Goal: Task Accomplishment & Management: Use online tool/utility

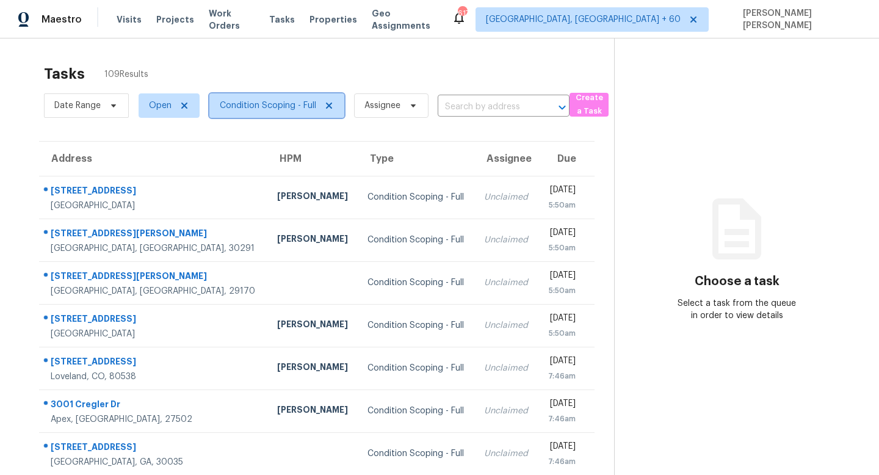
click at [256, 102] on span "Condition Scoping - Full" at bounding box center [268, 106] width 96 height 12
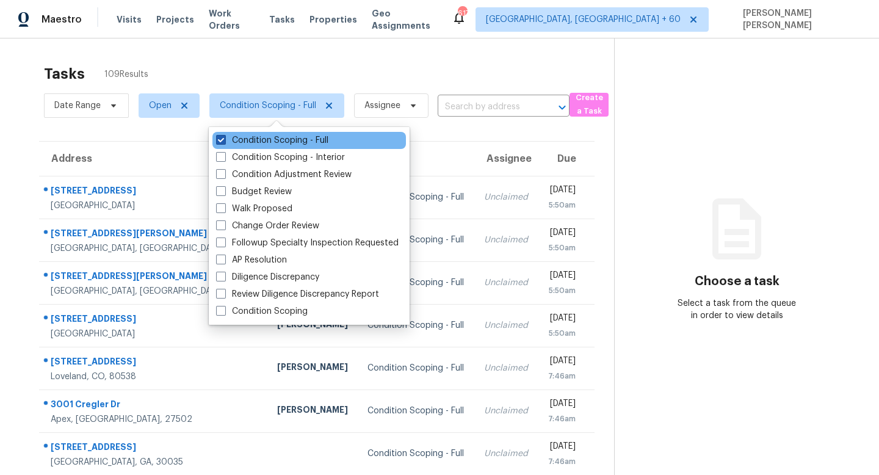
click at [233, 146] on label "Condition Scoping - Full" at bounding box center [272, 140] width 112 height 12
click at [224, 142] on input "Condition Scoping - Full" at bounding box center [220, 138] width 8 height 8
checkbox input "false"
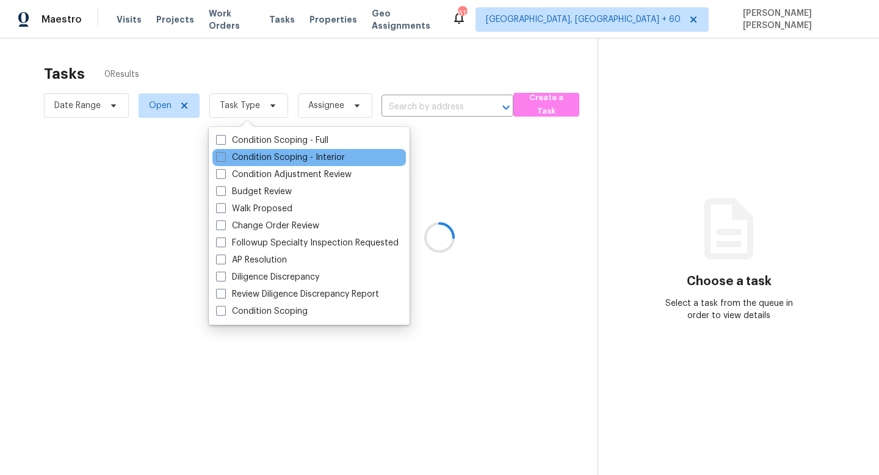
click at [230, 165] on div "Condition Scoping - Interior" at bounding box center [309, 157] width 194 height 17
click at [217, 152] on span at bounding box center [221, 157] width 10 height 10
click at [217, 152] on input "Condition Scoping - Interior" at bounding box center [220, 155] width 8 height 8
checkbox input "true"
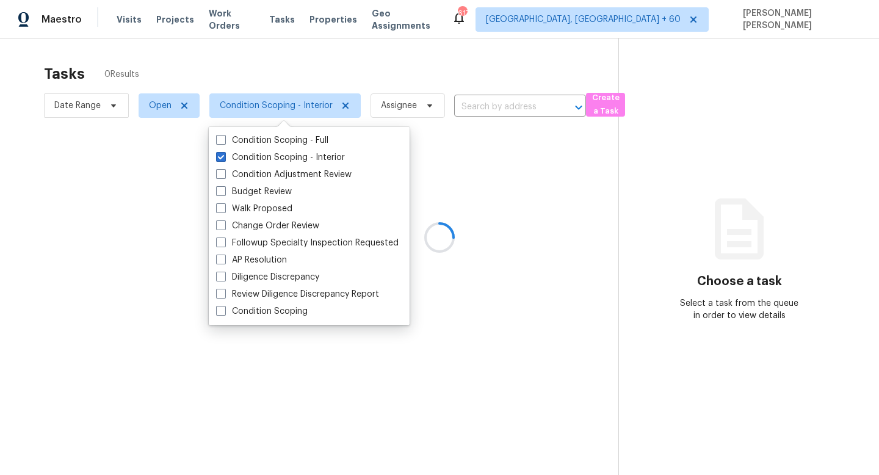
click at [264, 62] on div at bounding box center [439, 237] width 879 height 475
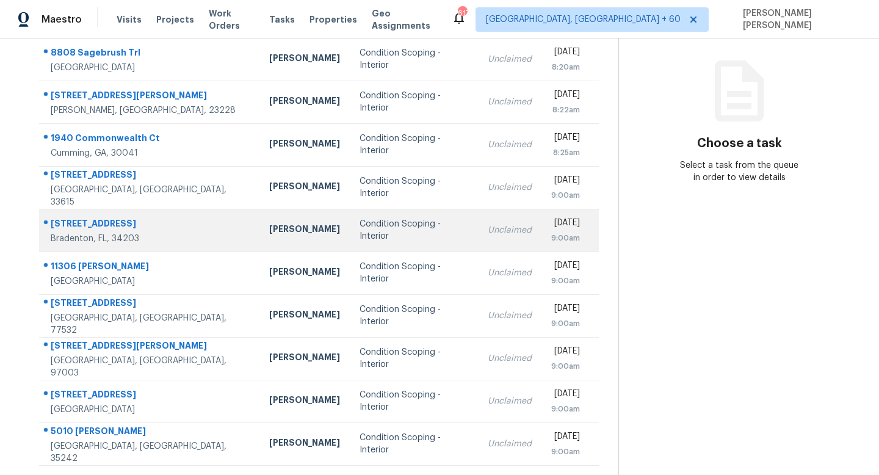
scroll to position [161, 0]
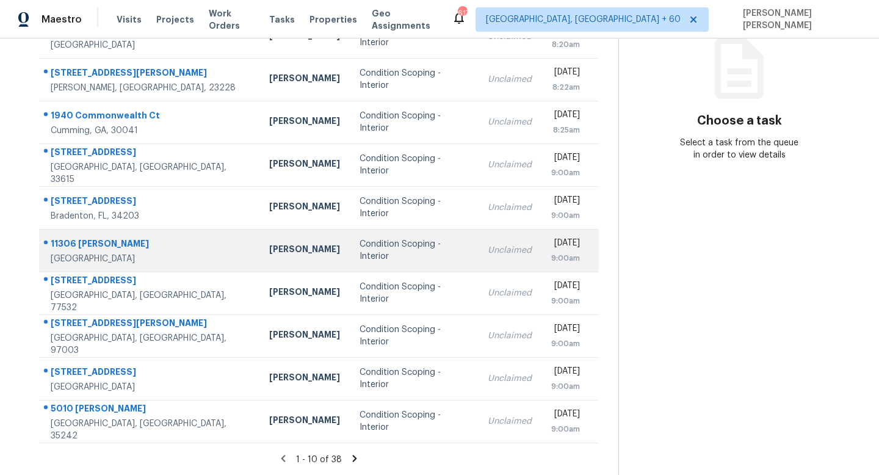
click at [488, 254] on div "Unclaimed" at bounding box center [510, 250] width 44 height 12
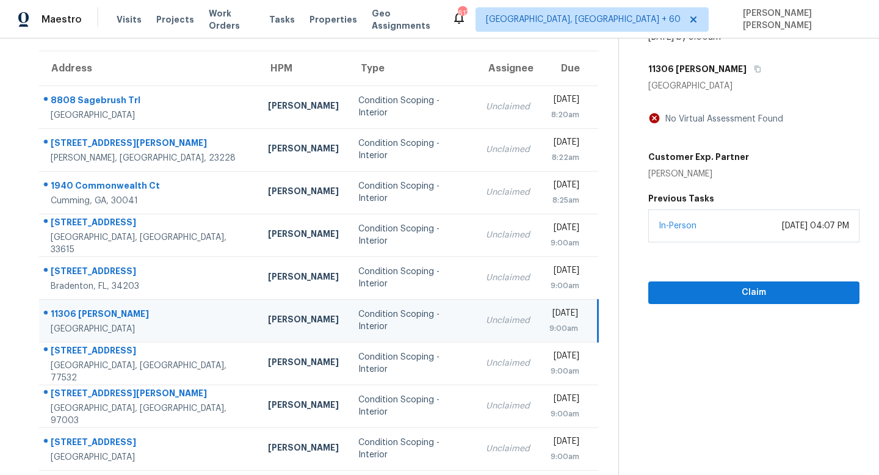
scroll to position [57, 0]
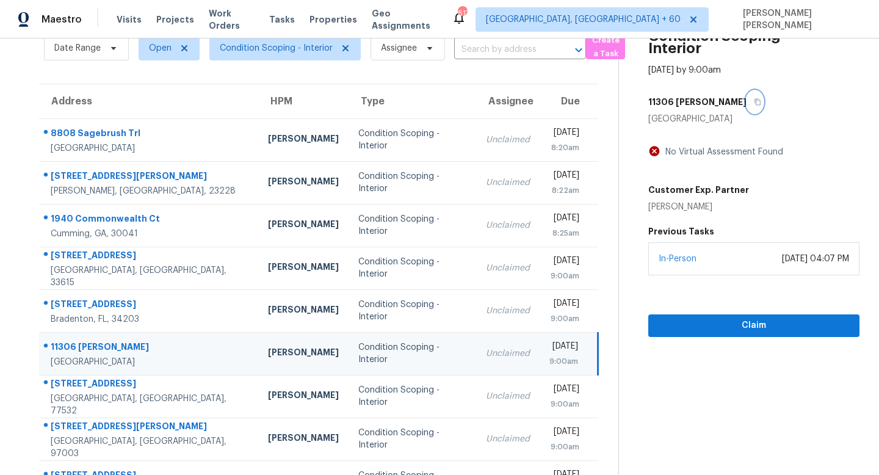
click at [754, 98] on icon "button" at bounding box center [757, 101] width 7 height 7
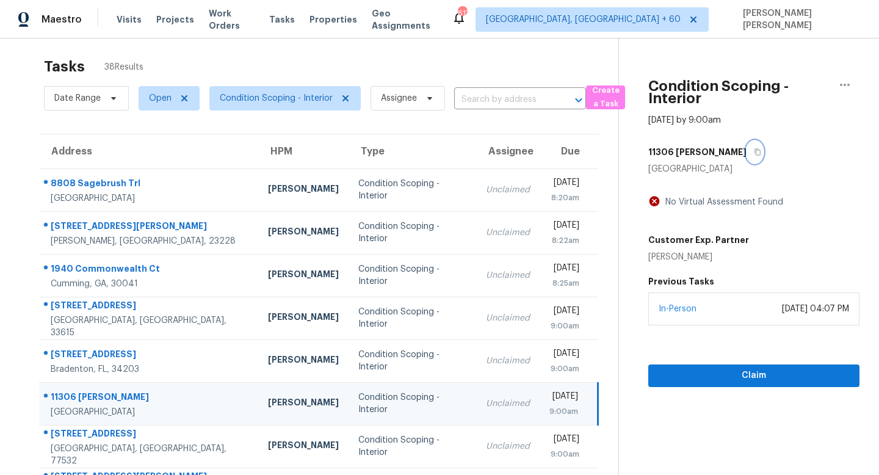
scroll to position [0, 0]
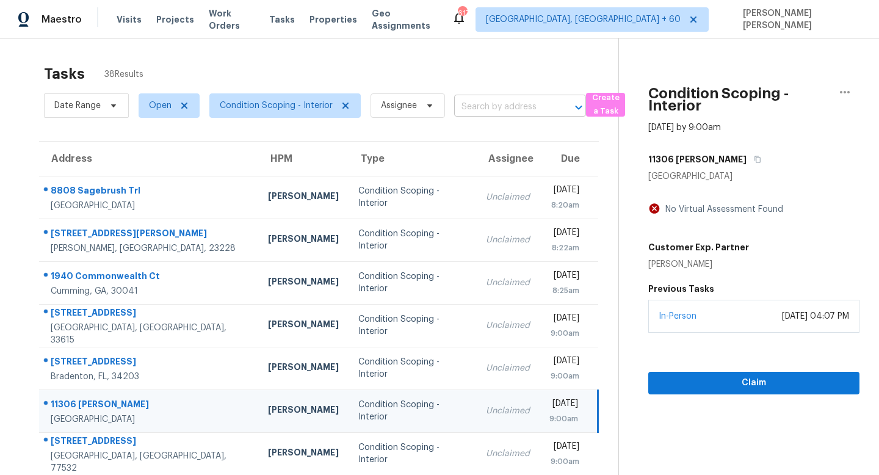
click at [485, 114] on input "text" at bounding box center [503, 107] width 98 height 19
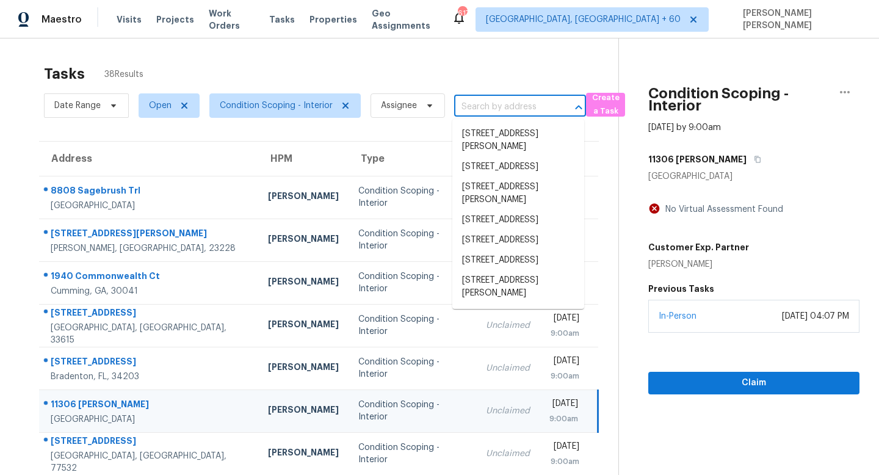
paste input "11306 Jim Ct, Riverview, FL 33569"
type input "11306 Jim Ct, Riverview, FL 33569"
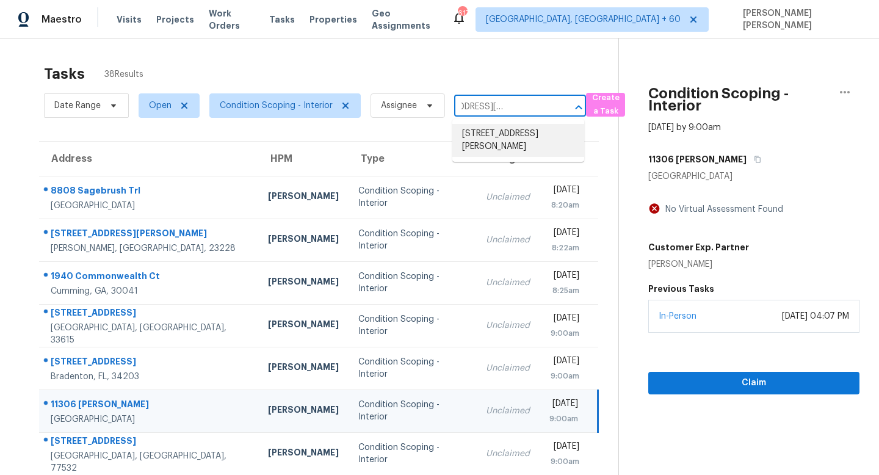
click at [484, 135] on li "11306 Jim Ct, Riverview, FL 33569" at bounding box center [518, 140] width 132 height 33
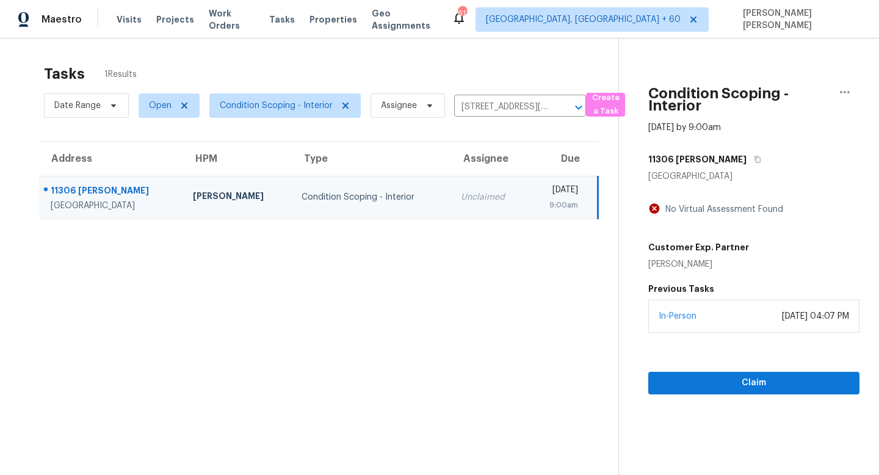
click at [538, 193] on div "Fri, Sep 19th 2025" at bounding box center [558, 191] width 41 height 15
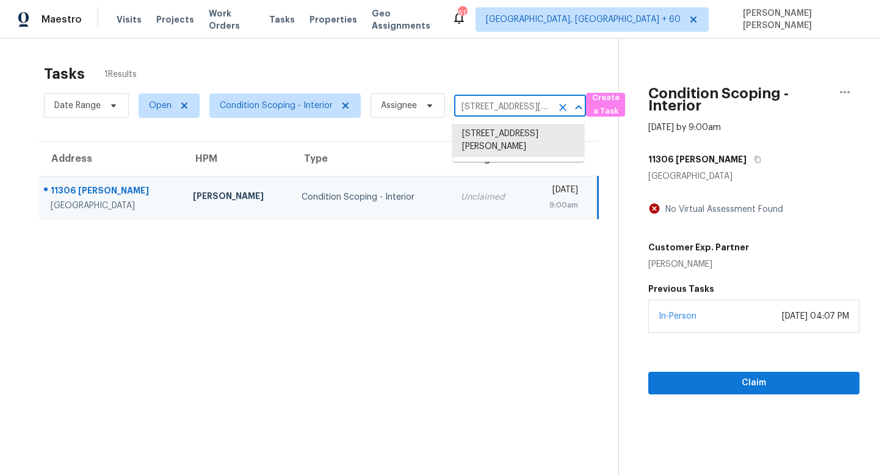
click at [519, 110] on input "11306 Jim Ct, Riverview, FL 33569" at bounding box center [503, 107] width 98 height 19
paste input "2196 Craven Ln, Henrico, VA 23228"
type input "2196 Craven Ln, Henrico, VA 23228"
click at [510, 127] on li "2196 Craven Ln, Henrico, VA 23228" at bounding box center [518, 147] width 132 height 46
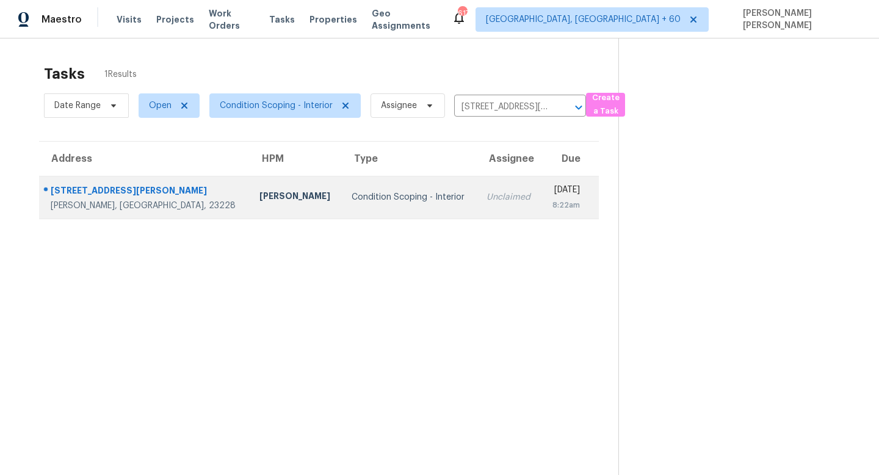
click at [394, 208] on td "Condition Scoping - Interior" at bounding box center [409, 197] width 135 height 43
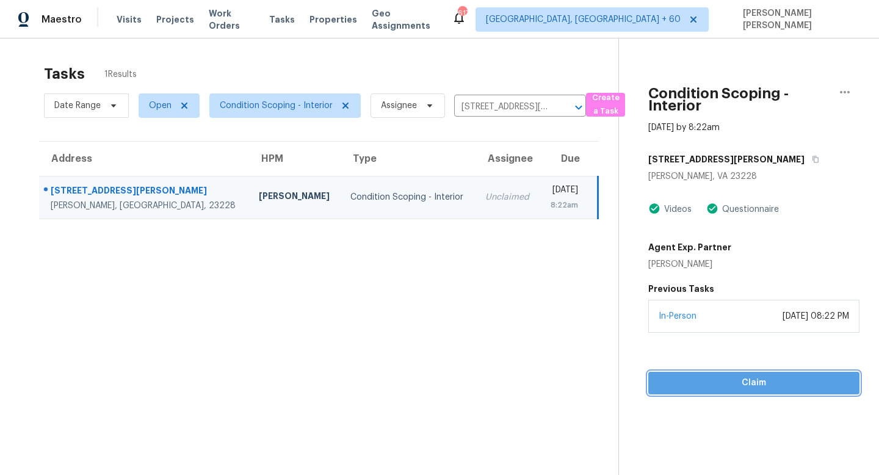
click at [741, 387] on span "Claim" at bounding box center [754, 383] width 192 height 15
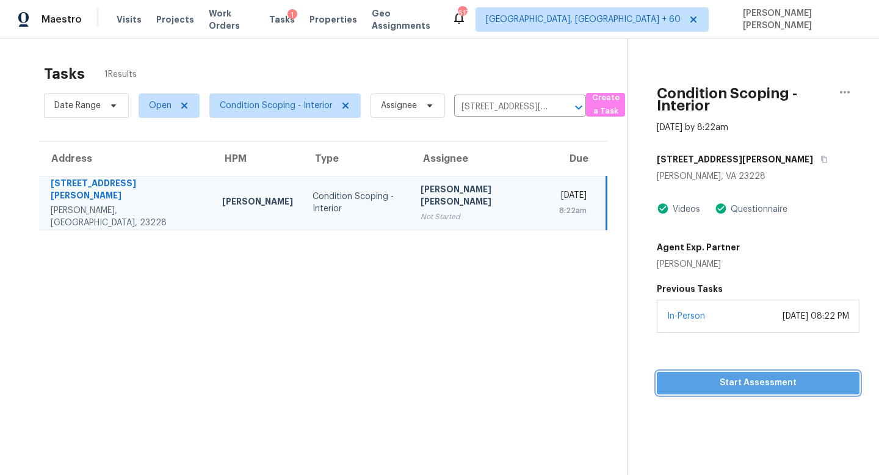
click at [730, 376] on span "Start Assessment" at bounding box center [758, 383] width 183 height 15
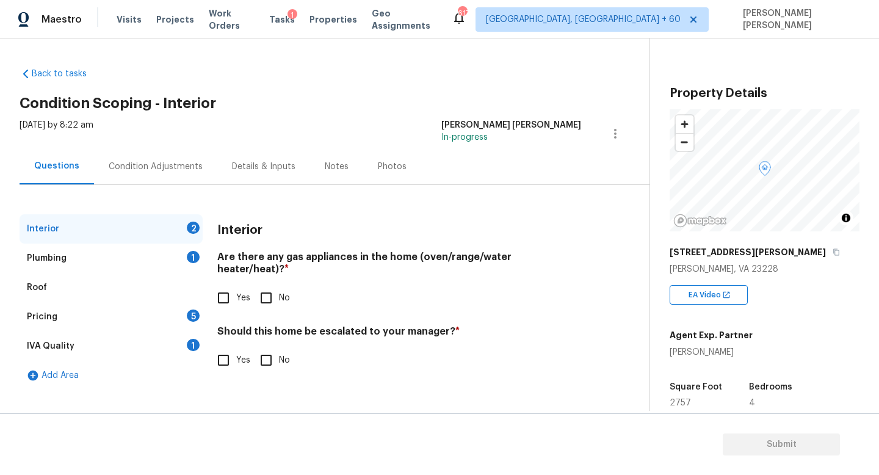
click at [294, 87] on div "Back to tasks Condition Scoping - Interior Fri, Sep 19 2025 by 8:22 am Jishnu M…" at bounding box center [335, 226] width 630 height 336
click at [232, 285] on input "Yes" at bounding box center [224, 298] width 26 height 26
checkbox input "true"
click at [269, 347] on input "No" at bounding box center [266, 360] width 26 height 26
checkbox input "true"
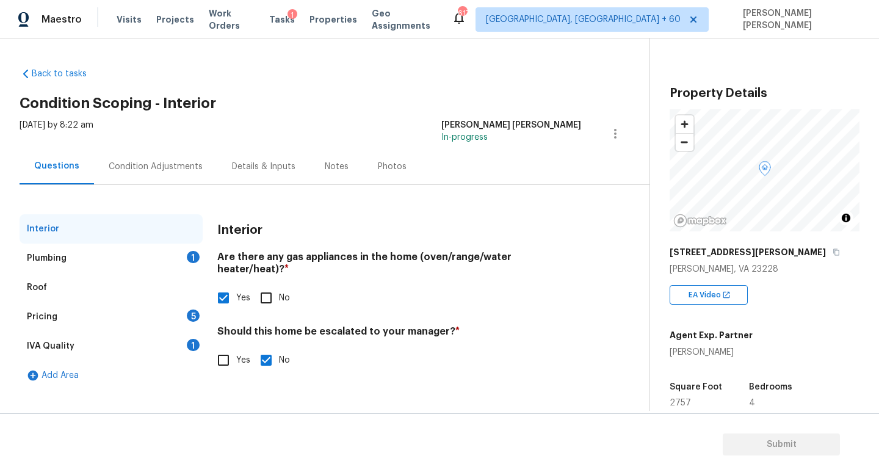
click at [128, 254] on div "Plumbing 1" at bounding box center [111, 258] width 183 height 29
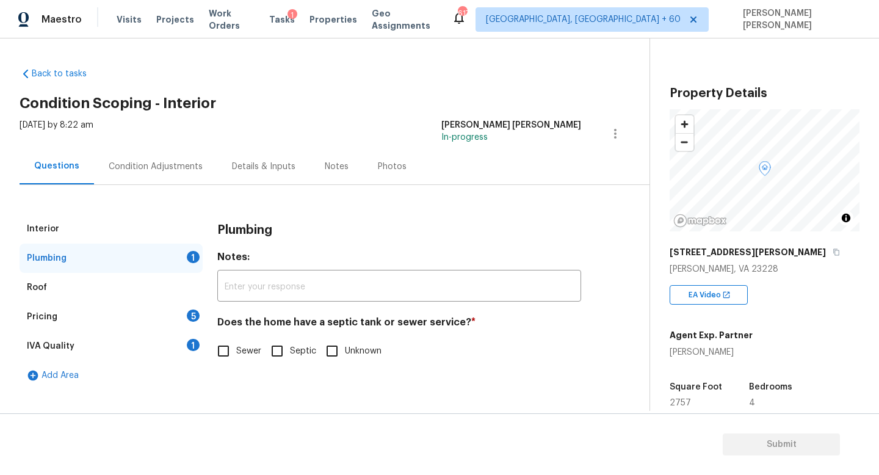
click at [228, 350] on input "Sewer" at bounding box center [224, 351] width 26 height 26
checkbox input "true"
click at [147, 312] on div "Pricing 5" at bounding box center [111, 316] width 183 height 29
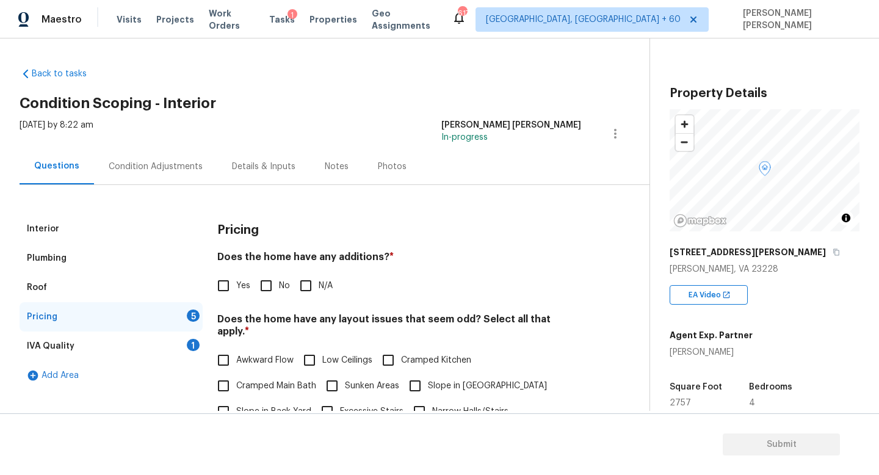
scroll to position [59, 0]
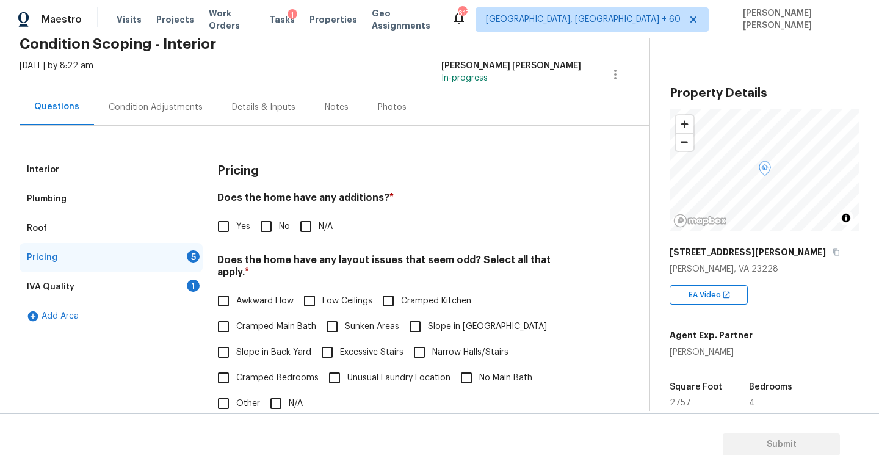
click at [269, 221] on input "No" at bounding box center [266, 227] width 26 height 26
checkbox input "true"
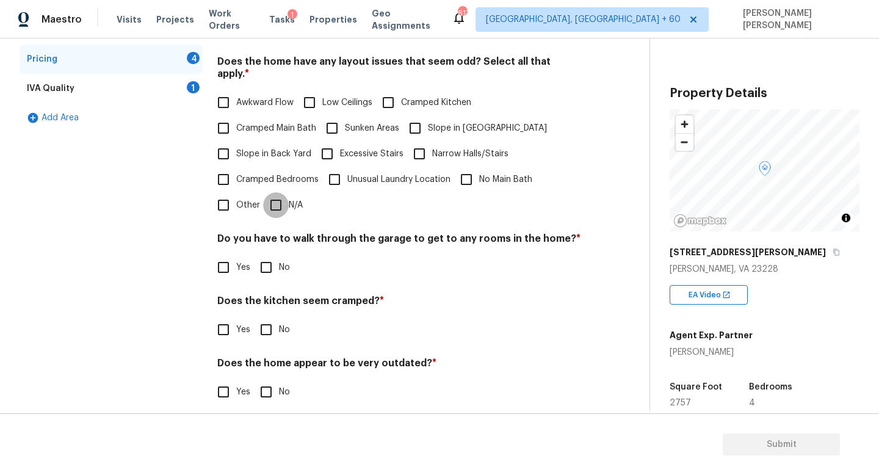
click at [275, 192] on input "N/A" at bounding box center [276, 205] width 26 height 26
checkbox input "true"
click at [252, 239] on div "Do you have to walk through the garage to get to any rooms in the home? * Yes No" at bounding box center [399, 257] width 364 height 48
click at [266, 255] on input "No" at bounding box center [266, 268] width 26 height 26
checkbox input "true"
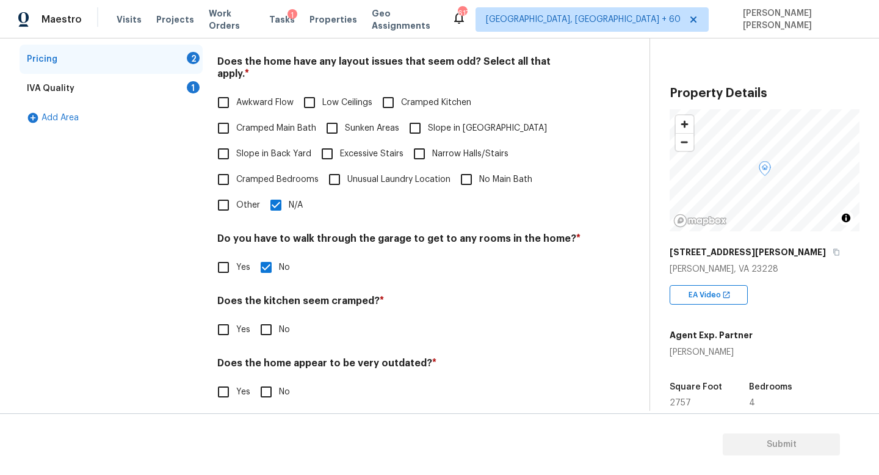
click at [266, 317] on input "No" at bounding box center [266, 330] width 26 height 26
checkbox input "true"
click at [264, 379] on input "No" at bounding box center [266, 392] width 26 height 26
checkbox input "true"
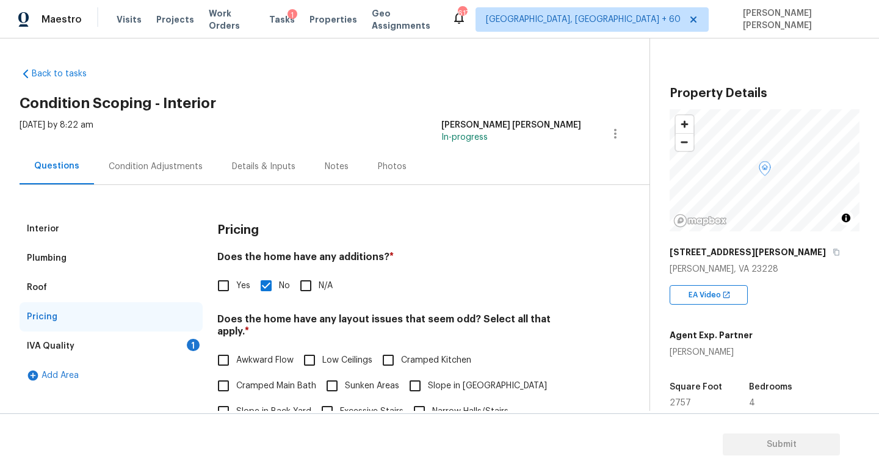
click at [180, 340] on div "IVA Quality 1" at bounding box center [111, 346] width 183 height 29
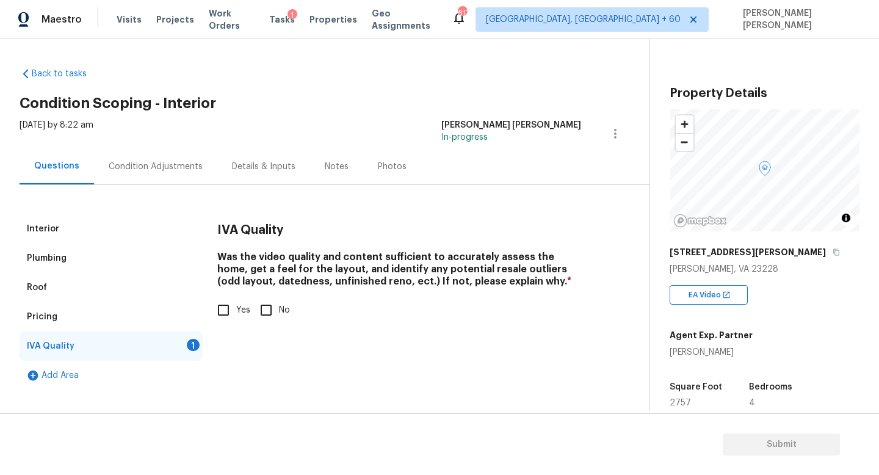
click at [219, 325] on div "IVA Quality Was the video quality and content sufficient to accurately assess t…" at bounding box center [399, 275] width 364 height 123
click at [227, 304] on input "Yes" at bounding box center [224, 310] width 26 height 26
checkbox input "true"
click at [159, 154] on div "Condition Adjustments" at bounding box center [155, 166] width 123 height 36
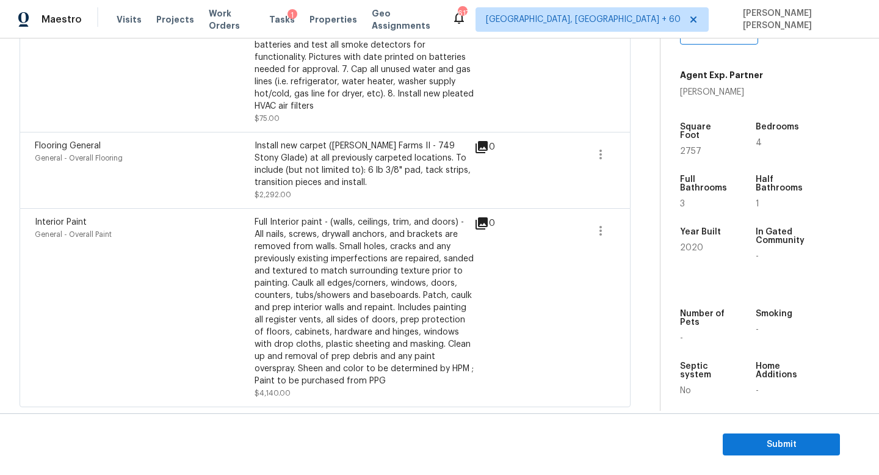
scroll to position [986, 0]
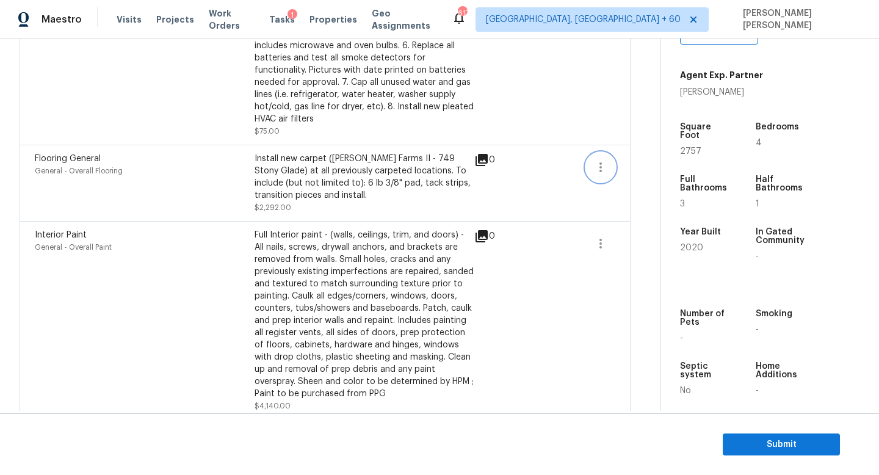
click at [598, 168] on icon "button" at bounding box center [601, 167] width 15 height 15
click at [650, 170] on div "Edit" at bounding box center [670, 166] width 95 height 12
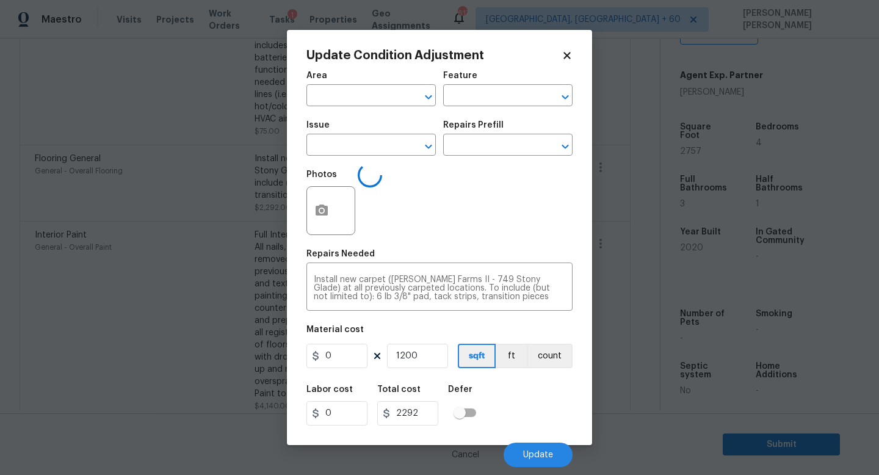
type input "General"
type input "Overall Flooring"
type input "Flooring General"
type input "1.91"
click at [650, 170] on body "Maestro Visits Projects Work Orders Tasks 1 Properties Geo Assignments 617 Knox…" at bounding box center [439, 237] width 879 height 475
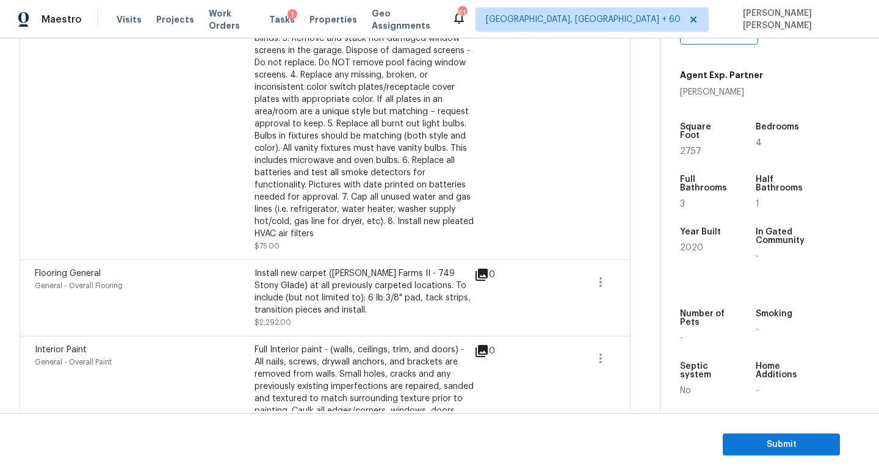
scroll to position [1001, 0]
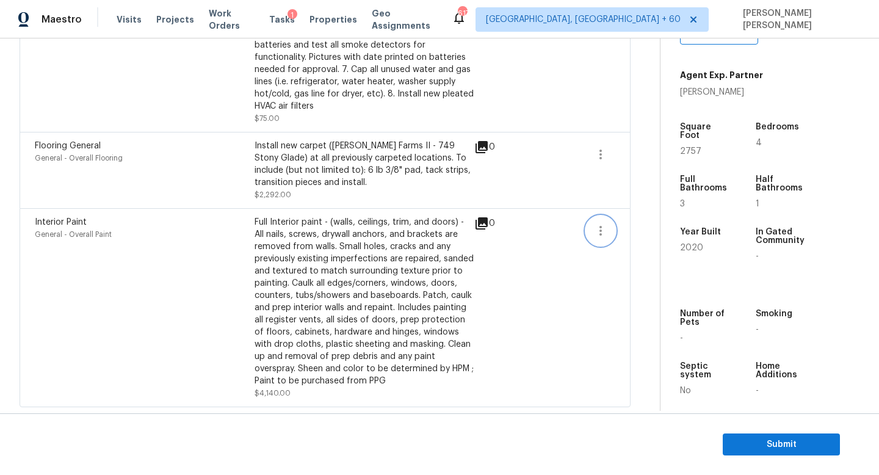
click at [599, 224] on icon "button" at bounding box center [601, 230] width 15 height 15
click at [625, 224] on div "Edit" at bounding box center [670, 228] width 95 height 12
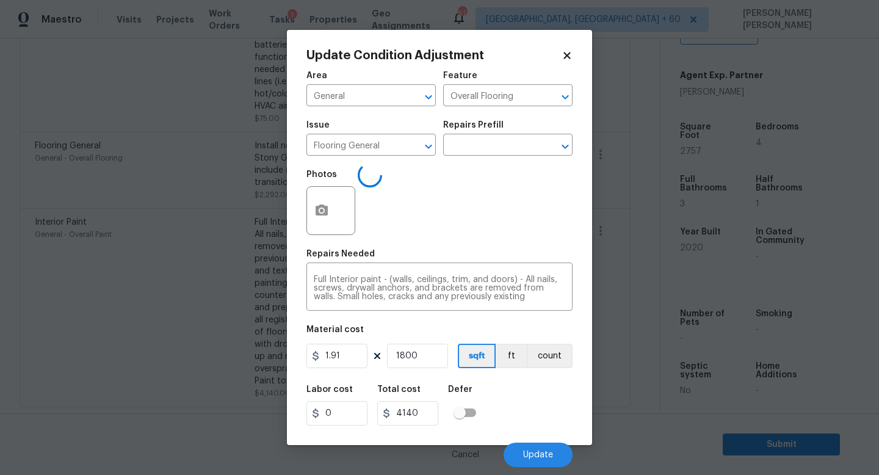
type input "Overall Paint"
type input "Interior Paint"
type input "2.3"
click at [625, 224] on body "Maestro Visits Projects Work Orders Tasks 1 Properties Geo Assignments 617 Knox…" at bounding box center [439, 237] width 879 height 475
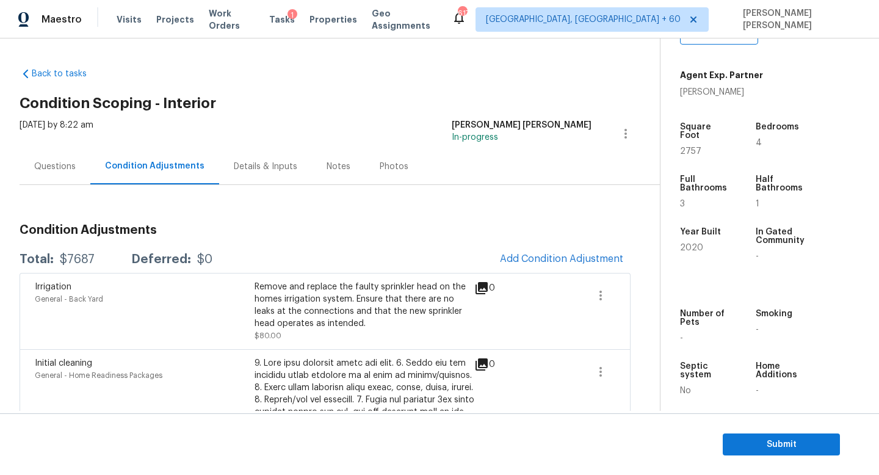
scroll to position [0, 0]
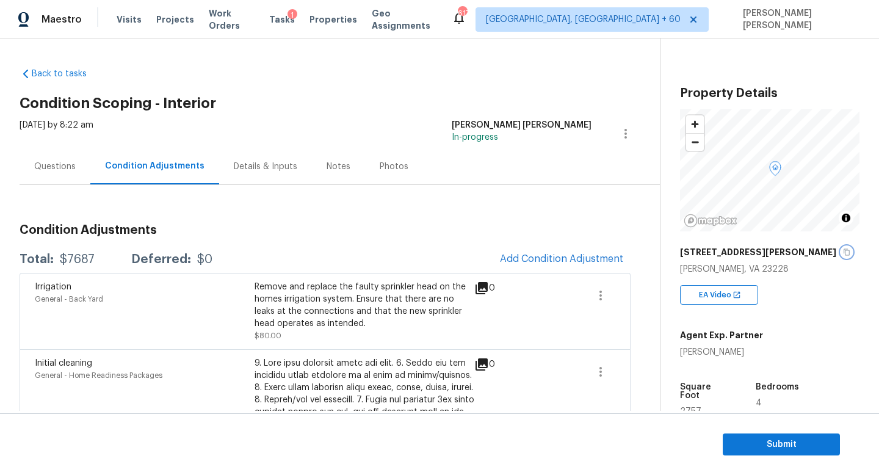
click at [843, 249] on icon "button" at bounding box center [846, 252] width 7 height 7
click at [57, 169] on div "Questions" at bounding box center [55, 167] width 42 height 12
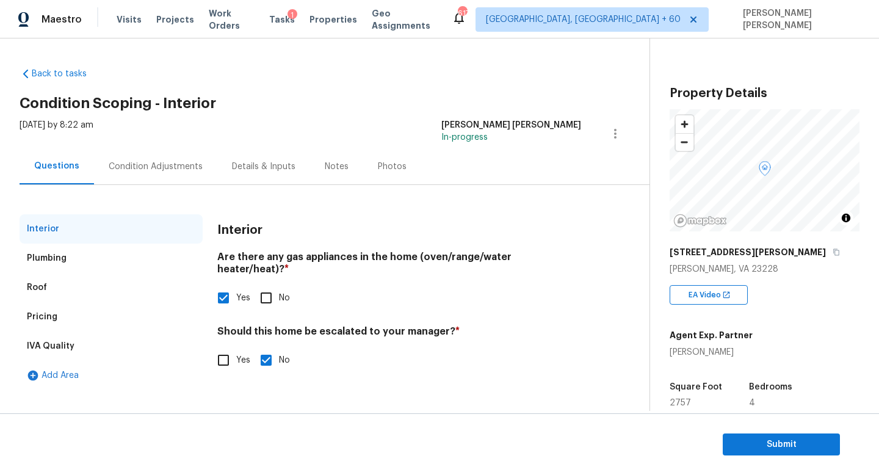
click at [159, 167] on div "Condition Adjustments" at bounding box center [156, 167] width 94 height 12
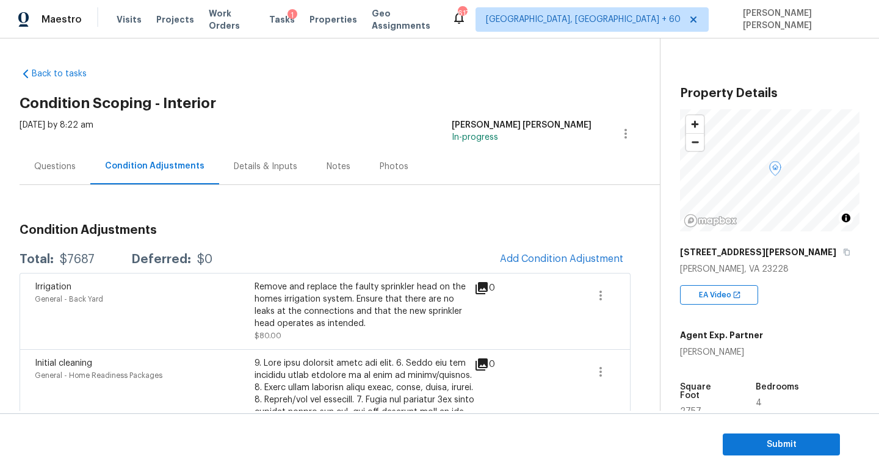
click at [76, 256] on div "$7687" at bounding box center [77, 259] width 35 height 12
copy div "$7687"
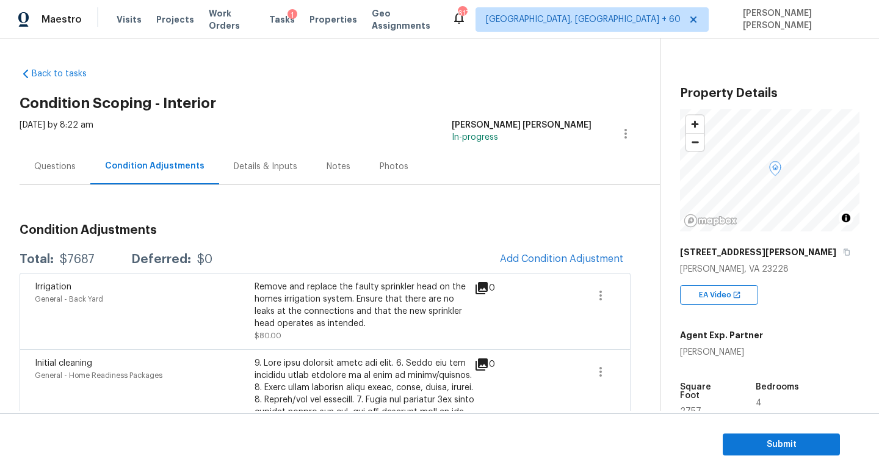
click at [338, 226] on h3 "Condition Adjustments" at bounding box center [325, 230] width 611 height 12
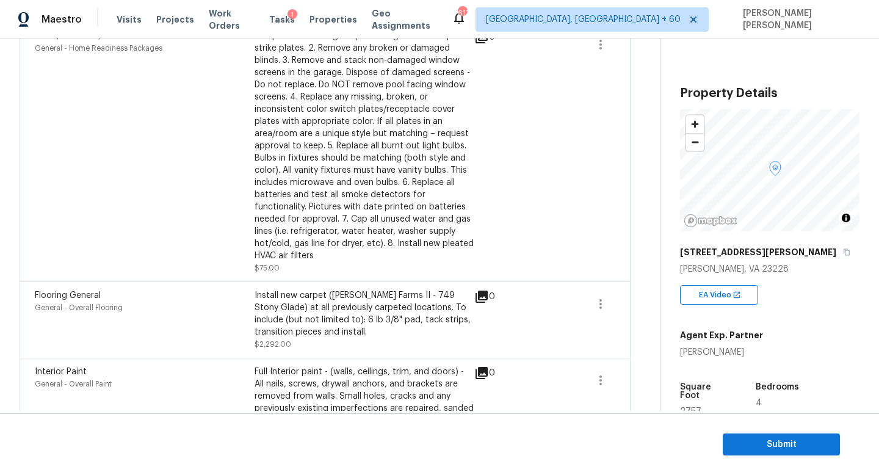
scroll to position [1001, 0]
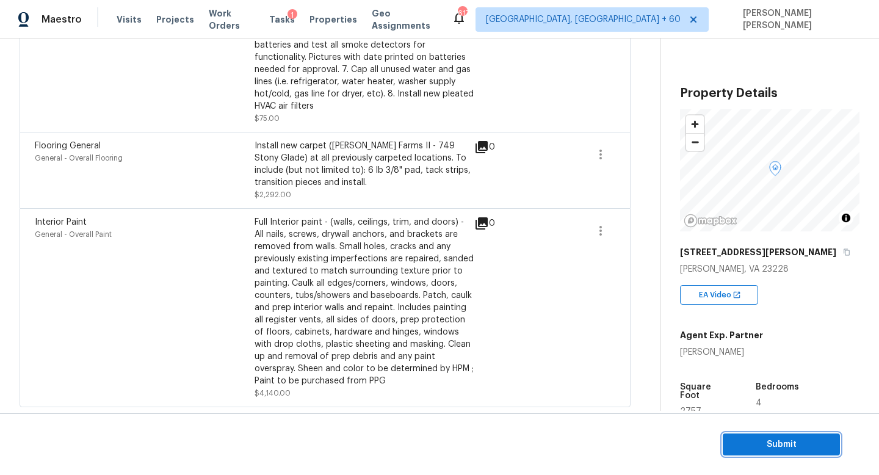
click at [794, 440] on span "Submit" at bounding box center [782, 444] width 98 height 15
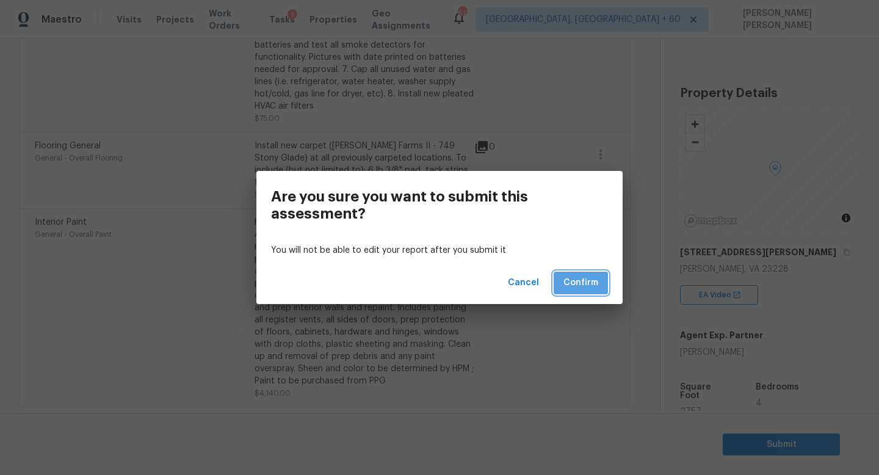
click at [589, 280] on span "Confirm" at bounding box center [581, 282] width 35 height 15
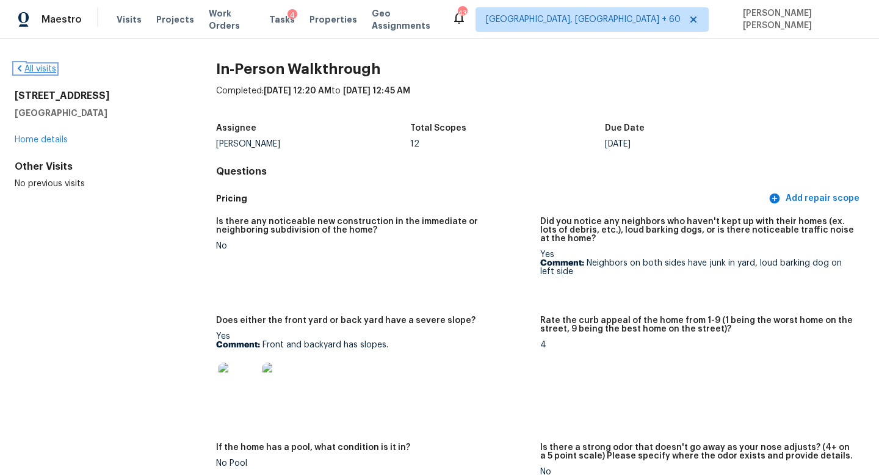
click at [31, 68] on link "All visits" at bounding box center [36, 69] width 42 height 9
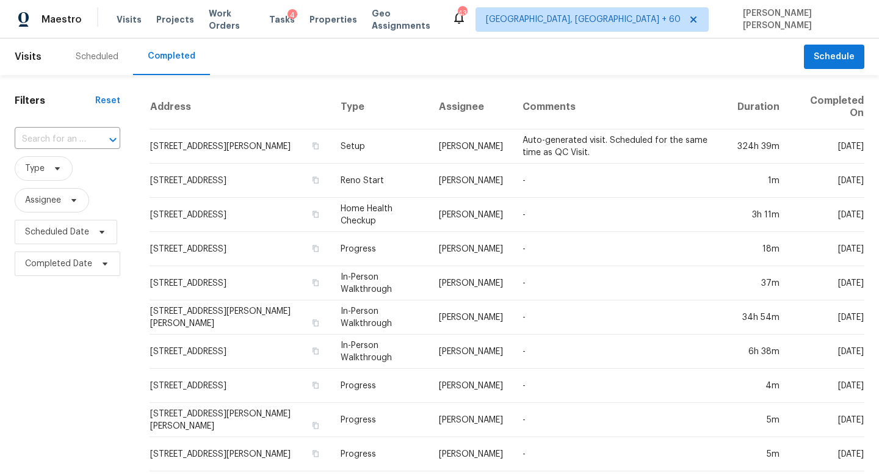
click at [91, 153] on span "Type" at bounding box center [68, 169] width 106 height 32
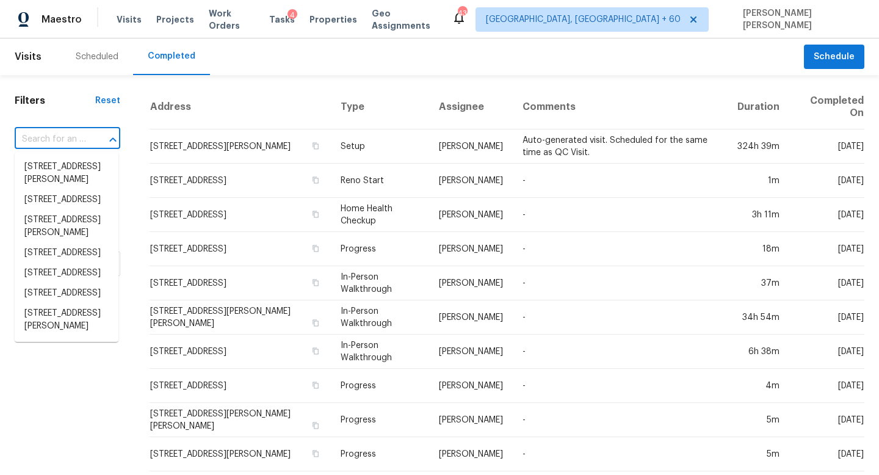
click at [79, 144] on input "text" at bounding box center [50, 139] width 71 height 19
paste input "11306 Jim Ct, Riverview, FL 33569"
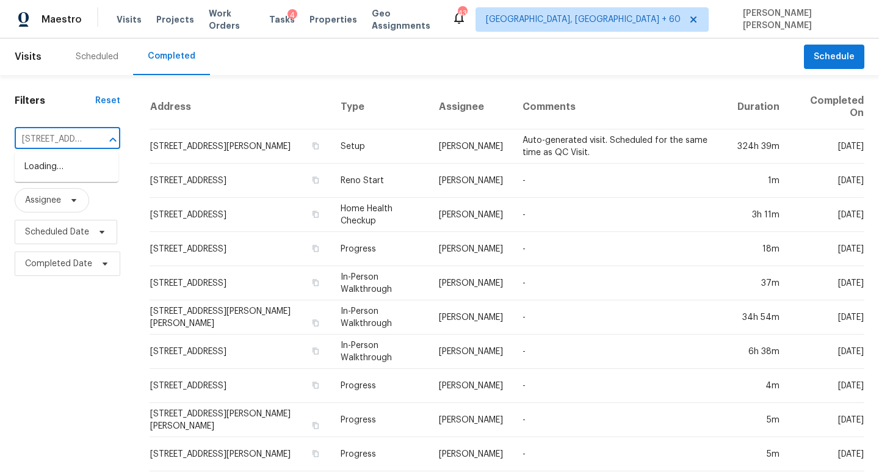
scroll to position [0, 72]
type input "11306 Jim Ct, Riverview, FL 33569"
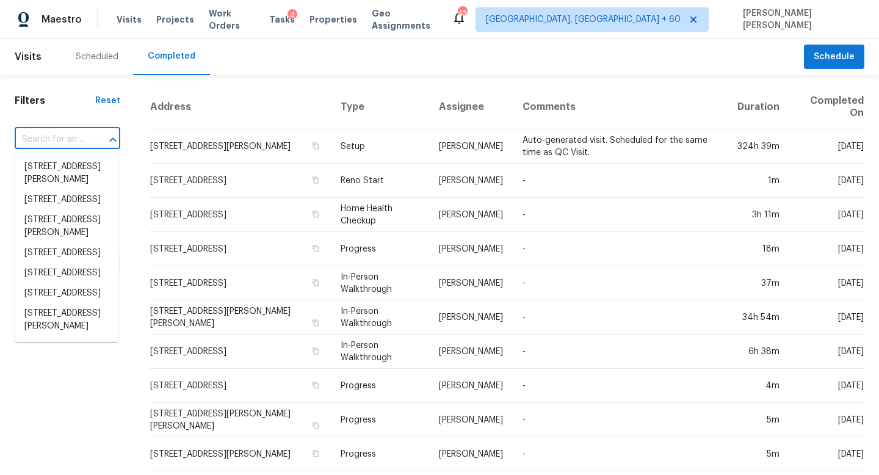
scroll to position [0, 0]
paste input "11306 Jim Ct, Riverview, FL 33569"
type input "11306 Jim Ct, Riverview, FL 33569"
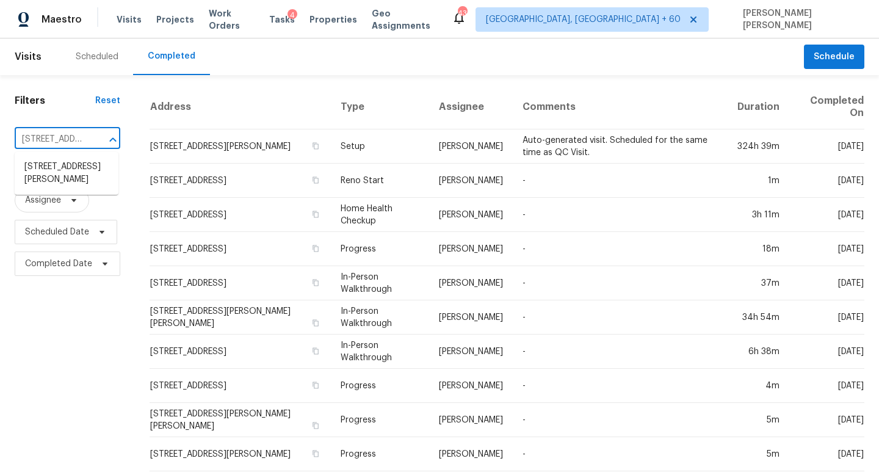
scroll to position [0, 72]
click at [79, 179] on li "11306 Jim Ct, Riverview, FL 33569" at bounding box center [67, 173] width 104 height 33
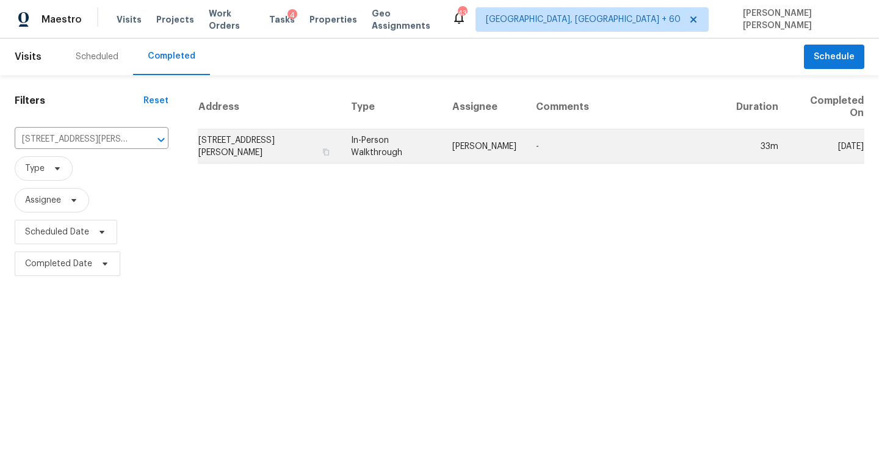
click at [529, 149] on td "-" at bounding box center [626, 146] width 200 height 34
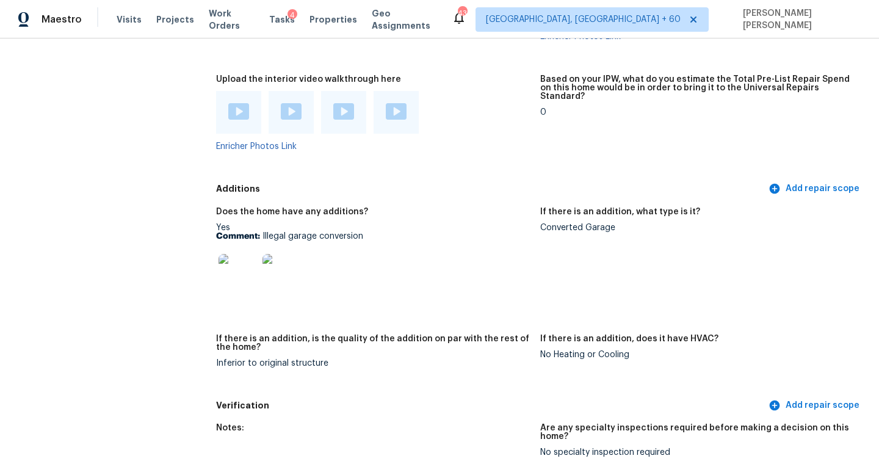
scroll to position [2547, 0]
click at [240, 255] on img at bounding box center [238, 274] width 39 height 39
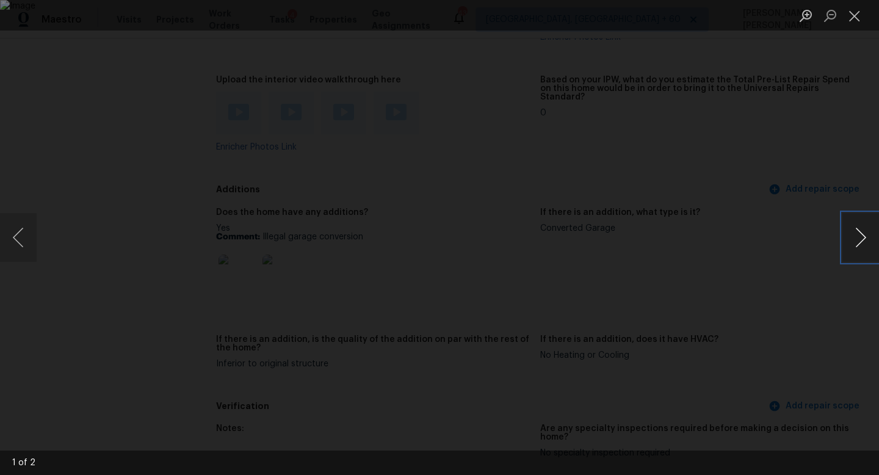
click at [848, 236] on button "Next image" at bounding box center [861, 237] width 37 height 49
click at [825, 159] on div "Lightbox" at bounding box center [439, 237] width 879 height 475
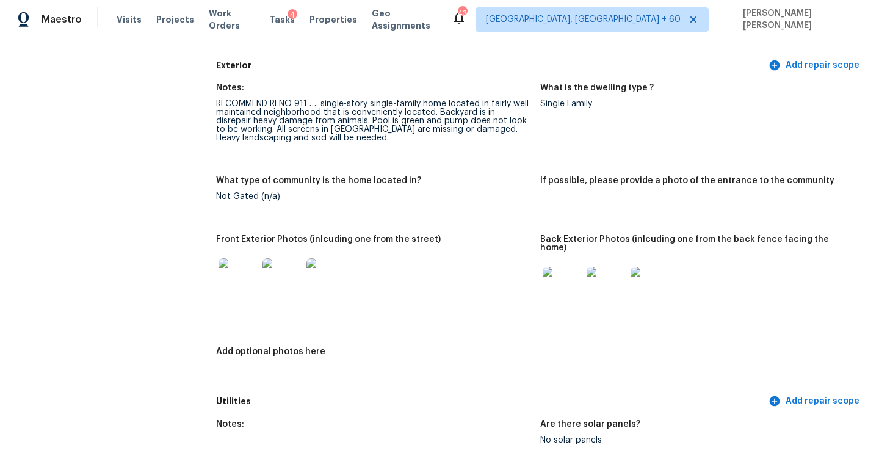
scroll to position [0, 0]
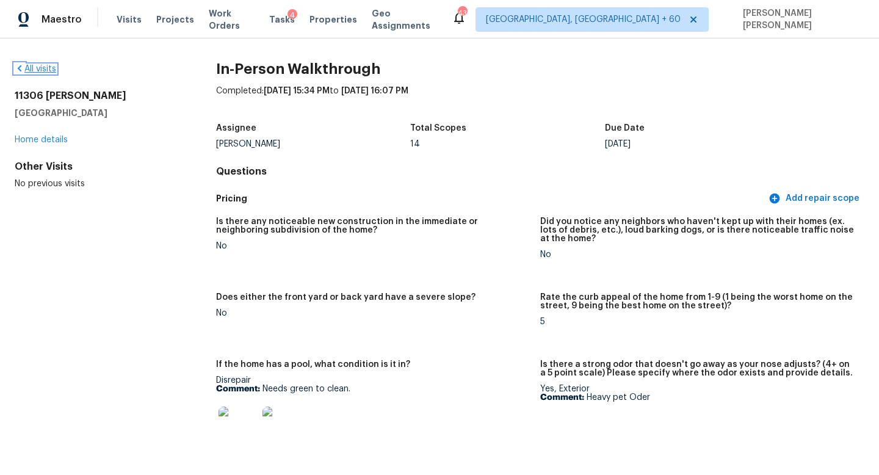
click at [37, 67] on link "All visits" at bounding box center [36, 69] width 42 height 9
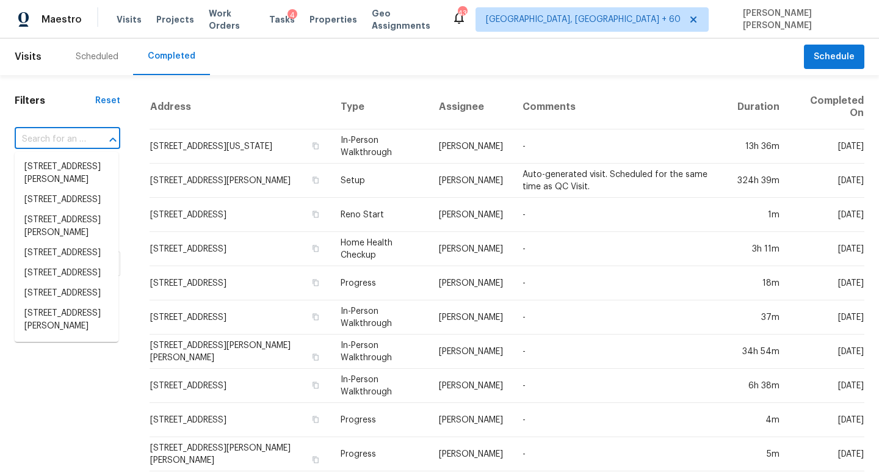
click at [54, 142] on input "text" at bounding box center [50, 139] width 71 height 19
paste input "8808 Sagebrush Trl, Cross Roads, TX 76227"
type input "8808 Sagebrush Trl, Cross Roads, TX 76227"
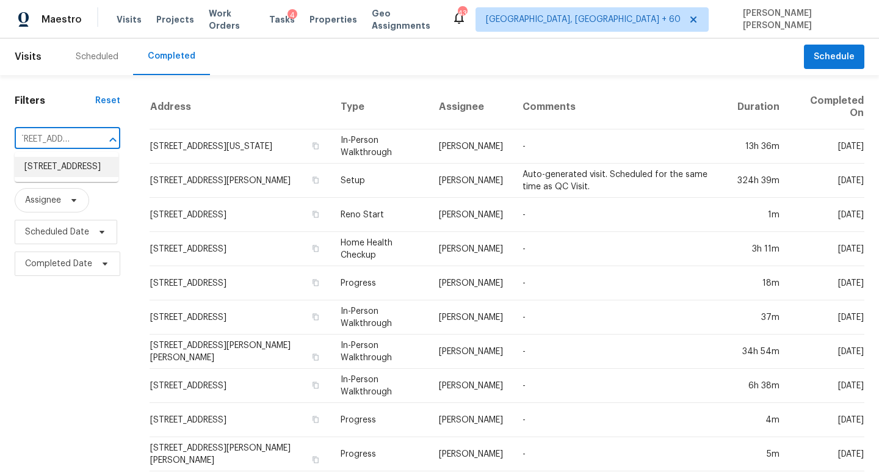
click at [62, 177] on li "8808 Sagebrush Trl, Cross Roads, TX 76227" at bounding box center [67, 167] width 104 height 20
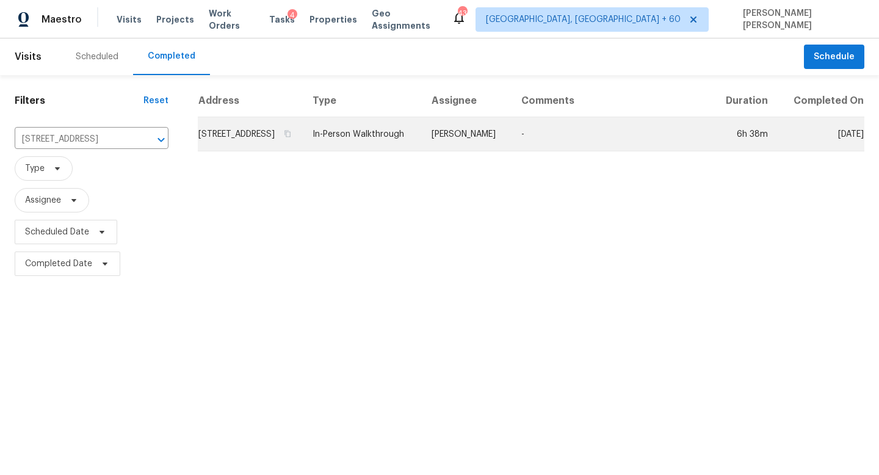
click at [512, 140] on td "[PERSON_NAME]" at bounding box center [467, 134] width 90 height 34
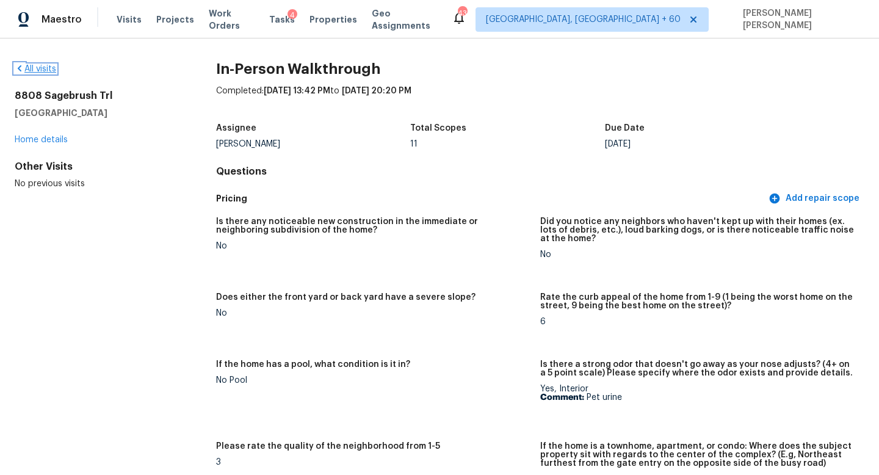
click at [36, 70] on link "All visits" at bounding box center [36, 69] width 42 height 9
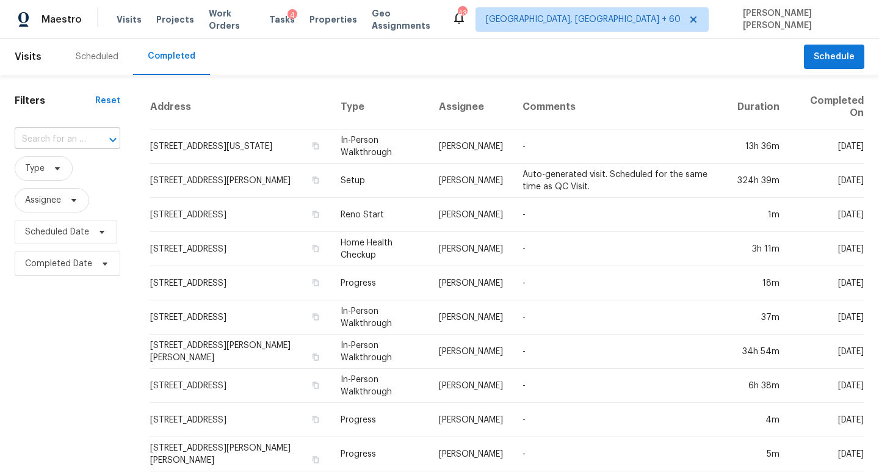
click at [79, 140] on input "text" at bounding box center [50, 139] width 71 height 19
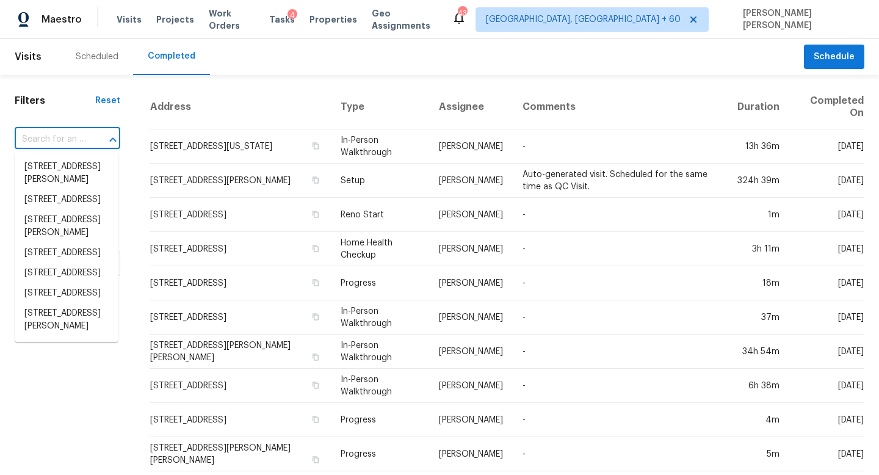
paste input "2196 Craven Ln, Henrico, VA 23228"
type input "2196 Craven Ln, Henrico, VA 23228"
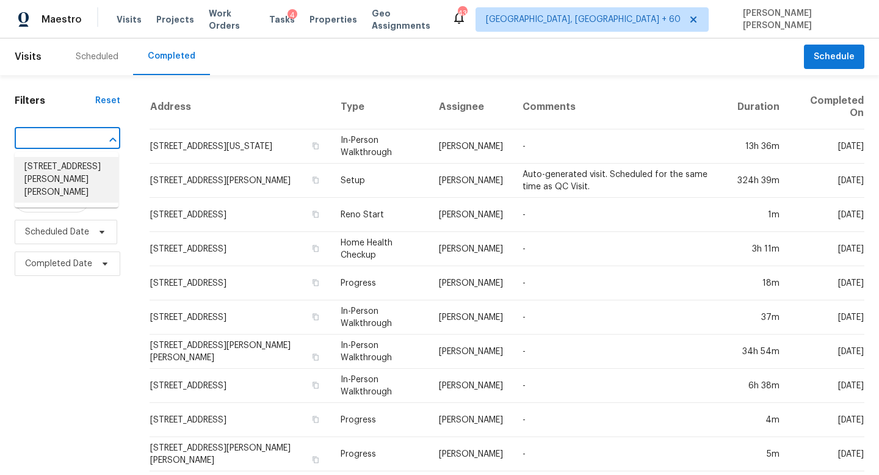
click at [100, 170] on li "2196 Craven Ln, Henrico, VA 23228" at bounding box center [67, 180] width 104 height 46
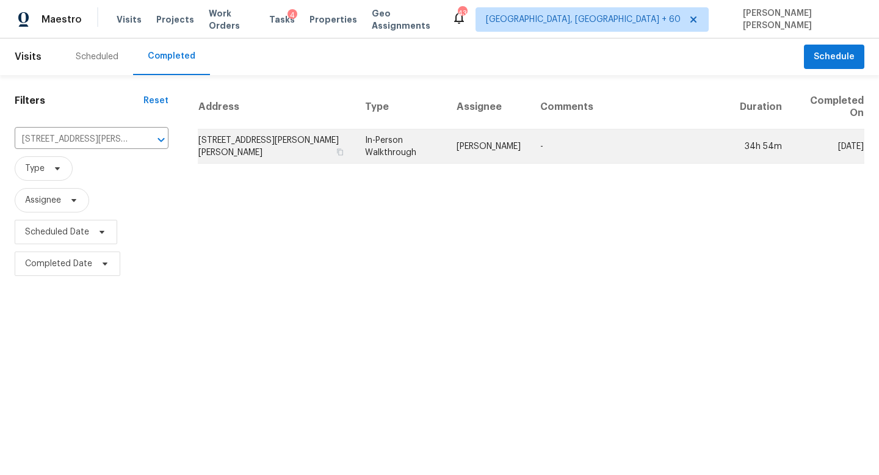
click at [451, 161] on td "[PERSON_NAME]" at bounding box center [489, 146] width 84 height 34
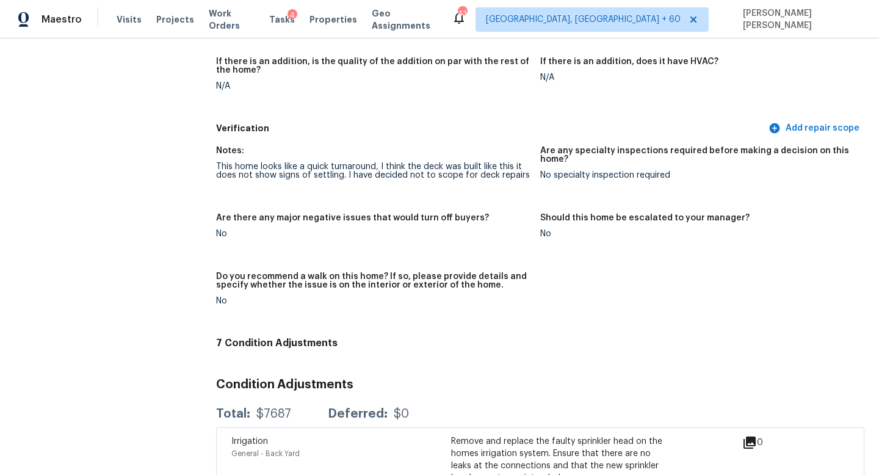
scroll to position [2625, 0]
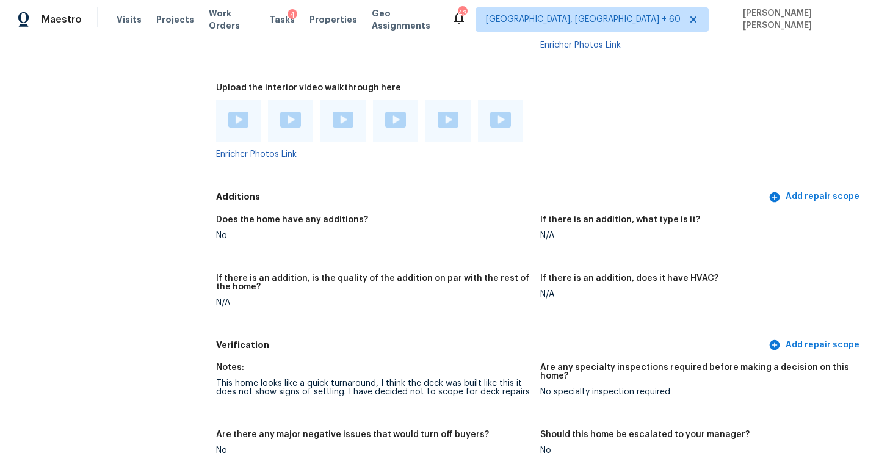
click at [234, 112] on div at bounding box center [238, 121] width 21 height 18
click at [292, 112] on img at bounding box center [290, 120] width 21 height 16
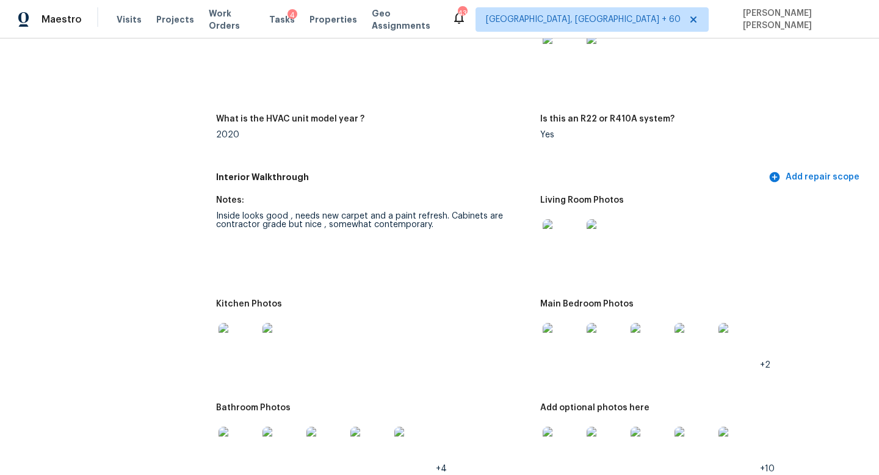
scroll to position [1327, 0]
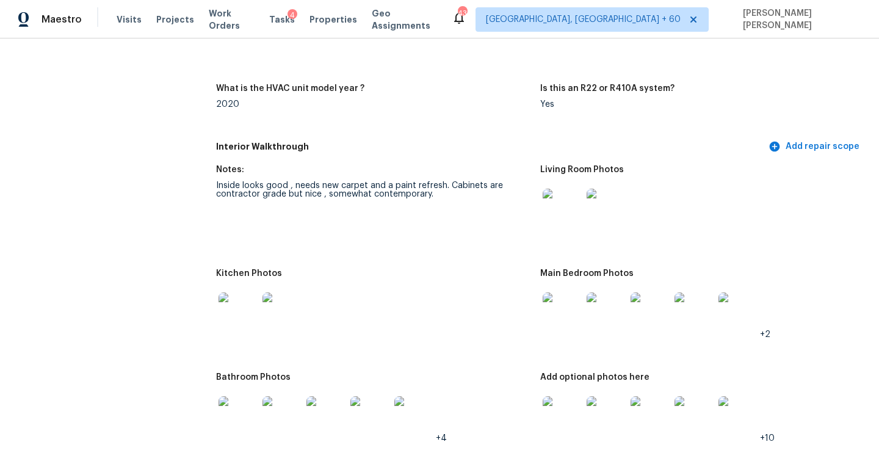
click at [560, 402] on img at bounding box center [562, 415] width 39 height 39
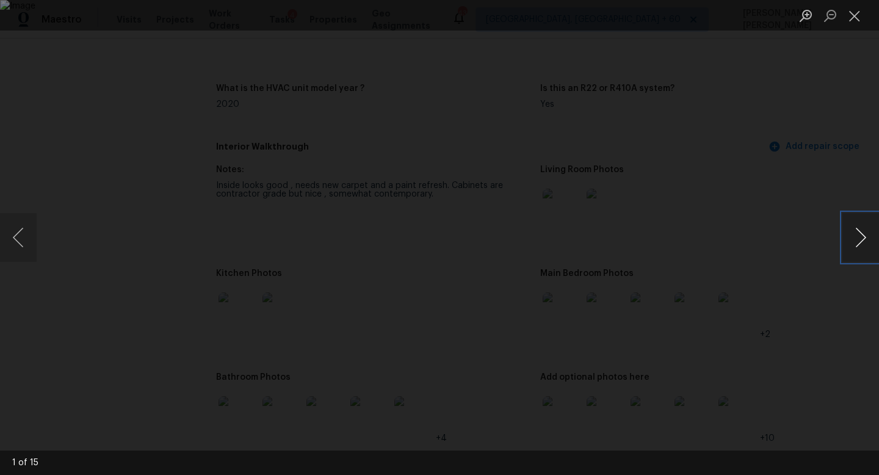
click at [865, 239] on button "Next image" at bounding box center [861, 237] width 37 height 49
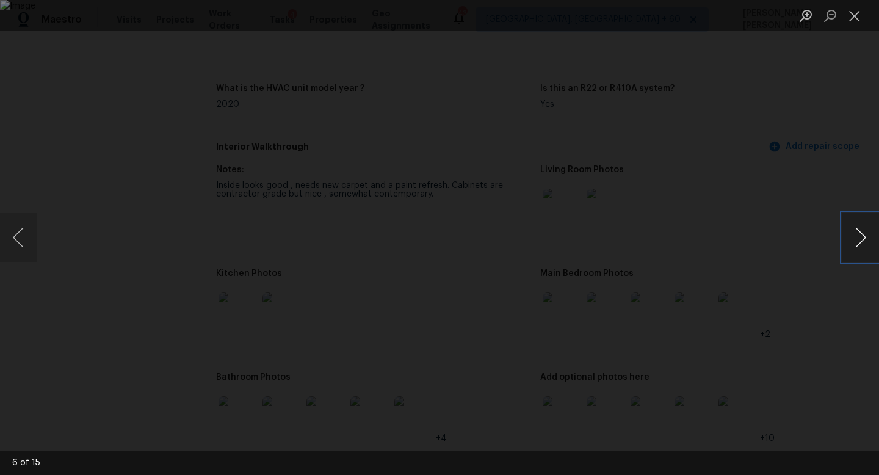
click at [865, 239] on button "Next image" at bounding box center [861, 237] width 37 height 49
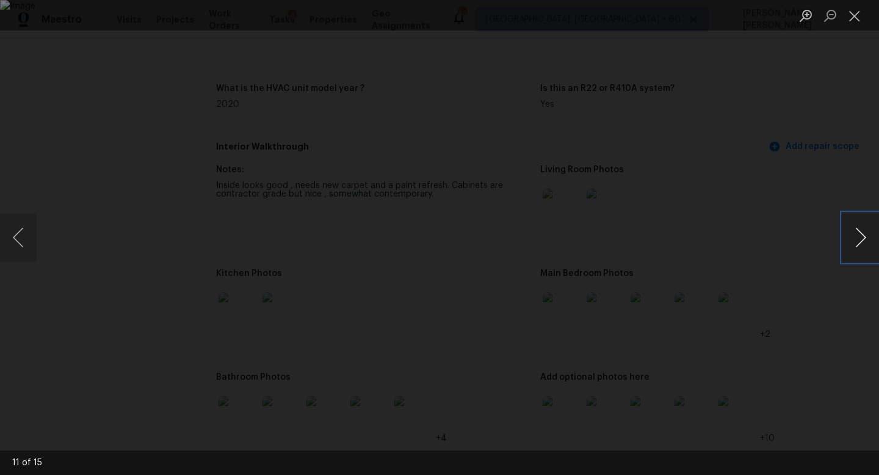
click at [865, 239] on button "Next image" at bounding box center [861, 237] width 37 height 49
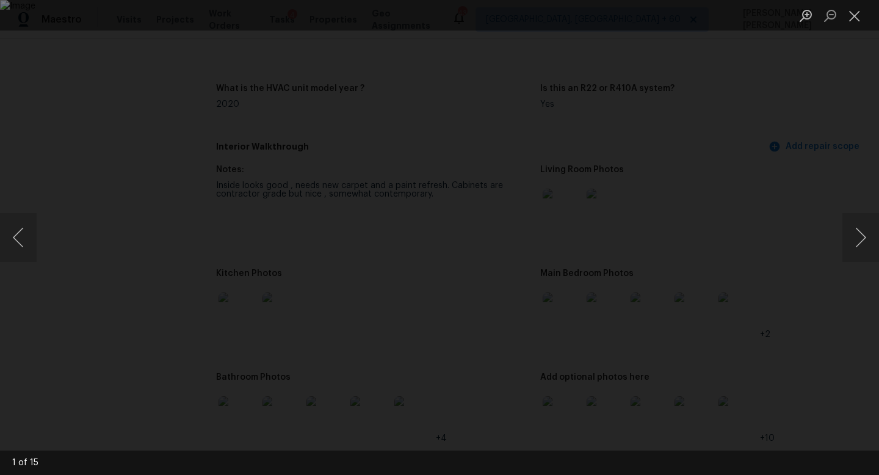
click at [841, 153] on div "Lightbox" at bounding box center [439, 237] width 879 height 475
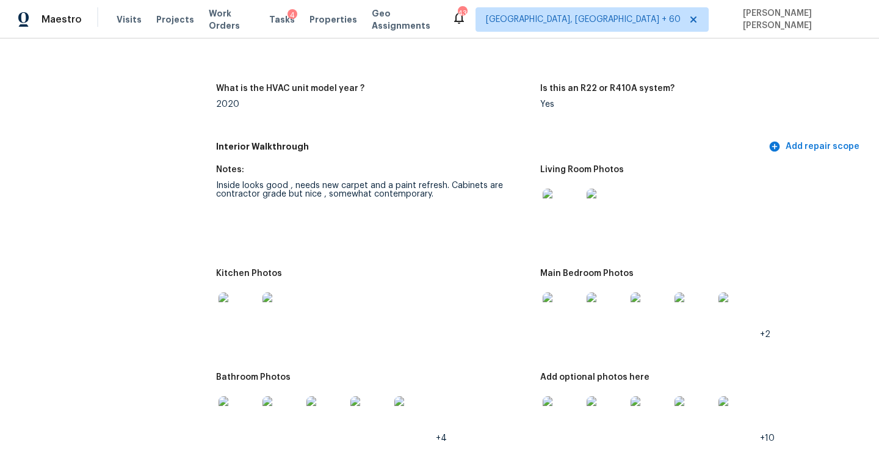
click at [242, 410] on img at bounding box center [238, 415] width 39 height 39
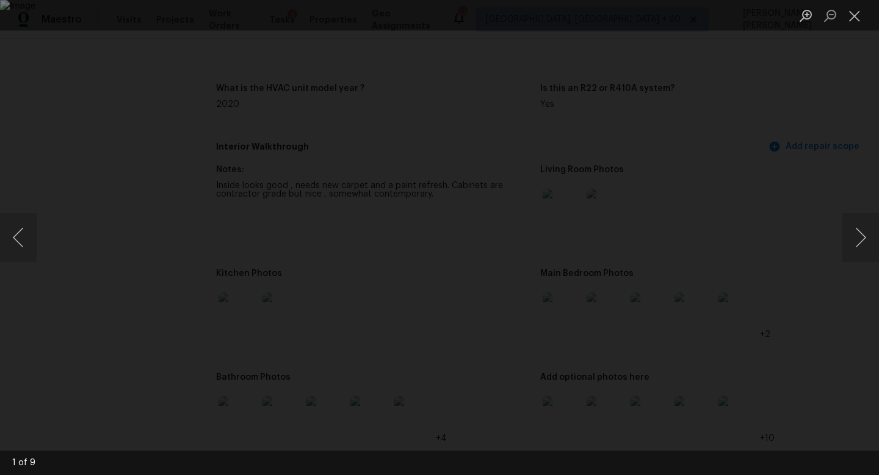
click at [837, 247] on div "Lightbox" at bounding box center [439, 237] width 879 height 475
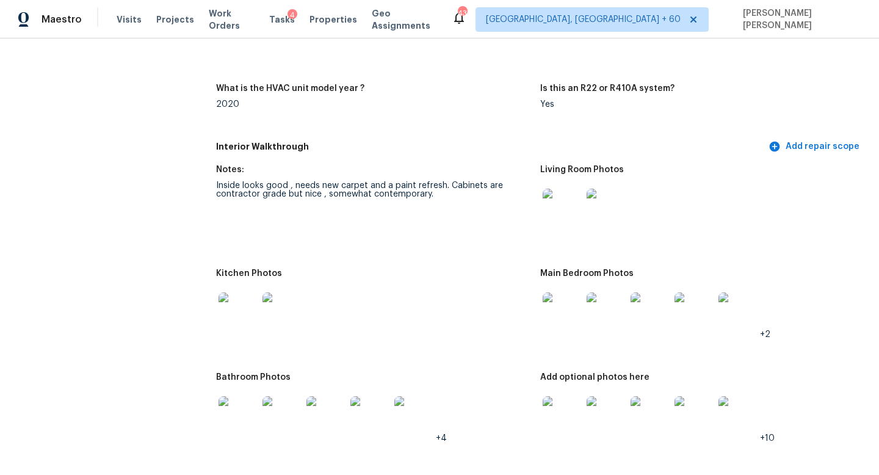
click at [245, 396] on img at bounding box center [238, 415] width 39 height 39
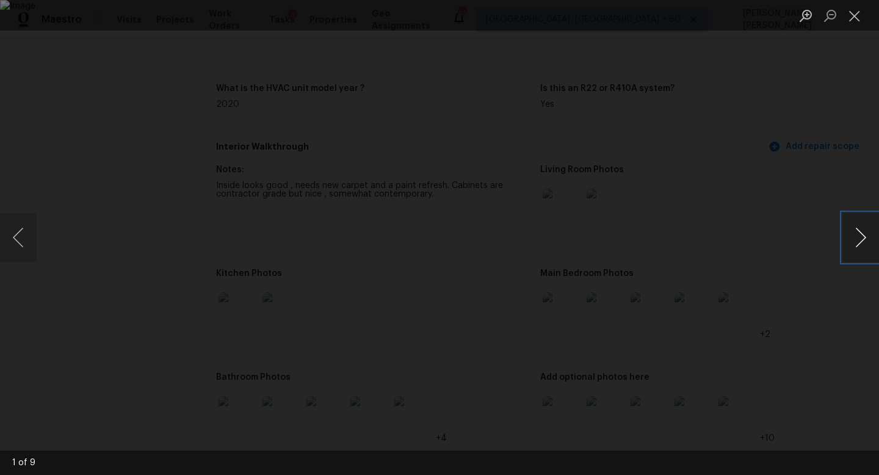
click at [859, 233] on button "Next image" at bounding box center [861, 237] width 37 height 49
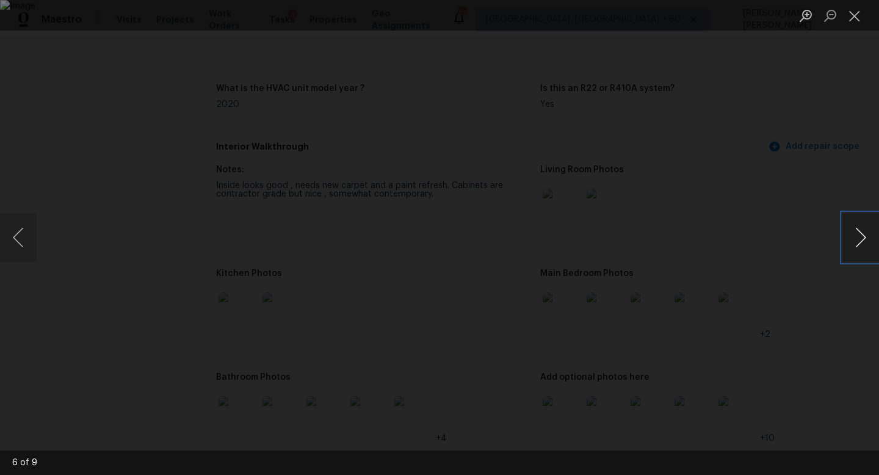
click at [859, 233] on button "Next image" at bounding box center [861, 237] width 37 height 49
click at [844, 121] on div "Lightbox" at bounding box center [439, 237] width 879 height 475
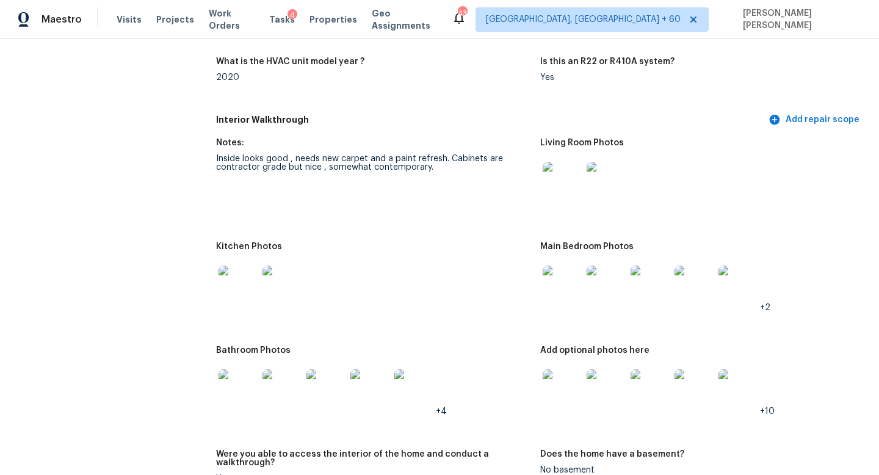
scroll to position [1357, 0]
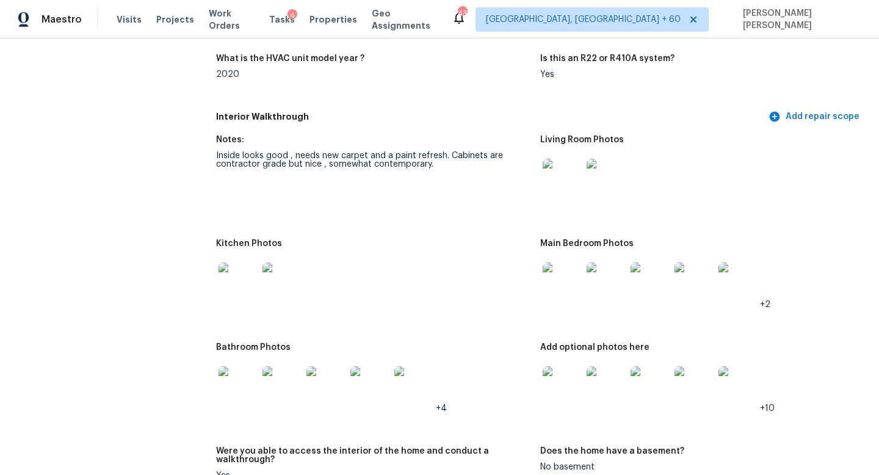
click at [559, 263] on img at bounding box center [562, 282] width 39 height 39
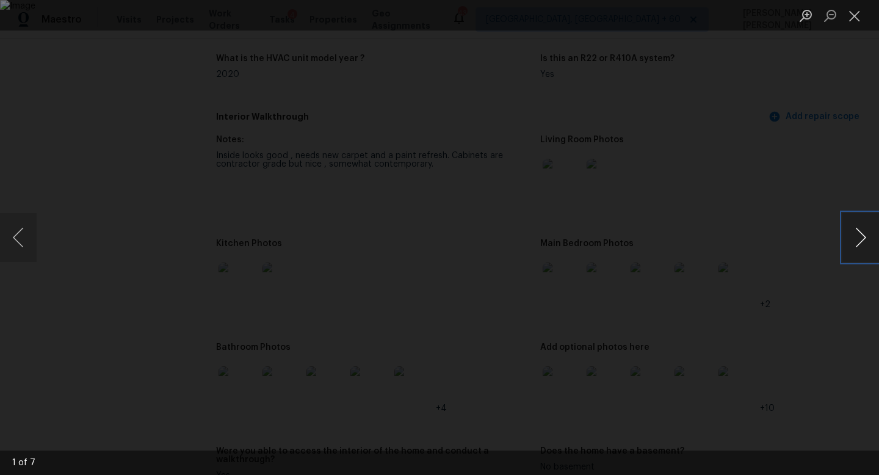
click at [863, 238] on button "Next image" at bounding box center [861, 237] width 37 height 49
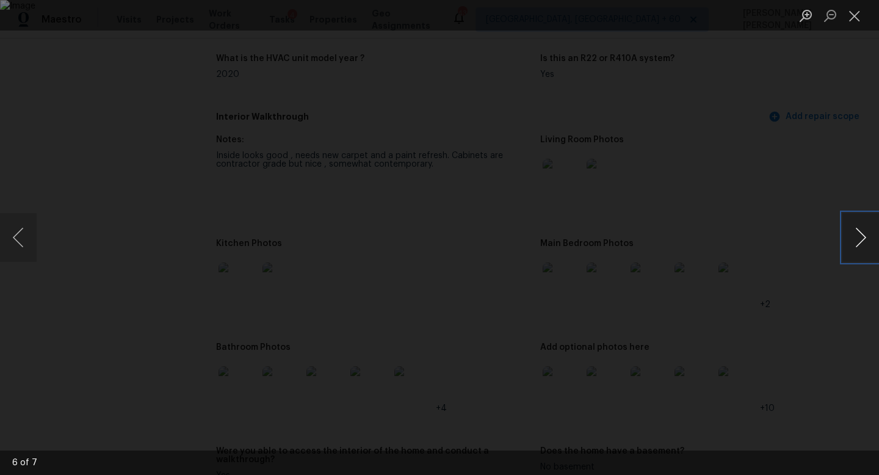
click at [863, 238] on button "Next image" at bounding box center [861, 237] width 37 height 49
click at [832, 120] on div "Lightbox" at bounding box center [439, 237] width 879 height 475
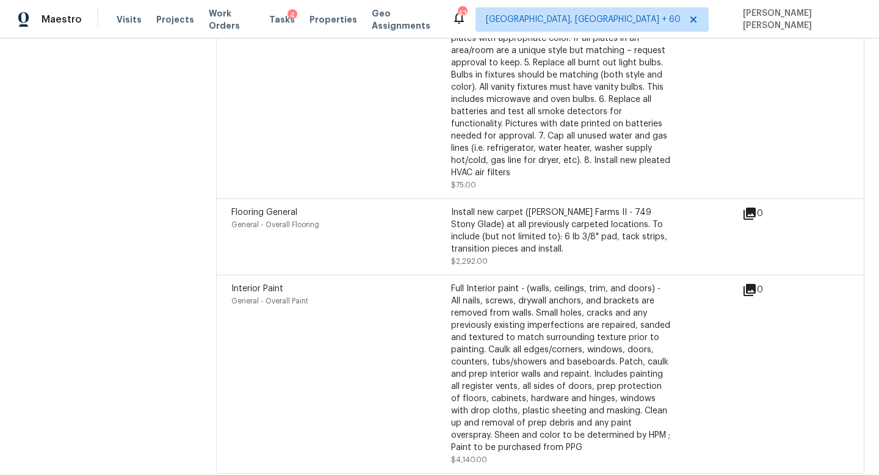
scroll to position [3935, 0]
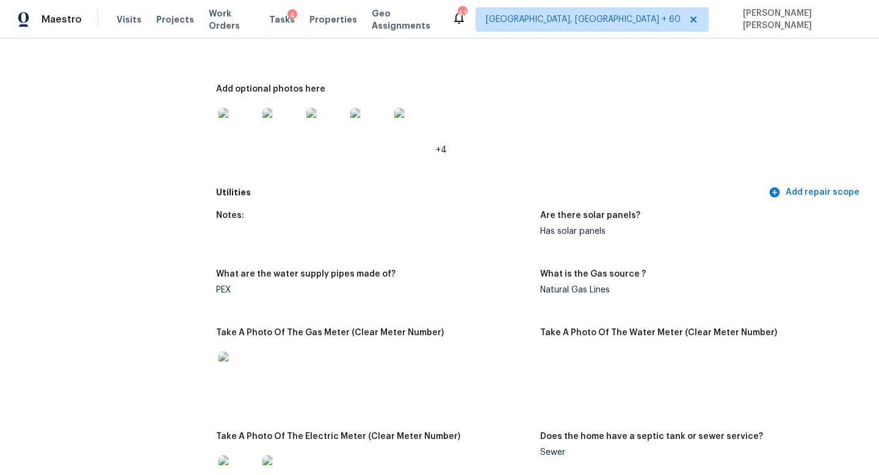
scroll to position [3784, 0]
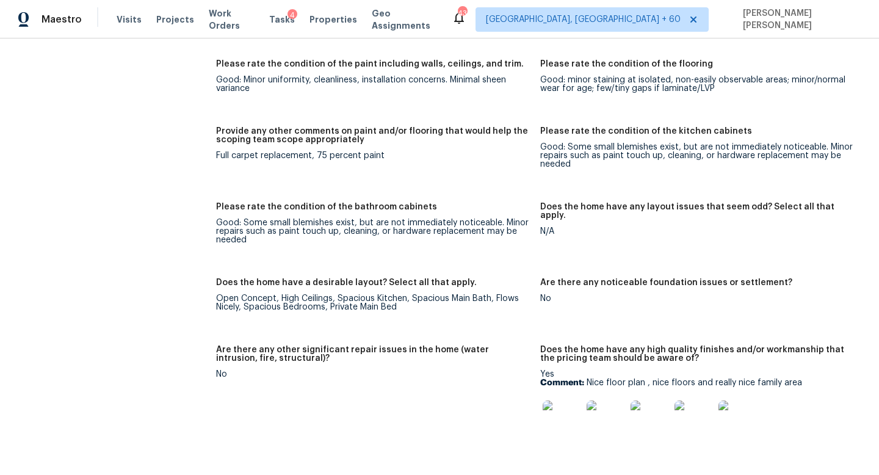
click at [141, 230] on div "All visits 2196 Craven Ln Henrico, VA 23228 Home details Other Visits No previo…" at bounding box center [96, 378] width 162 height 4370
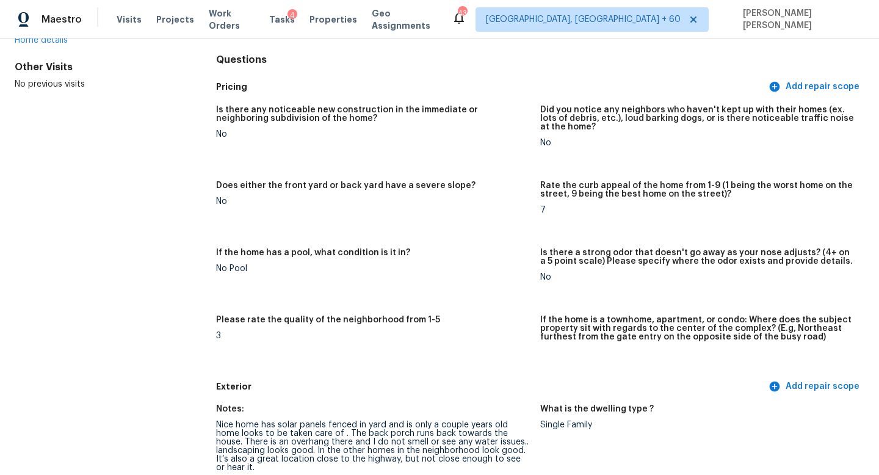
scroll to position [0, 0]
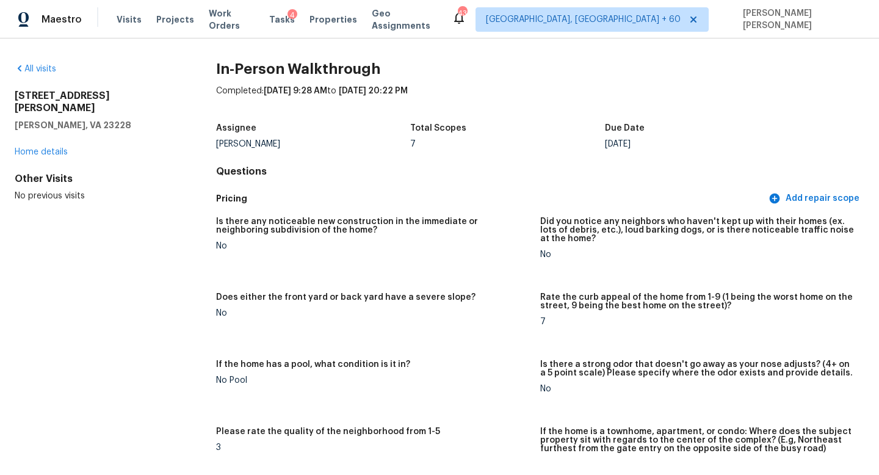
click at [34, 64] on div "All visits" at bounding box center [96, 69] width 162 height 12
click at [43, 68] on link "All visits" at bounding box center [36, 69] width 42 height 9
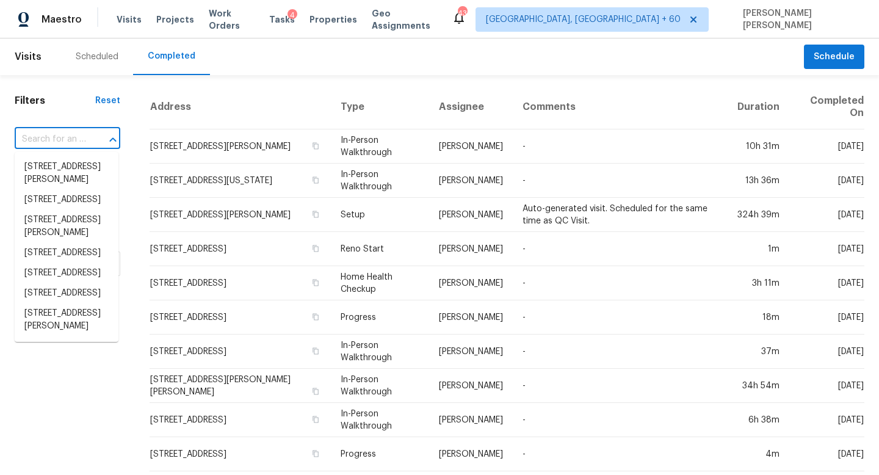
click at [83, 148] on input "text" at bounding box center [50, 139] width 71 height 19
paste input "3638 Lake Breeze Ln, Crosby, TX 77532"
type input "3638 Lake Breeze Ln, Crosby, TX 77532"
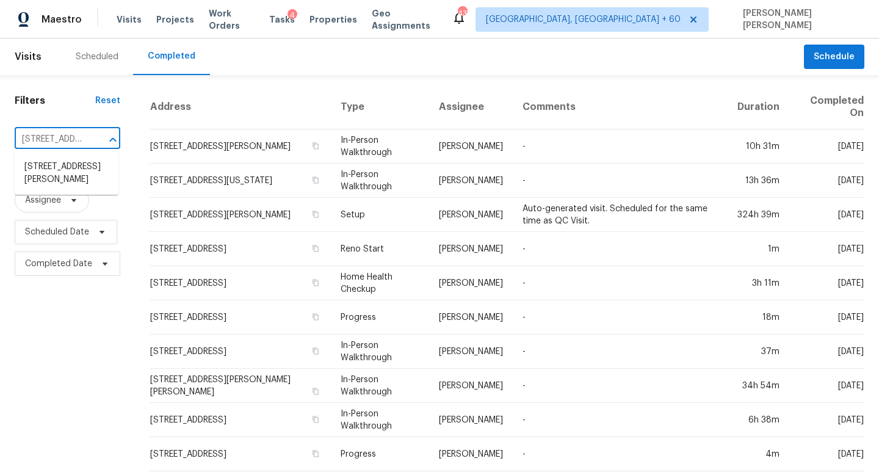
scroll to position [0, 93]
click at [87, 173] on li "3638 Lake Breeze Ln, Crosby, TX 77532" at bounding box center [67, 173] width 104 height 33
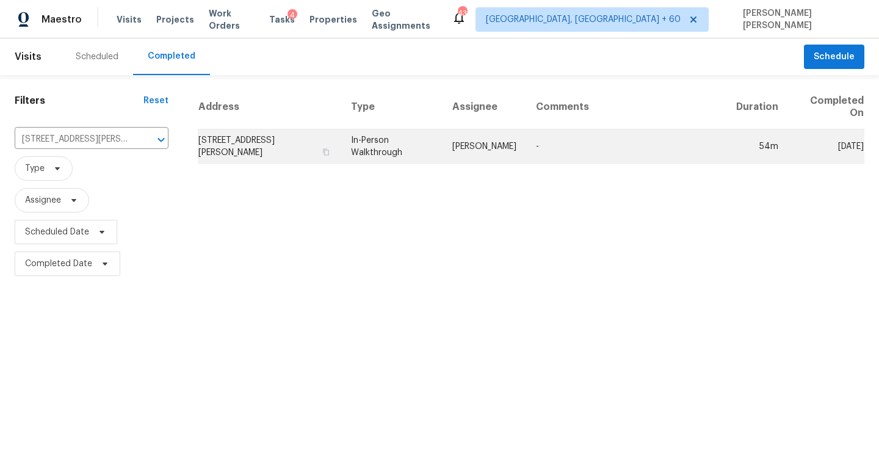
click at [429, 153] on td "In-Person Walkthrough" at bounding box center [391, 146] width 101 height 34
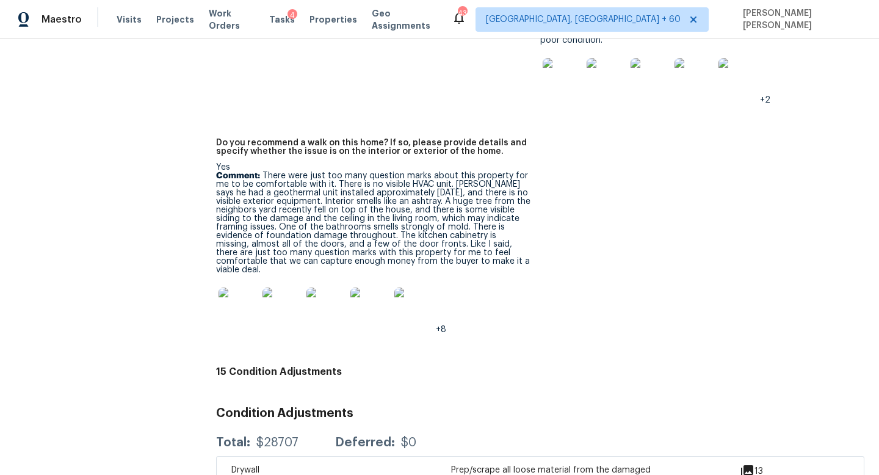
scroll to position [3011, 0]
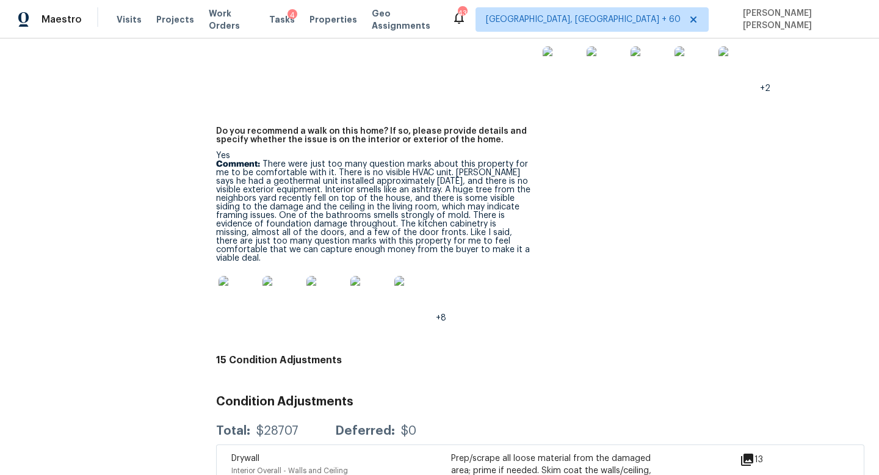
click at [509, 291] on figure "Do you recommend a walk on this home? If so, please provide details and specify…" at bounding box center [378, 234] width 324 height 215
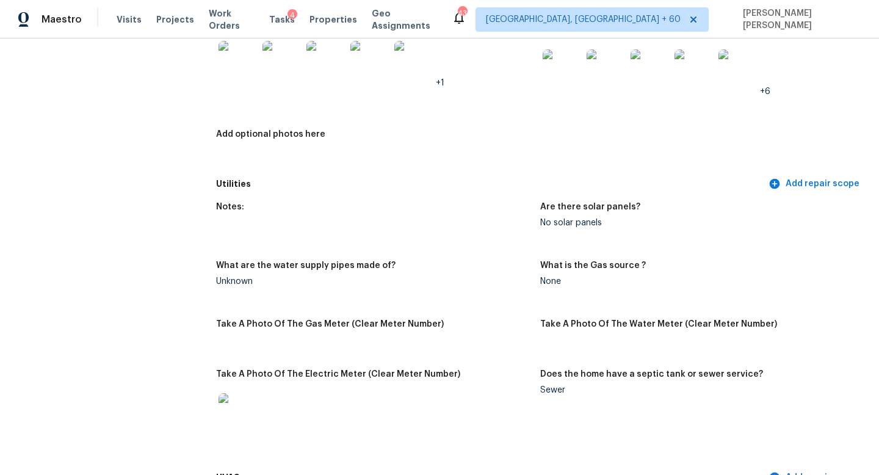
scroll to position [0, 0]
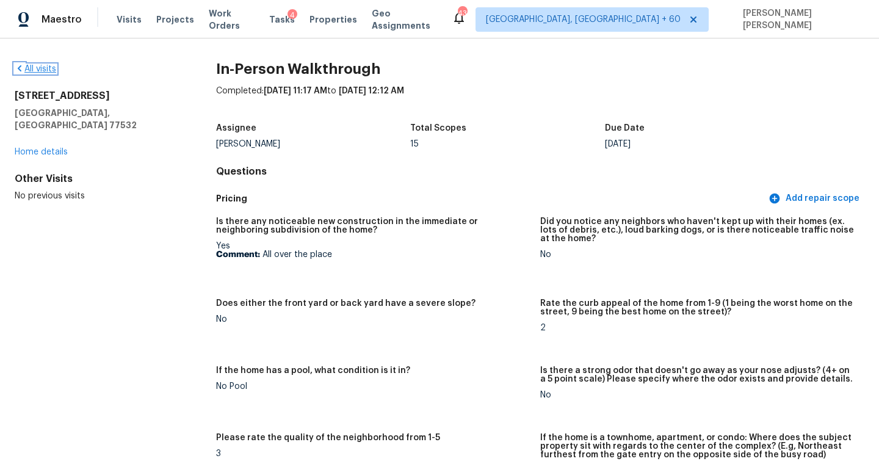
click at [45, 67] on link "All visits" at bounding box center [36, 69] width 42 height 9
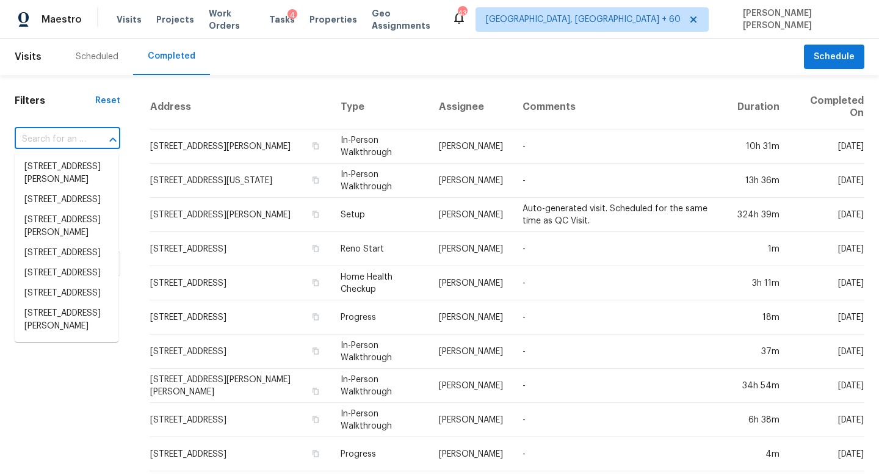
click at [62, 142] on input "text" at bounding box center [50, 139] width 71 height 19
paste input "18665 SW Honeywood Dr, Beaverton, OR 97003"
type input "18665 SW Honeywood Dr, Beaverton, OR 97003"
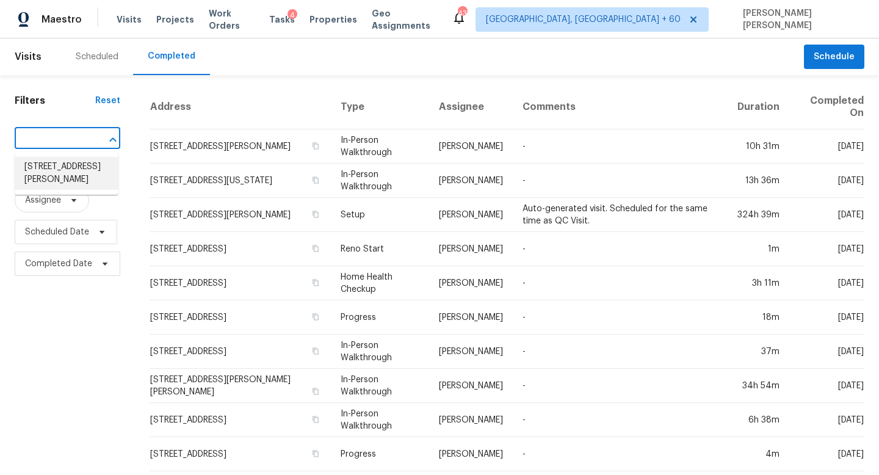
click at [68, 171] on li "18665 SW Honeywood Dr, Beaverton, OR 97003" at bounding box center [67, 173] width 104 height 33
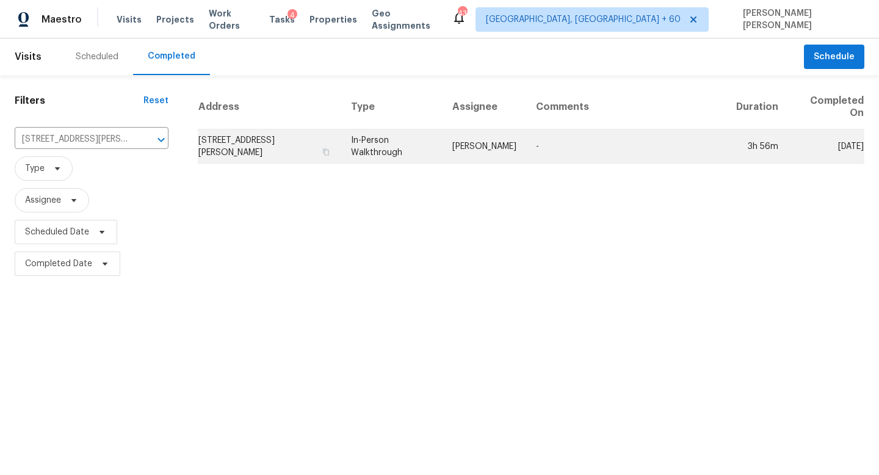
click at [468, 143] on td "Karen Mattingley" at bounding box center [485, 146] width 84 height 34
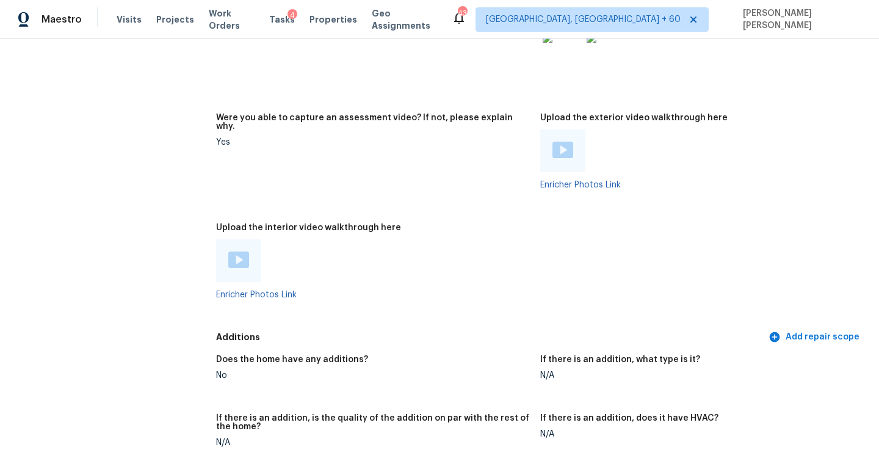
scroll to position [2107, 0]
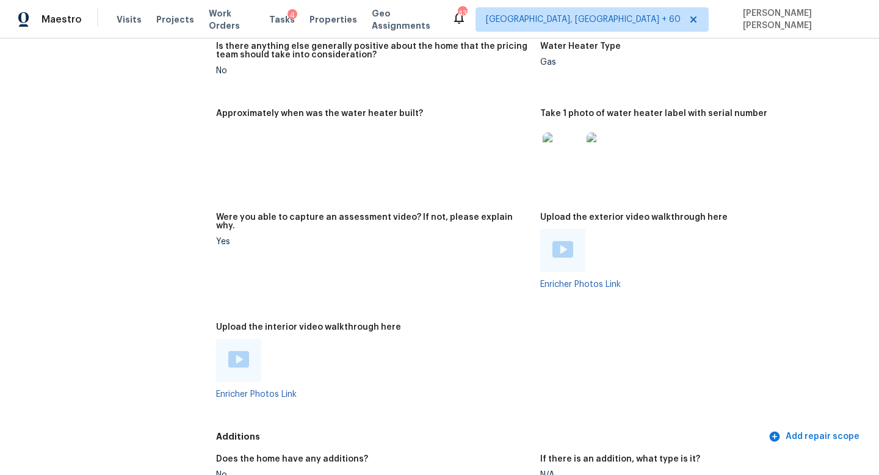
click at [241, 351] on img at bounding box center [238, 359] width 21 height 16
click at [139, 139] on div "All visits 18665 SW Honeywood Dr Beaverton, OR 97003 Home details Other Visits …" at bounding box center [96, 19] width 162 height 4126
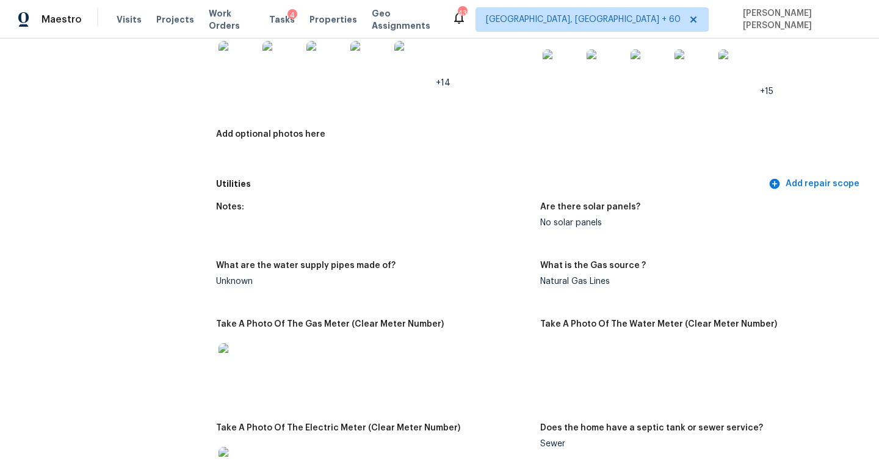
scroll to position [2997, 0]
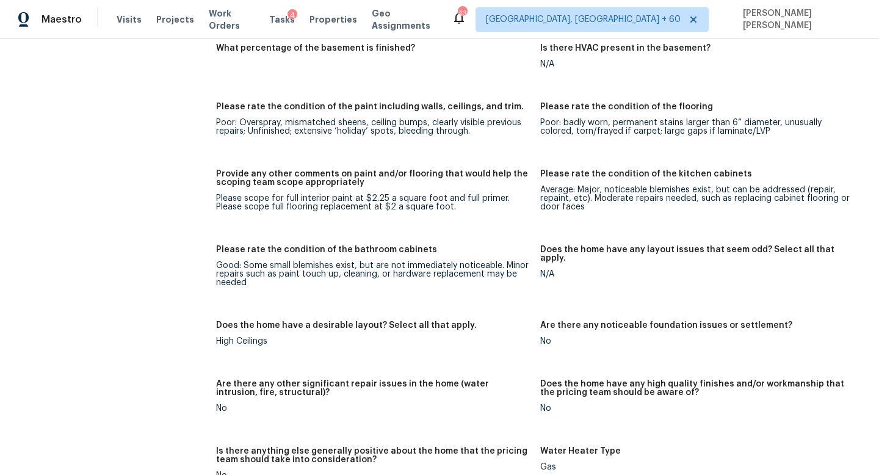
scroll to position [1705, 0]
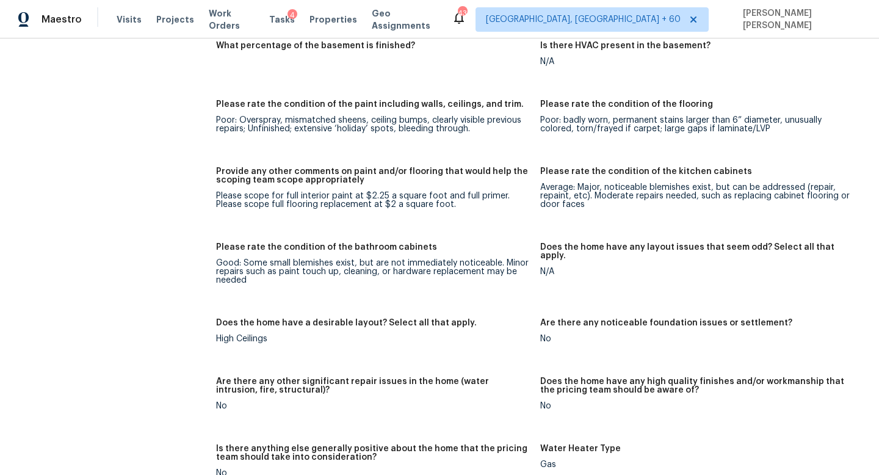
click at [194, 150] on div "All visits 18665 SW Honeywood Dr Beaverton, OR 97003 Home details Other Visits …" at bounding box center [440, 421] width 850 height 4126
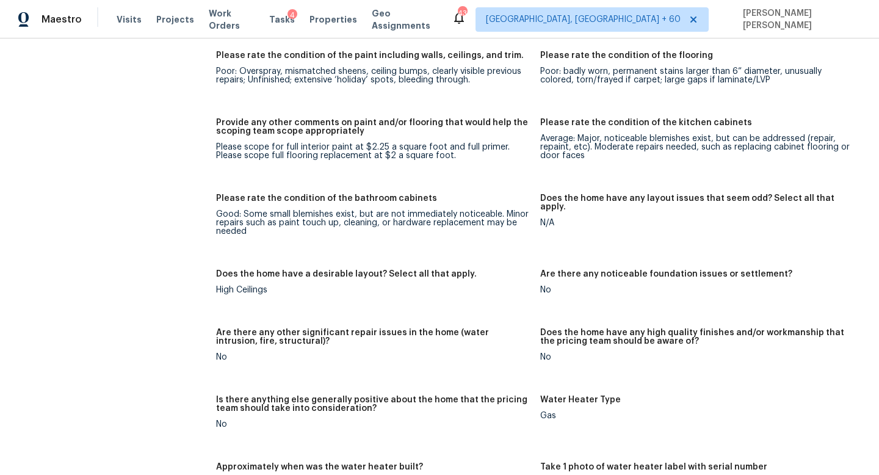
scroll to position [3700, 0]
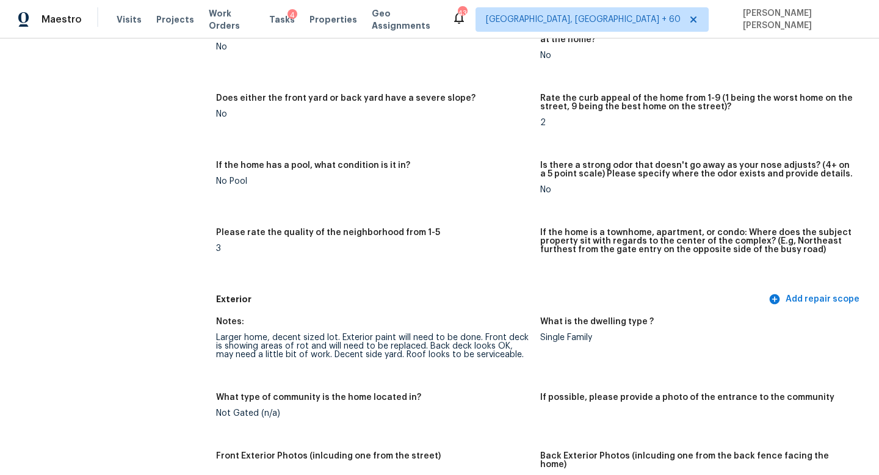
scroll to position [0, 0]
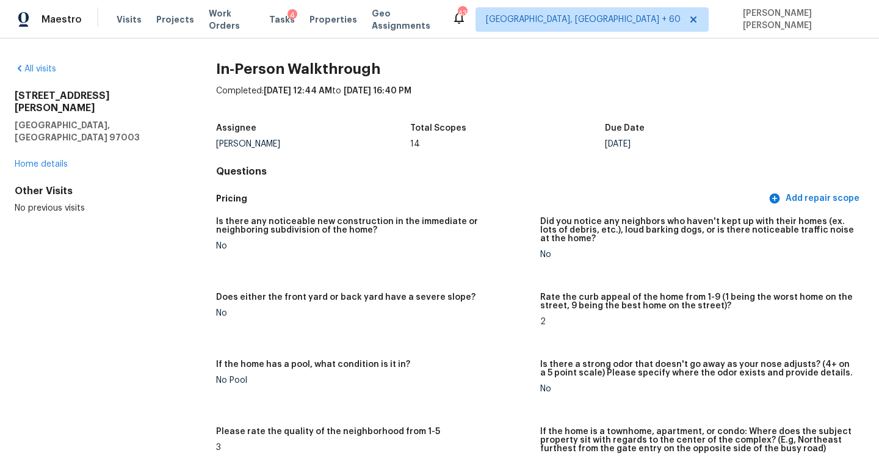
click at [32, 60] on div "All visits 18665 SW Honeywood Dr Beaverton, OR 97003 Home details Other Visits …" at bounding box center [439, 256] width 879 height 437
click at [56, 76] on div "All visits 18665 SW Honeywood Dr Beaverton, OR 97003 Home details Other Visits …" at bounding box center [96, 138] width 162 height 151
click at [37, 68] on link "All visits" at bounding box center [36, 69] width 42 height 9
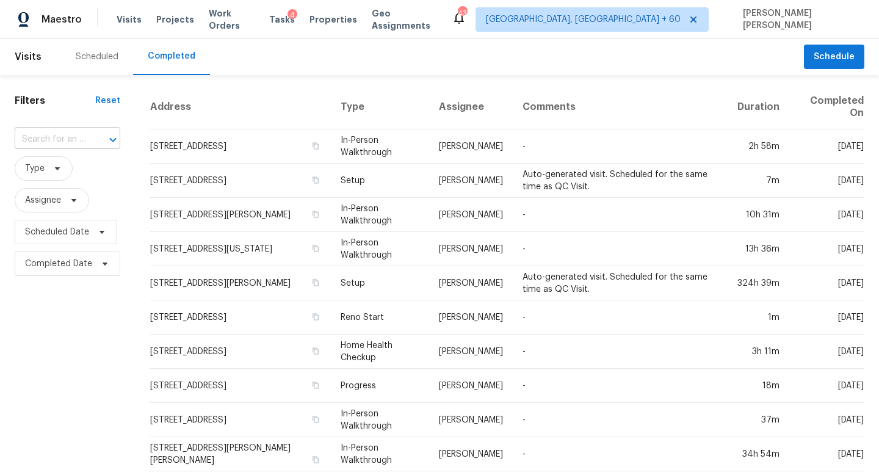
click at [79, 142] on input "text" at bounding box center [50, 139] width 71 height 19
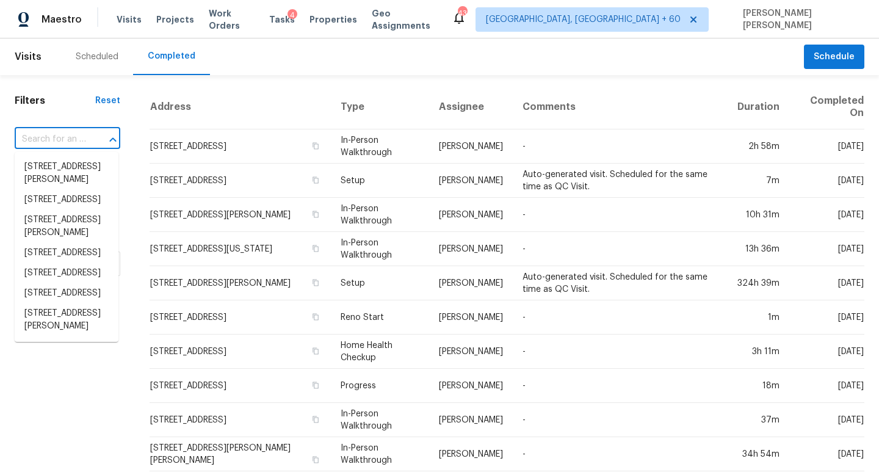
paste input "510 Needmore Rd, Clarksville, TN 37040"
type input "510 Needmore Rd, Clarksville, TN 37040"
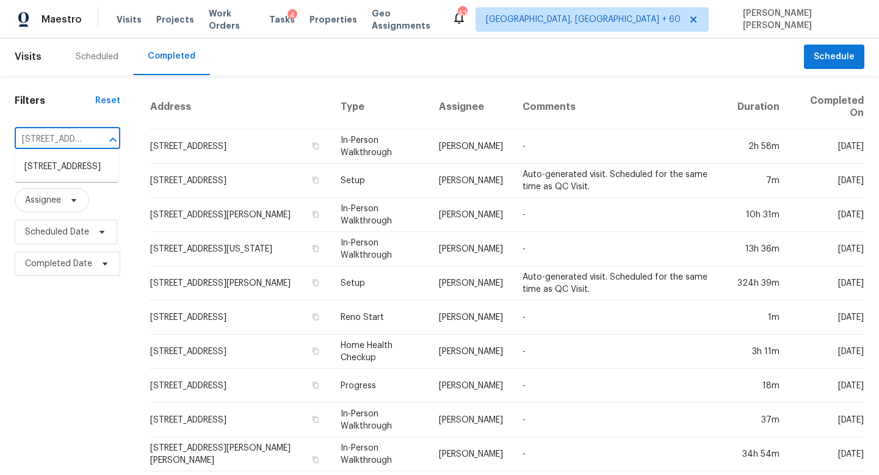
scroll to position [0, 98]
click at [93, 170] on li "510 Needmore Rd, Clarksville, TN 37040" at bounding box center [67, 167] width 104 height 20
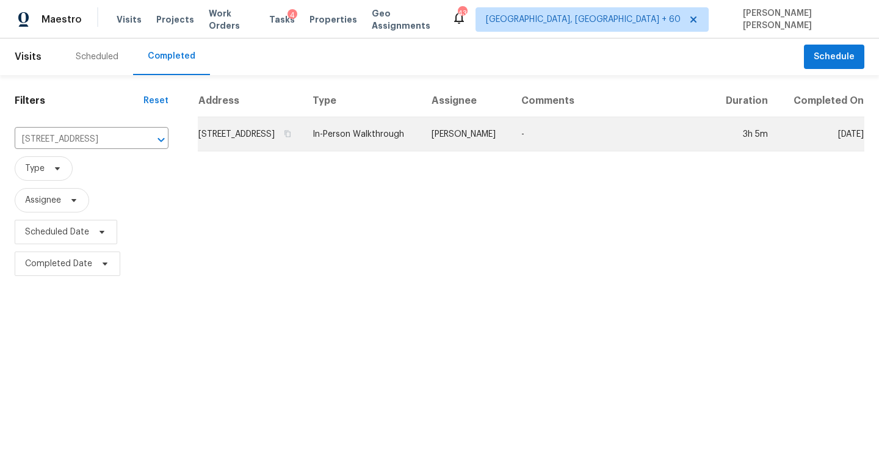
click at [385, 151] on td "In-Person Walkthrough" at bounding box center [362, 134] width 119 height 34
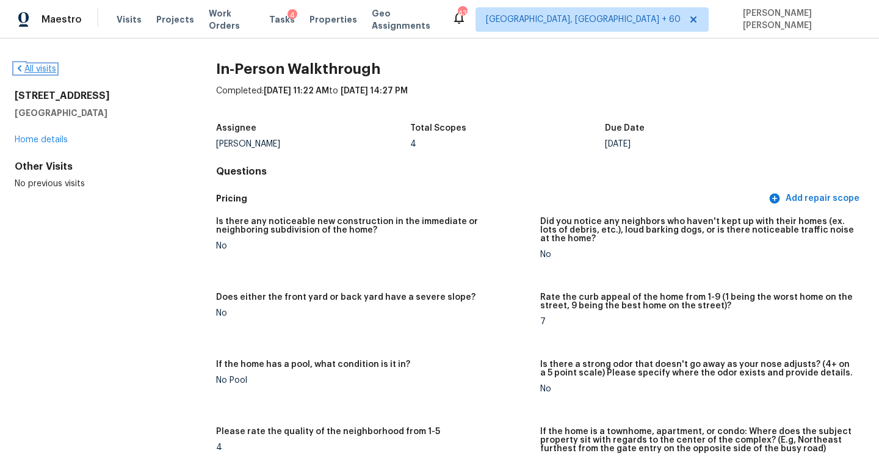
click at [32, 70] on link "All visits" at bounding box center [36, 69] width 42 height 9
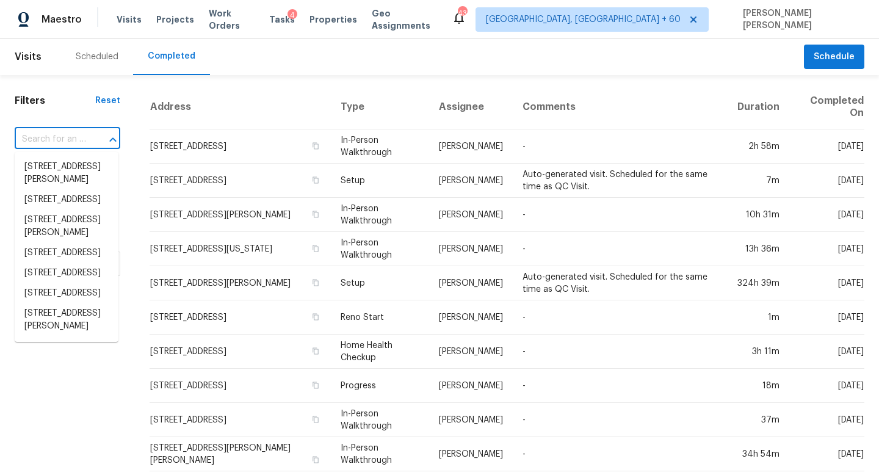
click at [61, 131] on input "text" at bounding box center [50, 139] width 71 height 19
paste input "5010 Mark Trl, Birmingham, AL 35242"
type input "5010 Mark Trl, Birmingham, AL 35242"
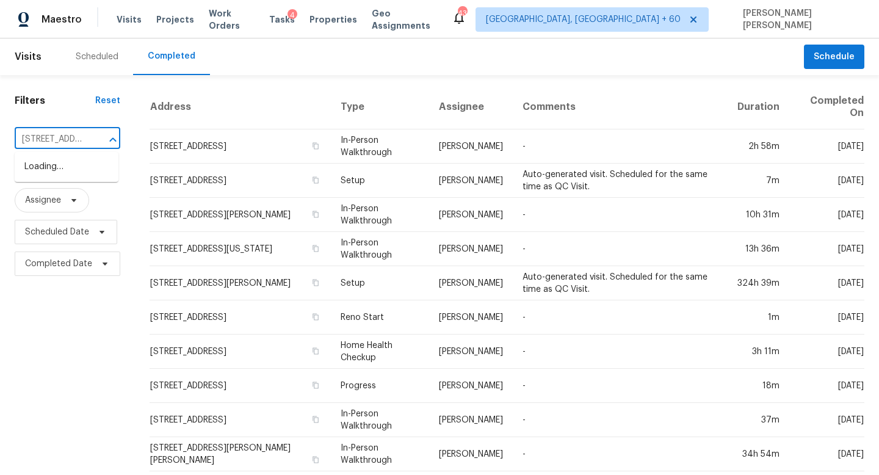
scroll to position [0, 86]
click at [94, 170] on li "5010 Mark Trl, Birmingham, AL 35242" at bounding box center [67, 173] width 104 height 33
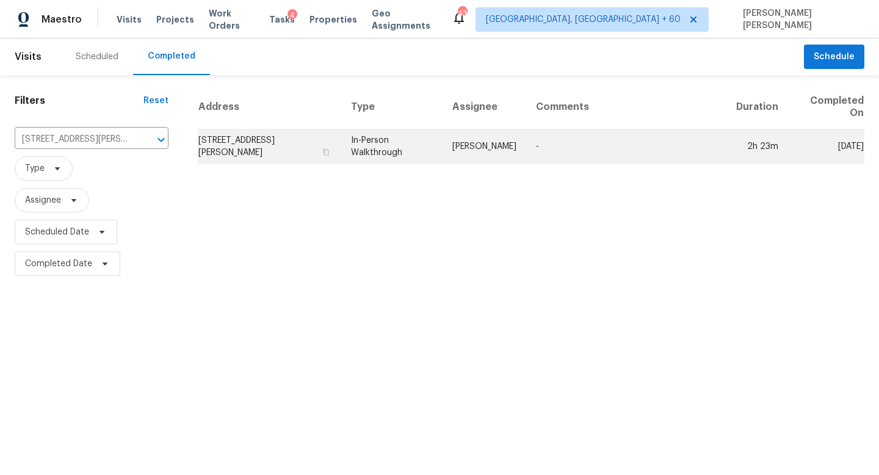
click at [434, 145] on td "In-Person Walkthrough" at bounding box center [391, 146] width 101 height 34
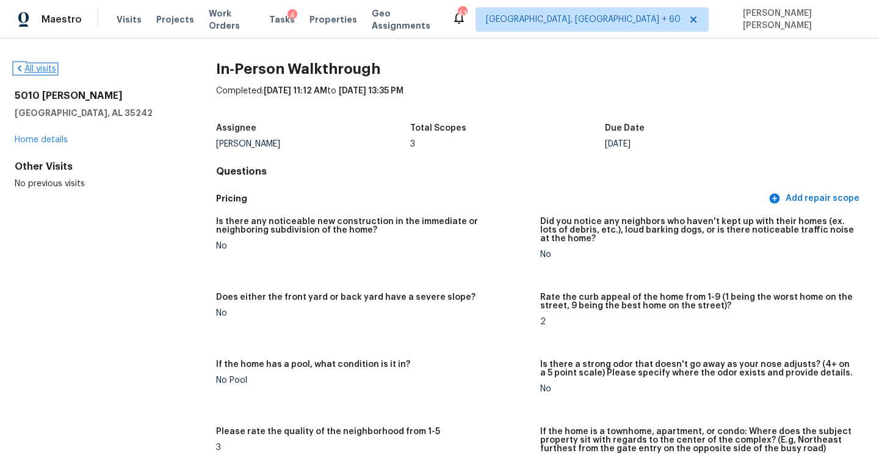
click at [47, 70] on link "All visits" at bounding box center [36, 69] width 42 height 9
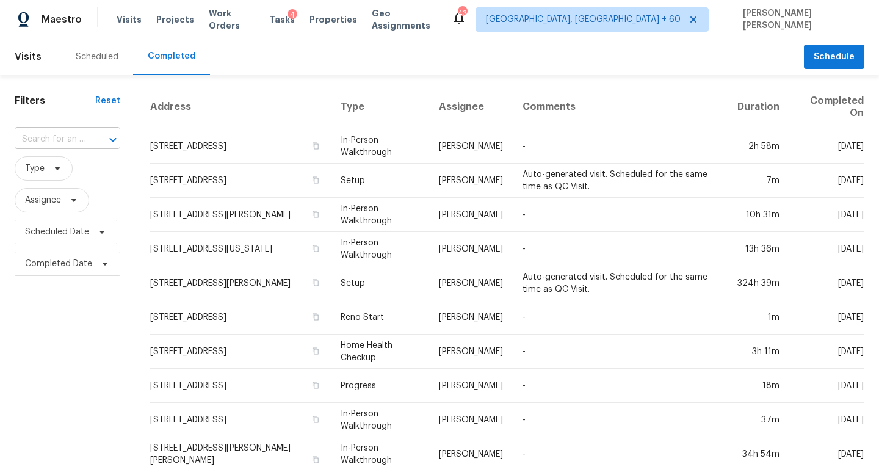
click at [77, 143] on input "text" at bounding box center [50, 139] width 71 height 19
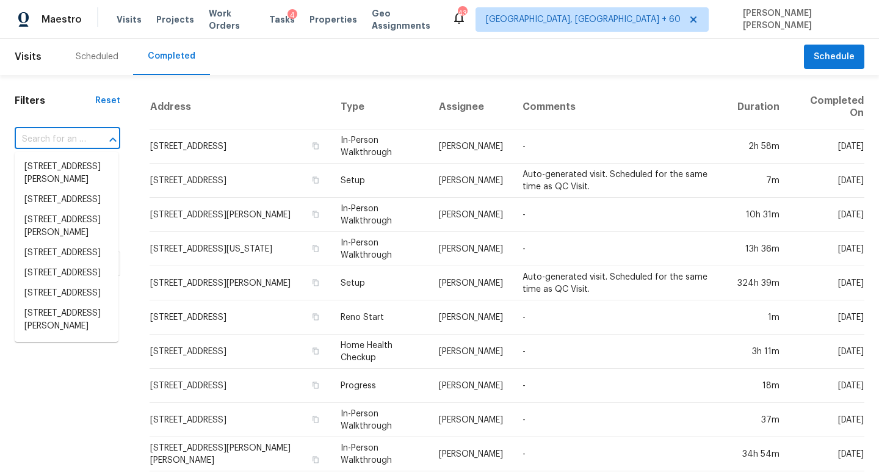
paste input "203 Bonnalynn Dr, Hermitage, TN 37076"
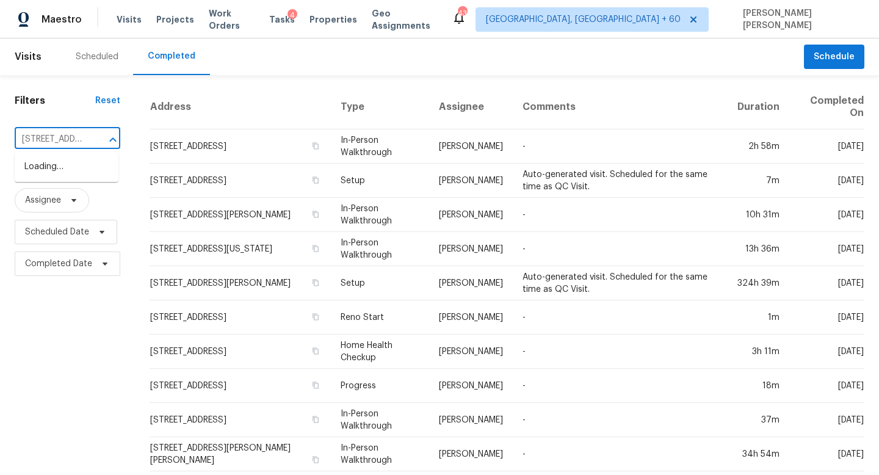
type input "203 Bonnalynn Dr, Hermitage, TN 37076"
click at [104, 173] on li "203 Bonnalynn Dr, Hermitage, TN 37076" at bounding box center [67, 167] width 104 height 20
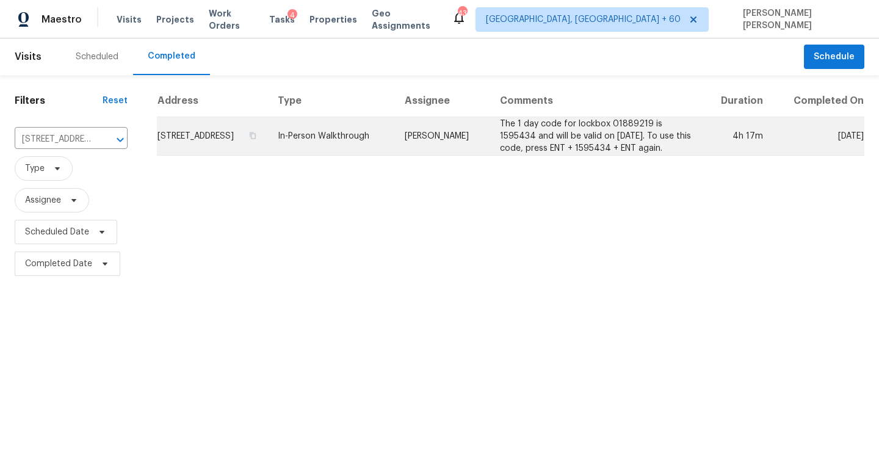
click at [394, 141] on td "In-Person Walkthrough" at bounding box center [331, 136] width 126 height 38
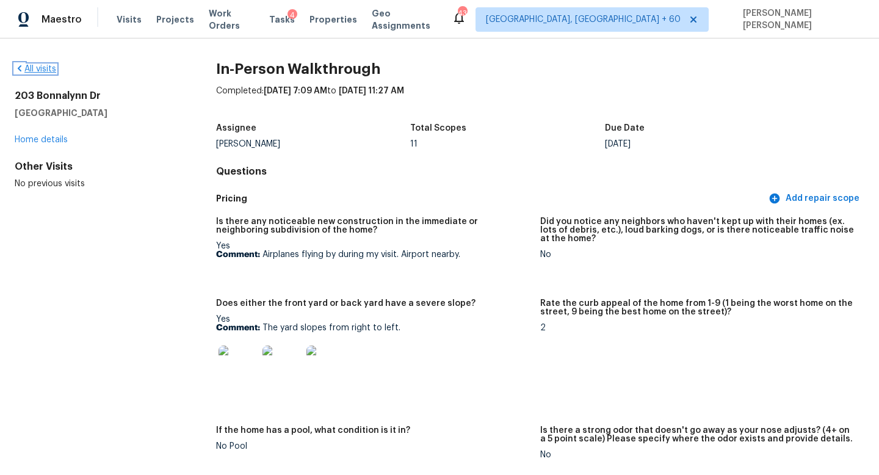
click at [39, 68] on link "All visits" at bounding box center [36, 69] width 42 height 9
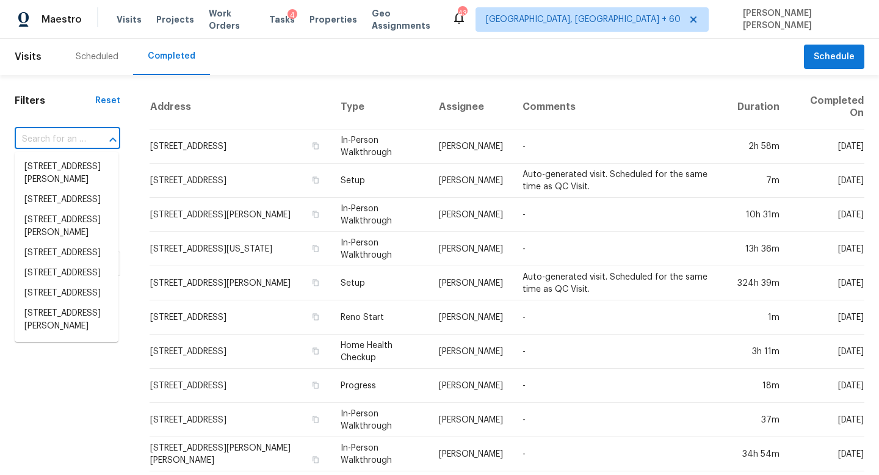
click at [74, 139] on input "text" at bounding box center [50, 139] width 71 height 19
paste input "3247 Garden Ln, Hawthorne, CA 90250"
type input "3247 Garden Ln, Hawthorne, CA 90250"
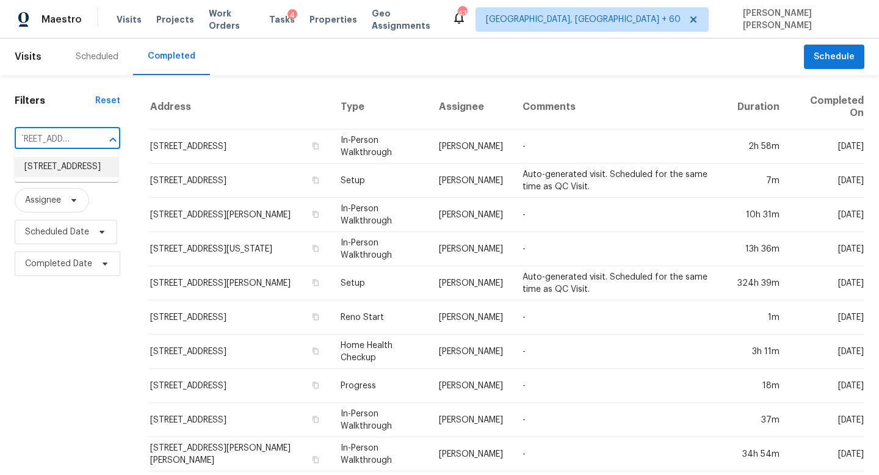
click at [85, 164] on li "3247 Garden Ln, Hawthorne, CA 90250" at bounding box center [67, 167] width 104 height 20
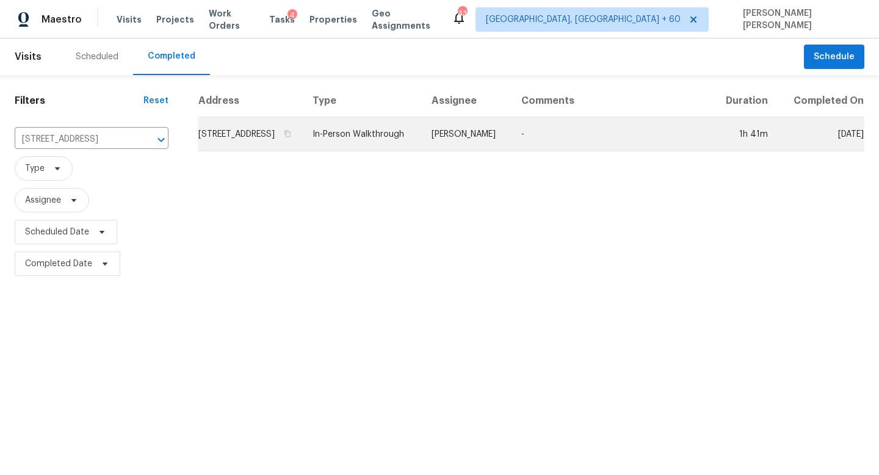
click at [466, 140] on td "Theodore Mirabella" at bounding box center [467, 134] width 90 height 34
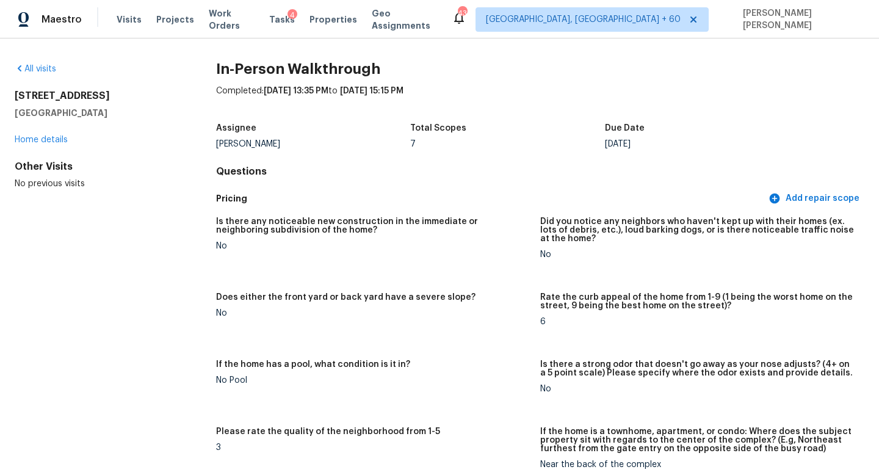
click at [32, 82] on div "All visits 3247 Garden Ln Hawthorne, CA 90250 Home details Other Visits No prev…" at bounding box center [96, 126] width 162 height 127
click at [34, 72] on link "All visits" at bounding box center [36, 69] width 42 height 9
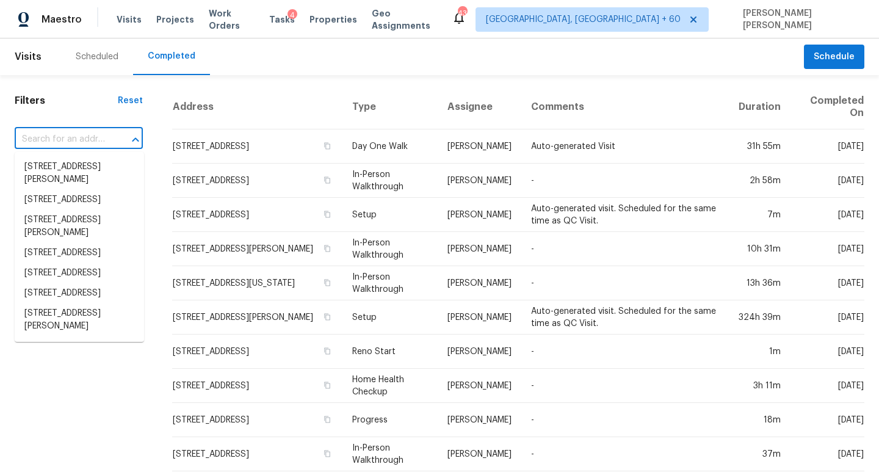
click at [59, 134] on input "text" at bounding box center [62, 139] width 94 height 19
paste input "279 Finch Rd, Wellford, SC 29385"
type input "279 Finch Rd, Wellford, SC 29385"
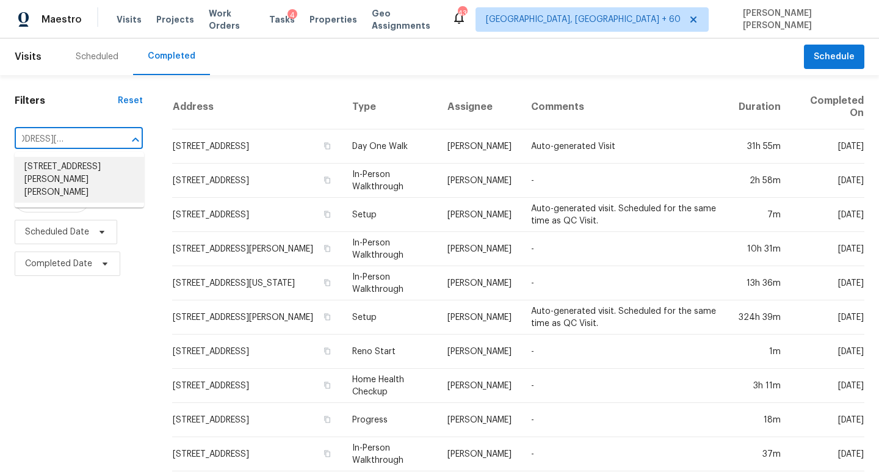
click at [73, 170] on li "279 Finch Rd, Wellford, SC 29385" at bounding box center [79, 180] width 129 height 46
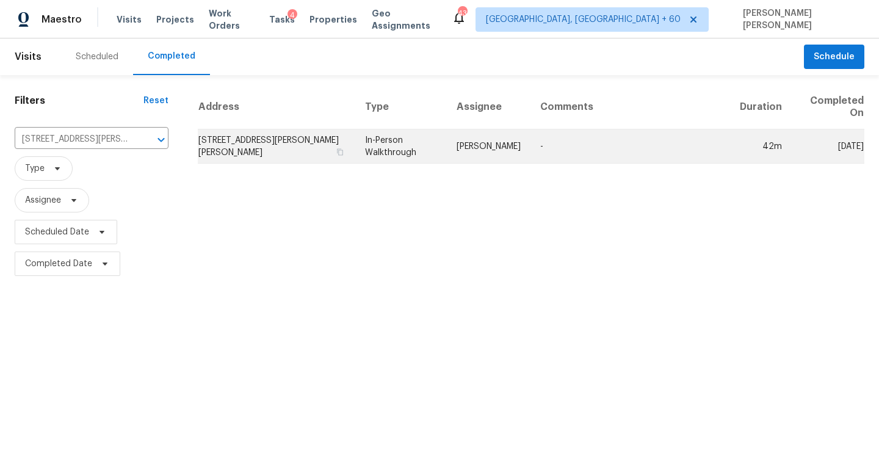
click at [475, 129] on td "William Bynum" at bounding box center [489, 146] width 84 height 34
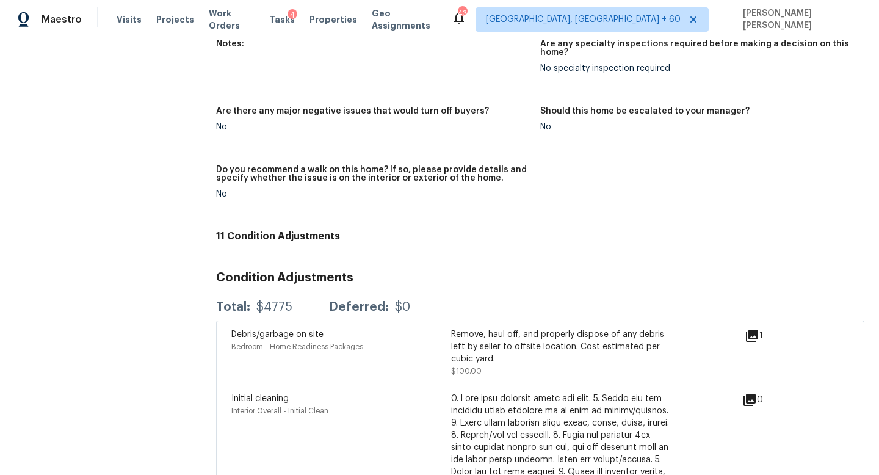
scroll to position [3159, 0]
drag, startPoint x: 380, startPoint y: 205, endPoint x: 357, endPoint y: 121, distance: 86.8
click at [371, 191] on div "Notes: Are any specialty inspections required before making a decision on this …" at bounding box center [540, 127] width 648 height 193
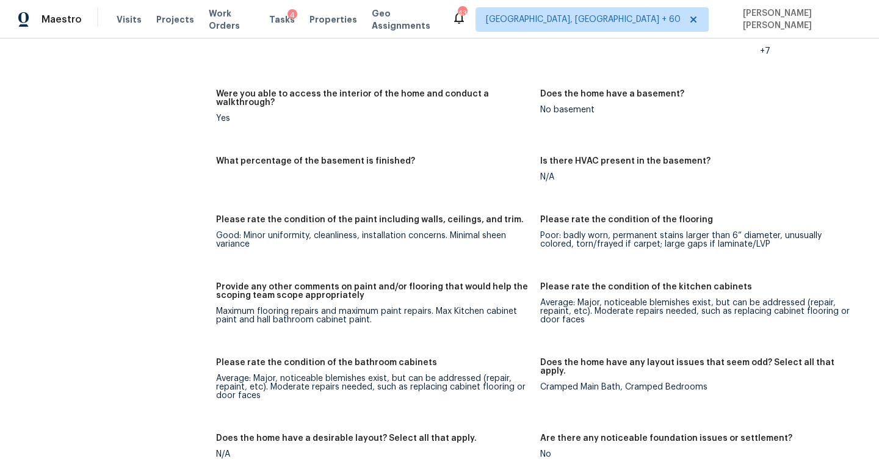
scroll to position [2053, 0]
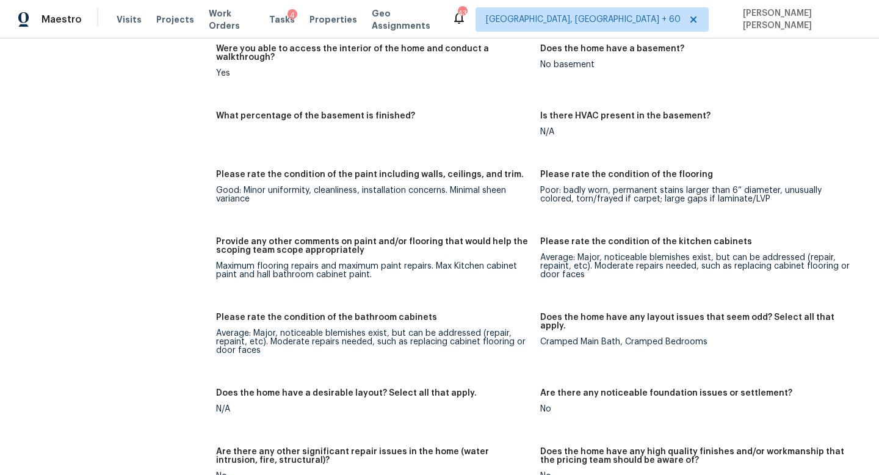
click at [186, 203] on div "All visits 279 Finch Rd Wellford, SC 29385 Home details Other Visits No previou…" at bounding box center [440, 385] width 850 height 4750
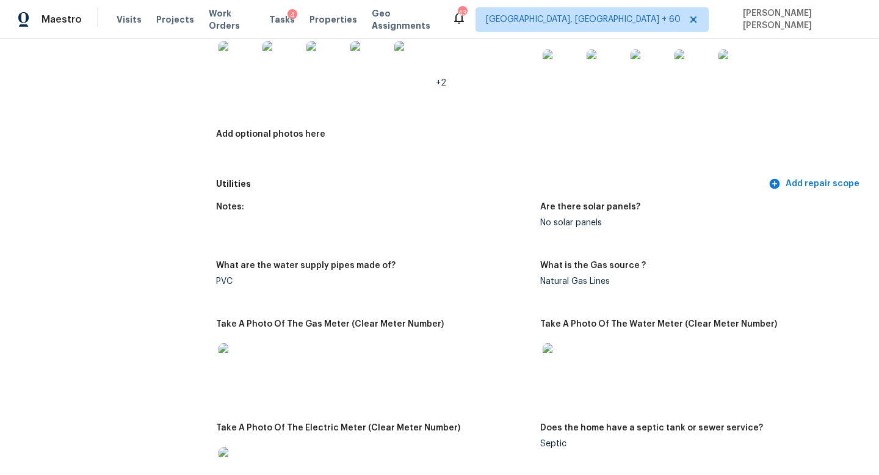
scroll to position [4089, 0]
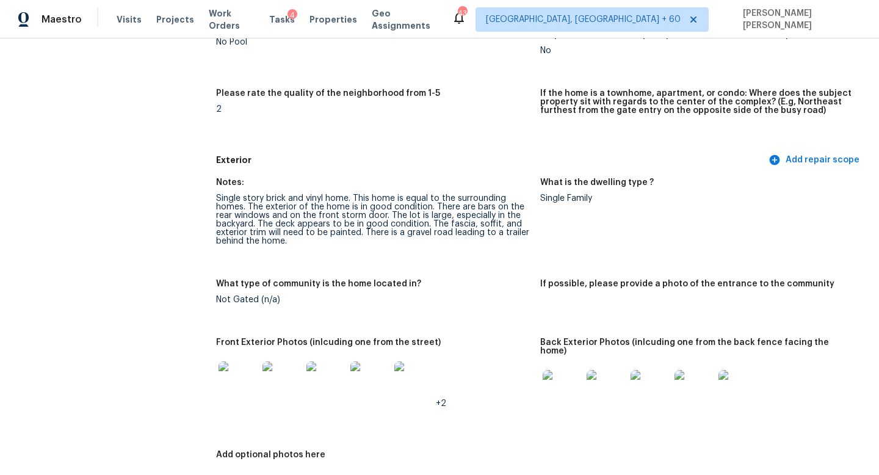
scroll to position [0, 0]
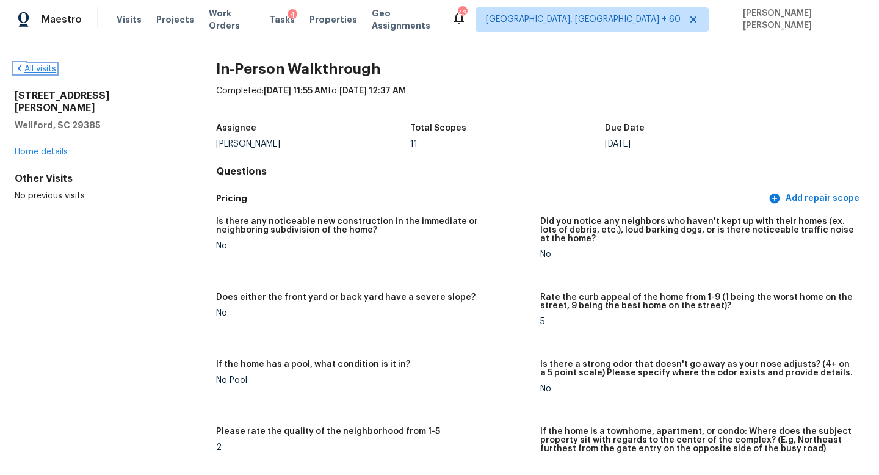
click at [26, 70] on link "All visits" at bounding box center [36, 69] width 42 height 9
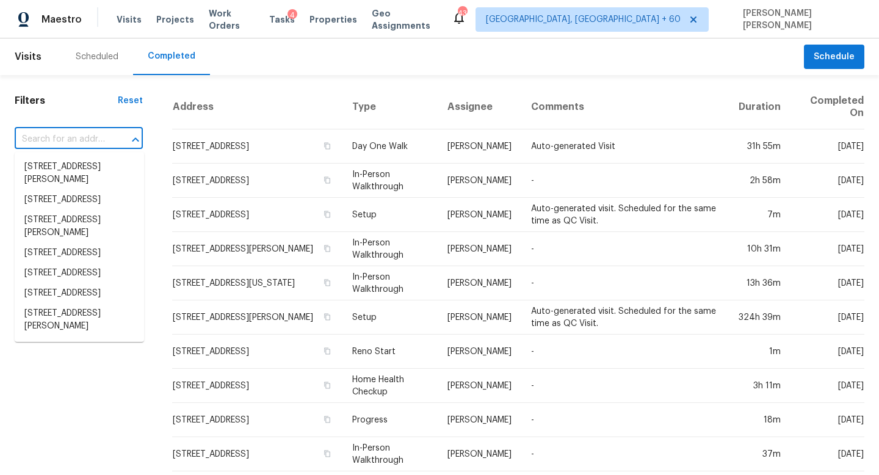
click at [51, 136] on input "text" at bounding box center [62, 139] width 94 height 19
paste input "3134 Wenonah Rd SW, Birmingham, AL 35211"
type input "3134 Wenonah Rd SW, Birmingham, AL 35211"
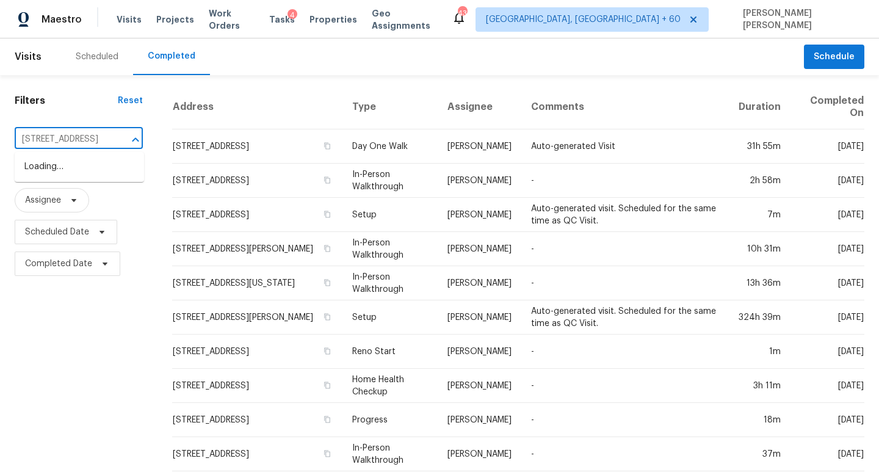
scroll to position [0, 90]
click at [84, 172] on li "3134 Wenonah Rd SW, Birmingham, AL 35211" at bounding box center [79, 167] width 129 height 20
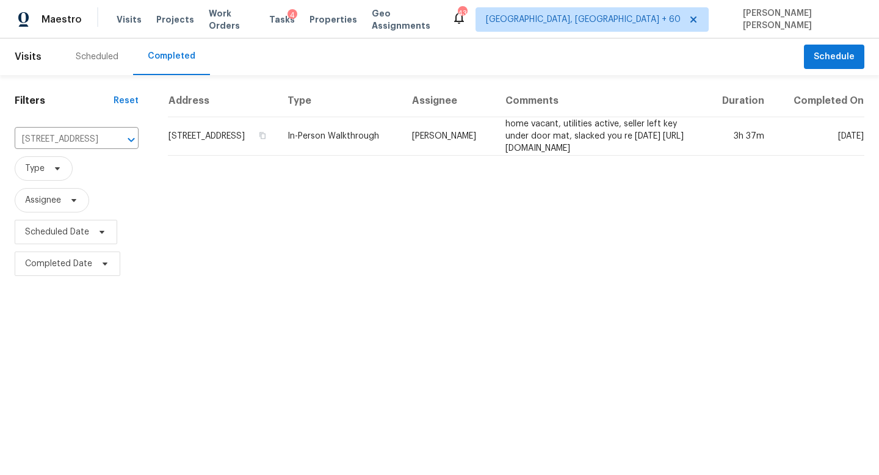
click at [333, 117] on th "Type" at bounding box center [340, 101] width 125 height 32
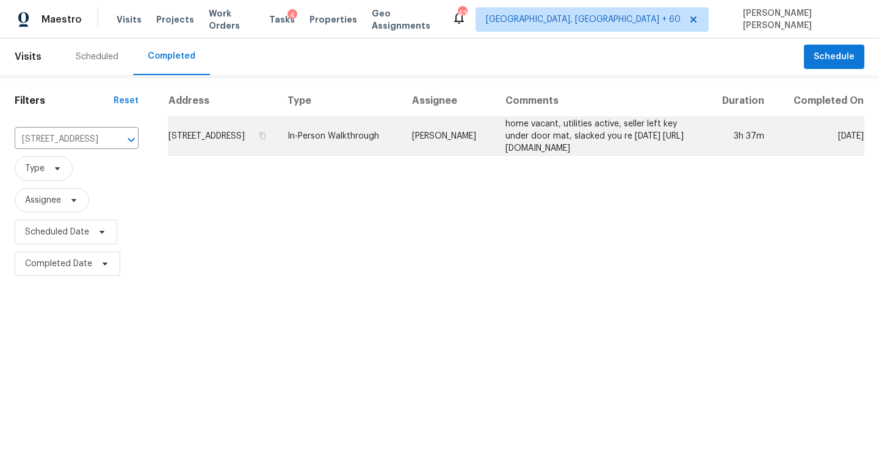
click at [334, 140] on td "In-Person Walkthrough" at bounding box center [340, 136] width 125 height 38
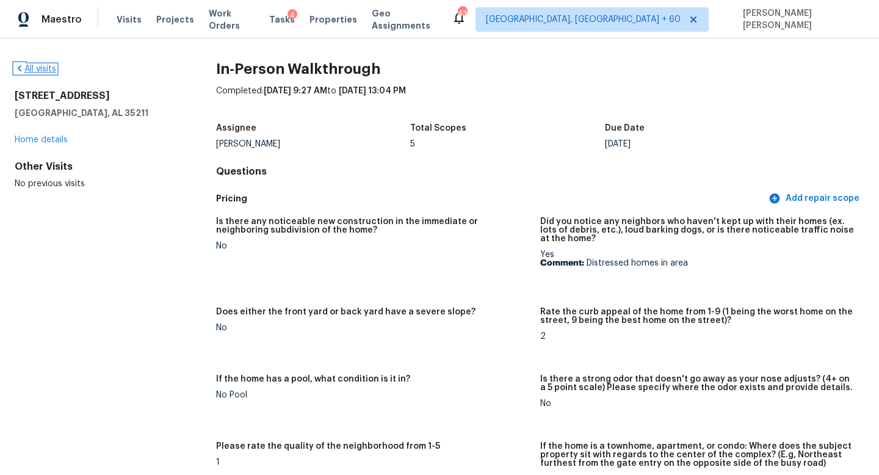
click at [46, 65] on link "All visits" at bounding box center [36, 69] width 42 height 9
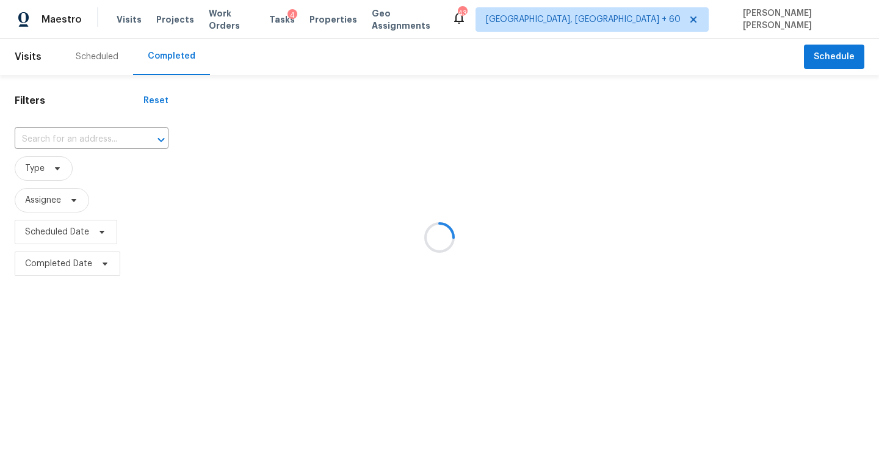
click at [65, 142] on div at bounding box center [439, 237] width 879 height 475
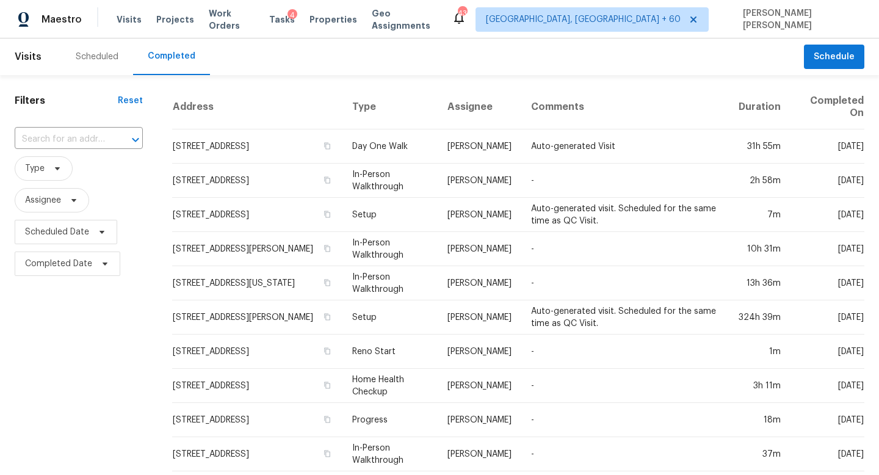
click at [65, 142] on input "text" at bounding box center [62, 139] width 94 height 19
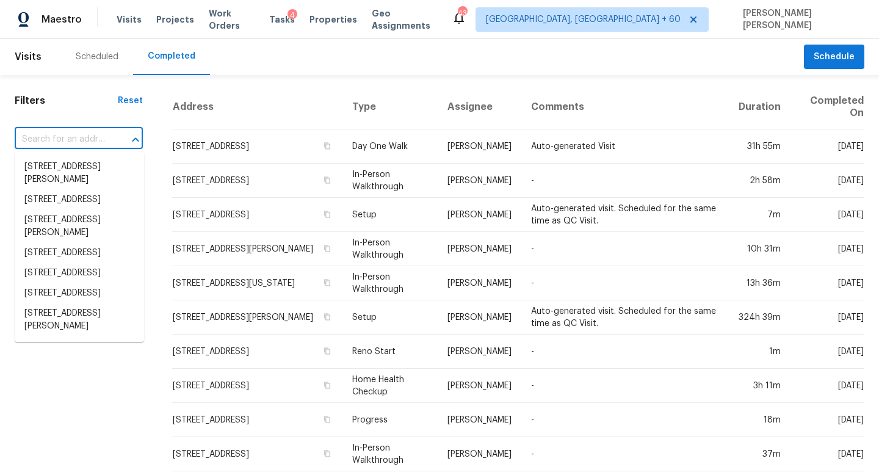
paste input "1133 Hueytown Rd, Bessemer, AL 35023"
type input "1133 Hueytown Rd, Bessemer, AL 35023"
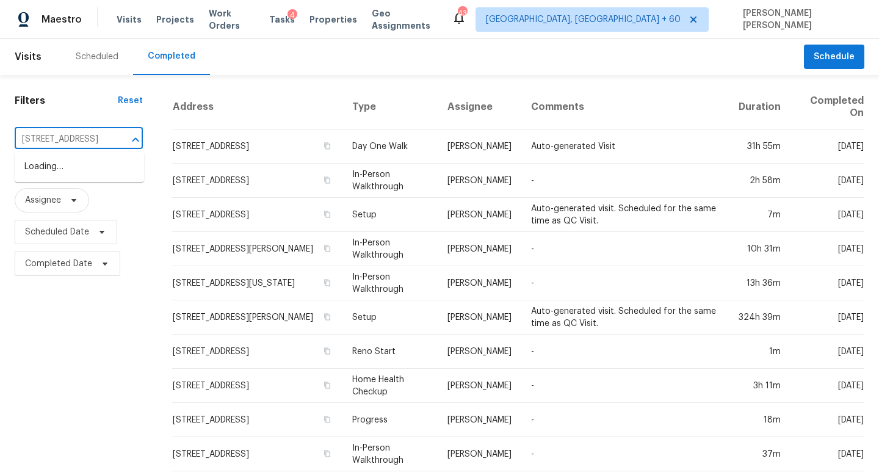
scroll to position [0, 71]
click at [92, 176] on li "1133 Hueytown Rd, Bessemer, AL 35023" at bounding box center [79, 167] width 129 height 20
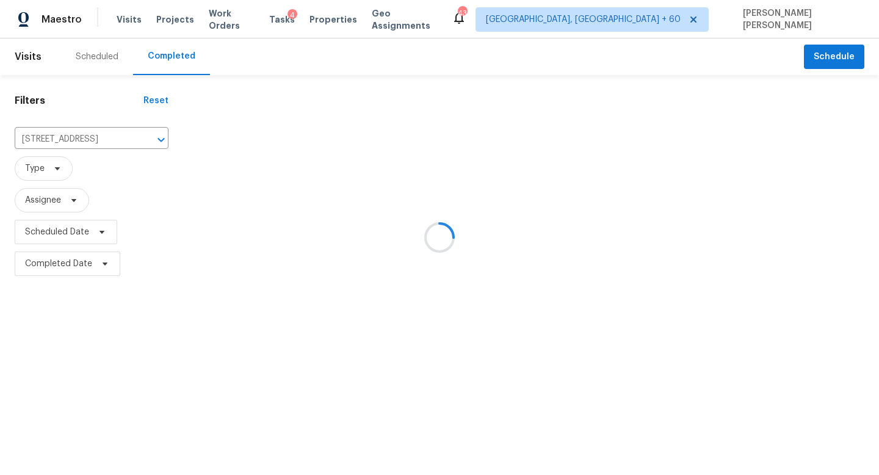
click at [384, 153] on div at bounding box center [439, 237] width 879 height 475
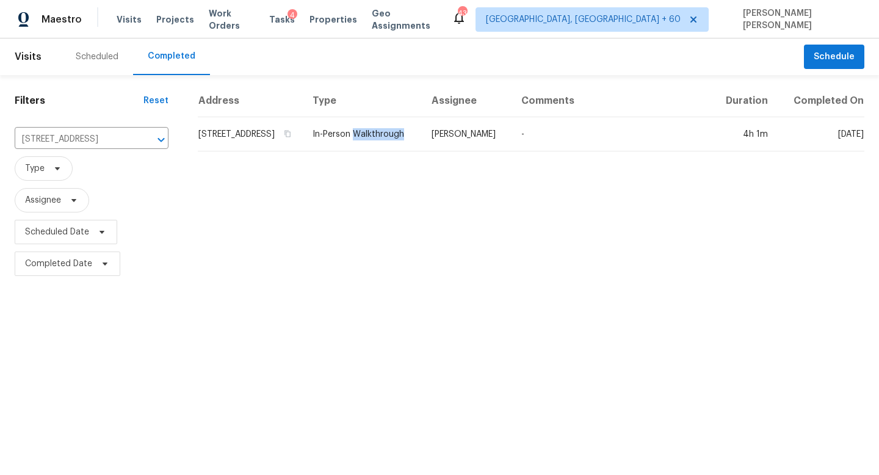
click at [384, 151] on td "In-Person Walkthrough" at bounding box center [362, 134] width 119 height 34
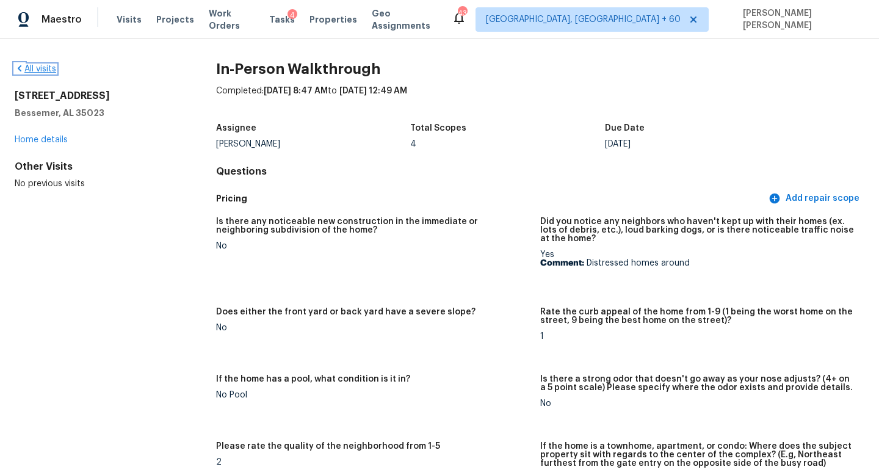
click at [34, 67] on link "All visits" at bounding box center [36, 69] width 42 height 9
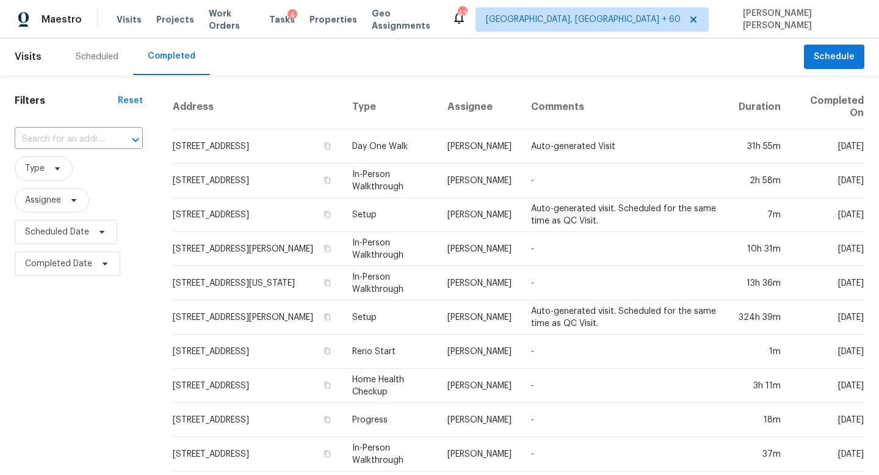
click at [71, 139] on input "text" at bounding box center [62, 139] width 94 height 19
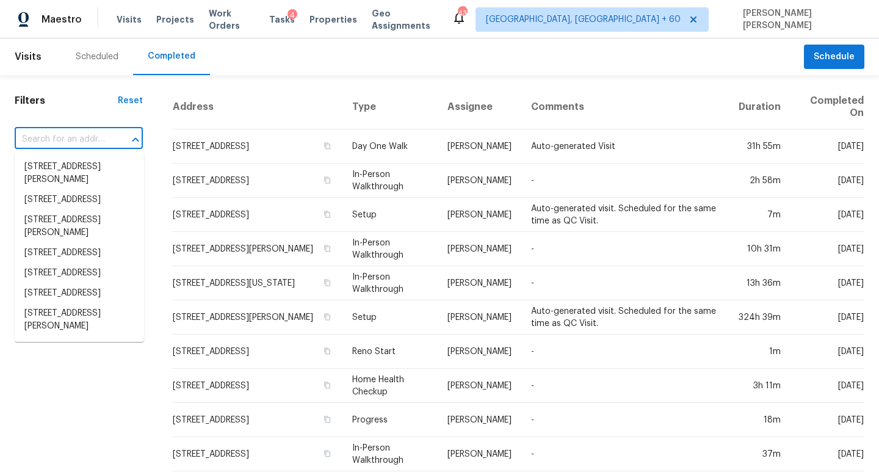
paste input "19858 W Rancho Dr, Litchfield Park, AZ 85340"
type input "19858 W Rancho Dr, Litchfield Park, AZ 85340"
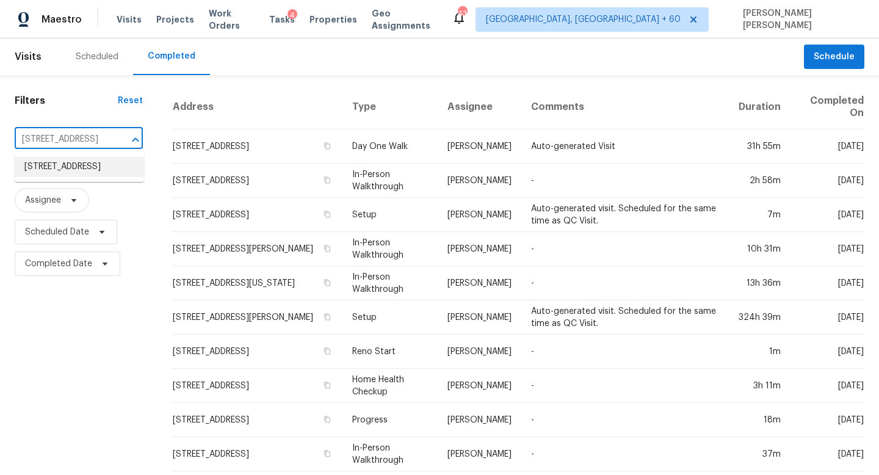
click at [90, 165] on li "19858 W Rancho Dr, Litchfield Park, AZ 85340" at bounding box center [79, 167] width 129 height 20
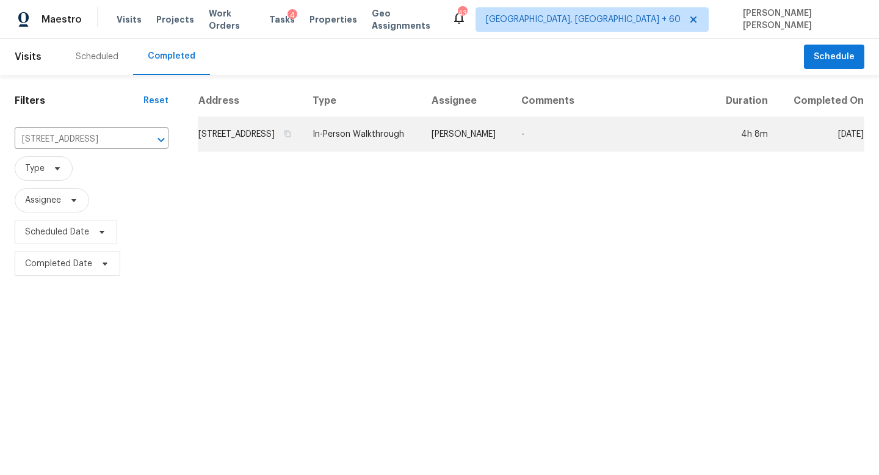
click at [373, 151] on td "In-Person Walkthrough" at bounding box center [362, 134] width 119 height 34
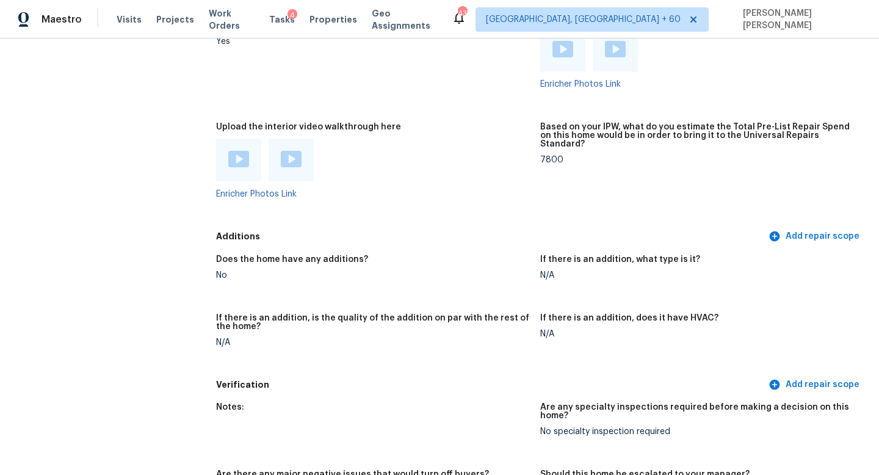
scroll to position [2670, 0]
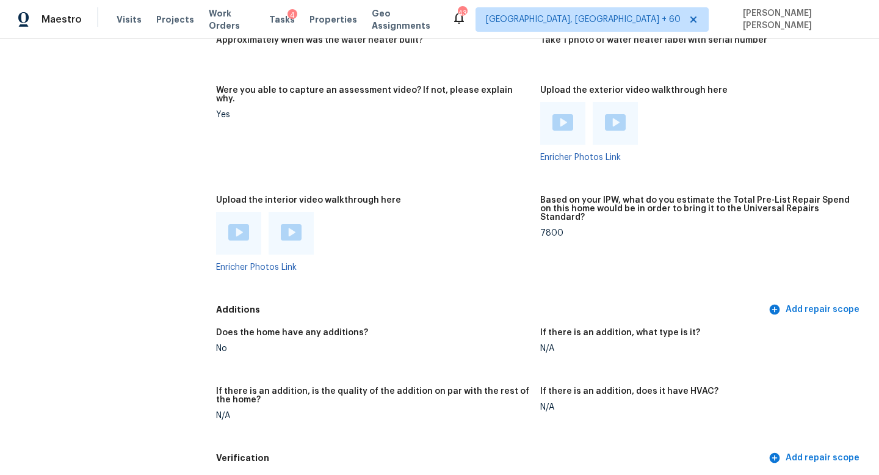
click at [283, 224] on img at bounding box center [291, 232] width 21 height 16
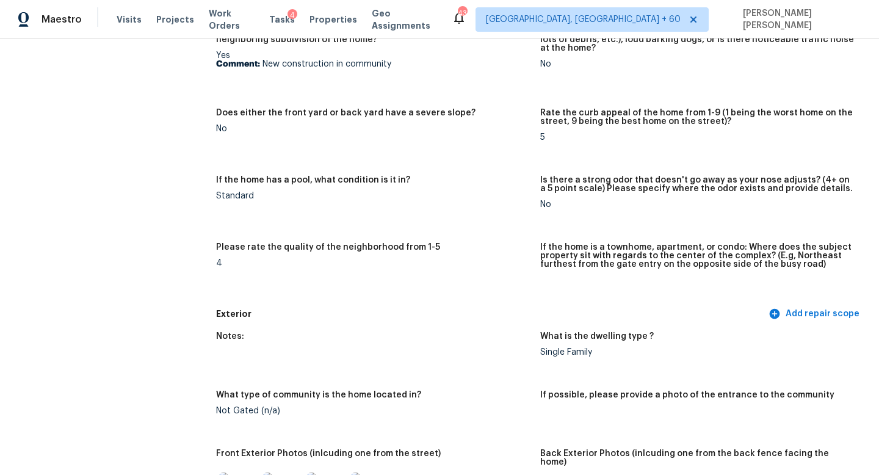
scroll to position [0, 0]
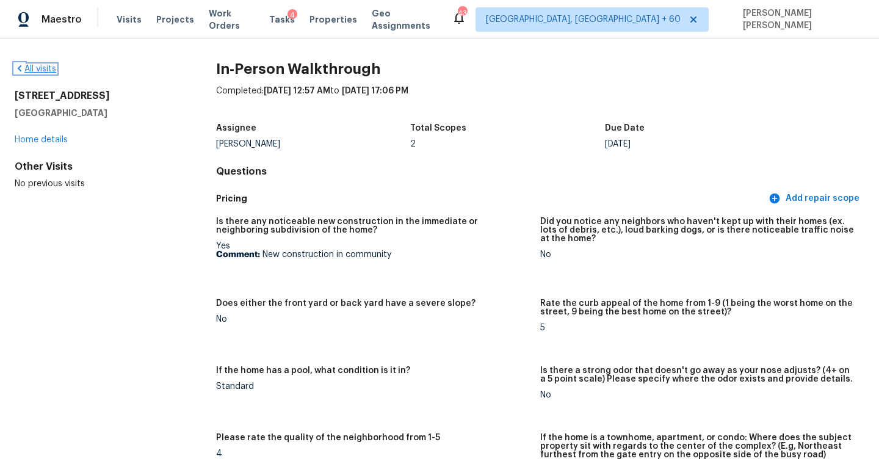
click at [41, 67] on link "All visits" at bounding box center [36, 69] width 42 height 9
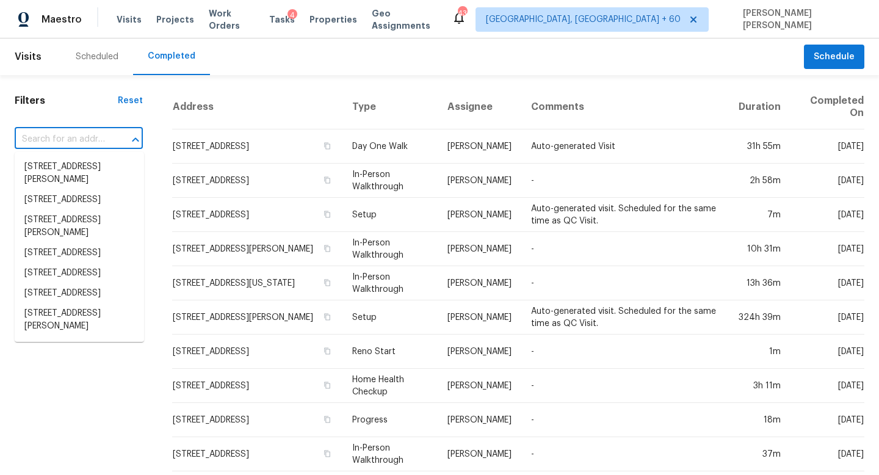
click at [88, 147] on input "text" at bounding box center [62, 139] width 94 height 19
paste input "6880 Cherry Blossom East Dr, Fishers, IN 46038"
type input "6880 Cherry Blossom East Dr, Fishers, IN 46038"
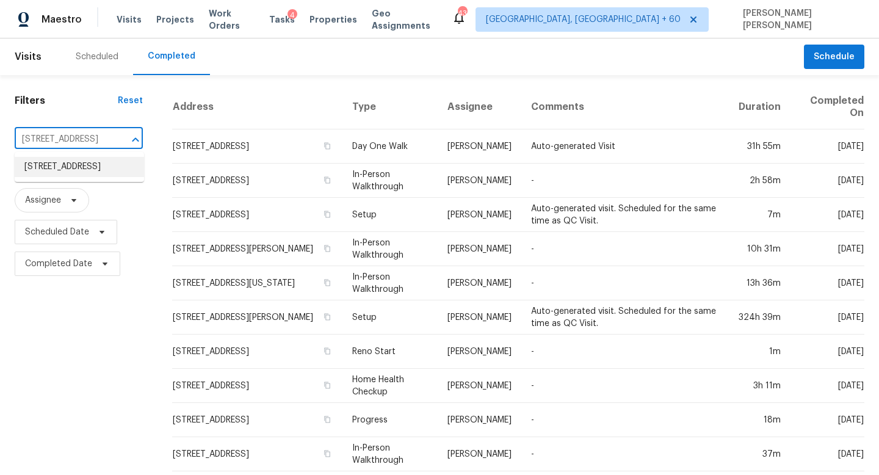
click at [93, 173] on li "6880 Cherry Blossom East Dr, Fishers, IN 46038" at bounding box center [79, 167] width 129 height 20
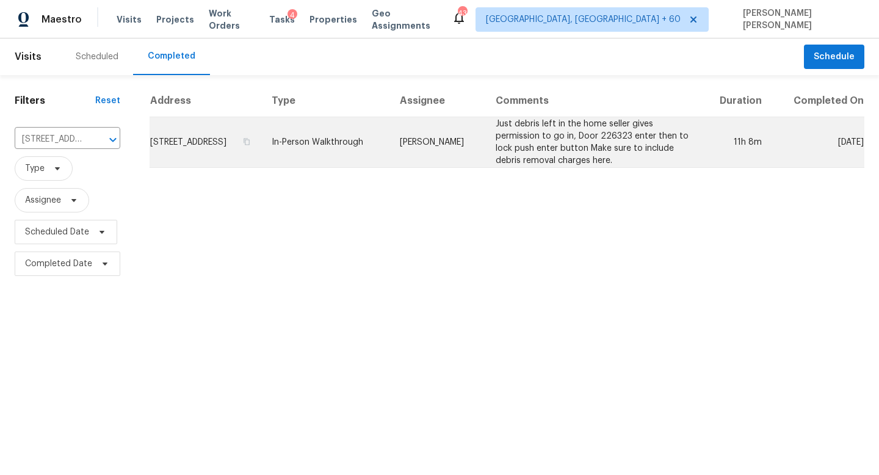
click at [451, 158] on td "Isaul Martinez" at bounding box center [438, 142] width 96 height 51
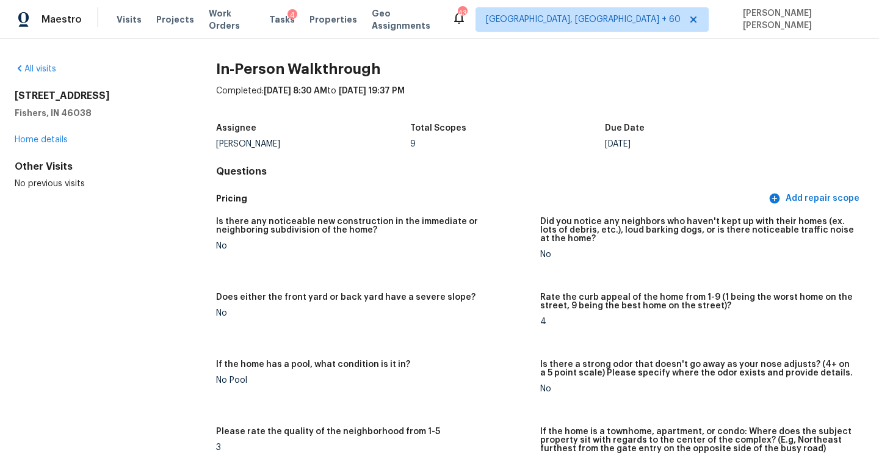
click at [41, 73] on div "All visits" at bounding box center [96, 69] width 162 height 12
click at [41, 69] on link "All visits" at bounding box center [36, 69] width 42 height 9
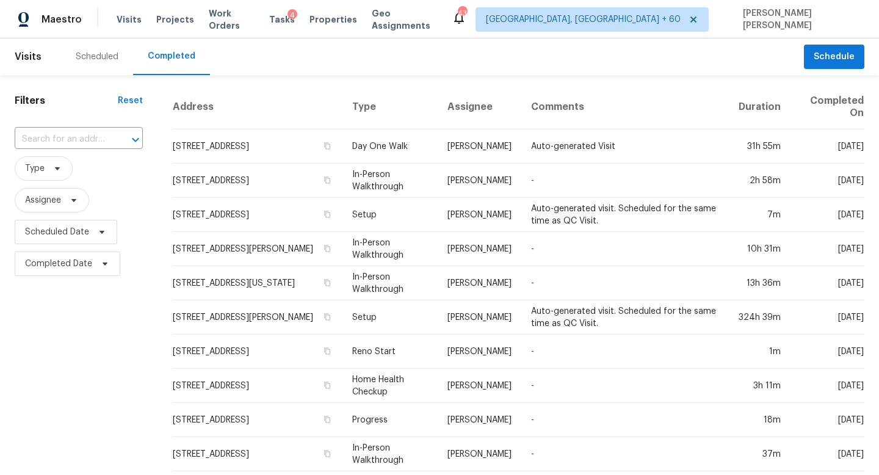
click at [79, 122] on div "Filters Reset ​ Type Assignee Scheduled Date Completed Date" at bounding box center [79, 460] width 158 height 771
click at [98, 133] on input "text" at bounding box center [62, 139] width 94 height 19
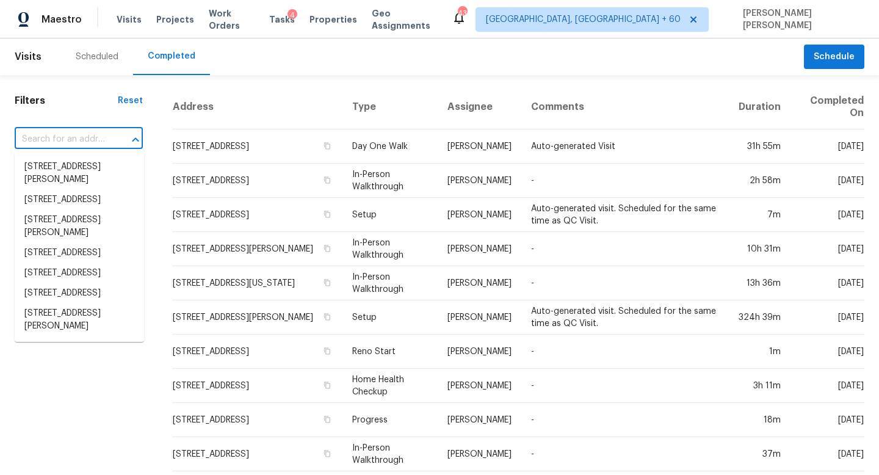
paste input "5688 Tequesta Ct, West Bloomfield, MI 48323"
type input "5688 Tequesta Ct, West Bloomfield, MI 48323"
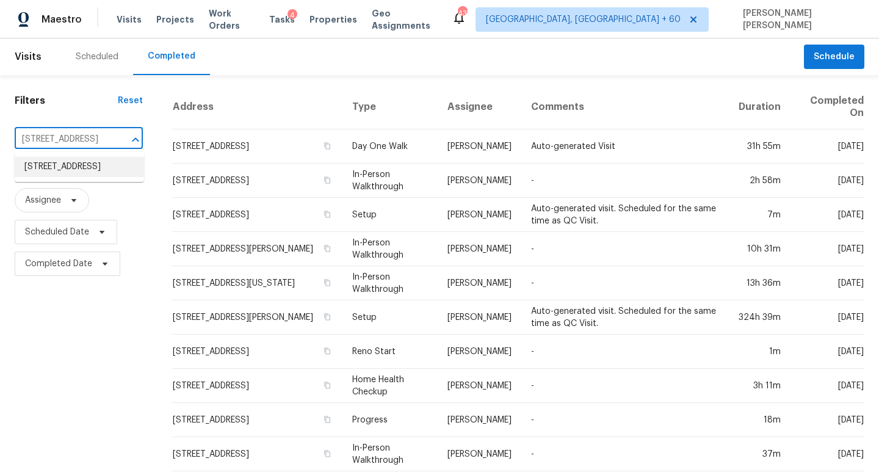
click at [93, 165] on li "5688 Tequesta Ct, West Bloomfield, MI 48323" at bounding box center [79, 167] width 129 height 20
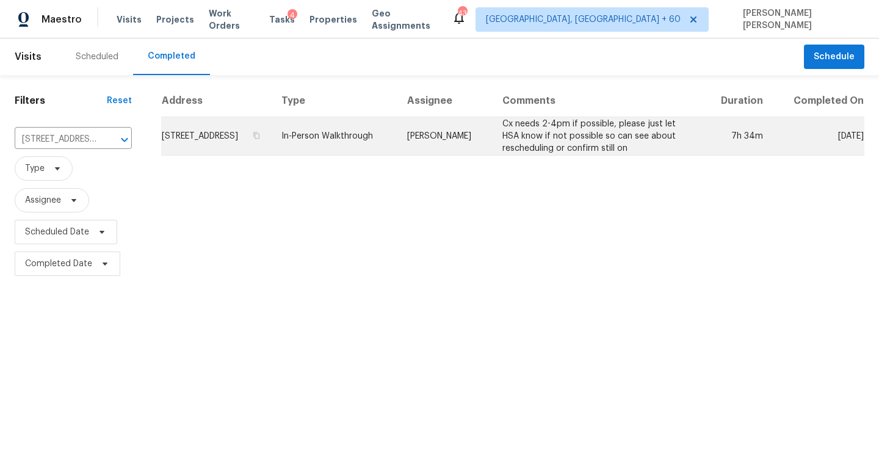
click at [398, 156] on td "In-Person Walkthrough" at bounding box center [335, 136] width 126 height 38
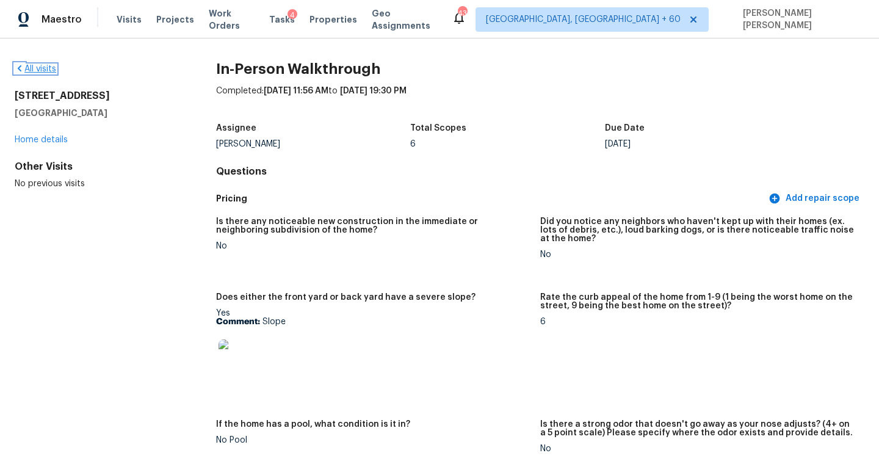
click at [32, 67] on link "All visits" at bounding box center [36, 69] width 42 height 9
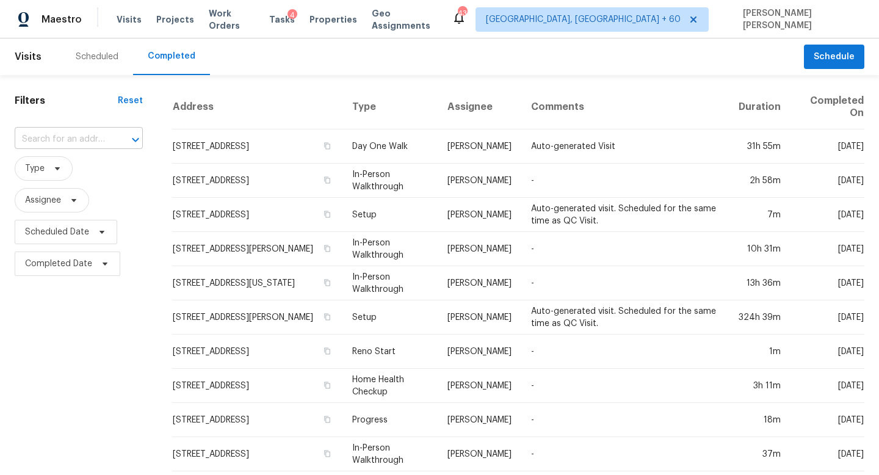
click at [82, 137] on input "text" at bounding box center [62, 139] width 94 height 19
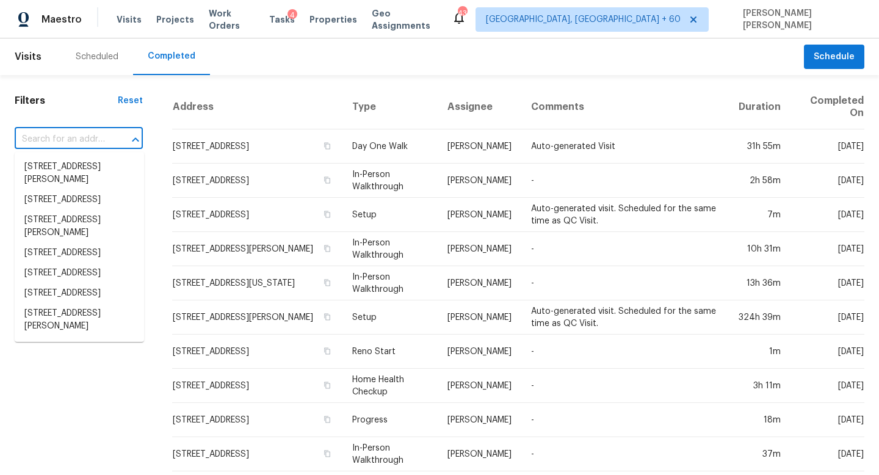
paste input "827 W Rosser St, Prescott, AZ 86301"
type input "827 W Rosser St, Prescott, AZ 86301"
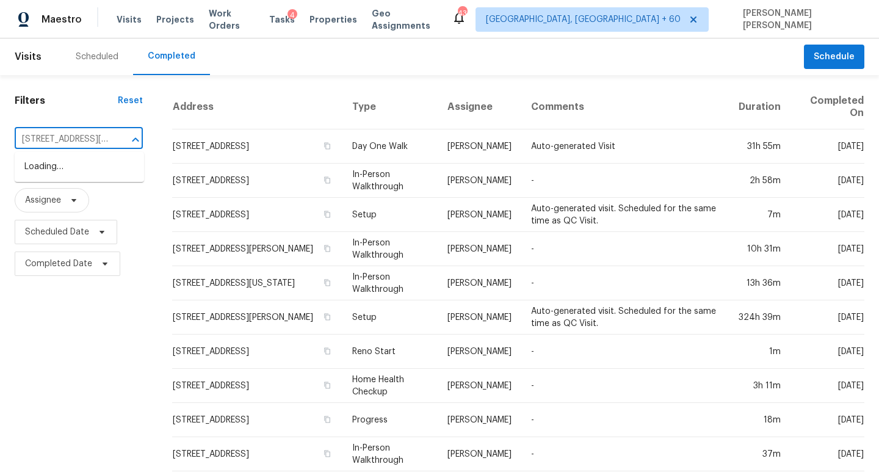
scroll to position [0, 56]
click at [96, 173] on li "827 W Rosser St, Prescott, AZ 86301" at bounding box center [79, 173] width 129 height 33
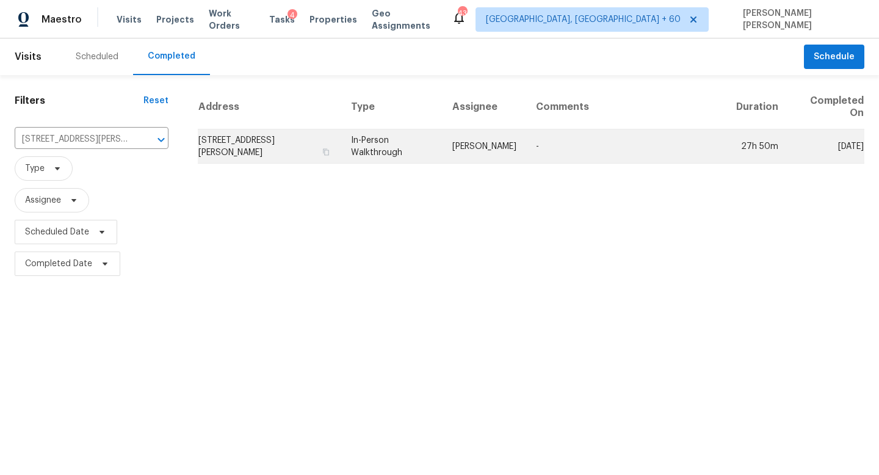
click at [504, 149] on td "Nick Pulliam" at bounding box center [485, 146] width 84 height 34
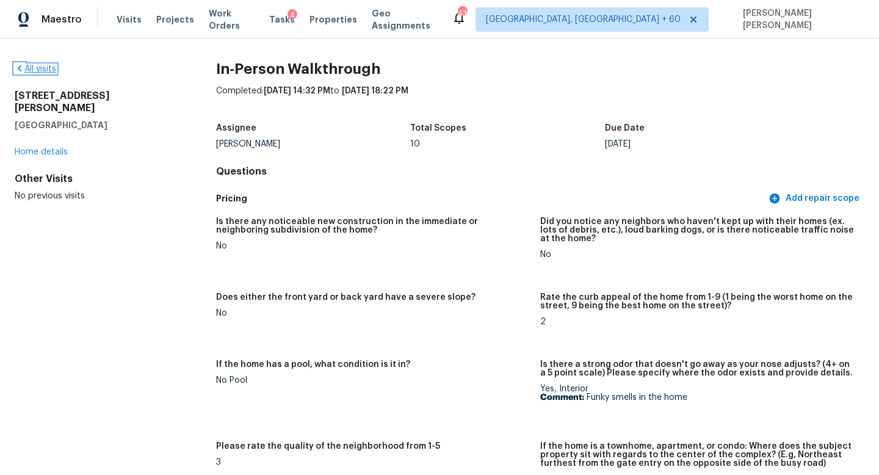
click at [47, 66] on link "All visits" at bounding box center [36, 69] width 42 height 9
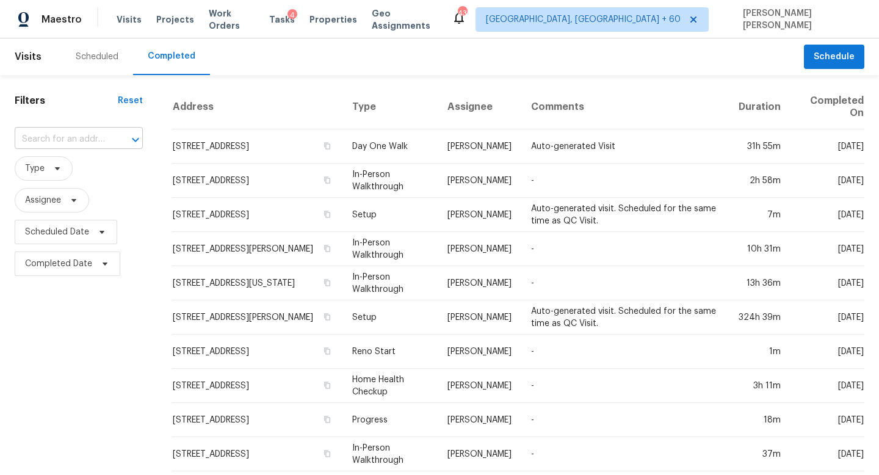
click at [89, 134] on input "text" at bounding box center [62, 139] width 94 height 19
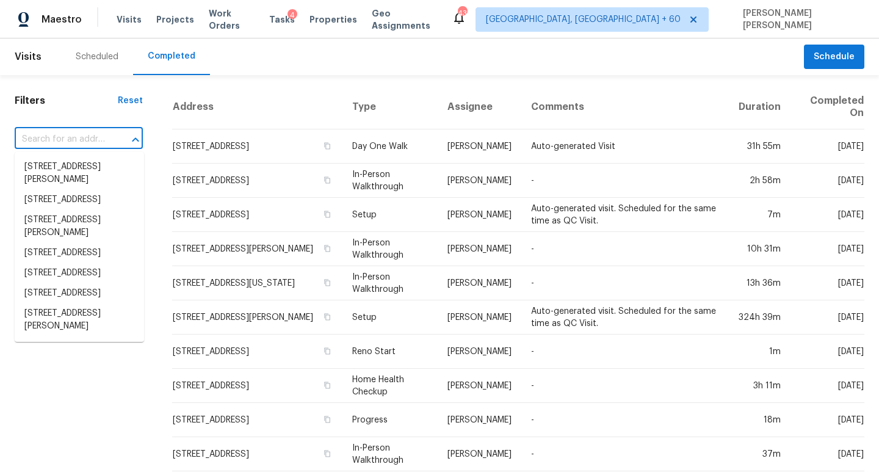
paste input "[STREET_ADDRESS]"
type input "[STREET_ADDRESS]"
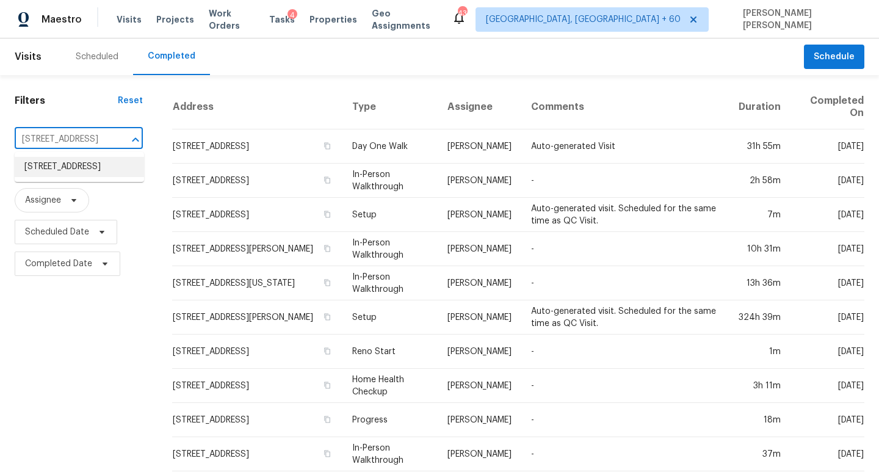
click at [104, 162] on li "[STREET_ADDRESS]" at bounding box center [79, 167] width 129 height 20
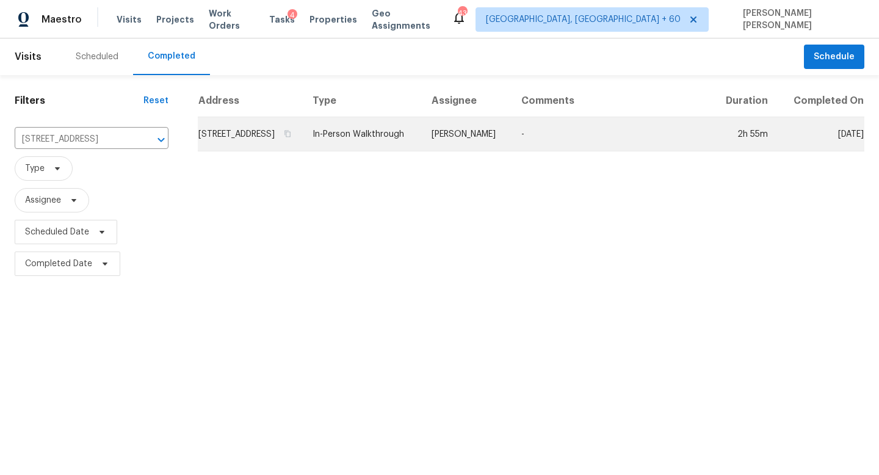
click at [421, 151] on td "In-Person Walkthrough" at bounding box center [362, 134] width 119 height 34
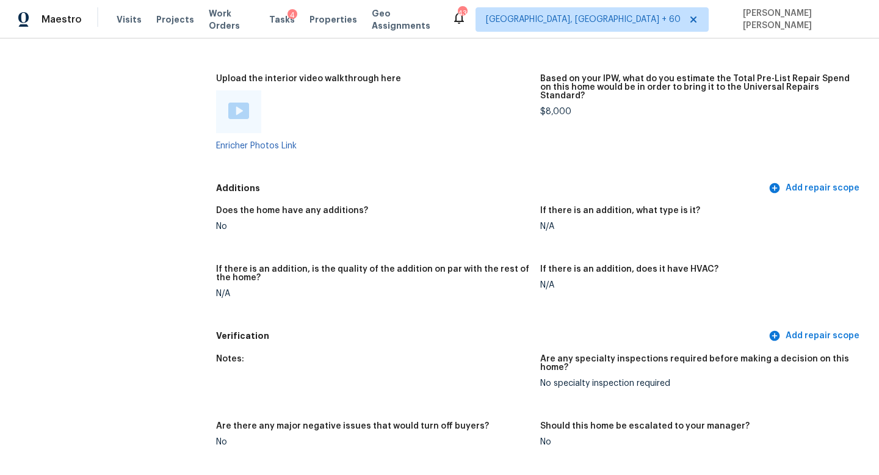
scroll to position [2671, 0]
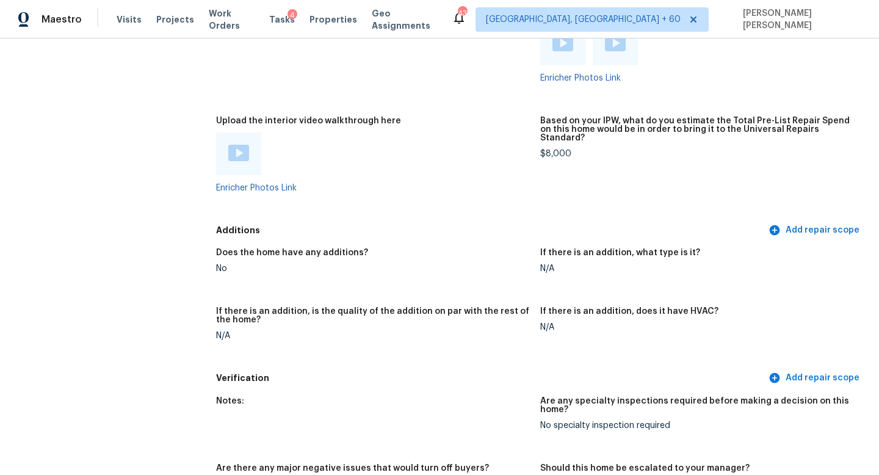
scroll to position [2671, 0]
click at [241, 146] on img at bounding box center [238, 154] width 21 height 16
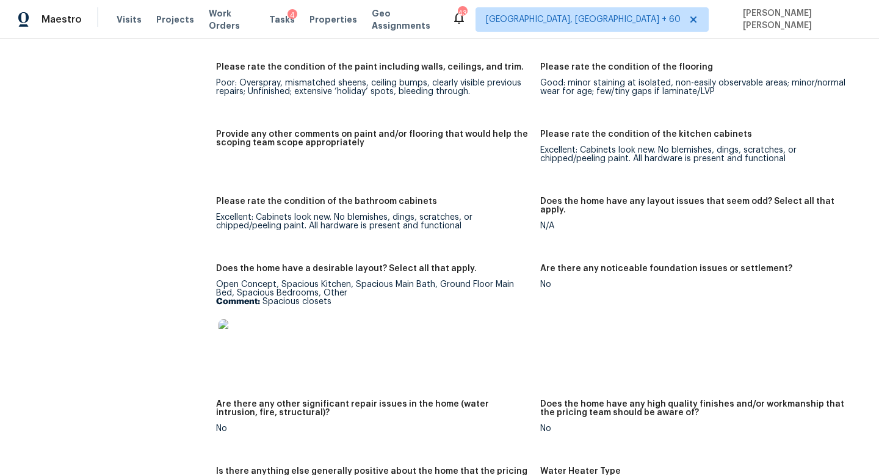
scroll to position [1799, 0]
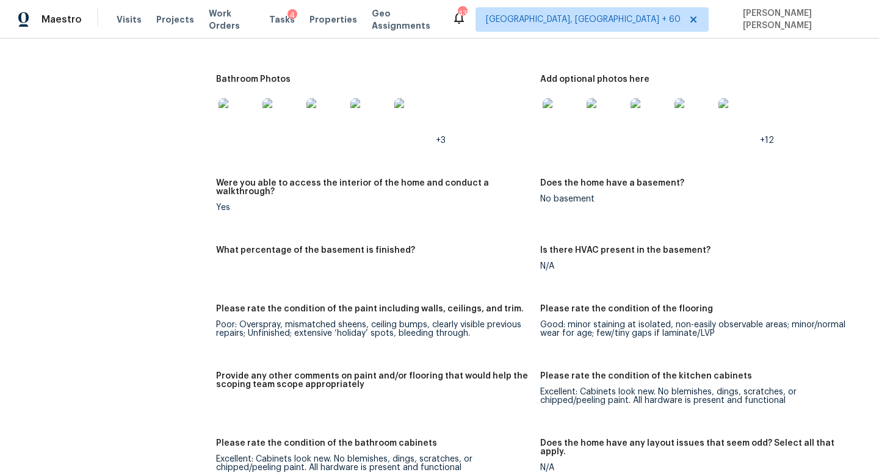
click at [543, 35] on div "Maestro Visits Projects Work Orders Tasks 4 Properties Geo Assignments 438 Knox…" at bounding box center [439, 19] width 879 height 38
click at [493, 64] on div "Notes: 5bedrooms/2.5bath, plus loft. Spacious bedrooms and closets. Full paint …" at bounding box center [540, 476] width 648 height 1232
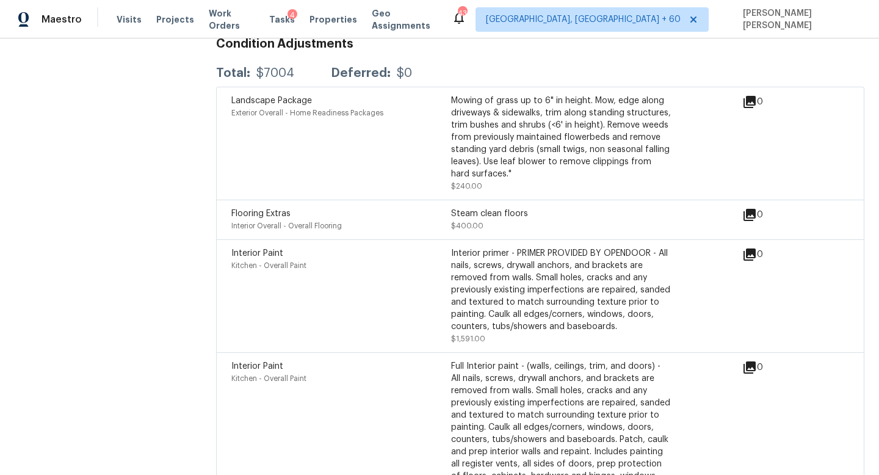
scroll to position [3354, 0]
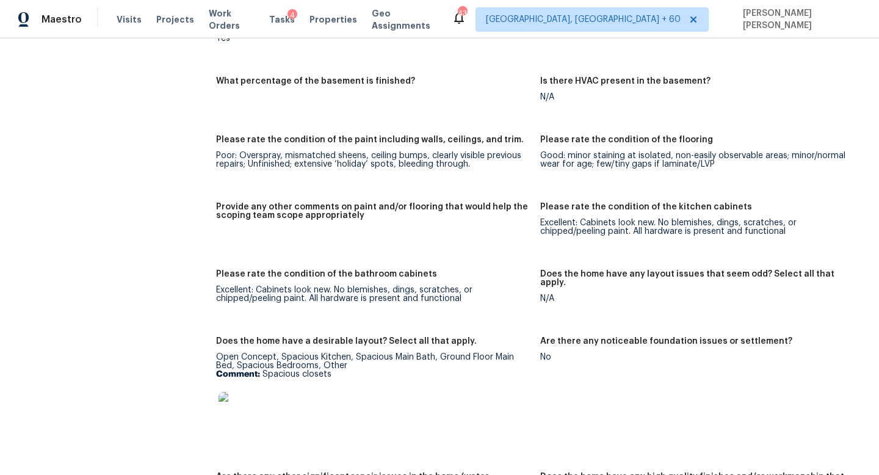
scroll to position [2627, 0]
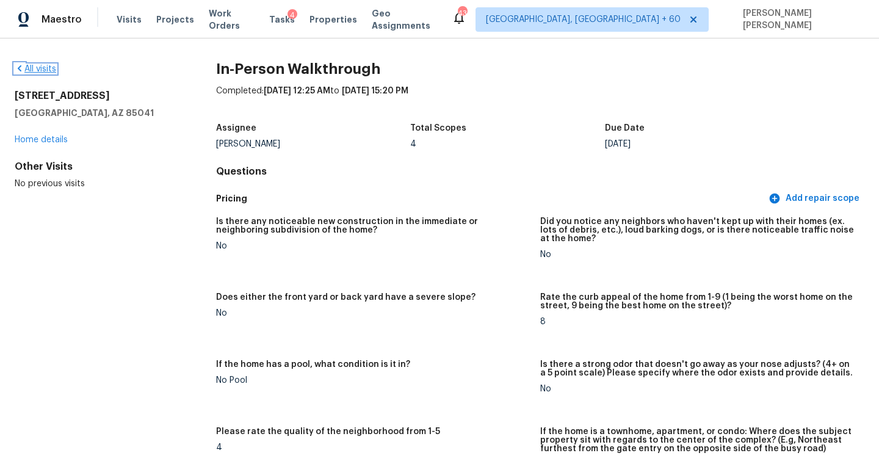
click at [38, 67] on link "All visits" at bounding box center [36, 69] width 42 height 9
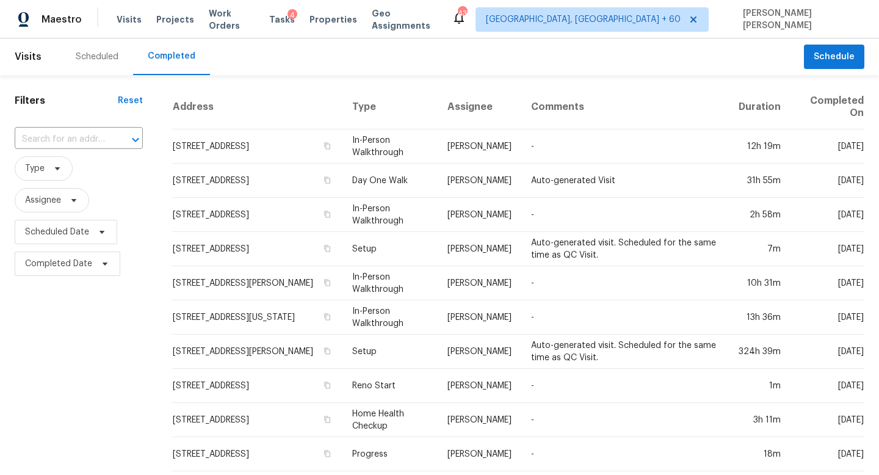
click at [53, 136] on input "text" at bounding box center [62, 139] width 94 height 19
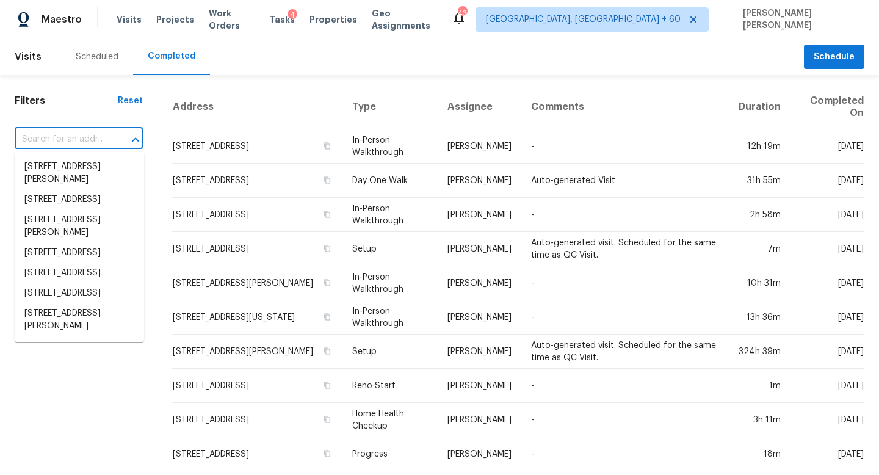
paste input "4504 Wilderness Ln N, Jacksonville, FL 32258"
type input "4504 Wilderness Ln N, Jacksonville, FL 32258"
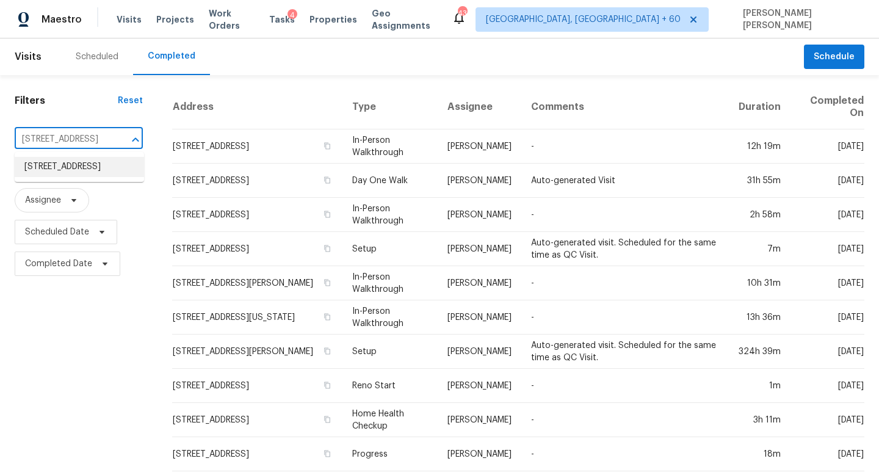
click at [82, 173] on li "4504 Wilderness Ln N, Jacksonville, FL 32258" at bounding box center [79, 167] width 129 height 20
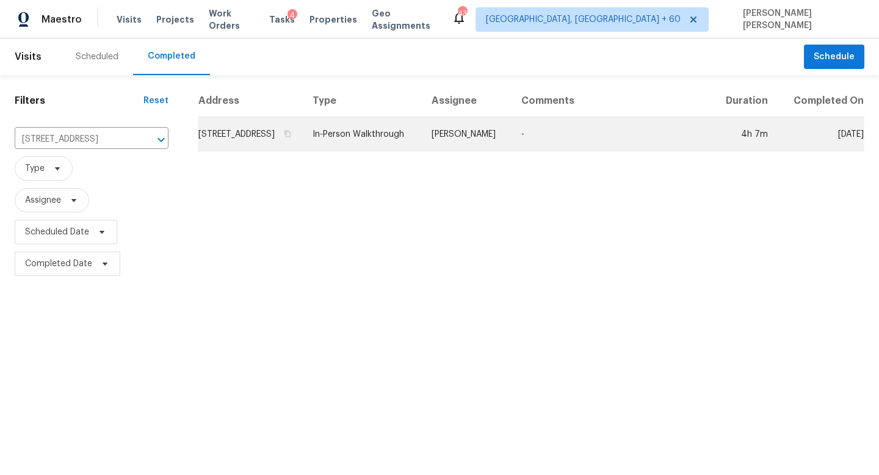
click at [394, 150] on td "In-Person Walkthrough" at bounding box center [362, 134] width 119 height 34
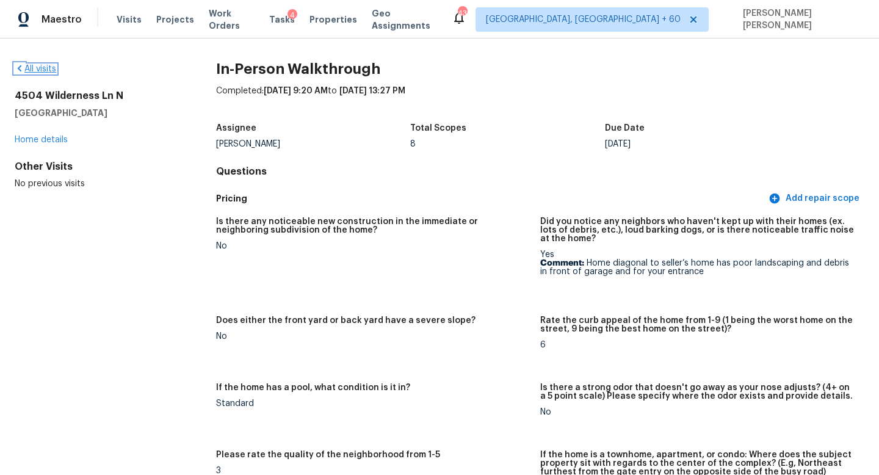
click at [32, 68] on link "All visits" at bounding box center [36, 69] width 42 height 9
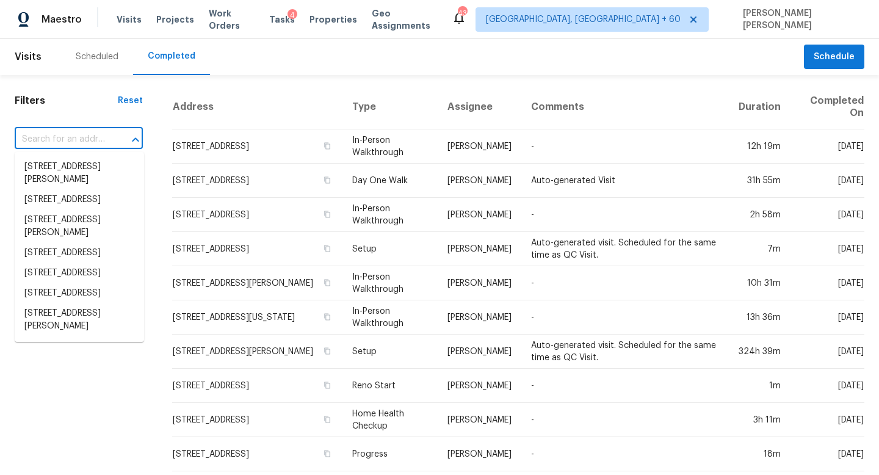
click at [67, 138] on input "text" at bounding box center [62, 139] width 94 height 19
paste input "[STREET_ADDRESS][PERSON_NAME]"
type input "[STREET_ADDRESS][PERSON_NAME]"
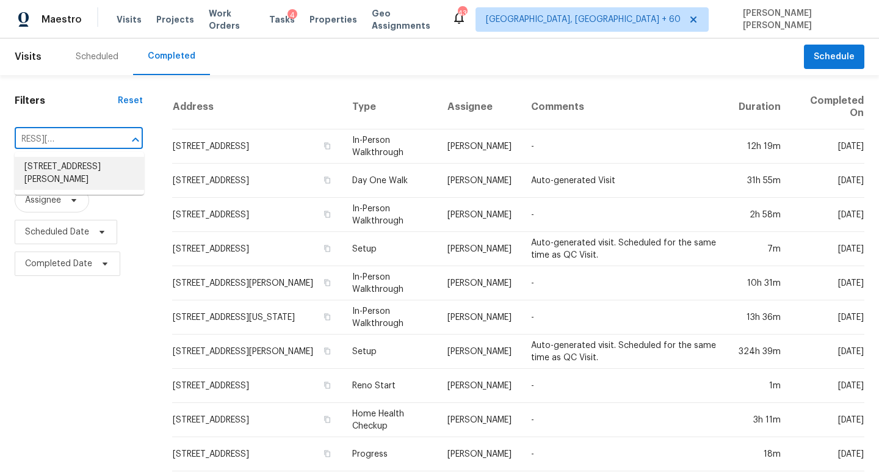
click at [107, 161] on li "[STREET_ADDRESS][PERSON_NAME]" at bounding box center [79, 173] width 129 height 33
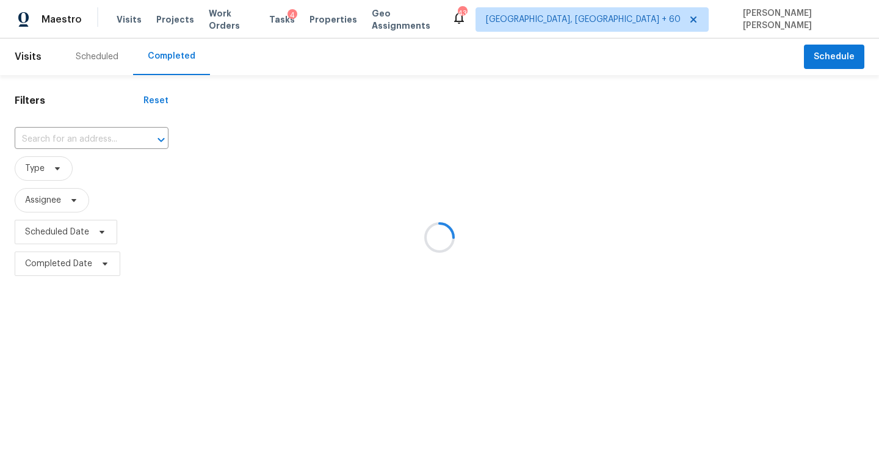
type input "[STREET_ADDRESS][PERSON_NAME]"
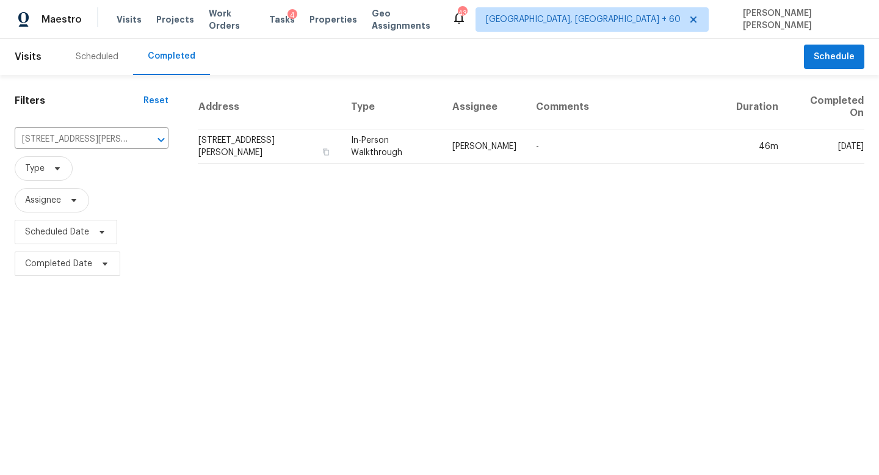
click at [393, 158] on td "In-Person Walkthrough" at bounding box center [391, 146] width 101 height 34
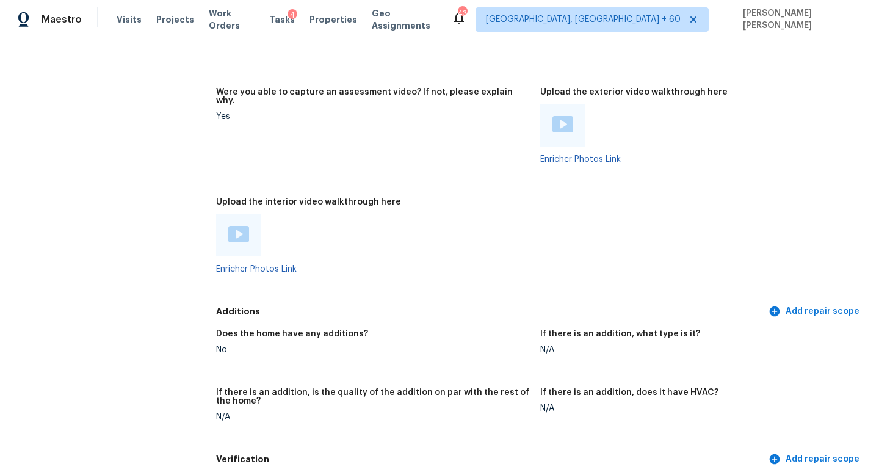
scroll to position [2320, 0]
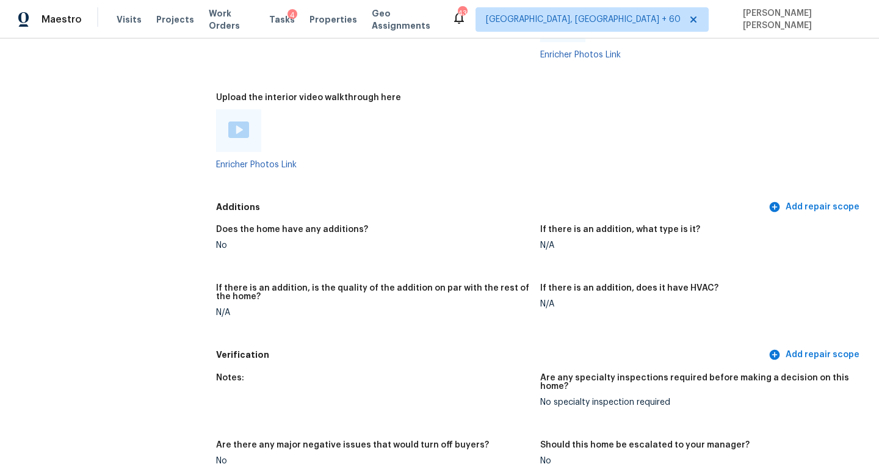
click at [238, 122] on img at bounding box center [238, 130] width 21 height 16
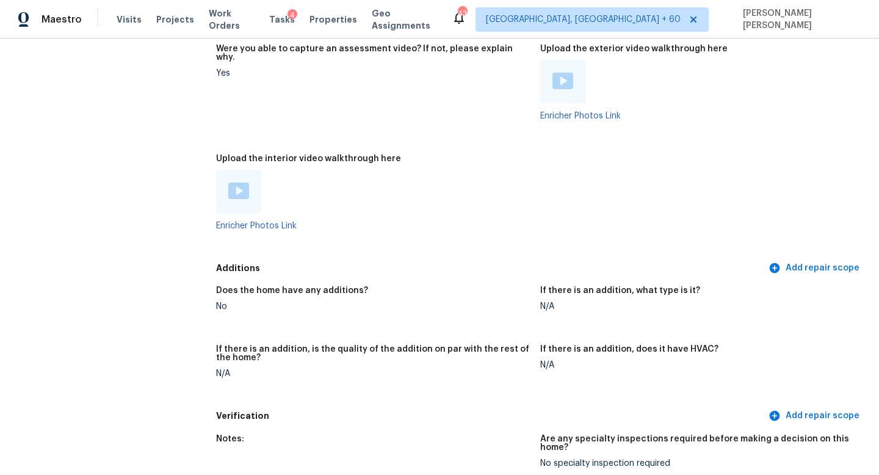
scroll to position [2511, 0]
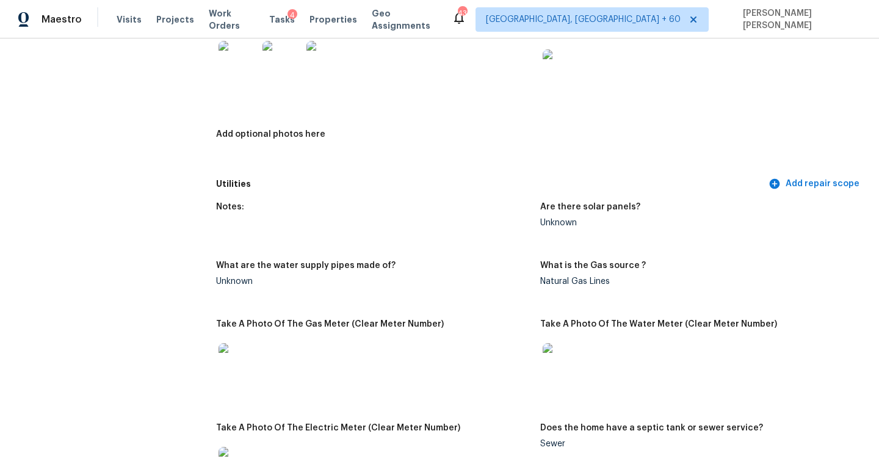
scroll to position [1878, 0]
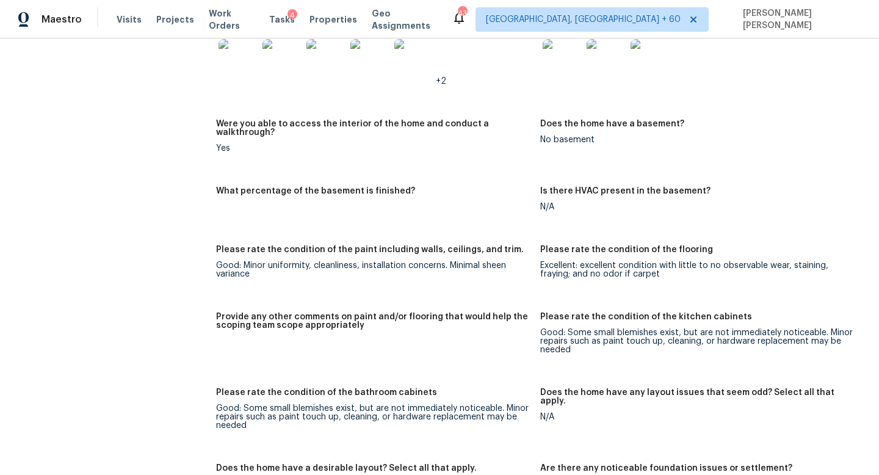
scroll to position [1548, 0]
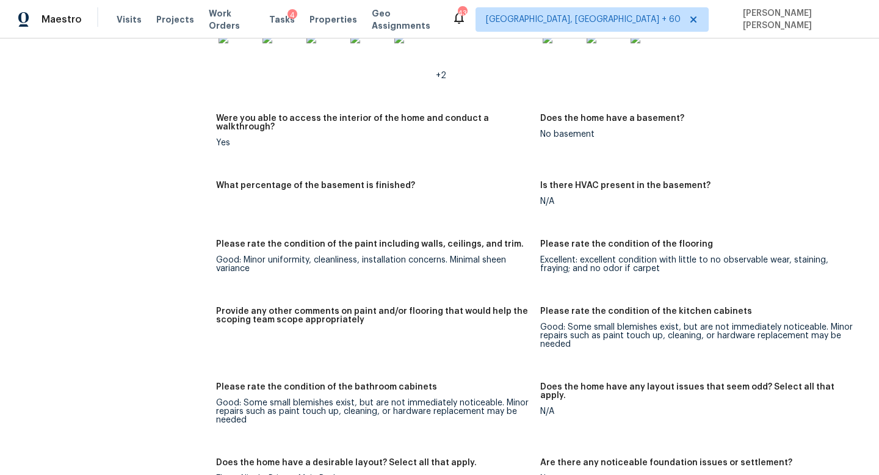
drag, startPoint x: 156, startPoint y: 188, endPoint x: 156, endPoint y: 176, distance: 12.2
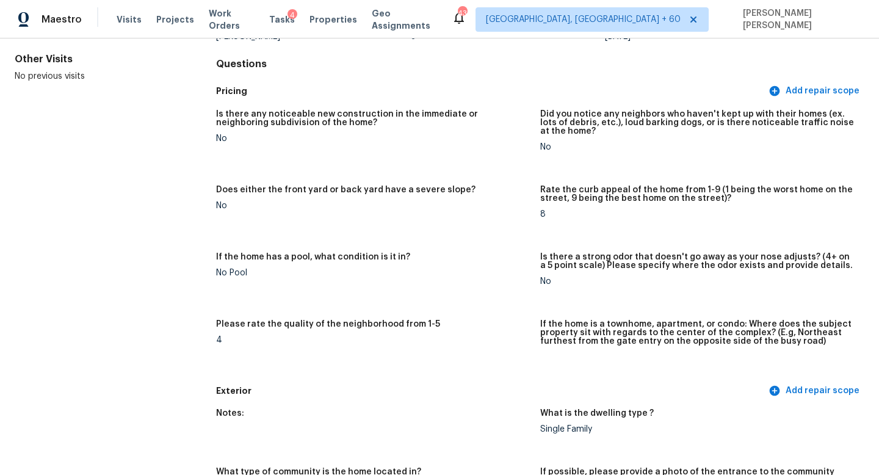
scroll to position [0, 0]
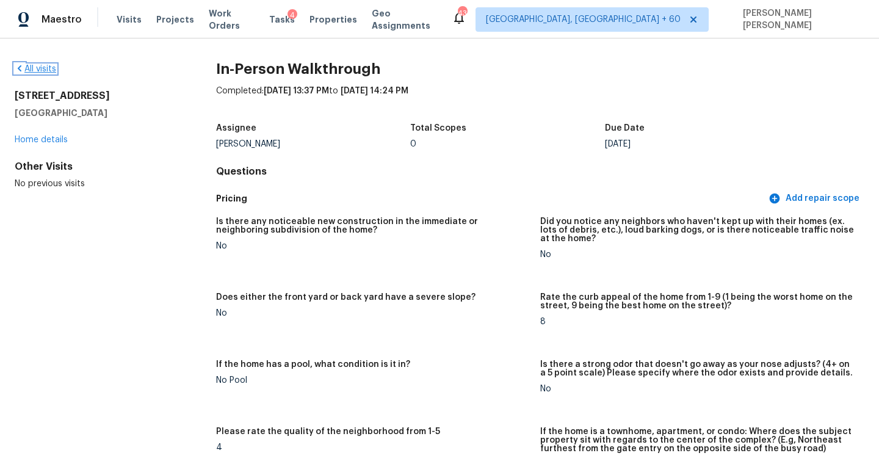
click at [47, 66] on link "All visits" at bounding box center [36, 69] width 42 height 9
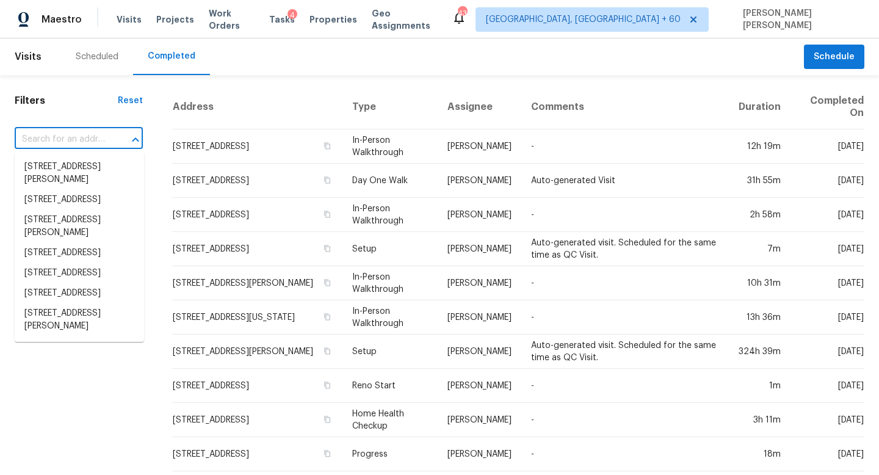
click at [69, 140] on input "text" at bounding box center [62, 139] width 94 height 19
paste input "964 S Ladan Ln, Anaheim, CA 92808"
type input "964 S Ladan Ln, Anaheim, CA 92808"
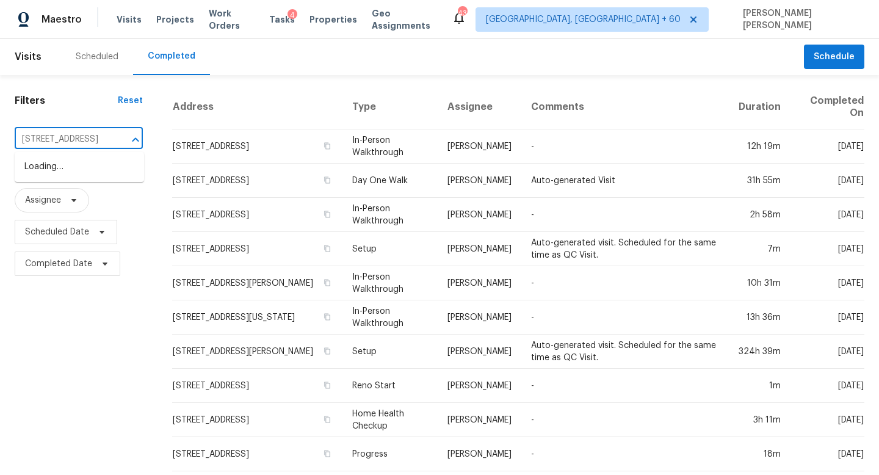
scroll to position [0, 59]
click at [104, 162] on li "964 S Ladan Ln, Anaheim, CA 92808" at bounding box center [79, 167] width 129 height 20
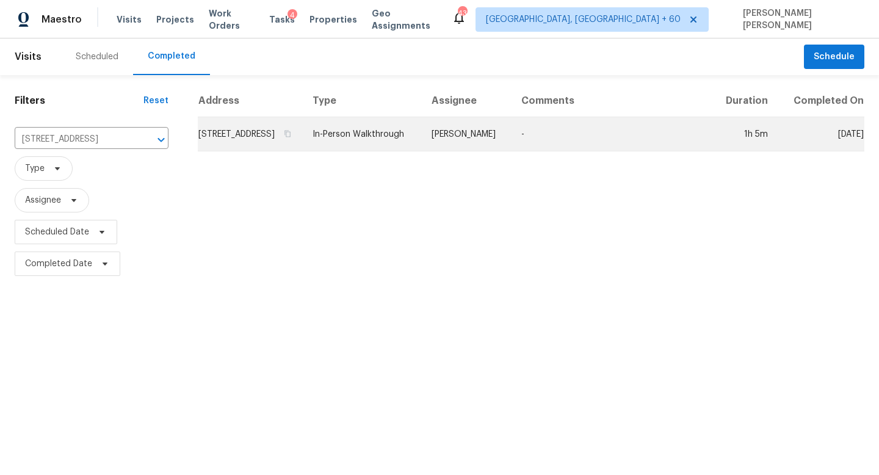
click at [422, 151] on td "In-Person Walkthrough" at bounding box center [362, 134] width 119 height 34
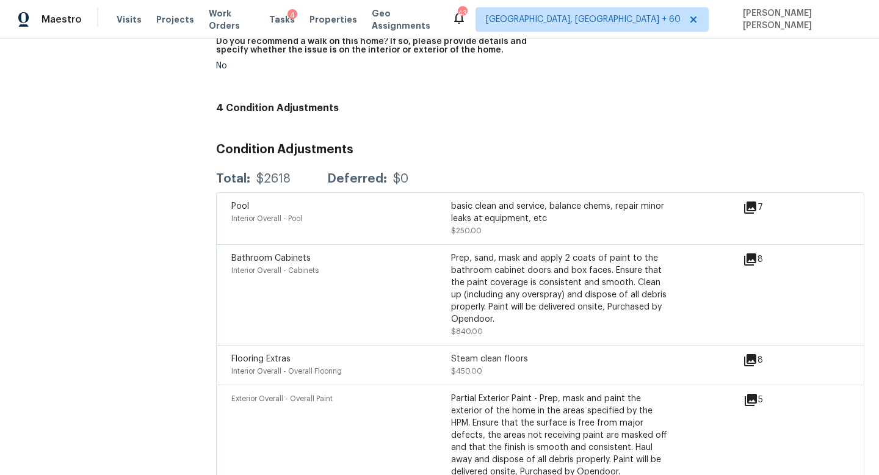
scroll to position [3062, 0]
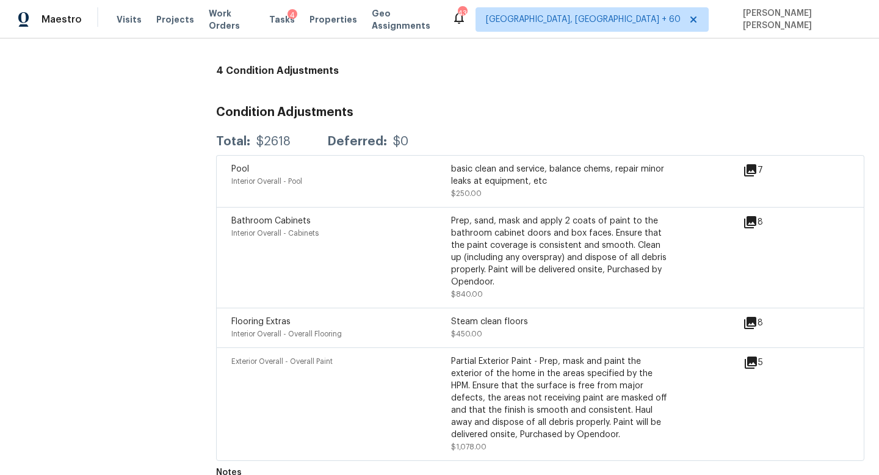
click at [752, 357] on icon at bounding box center [751, 363] width 12 height 12
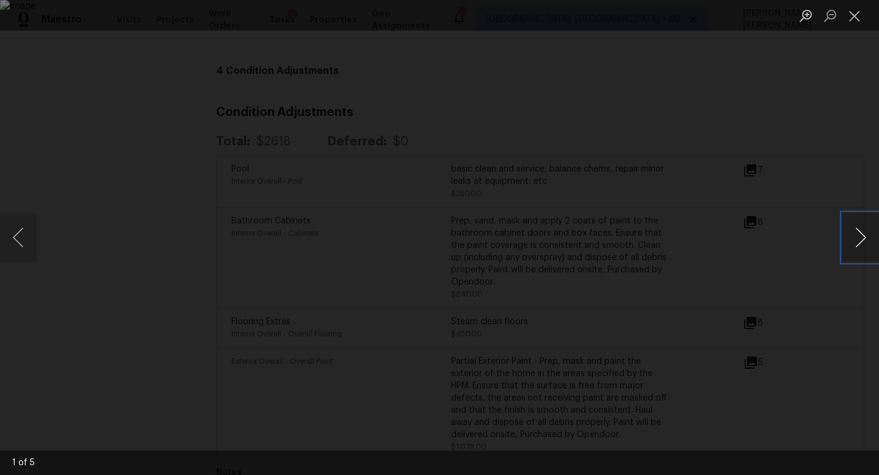
click at [874, 221] on button "Next image" at bounding box center [861, 237] width 37 height 49
click at [801, 128] on div "Lightbox" at bounding box center [439, 237] width 879 height 475
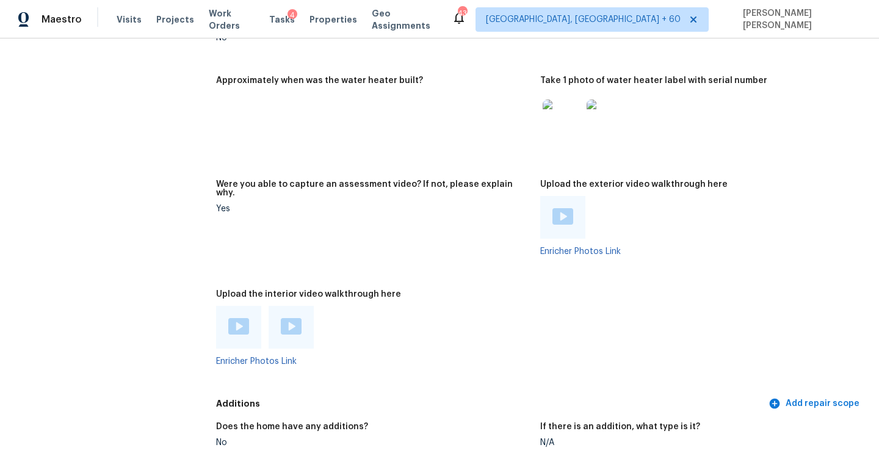
scroll to position [2374, 0]
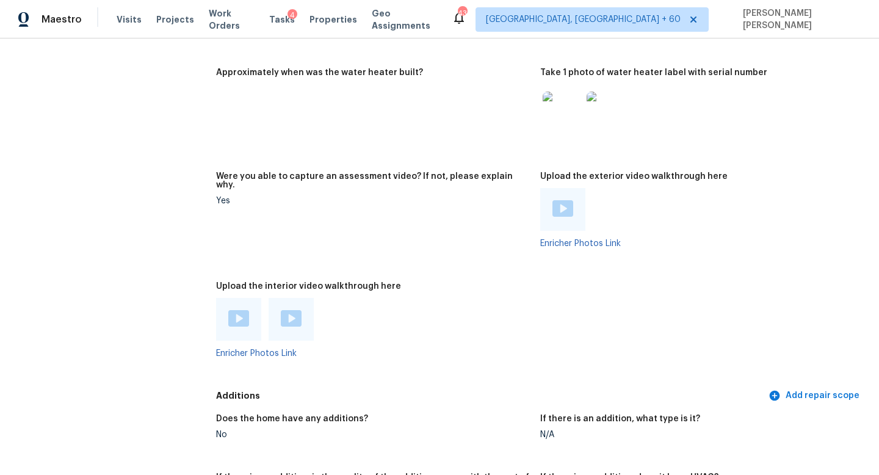
click at [243, 310] on img at bounding box center [238, 318] width 21 height 16
click at [290, 310] on img at bounding box center [291, 318] width 21 height 16
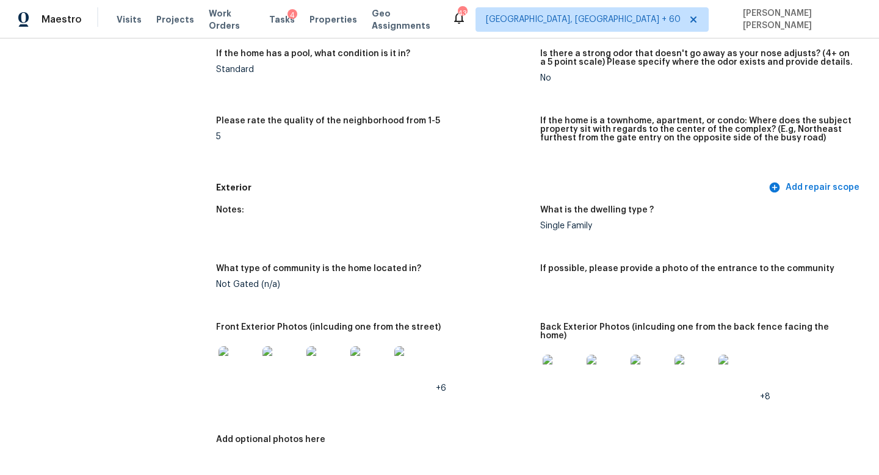
scroll to position [314, 0]
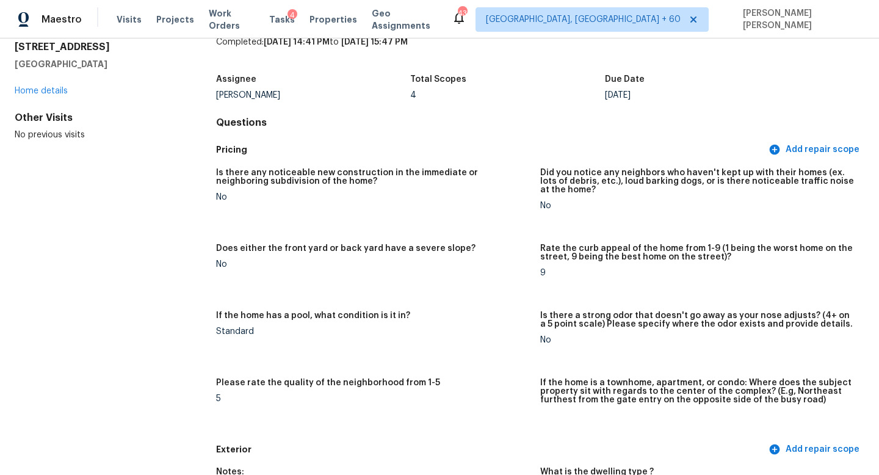
scroll to position [0, 0]
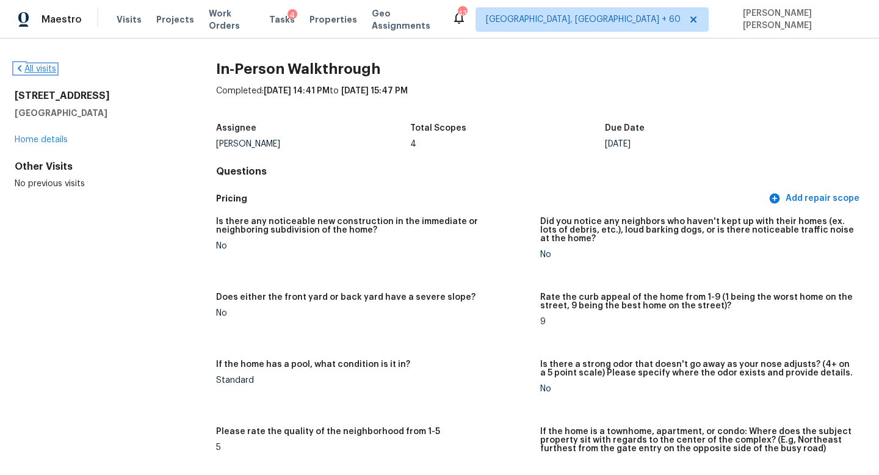
click at [49, 70] on link "All visits" at bounding box center [36, 69] width 42 height 9
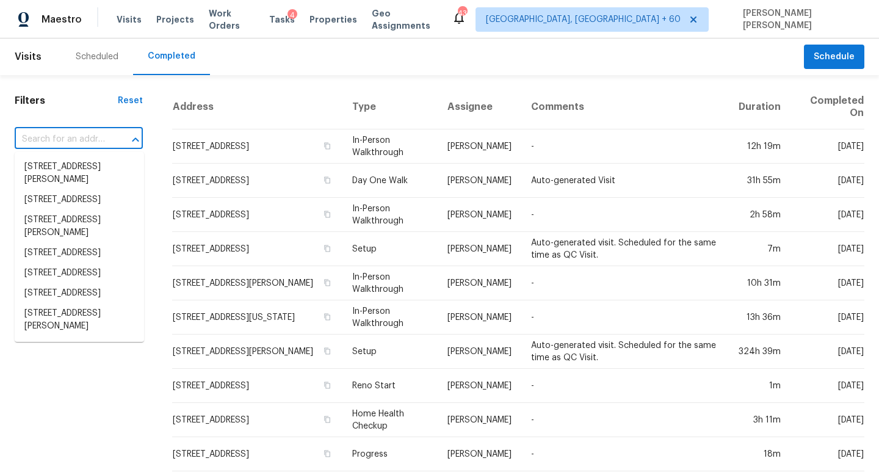
click at [71, 142] on input "text" at bounding box center [62, 139] width 94 height 19
paste input "18159 Woodsdale Ct, Porter, TX 77365"
type input "18159 Woodsdale Ct, Porter, TX 77365"
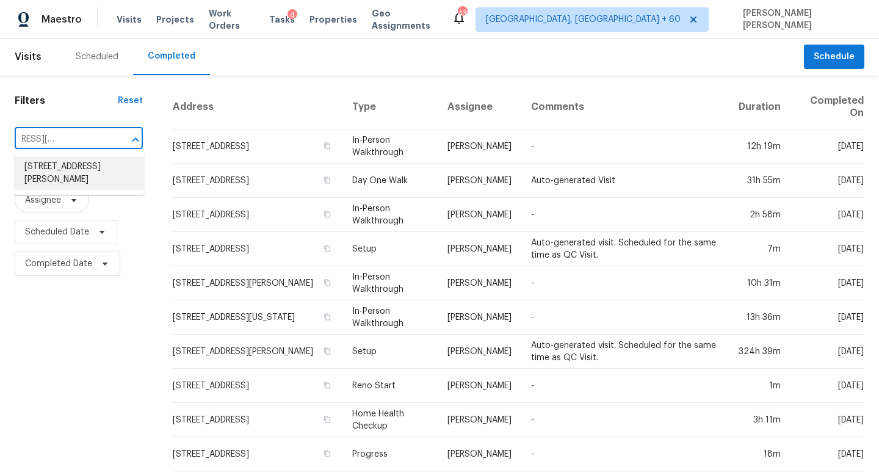
click at [85, 162] on li "18159 Woodsdale Ct, Porter, TX 77365" at bounding box center [79, 173] width 129 height 33
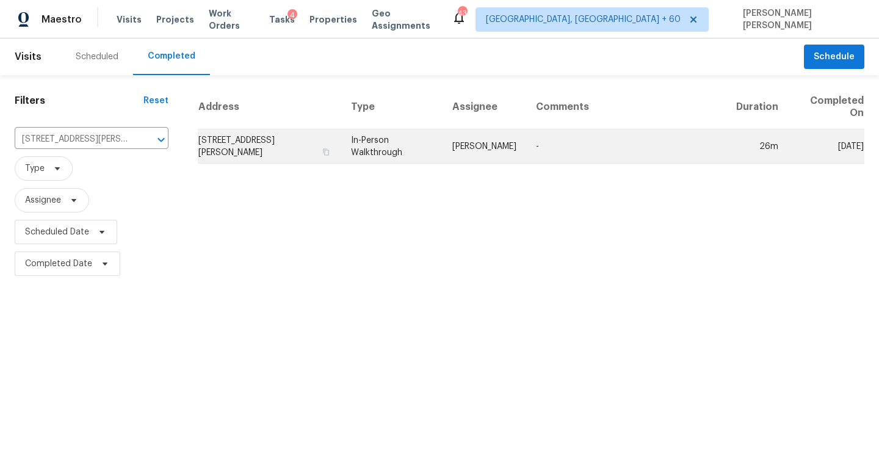
click at [416, 159] on td "In-Person Walkthrough" at bounding box center [391, 146] width 101 height 34
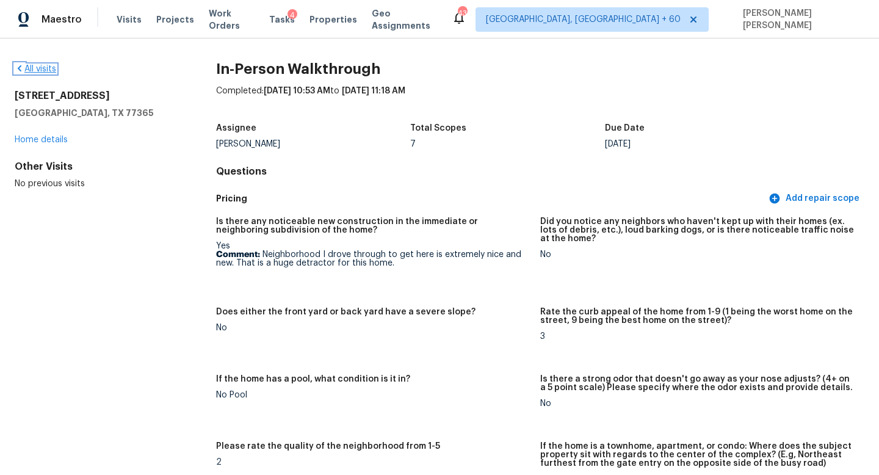
click at [26, 66] on link "All visits" at bounding box center [36, 69] width 42 height 9
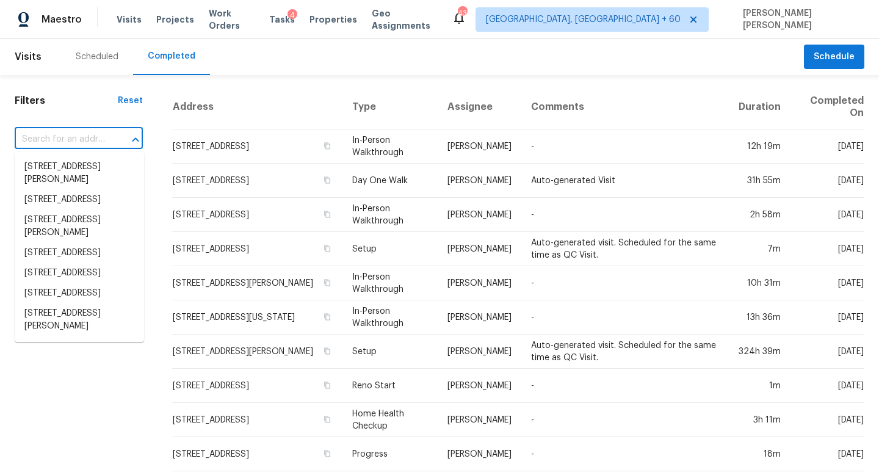
click at [92, 136] on input "text" at bounding box center [62, 139] width 94 height 19
paste input "76 Brittany Ct # 12, Jasper, GA 30143"
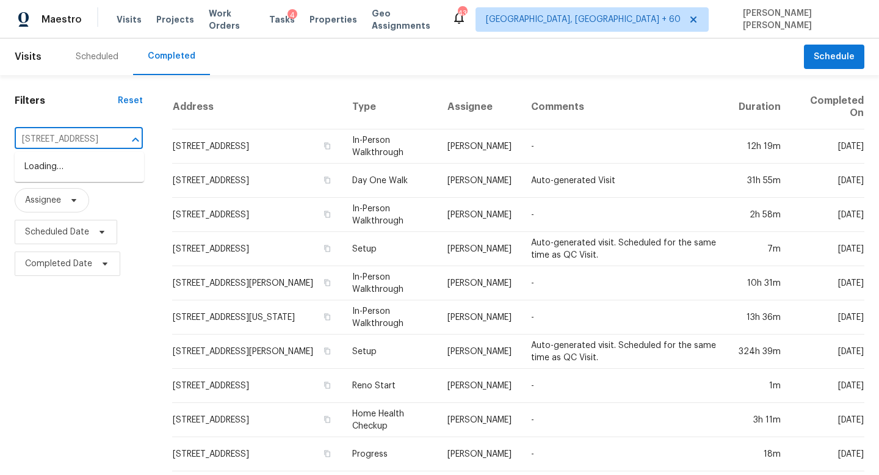
scroll to position [0, 57]
type input "76 Brittany Ct # 12, Jasper, GA 30143"
click at [96, 148] on input "text" at bounding box center [62, 139] width 94 height 19
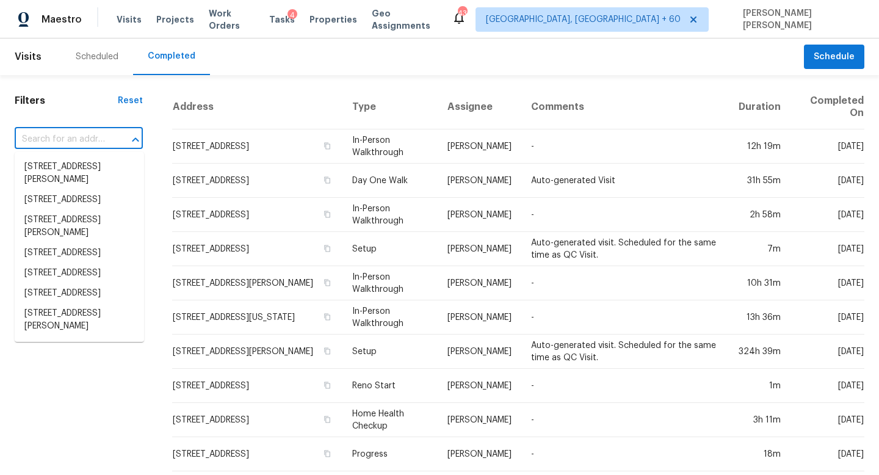
paste input "76 Brittany Ct # 12, Jasper, GA 30143"
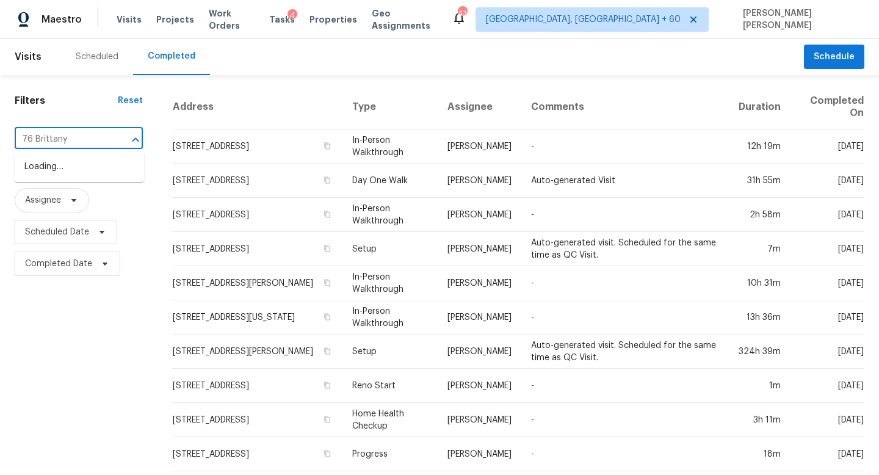
type input "76 Brittany"
click at [104, 167] on li "76 Brittany Ct # 12, Jasper, GA 30143" at bounding box center [79, 167] width 129 height 20
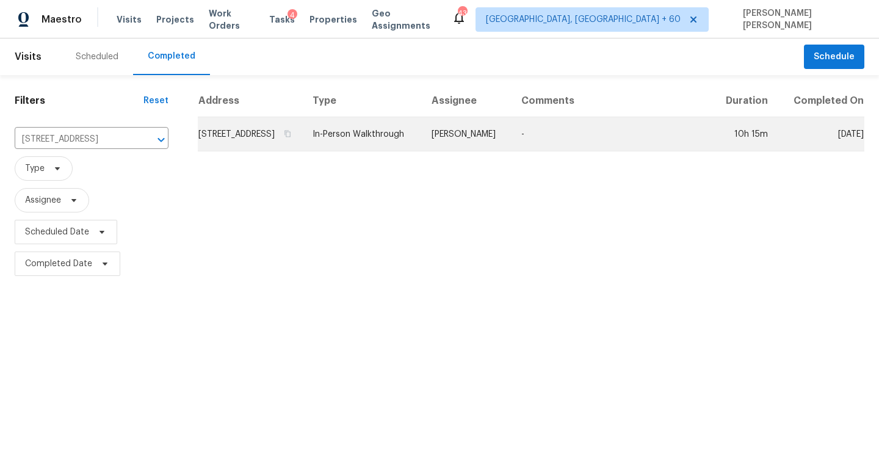
click at [386, 145] on td "In-Person Walkthrough" at bounding box center [362, 134] width 119 height 34
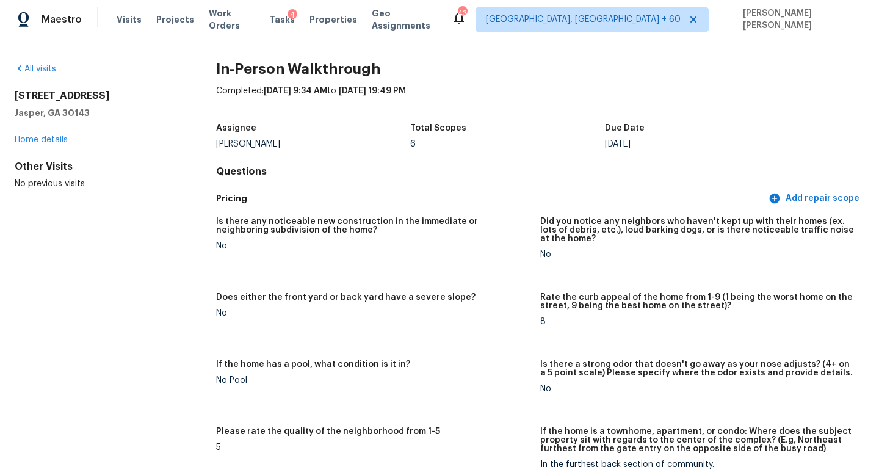
click at [51, 73] on div "All visits" at bounding box center [96, 69] width 162 height 12
click at [43, 68] on link "All visits" at bounding box center [36, 69] width 42 height 9
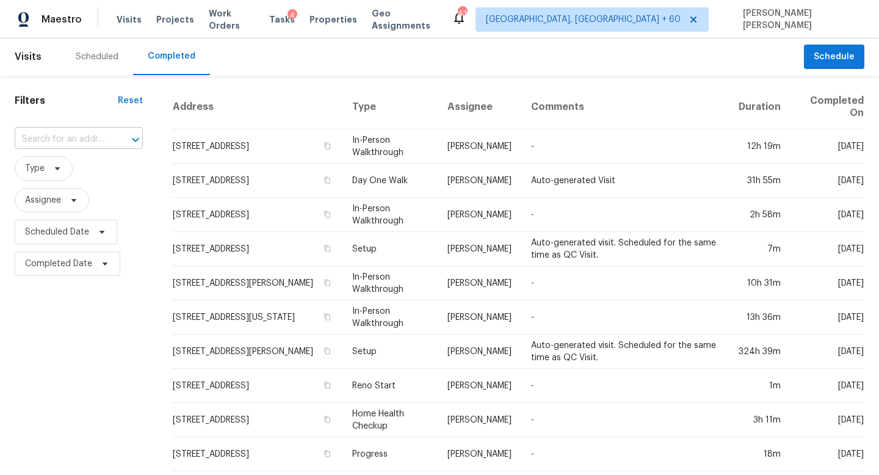
click at [76, 140] on input "text" at bounding box center [62, 139] width 94 height 19
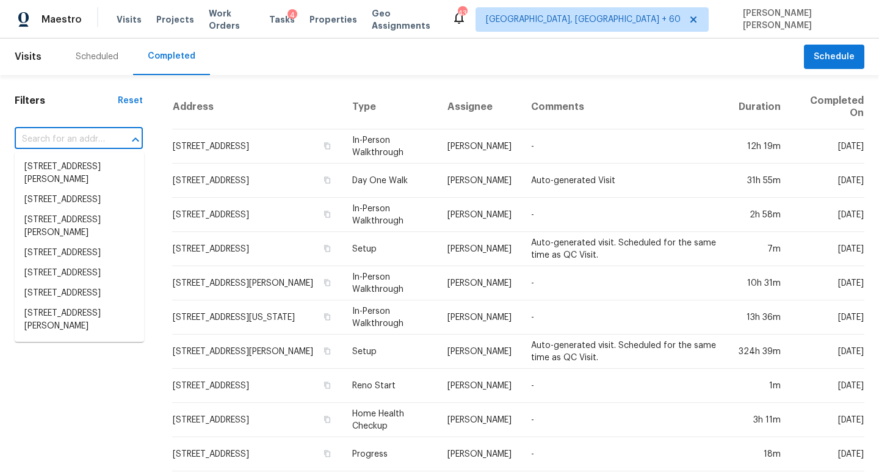
paste input "21 Inner Dr, Circle Pines, MN 55014"
type input "21 Inner Dr, Circle Pines, MN 55014"
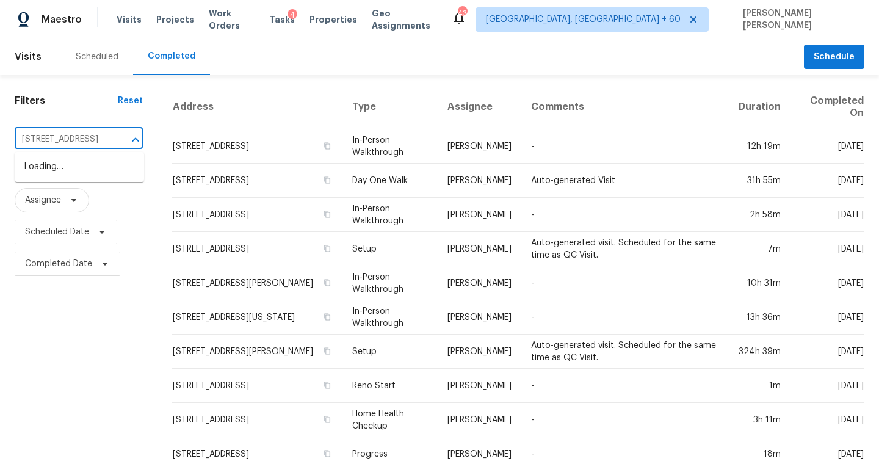
scroll to position [0, 50]
click at [84, 164] on li "21 Inner Dr, Circle Pines, MN 55014" at bounding box center [79, 167] width 129 height 20
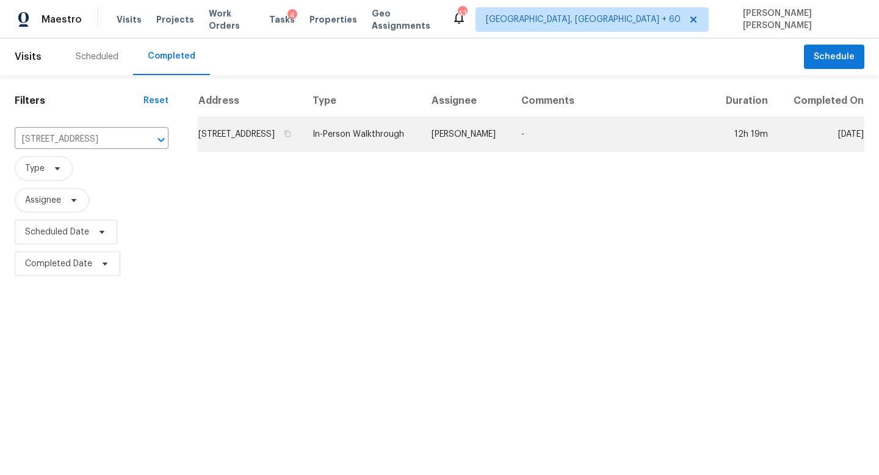
click at [422, 140] on td "In-Person Walkthrough" at bounding box center [362, 134] width 119 height 34
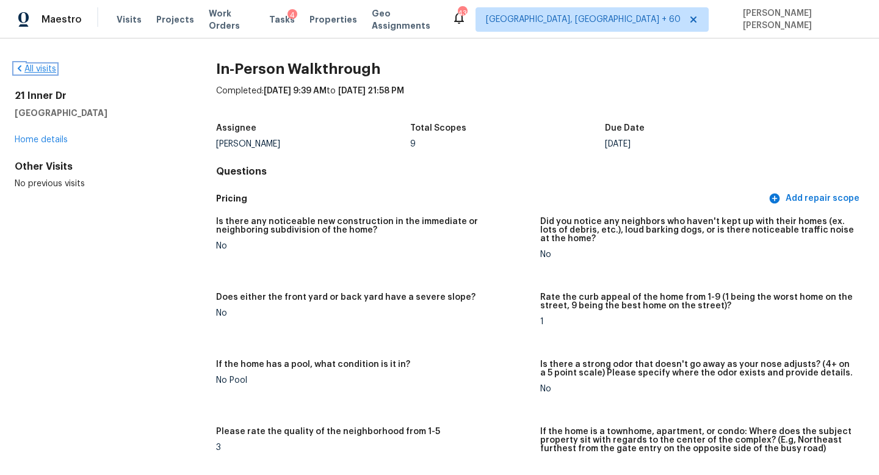
click at [43, 66] on link "All visits" at bounding box center [36, 69] width 42 height 9
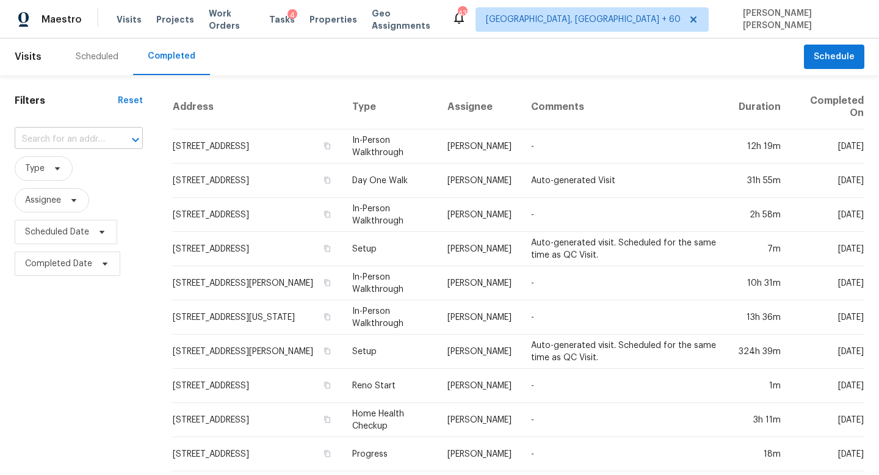
click at [85, 140] on input "text" at bounding box center [62, 139] width 94 height 19
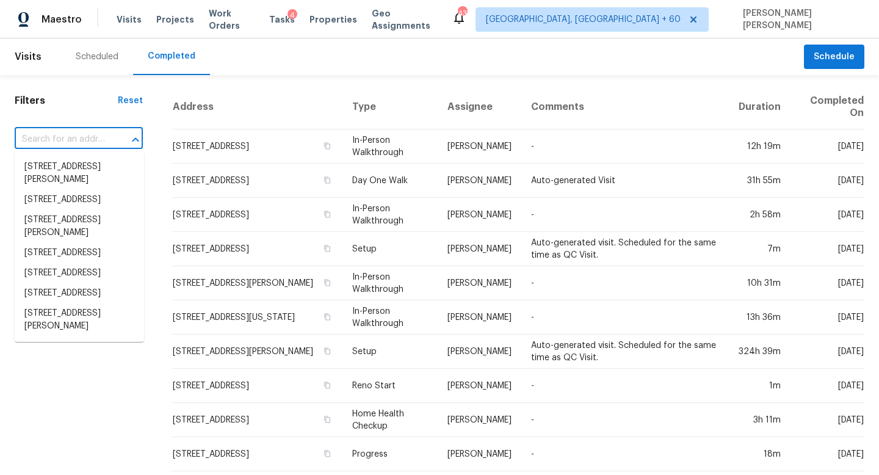
paste input "7541 Madison Ave, Citrus Heights, CA 95610"
type input "7541 Madison Ave, Citrus Heights, CA 95610"
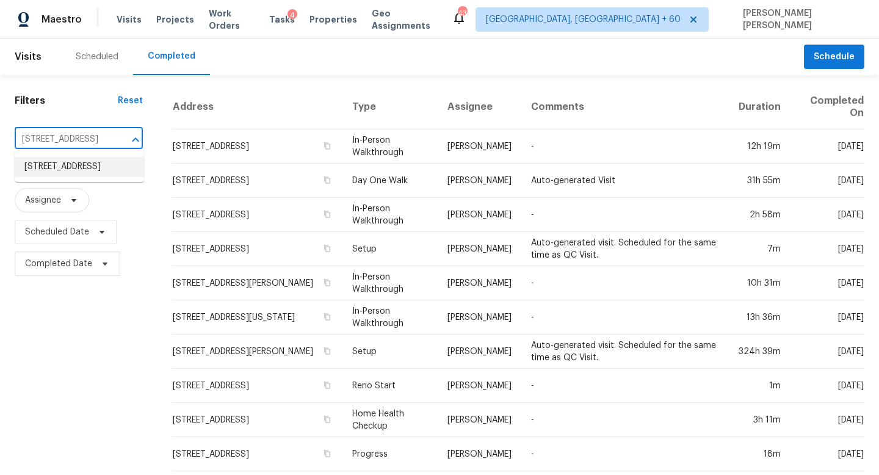
click at [105, 164] on li "7541 Madison Ave, Citrus Heights, CA 95610" at bounding box center [79, 167] width 129 height 20
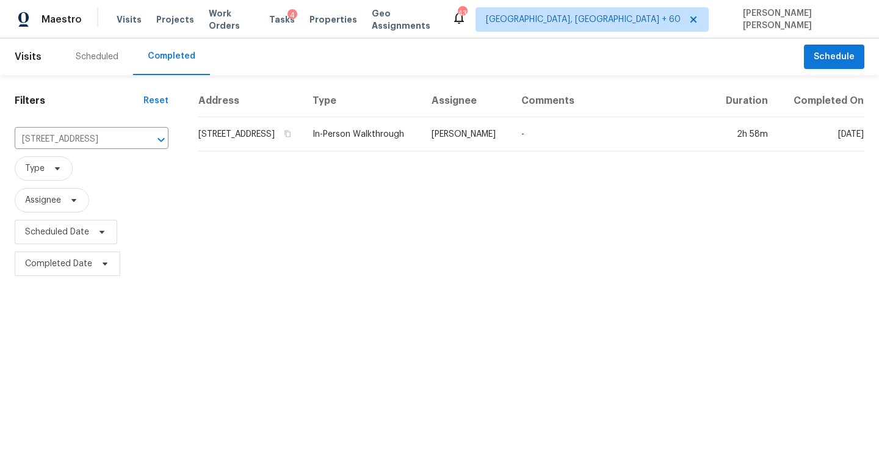
click at [528, 169] on div "Address Type Assignee Comments Duration Completed On 7541 Madison Ave, Citrus H…" at bounding box center [531, 182] width 696 height 195
click at [550, 164] on div "Address Type Assignee Comments Duration Completed On 7541 Madison Ave, Citrus H…" at bounding box center [531, 182] width 696 height 195
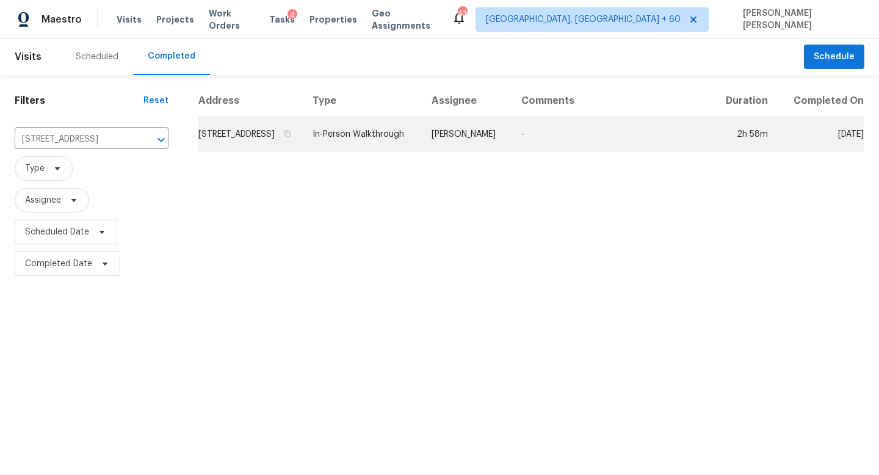
click at [575, 145] on td "-" at bounding box center [612, 134] width 200 height 34
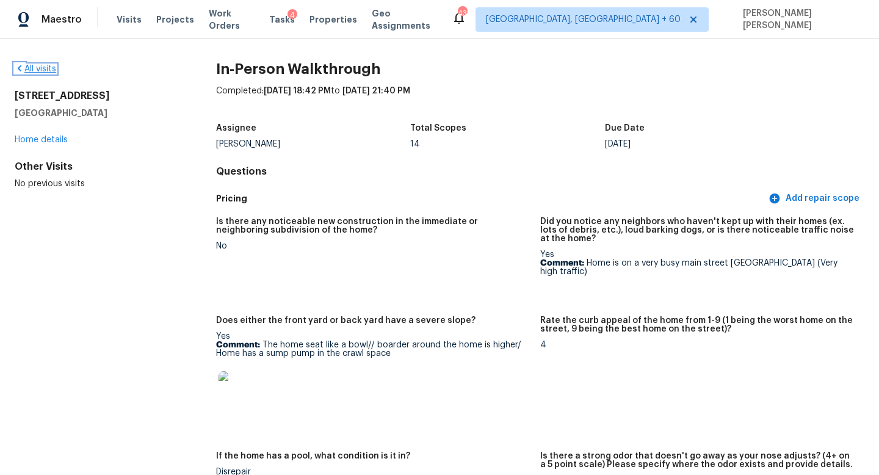
click at [31, 67] on link "All visits" at bounding box center [36, 69] width 42 height 9
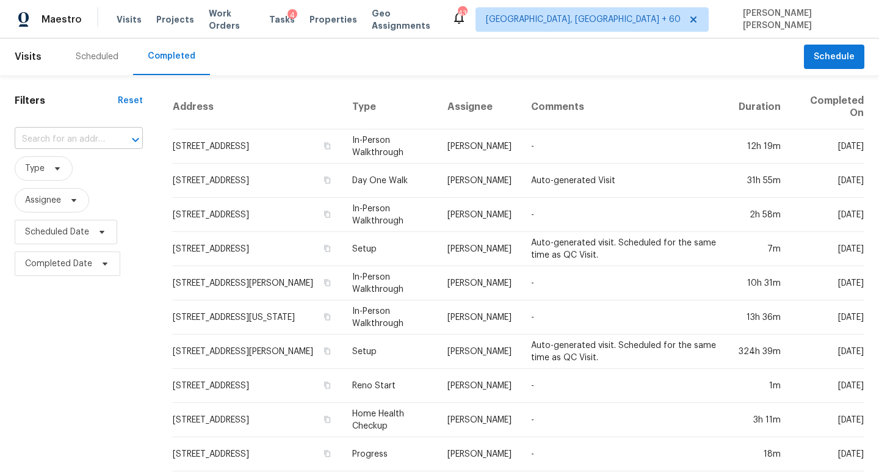
click at [112, 139] on div "​" at bounding box center [79, 139] width 128 height 19
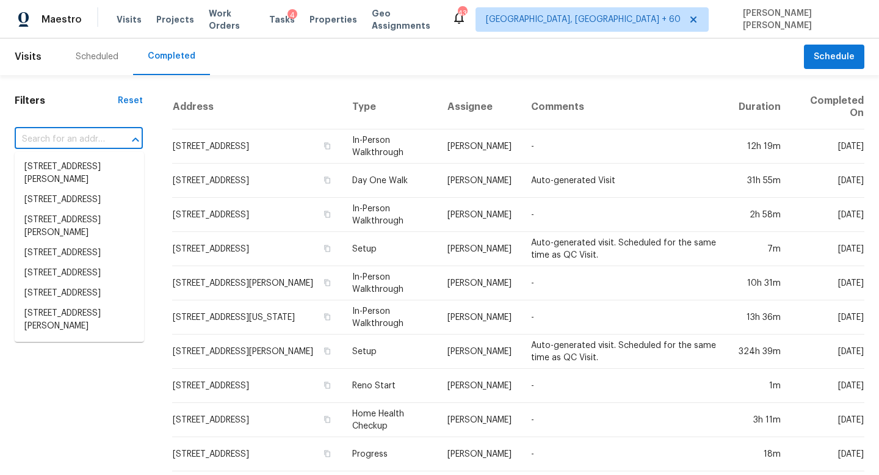
paste input "3480 Milton St N, Shoreview, MN 55126"
type input "3480 Milton St N, Shoreview, MN 55126"
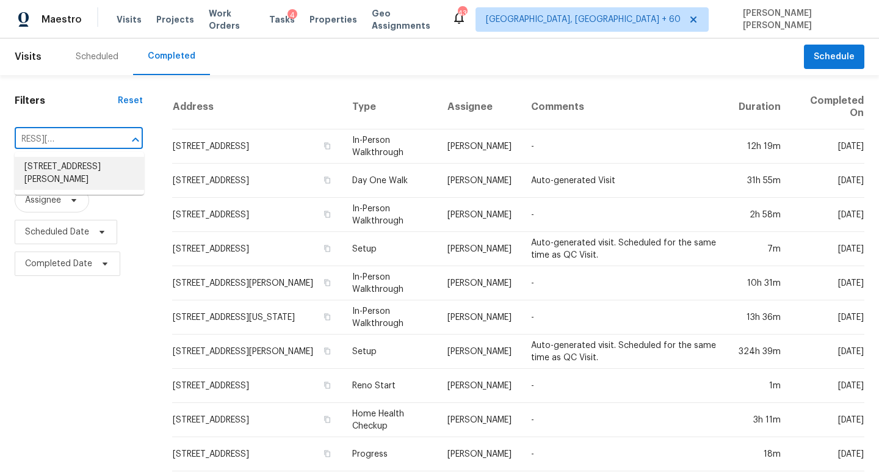
click at [109, 165] on li "3480 Milton St N, Shoreview, MN 55126" at bounding box center [79, 173] width 129 height 33
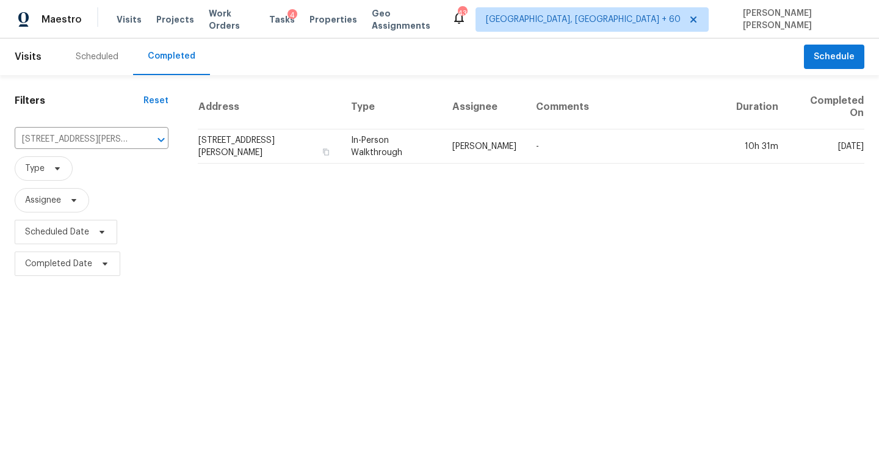
click at [474, 142] on td "Jeffrey Lenz" at bounding box center [485, 146] width 84 height 34
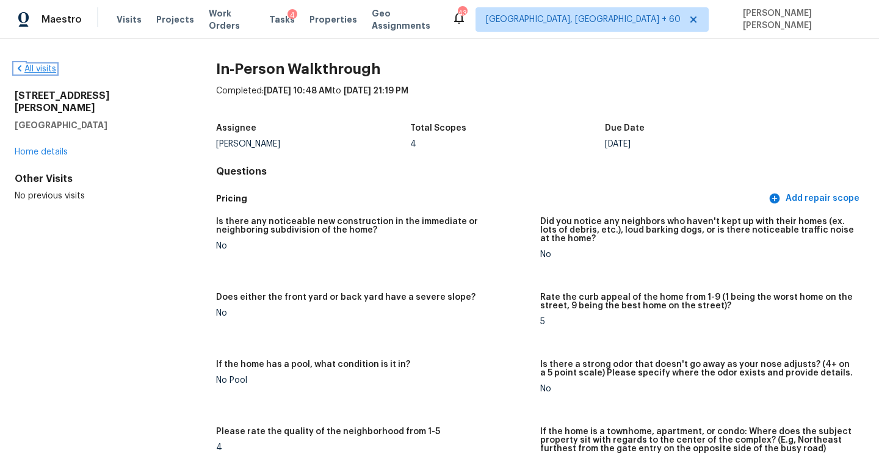
click at [32, 68] on link "All visits" at bounding box center [36, 69] width 42 height 9
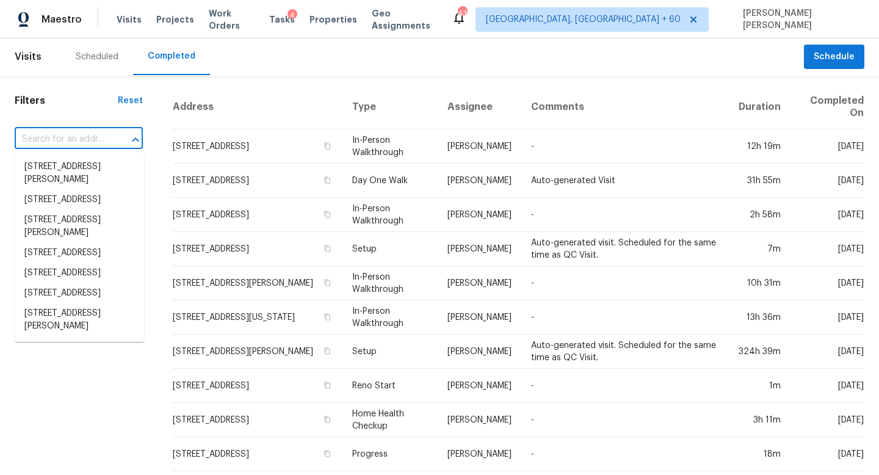
click at [56, 134] on input "text" at bounding box center [62, 139] width 94 height 19
paste input "6795 E Arizona Ave Apt B, Denver, CO 80224"
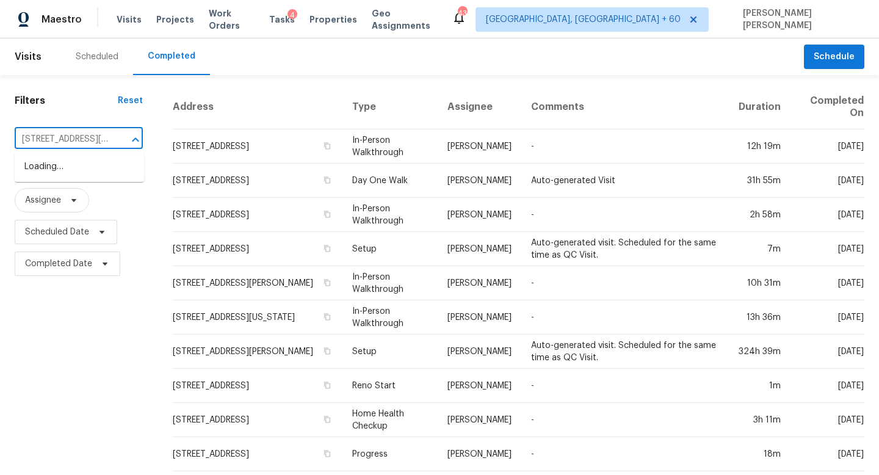
type input "6795 E Arizona Ave"
click at [78, 172] on li "6795 E Arizona Ave Apt B, Denver, CO 80224" at bounding box center [79, 173] width 129 height 33
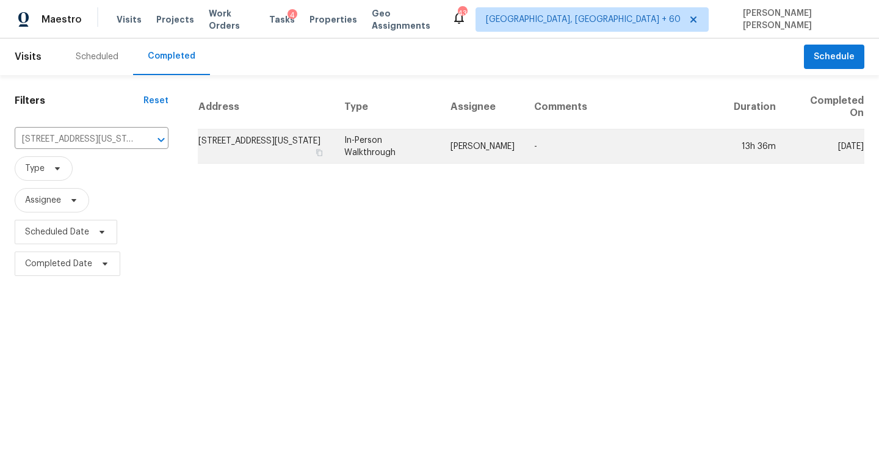
click at [399, 135] on td "In-Person Walkthrough" at bounding box center [388, 146] width 106 height 34
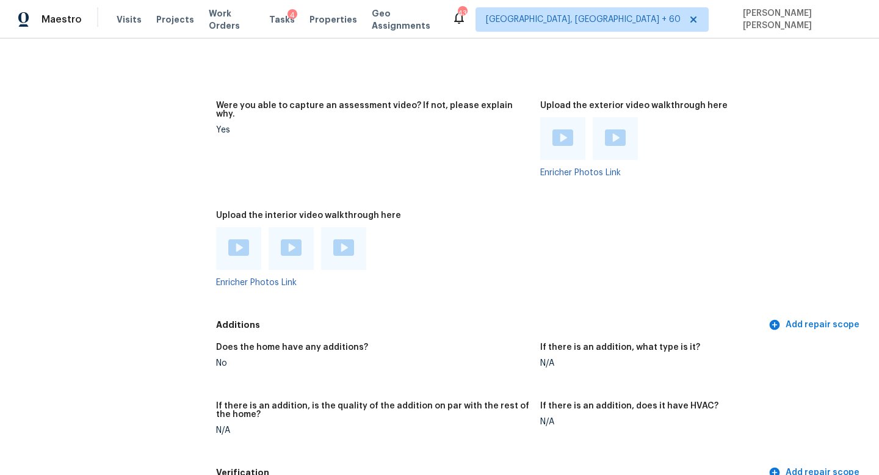
scroll to position [2298, 0]
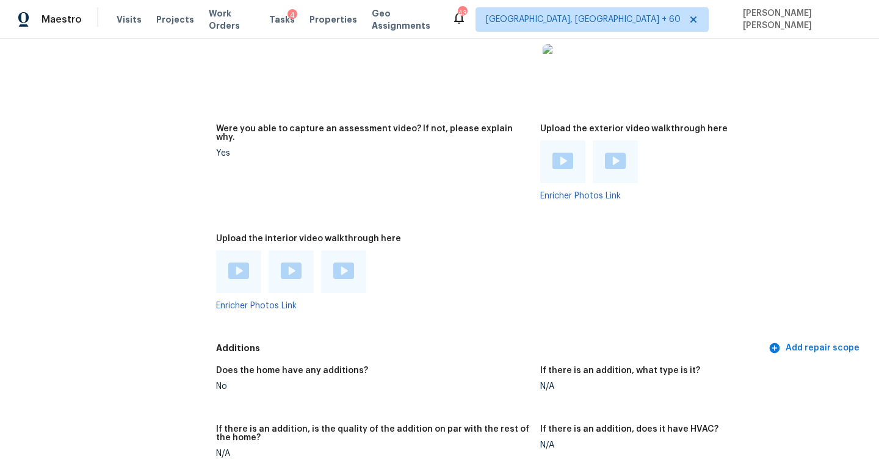
click at [240, 253] on div at bounding box center [238, 271] width 45 height 43
click at [238, 263] on img at bounding box center [238, 271] width 21 height 16
click at [272, 278] on div at bounding box center [291, 271] width 45 height 43
click at [285, 263] on img at bounding box center [291, 271] width 21 height 16
click at [352, 263] on img at bounding box center [343, 271] width 21 height 16
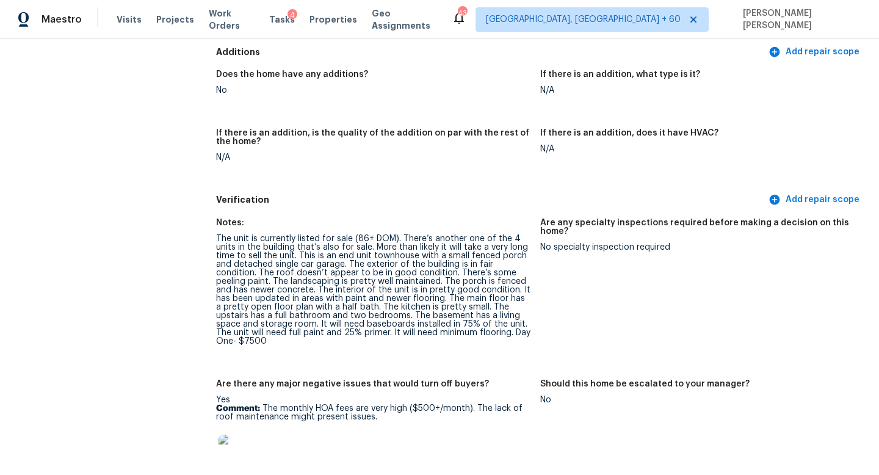
scroll to position [2593, 0]
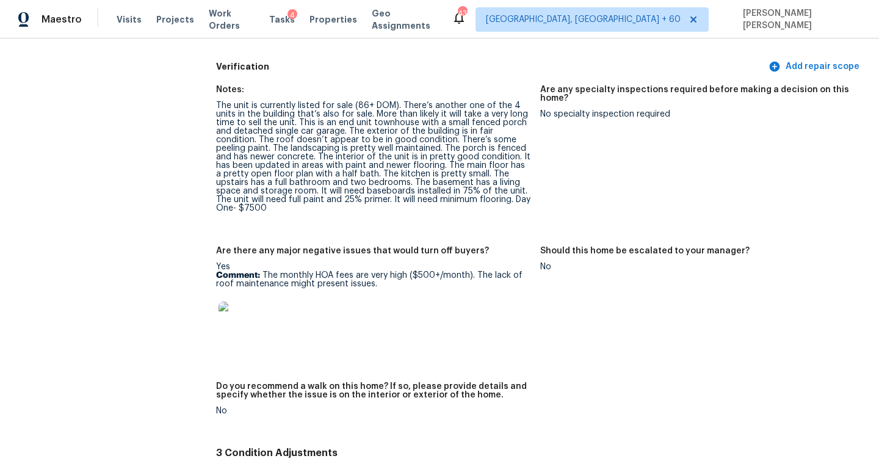
scroll to position [3034, 0]
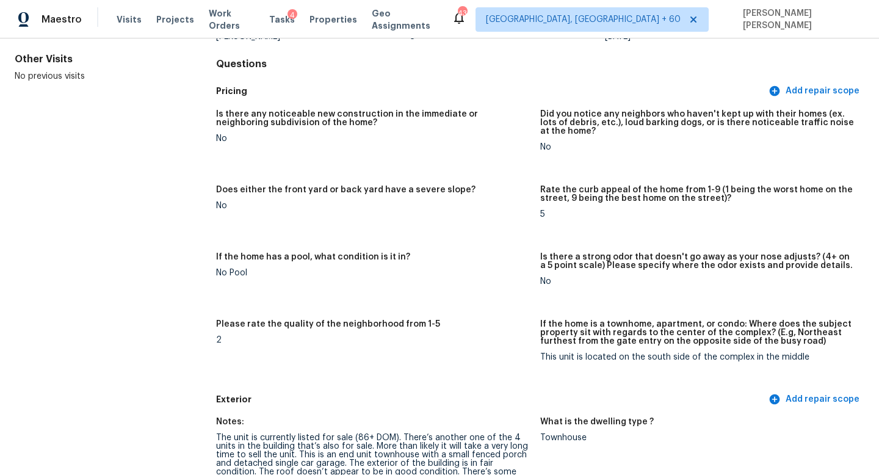
scroll to position [0, 0]
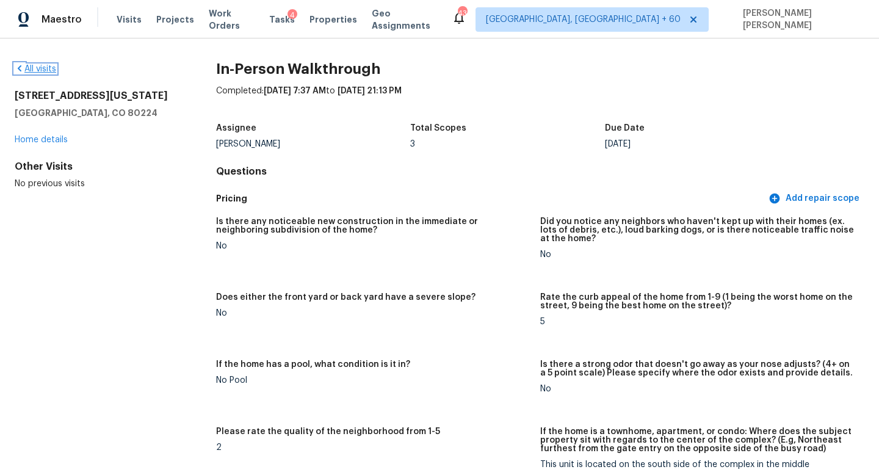
click at [50, 66] on link "All visits" at bounding box center [36, 69] width 42 height 9
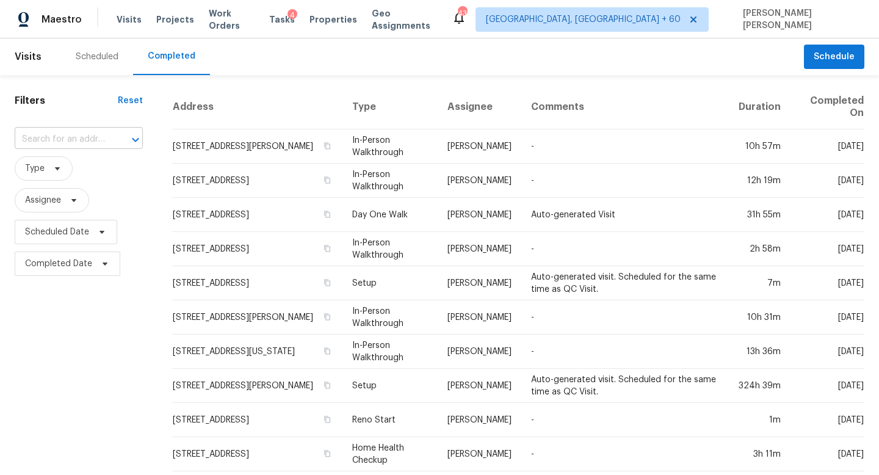
click at [82, 137] on input "text" at bounding box center [62, 139] width 94 height 19
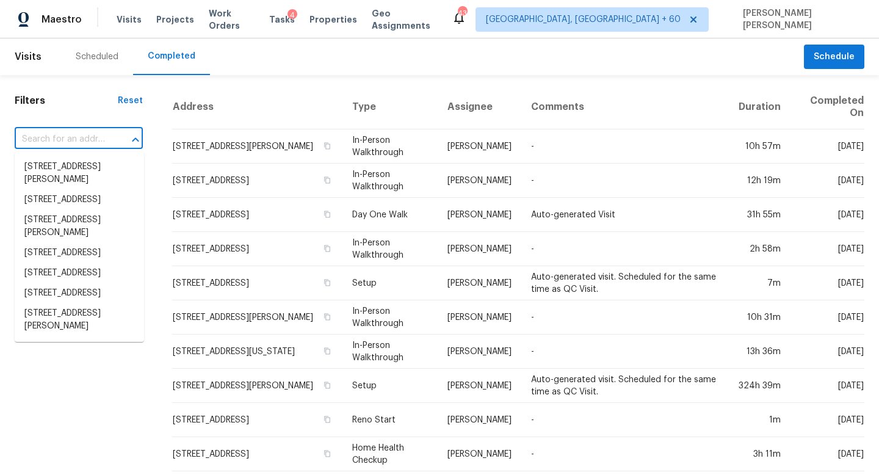
paste input "1 Pine Terrace Way, Ocala, FL 34472"
type input "1 Pine Terrace Way, Ocala, FL 34472"
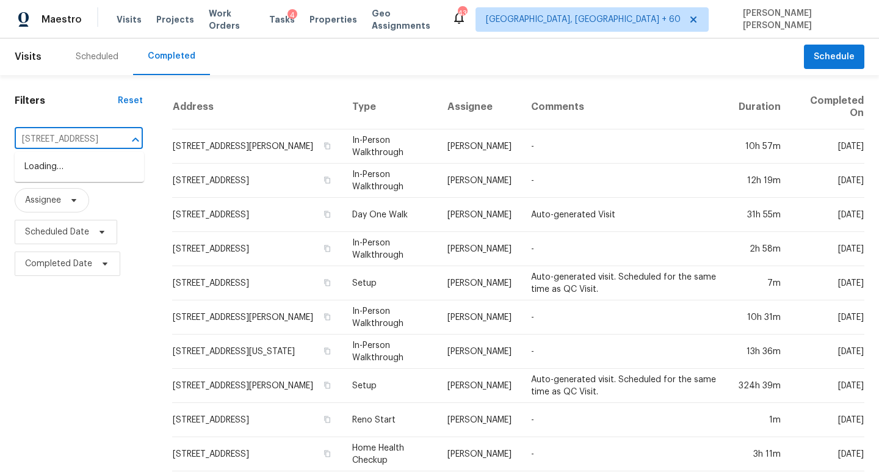
scroll to position [0, 54]
click at [81, 162] on li "1 Pine Terrace Way, Ocala, FL 34472" at bounding box center [79, 167] width 129 height 20
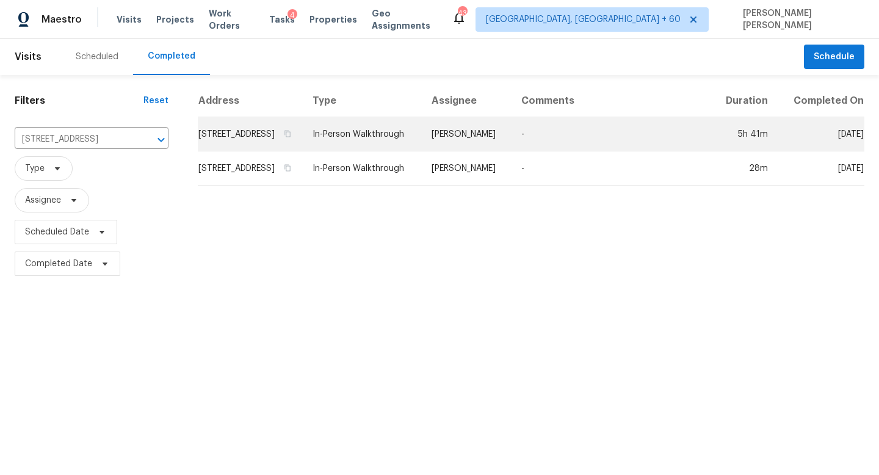
click at [540, 133] on td "-" at bounding box center [612, 134] width 200 height 34
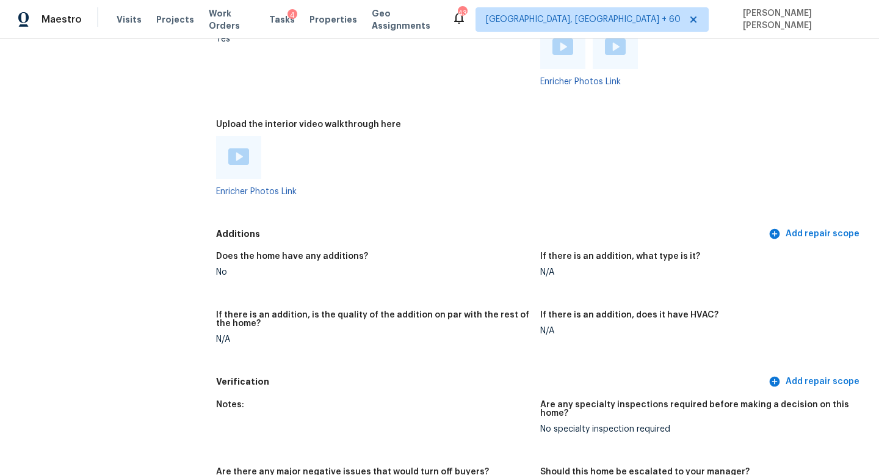
scroll to position [2279, 0]
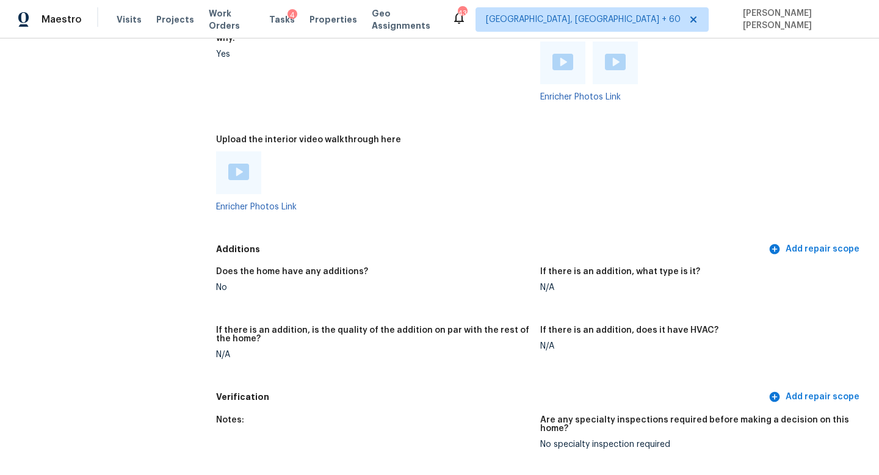
click at [242, 164] on img at bounding box center [238, 172] width 21 height 16
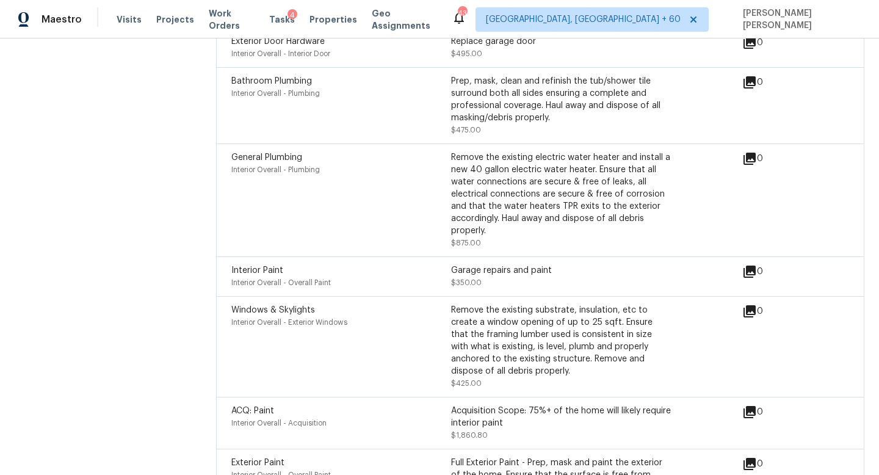
scroll to position [2963, 0]
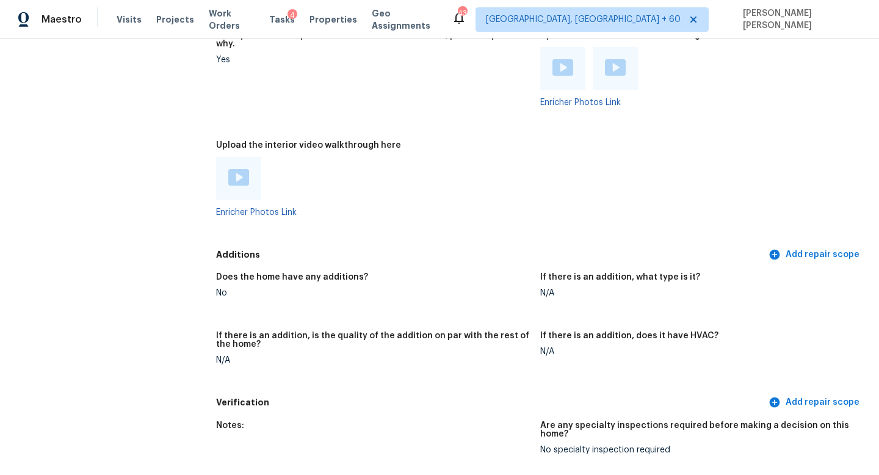
click at [346, 249] on h5 "Additions" at bounding box center [491, 255] width 550 height 13
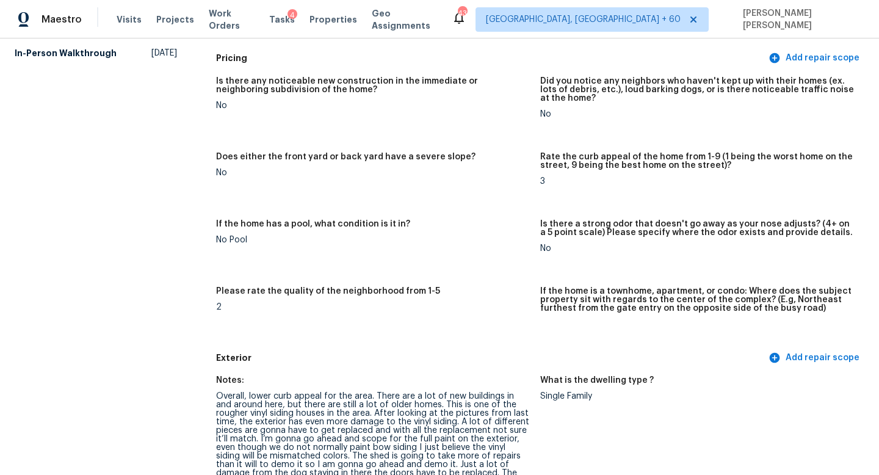
scroll to position [0, 0]
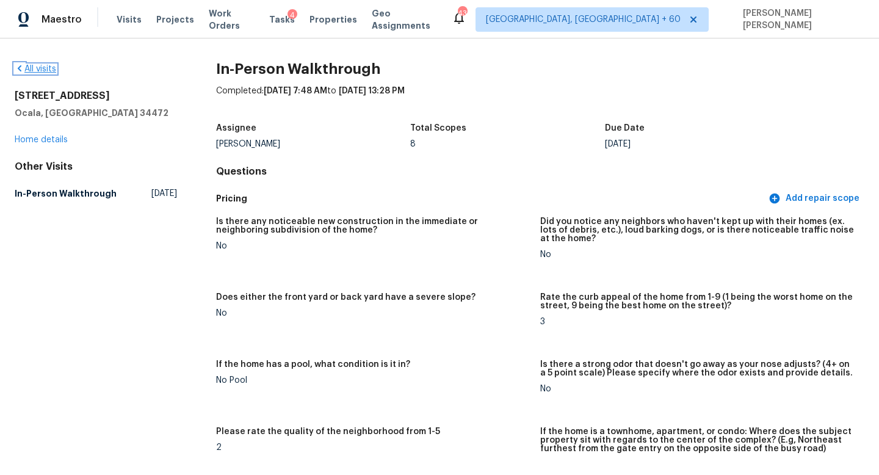
click at [35, 68] on link "All visits" at bounding box center [36, 69] width 42 height 9
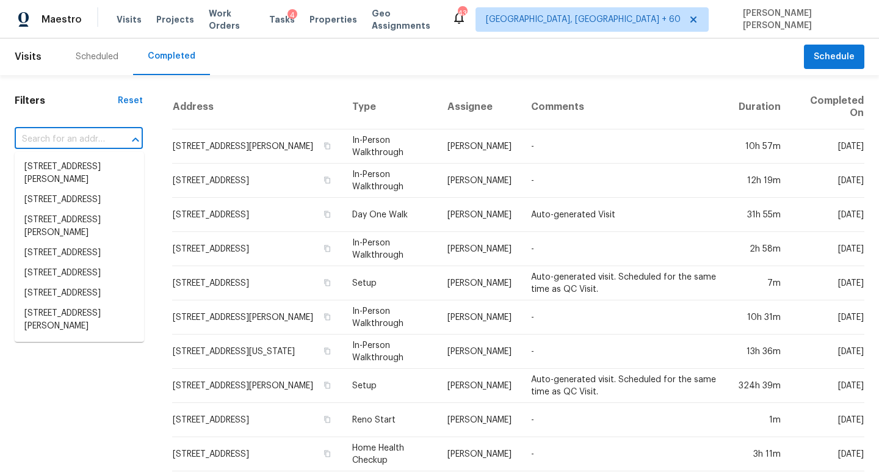
click at [102, 140] on input "text" at bounding box center [62, 139] width 94 height 19
paste input "1425 S Jay St, Lakewood, CO 80232"
type input "1425 S Jay St, Lakewood, CO 80232"
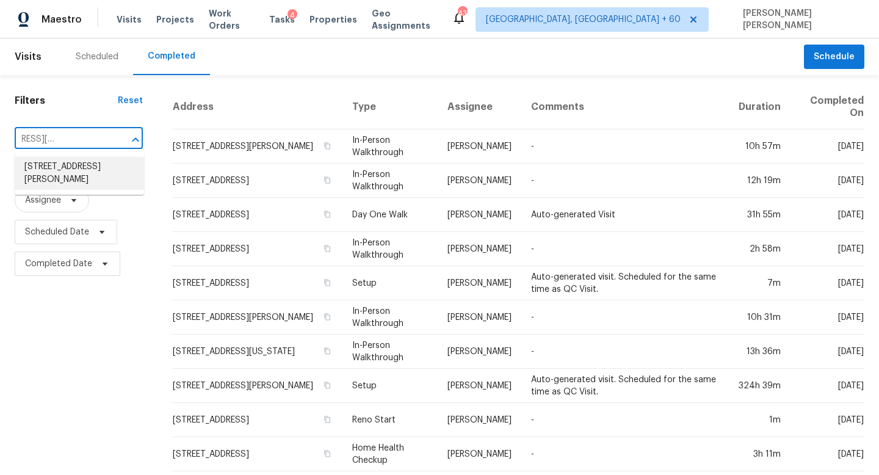
click at [104, 164] on li "1425 S Jay St, Lakewood, CO 80232" at bounding box center [79, 173] width 129 height 33
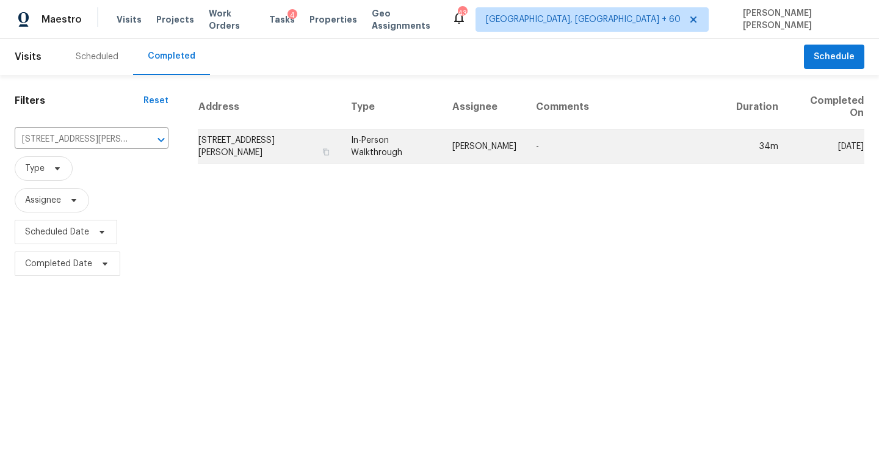
click at [497, 132] on td "Andrew McCuskey" at bounding box center [485, 146] width 84 height 34
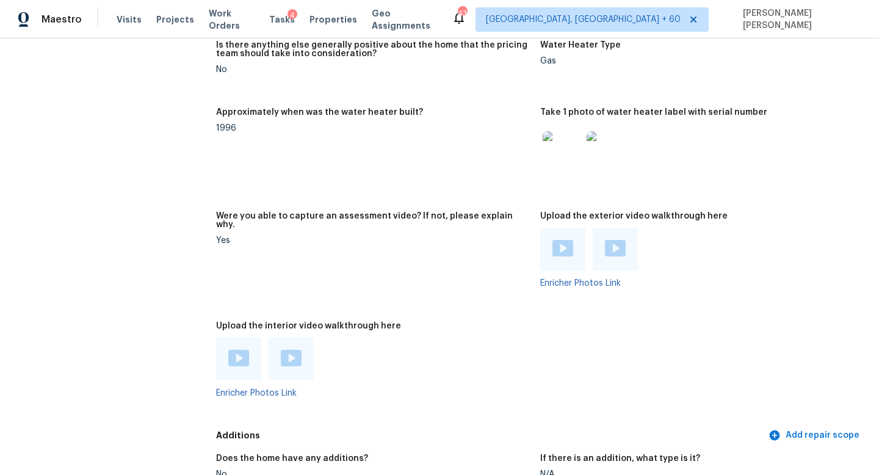
scroll to position [2812, 0]
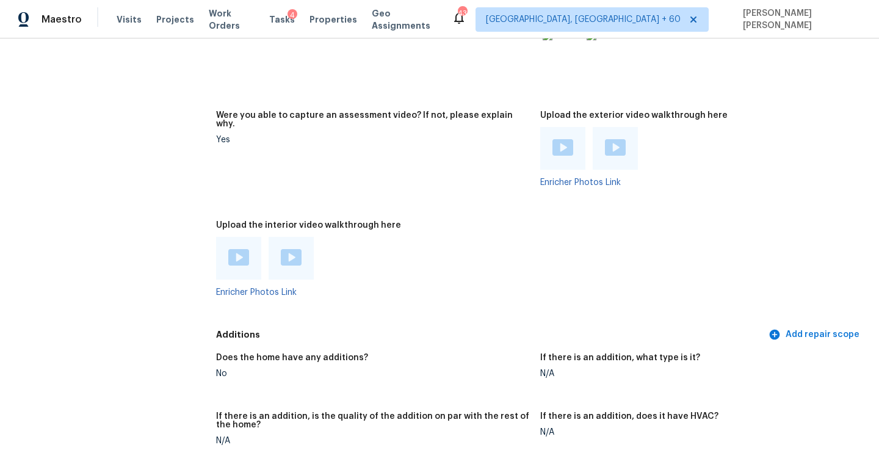
click at [236, 249] on img at bounding box center [238, 257] width 21 height 16
click at [283, 249] on img at bounding box center [291, 257] width 21 height 16
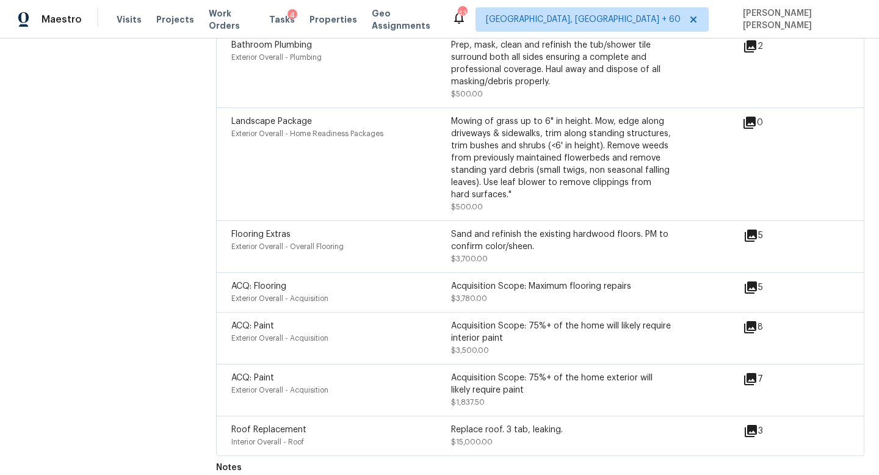
scroll to position [3672, 0]
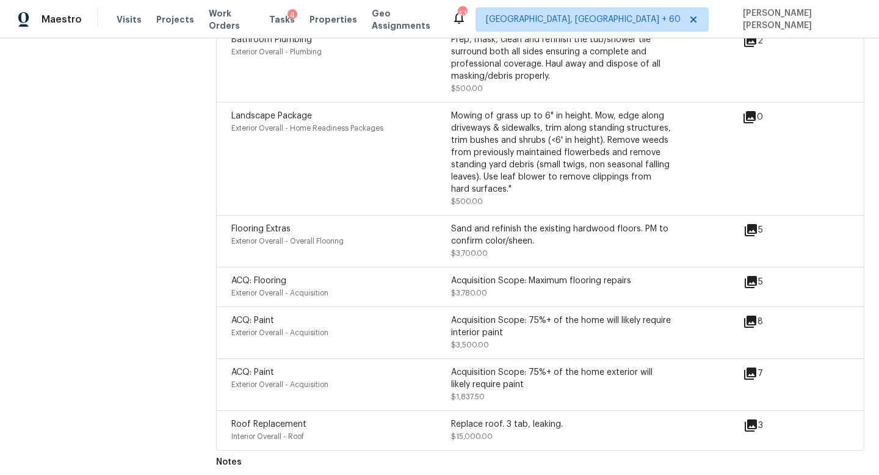
click at [750, 419] on icon at bounding box center [751, 425] width 12 height 12
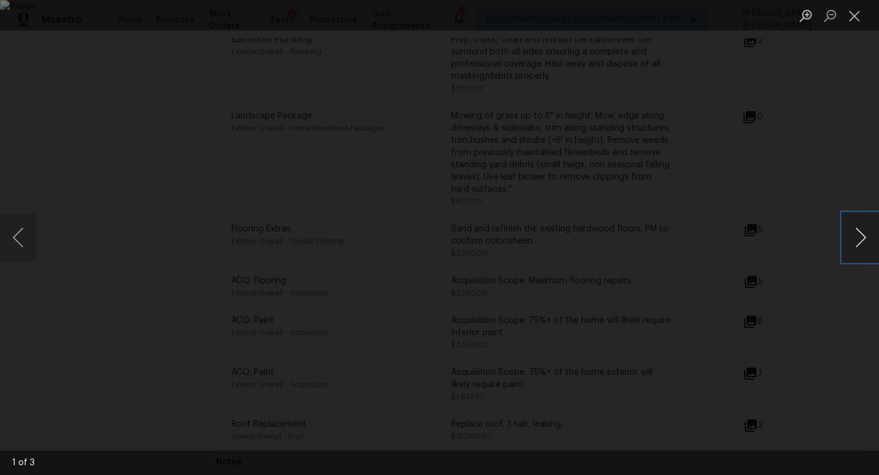
click at [855, 231] on button "Next image" at bounding box center [861, 237] width 37 height 49
click at [837, 165] on div "Lightbox" at bounding box center [439, 237] width 879 height 475
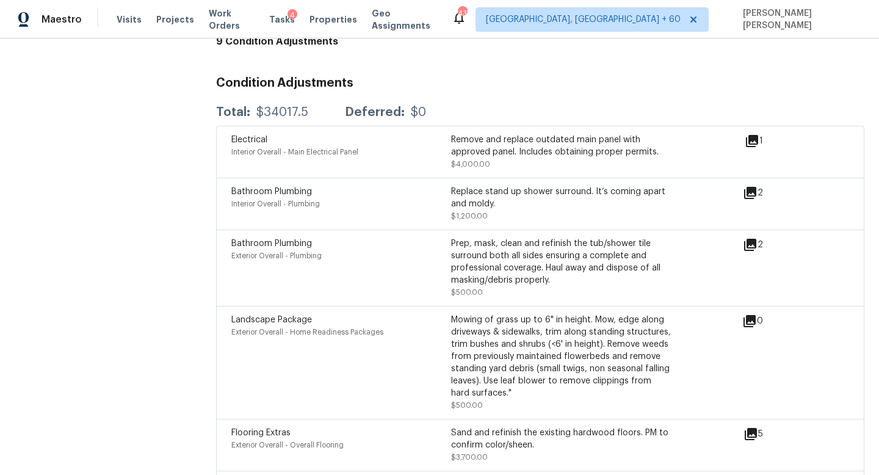
scroll to position [3454, 0]
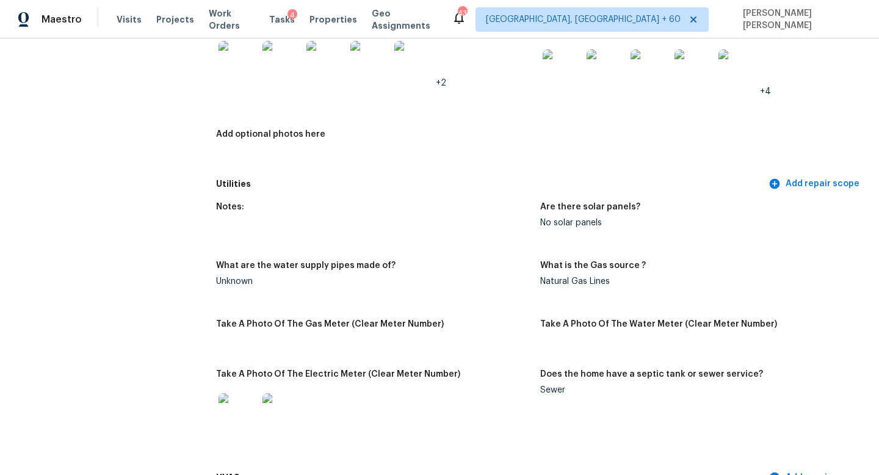
scroll to position [2507, 0]
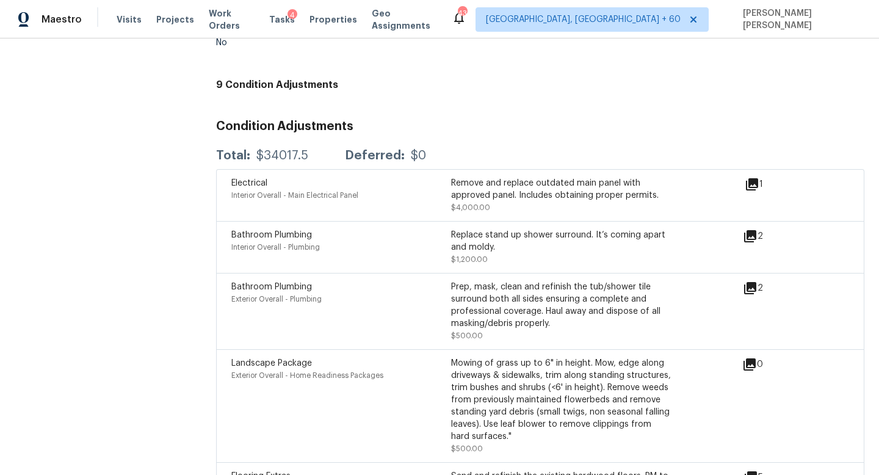
scroll to position [3427, 0]
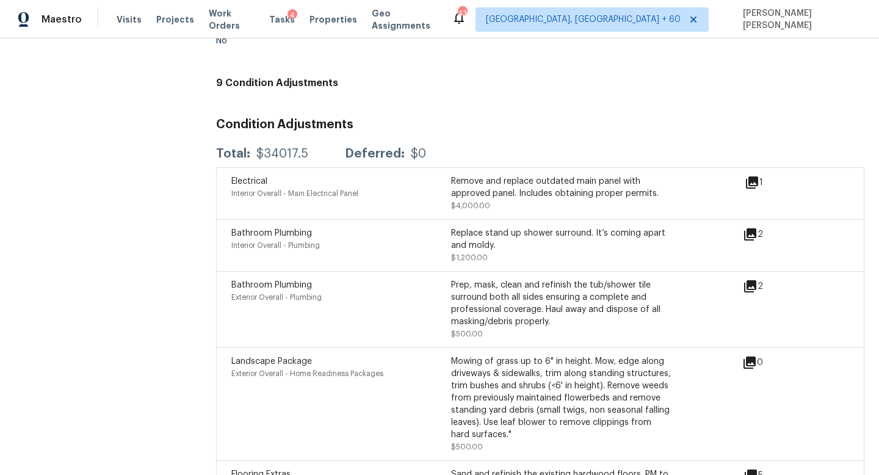
click at [751, 228] on icon at bounding box center [750, 234] width 12 height 12
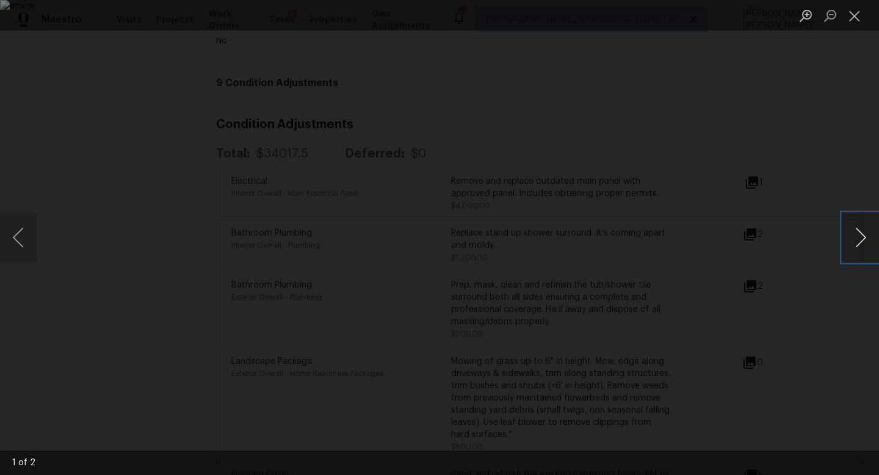
click at [862, 234] on button "Next image" at bounding box center [861, 237] width 37 height 49
click at [48, 208] on div "Lightbox" at bounding box center [439, 237] width 879 height 475
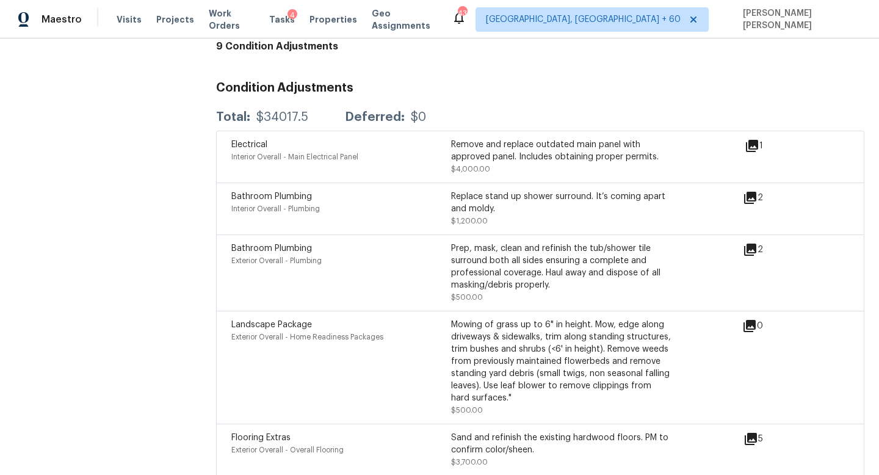
scroll to position [2366, 0]
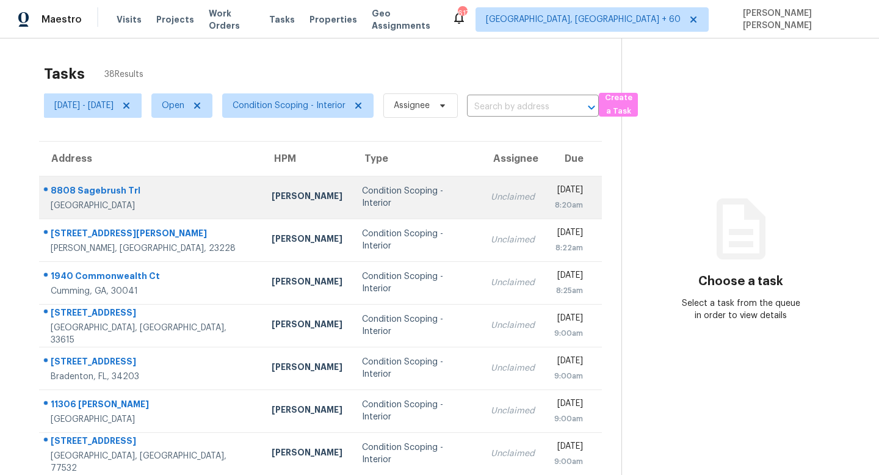
click at [392, 208] on td "Condition Scoping - Interior" at bounding box center [416, 197] width 129 height 43
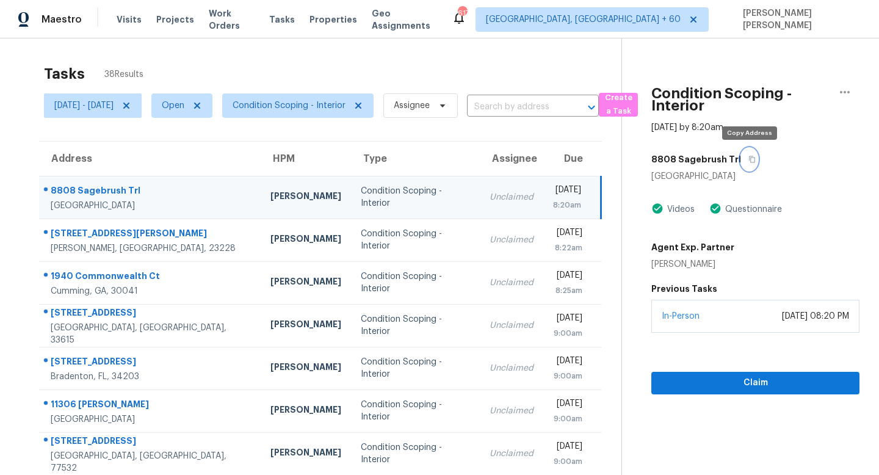
click at [750, 161] on icon "button" at bounding box center [752, 159] width 7 height 7
click at [755, 157] on button "button" at bounding box center [749, 159] width 16 height 22
click at [749, 154] on button "button" at bounding box center [749, 159] width 16 height 22
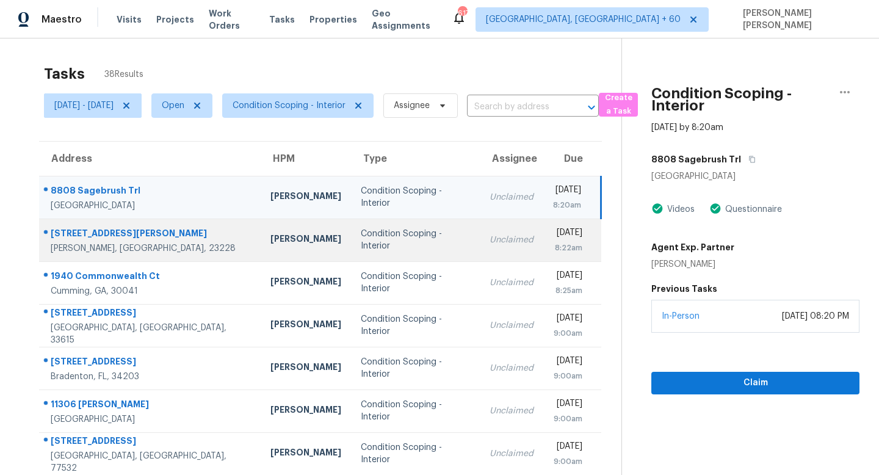
click at [490, 238] on div "Unclaimed" at bounding box center [512, 240] width 44 height 12
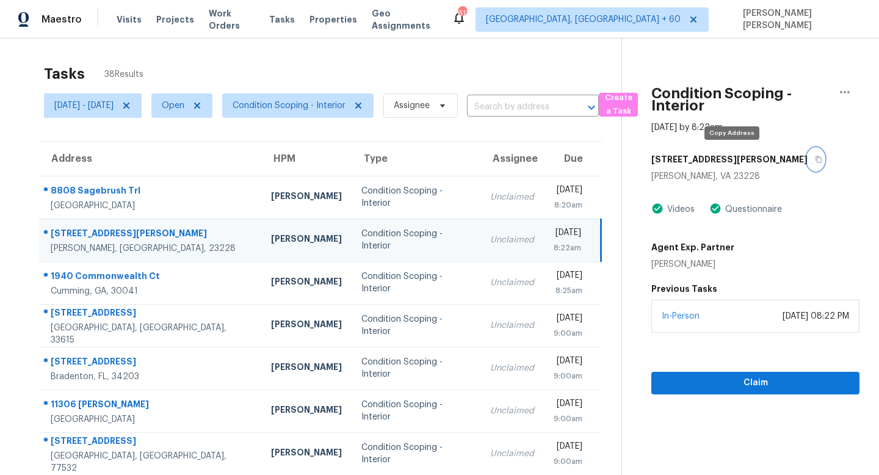
click at [816, 161] on icon "button" at bounding box center [819, 159] width 6 height 7
click at [815, 159] on icon "button" at bounding box center [818, 159] width 7 height 7
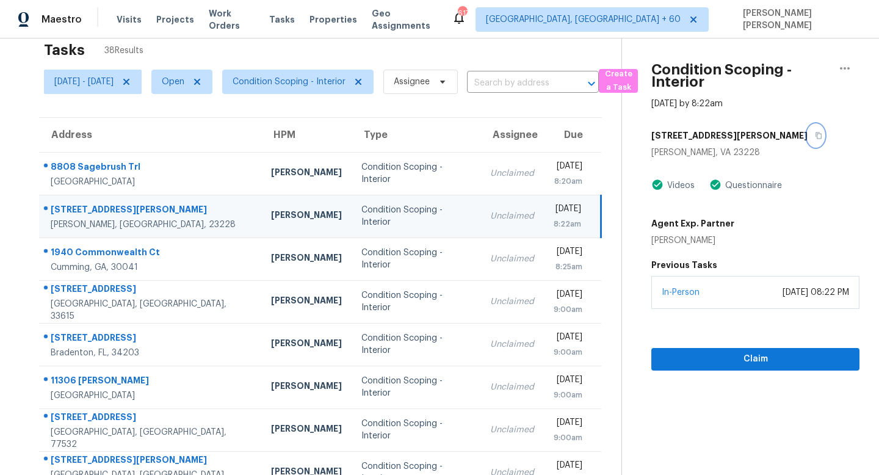
scroll to position [28, 0]
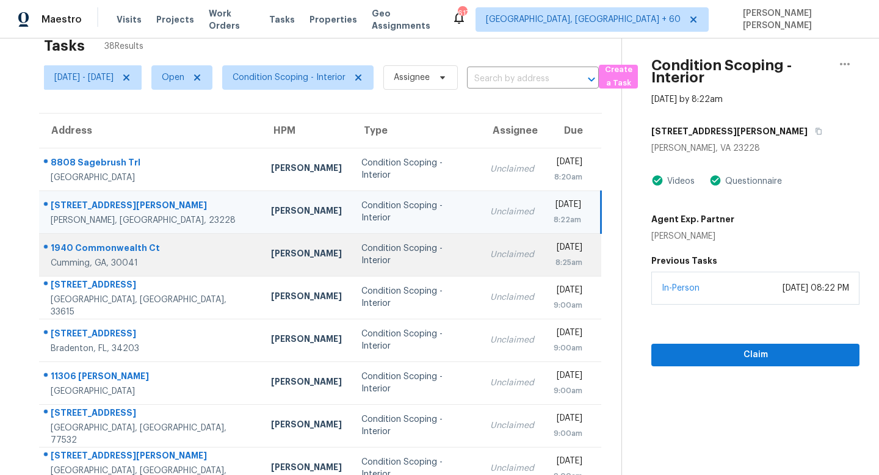
click at [487, 251] on td "Unclaimed" at bounding box center [513, 254] width 64 height 43
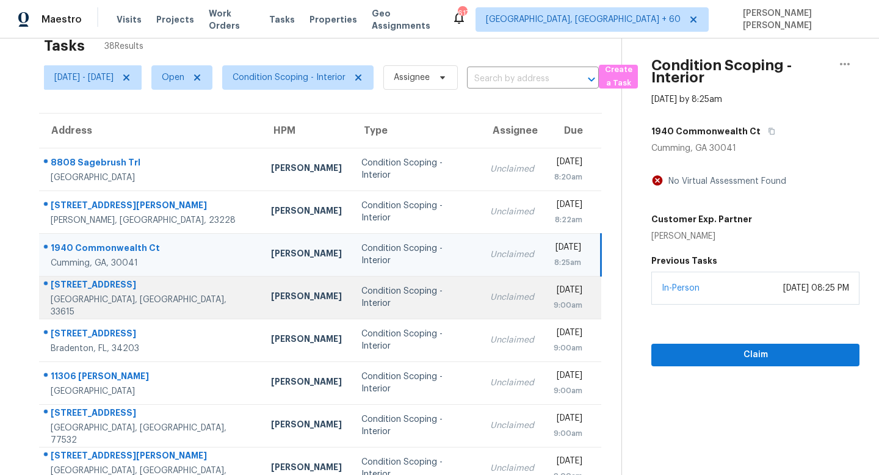
click at [490, 302] on div "Unclaimed" at bounding box center [512, 297] width 44 height 12
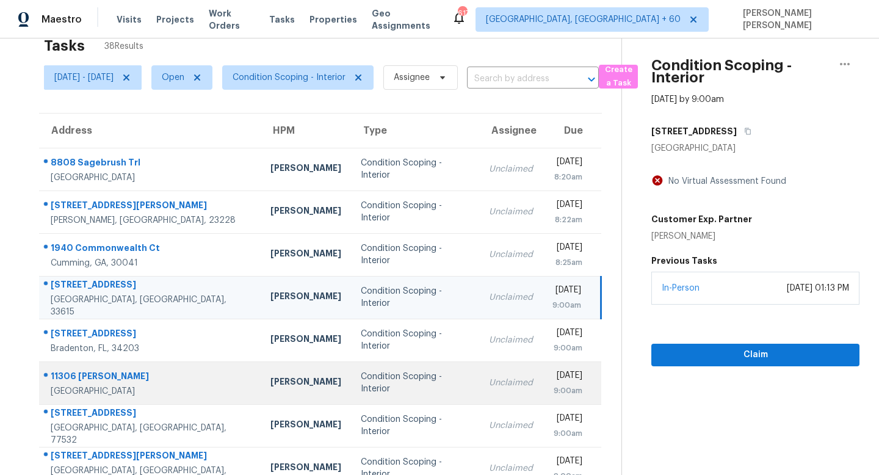
scroll to position [83, 0]
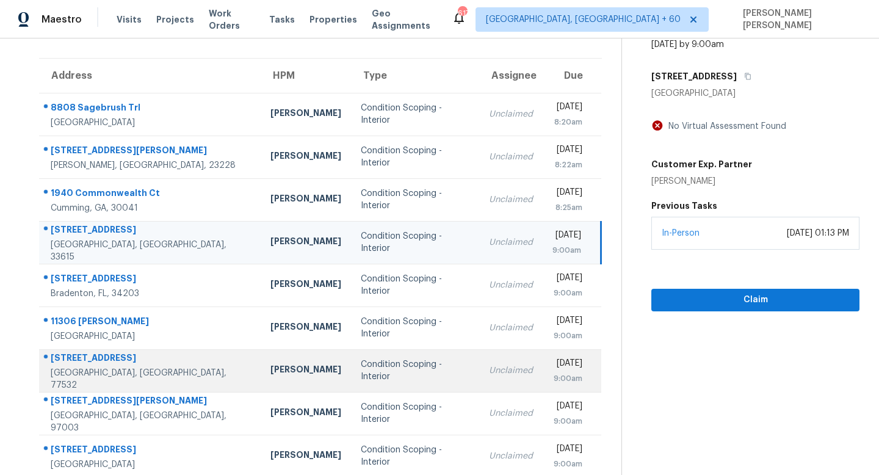
click at [479, 374] on td "Unclaimed" at bounding box center [511, 370] width 64 height 43
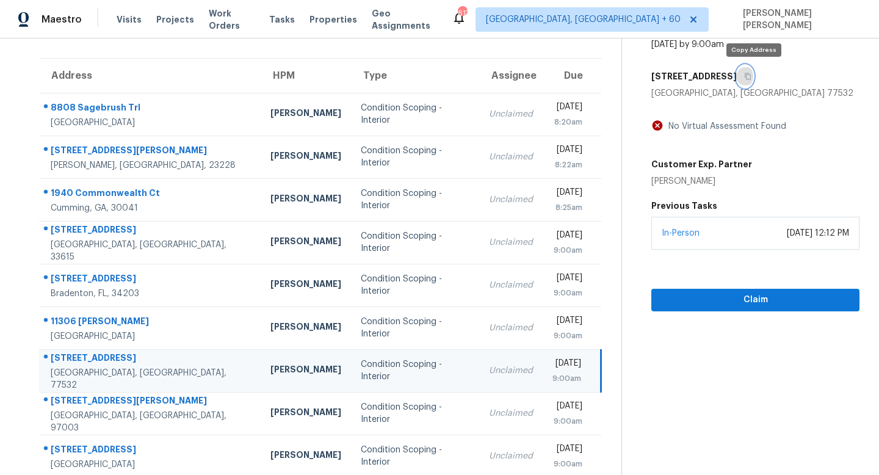
click at [754, 70] on button "button" at bounding box center [745, 76] width 16 height 22
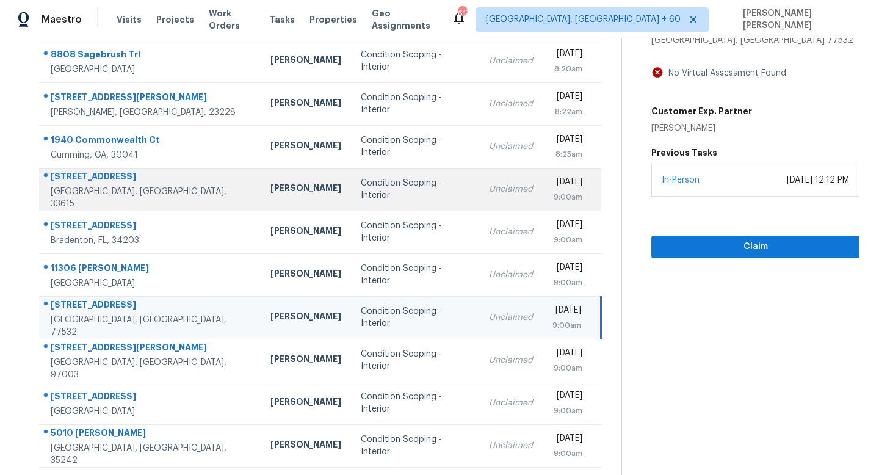
scroll to position [161, 0]
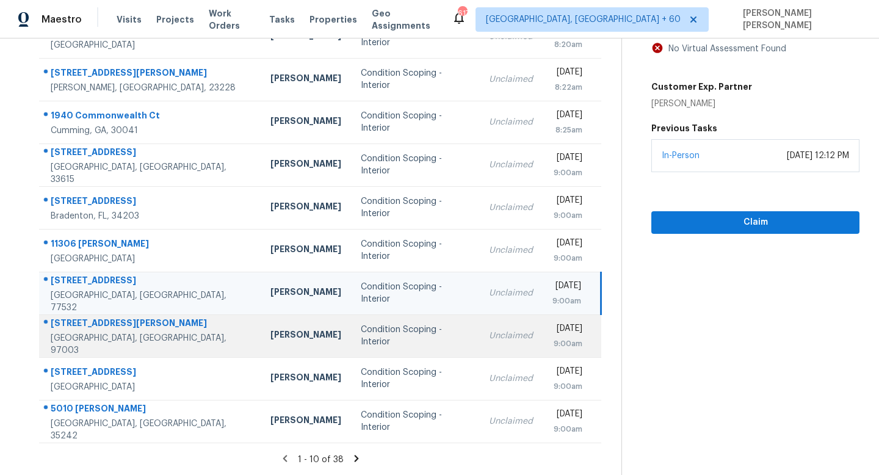
click at [479, 320] on td "Unclaimed" at bounding box center [511, 335] width 64 height 43
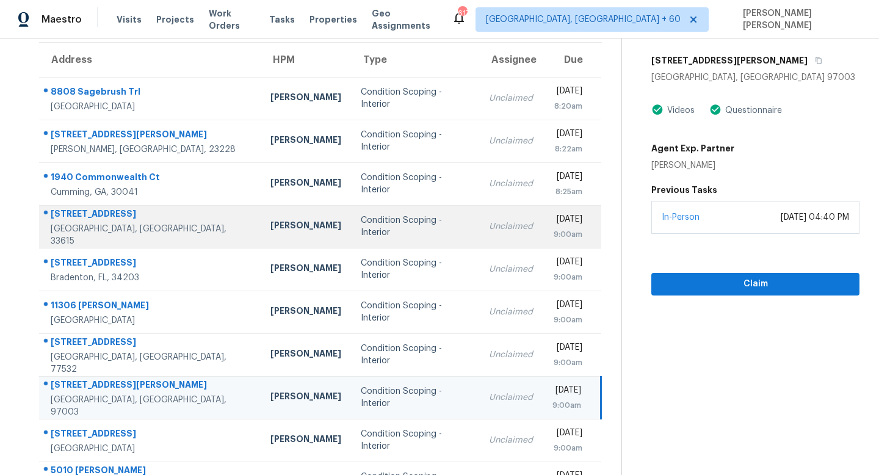
scroll to position [95, 0]
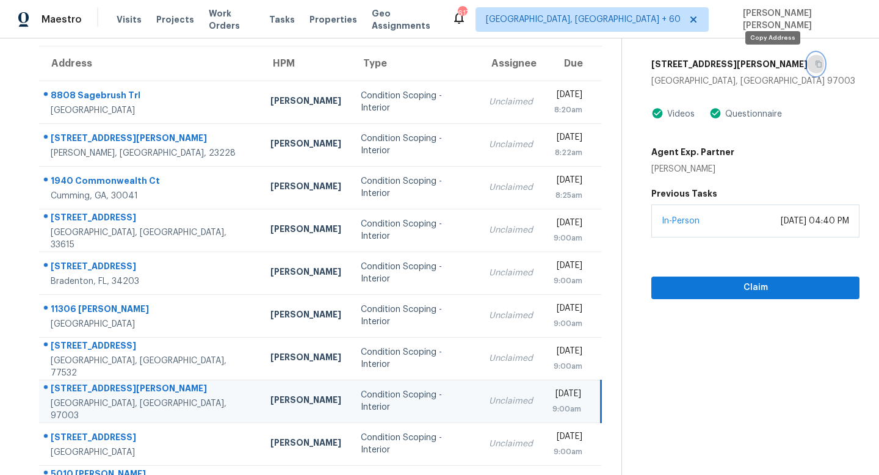
click at [808, 69] on button "button" at bounding box center [816, 64] width 16 height 22
click at [808, 65] on button "button" at bounding box center [816, 64] width 16 height 22
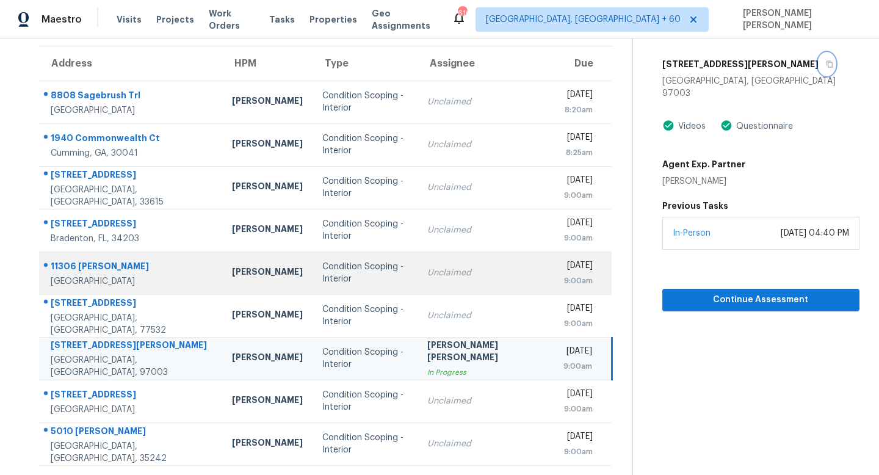
scroll to position [161, 0]
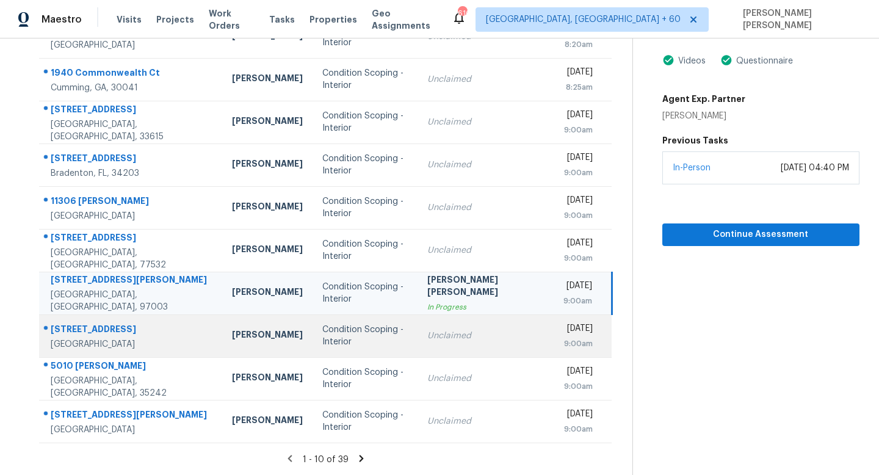
click at [438, 332] on div "Unclaimed" at bounding box center [485, 336] width 117 height 12
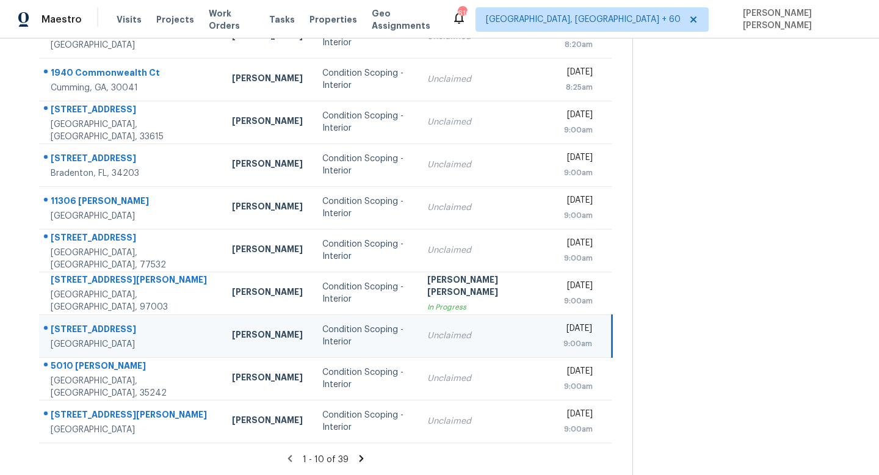
scroll to position [0, 0]
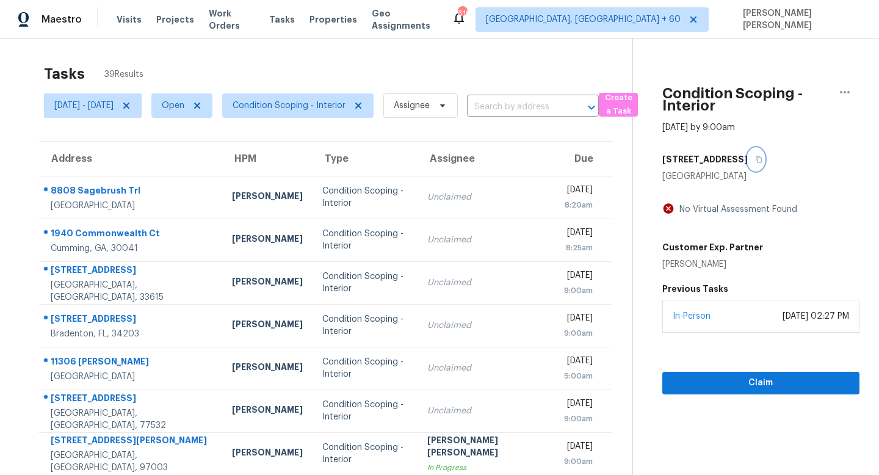
click at [755, 159] on icon "button" at bounding box center [758, 159] width 7 height 7
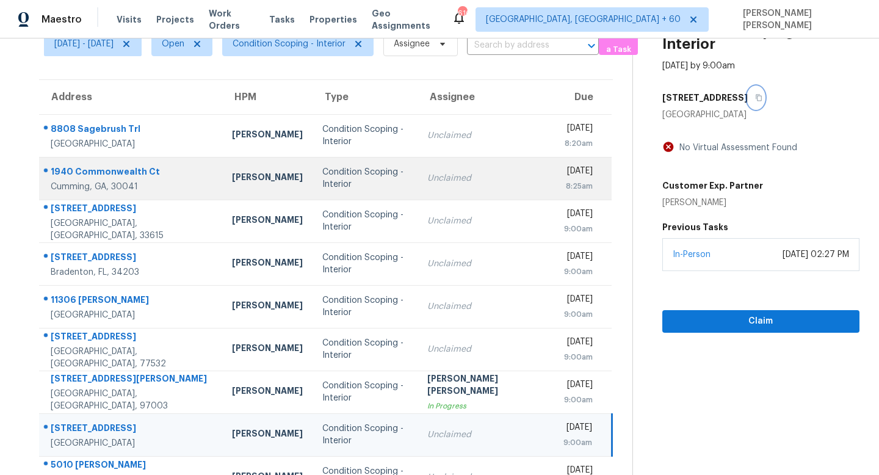
scroll to position [161, 0]
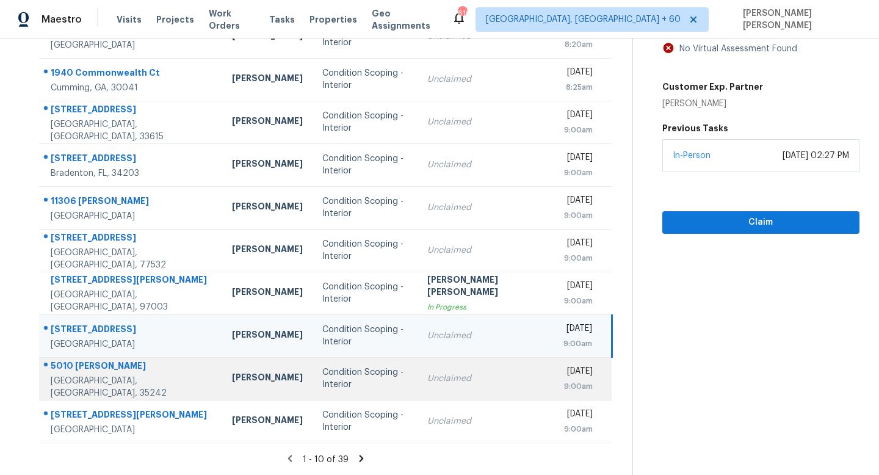
click at [498, 374] on td "Unclaimed" at bounding box center [486, 378] width 136 height 43
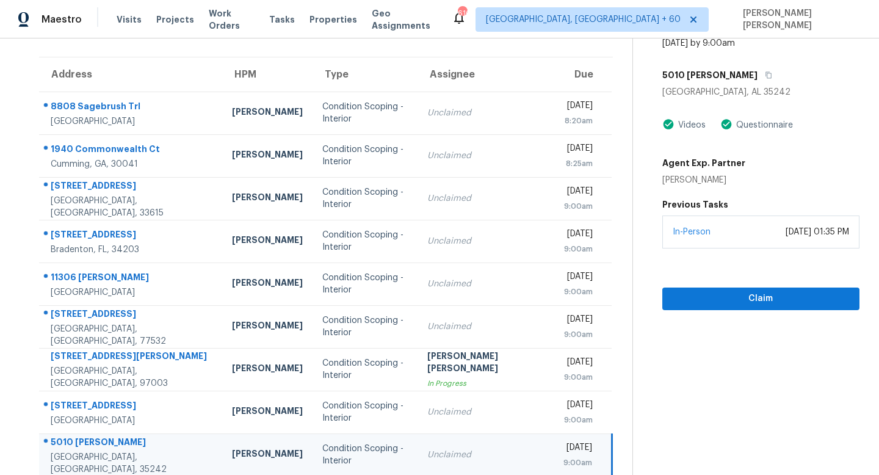
scroll to position [57, 0]
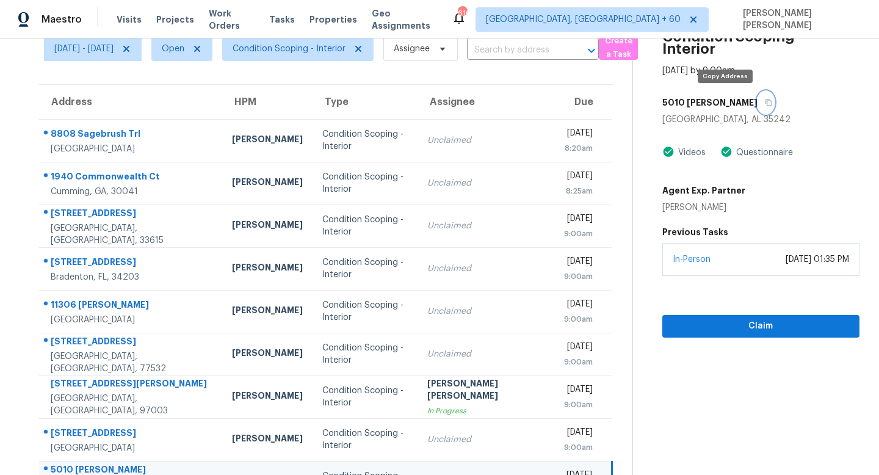
click at [765, 100] on icon "button" at bounding box center [768, 102] width 7 height 7
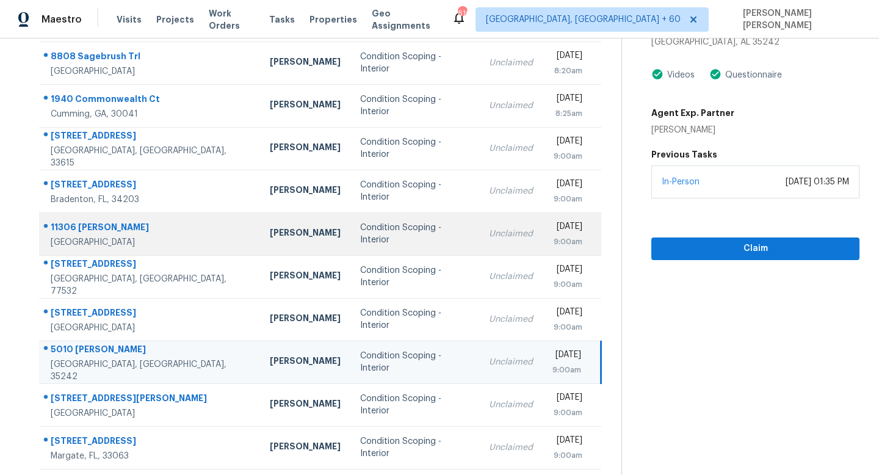
scroll to position [161, 0]
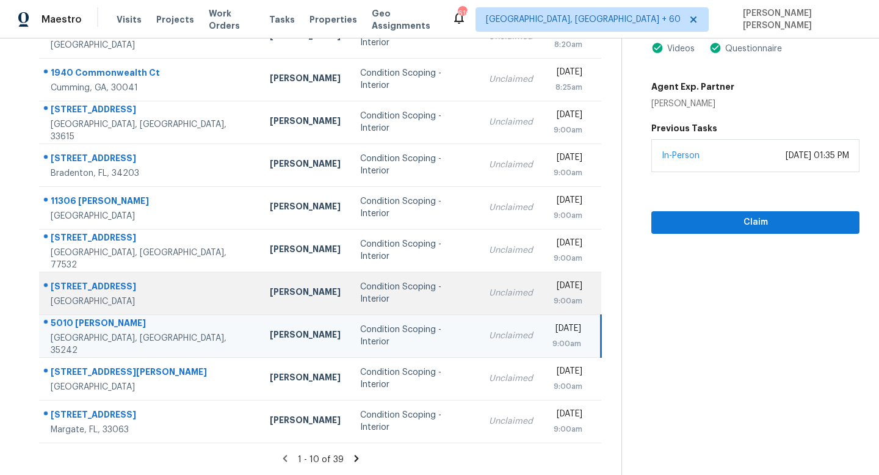
click at [489, 299] on div "Unclaimed" at bounding box center [511, 293] width 44 height 12
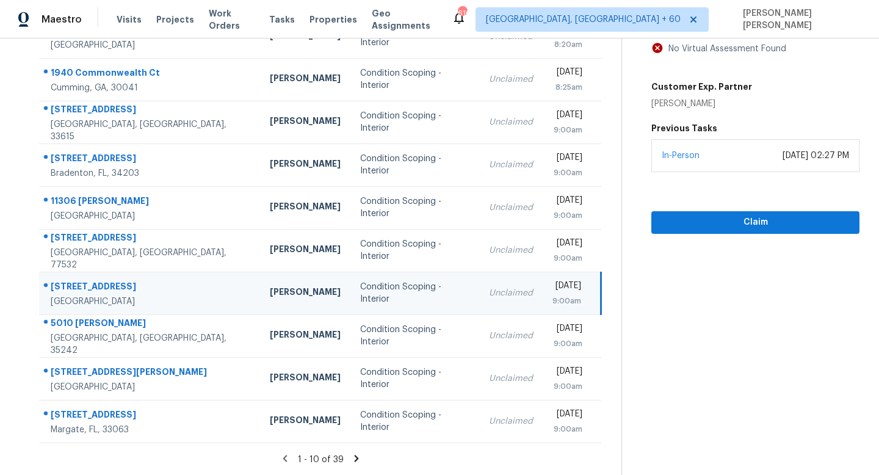
scroll to position [158, 0]
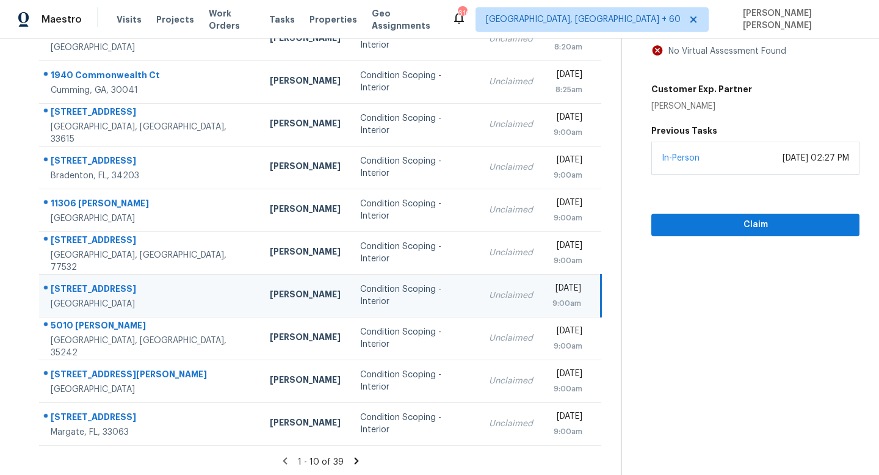
click at [359, 463] on icon at bounding box center [356, 461] width 11 height 11
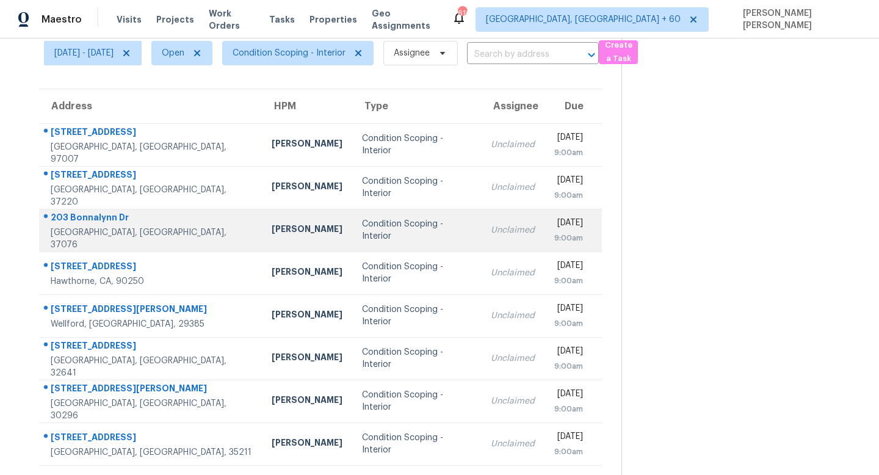
scroll to position [0, 0]
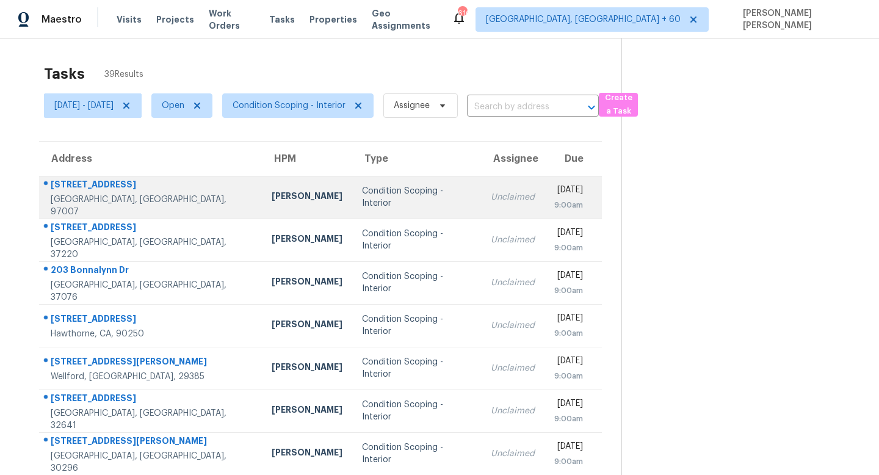
click at [491, 197] on div "Unclaimed" at bounding box center [513, 197] width 44 height 12
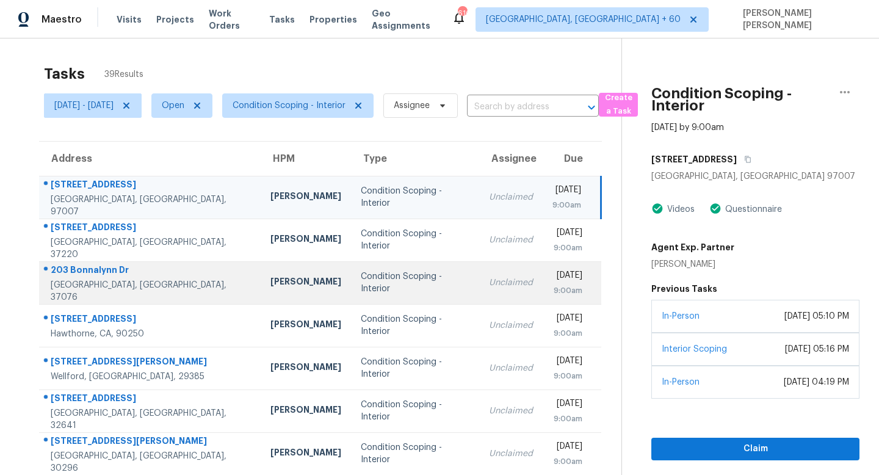
click at [479, 265] on td "Unclaimed" at bounding box center [511, 282] width 64 height 43
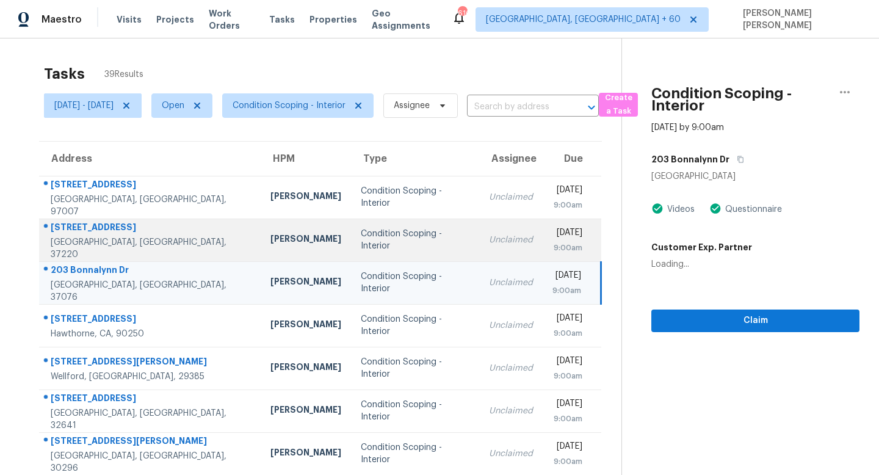
click at [489, 242] on div "Unclaimed" at bounding box center [511, 240] width 44 height 12
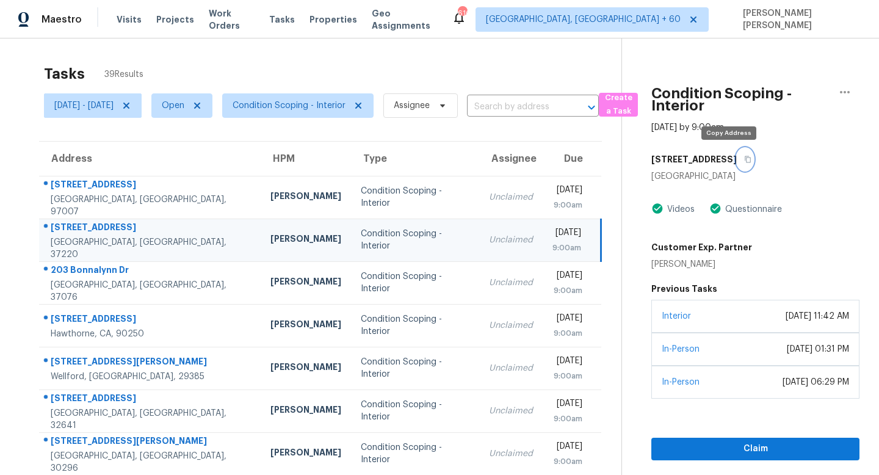
click at [744, 159] on icon "button" at bounding box center [747, 159] width 7 height 7
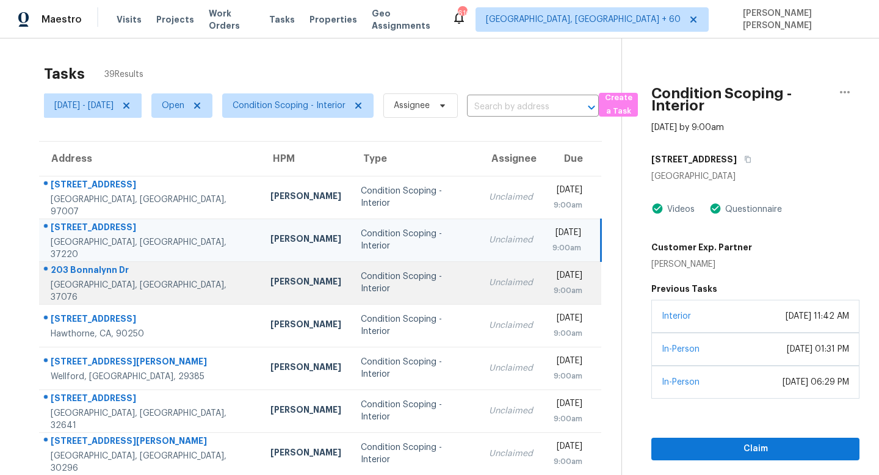
click at [489, 280] on div "Unclaimed" at bounding box center [511, 283] width 44 height 12
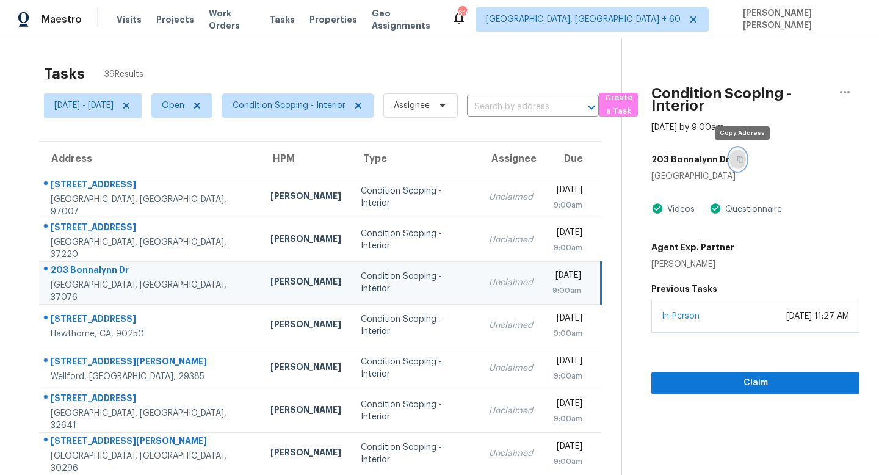
click at [743, 156] on icon "button" at bounding box center [740, 159] width 7 height 7
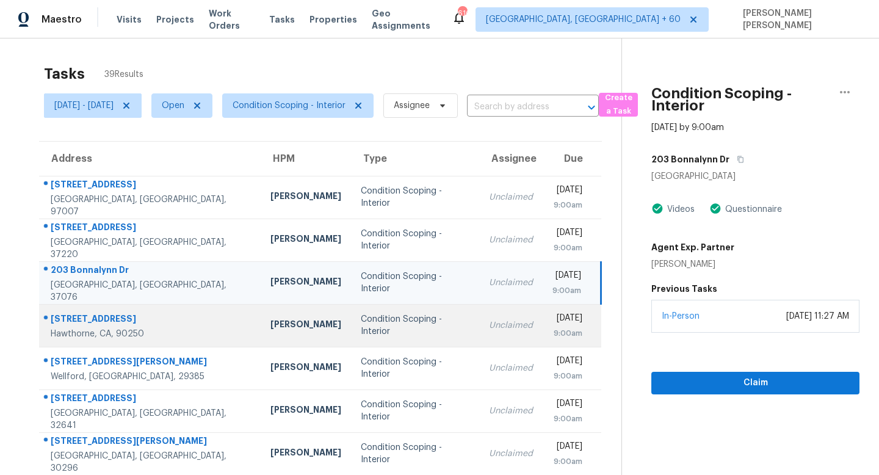
click at [553, 321] on div "Fri, Sep 19th 2025" at bounding box center [568, 319] width 30 height 15
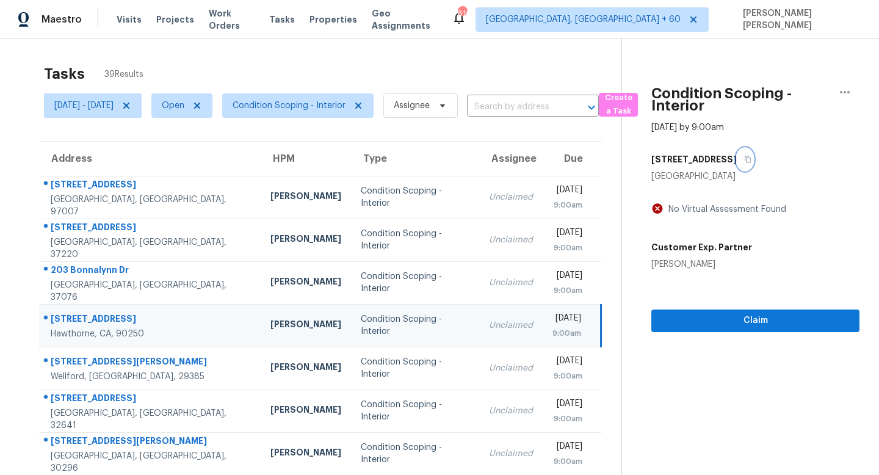
click at [746, 162] on icon "button" at bounding box center [749, 159] width 6 height 7
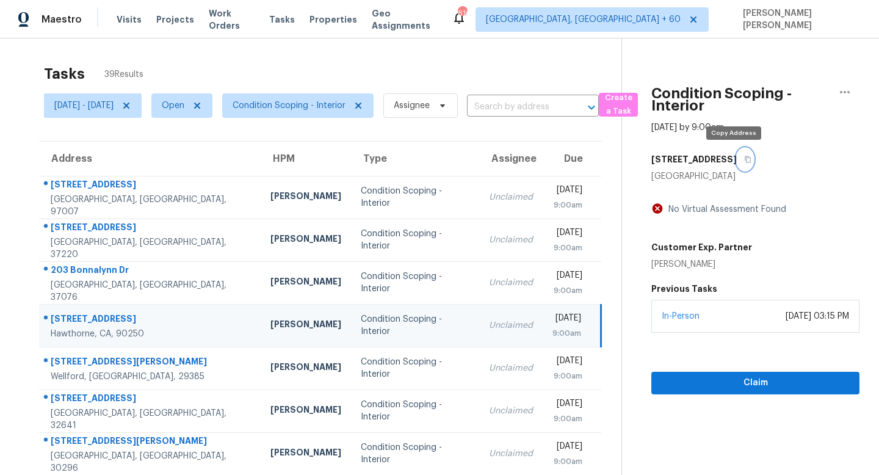
click at [746, 162] on icon "button" at bounding box center [749, 159] width 6 height 7
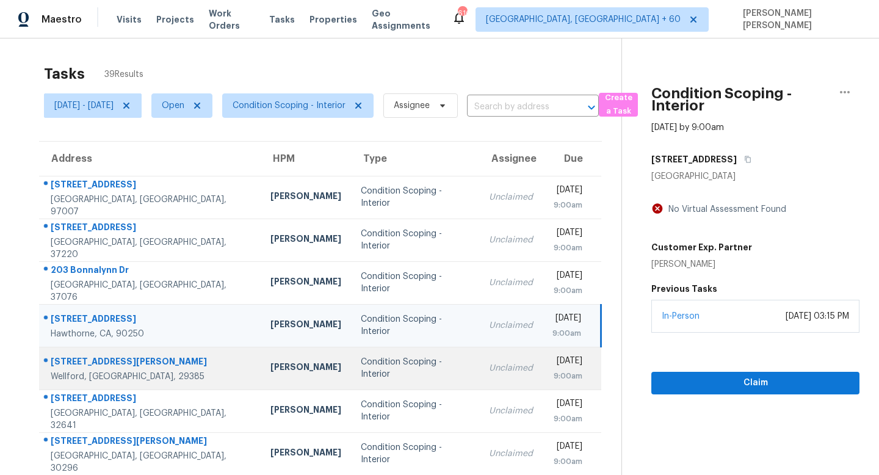
click at [553, 354] on td "Fri, Sep 19th 2025 9:00am" at bounding box center [572, 368] width 59 height 43
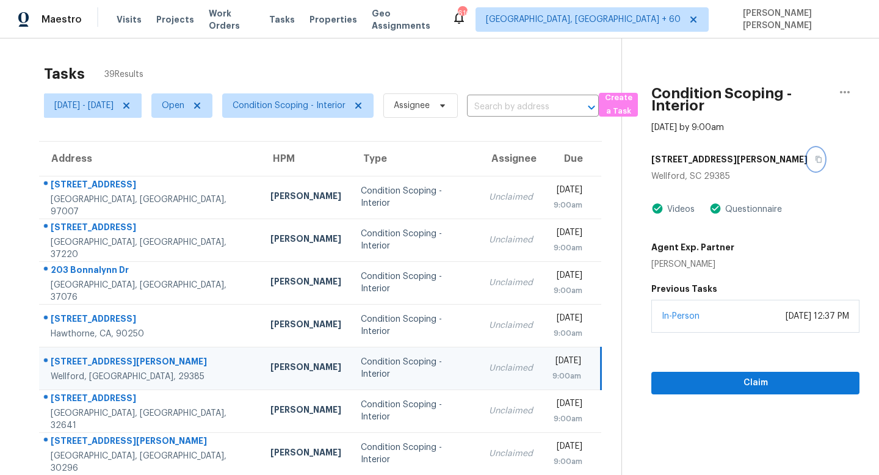
click at [815, 161] on icon "button" at bounding box center [818, 159] width 7 height 7
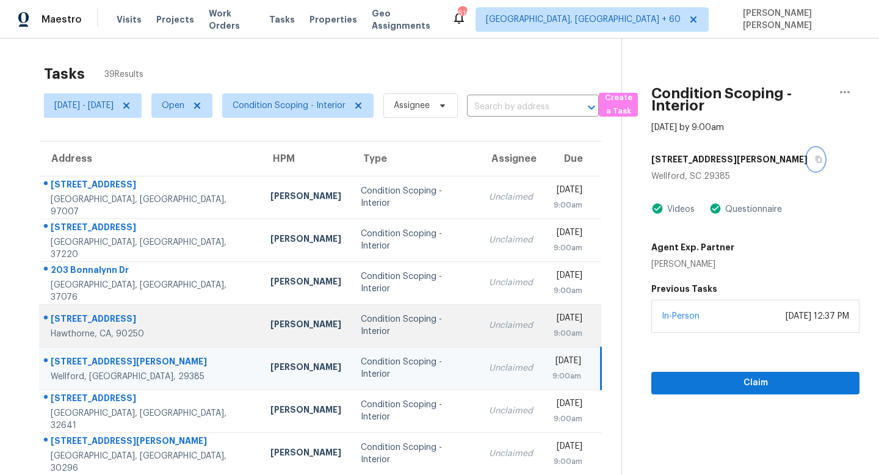
scroll to position [161, 0]
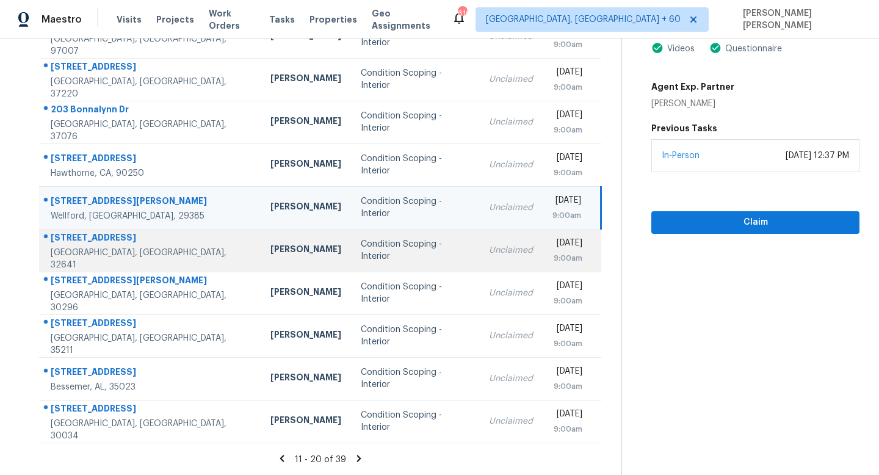
click at [489, 244] on div "Unclaimed" at bounding box center [511, 250] width 44 height 12
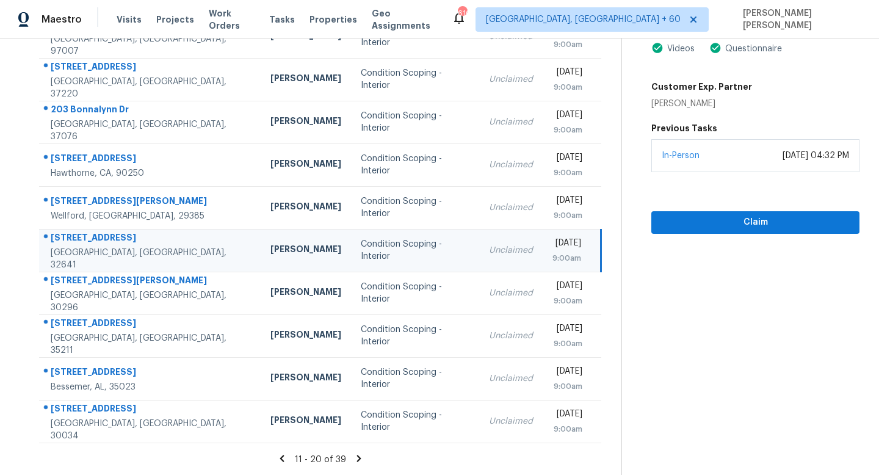
scroll to position [48, 0]
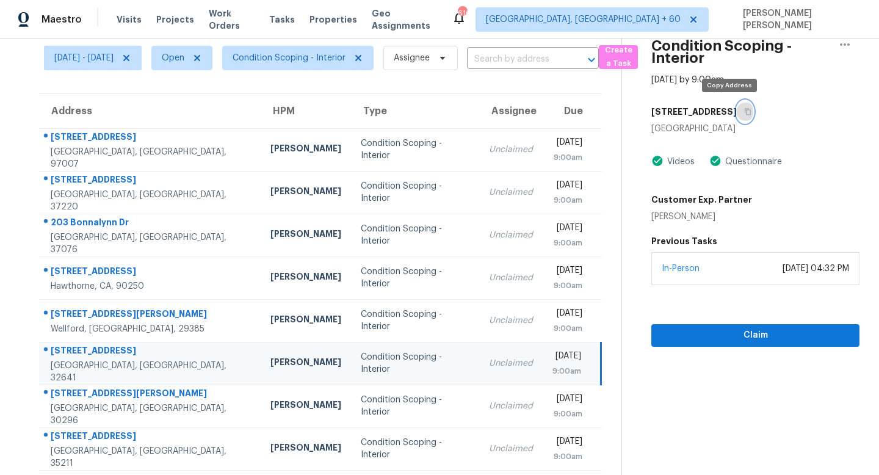
click at [744, 112] on icon "button" at bounding box center [747, 111] width 7 height 7
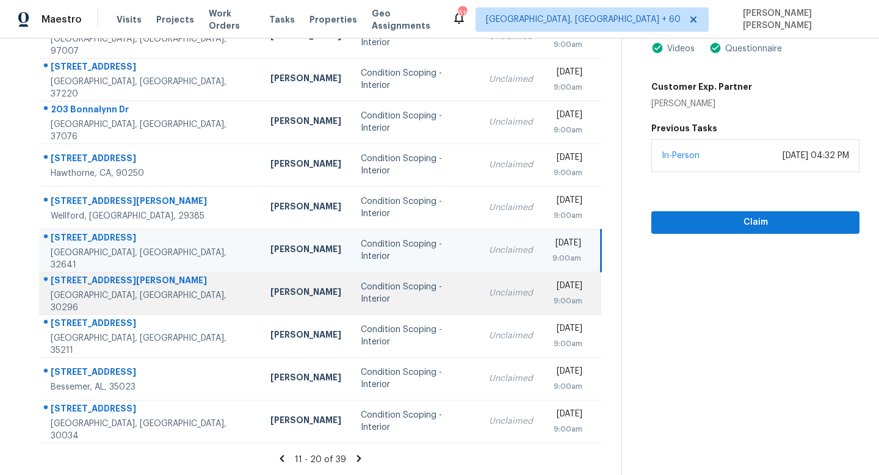
click at [479, 288] on td "Unclaimed" at bounding box center [511, 293] width 64 height 43
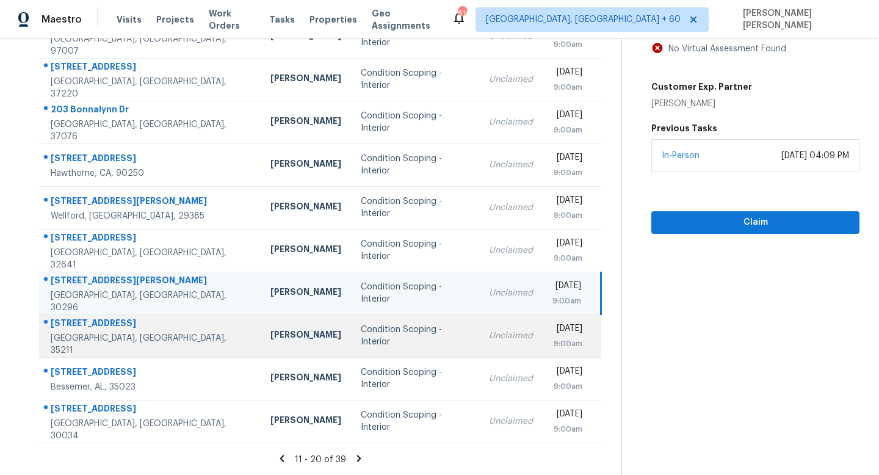
click at [479, 327] on td "Unclaimed" at bounding box center [511, 335] width 64 height 43
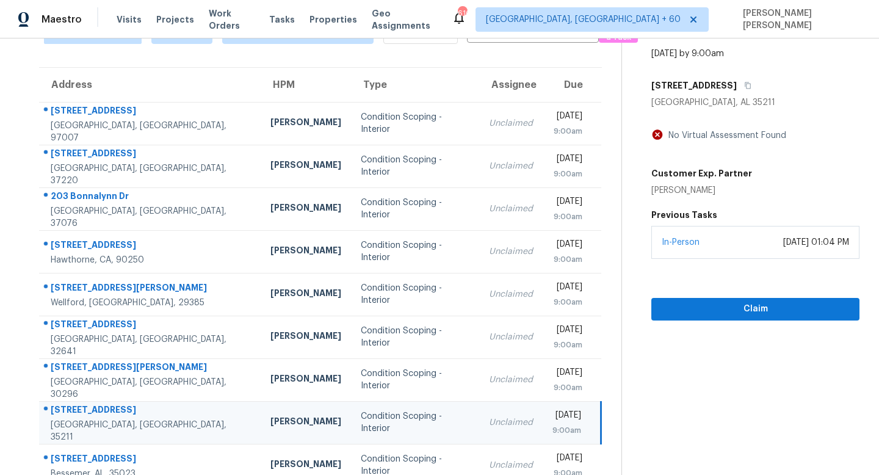
scroll to position [0, 0]
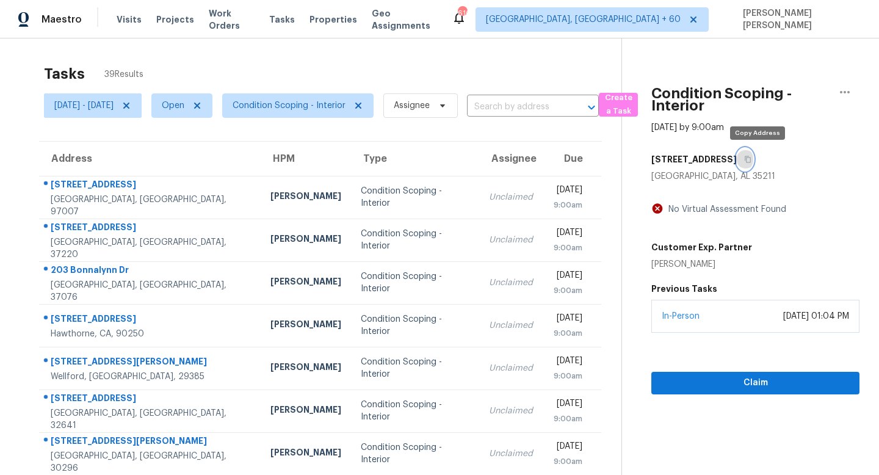
click at [754, 165] on button "button" at bounding box center [745, 159] width 16 height 22
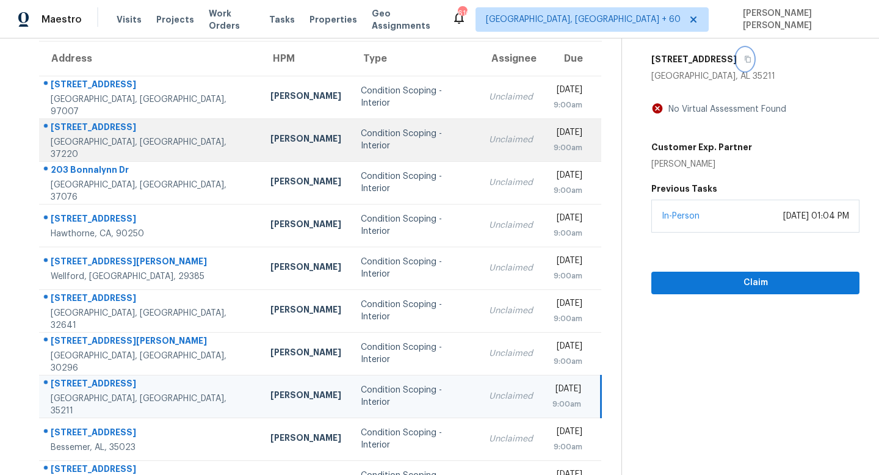
scroll to position [161, 0]
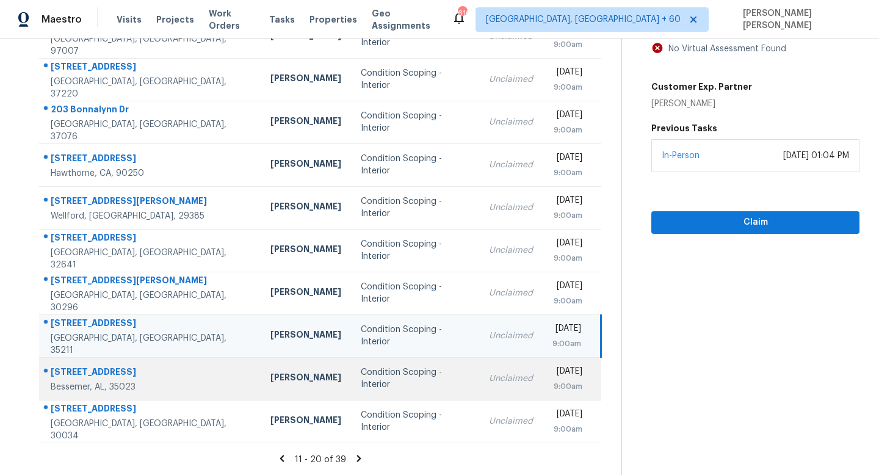
click at [479, 396] on td "Unclaimed" at bounding box center [511, 378] width 64 height 43
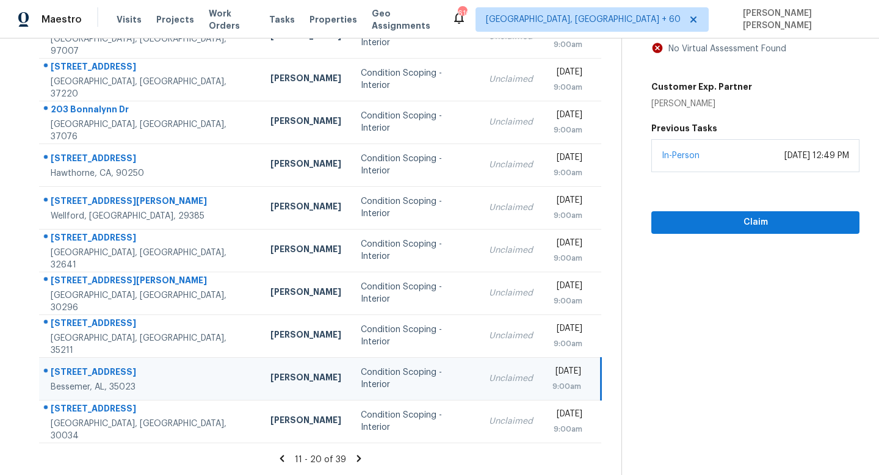
scroll to position [81, 0]
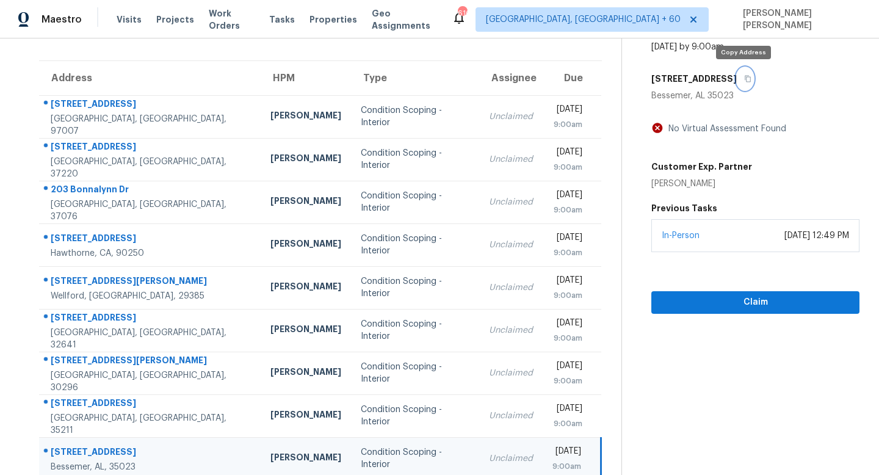
click at [746, 76] on icon "button" at bounding box center [749, 79] width 6 height 7
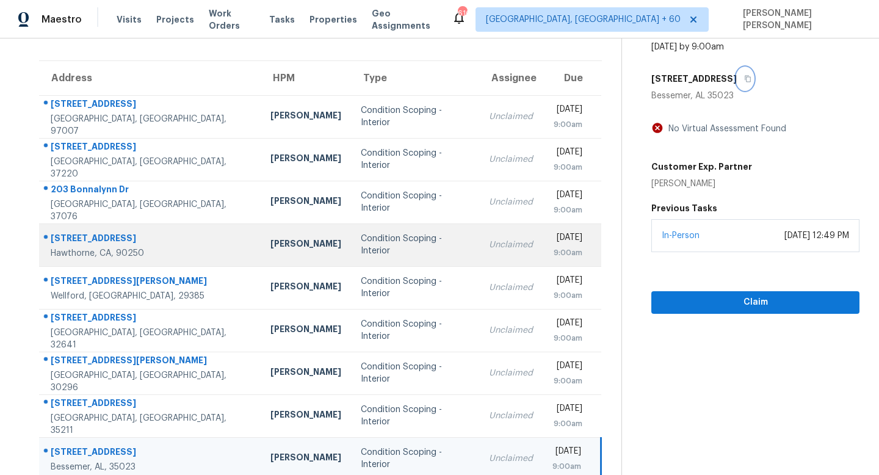
scroll to position [161, 0]
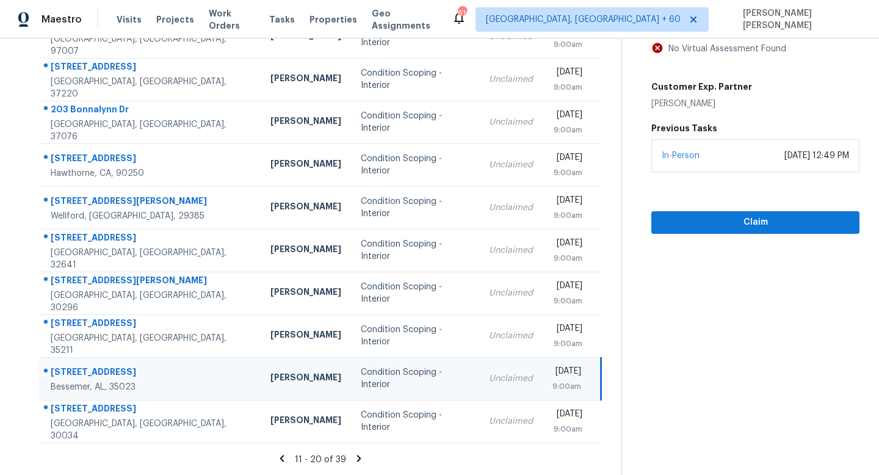
click at [356, 461] on icon at bounding box center [359, 458] width 11 height 11
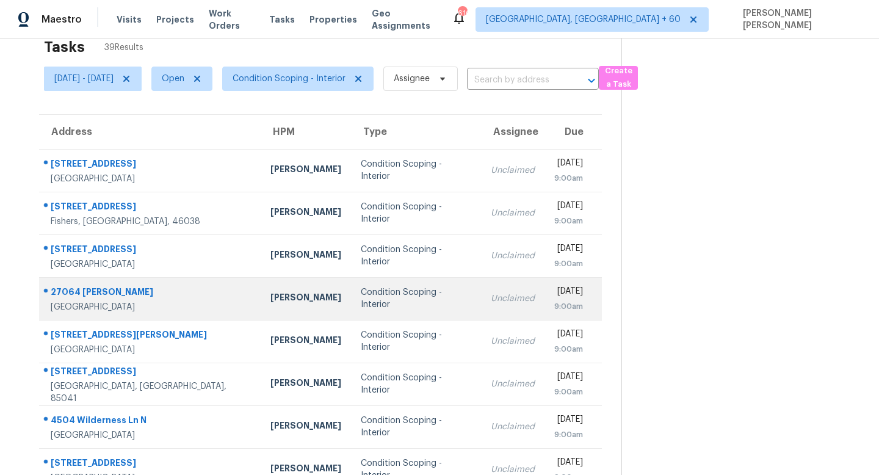
scroll to position [0, 0]
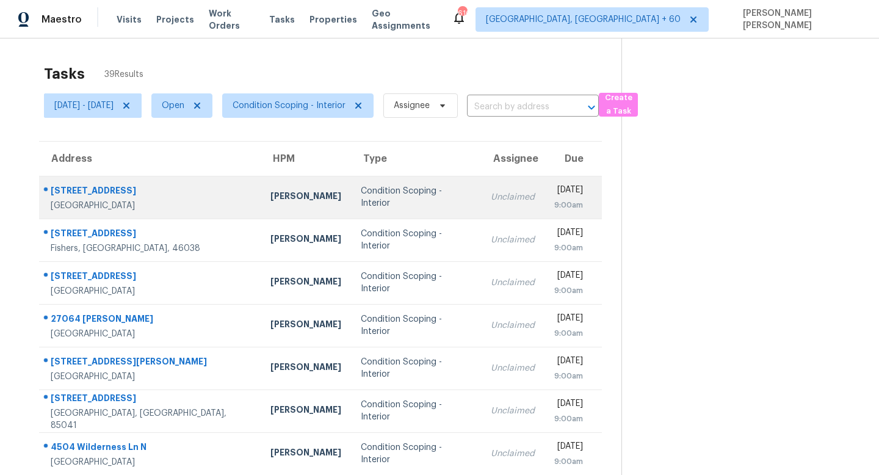
click at [378, 200] on div "Condition Scoping - Interior" at bounding box center [416, 197] width 111 height 24
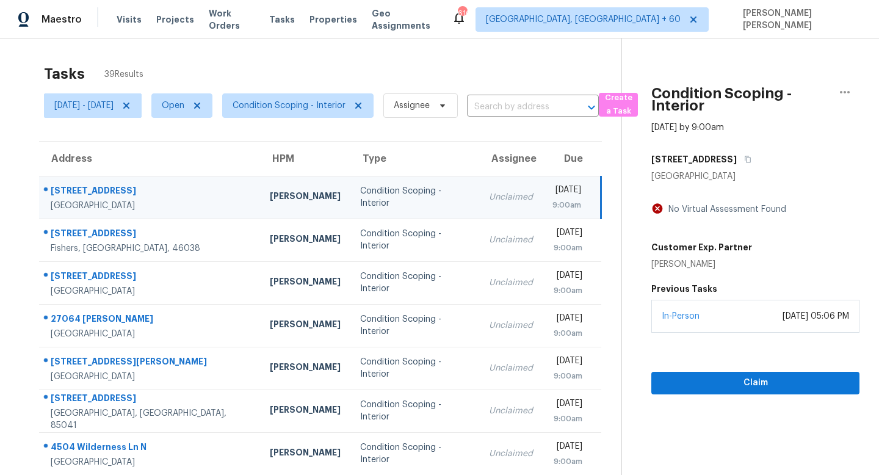
click at [758, 159] on div "19858 W Rancho Dr" at bounding box center [756, 159] width 208 height 22
click at [754, 159] on button "button" at bounding box center [745, 159] width 16 height 22
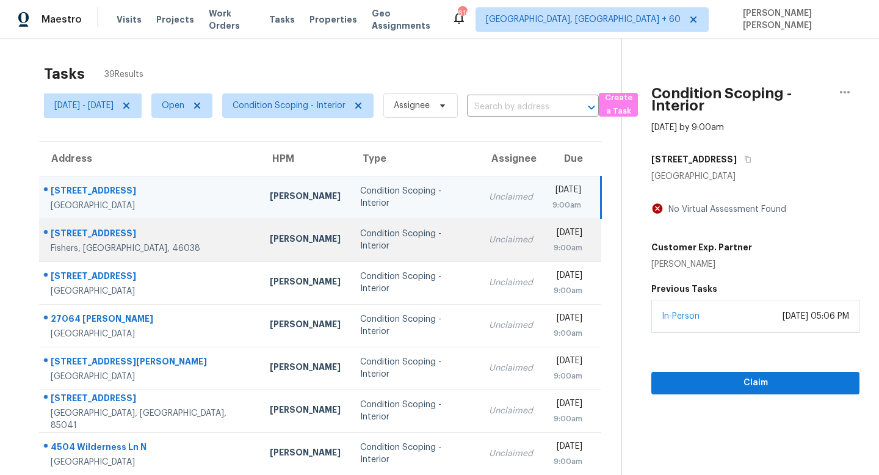
click at [360, 245] on div "Condition Scoping - Interior" at bounding box center [415, 240] width 110 height 24
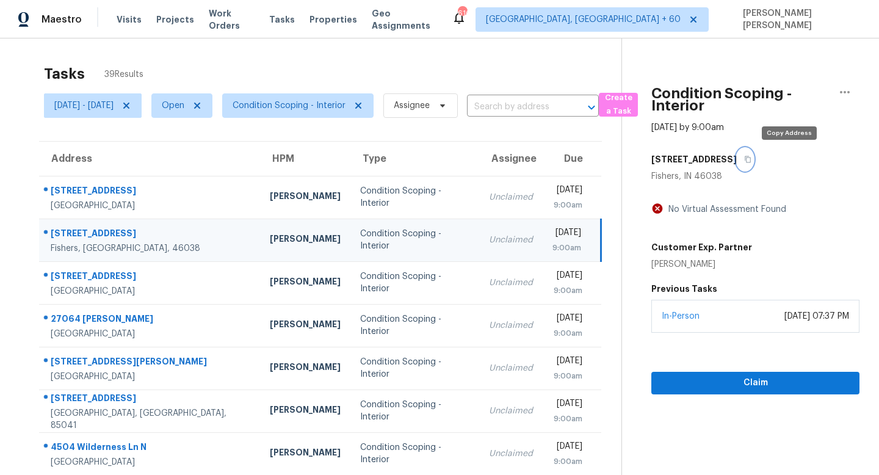
click at [752, 157] on icon "button" at bounding box center [747, 159] width 7 height 7
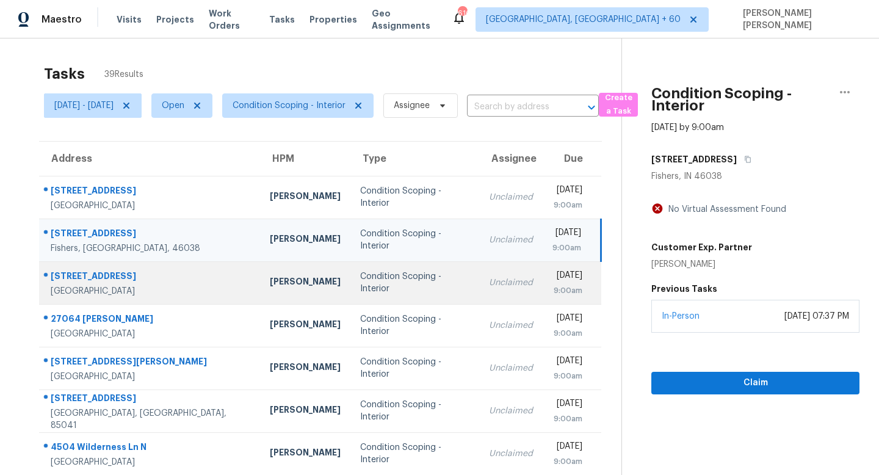
click at [479, 271] on td "Unclaimed" at bounding box center [511, 282] width 64 height 43
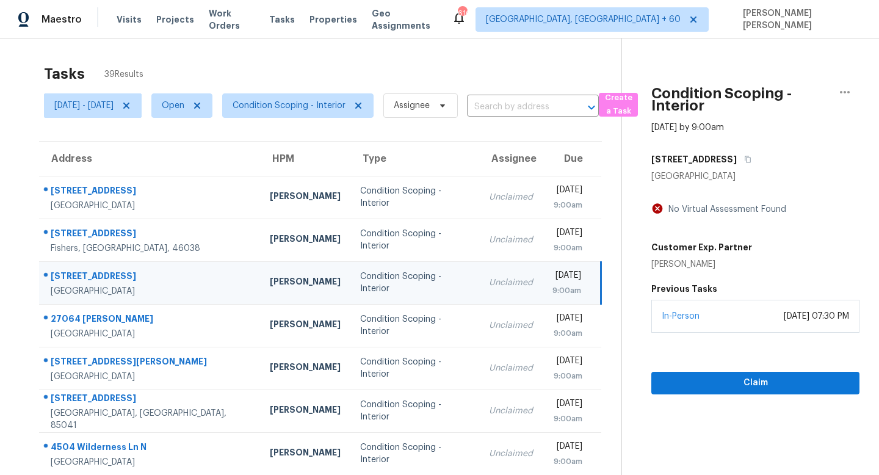
click at [750, 153] on div "5688 Tequesta Ct" at bounding box center [756, 159] width 208 height 22
click at [746, 156] on icon "button" at bounding box center [749, 159] width 6 height 7
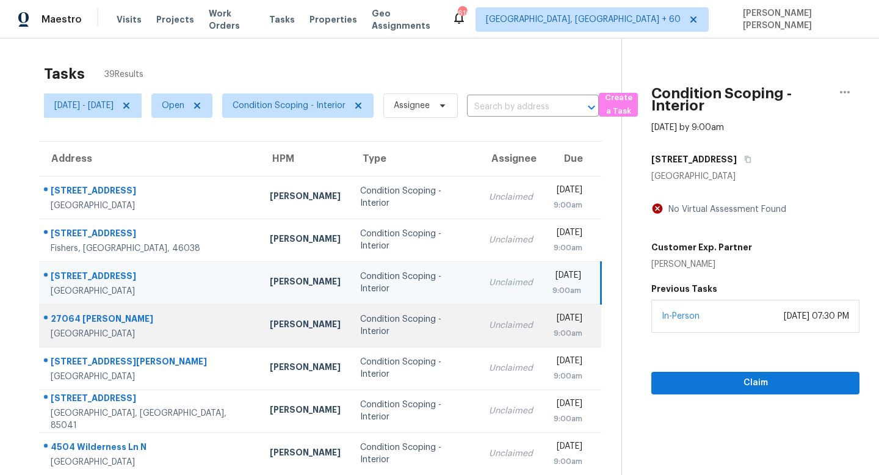
click at [479, 320] on td "Unclaimed" at bounding box center [511, 325] width 64 height 43
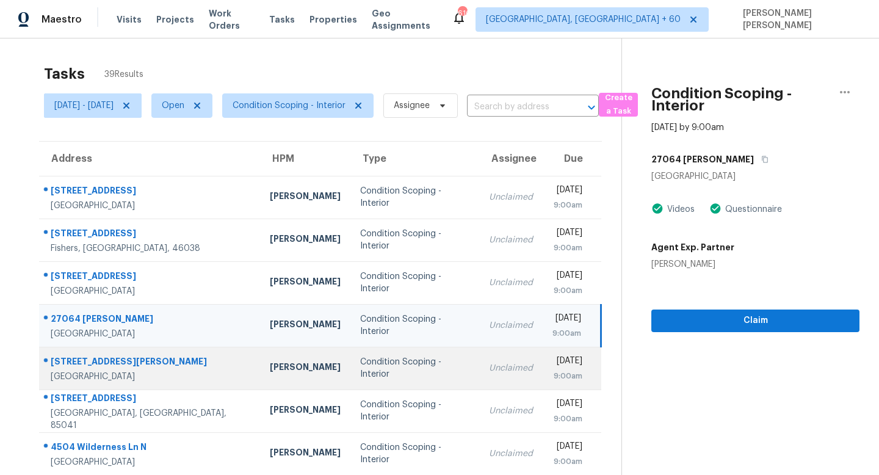
click at [489, 368] on div "Unclaimed" at bounding box center [511, 368] width 44 height 12
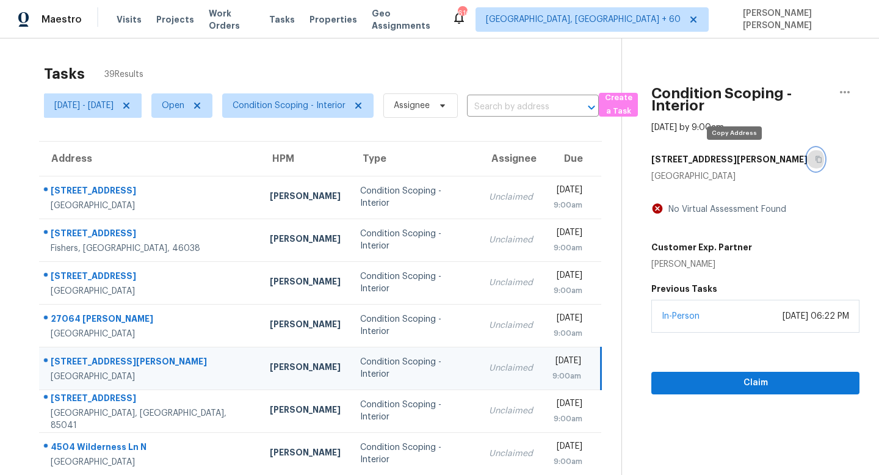
click at [808, 158] on button "button" at bounding box center [816, 159] width 16 height 22
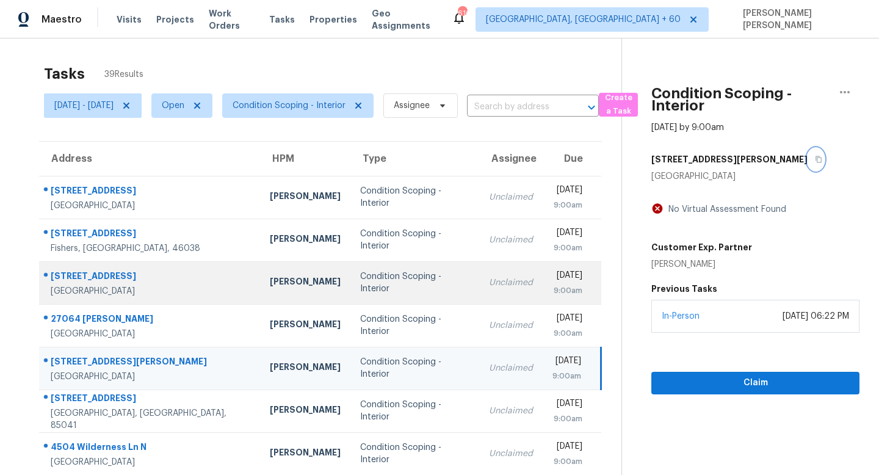
scroll to position [161, 0]
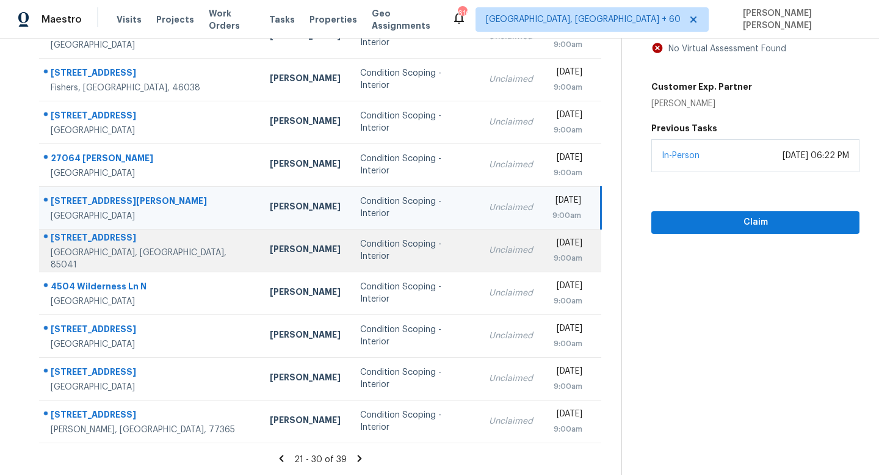
click at [489, 250] on div "Unclaimed" at bounding box center [511, 250] width 44 height 12
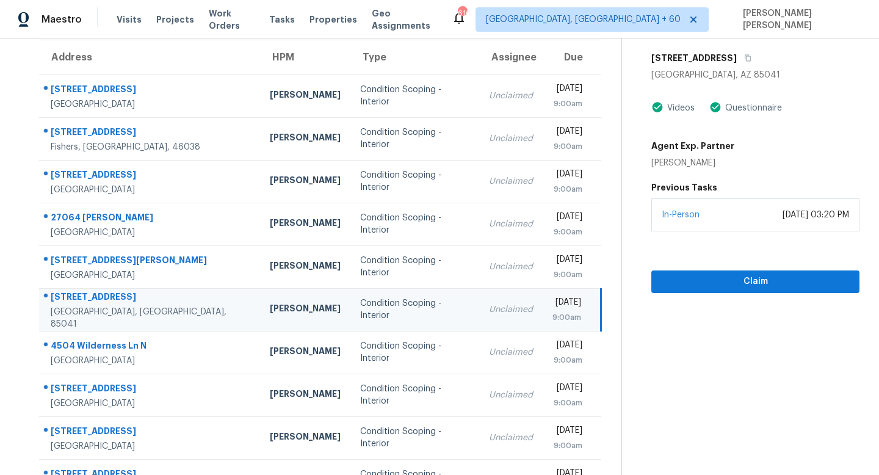
scroll to position [31, 0]
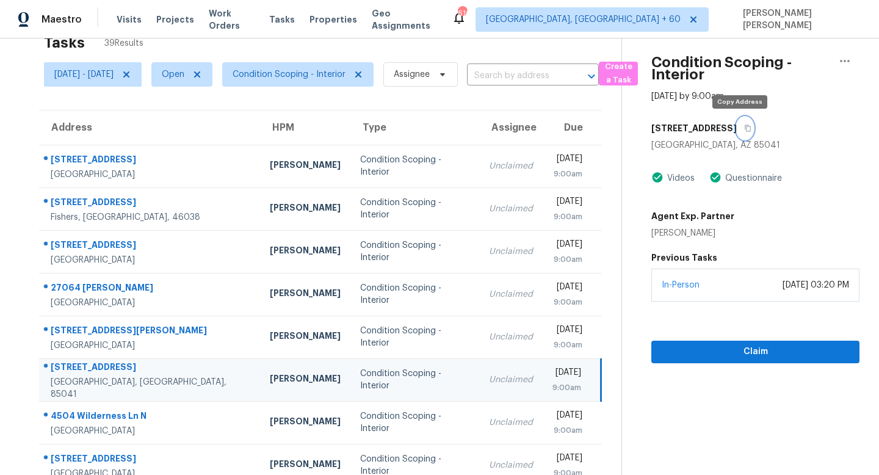
click at [744, 129] on icon "button" at bounding box center [747, 128] width 7 height 7
click at [744, 126] on icon "button" at bounding box center [747, 128] width 7 height 7
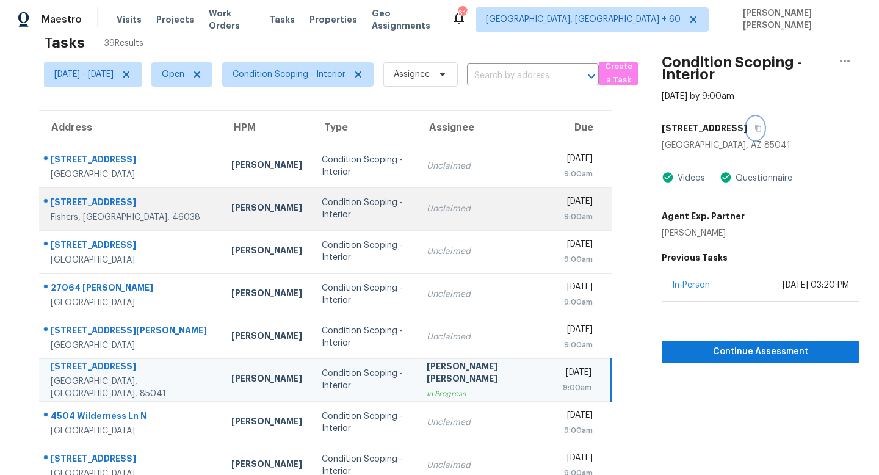
scroll to position [161, 0]
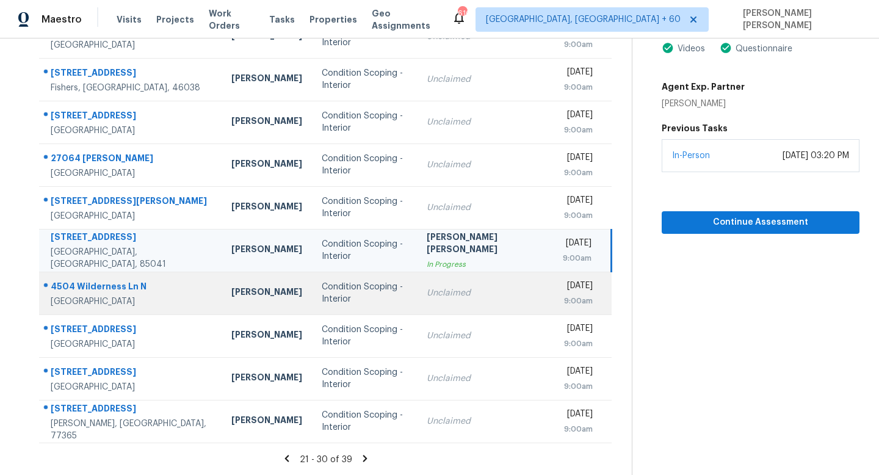
click at [487, 296] on div "Unclaimed" at bounding box center [485, 293] width 117 height 12
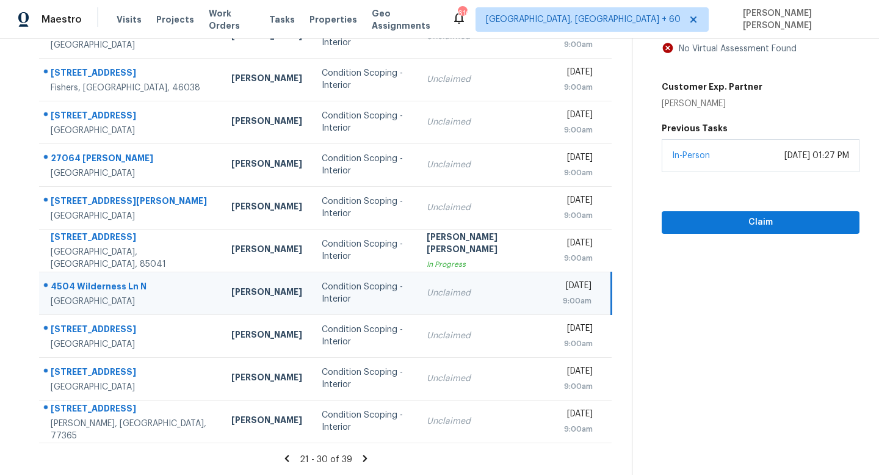
scroll to position [42, 0]
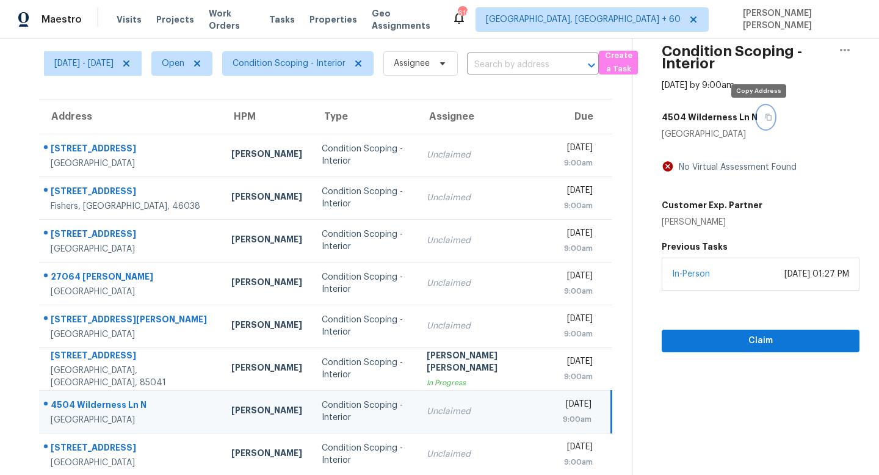
click at [766, 114] on icon "button" at bounding box center [769, 117] width 6 height 7
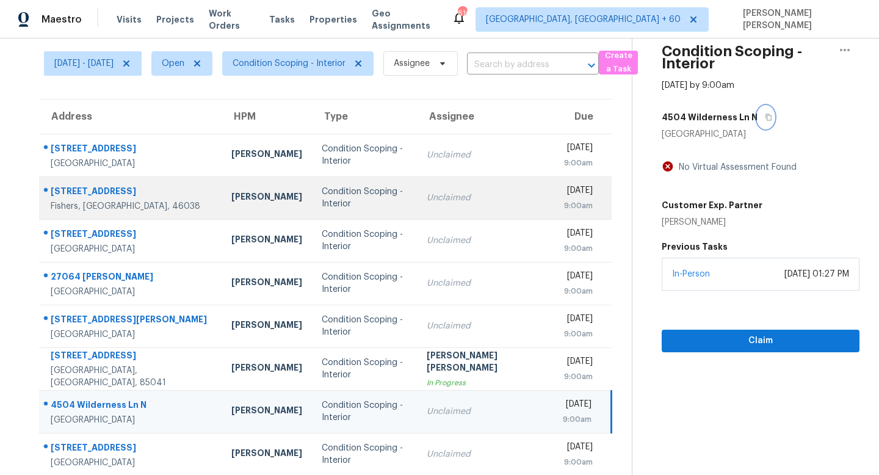
scroll to position [161, 0]
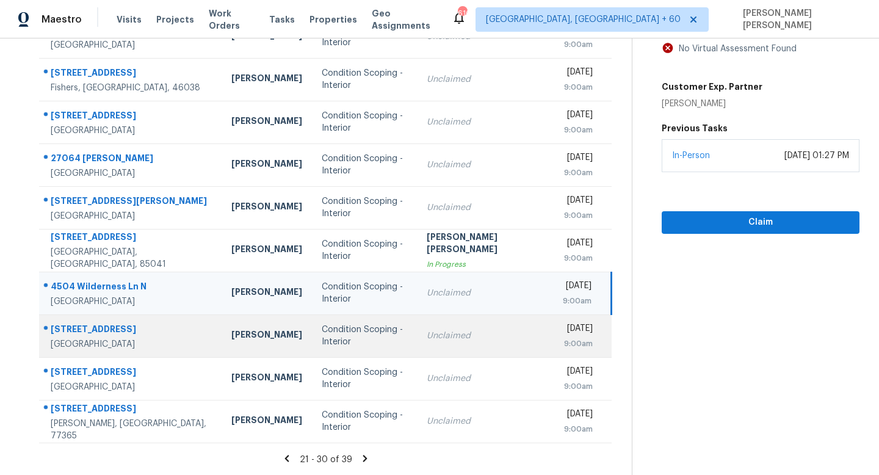
click at [457, 331] on div "Unclaimed" at bounding box center [485, 336] width 117 height 12
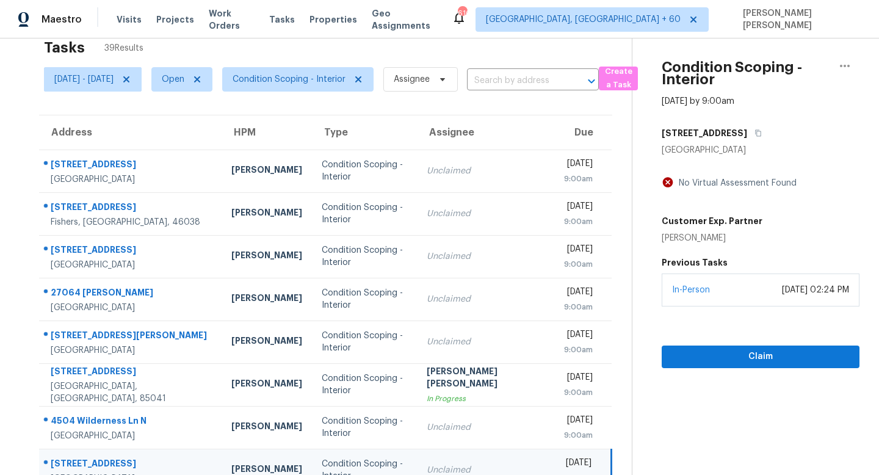
scroll to position [9, 0]
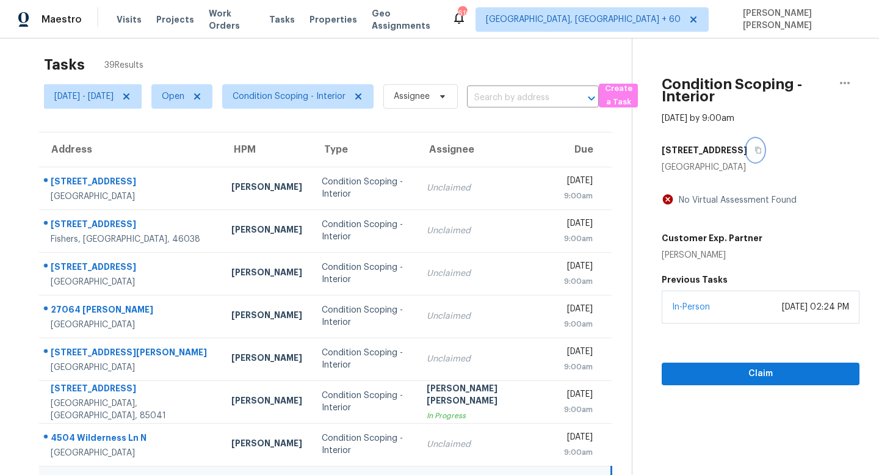
click at [755, 150] on icon "button" at bounding box center [758, 150] width 7 height 7
click at [755, 152] on icon "button" at bounding box center [758, 150] width 7 height 7
click at [752, 143] on button "button" at bounding box center [755, 150] width 16 height 22
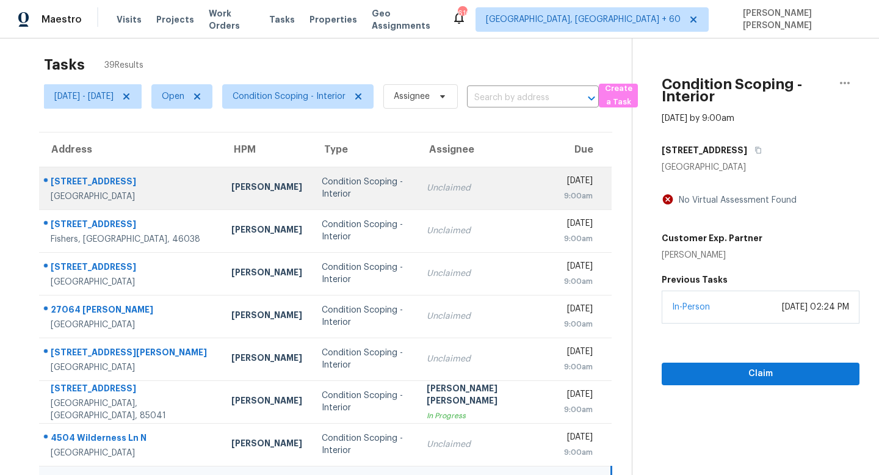
scroll to position [161, 0]
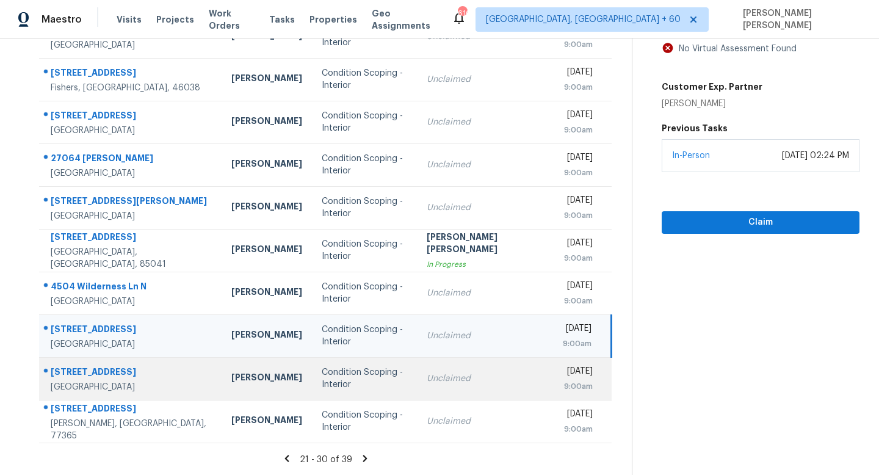
click at [479, 387] on td "Unclaimed" at bounding box center [485, 378] width 136 height 43
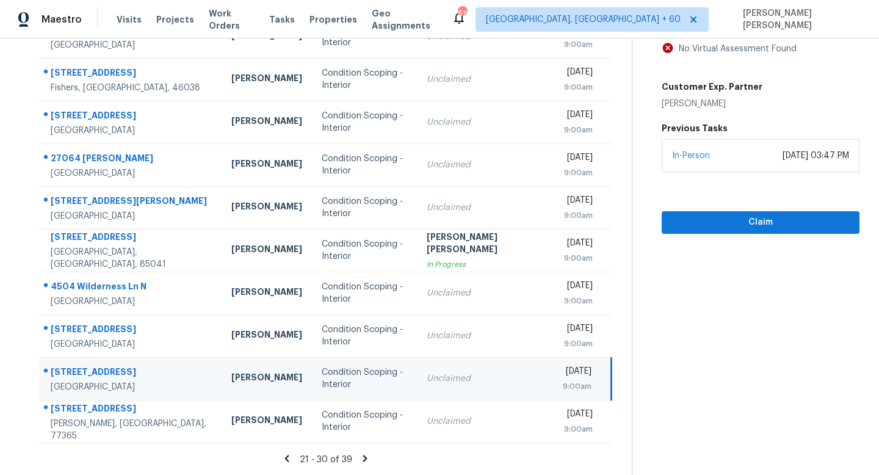
scroll to position [0, 0]
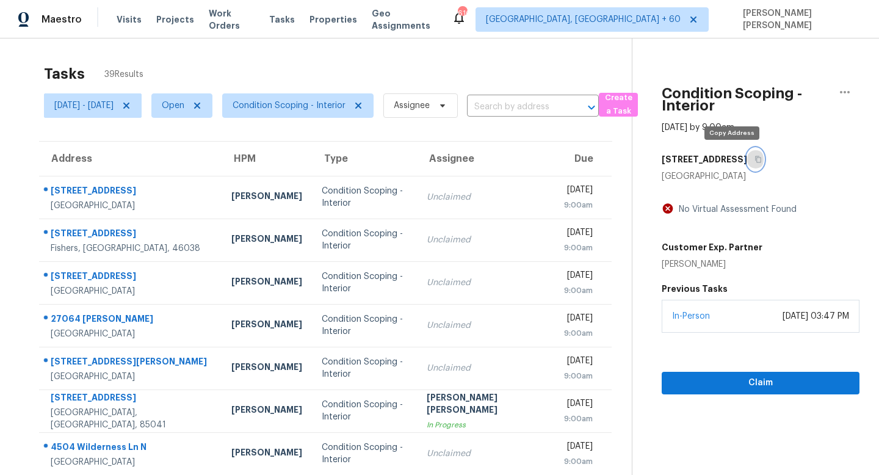
click at [747, 154] on button "button" at bounding box center [755, 159] width 16 height 22
click at [755, 161] on icon "button" at bounding box center [758, 159] width 7 height 7
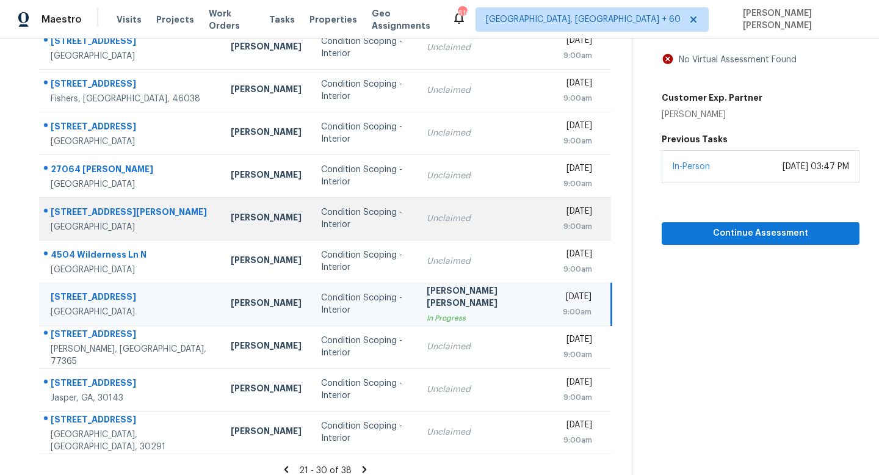
scroll to position [161, 0]
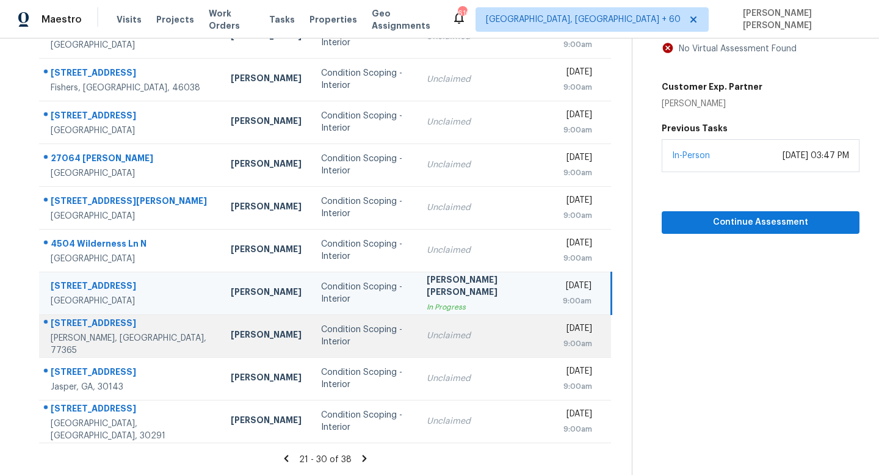
click at [430, 332] on td "Unclaimed" at bounding box center [485, 335] width 136 height 43
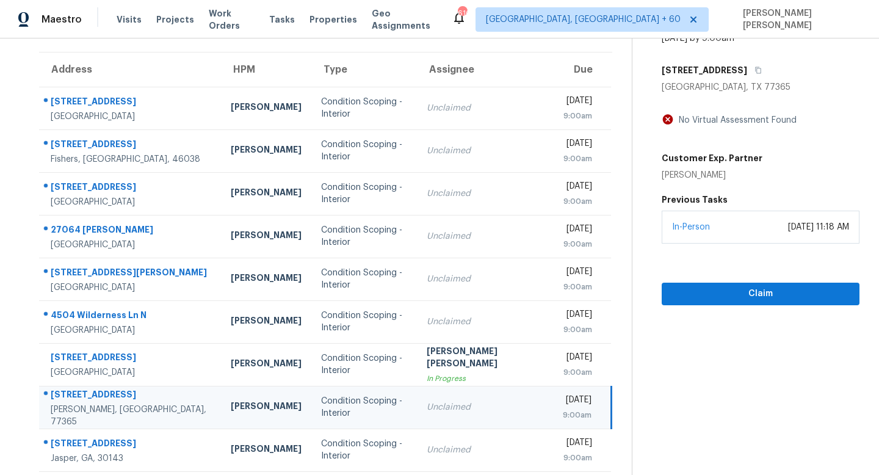
scroll to position [81, 0]
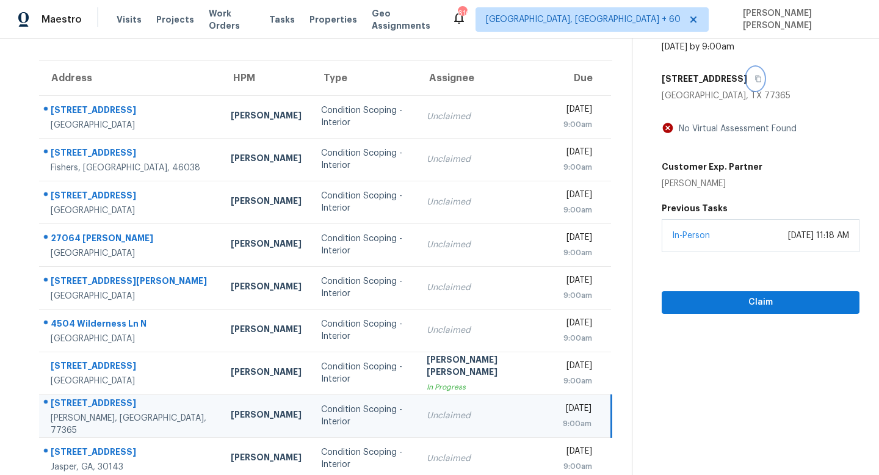
click at [755, 76] on icon "button" at bounding box center [758, 78] width 7 height 7
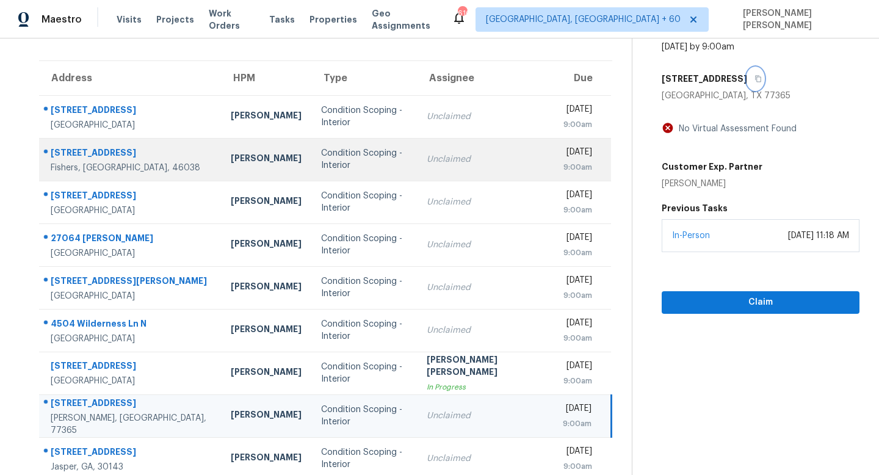
scroll to position [161, 0]
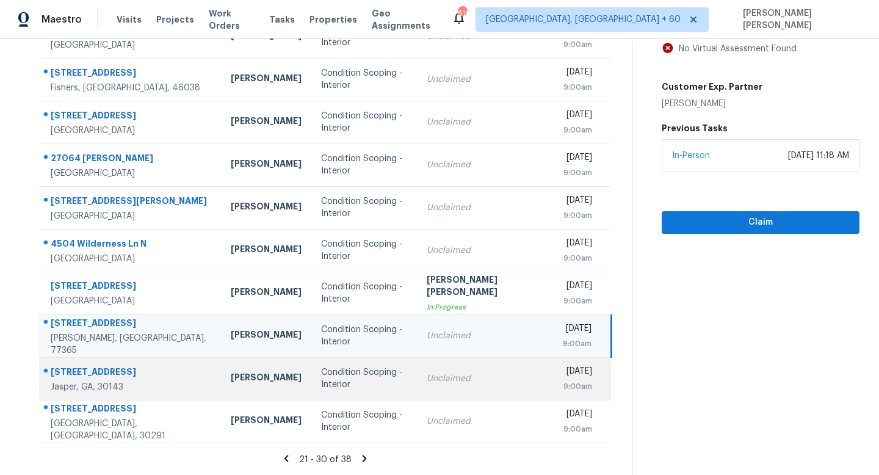
click at [464, 380] on div "Unclaimed" at bounding box center [485, 378] width 117 height 12
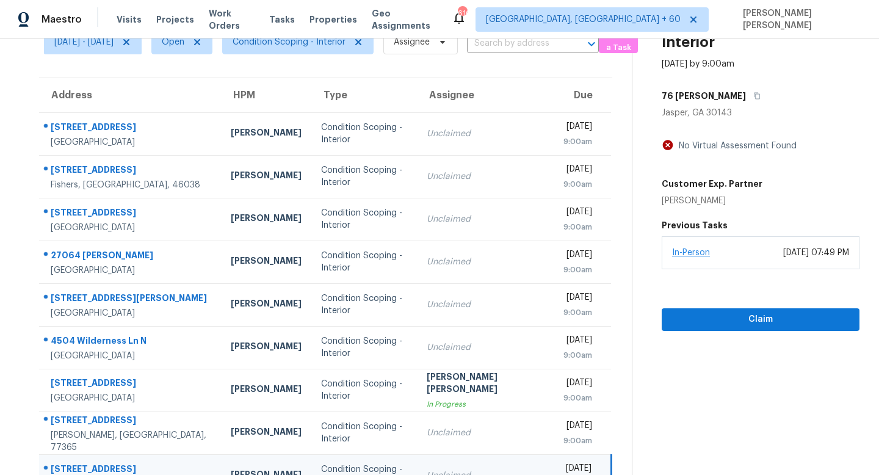
scroll to position [39, 0]
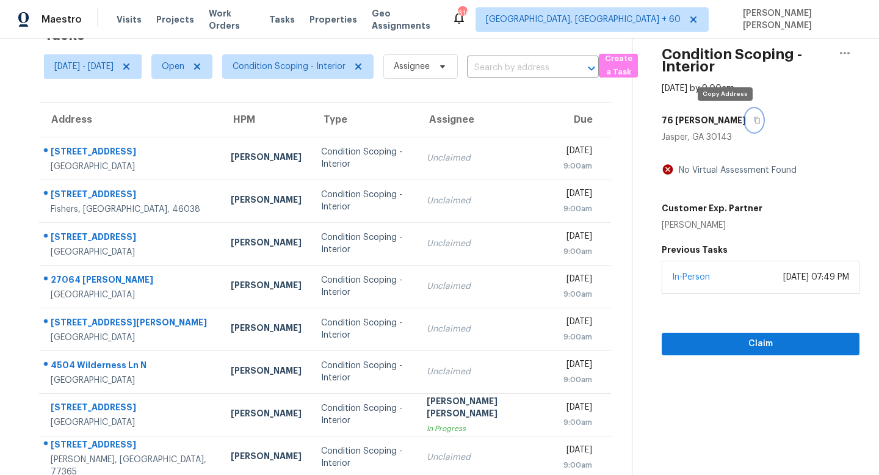
click at [746, 118] on button "button" at bounding box center [754, 120] width 16 height 22
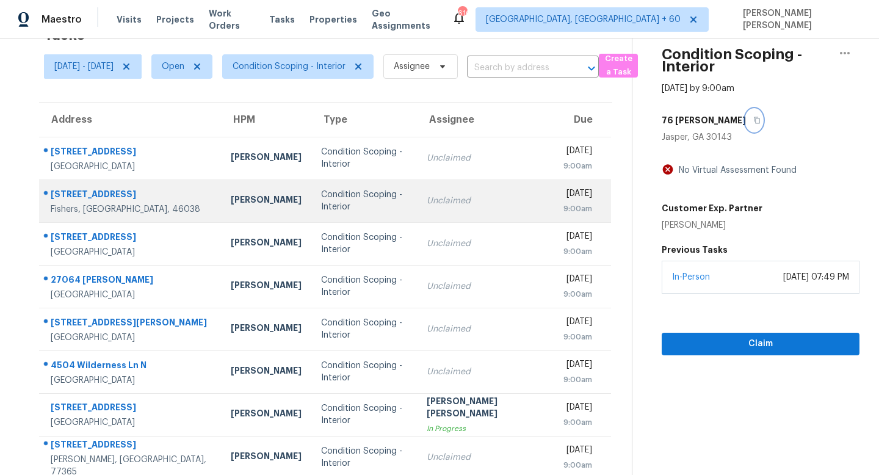
scroll to position [161, 0]
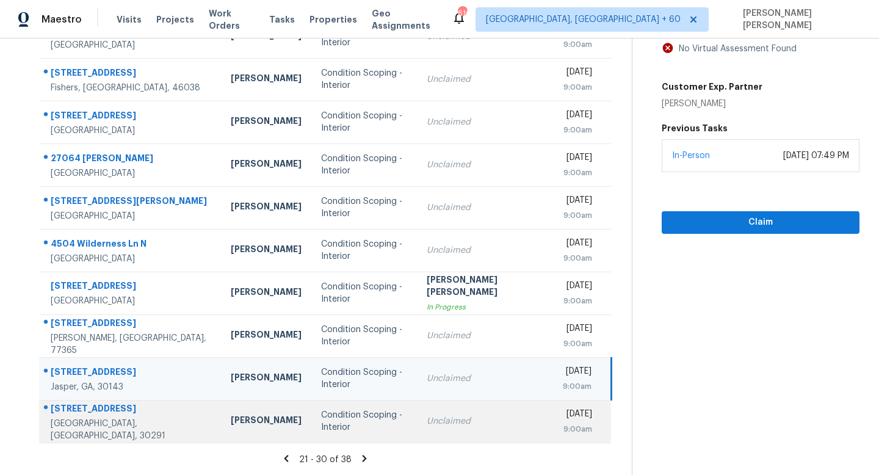
click at [444, 423] on div "Unclaimed" at bounding box center [485, 421] width 117 height 12
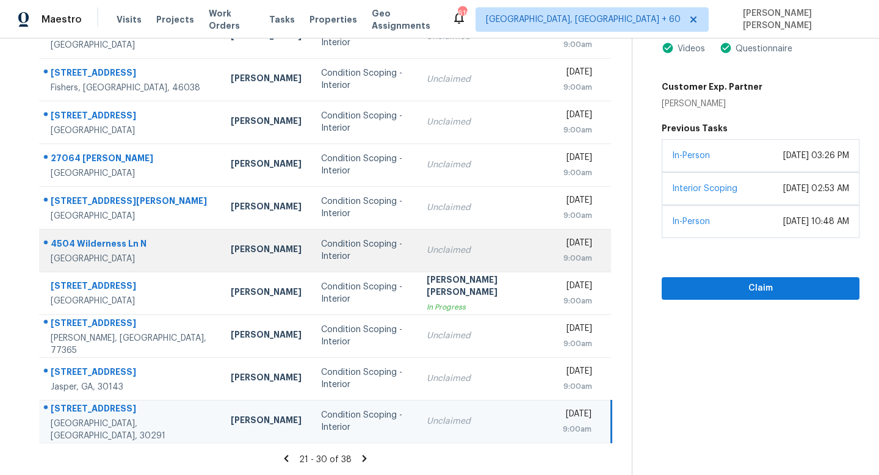
scroll to position [0, 0]
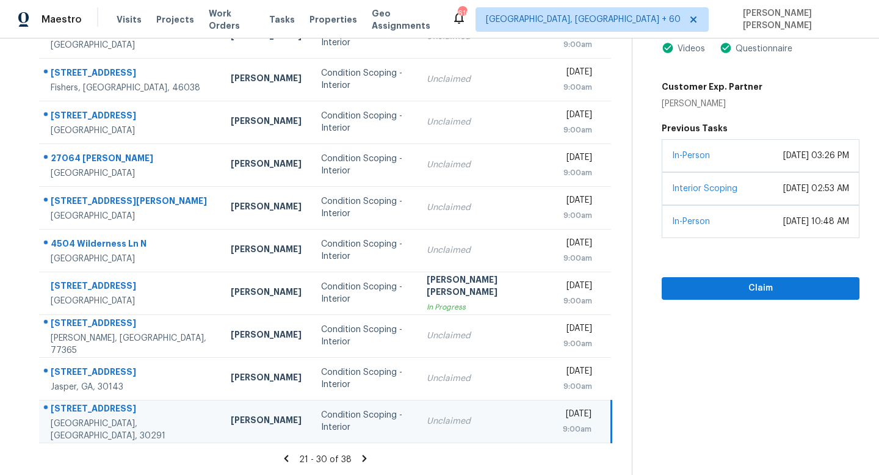
click at [365, 458] on icon at bounding box center [364, 458] width 11 height 11
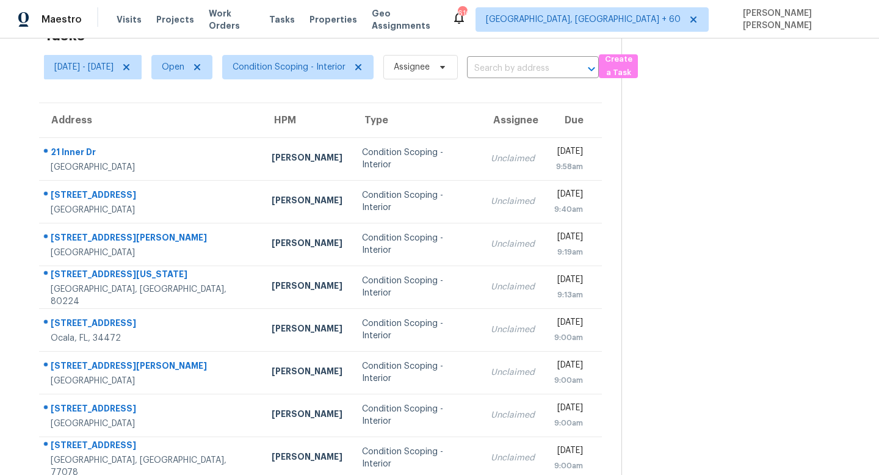
scroll to position [75, 0]
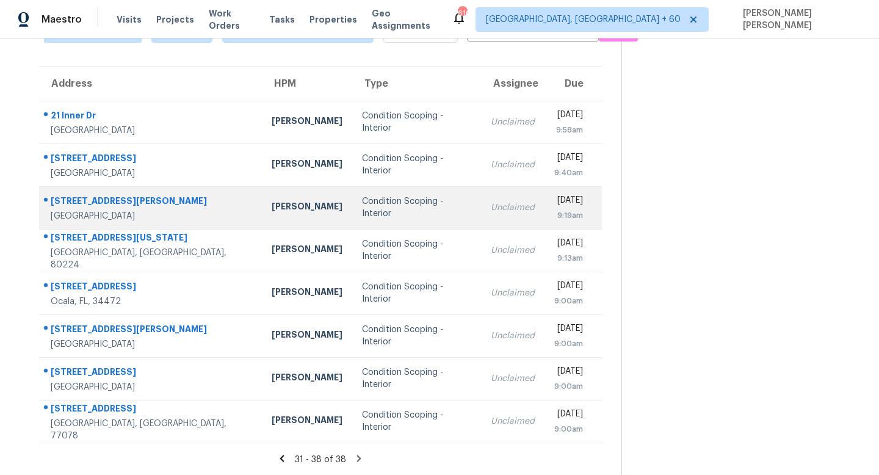
click at [394, 210] on div "Condition Scoping - Interior" at bounding box center [416, 207] width 109 height 24
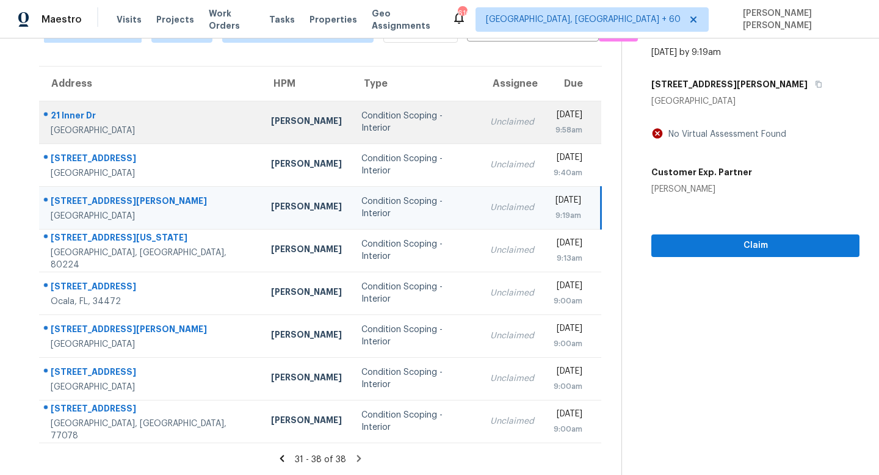
click at [391, 137] on td "Condition Scoping - Interior" at bounding box center [416, 122] width 129 height 43
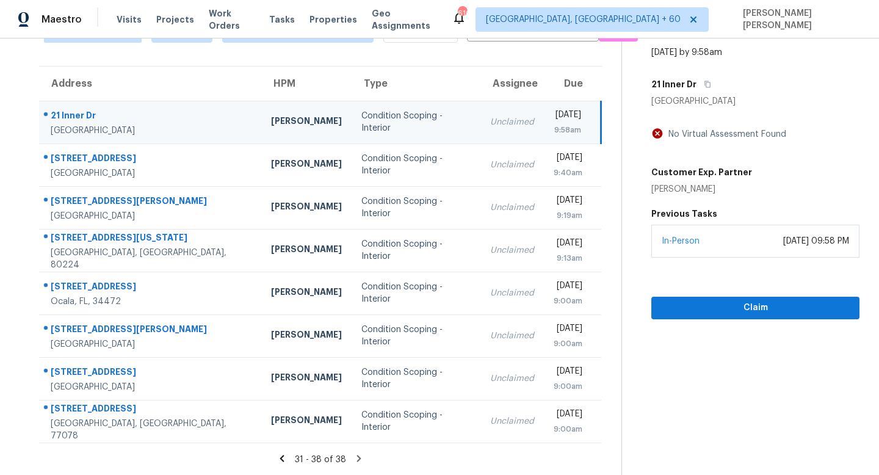
click at [722, 84] on div "21 Inner Dr" at bounding box center [756, 84] width 208 height 22
click at [711, 82] on icon "button" at bounding box center [708, 84] width 6 height 7
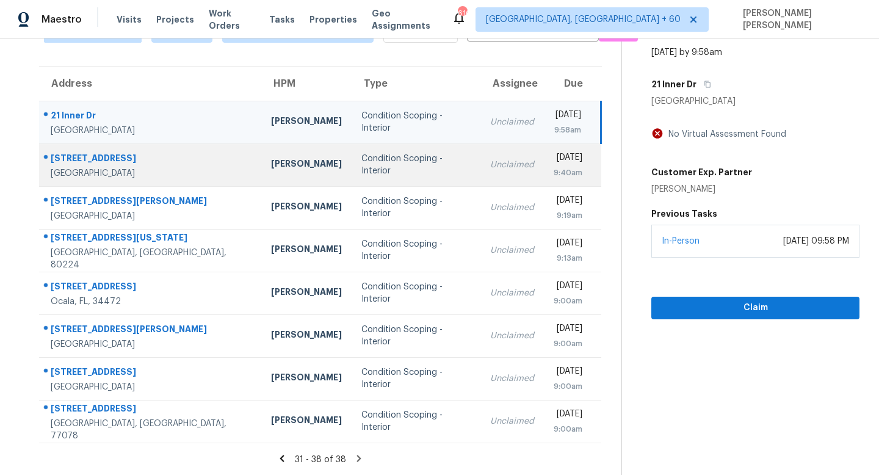
click at [401, 147] on td "Condition Scoping - Interior" at bounding box center [416, 164] width 129 height 43
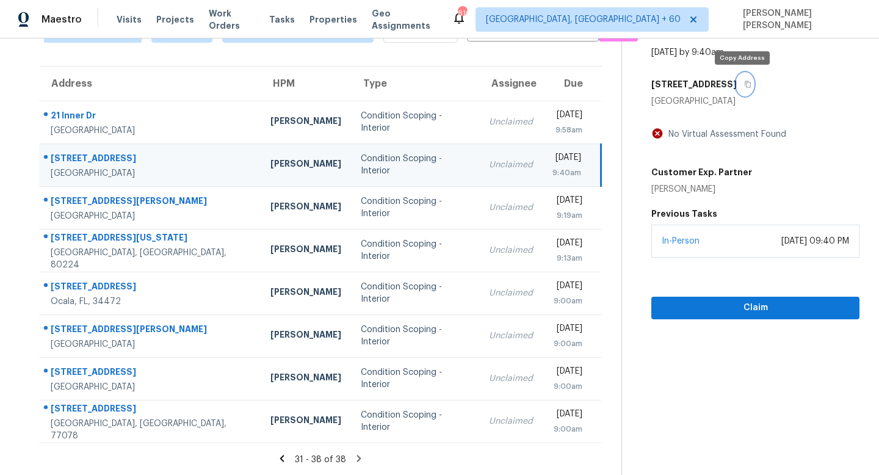
click at [744, 83] on icon "button" at bounding box center [747, 84] width 7 height 7
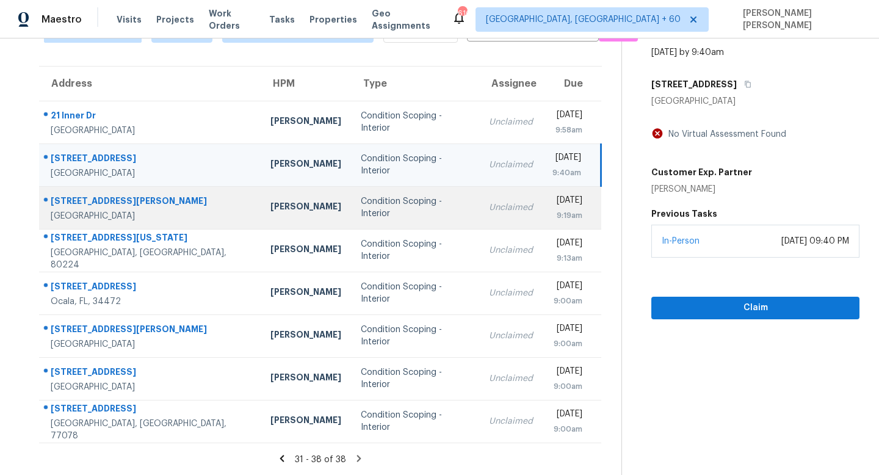
click at [489, 202] on div "Unclaimed" at bounding box center [511, 208] width 44 height 12
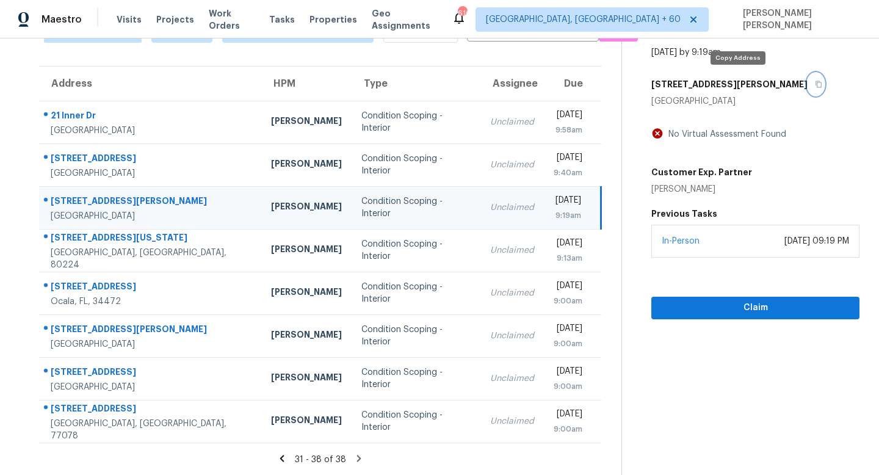
click at [815, 81] on icon "button" at bounding box center [818, 84] width 7 height 7
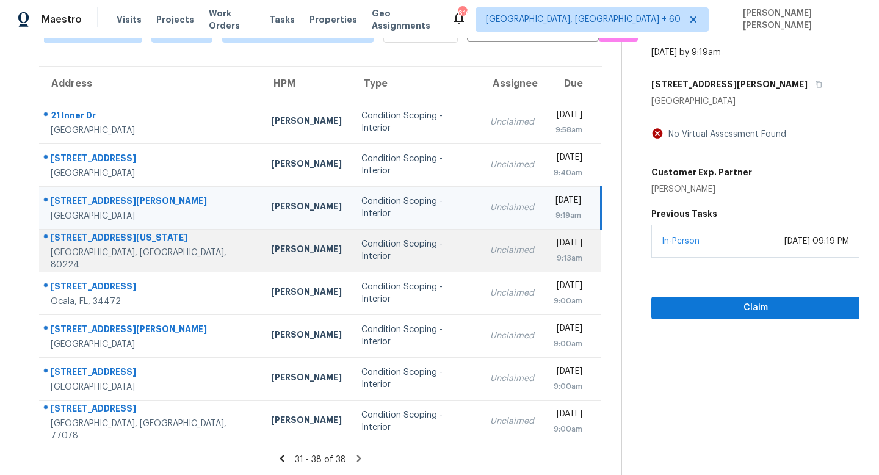
click at [544, 240] on td "Fri, Sep 19th 2025 9:13am" at bounding box center [572, 250] width 57 height 43
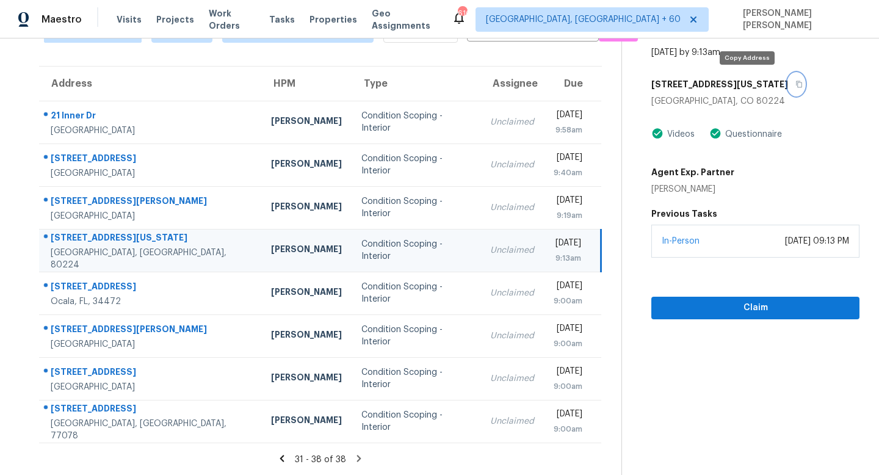
click at [788, 79] on button "button" at bounding box center [796, 84] width 16 height 22
click at [788, 76] on button "button" at bounding box center [796, 84] width 16 height 22
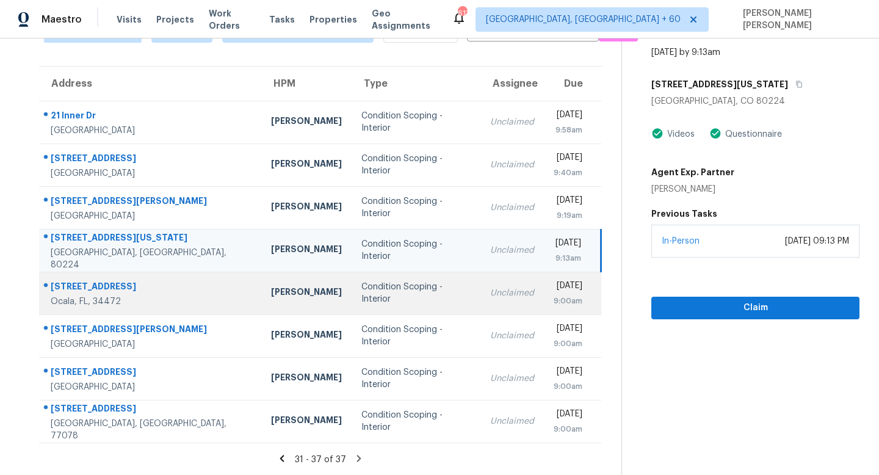
click at [481, 307] on td "Unclaimed" at bounding box center [513, 293] width 64 height 43
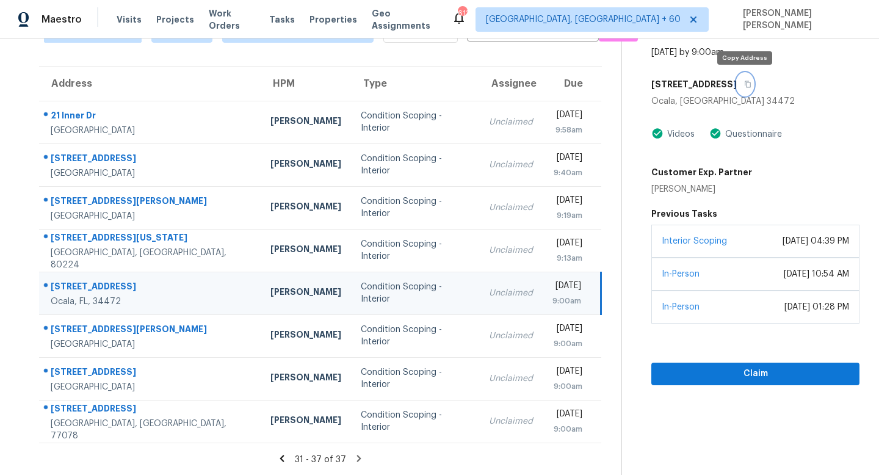
click at [748, 84] on icon "button" at bounding box center [749, 84] width 6 height 7
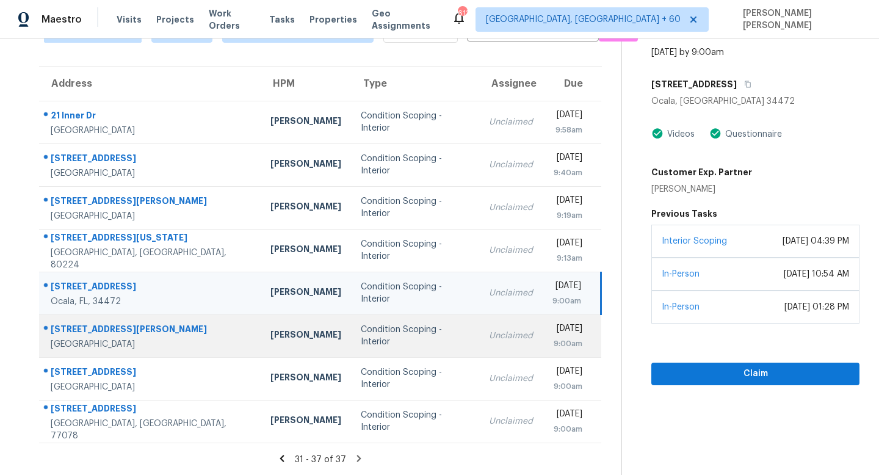
click at [405, 343] on td "Condition Scoping - Interior" at bounding box center [415, 335] width 128 height 43
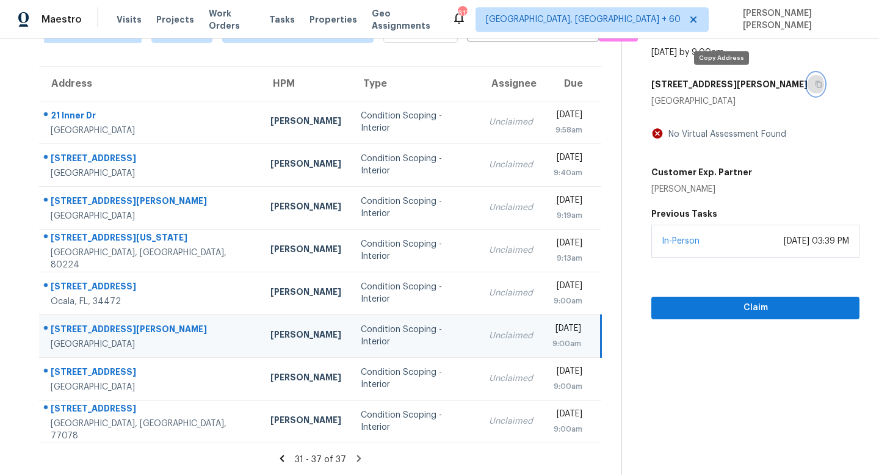
click at [815, 81] on icon "button" at bounding box center [818, 84] width 7 height 7
click at [808, 84] on button "button" at bounding box center [816, 84] width 16 height 22
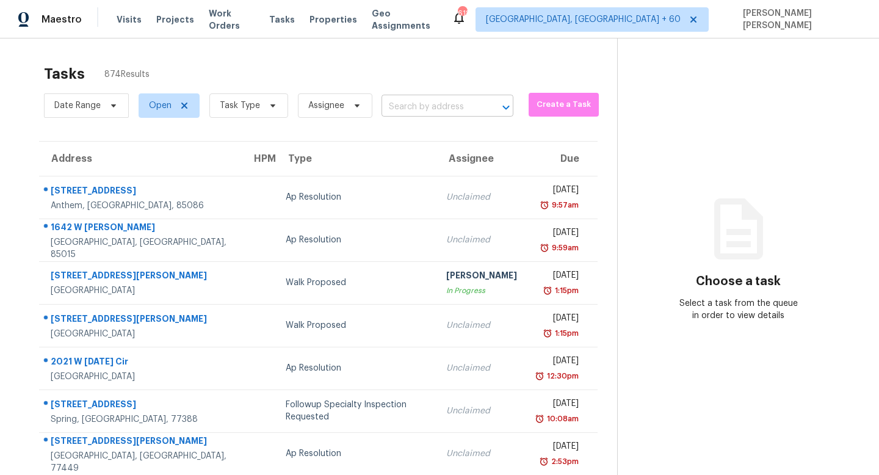
click at [413, 107] on input "text" at bounding box center [431, 107] width 98 height 19
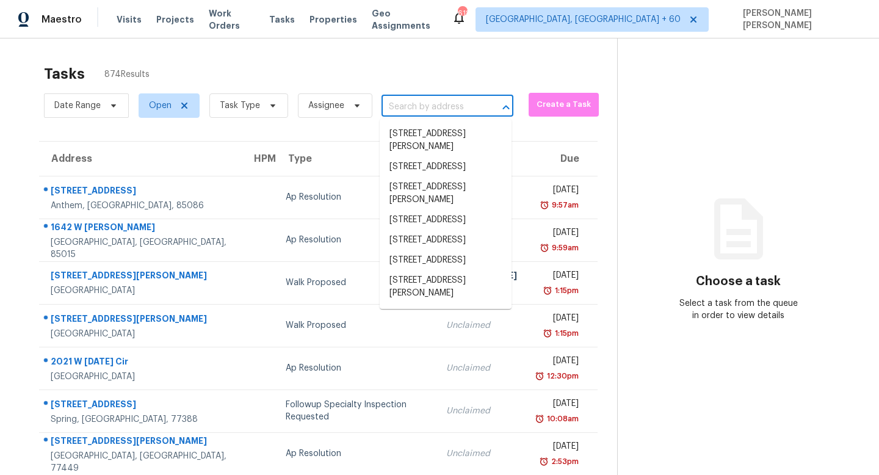
paste input "[STREET_ADDRESS][PERSON_NAME]"
type input "18665 SW Honeywood Dr, Beaverton, OR 97003"
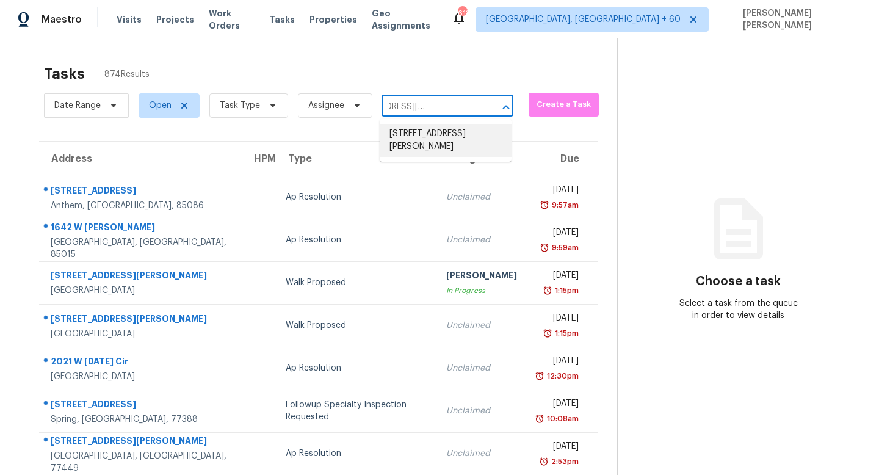
click at [415, 134] on li "18665 SW Honeywood Dr, Beaverton, OR 97003" at bounding box center [446, 140] width 132 height 33
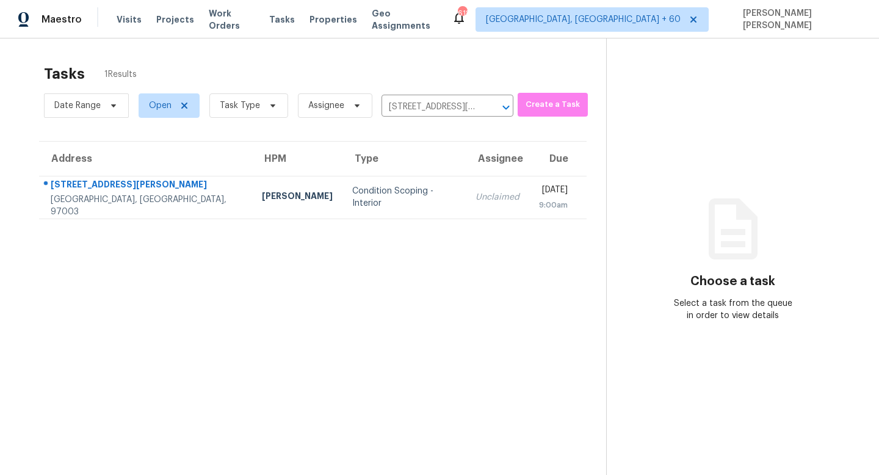
click at [466, 187] on td "Unclaimed" at bounding box center [498, 197] width 64 height 43
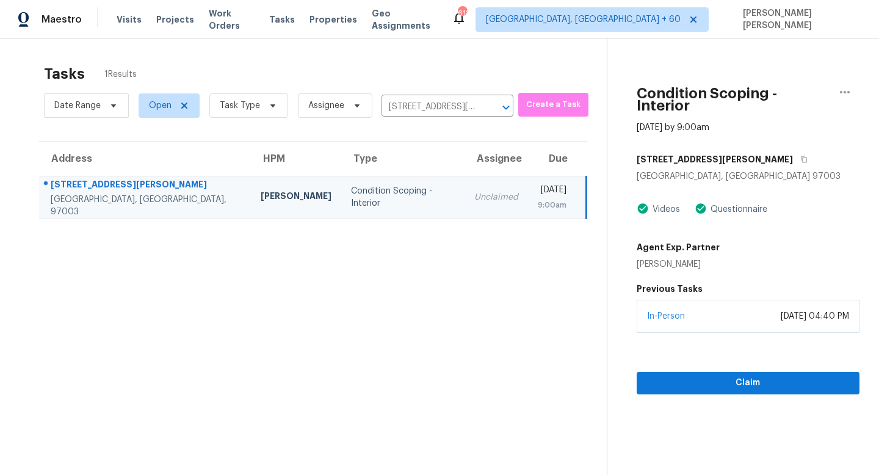
click at [678, 333] on div "Claim" at bounding box center [748, 364] width 223 height 62
click at [664, 378] on span "Claim" at bounding box center [748, 383] width 203 height 15
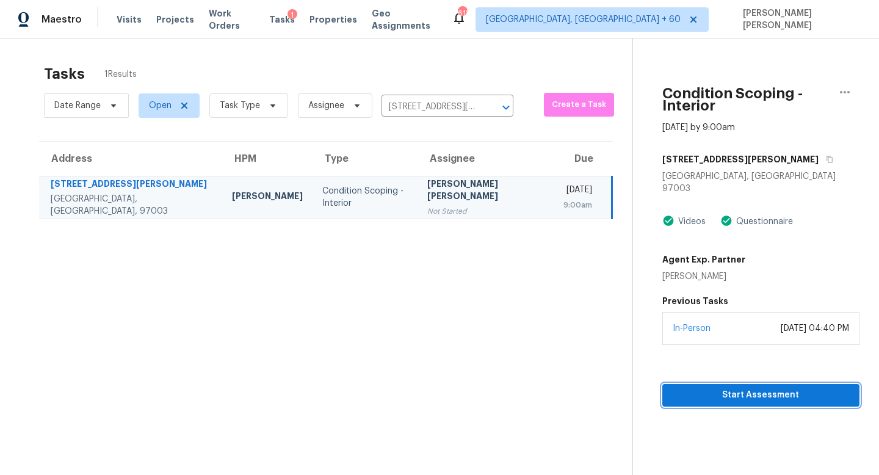
click at [663, 384] on button "Start Assessment" at bounding box center [761, 395] width 197 height 23
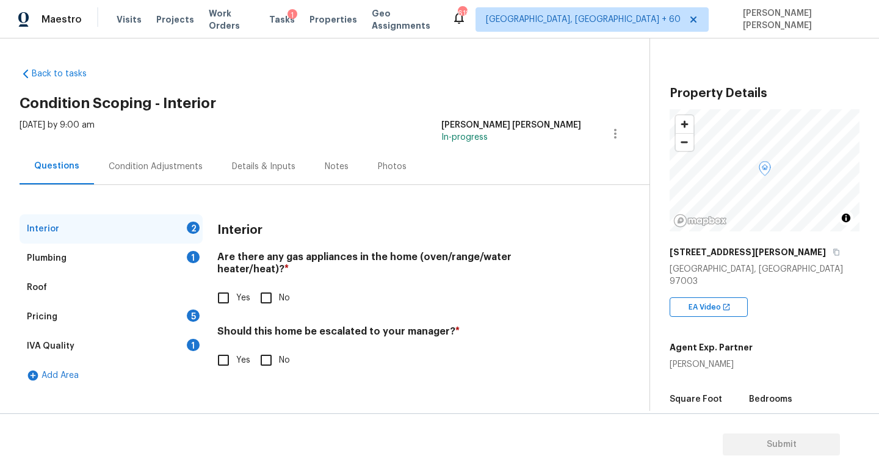
click at [342, 136] on div "Fri, Sep 19 2025 by 9:00 am Jishnu Manoj In-progress" at bounding box center [335, 133] width 630 height 29
click at [341, 137] on div "Fri, Sep 19 2025 by 9:00 am Jishnu Manoj In-progress" at bounding box center [335, 133] width 630 height 29
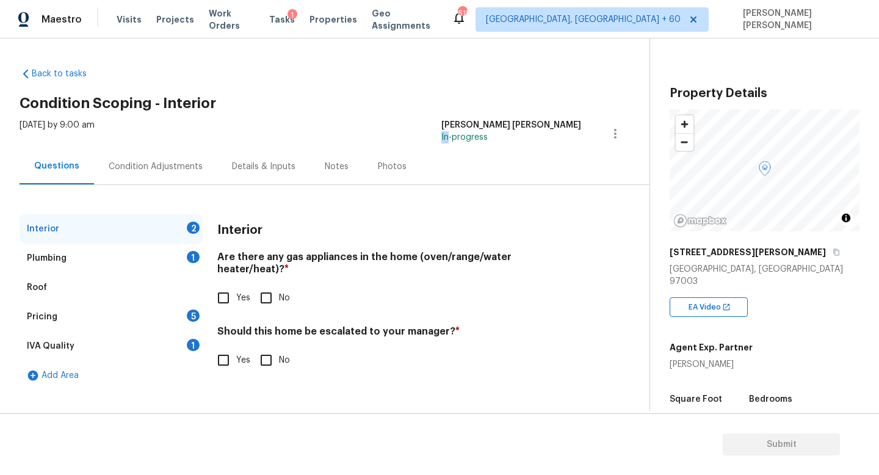
click at [341, 137] on div "Fri, Sep 19 2025 by 9:00 am Jishnu Manoj In-progress" at bounding box center [335, 133] width 630 height 29
click at [343, 123] on div "Fri, Sep 19 2025 by 9:00 am Jishnu Manoj In-progress" at bounding box center [335, 133] width 630 height 29
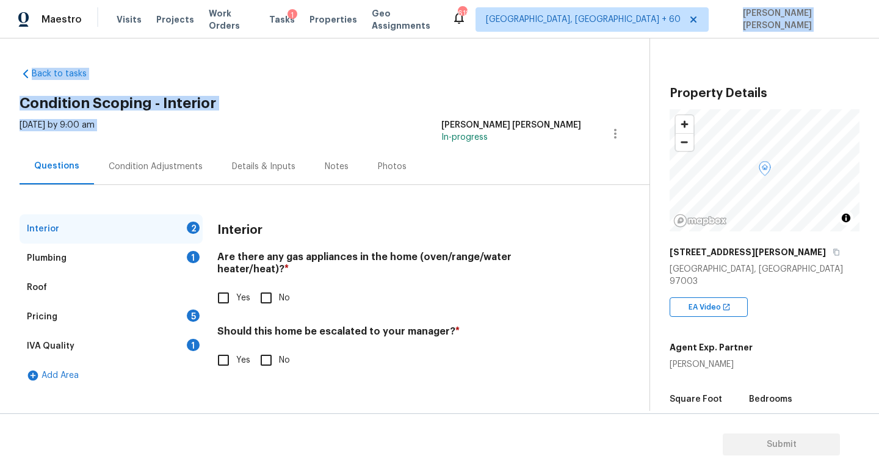
drag, startPoint x: 343, startPoint y: 123, endPoint x: 771, endPoint y: 13, distance: 441.3
click at [768, 18] on div "Maestro Visits Projects Work Orders Tasks 1 Properties Geo Assignments 618 Knox…" at bounding box center [439, 237] width 879 height 475
click at [294, 93] on div "Back to tasks Condition Scoping - Interior Fri, Sep 19 2025 by 9:00 am Jishnu M…" at bounding box center [335, 226] width 630 height 336
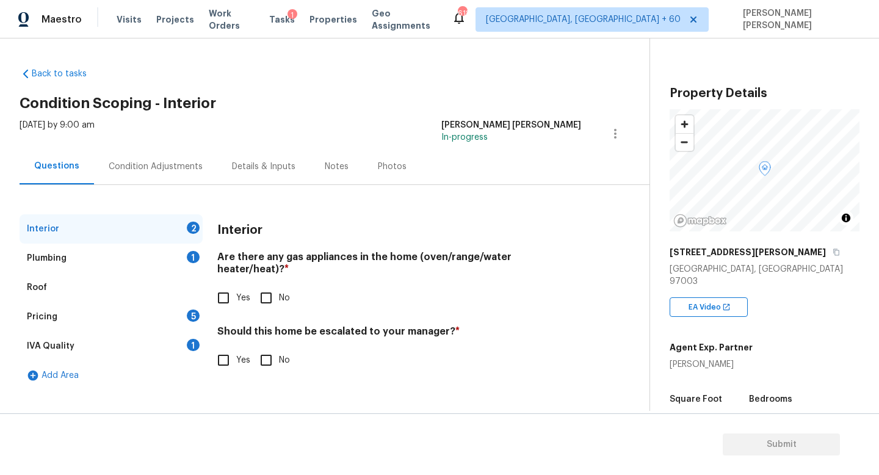
click at [217, 285] on input "Yes" at bounding box center [224, 298] width 26 height 26
checkbox input "true"
click at [184, 256] on div "Plumbing 1" at bounding box center [111, 258] width 183 height 29
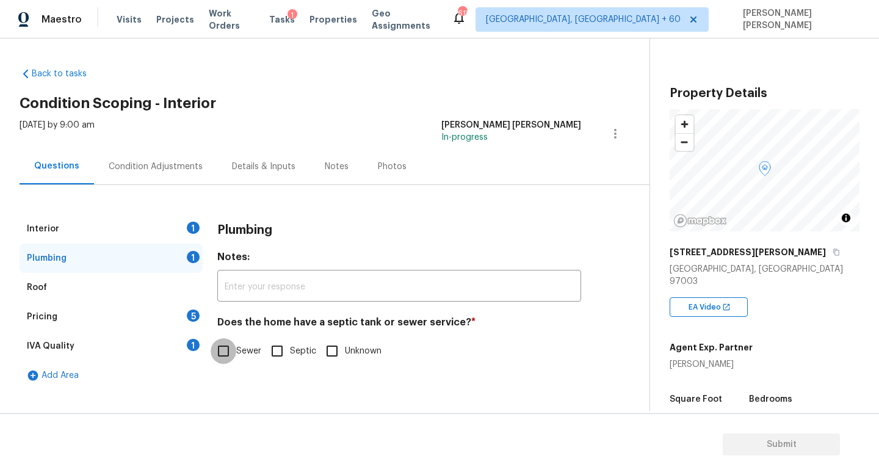
click at [223, 349] on input "Sewer" at bounding box center [224, 351] width 26 height 26
checkbox input "true"
click at [145, 314] on div "Pricing 5" at bounding box center [111, 316] width 183 height 29
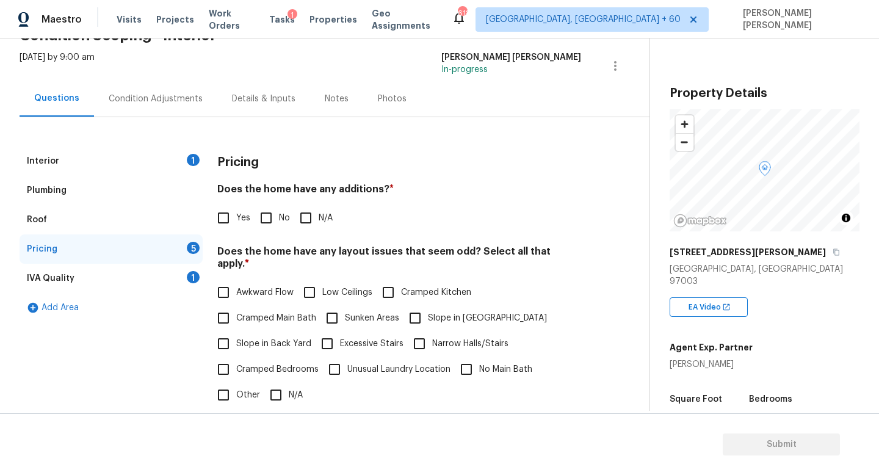
scroll to position [85, 0]
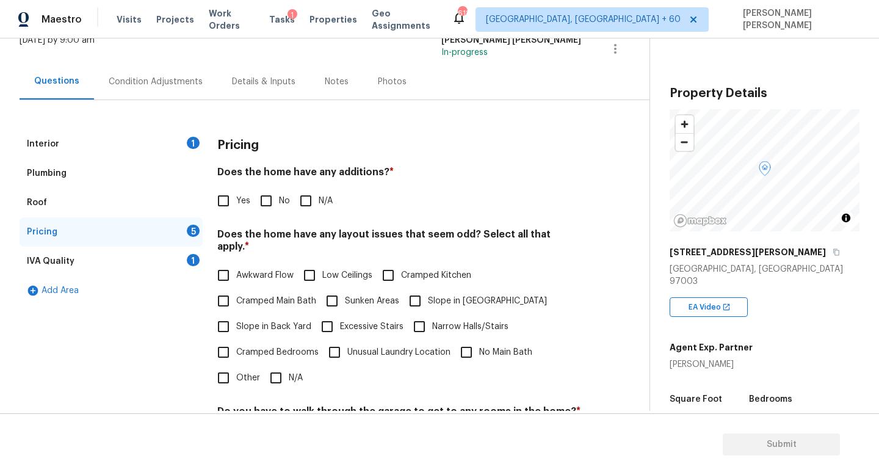
click at [267, 199] on input "No" at bounding box center [266, 201] width 26 height 26
checkbox input "true"
click at [217, 266] on input "Awkward Flow" at bounding box center [224, 276] width 26 height 26
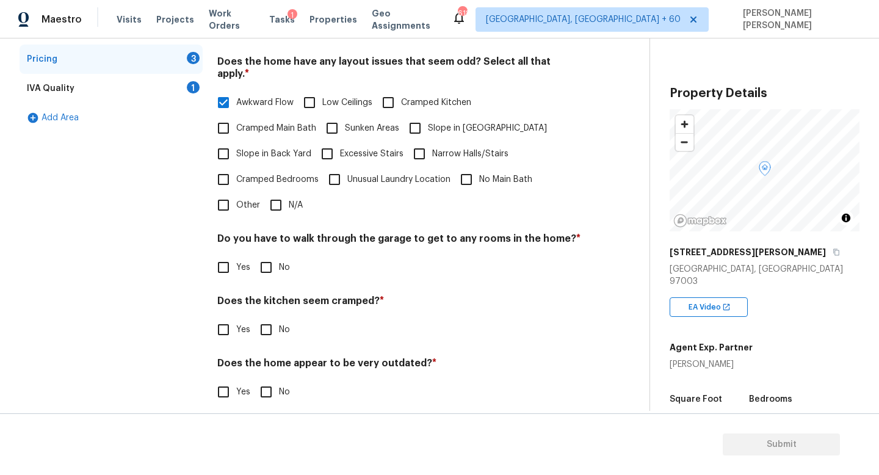
click at [223, 93] on input "Awkward Flow" at bounding box center [224, 103] width 26 height 26
checkbox input "false"
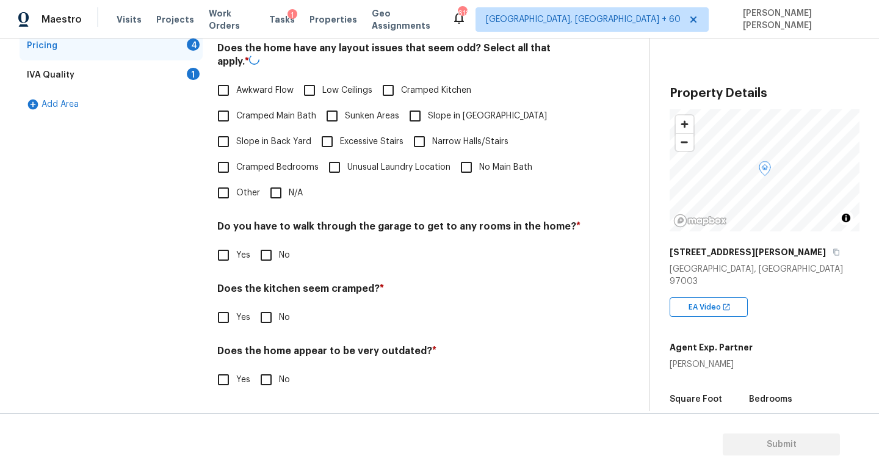
scroll to position [258, 0]
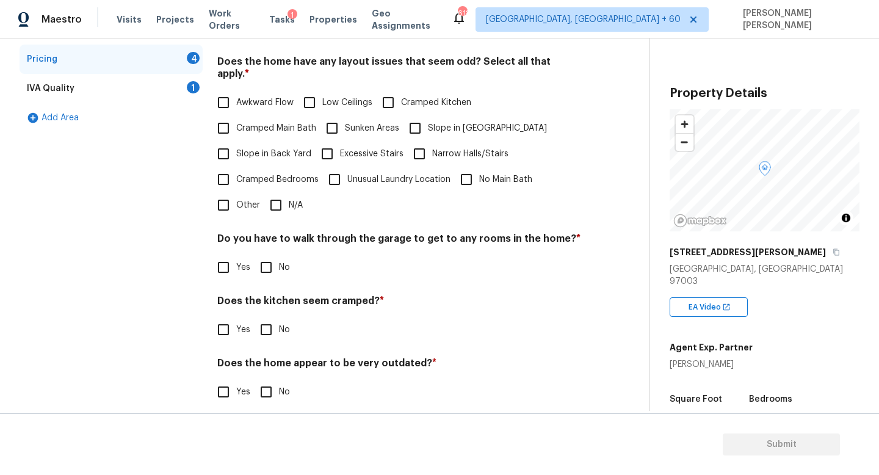
click at [280, 202] on input "N/A" at bounding box center [276, 205] width 26 height 26
checkbox input "true"
click at [258, 267] on input "No" at bounding box center [266, 268] width 26 height 26
checkbox input "true"
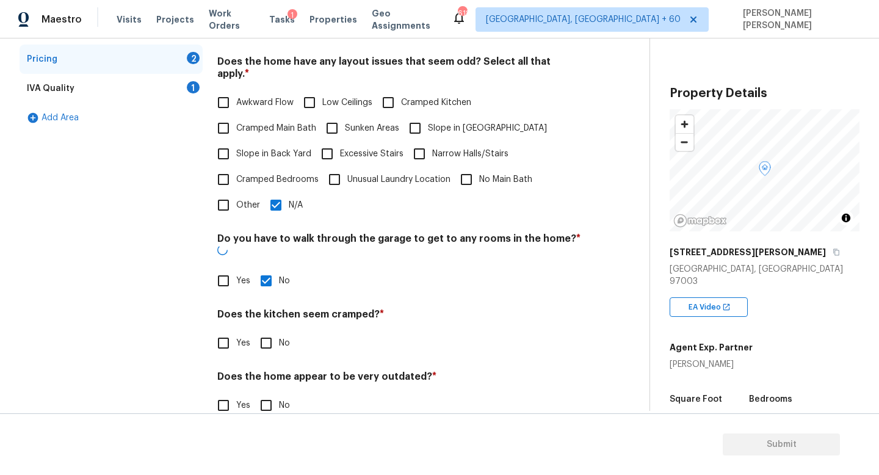
click at [264, 330] on input "No" at bounding box center [266, 343] width 26 height 26
checkbox input "true"
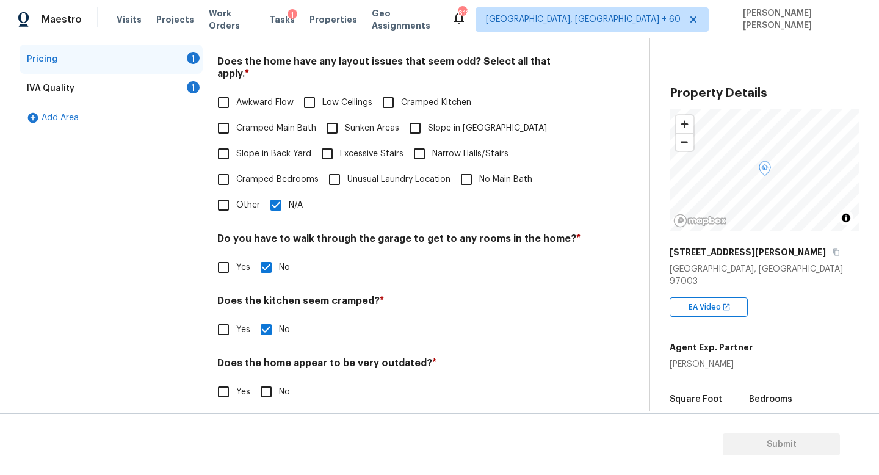
click at [264, 379] on input "No" at bounding box center [266, 392] width 26 height 26
checkbox input "true"
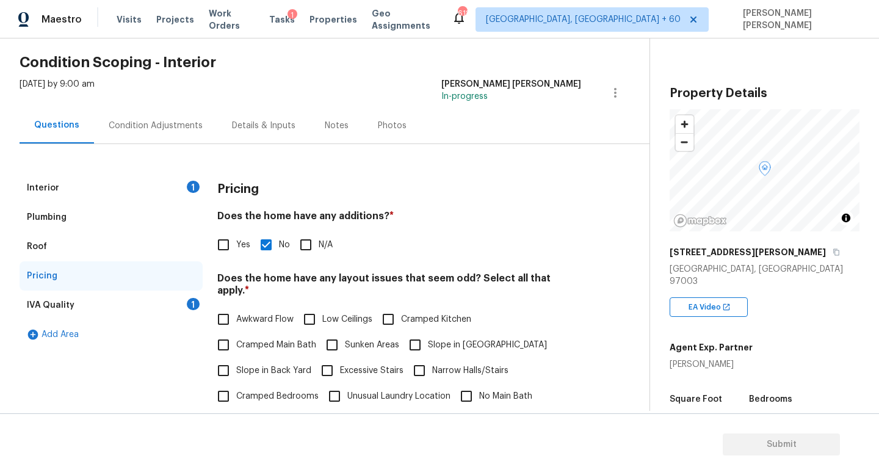
scroll to position [39, 0]
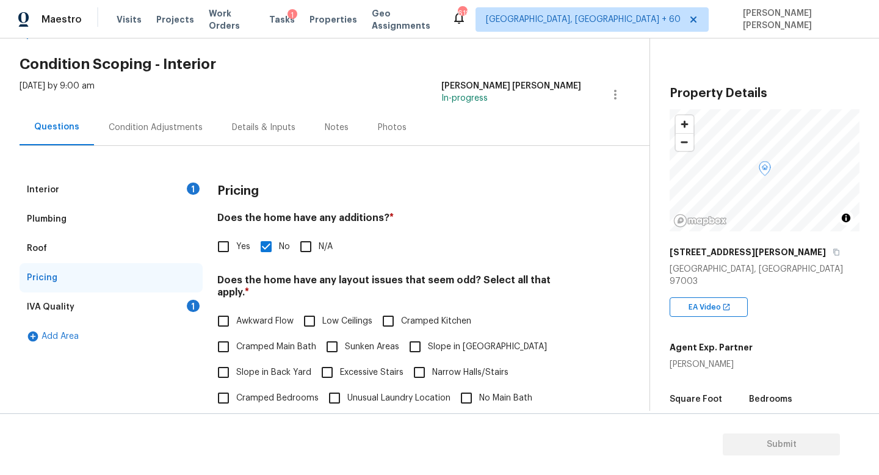
click at [162, 304] on div "IVA Quality 1" at bounding box center [111, 306] width 183 height 29
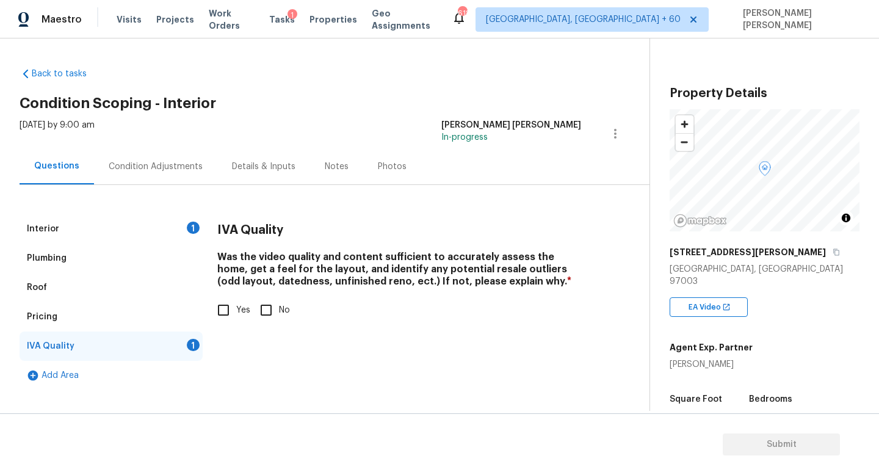
scroll to position [0, 0]
click at [247, 292] on h4 "Was the video quality and content sufficient to accurately assess the home, get…" at bounding box center [399, 272] width 364 height 42
click at [236, 303] on input "Yes" at bounding box center [224, 310] width 26 height 26
checkbox input "true"
click at [177, 233] on div "Interior 1" at bounding box center [111, 228] width 183 height 29
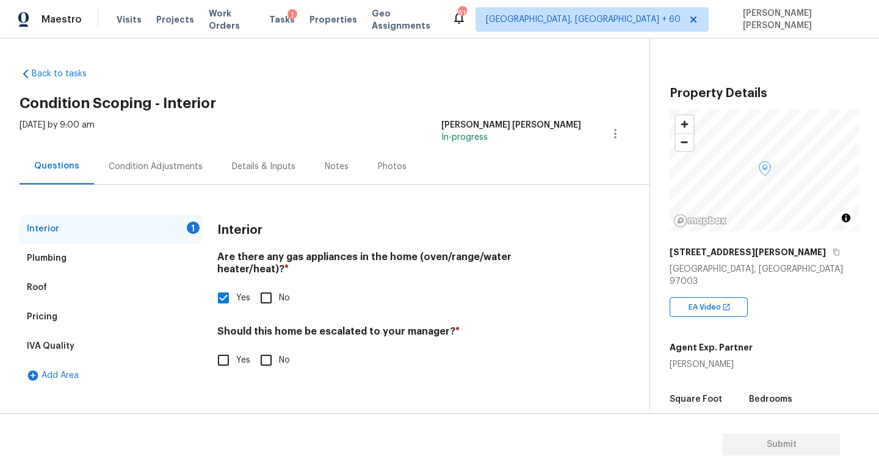
click at [158, 164] on div "Condition Adjustments" at bounding box center [156, 167] width 94 height 12
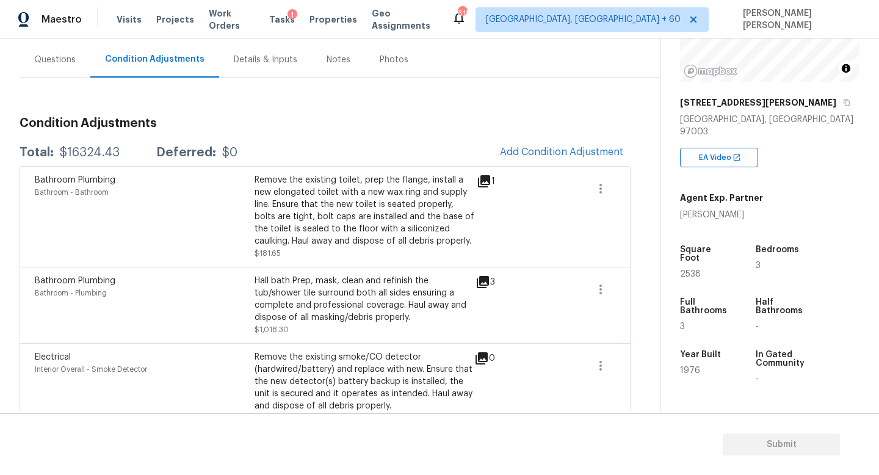
scroll to position [122, 0]
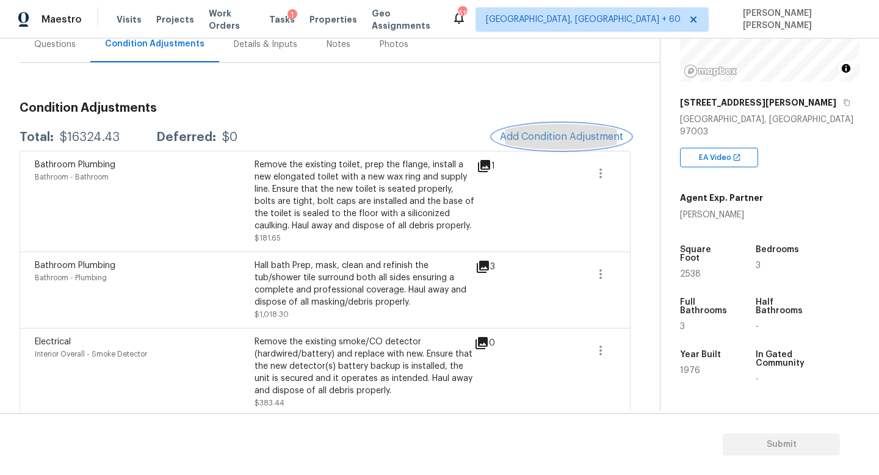
click at [562, 149] on button "Add Condition Adjustment" at bounding box center [562, 137] width 138 height 26
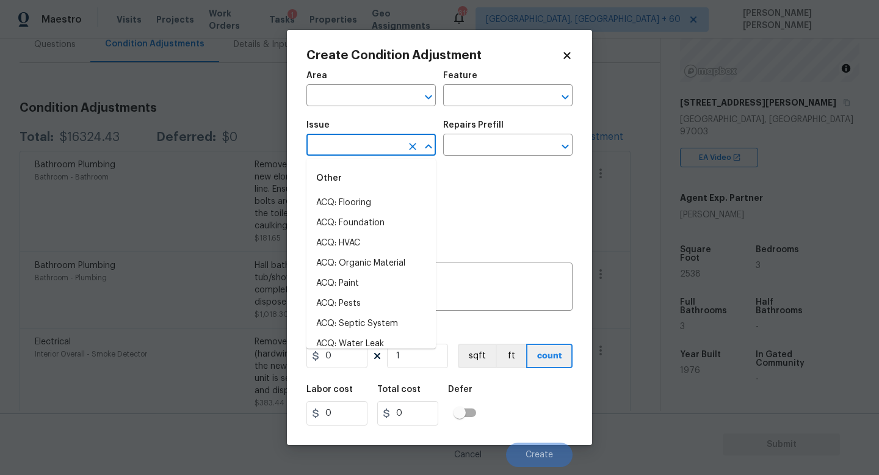
click at [366, 142] on input "text" at bounding box center [354, 146] width 95 height 19
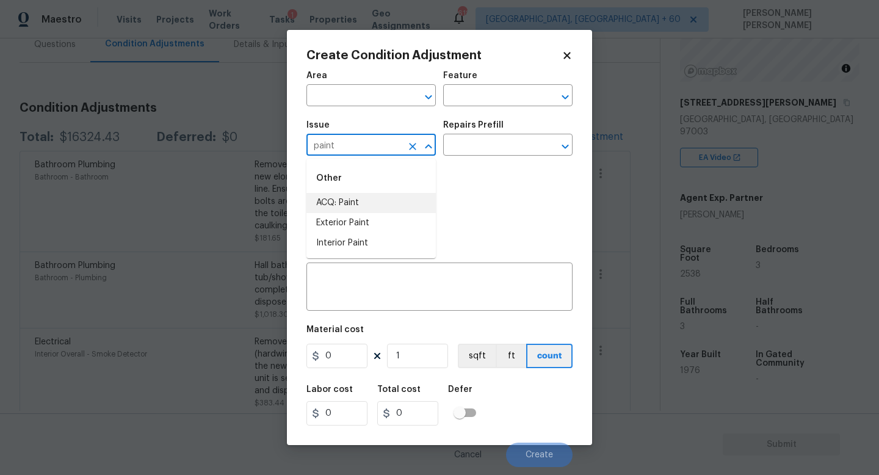
click at [371, 200] on li "ACQ: Paint" at bounding box center [371, 203] width 129 height 20
type input "ACQ: Paint"
click at [499, 154] on input "text" at bounding box center [490, 146] width 95 height 19
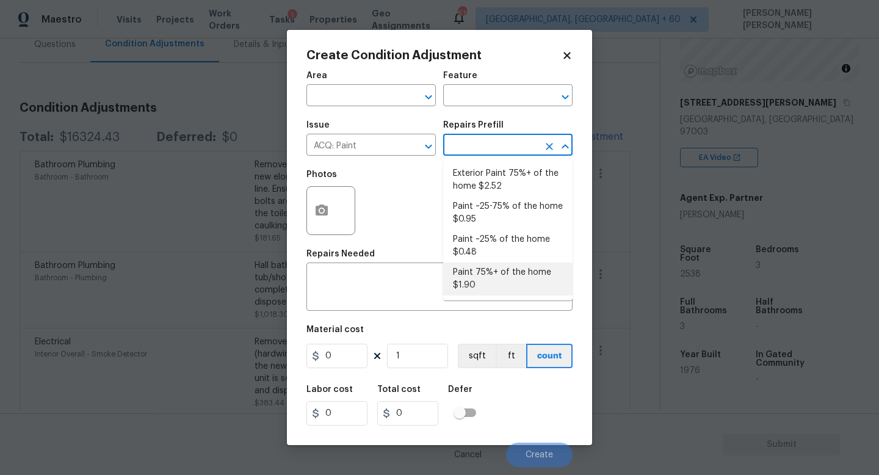
click at [495, 277] on li "Paint 75%+ of the home $1.90" at bounding box center [507, 279] width 129 height 33
type input "Acquisition"
type textarea "Acquisition Scope: 75%+ of the home will likely require interior paint"
type input "1.9"
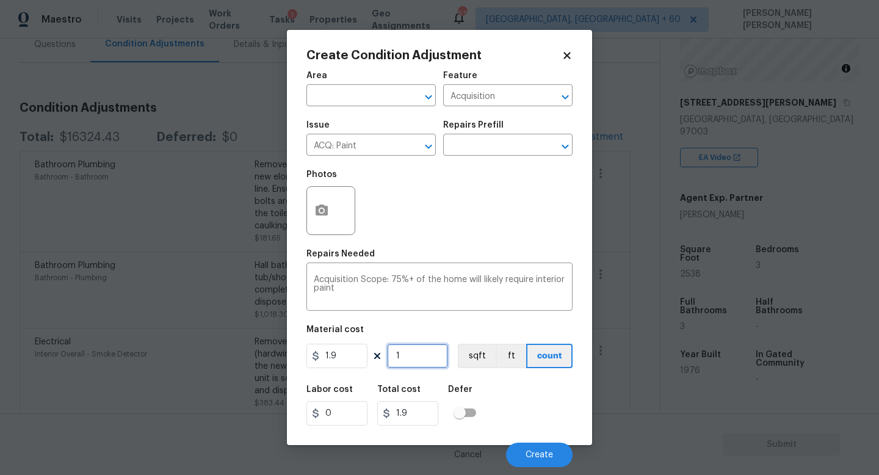
drag, startPoint x: 424, startPoint y: 355, endPoint x: 395, endPoint y: 355, distance: 28.7
click at [397, 355] on input "1" at bounding box center [417, 356] width 61 height 24
type input "0"
type input "2"
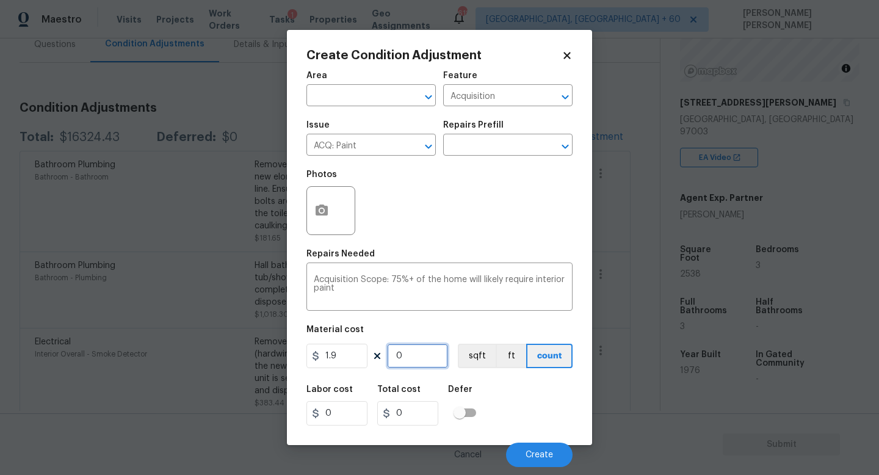
type input "3.8"
type input "25"
type input "47.5"
type input "253"
type input "480.7"
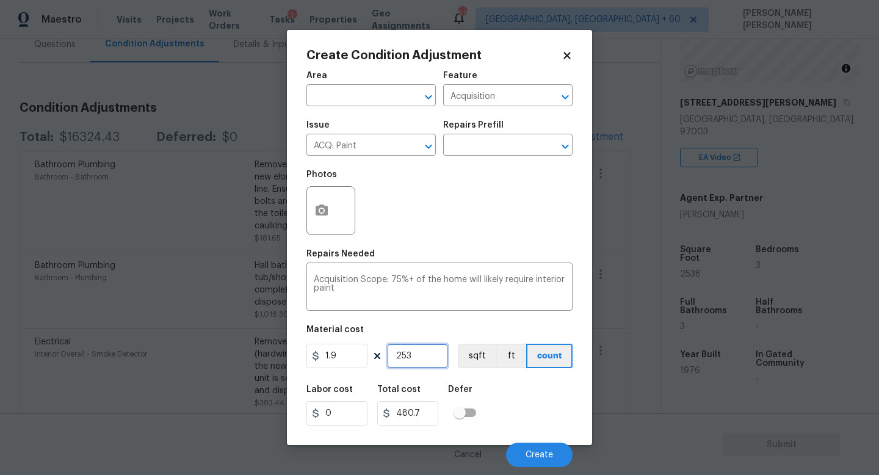
type input "2538"
type input "4822.2"
type input "2538"
drag, startPoint x: 356, startPoint y: 350, endPoint x: 324, endPoint y: 347, distance: 32.5
click at [325, 350] on input "1.9" at bounding box center [337, 356] width 61 height 24
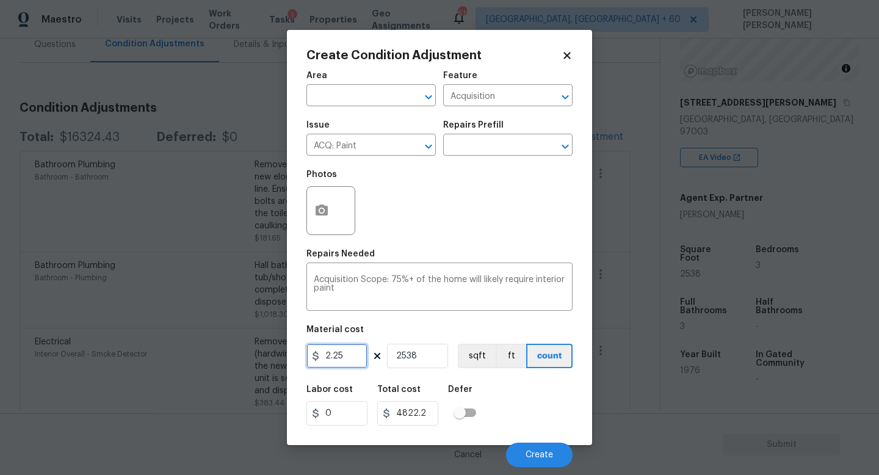
type input "2.25"
type input "5710.5"
click at [407, 330] on div "Material cost" at bounding box center [440, 333] width 266 height 16
click at [332, 200] on button "button" at bounding box center [321, 211] width 29 height 48
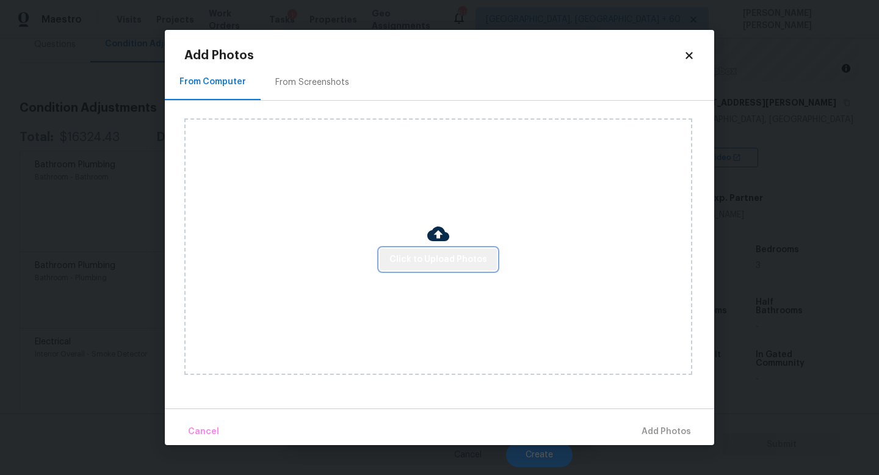
click at [445, 265] on span "Click to Upload Photos" at bounding box center [439, 259] width 98 height 15
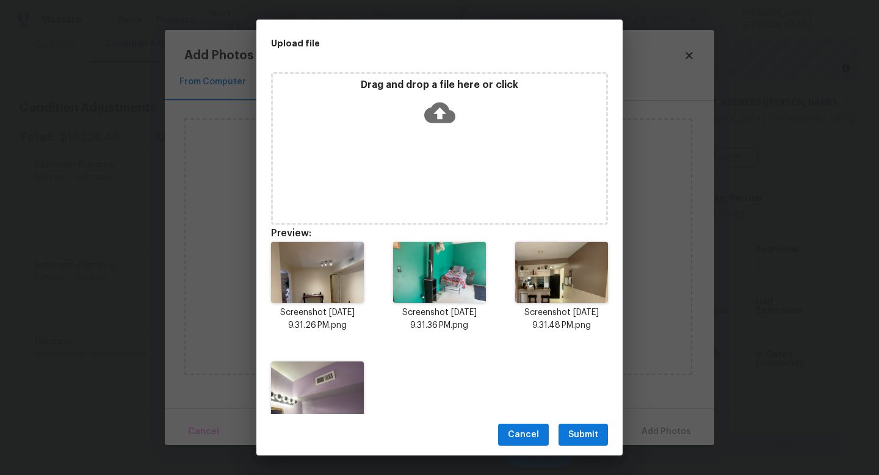
click at [568, 431] on button "Submit" at bounding box center [583, 435] width 49 height 23
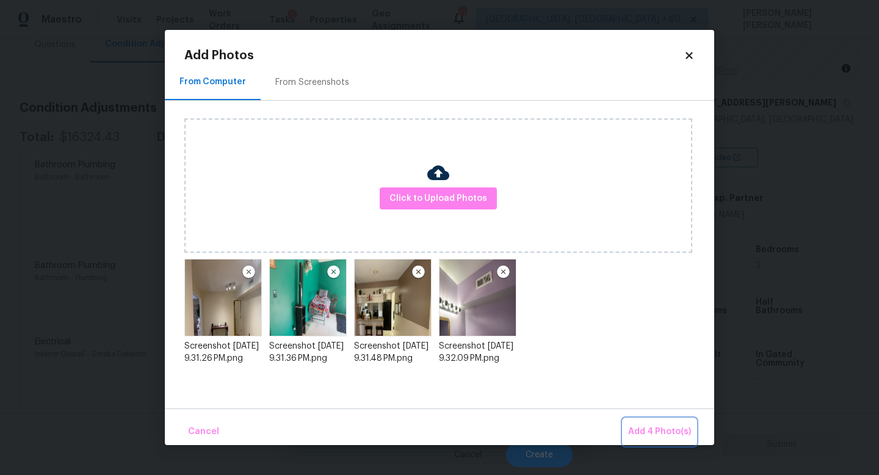
click at [655, 440] on button "Add 4 Photo(s)" at bounding box center [659, 432] width 73 height 26
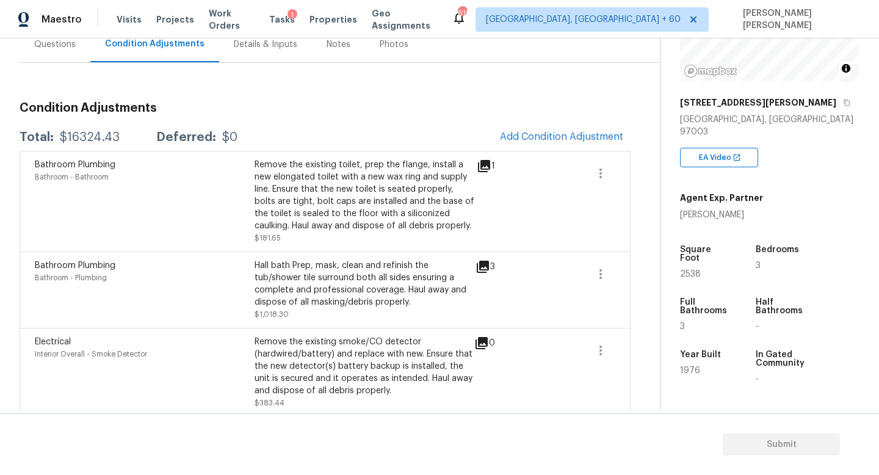
click at [865, 474] on section "Submit" at bounding box center [439, 444] width 879 height 62
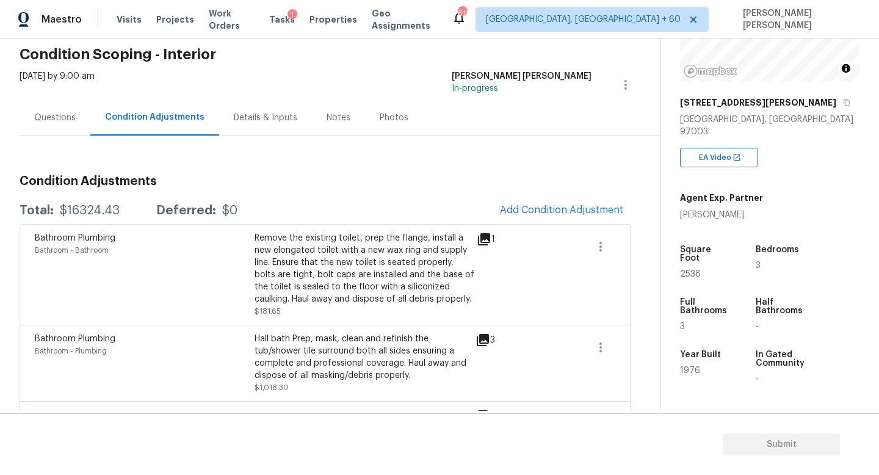
scroll to position [31, 0]
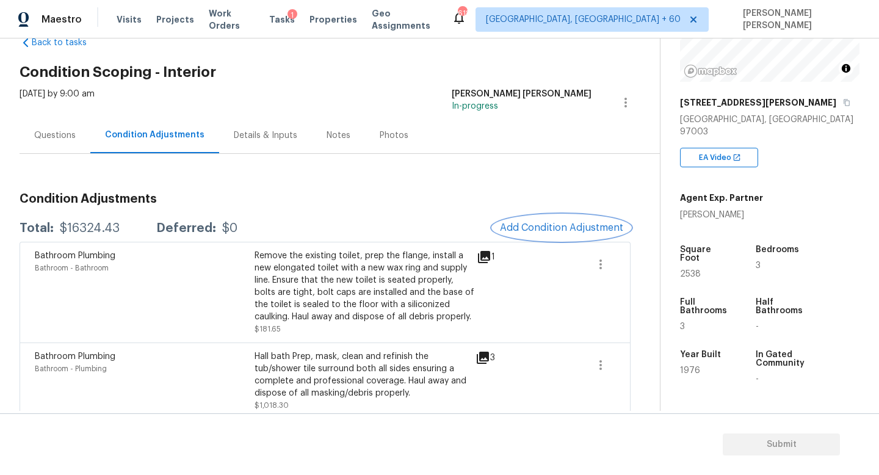
click at [548, 222] on span "Add Condition Adjustment" at bounding box center [561, 227] width 123 height 11
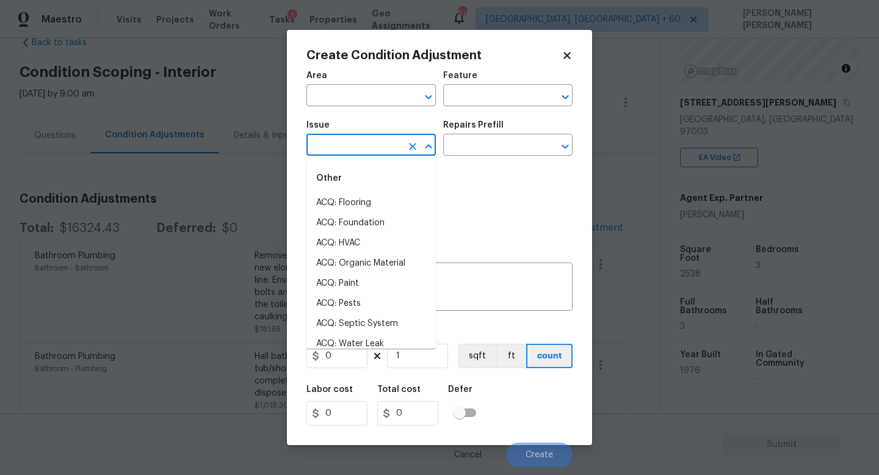
click at [382, 148] on input "text" at bounding box center [354, 146] width 95 height 19
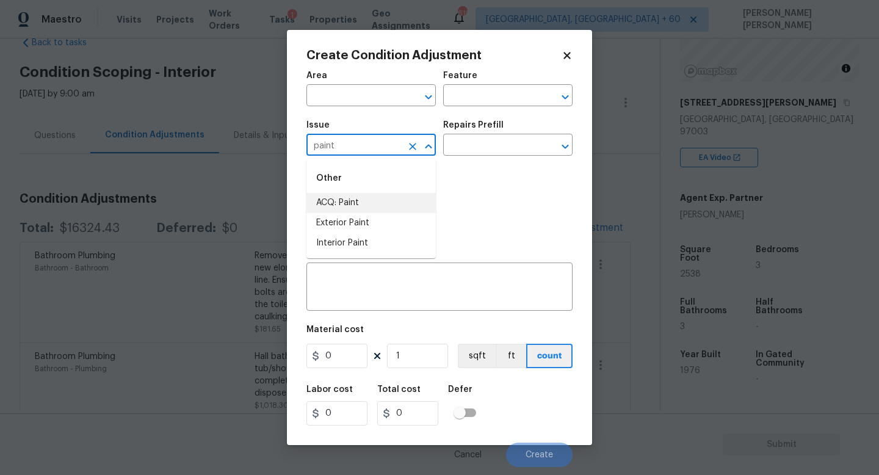
click at [398, 206] on li "ACQ: Paint" at bounding box center [371, 203] width 129 height 20
type input "ACQ: Paint"
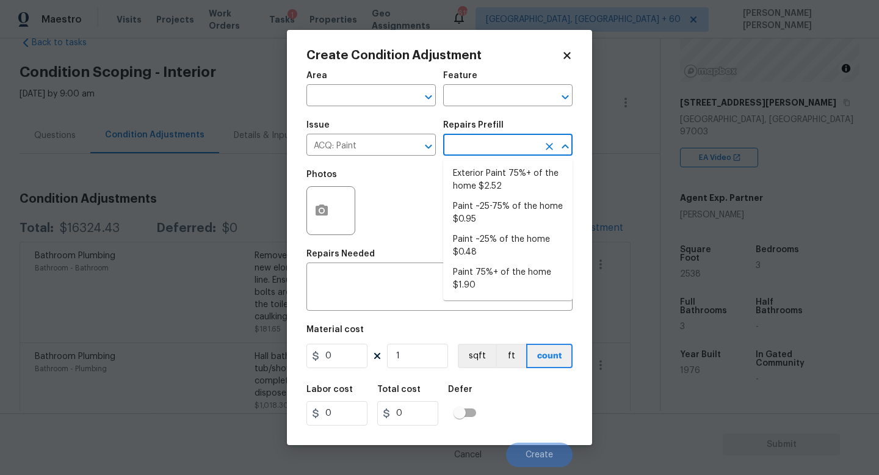
click at [484, 137] on input "text" at bounding box center [490, 146] width 95 height 19
click at [475, 268] on li "Paint 75%+ of the home $1.90" at bounding box center [507, 279] width 129 height 33
type input "Acquisition"
type textarea "Acquisition Scope: 75%+ of the home will likely require interior paint"
type input "1.9"
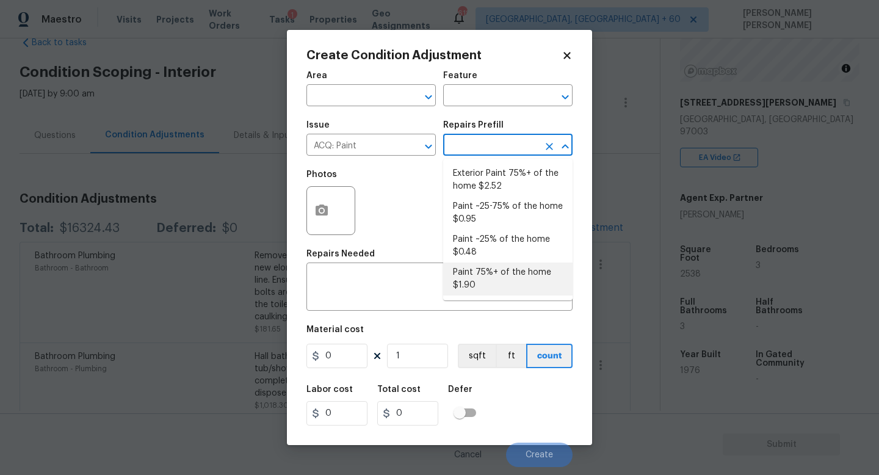
type input "1.9"
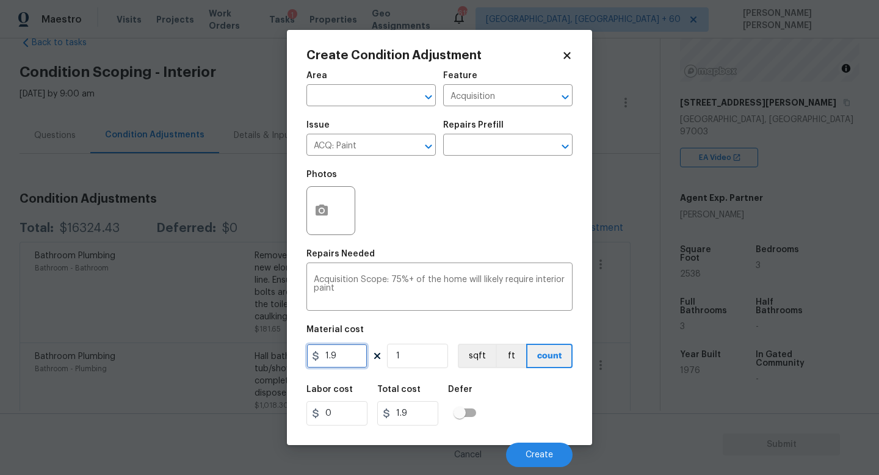
drag, startPoint x: 352, startPoint y: 354, endPoint x: 285, endPoint y: 352, distance: 66.6
click at [291, 354] on div "Create Condition Adjustment Area ​ Feature Acquisition ​ Issue ACQ: Paint ​ Rep…" at bounding box center [439, 237] width 305 height 415
type input "2.25"
click at [414, 363] on input "1" at bounding box center [417, 356] width 61 height 24
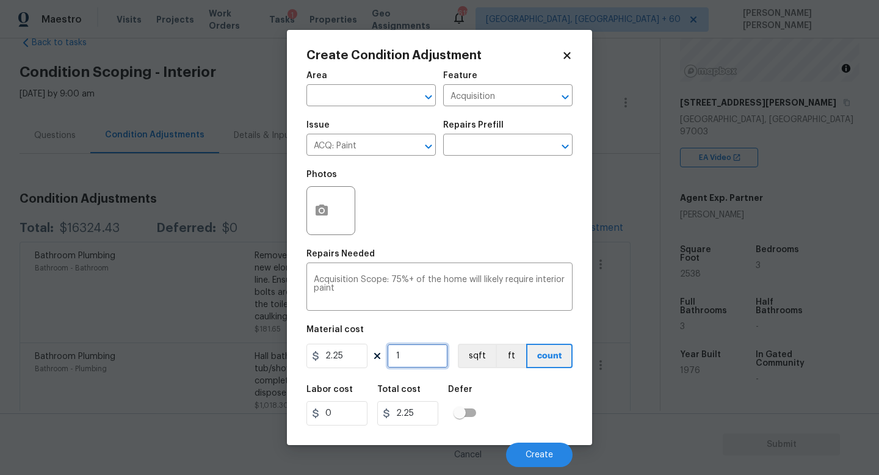
type input "0"
type input "2"
type input "4.5"
type input "25"
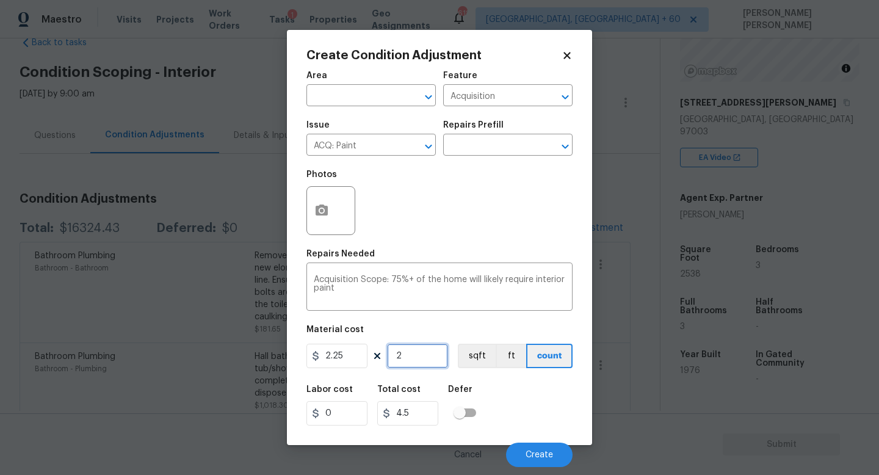
type input "56.25"
type input "253"
type input "569.25"
type input "2538"
type input "5710.5"
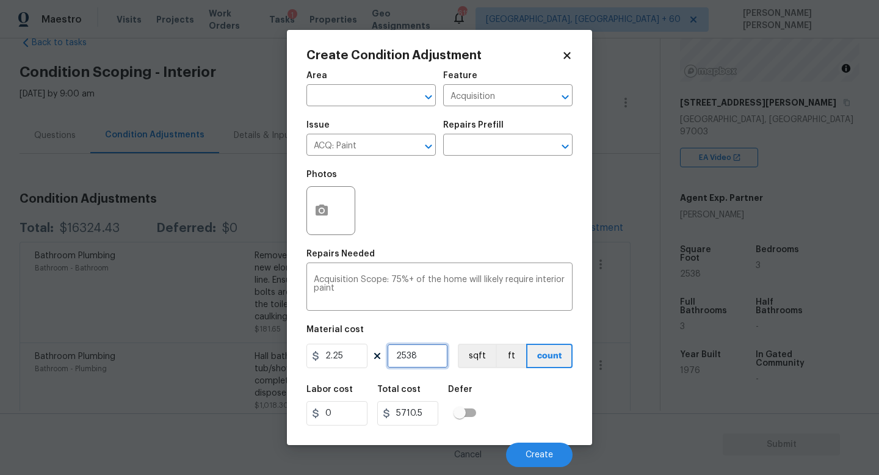
type input "2538"
click at [327, 192] on button "button" at bounding box center [321, 211] width 29 height 48
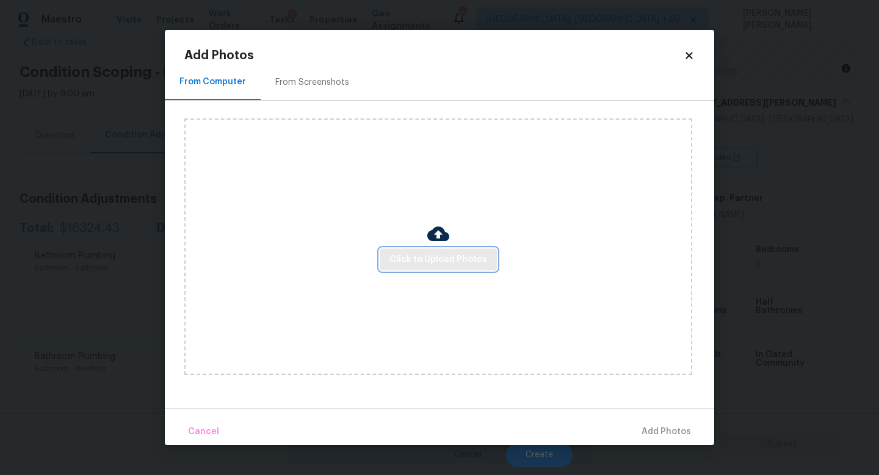
click at [473, 255] on span "Click to Upload Photos" at bounding box center [439, 259] width 98 height 15
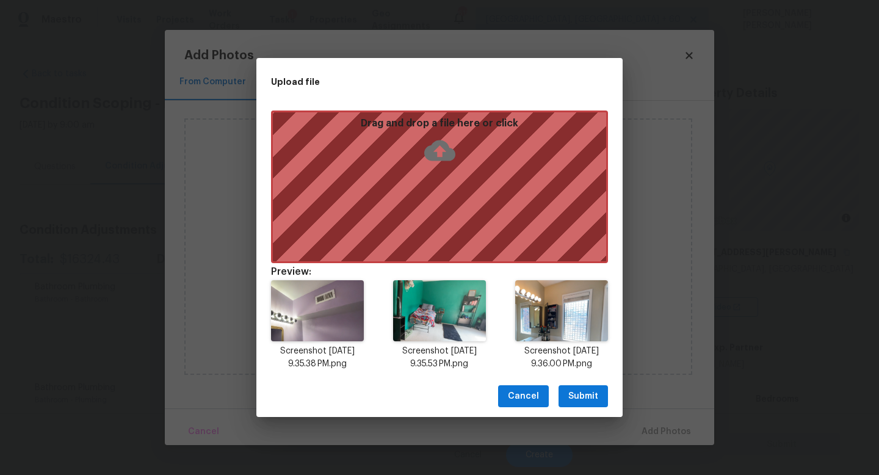
scroll to position [150, 0]
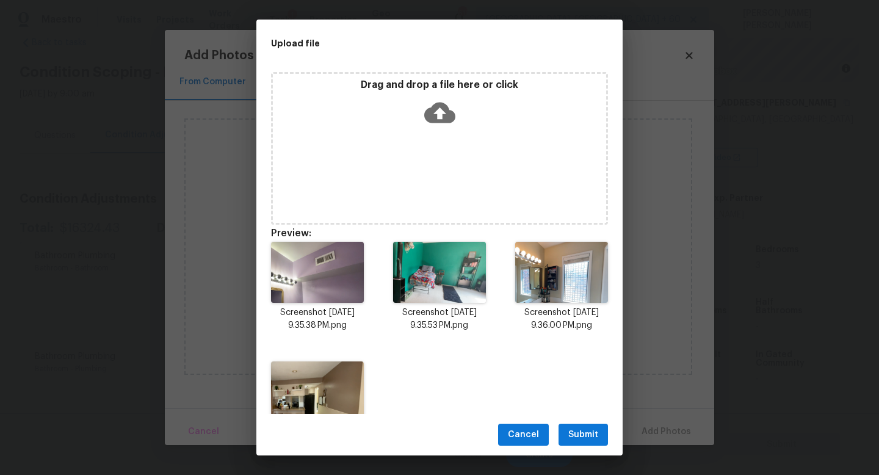
click at [589, 434] on span "Submit" at bounding box center [583, 434] width 30 height 15
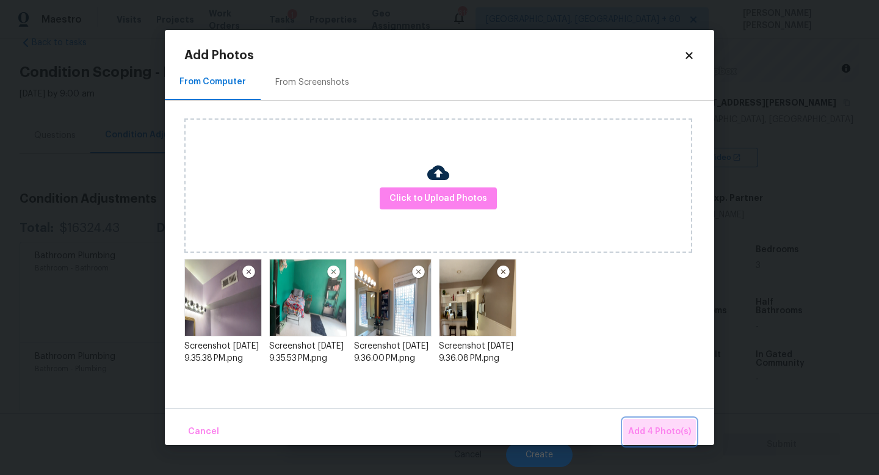
click at [655, 427] on span "Add 4 Photo(s)" at bounding box center [659, 431] width 63 height 15
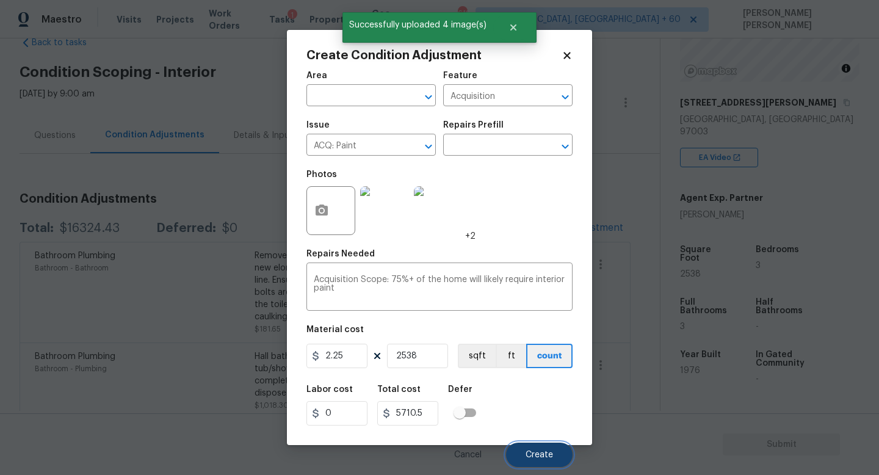
click at [539, 450] on button "Create" at bounding box center [539, 455] width 67 height 24
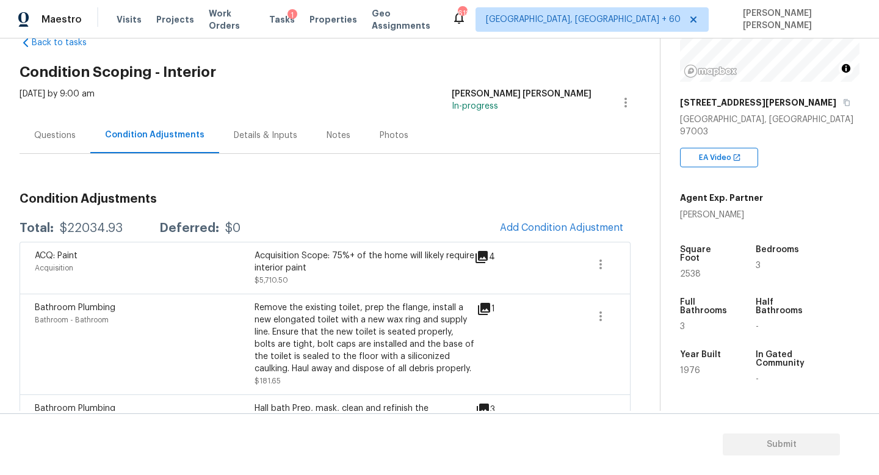
click at [281, 233] on div "Total: $22034.93 Deferred: $0 Add Condition Adjustment" at bounding box center [325, 228] width 611 height 27
click at [535, 227] on span "Add Condition Adjustment" at bounding box center [561, 227] width 123 height 11
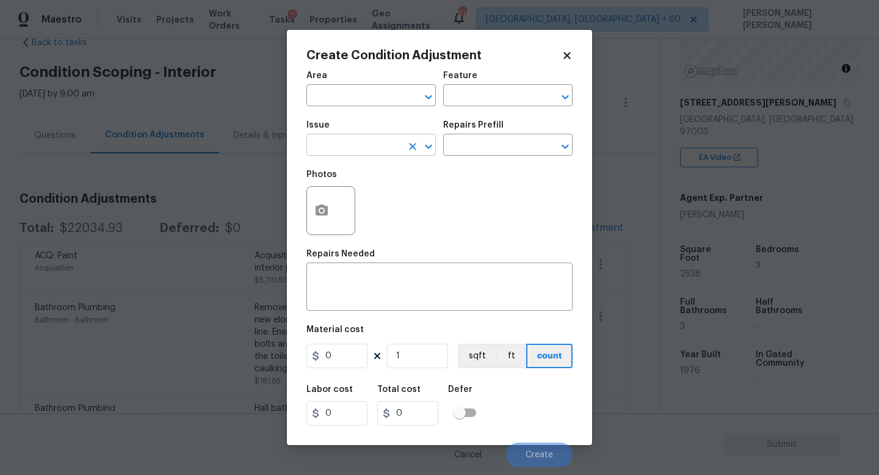
click at [374, 139] on input "text" at bounding box center [354, 146] width 95 height 19
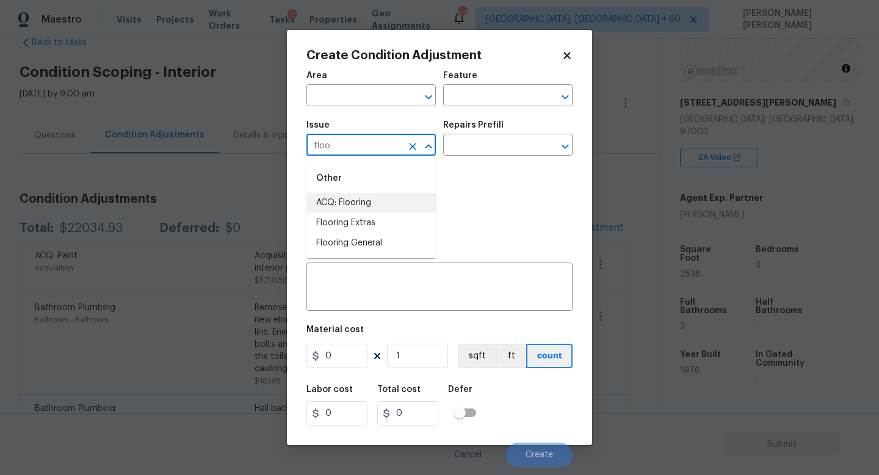
click at [367, 198] on li "ACQ: Flooring" at bounding box center [371, 203] width 129 height 20
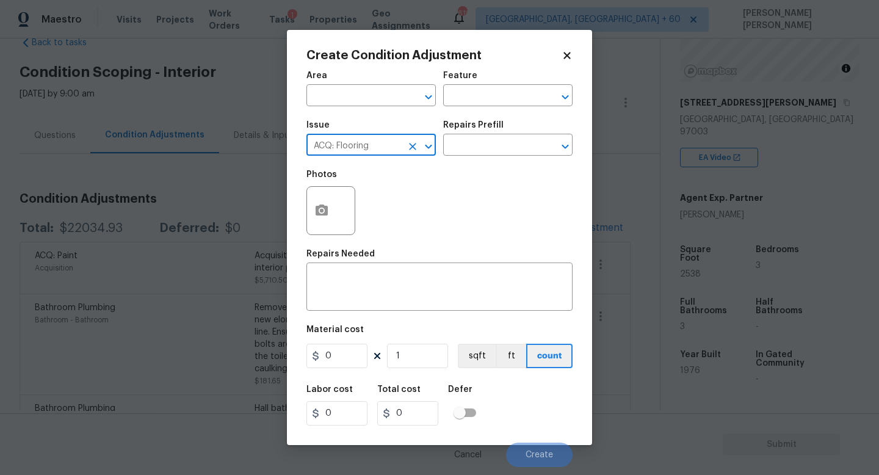
type input "ACQ: Flooring"
click at [476, 136] on div "Repairs Prefill" at bounding box center [507, 129] width 129 height 16
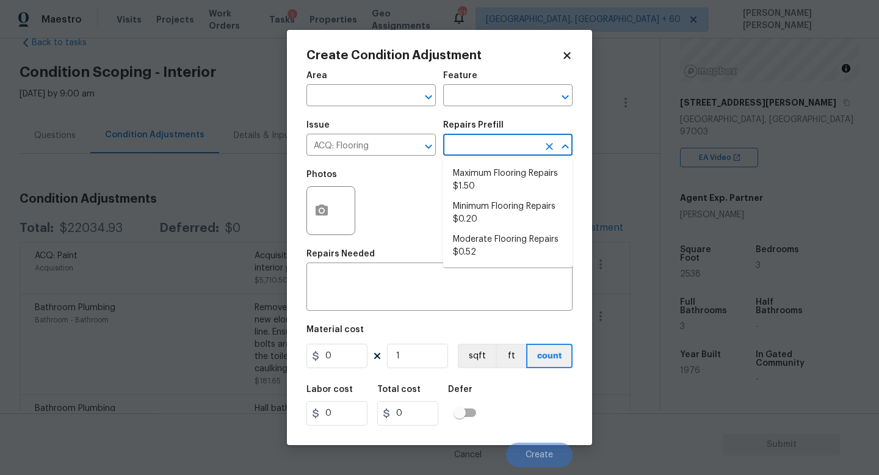
click at [478, 150] on input "text" at bounding box center [490, 146] width 95 height 19
click at [480, 196] on li "Maximum Flooring Repairs $1.50" at bounding box center [507, 180] width 129 height 33
type input "Acquisition"
type textarea "Acquisition Scope: Maximum flooring repairs"
type input "1.5"
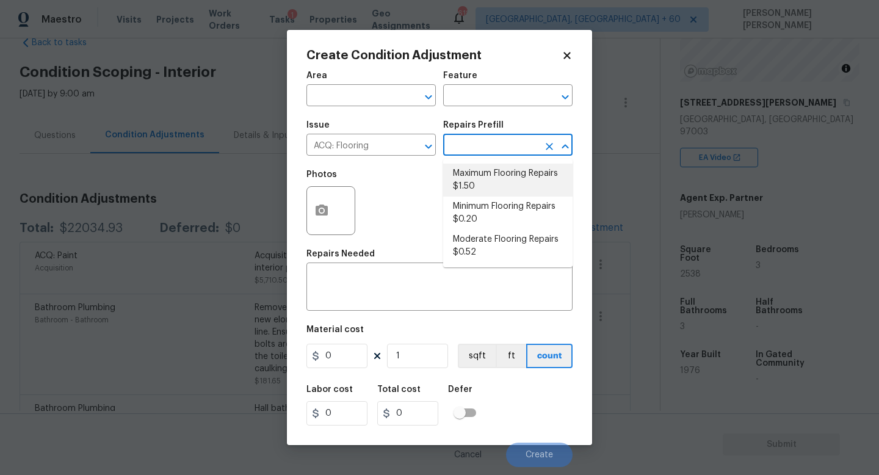
type input "1.5"
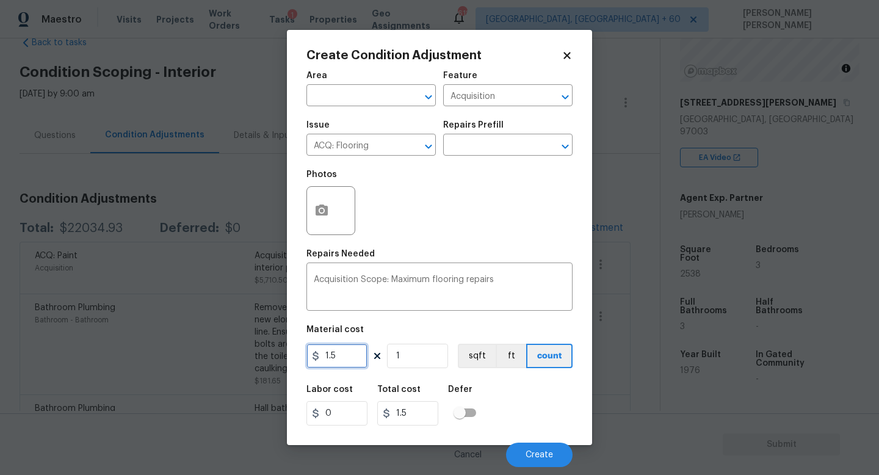
drag, startPoint x: 349, startPoint y: 350, endPoint x: 276, endPoint y: 350, distance: 72.7
click at [307, 350] on input "1.5" at bounding box center [337, 356] width 61 height 24
type input "2"
click at [418, 366] on input "1" at bounding box center [417, 356] width 61 height 24
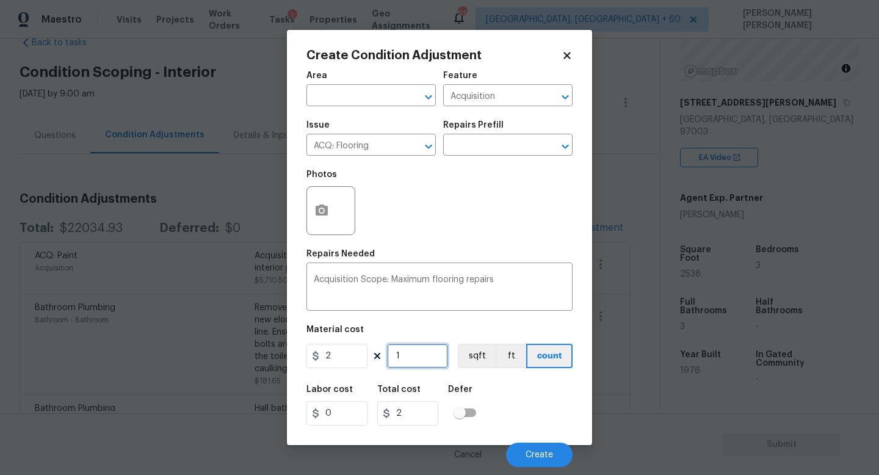
type input "0"
type input "2"
type input "4"
type input "25"
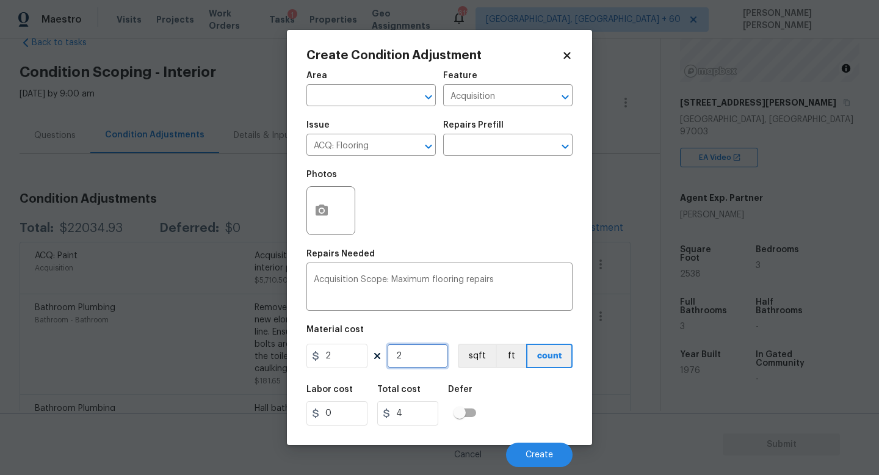
type input "50"
type input "253"
type input "506"
type input "2538"
type input "5076"
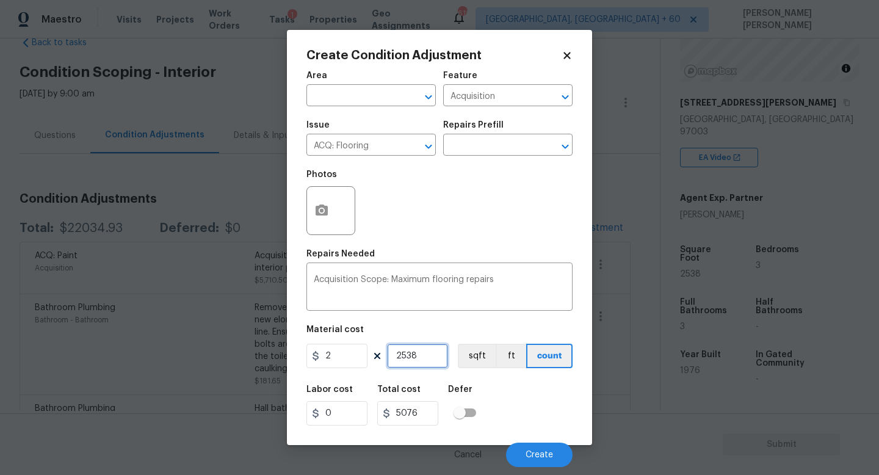
type input "2538"
click at [316, 202] on button "button" at bounding box center [321, 211] width 29 height 48
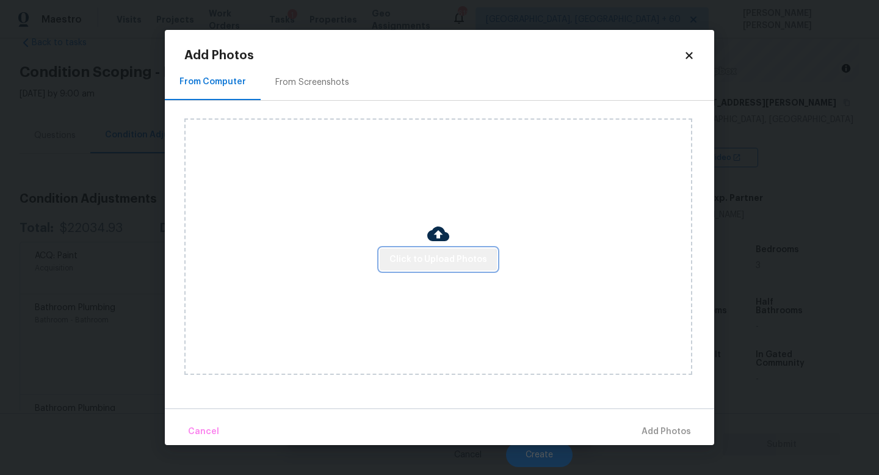
click at [440, 261] on span "Click to Upload Photos" at bounding box center [439, 259] width 98 height 15
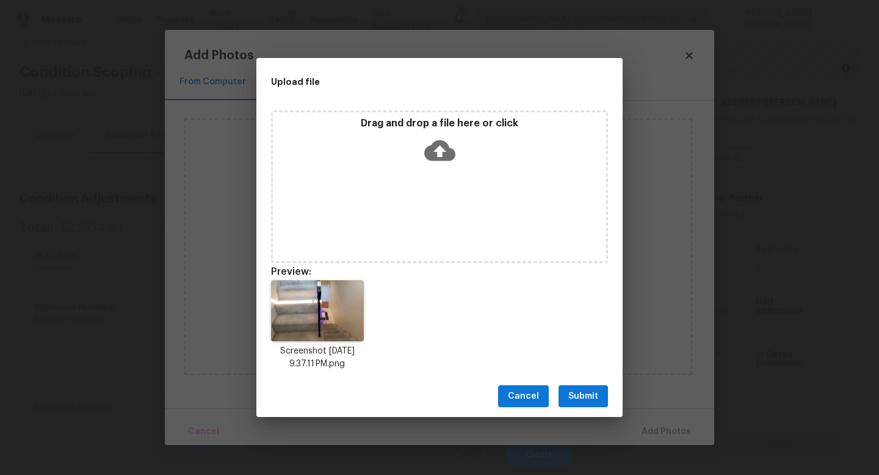
click at [554, 272] on div "Screenshot [DATE] 9.37.11 PM.png" at bounding box center [439, 326] width 366 height 120
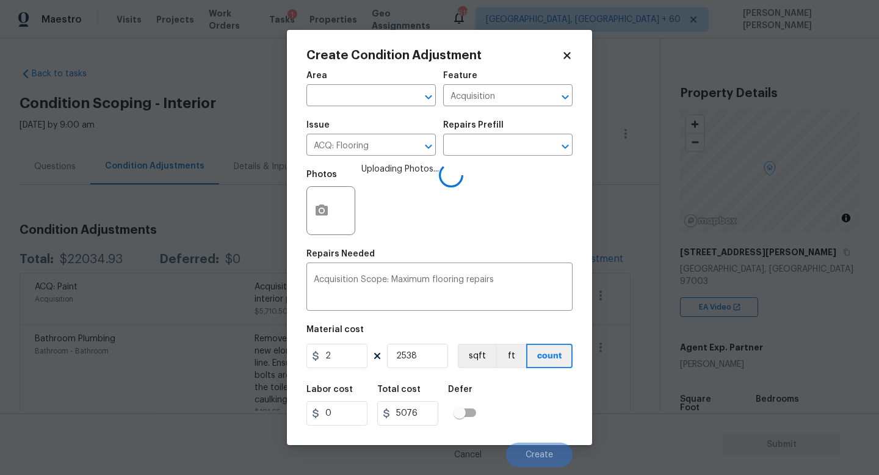
scroll to position [150, 0]
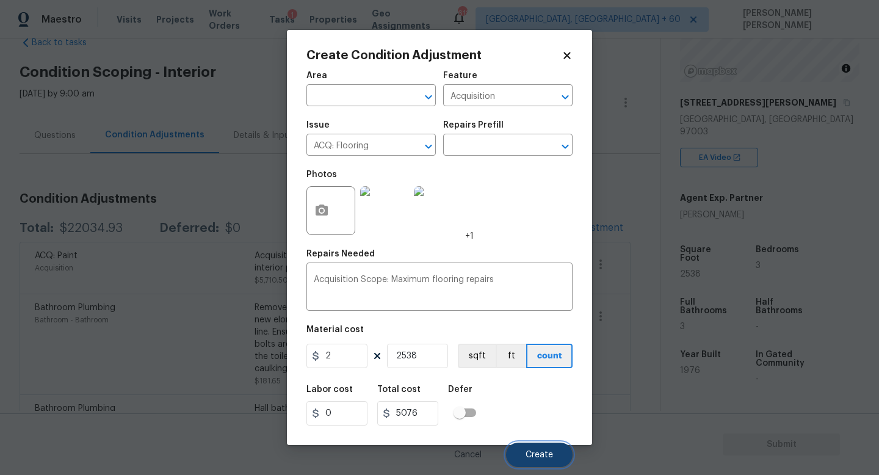
click at [532, 456] on span "Create" at bounding box center [539, 455] width 27 height 9
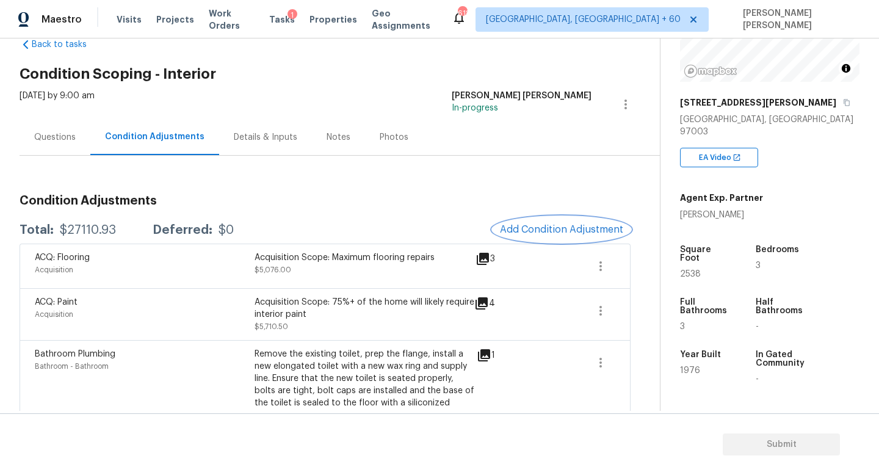
scroll to position [36, 0]
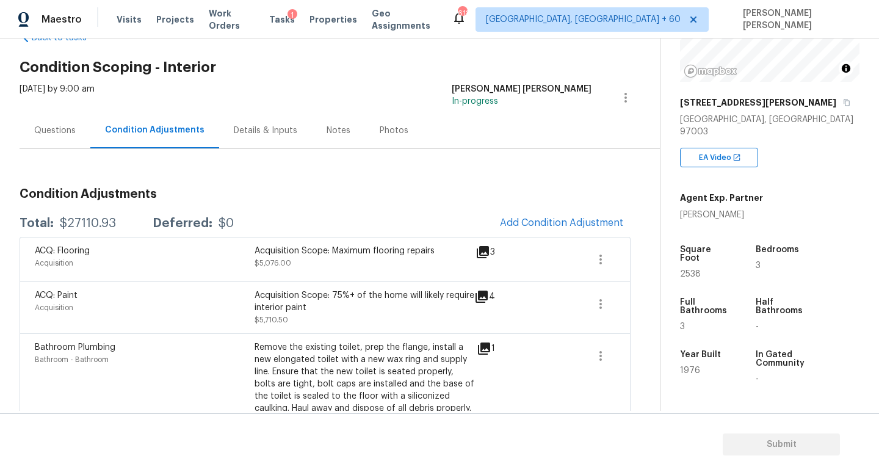
click at [98, 217] on div "$27110.93" at bounding box center [88, 223] width 56 height 12
copy div "$27110.93"
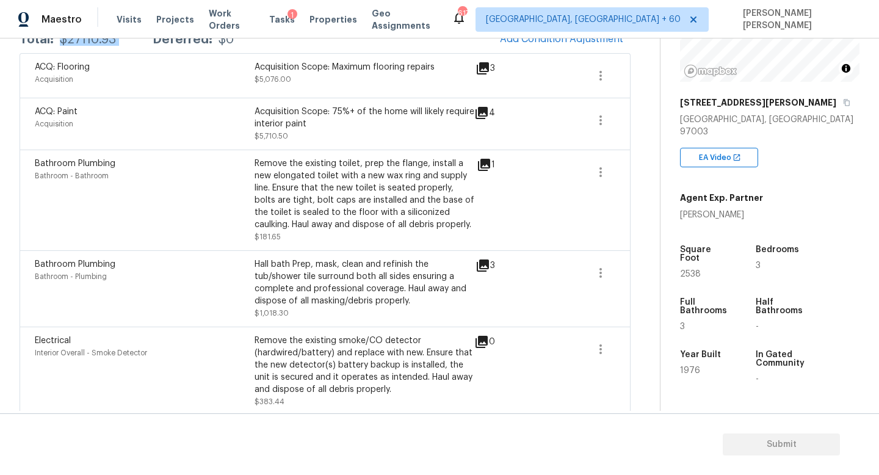
scroll to position [0, 0]
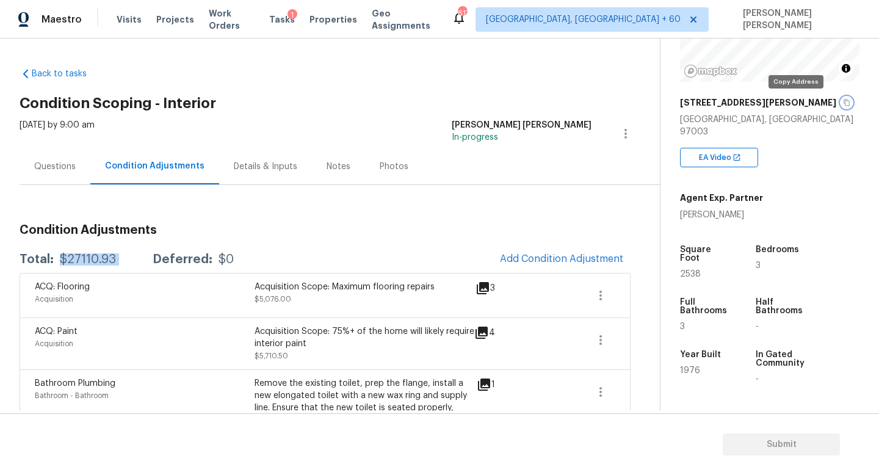
click at [841, 101] on button "button" at bounding box center [846, 102] width 11 height 11
click at [844, 101] on icon "button" at bounding box center [847, 103] width 6 height 7
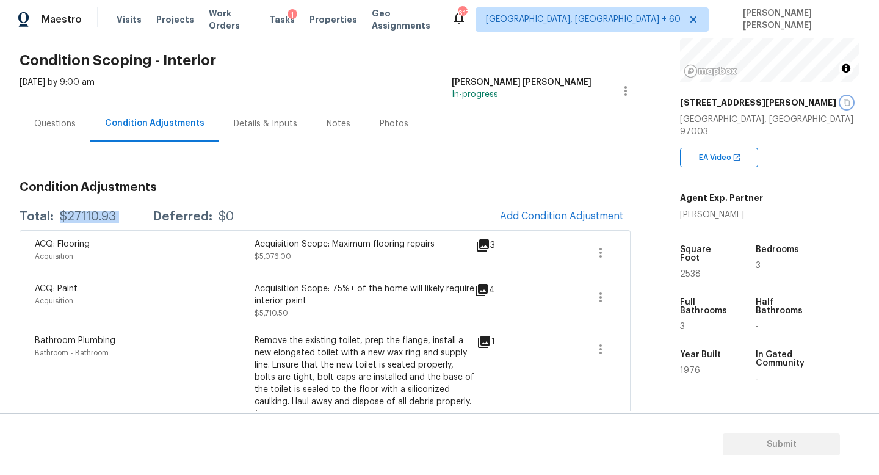
scroll to position [44, 0]
click at [16, 107] on div "Back to tasks Condition Scoping - Interior [DATE] by 9:00 am [PERSON_NAME] [PER…" at bounding box center [439, 224] width 879 height 372
click at [27, 112] on div "Questions" at bounding box center [55, 122] width 71 height 36
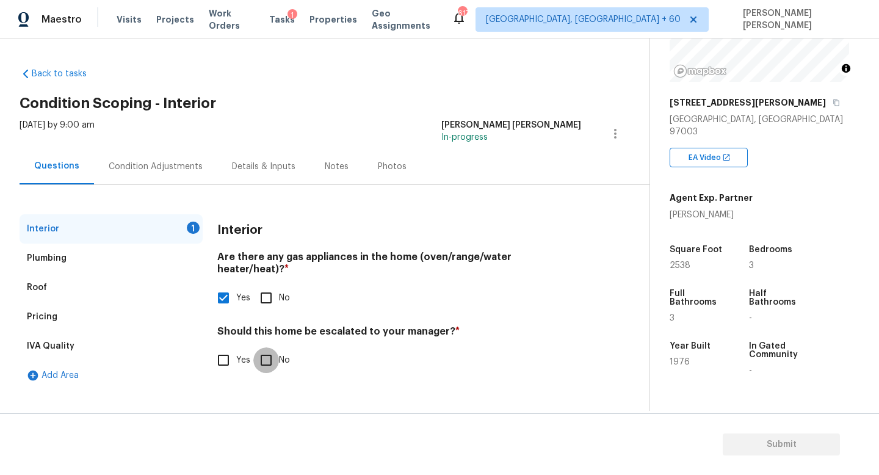
click at [271, 347] on input "No" at bounding box center [266, 360] width 26 height 26
checkbox input "true"
click at [764, 439] on span "Submit" at bounding box center [782, 444] width 98 height 15
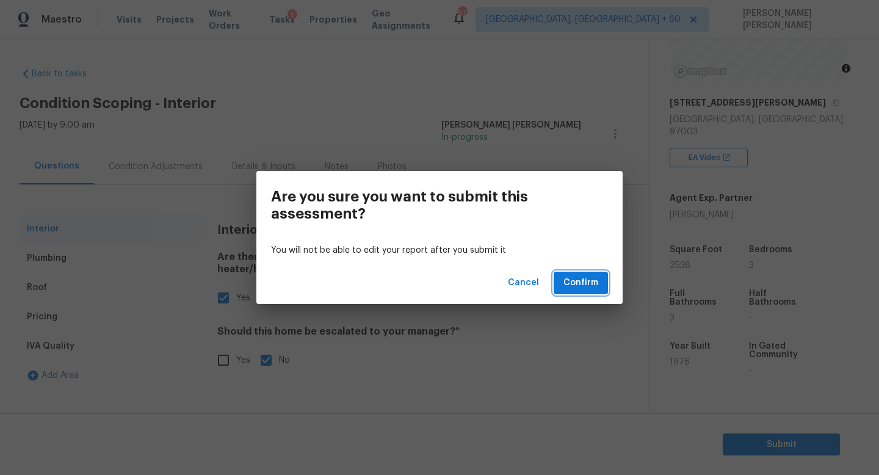
click at [584, 280] on span "Confirm" at bounding box center [581, 282] width 35 height 15
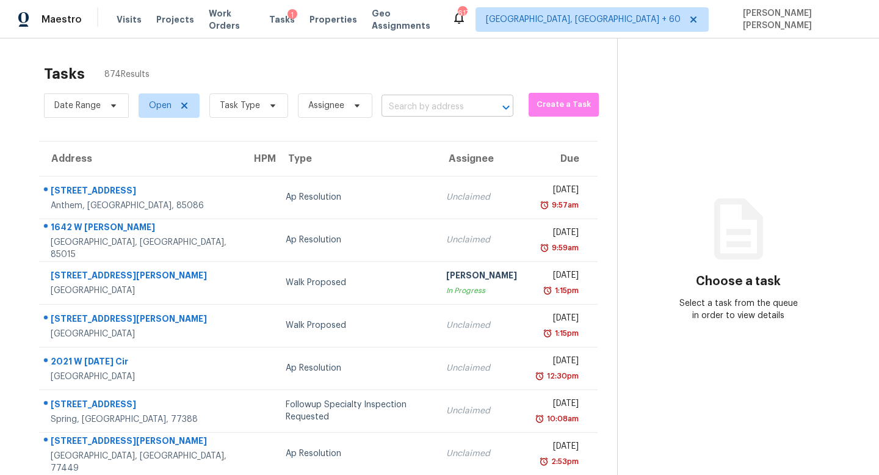
click at [453, 103] on input "text" at bounding box center [431, 107] width 98 height 19
click at [443, 102] on input "text" at bounding box center [431, 107] width 98 height 19
paste input "[STREET_ADDRESS]"
type input "[STREET_ADDRESS]"
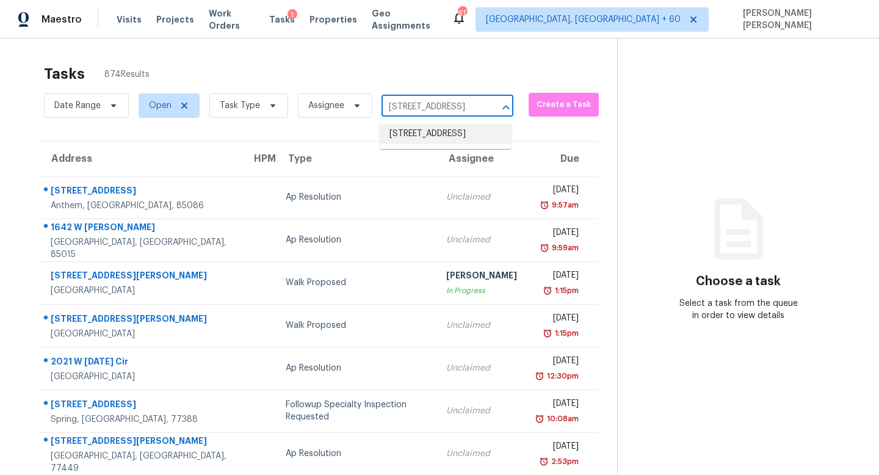
click at [443, 129] on li "[STREET_ADDRESS]" at bounding box center [446, 134] width 132 height 20
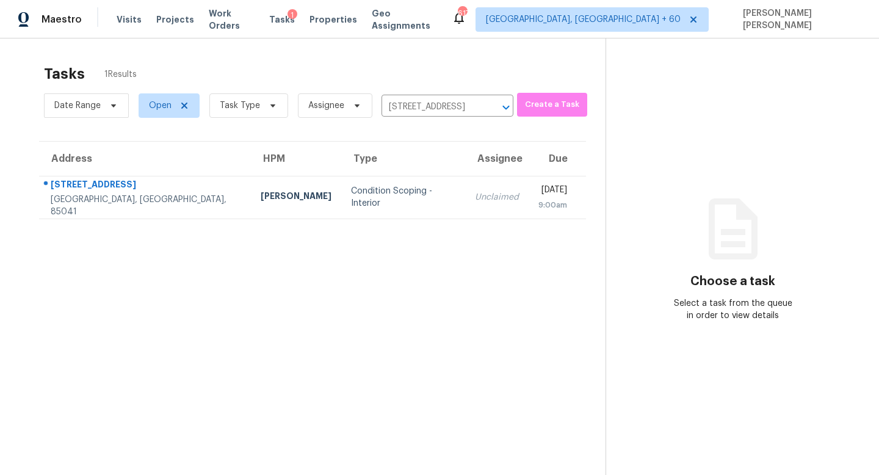
click at [465, 190] on td "Unclaimed" at bounding box center [497, 197] width 64 height 43
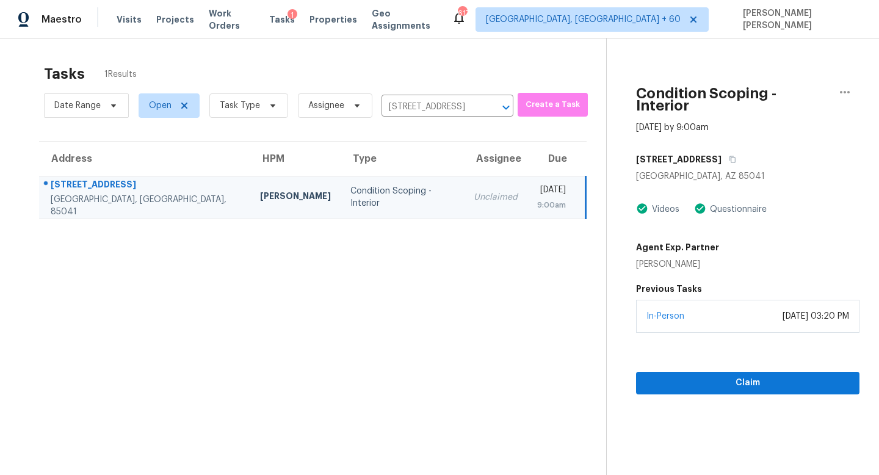
click at [700, 382] on section "Condition Scoping - Interior [DATE] by 9:00am [STREET_ADDRESS] Videos Questionn…" at bounding box center [732, 275] width 253 height 475
click at [705, 376] on span "Claim" at bounding box center [748, 383] width 204 height 15
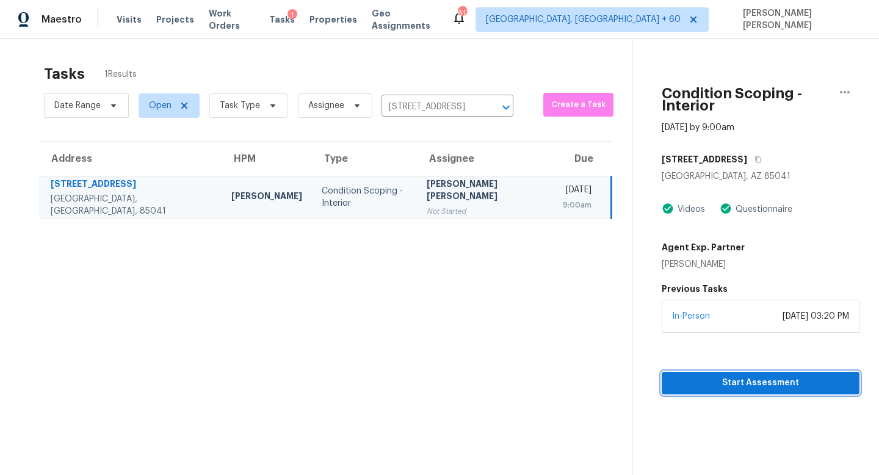
click at [678, 376] on span "Start Assessment" at bounding box center [761, 383] width 178 height 15
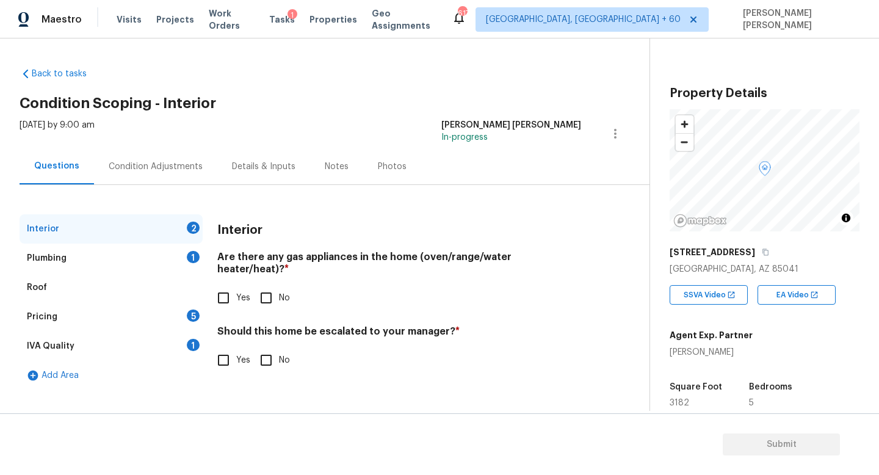
click at [269, 285] on input "No" at bounding box center [266, 298] width 26 height 26
checkbox input "true"
click at [136, 169] on div "Condition Adjustments" at bounding box center [156, 167] width 94 height 12
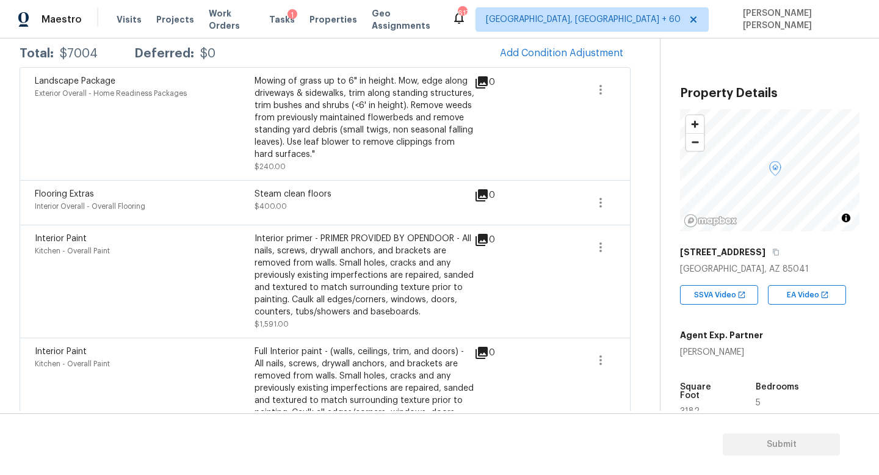
scroll to position [214, 0]
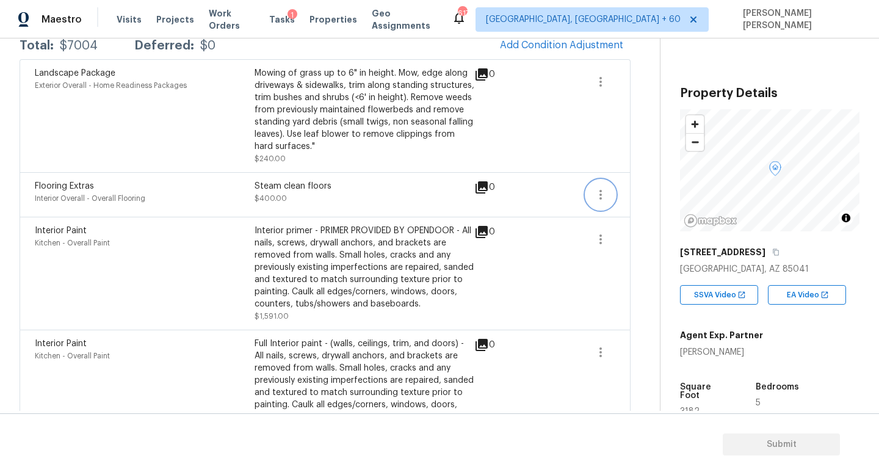
click at [601, 200] on icon "button" at bounding box center [601, 194] width 15 height 15
click at [628, 200] on link "Edit" at bounding box center [671, 193] width 104 height 18
click at [620, 217] on body "Maestro Visits Projects Work Orders Tasks 1 Properties Geo Assignments 617 [GEO…" at bounding box center [439, 237] width 879 height 475
click at [596, 233] on icon "button" at bounding box center [601, 239] width 15 height 15
click at [622, 235] on link "Edit" at bounding box center [671, 237] width 104 height 18
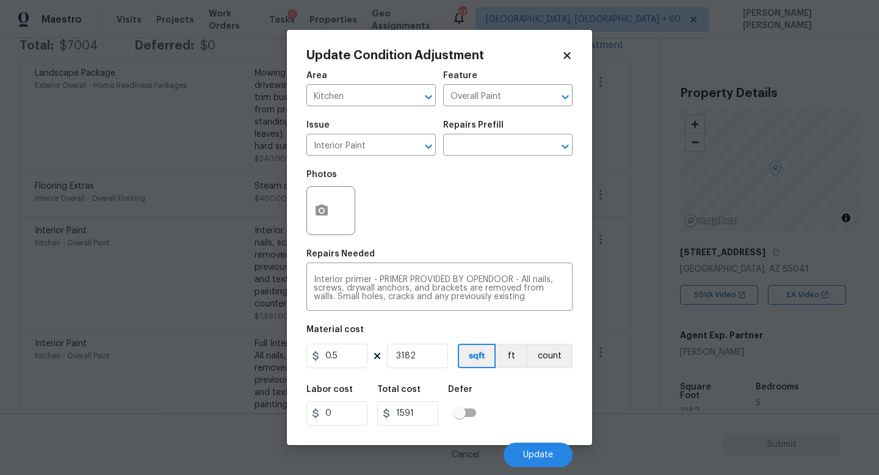
click at [195, 292] on body "Maestro Visits Projects Work Orders Tasks 1 Properties Geo Assignments 617 [GEO…" at bounding box center [439, 237] width 879 height 475
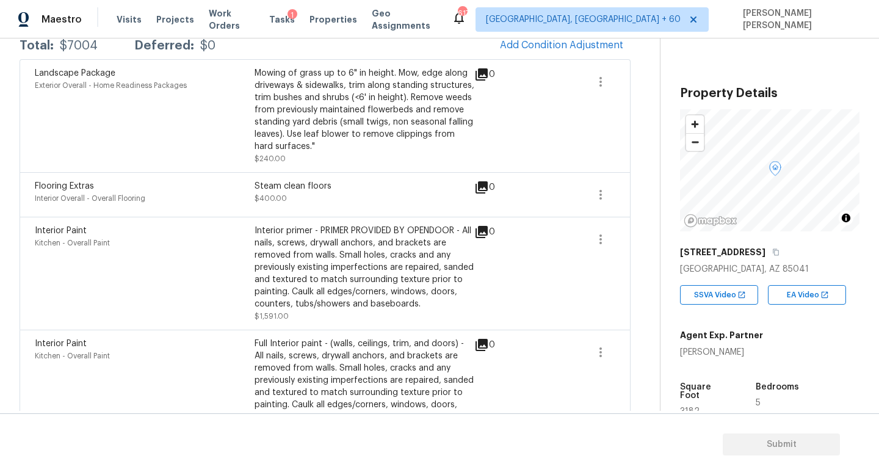
scroll to position [336, 0]
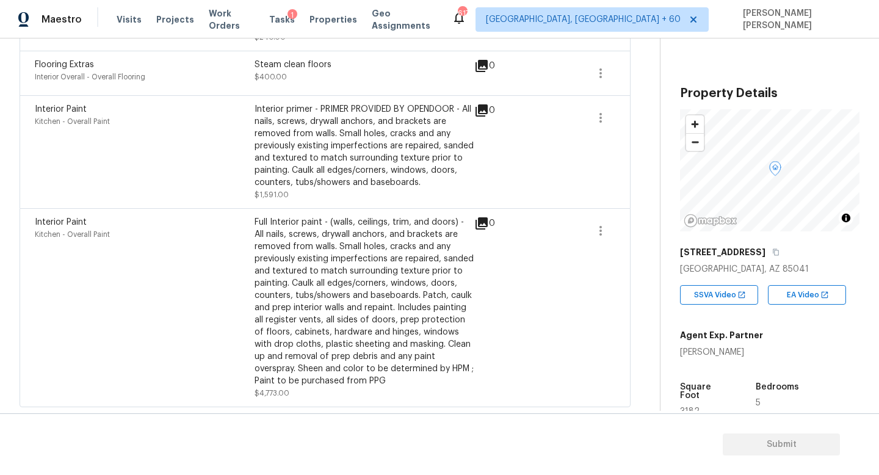
click at [615, 227] on div "Interior Paint Kitchen - Overall Paint Full Interior paint - (walls, ceilings, …" at bounding box center [325, 307] width 611 height 199
click at [600, 230] on icon "button" at bounding box center [601, 231] width 2 height 10
click at [645, 230] on div "Edit" at bounding box center [670, 228] width 95 height 12
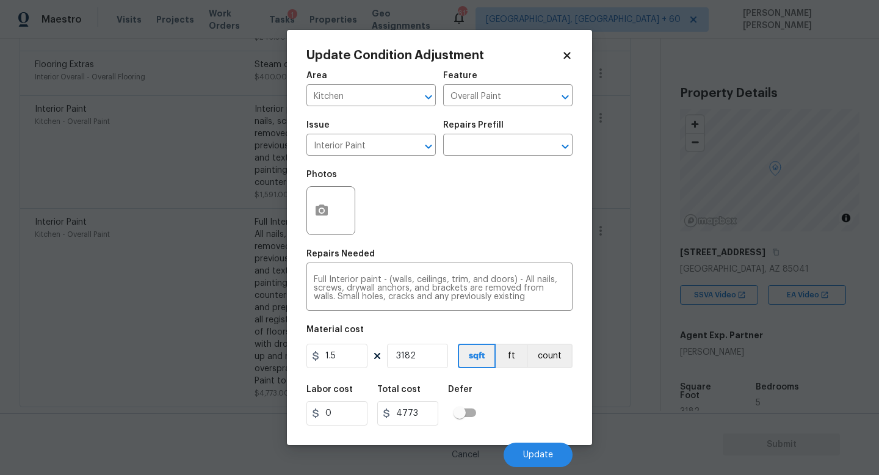
click at [623, 237] on body "Maestro Visits Projects Work Orders Tasks 1 Properties Geo Assignments 617 [GEO…" at bounding box center [439, 237] width 879 height 475
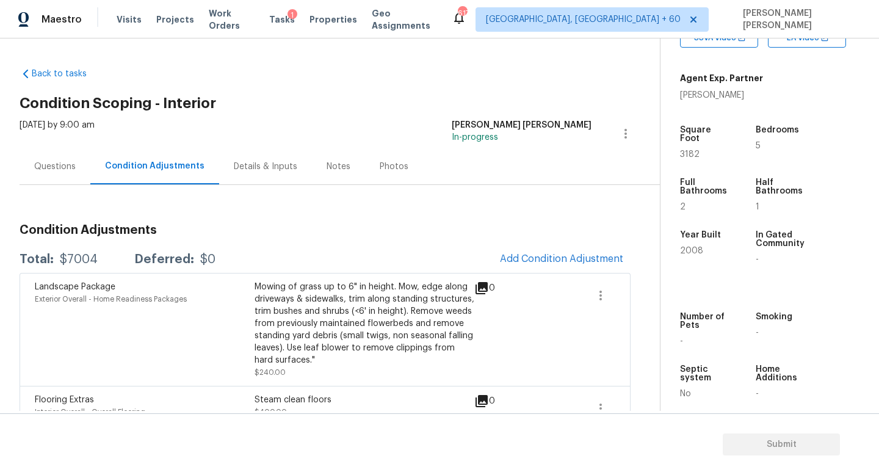
scroll to position [0, 0]
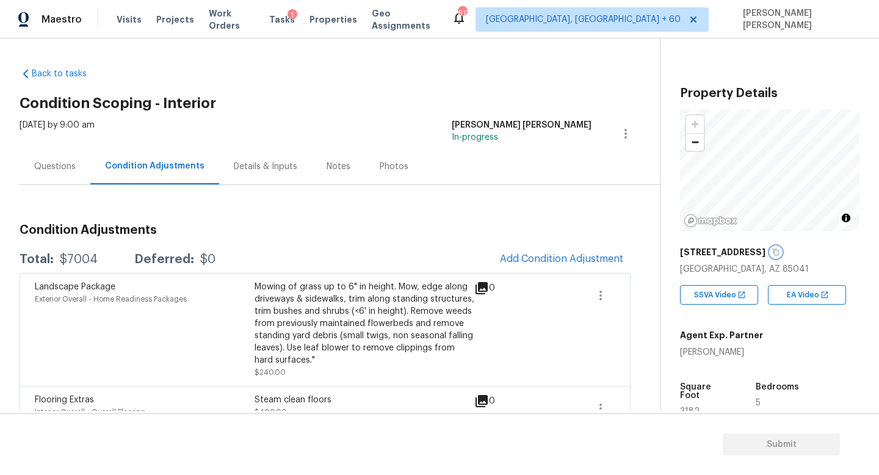
click at [772, 254] on icon "button" at bounding box center [775, 252] width 7 height 7
click at [78, 256] on div "$7004" at bounding box center [79, 259] width 38 height 12
copy div "$7004"
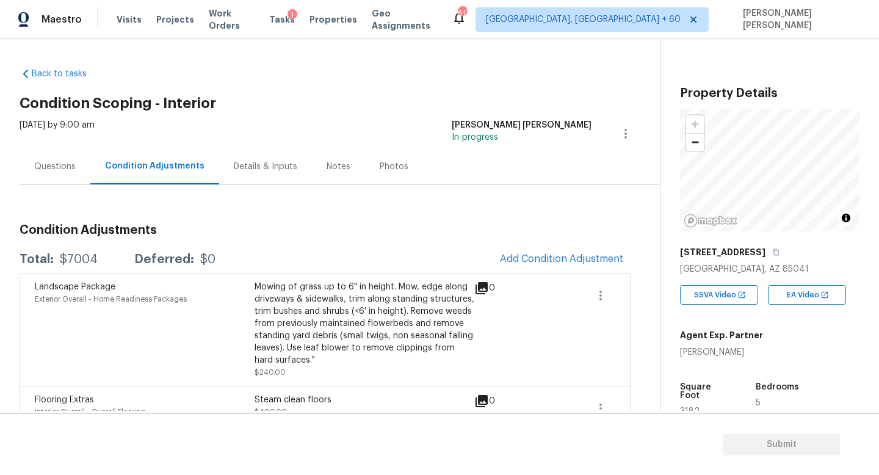
click at [46, 169] on div "Questions" at bounding box center [55, 167] width 42 height 12
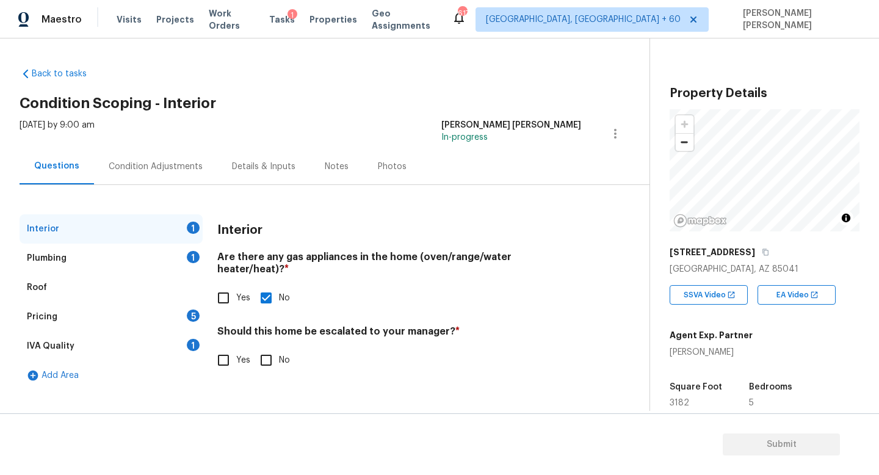
click at [269, 347] on input "No" at bounding box center [266, 360] width 26 height 26
checkbox input "true"
click at [135, 256] on div "Plumbing 1" at bounding box center [111, 258] width 183 height 29
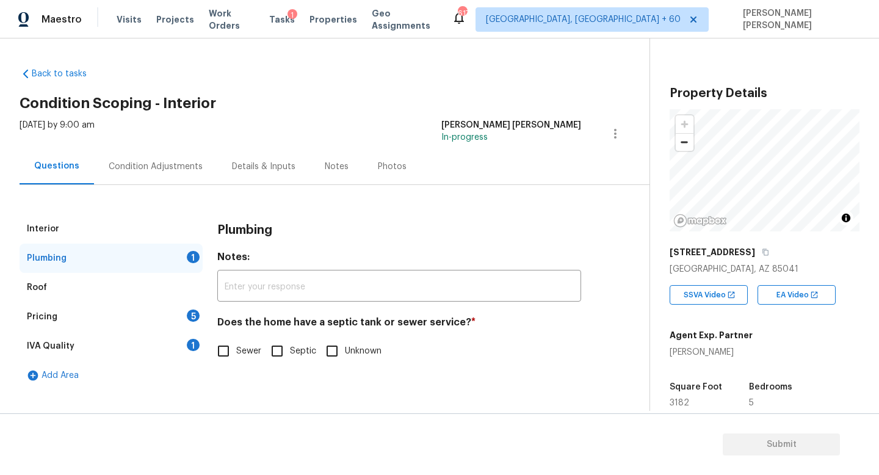
click at [221, 344] on input "Sewer" at bounding box center [224, 351] width 26 height 26
checkbox input "true"
click at [163, 320] on div "Pricing 5" at bounding box center [111, 316] width 183 height 29
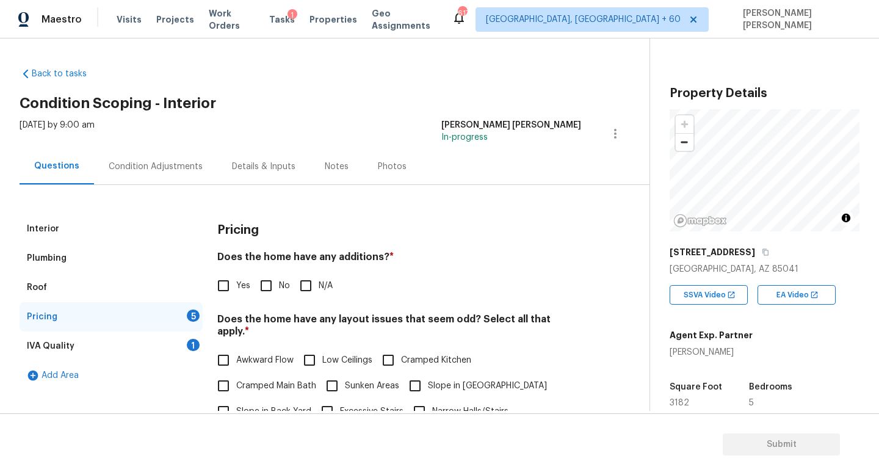
click at [272, 280] on input "No" at bounding box center [266, 286] width 26 height 26
checkbox input "true"
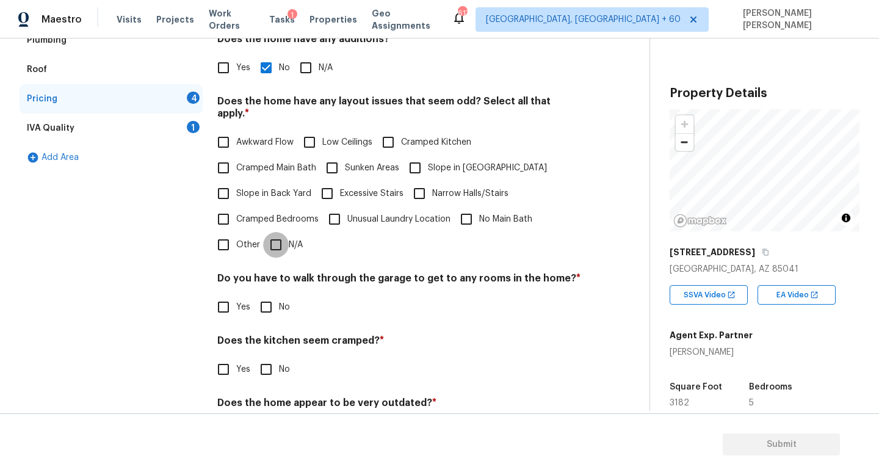
click at [269, 237] on input "N/A" at bounding box center [276, 245] width 26 height 26
checkbox input "true"
click at [260, 280] on div "Do you have to walk through the garage to get to any rooms in the home? * Yes No" at bounding box center [399, 296] width 364 height 48
click at [260, 294] on input "No" at bounding box center [266, 307] width 26 height 26
checkbox input "true"
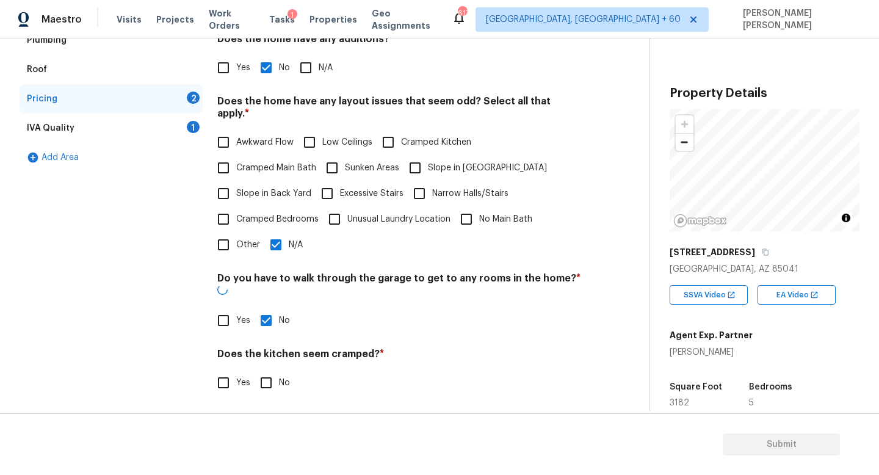
click at [262, 370] on input "No" at bounding box center [266, 383] width 26 height 26
checkbox input "true"
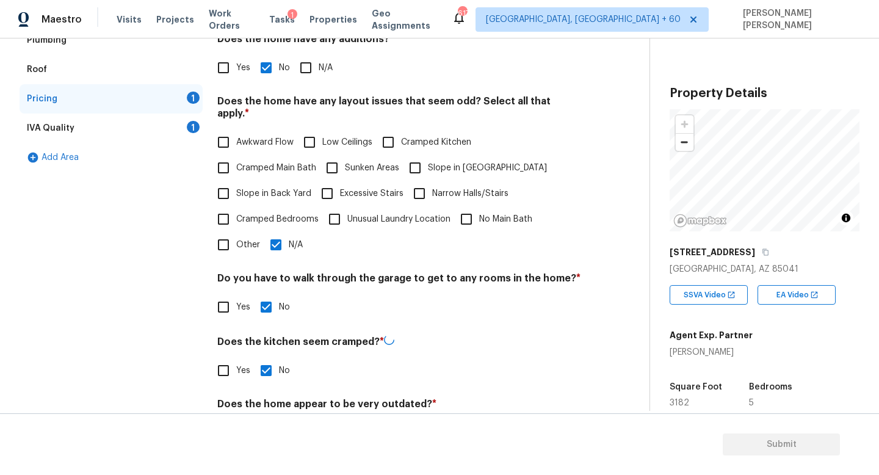
scroll to position [258, 0]
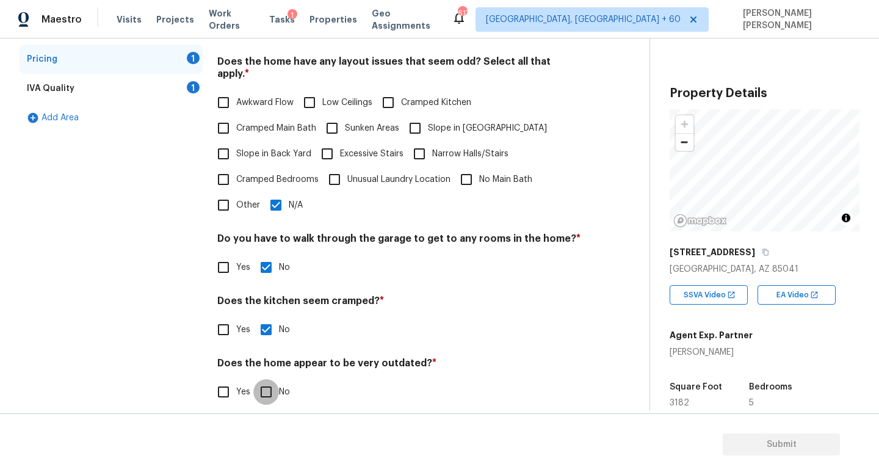
click at [269, 379] on input "No" at bounding box center [266, 392] width 26 height 26
checkbox input "true"
click at [145, 81] on div "IVA Quality 1" at bounding box center [111, 88] width 183 height 29
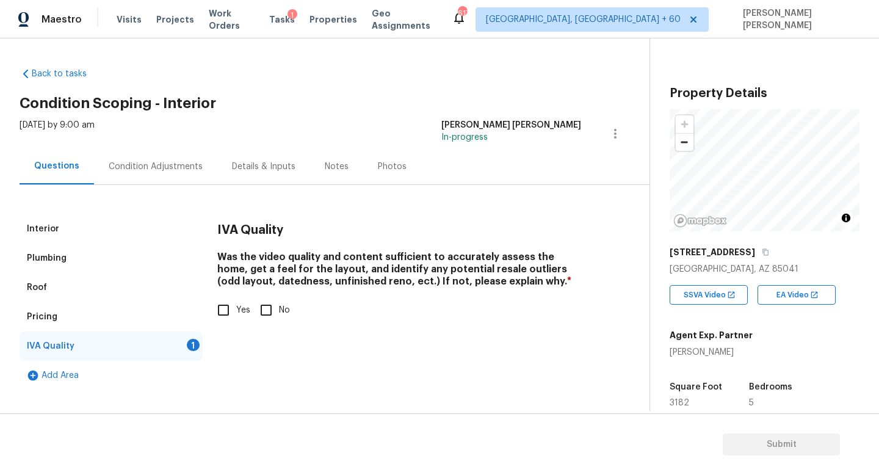
scroll to position [0, 0]
click at [225, 288] on h4 "Was the video quality and content sufficient to accurately assess the home, get…" at bounding box center [399, 272] width 364 height 42
click at [223, 315] on input "Yes" at bounding box center [224, 310] width 26 height 26
checkbox input "true"
click at [781, 443] on span "Submit" at bounding box center [782, 444] width 98 height 15
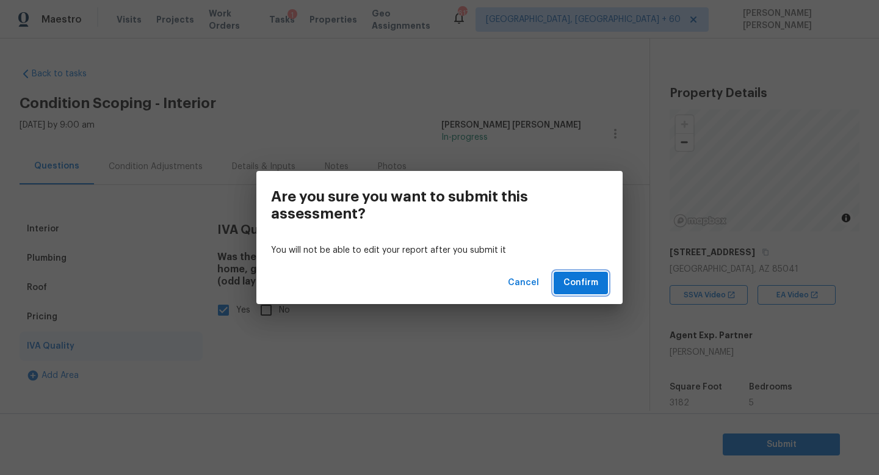
click at [575, 278] on span "Confirm" at bounding box center [581, 282] width 35 height 15
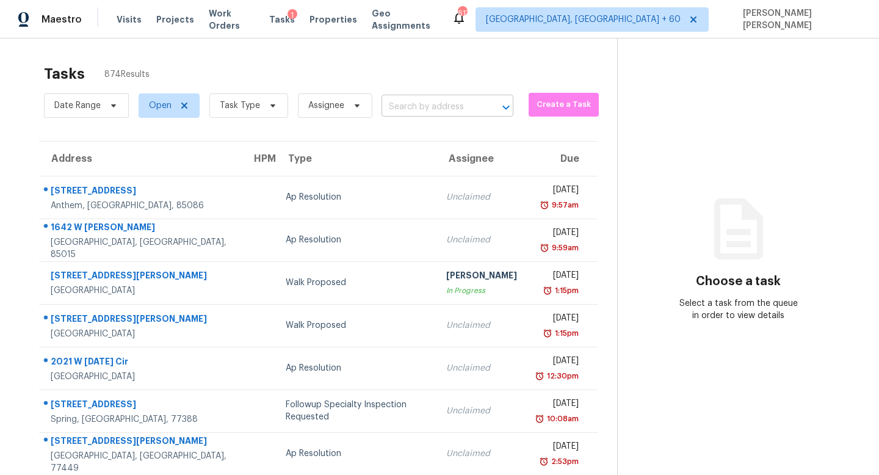
click at [443, 111] on input "text" at bounding box center [431, 107] width 98 height 19
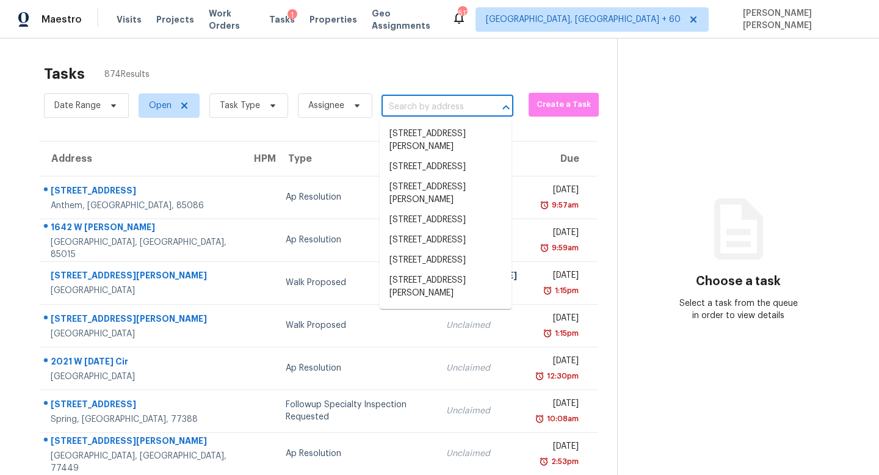
paste input "[STREET_ADDRESS][PERSON_NAME]"
type input "[STREET_ADDRESS][PERSON_NAME]"
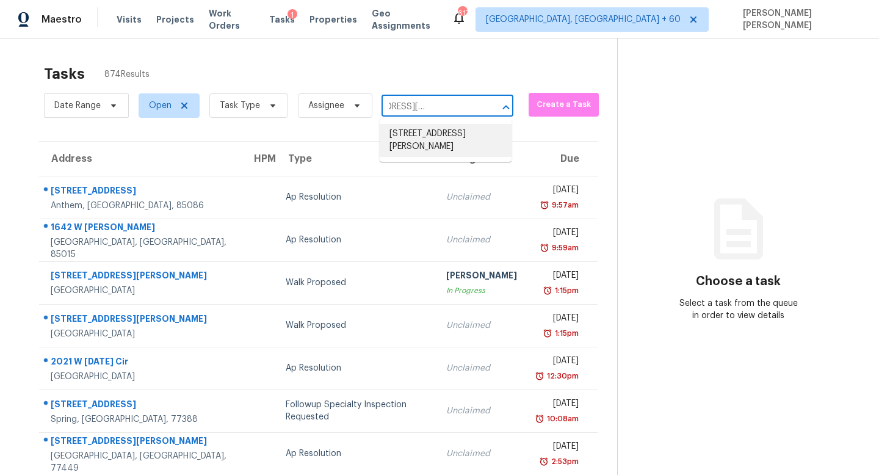
click at [463, 130] on li "[STREET_ADDRESS][PERSON_NAME]" at bounding box center [446, 140] width 132 height 33
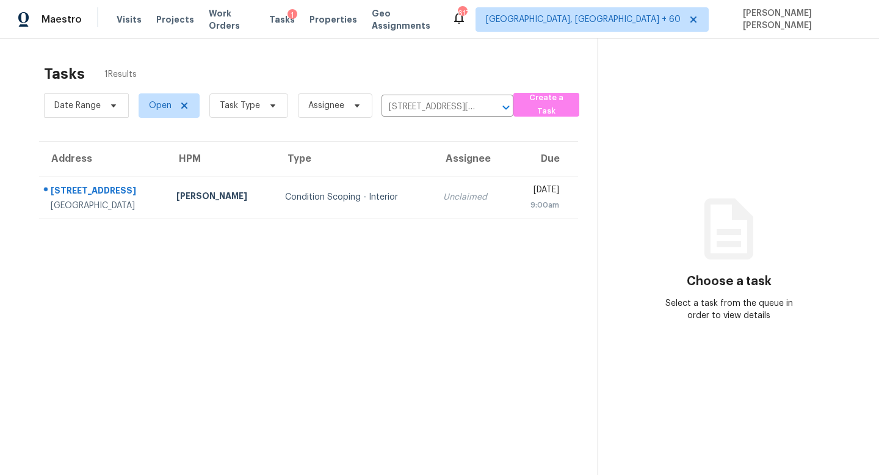
click at [337, 213] on td "Condition Scoping - Interior" at bounding box center [354, 197] width 159 height 43
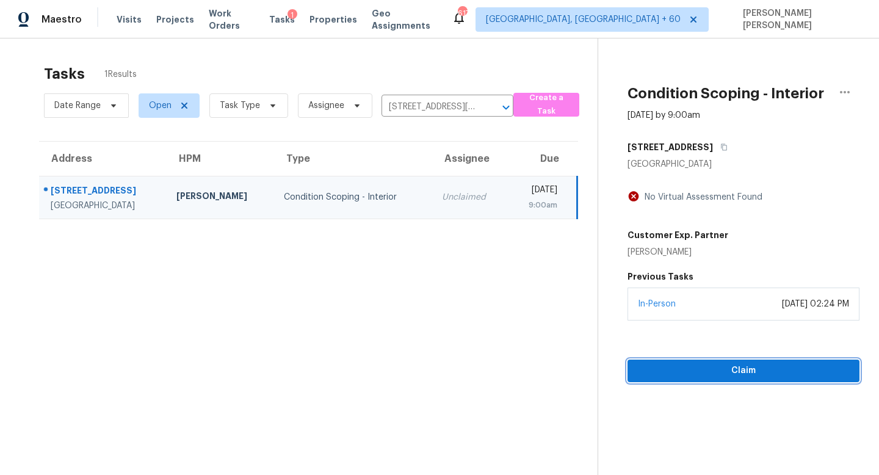
click at [686, 365] on span "Claim" at bounding box center [743, 370] width 212 height 15
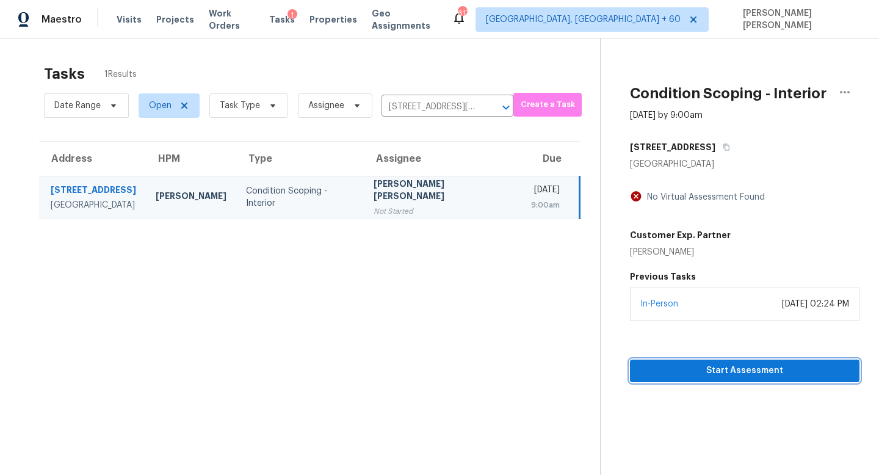
click at [761, 375] on span "Start Assessment" at bounding box center [745, 370] width 210 height 15
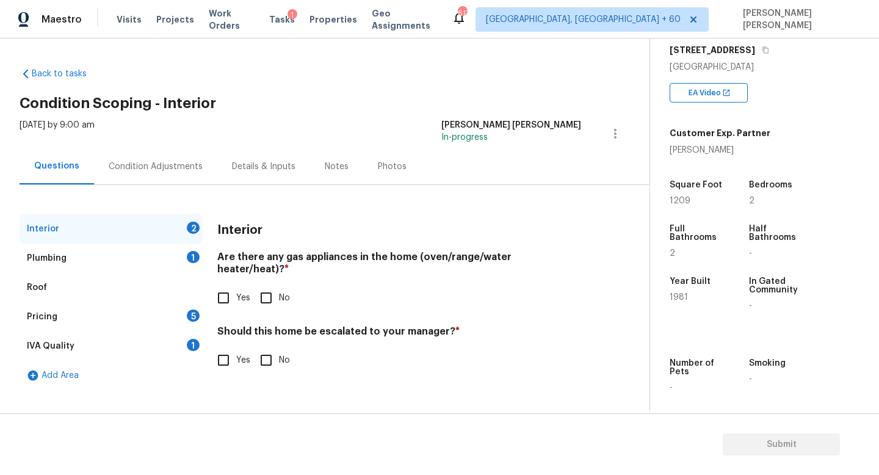
scroll to position [205, 0]
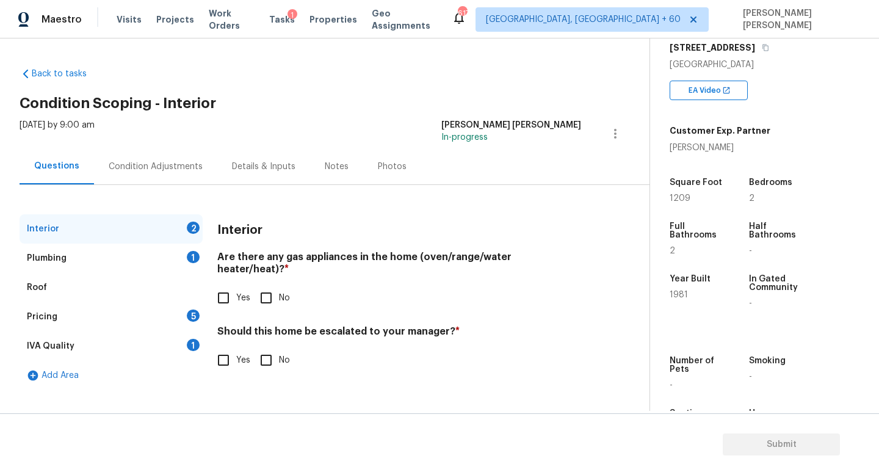
click at [223, 285] on input "Yes" at bounding box center [224, 298] width 26 height 26
checkbox input "true"
click at [274, 347] on input "No" at bounding box center [266, 360] width 26 height 26
checkbox input "true"
click at [137, 253] on div "Plumbing 1" at bounding box center [111, 258] width 183 height 29
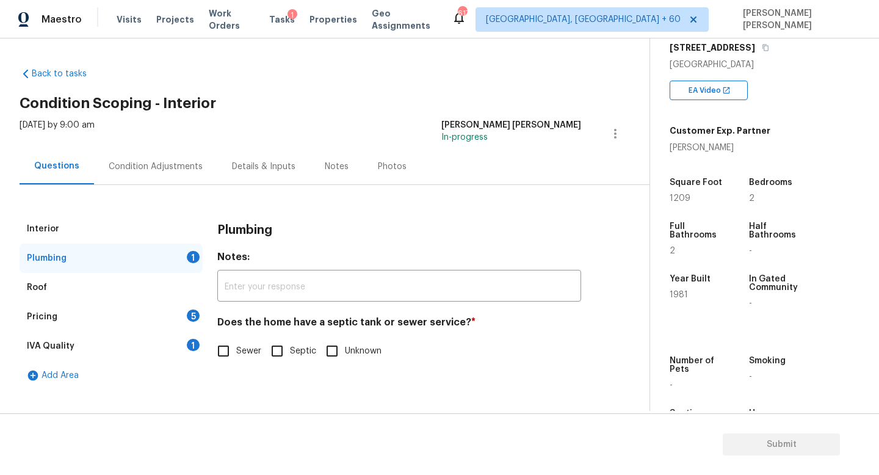
click at [233, 354] on input "Sewer" at bounding box center [224, 351] width 26 height 26
checkbox input "true"
click at [186, 322] on div "Pricing 5" at bounding box center [111, 316] width 183 height 29
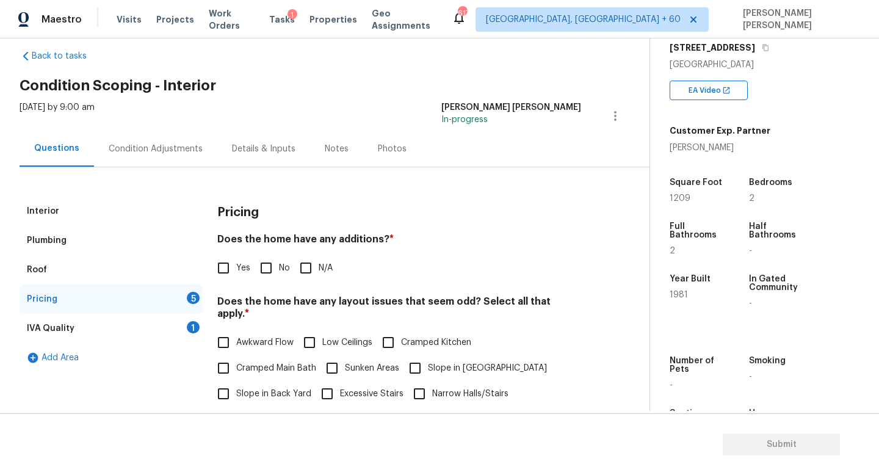
scroll to position [29, 0]
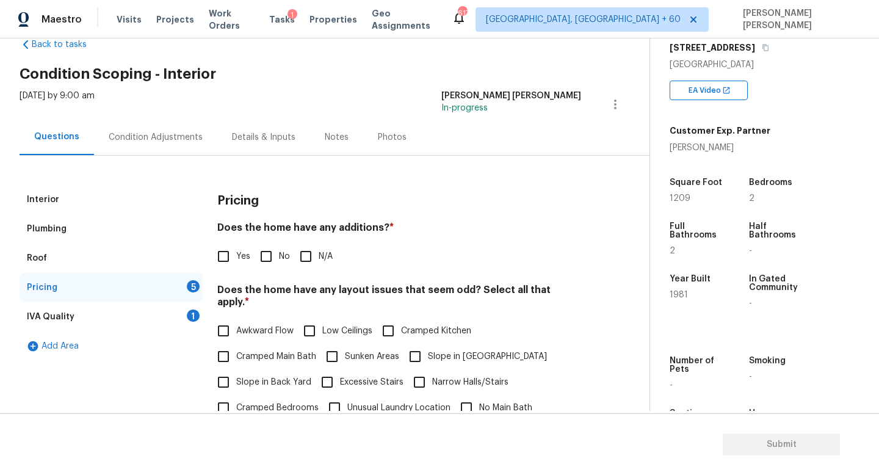
click at [264, 253] on input "No" at bounding box center [266, 257] width 26 height 26
checkbox input "true"
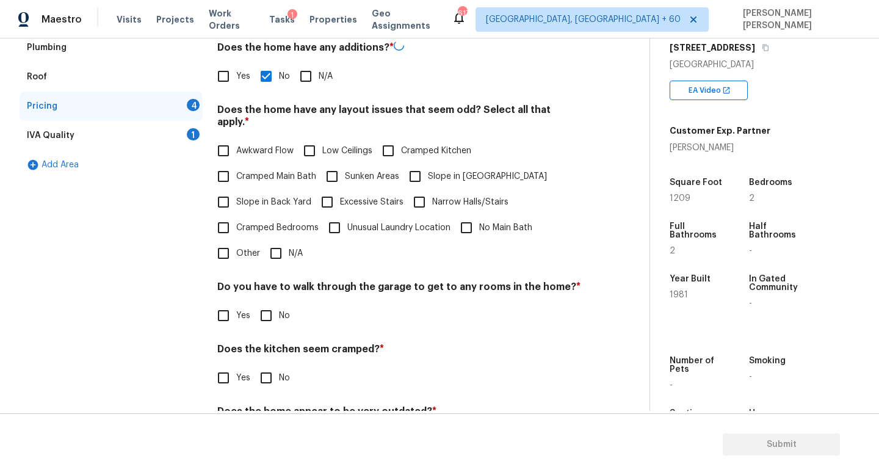
scroll to position [232, 0]
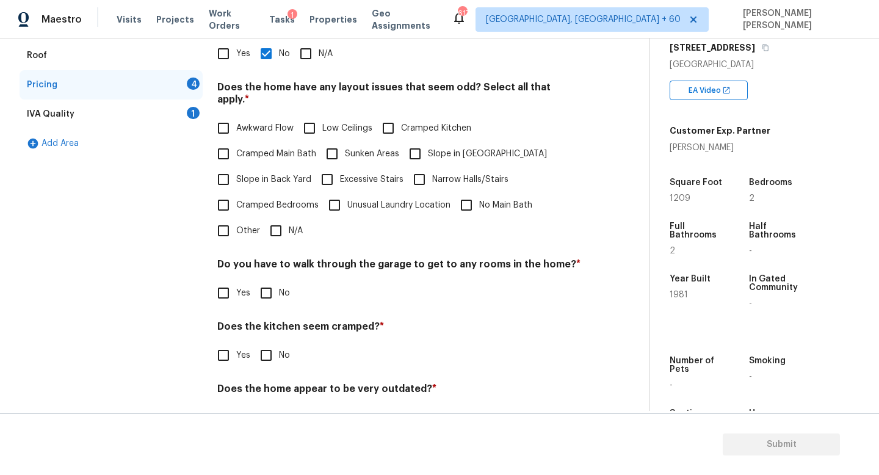
click at [270, 231] on div "Pricing Does the home have any additions? * Yes No N/A Does the home have any l…" at bounding box center [399, 213] width 364 height 463
click at [276, 222] on input "N/A" at bounding box center [276, 231] width 26 height 26
checkbox input "true"
click at [263, 309] on div "Pricing Does the home have any additions? * Yes No N/A Does the home have any l…" at bounding box center [399, 214] width 364 height 464
click at [271, 280] on input "No" at bounding box center [266, 293] width 26 height 26
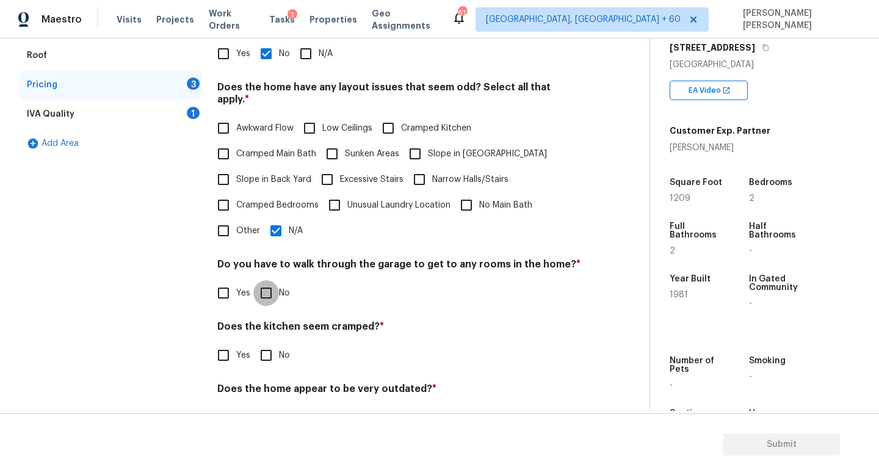
checkbox input "true"
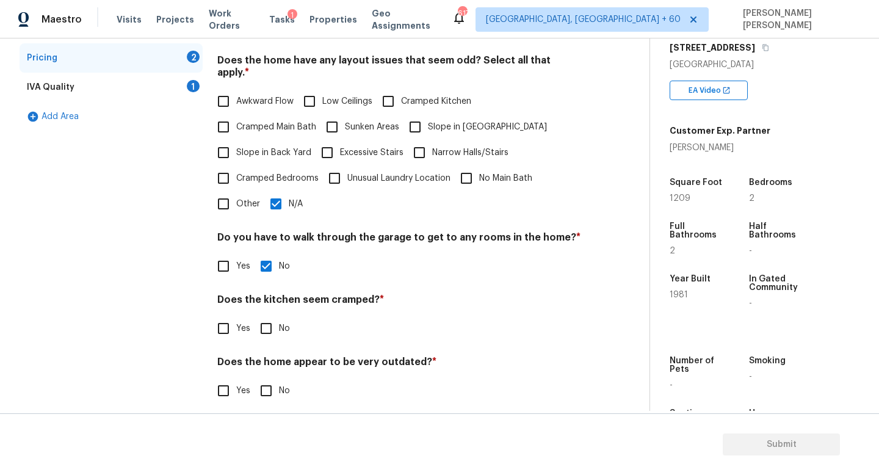
scroll to position [258, 0]
click at [263, 317] on input "No" at bounding box center [266, 330] width 26 height 26
checkbox input "true"
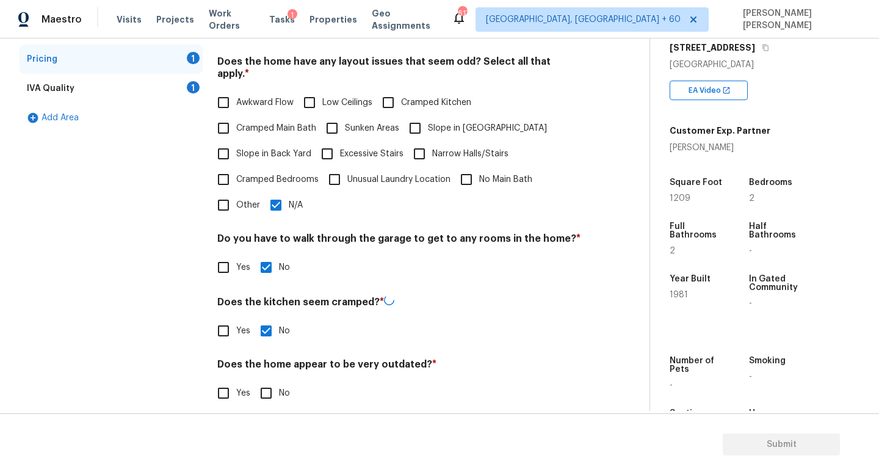
click at [259, 396] on div "Pricing Does the home have any additions? * Yes No N/A Does the home have any l…" at bounding box center [399, 189] width 364 height 464
click at [266, 382] on input "No" at bounding box center [266, 392] width 26 height 26
checkbox input "true"
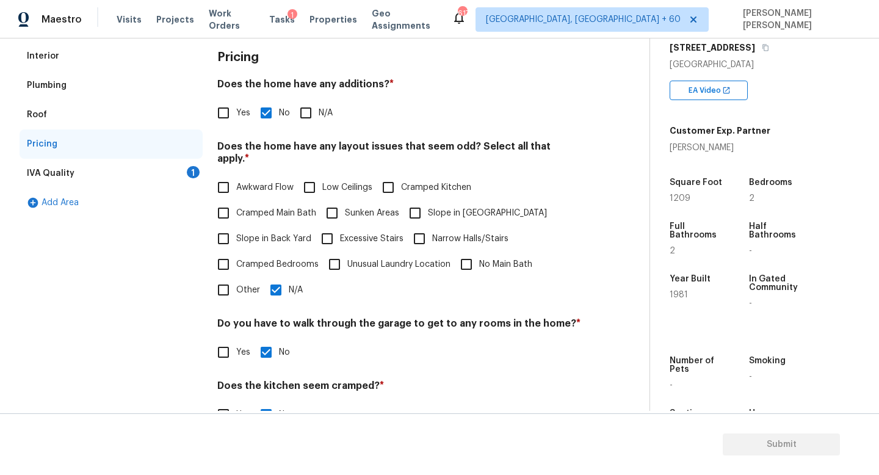
scroll to position [78, 0]
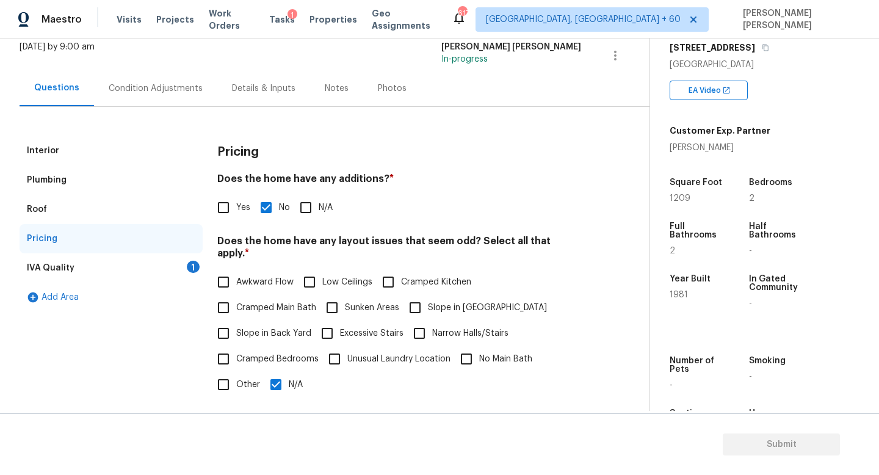
click at [162, 264] on div "IVA Quality 1" at bounding box center [111, 267] width 183 height 29
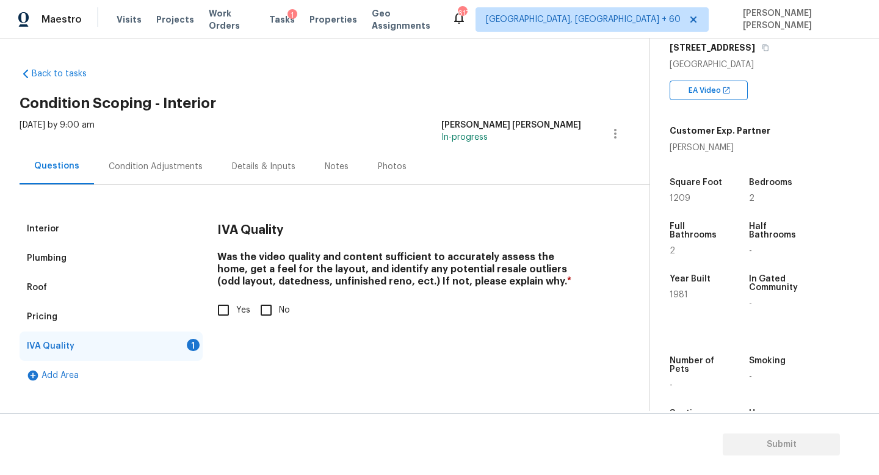
click at [231, 305] on input "Yes" at bounding box center [224, 310] width 26 height 26
checkbox input "true"
click at [163, 169] on div "Condition Adjustments" at bounding box center [156, 167] width 94 height 12
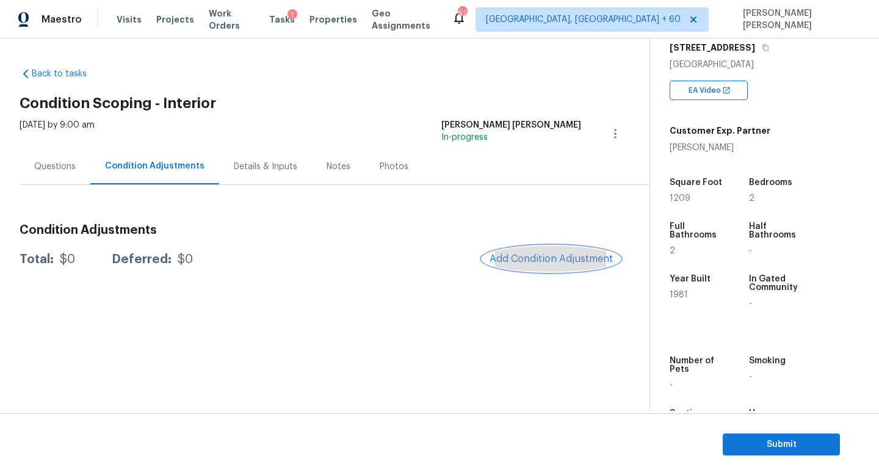
click at [554, 258] on span "Add Condition Adjustment" at bounding box center [551, 258] width 123 height 11
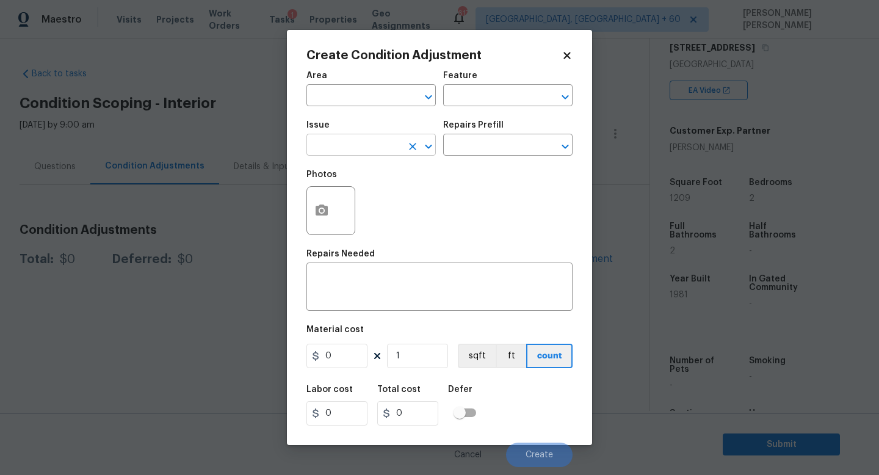
click at [361, 156] on body "Maestro Visits Projects Work Orders Tasks 1 Properties Geo Assignments 617 [GEO…" at bounding box center [439, 237] width 879 height 475
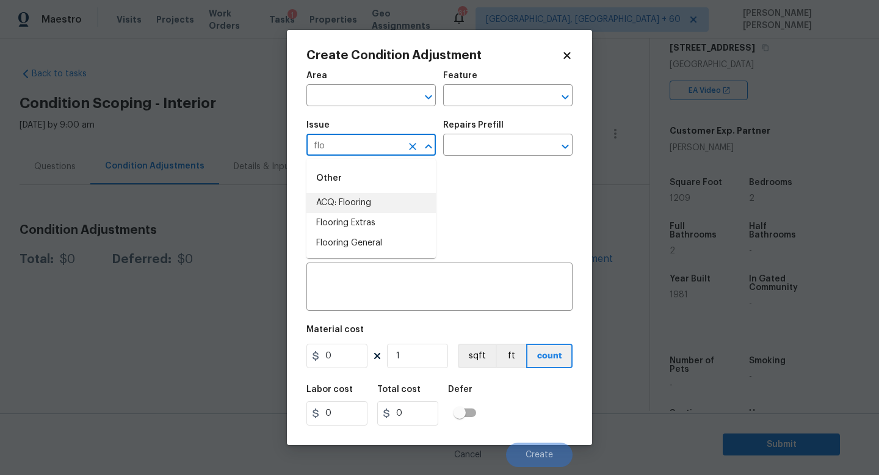
click at [371, 191] on div "Other" at bounding box center [371, 178] width 129 height 29
click at [376, 196] on li "ACQ: Flooring" at bounding box center [371, 203] width 129 height 20
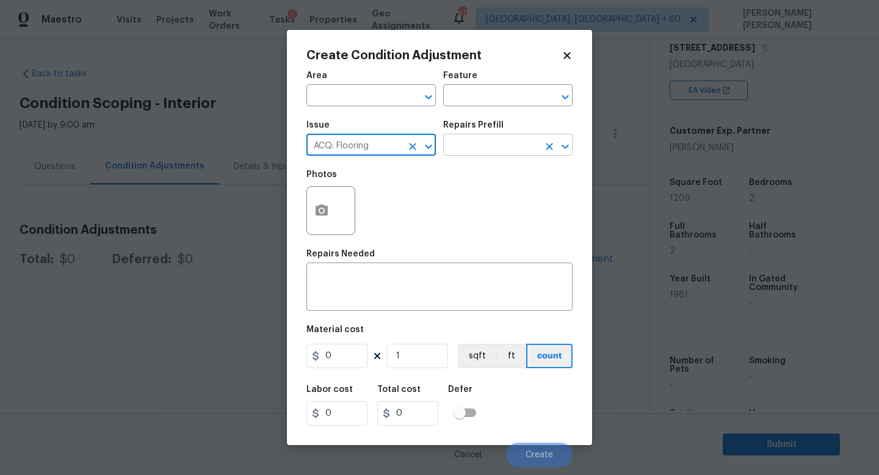
type input "ACQ: Flooring"
click at [478, 143] on input "text" at bounding box center [490, 146] width 95 height 19
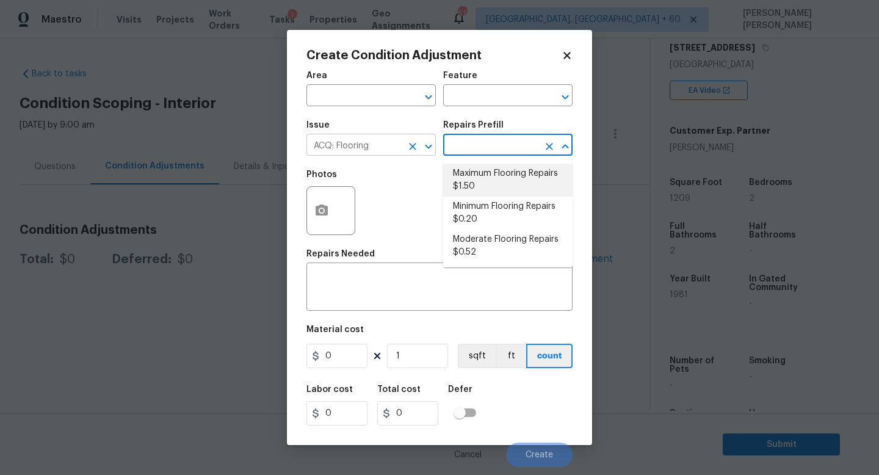
click at [404, 149] on button "Clear" at bounding box center [412, 146] width 17 height 17
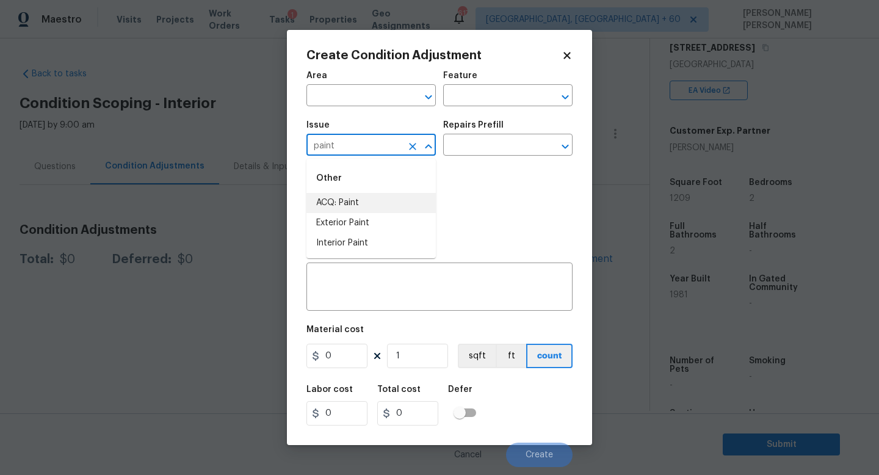
click at [405, 203] on li "ACQ: Paint" at bounding box center [371, 203] width 129 height 20
type input "ACQ: Paint"
click at [484, 145] on input "text" at bounding box center [490, 146] width 95 height 19
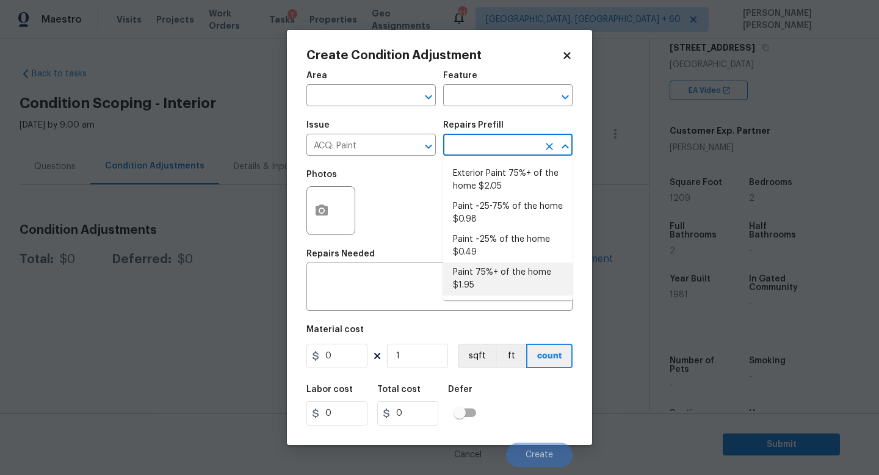
click at [483, 285] on li "Paint 75%+ of the home $1.95" at bounding box center [507, 279] width 129 height 33
type input "Acquisition"
type textarea "Acquisition Scope: 75%+ of the home will likely require interior paint"
type input "1.95"
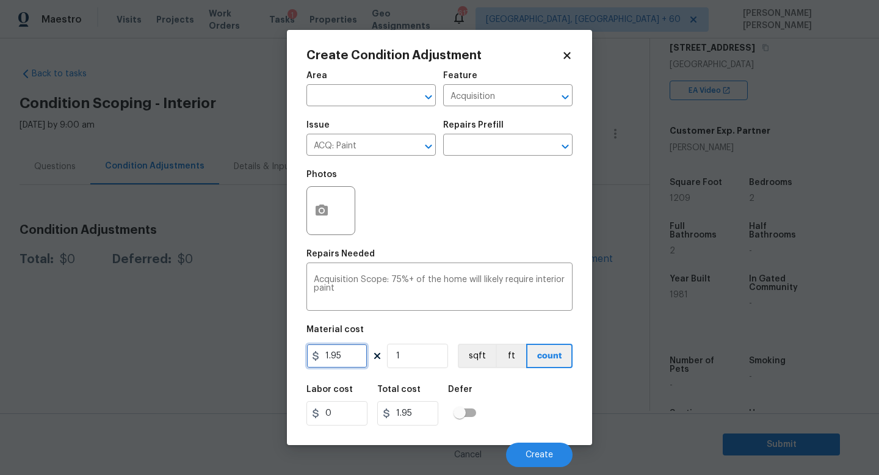
drag, startPoint x: 357, startPoint y: 359, endPoint x: 257, endPoint y: 358, distance: 99.5
click at [260, 359] on div "Create Condition Adjustment Area ​ Feature Acquisition ​ Issue ACQ: Paint ​ Rep…" at bounding box center [439, 237] width 879 height 475
type input "2"
click at [421, 358] on input "1" at bounding box center [417, 356] width 61 height 24
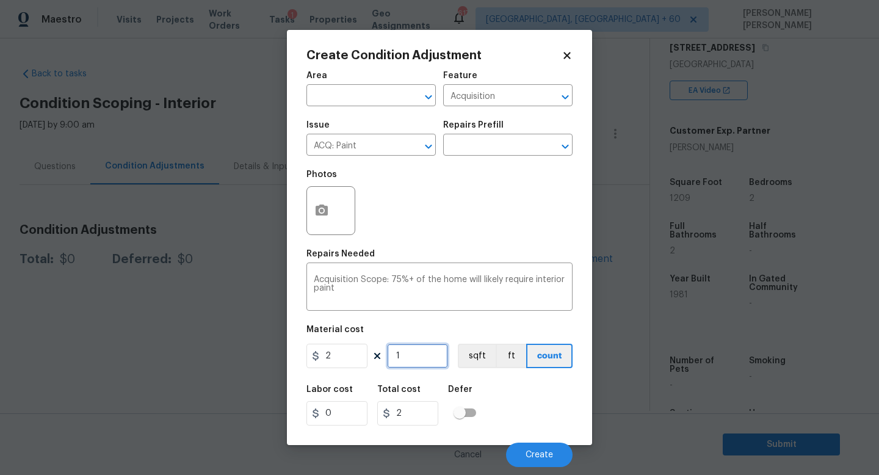
type input "12"
type input "24"
type input "120"
type input "240"
type input "1200"
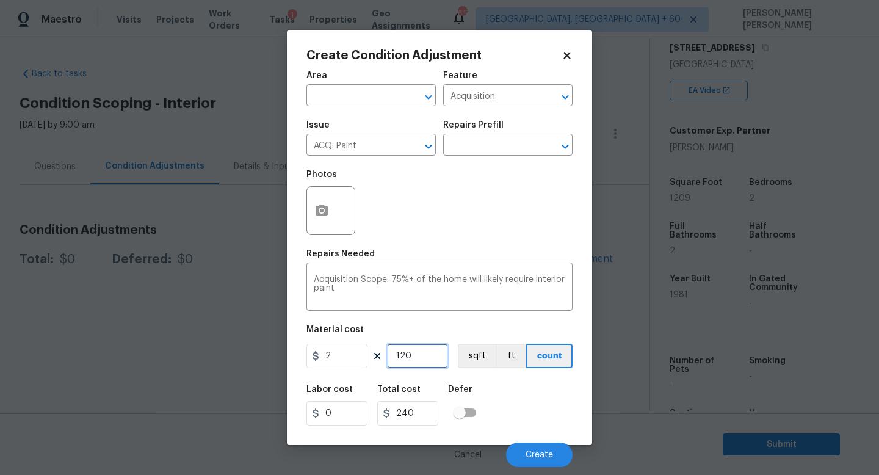
type input "2400"
type input "1200"
click at [331, 209] on button "button" at bounding box center [321, 211] width 29 height 48
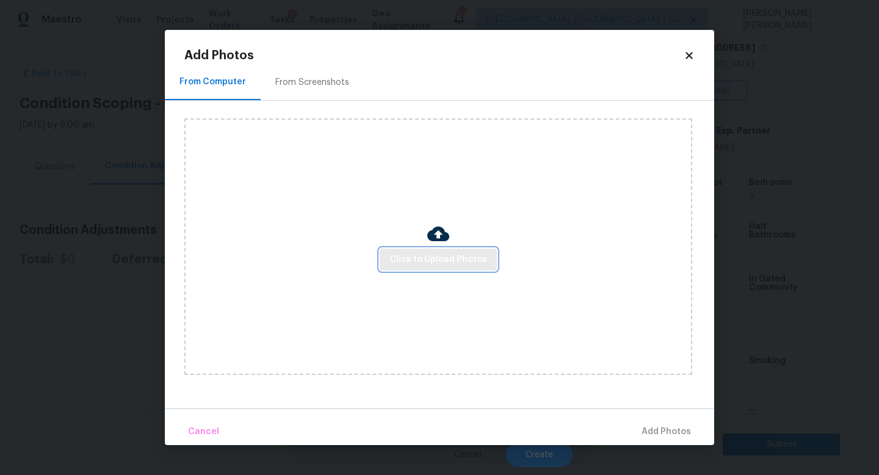
click at [425, 261] on span "Click to Upload Photos" at bounding box center [439, 259] width 98 height 15
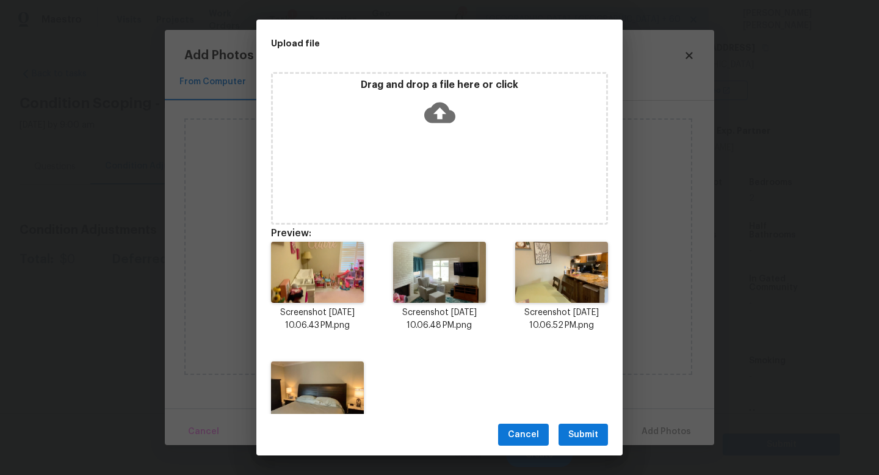
click at [590, 427] on span "Submit" at bounding box center [583, 434] width 30 height 15
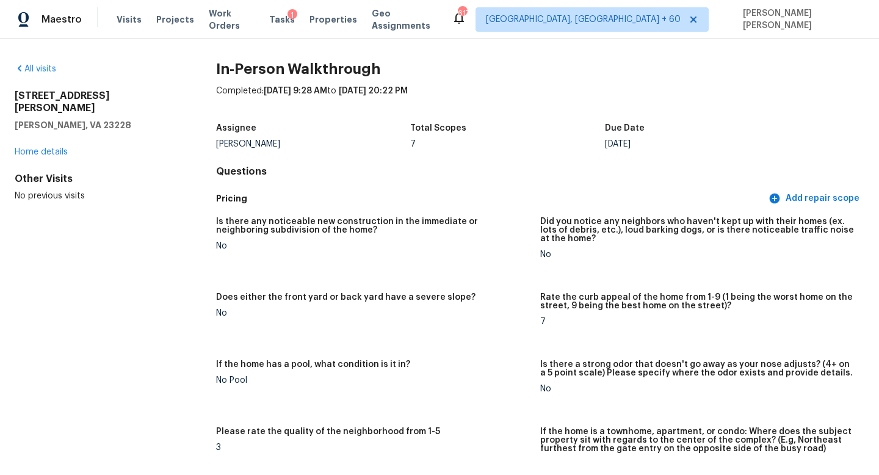
scroll to position [1870, 0]
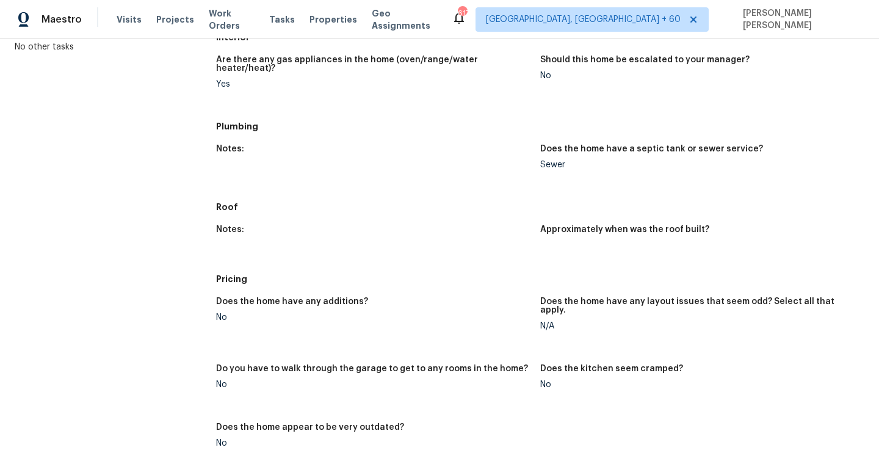
scroll to position [441, 0]
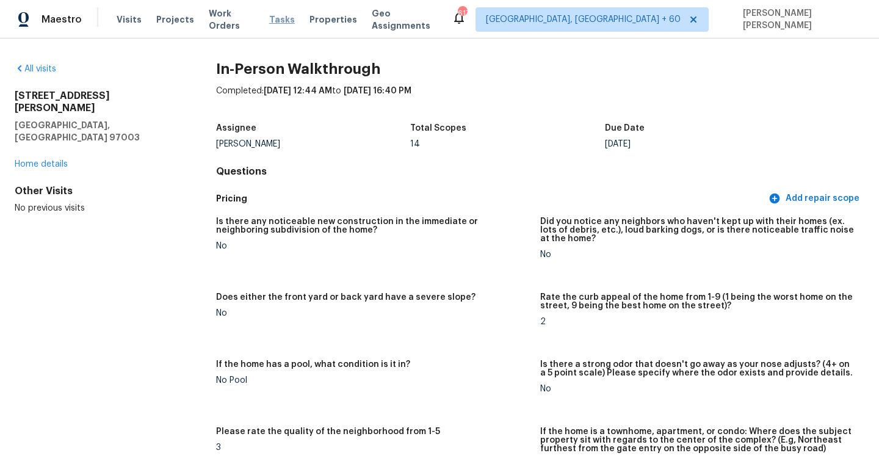
click at [275, 21] on span "Tasks" at bounding box center [282, 19] width 26 height 9
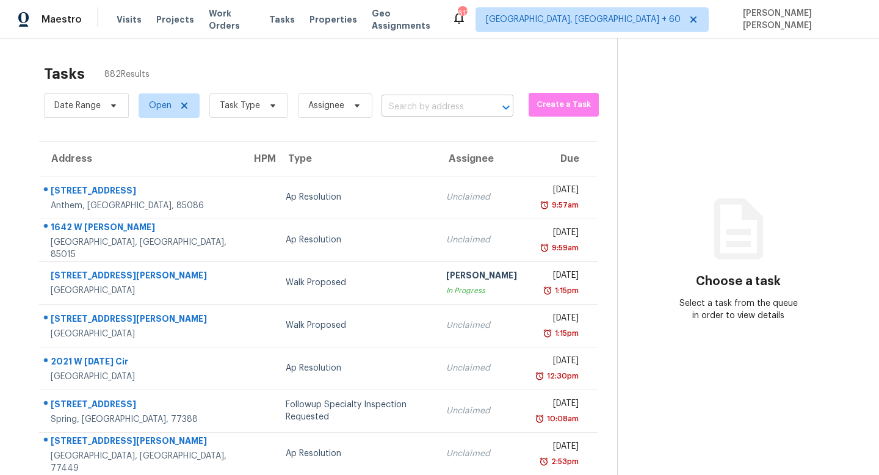
click at [452, 107] on input "text" at bounding box center [431, 107] width 98 height 19
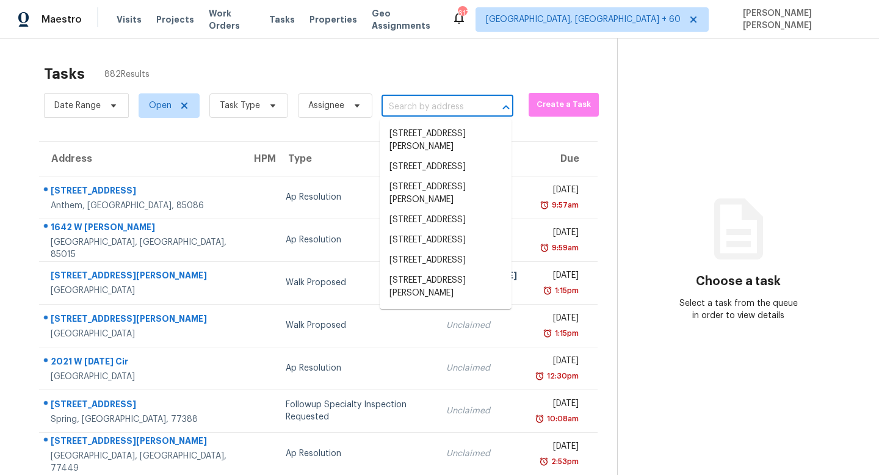
paste input "[STREET_ADDRESS][PERSON_NAME]"
type input "[STREET_ADDRESS][PERSON_NAME]"
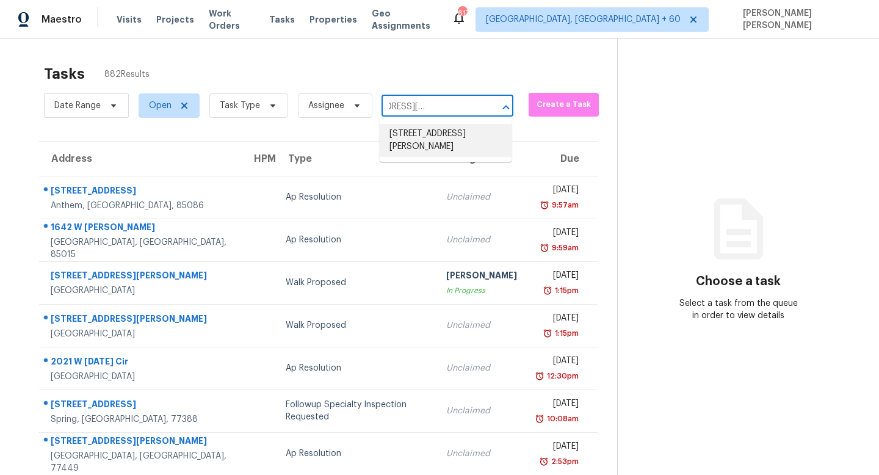
click at [446, 134] on li "[STREET_ADDRESS][PERSON_NAME]" at bounding box center [446, 140] width 132 height 33
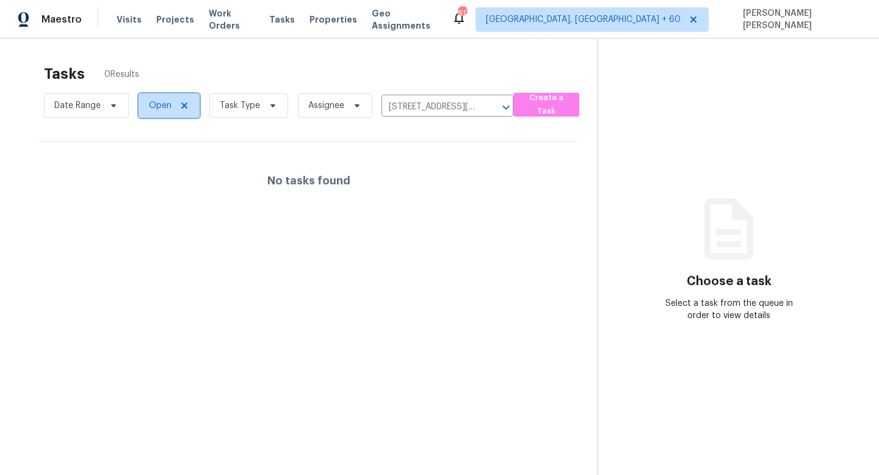
click at [163, 98] on span "Open" at bounding box center [169, 105] width 61 height 24
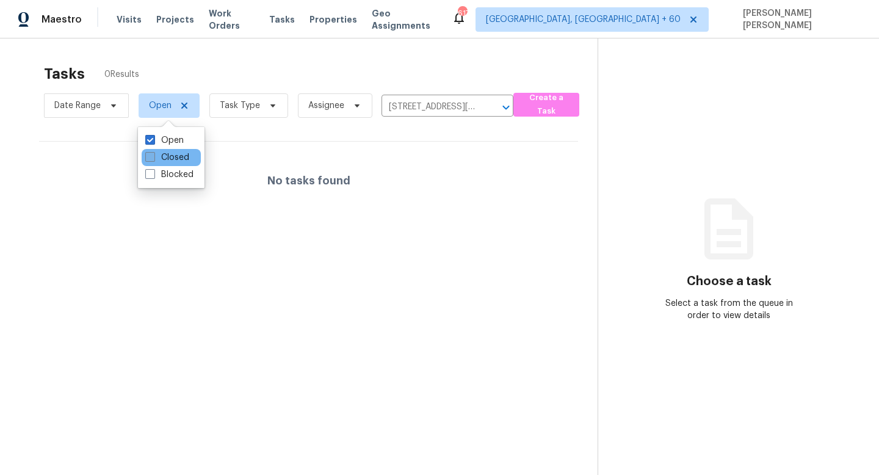
click at [163, 163] on label "Closed" at bounding box center [167, 157] width 44 height 12
click at [153, 159] on input "Closed" at bounding box center [149, 155] width 8 height 8
checkbox input "true"
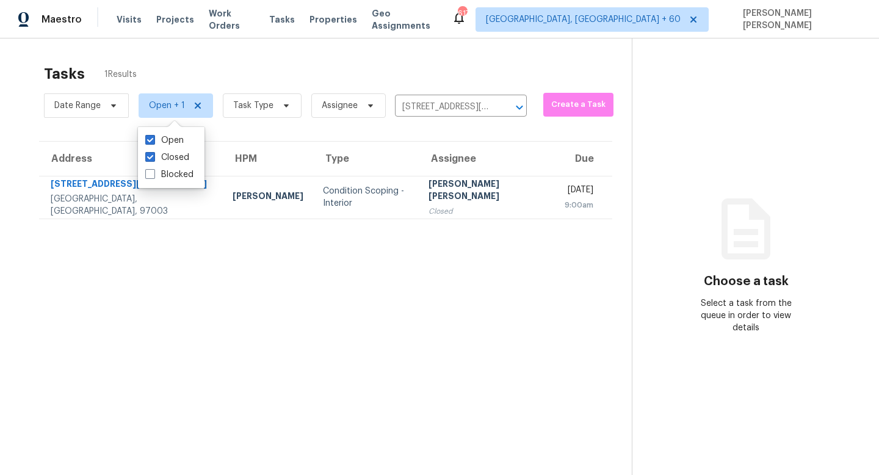
click at [208, 44] on div "Tasks 1 Results Date Range Open + 1 Task Type Assignee [STREET_ADDRESS][PERSON_…" at bounding box center [439, 275] width 879 height 475
click at [503, 106] on icon "Clear" at bounding box center [504, 107] width 12 height 12
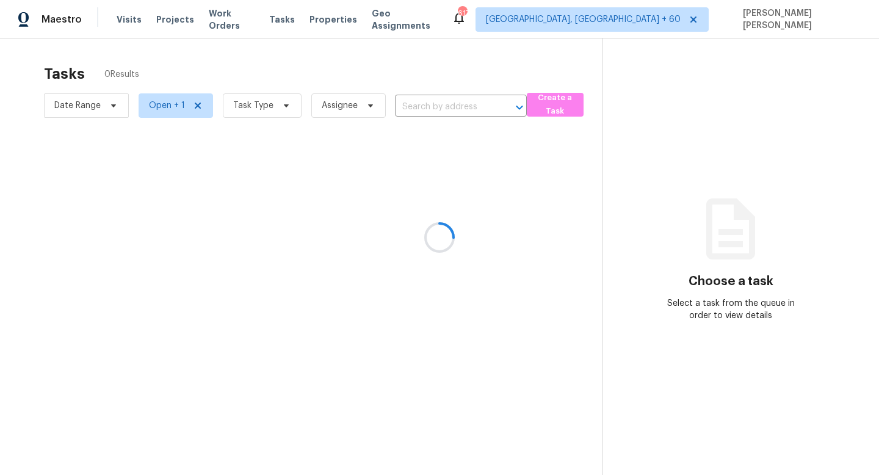
click at [550, 106] on div at bounding box center [439, 237] width 879 height 475
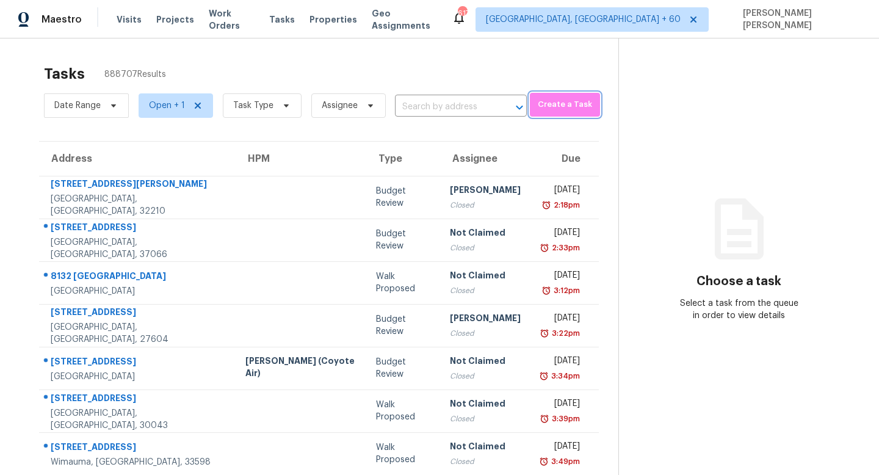
click at [550, 104] on span "Create a Task" at bounding box center [565, 105] width 58 height 14
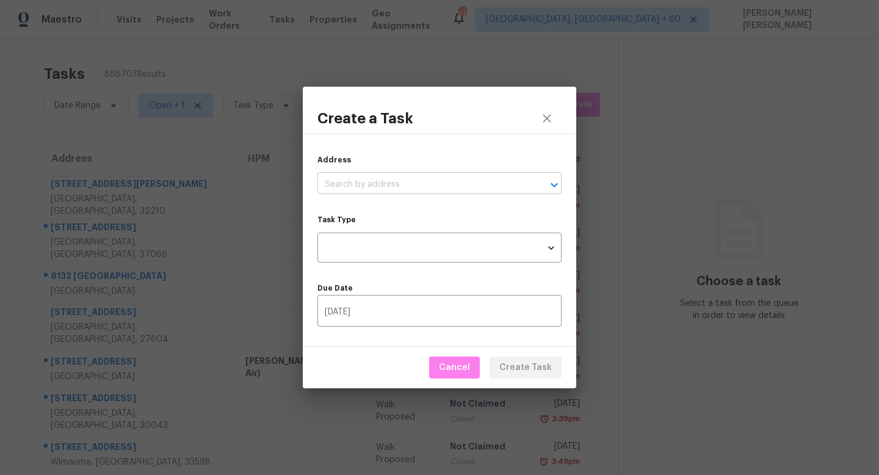
click at [429, 186] on input "text" at bounding box center [423, 184] width 210 height 19
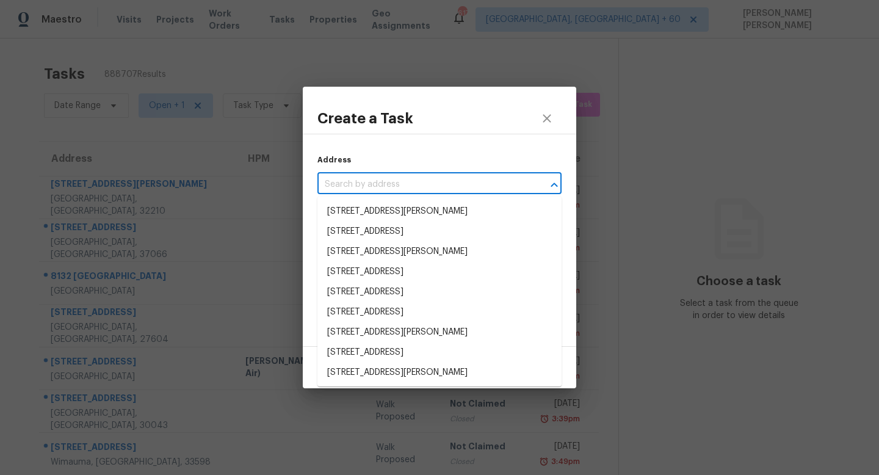
paste input "[STREET_ADDRESS][PERSON_NAME]"
type input "[STREET_ADDRESS][PERSON_NAME]"
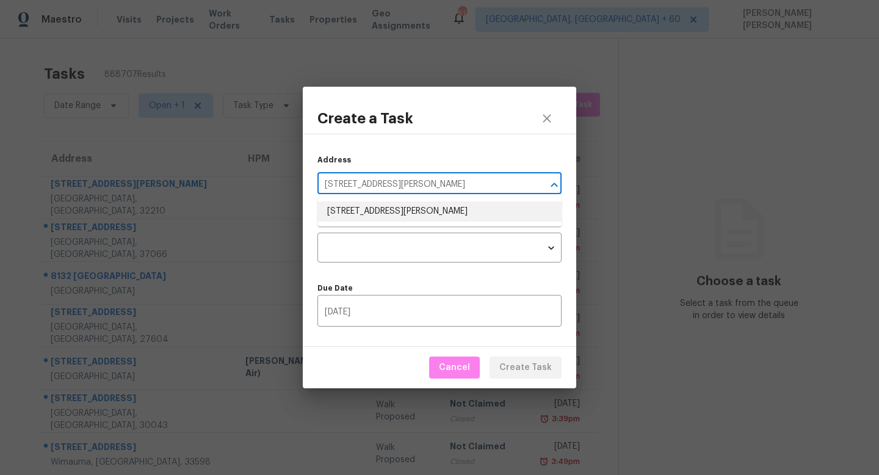
click at [423, 213] on li "[STREET_ADDRESS][PERSON_NAME]" at bounding box center [440, 212] width 244 height 20
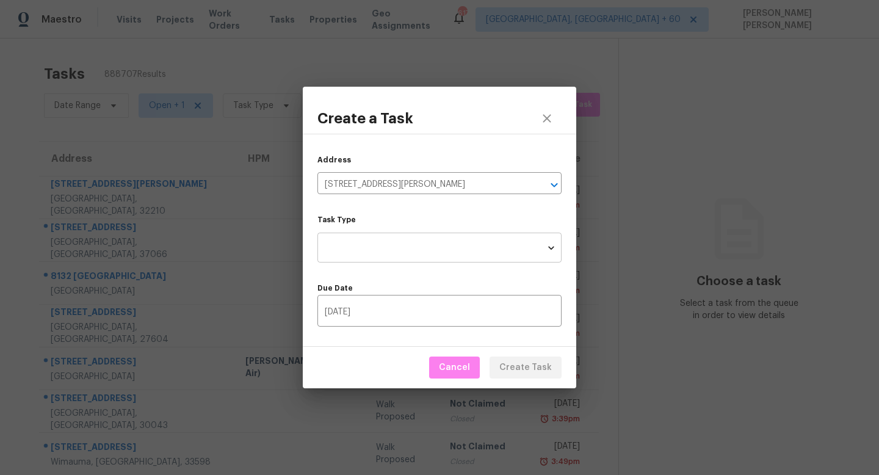
click at [402, 252] on body "Maestro Visits Projects Work Orders Tasks Properties Geo Assignments [STREET_AD…" at bounding box center [439, 237] width 879 height 475
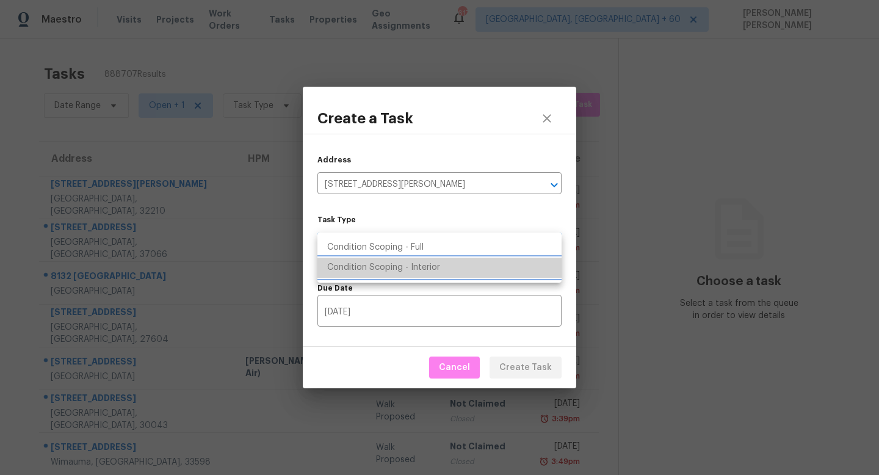
click at [404, 264] on li "Condition Scoping - Interior" at bounding box center [440, 268] width 244 height 20
type input "virtual_interior_assessment"
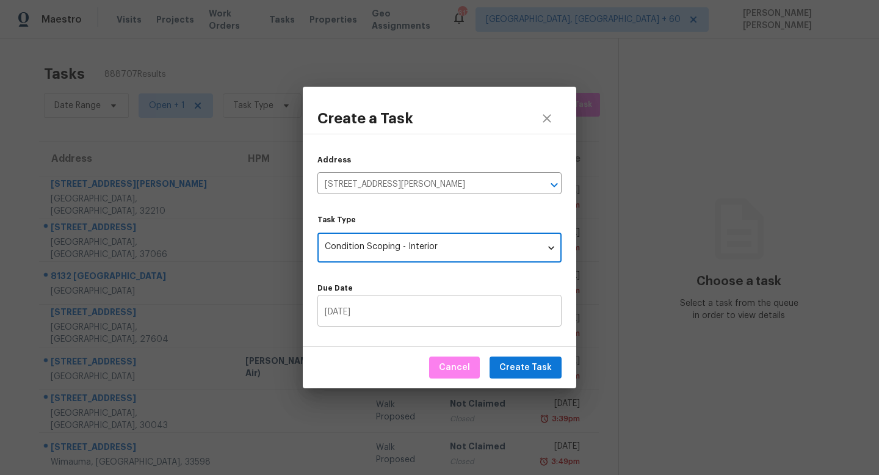
click at [401, 308] on input "[DATE]" at bounding box center [440, 312] width 244 height 29
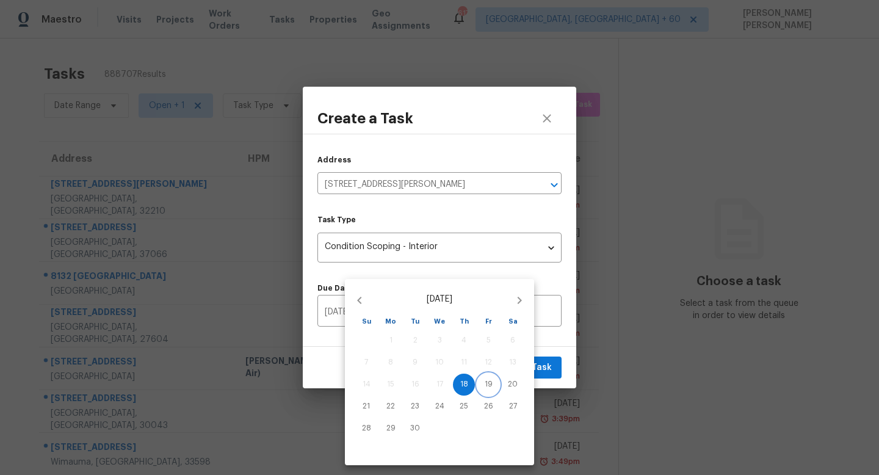
click at [495, 385] on span "19" at bounding box center [489, 384] width 22 height 10
type input "[DATE]"
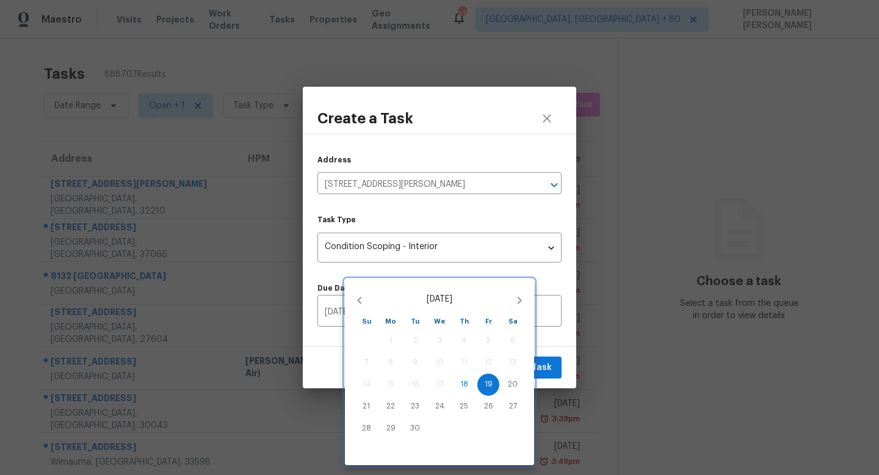
click at [550, 365] on div at bounding box center [439, 237] width 879 height 475
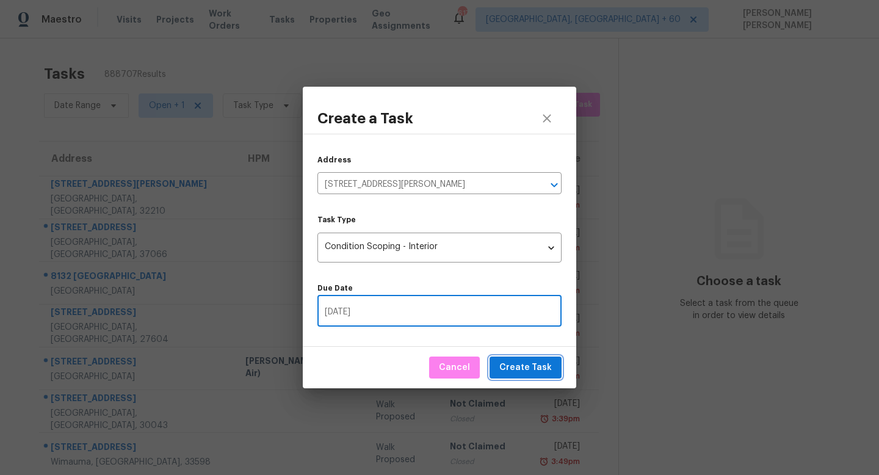
click at [541, 368] on span "Create Task" at bounding box center [525, 367] width 53 height 15
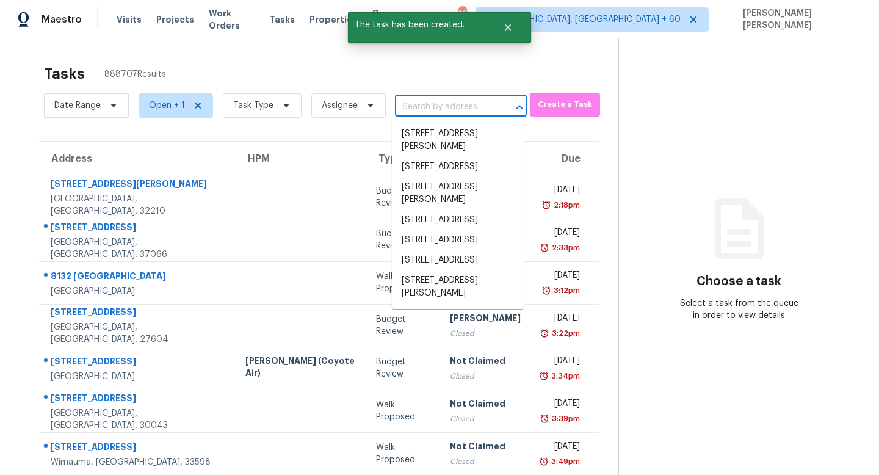
click at [452, 104] on input "text" at bounding box center [444, 107] width 98 height 19
paste input "[STREET_ADDRESS][PERSON_NAME]"
type input "[STREET_ADDRESS][PERSON_NAME]"
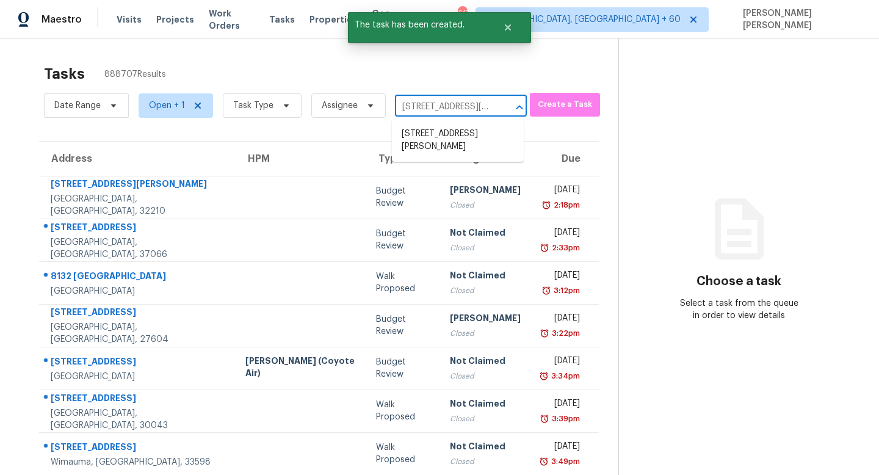
scroll to position [0, 101]
click at [451, 135] on li "[STREET_ADDRESS][PERSON_NAME]" at bounding box center [458, 140] width 132 height 33
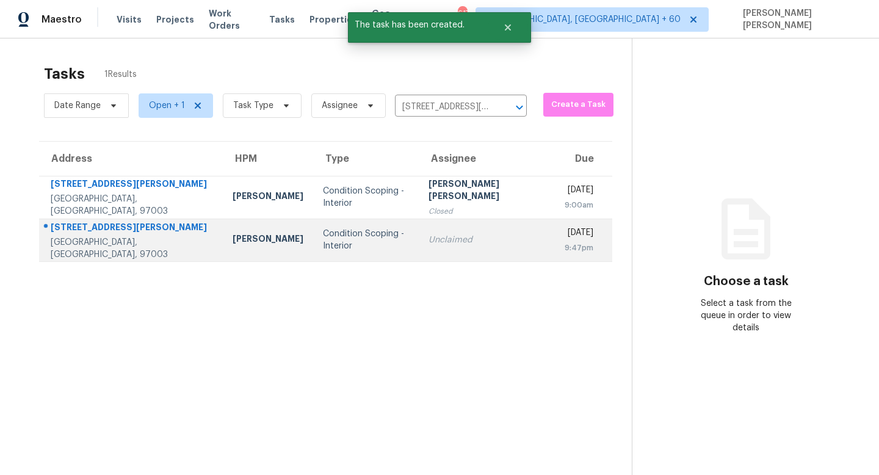
click at [429, 241] on div "Unclaimed" at bounding box center [487, 240] width 117 height 12
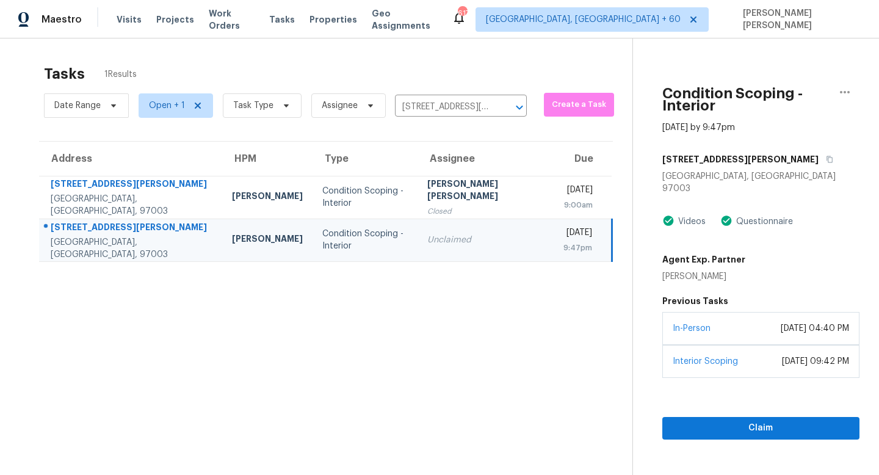
click at [743, 345] on div "Interior Scoping [DATE] 09:42 PM" at bounding box center [761, 361] width 197 height 33
click at [736, 421] on span "Claim" at bounding box center [761, 428] width 178 height 15
click at [734, 415] on section "Condition Scoping - Interior [DATE] by 9:47pm [STREET_ADDRESS][PERSON_NAME][PER…" at bounding box center [746, 275] width 227 height 475
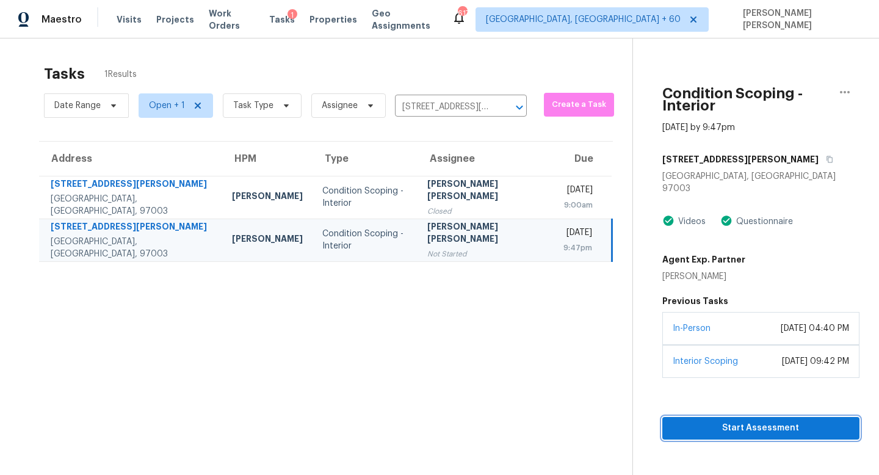
click at [721, 421] on span "Start Assessment" at bounding box center [761, 428] width 178 height 15
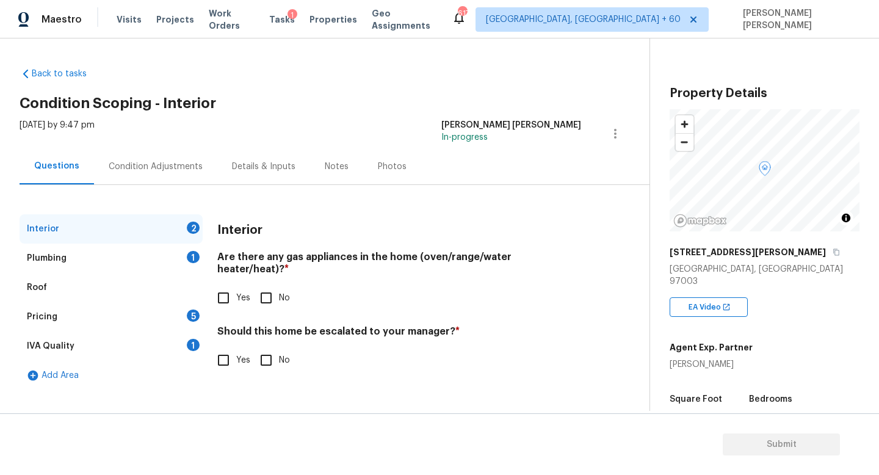
click at [228, 285] on input "Yes" at bounding box center [224, 298] width 26 height 26
checkbox input "true"
click at [145, 257] on div "Plumbing 1" at bounding box center [111, 258] width 183 height 29
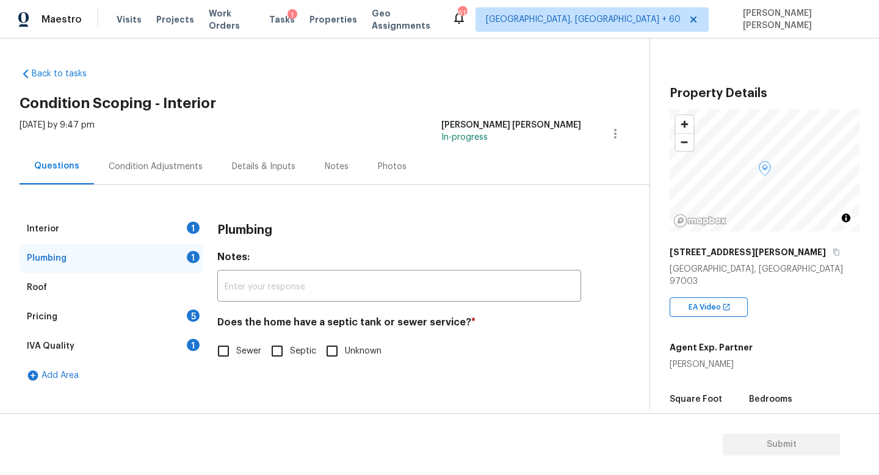
click at [146, 156] on div "Condition Adjustments" at bounding box center [155, 166] width 123 height 36
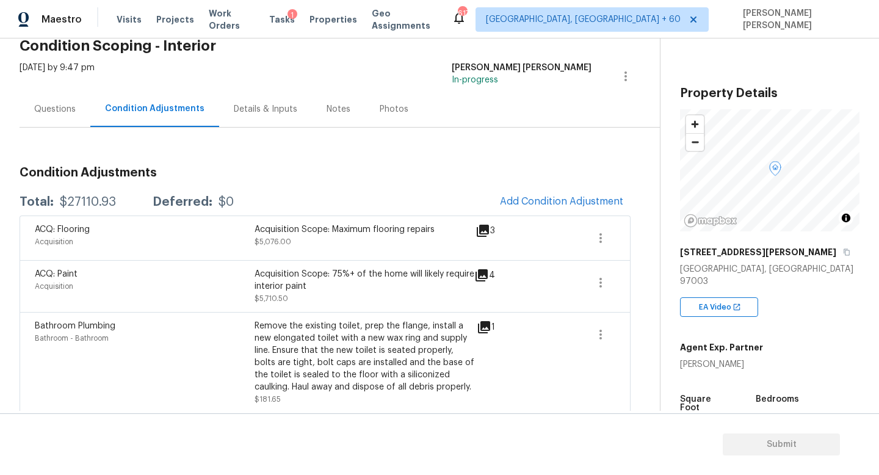
scroll to position [85, 0]
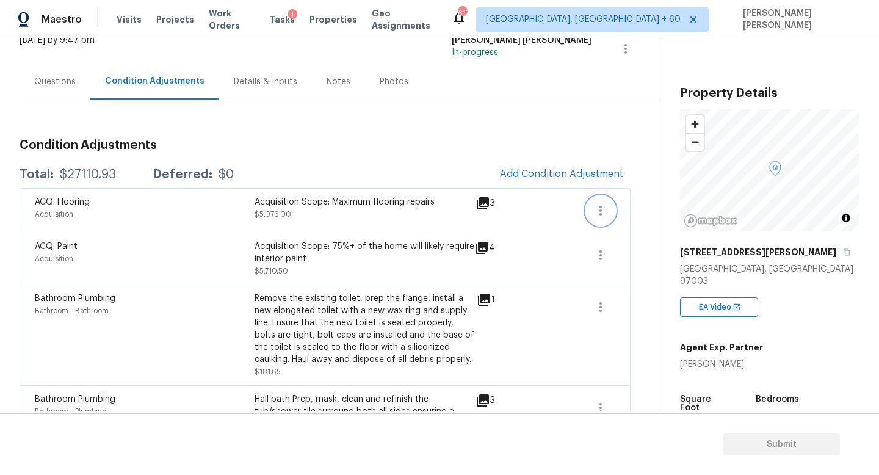
click at [606, 208] on icon "button" at bounding box center [601, 210] width 15 height 15
click at [642, 211] on div "Edit" at bounding box center [670, 208] width 95 height 12
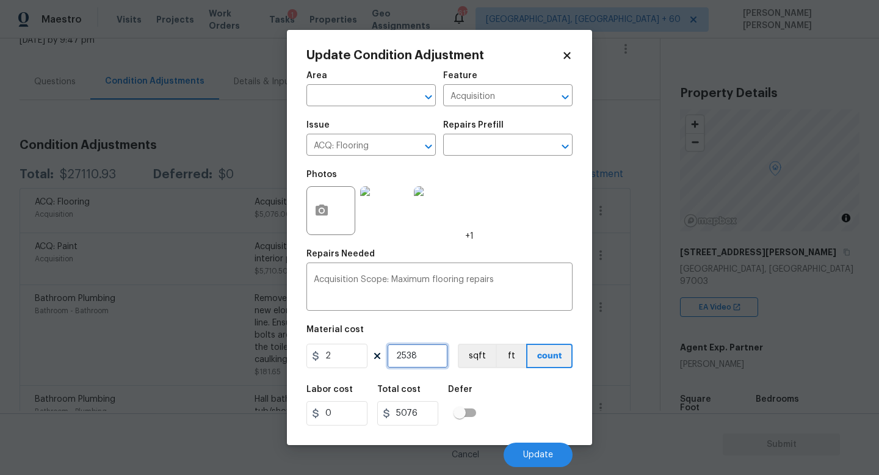
click at [431, 350] on input "2538" at bounding box center [417, 356] width 61 height 24
type input "253"
type input "506"
type input "25"
type input "50"
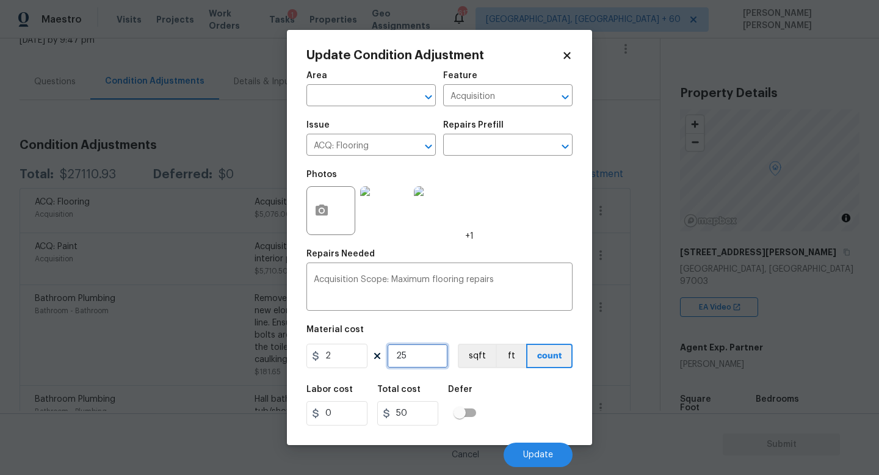
type input "2"
type input "4"
type input "28"
type input "56"
type input "283"
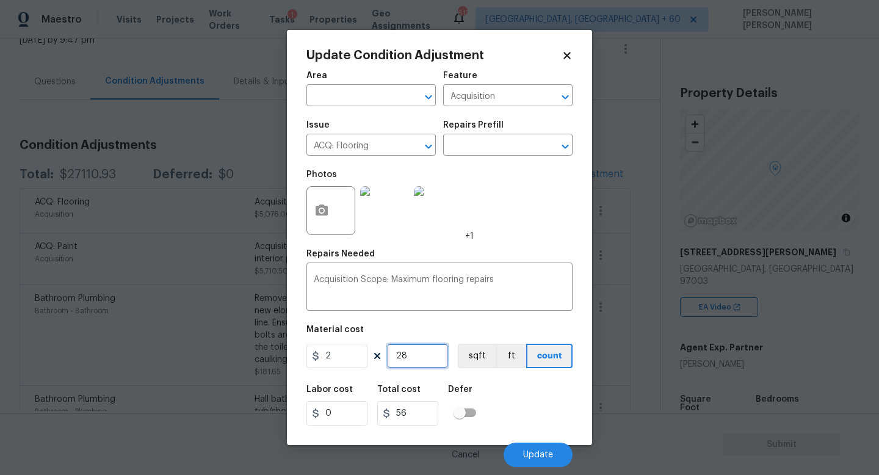
type input "566"
type input "2835"
type input "5670"
type input "2835"
click at [525, 449] on button "Update" at bounding box center [538, 455] width 69 height 24
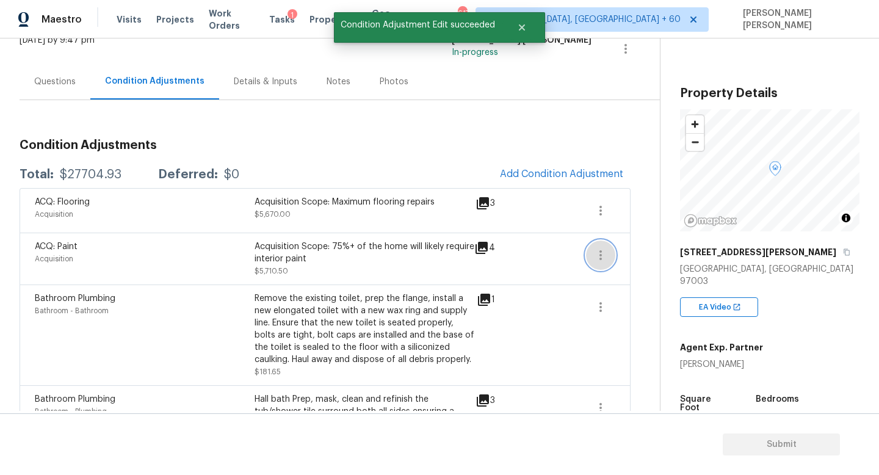
click at [606, 258] on icon "button" at bounding box center [601, 255] width 15 height 15
click at [642, 259] on link "Edit" at bounding box center [671, 253] width 104 height 18
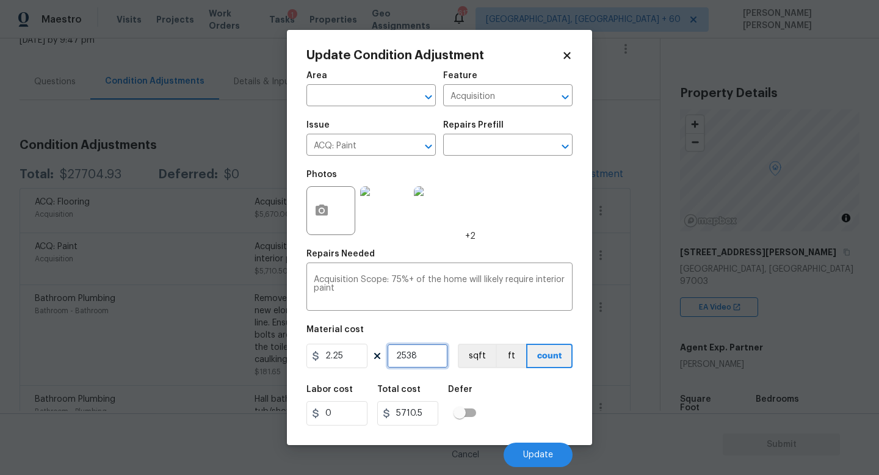
drag, startPoint x: 432, startPoint y: 352, endPoint x: 346, endPoint y: 352, distance: 85.5
click at [349, 352] on div "2.25 2538 sqft ft count" at bounding box center [440, 356] width 266 height 24
type input "2"
type input "4.5"
type input "28"
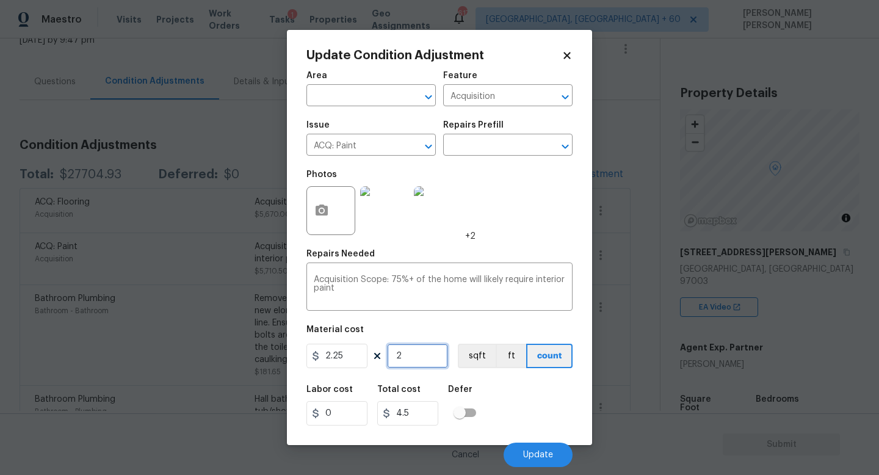
type input "63"
type input "283"
type input "636.75"
type input "2835"
type input "6378.75"
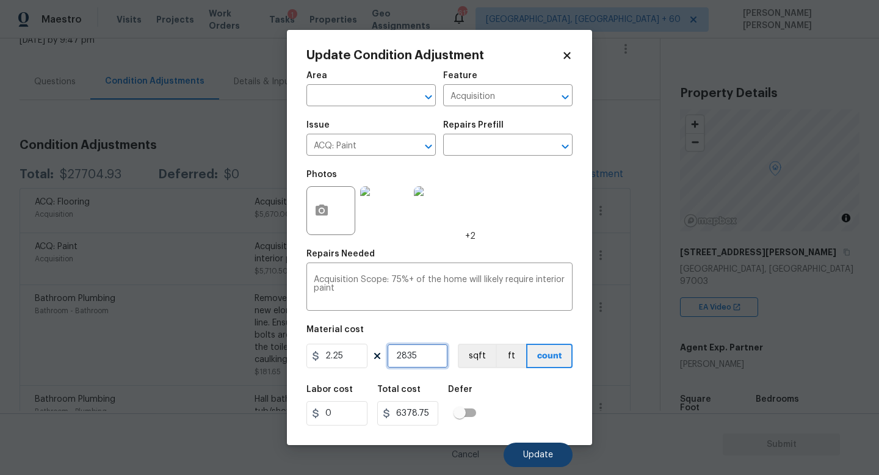
type input "2835"
click at [515, 448] on button "Update" at bounding box center [538, 455] width 69 height 24
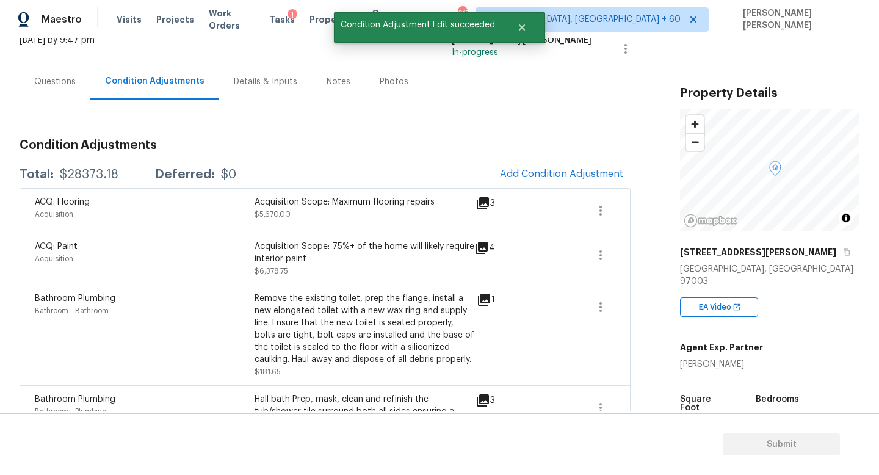
click at [57, 82] on div "Questions" at bounding box center [55, 82] width 42 height 12
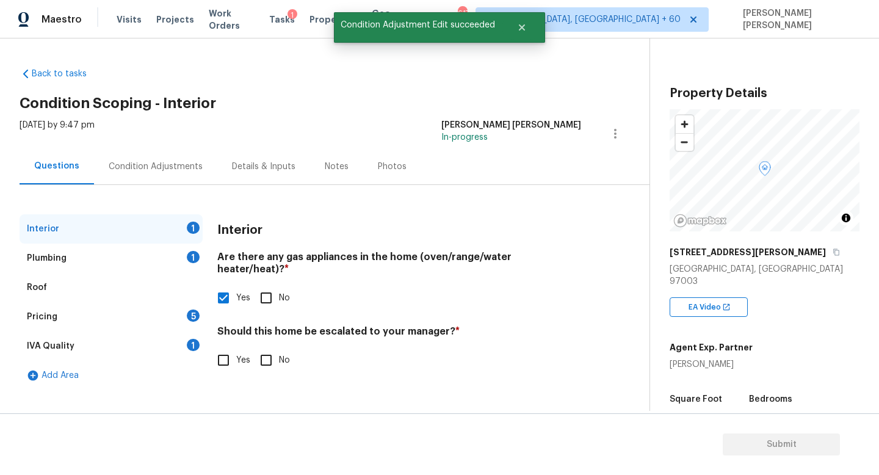
click at [271, 347] on input "No" at bounding box center [266, 360] width 26 height 26
checkbox input "true"
click at [168, 255] on div "Plumbing 1" at bounding box center [111, 258] width 183 height 29
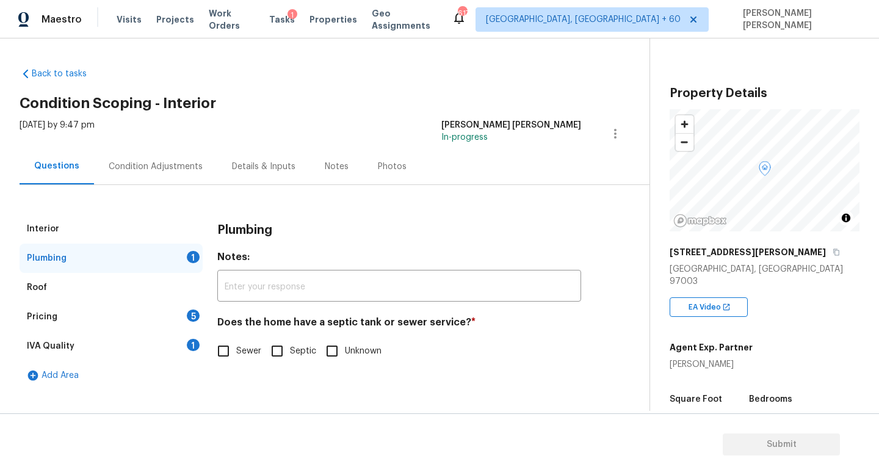
click at [233, 350] on input "Sewer" at bounding box center [224, 351] width 26 height 26
checkbox input "true"
click at [174, 314] on div "Pricing 5" at bounding box center [111, 316] width 183 height 29
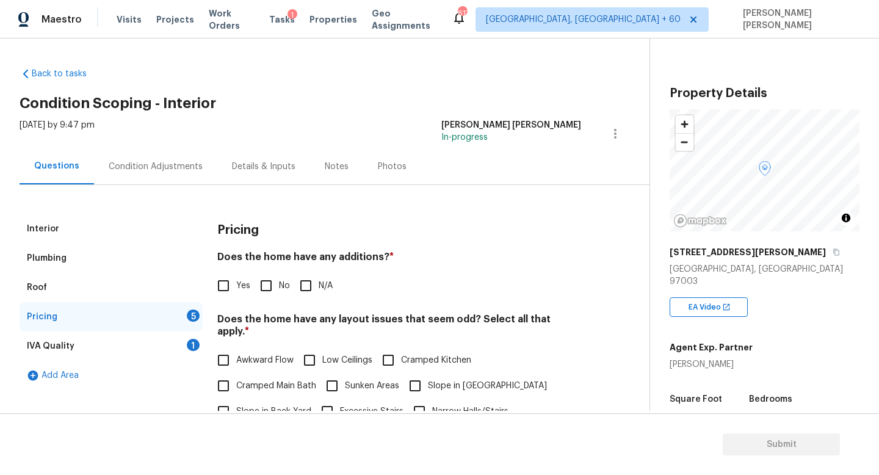
click at [264, 291] on input "No" at bounding box center [266, 286] width 26 height 26
checkbox input "true"
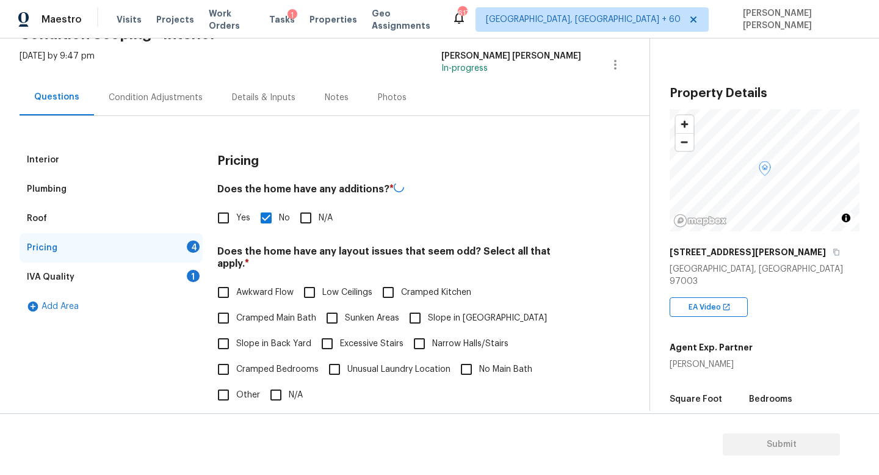
scroll to position [133, 0]
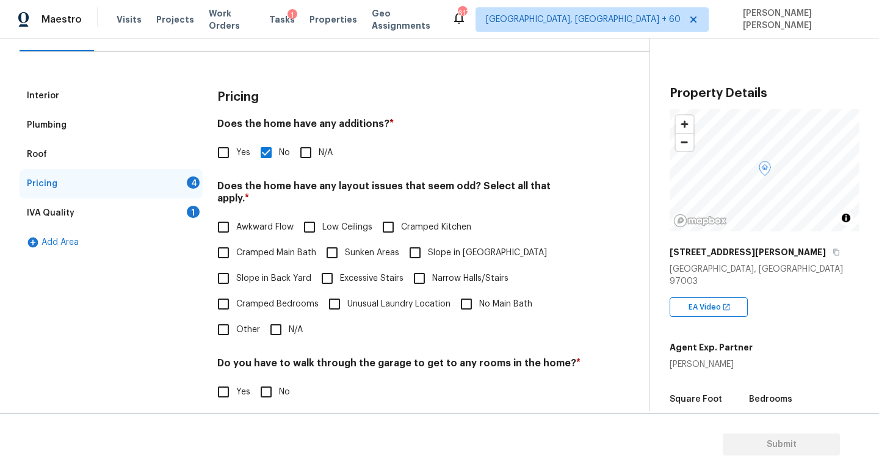
click at [222, 329] on input "Other" at bounding box center [224, 330] width 26 height 26
checkbox input "true"
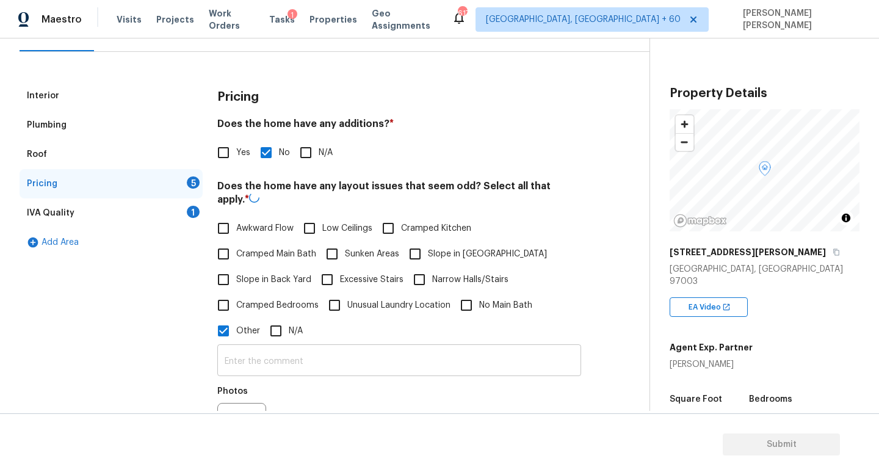
click at [298, 361] on input "text" at bounding box center [399, 361] width 364 height 29
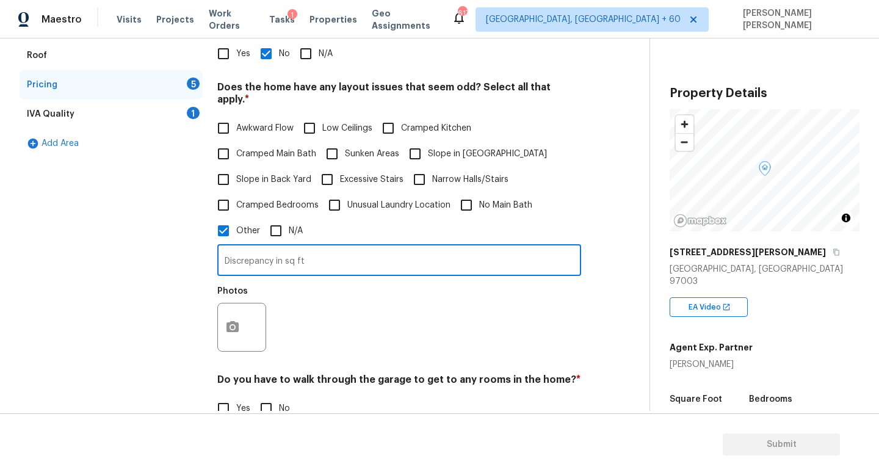
scroll to position [248, 0]
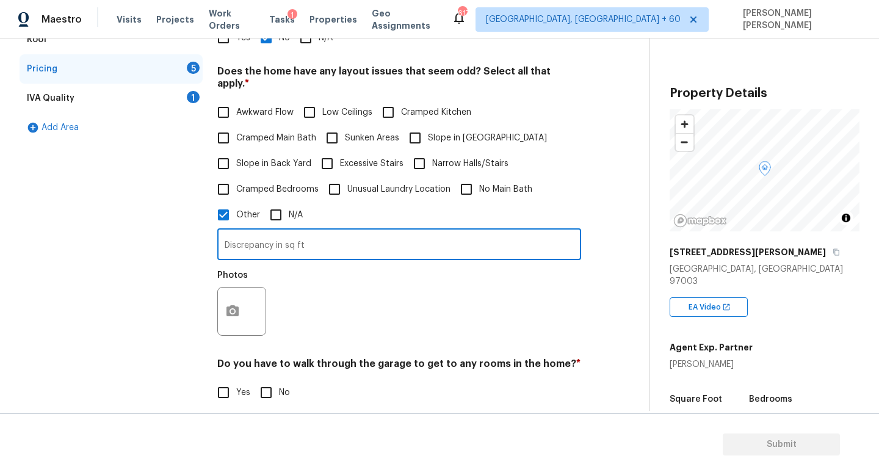
type input "Discrepancy in sq ft"
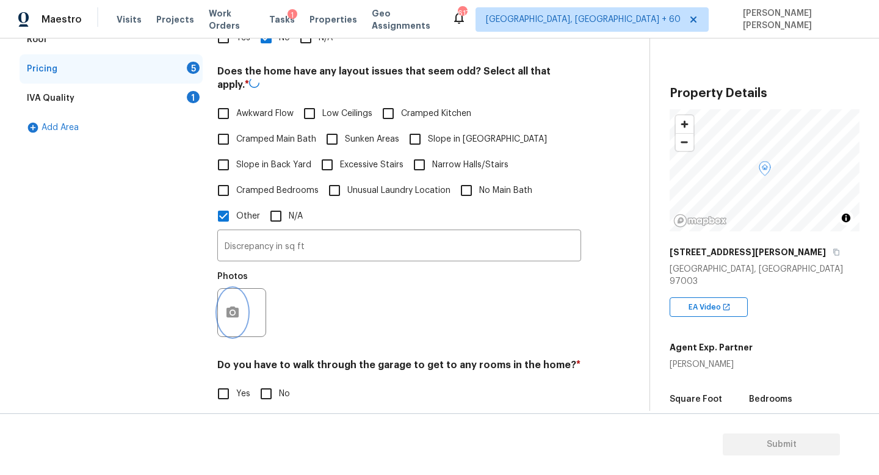
click at [237, 289] on div at bounding box center [241, 312] width 49 height 49
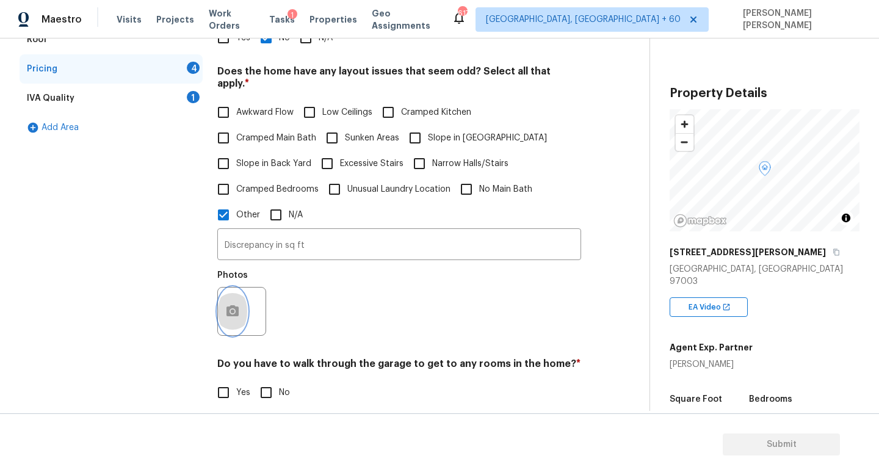
click at [238, 305] on icon "button" at bounding box center [233, 310] width 12 height 11
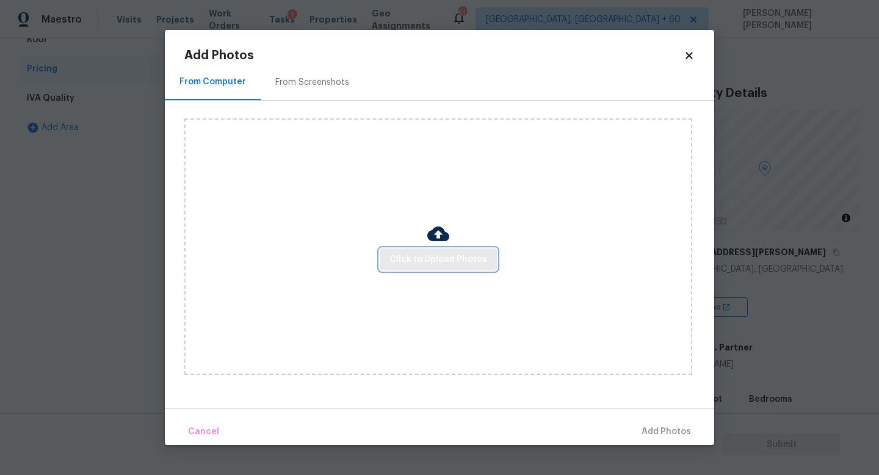
click at [427, 256] on span "Click to Upload Photos" at bounding box center [439, 259] width 98 height 15
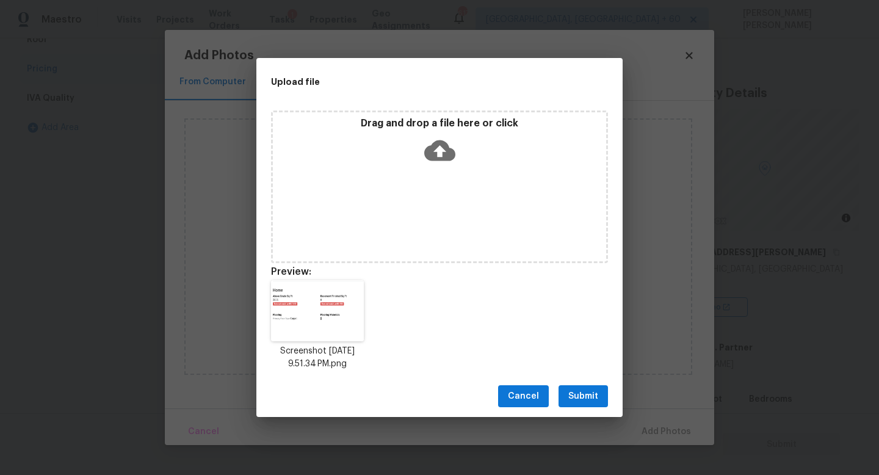
click at [593, 398] on span "Submit" at bounding box center [583, 396] width 30 height 15
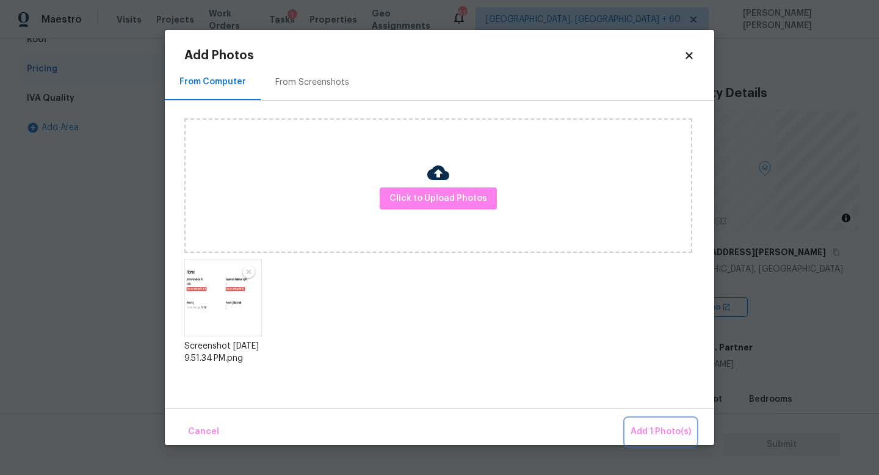
click at [657, 432] on span "Add 1 Photo(s)" at bounding box center [661, 431] width 60 height 15
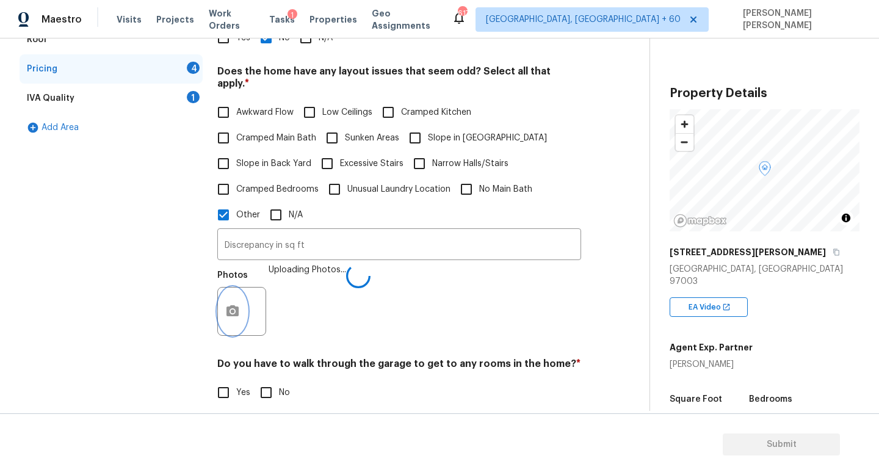
scroll to position [347, 0]
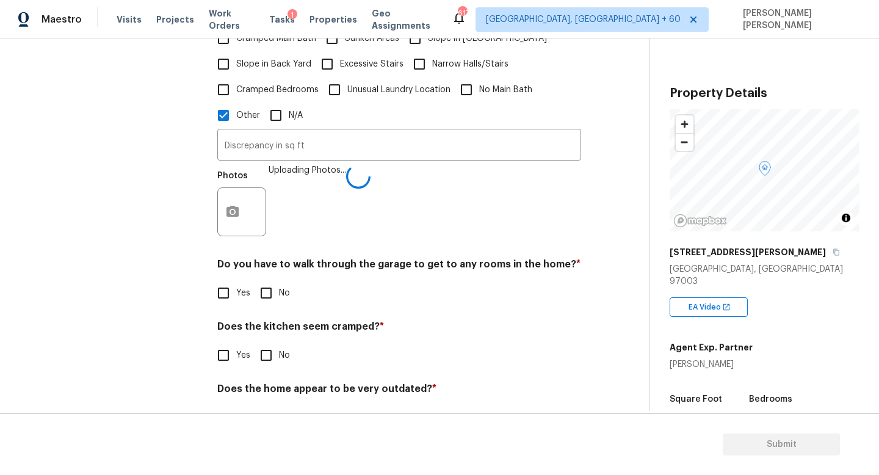
click at [260, 280] on input "No" at bounding box center [266, 293] width 26 height 26
checkbox input "true"
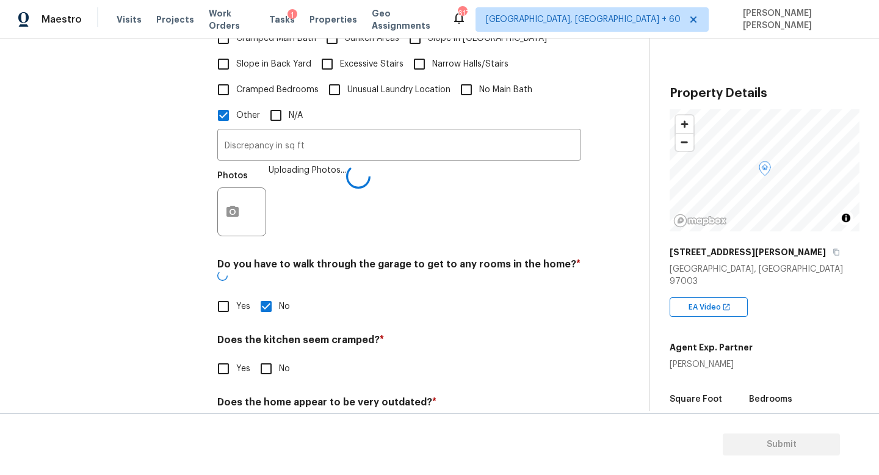
click at [263, 356] on input "No" at bounding box center [266, 369] width 26 height 26
checkbox input "true"
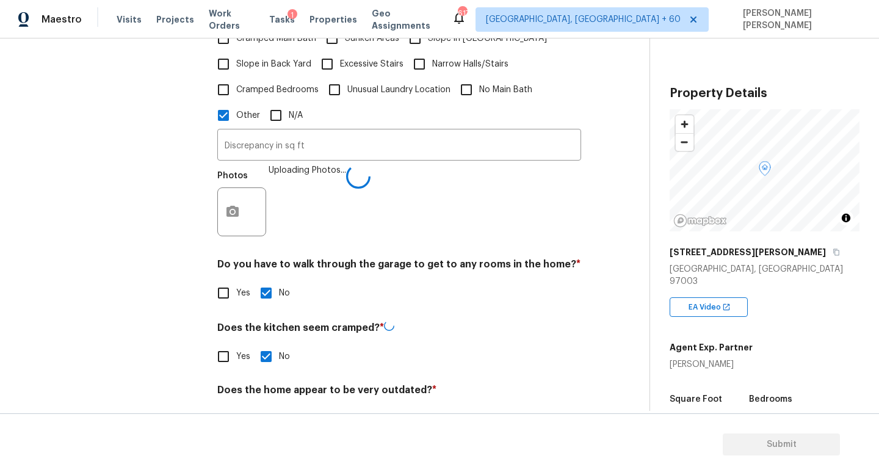
click at [262, 406] on input "No" at bounding box center [266, 419] width 26 height 26
checkbox input "true"
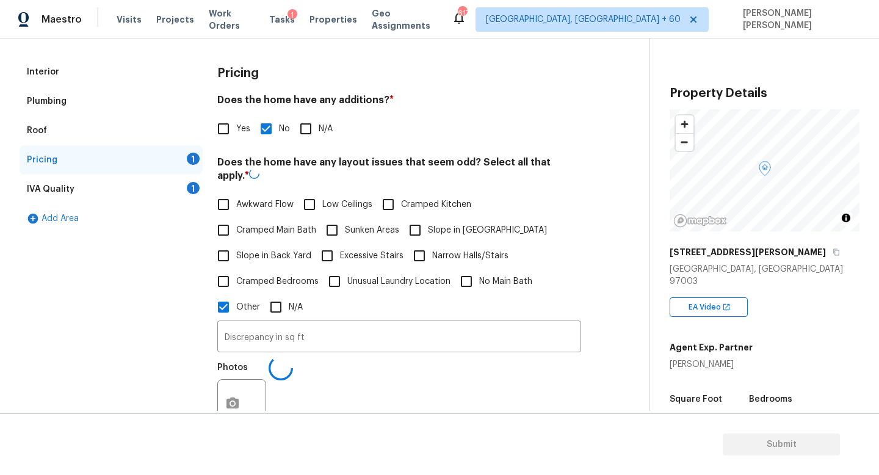
scroll to position [129, 0]
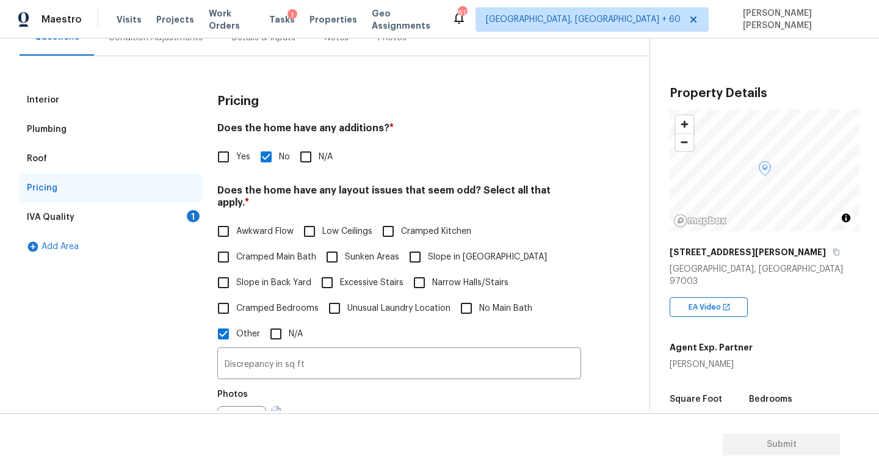
click at [174, 215] on div "IVA Quality 1" at bounding box center [111, 217] width 183 height 29
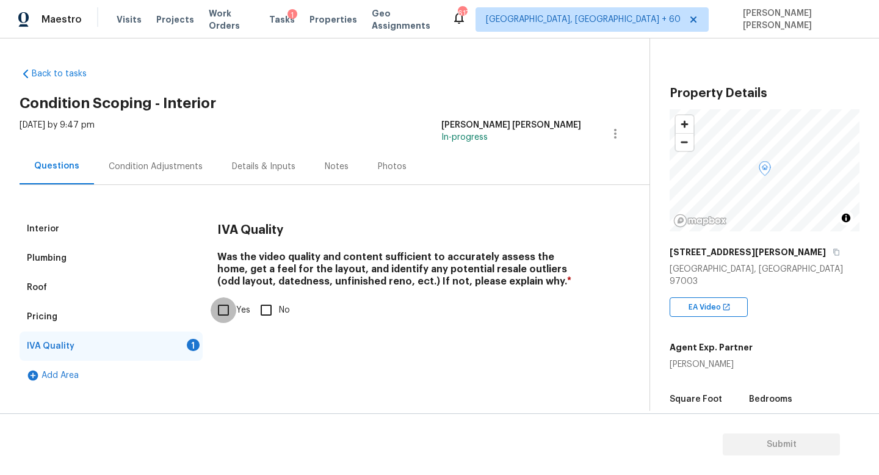
click at [228, 307] on input "Yes" at bounding box center [224, 310] width 26 height 26
checkbox input "true"
click at [785, 445] on span "Submit" at bounding box center [782, 444] width 98 height 15
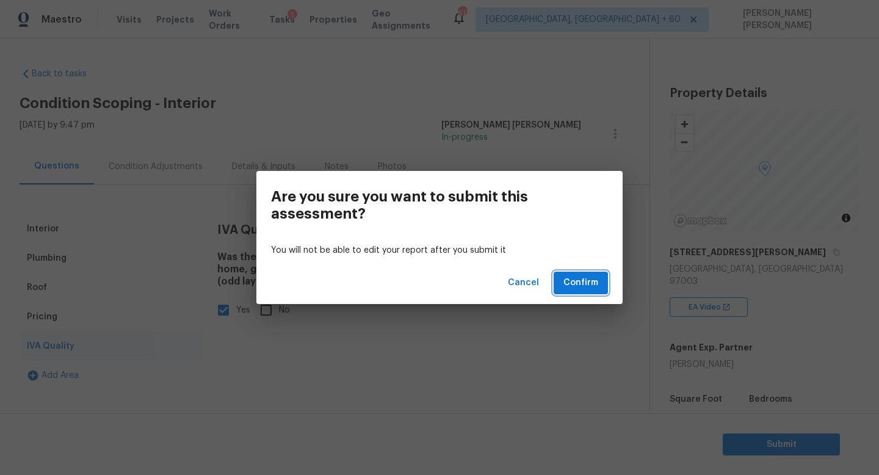
click at [597, 281] on span "Confirm" at bounding box center [581, 282] width 35 height 15
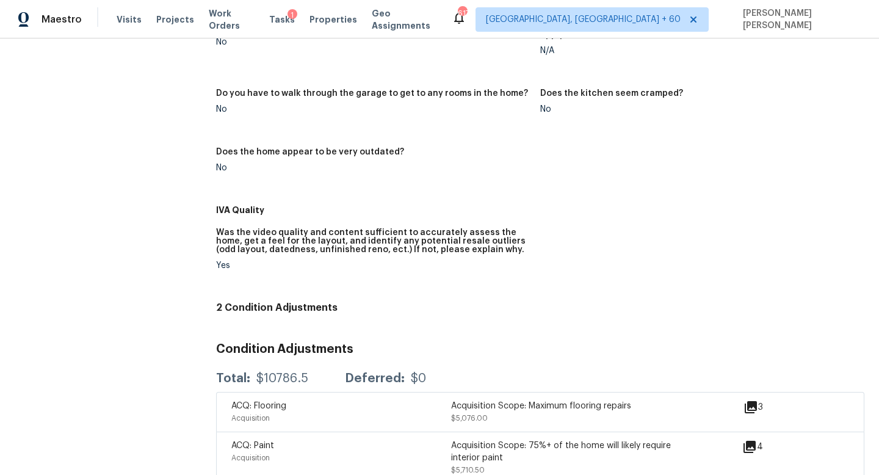
scroll to position [435, 0]
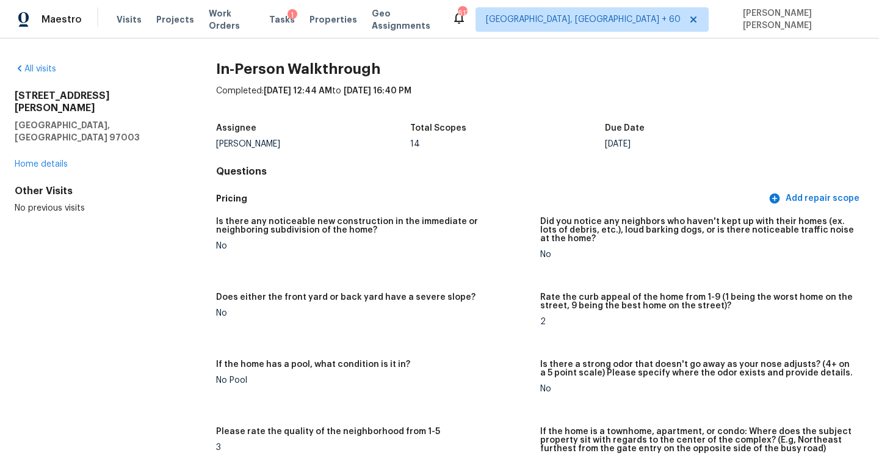
click at [277, 177] on h4 "Questions" at bounding box center [540, 171] width 648 height 12
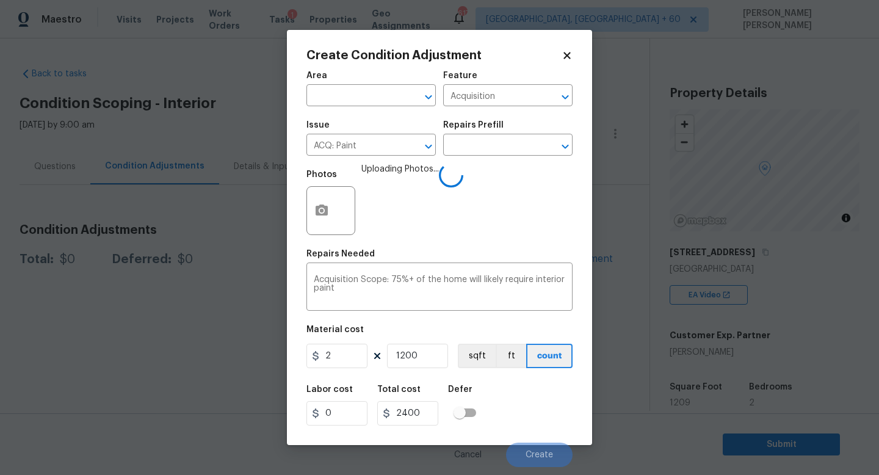
scroll to position [205, 0]
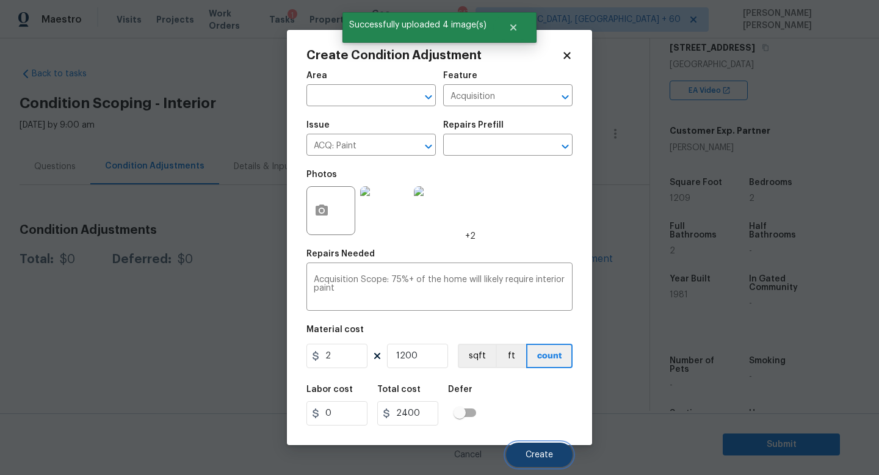
click at [545, 462] on button "Create" at bounding box center [539, 455] width 67 height 24
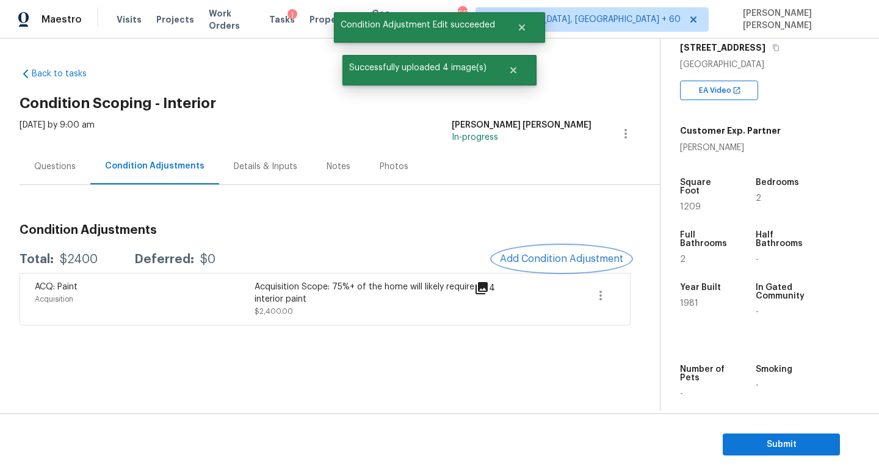
click at [567, 261] on span "Add Condition Adjustment" at bounding box center [561, 258] width 123 height 11
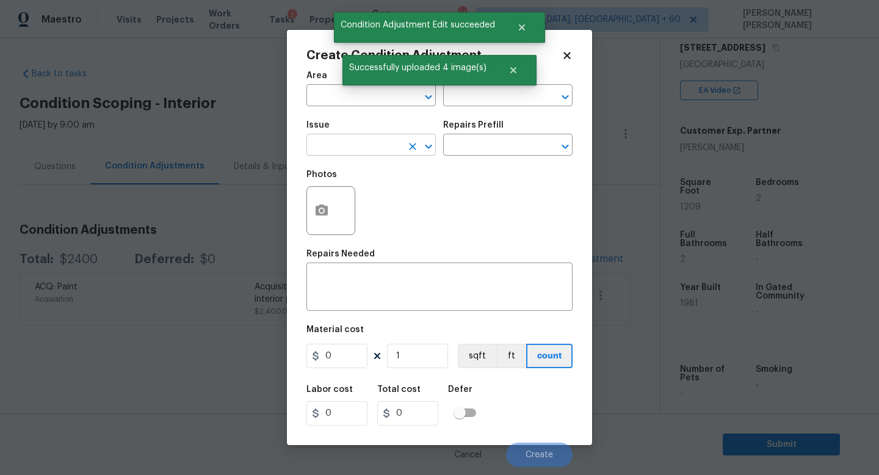
click at [377, 151] on input "text" at bounding box center [354, 146] width 95 height 19
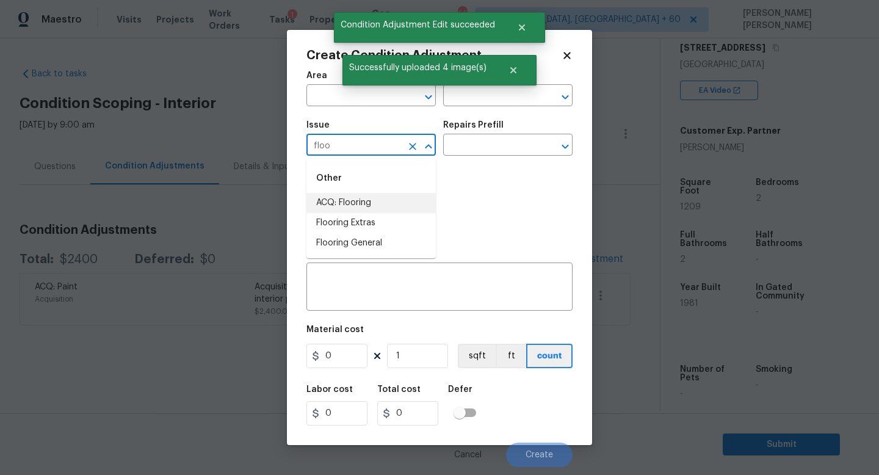
click at [388, 204] on li "ACQ: Flooring" at bounding box center [371, 203] width 129 height 20
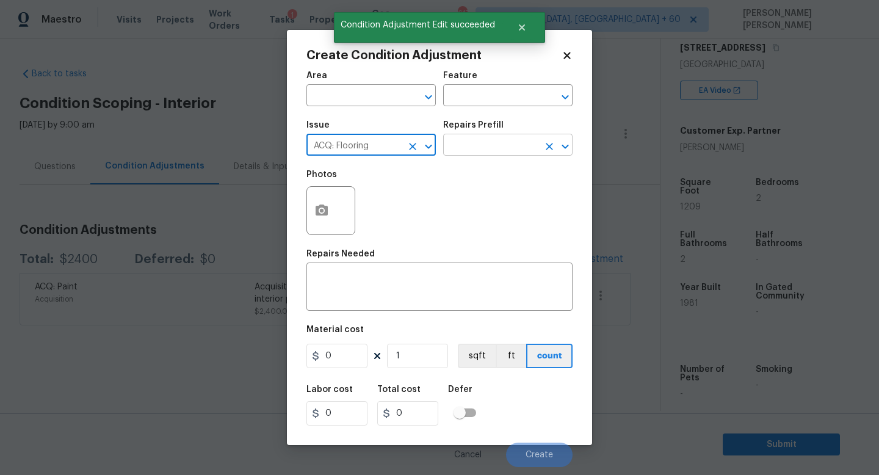
type input "ACQ: Flooring"
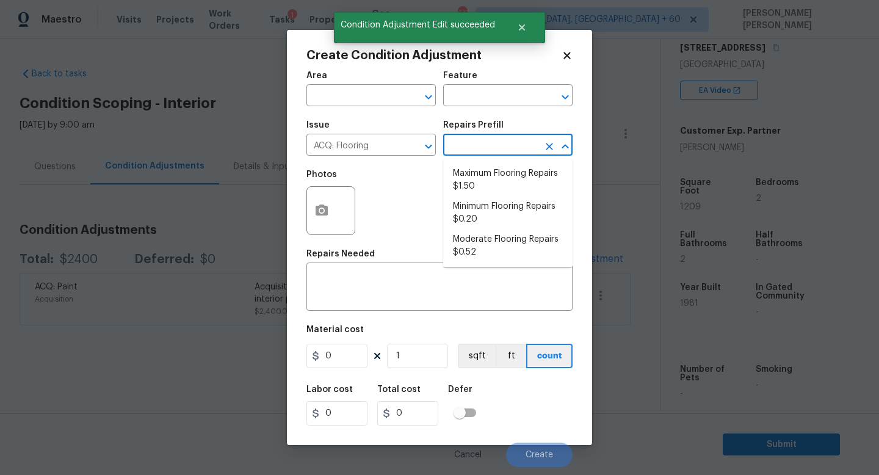
click at [468, 138] on input "text" at bounding box center [490, 146] width 95 height 19
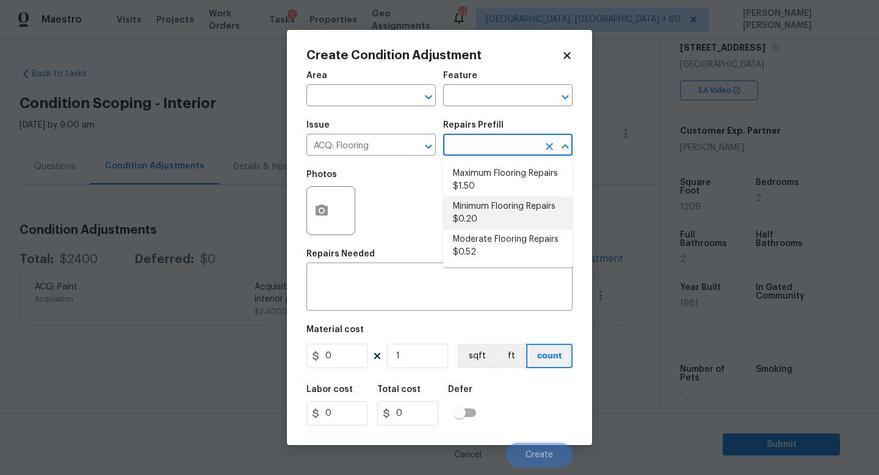
click at [488, 205] on li "Minimum Flooring Repairs $0.20" at bounding box center [507, 213] width 129 height 33
type input "Acquisition"
type textarea "Acquisition Scope: Minimum flooring repairs"
type input "0.2"
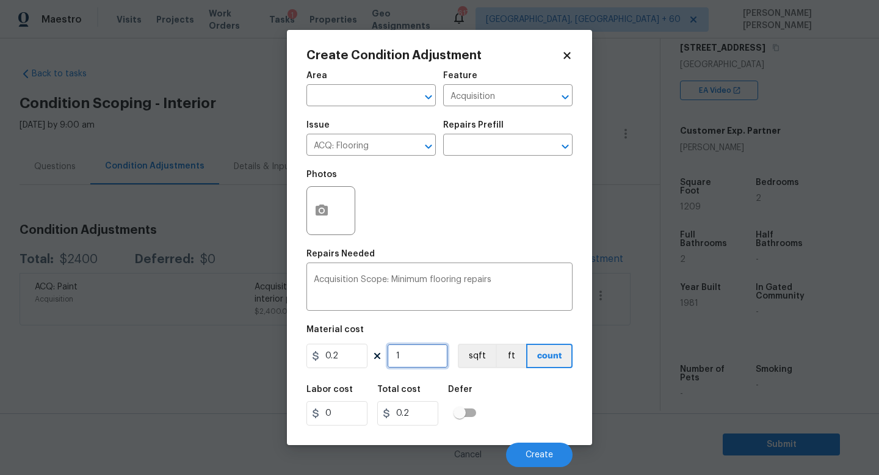
click at [421, 348] on input "1" at bounding box center [417, 356] width 61 height 24
type input "12"
type input "2.4"
type input "120"
type input "24"
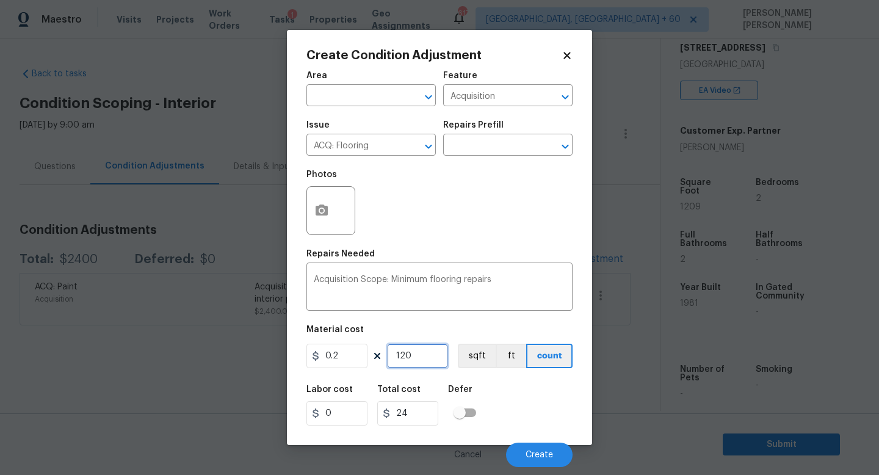
type input "1209"
type input "241.8"
type input "1209"
click at [547, 459] on span "Create" at bounding box center [539, 455] width 27 height 9
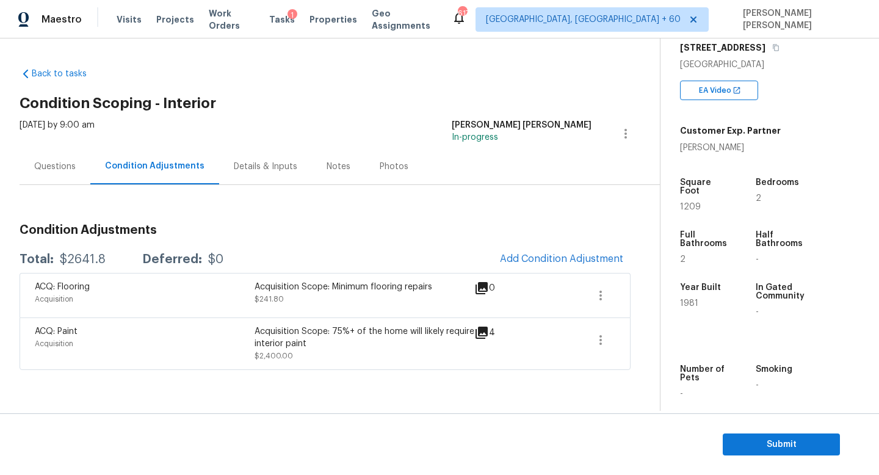
click at [76, 255] on div "$2641.8" at bounding box center [83, 259] width 46 height 12
click at [773, 47] on icon "button" at bounding box center [776, 48] width 6 height 7
click at [768, 438] on span "Submit" at bounding box center [782, 444] width 98 height 15
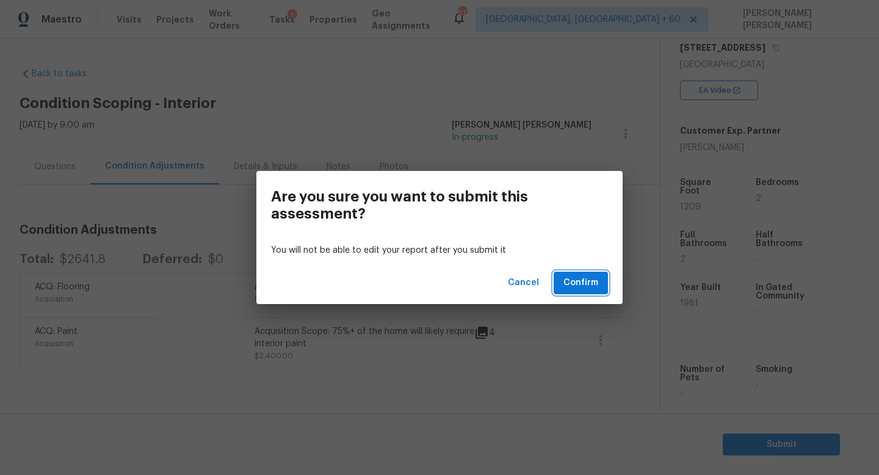
click at [594, 281] on span "Confirm" at bounding box center [581, 282] width 35 height 15
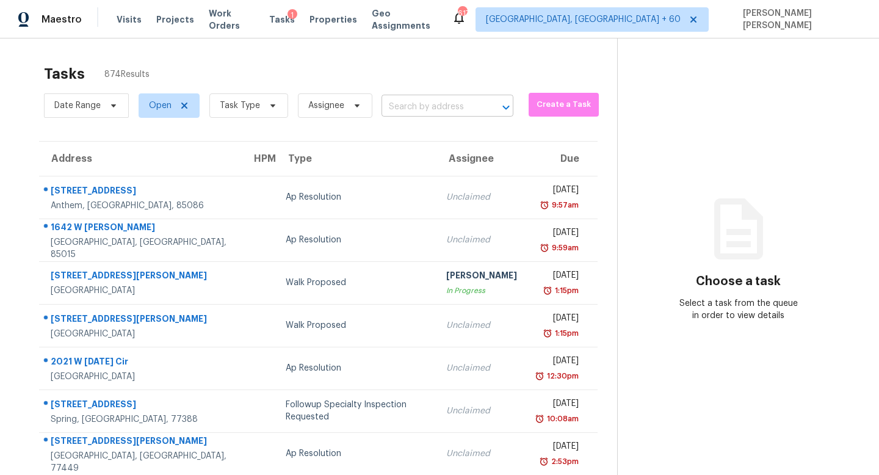
click at [456, 112] on input "text" at bounding box center [431, 107] width 98 height 19
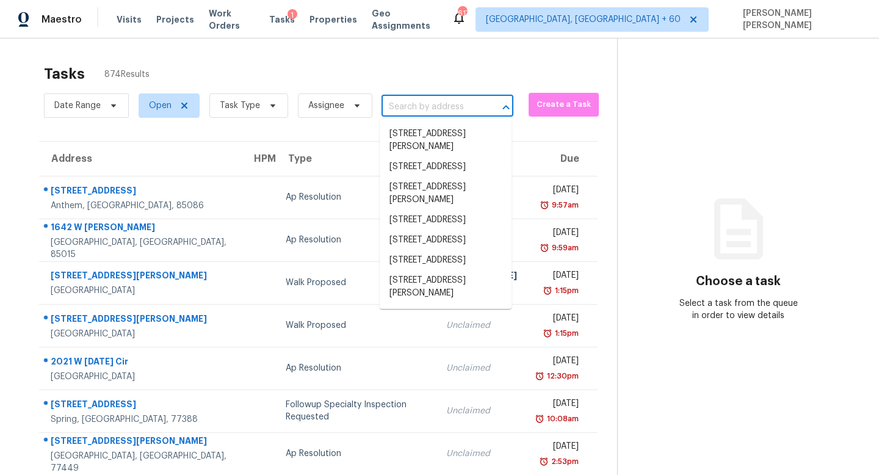
paste input "964 S Ladan Ln, Anaheim, CA 92808"
type input "964 S Ladan Ln, Anaheim, CA 92808"
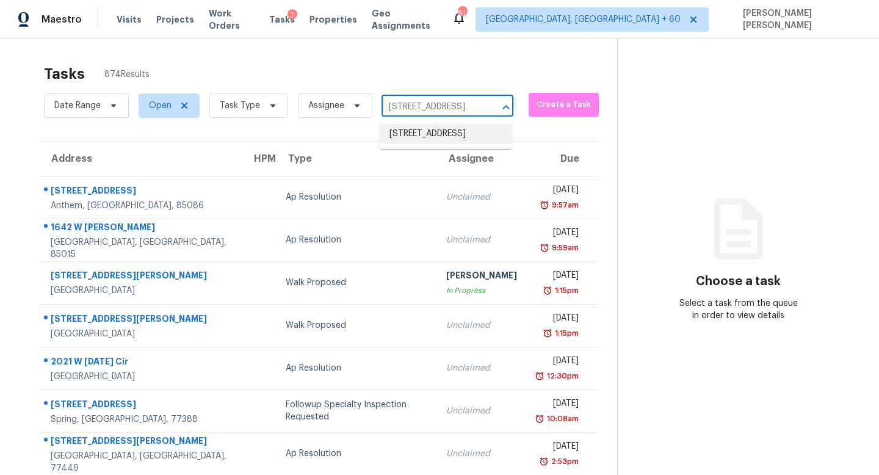
click at [433, 131] on li "964 S Ladan Ln, Anaheim, CA 92808" at bounding box center [446, 134] width 132 height 20
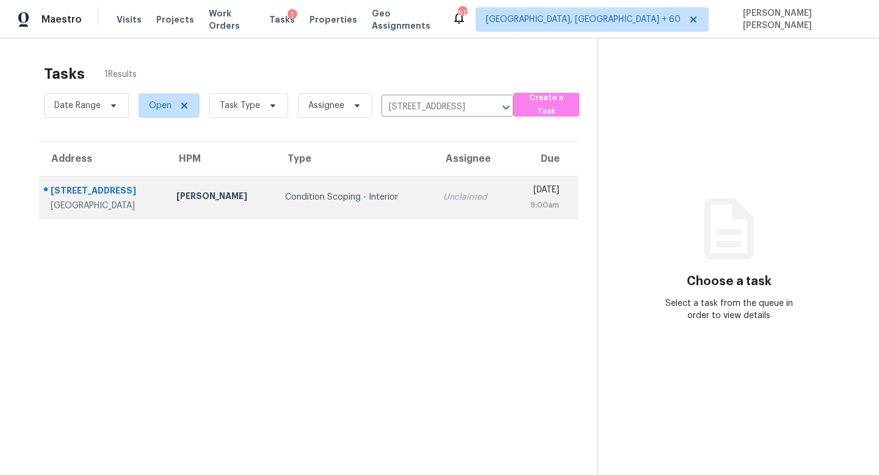
click at [434, 211] on td "Unclaimed" at bounding box center [472, 197] width 76 height 43
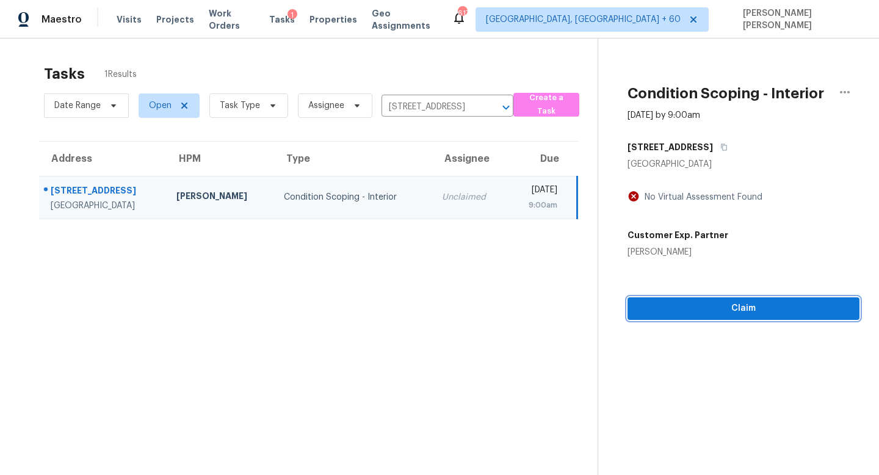
click at [746, 312] on span "Claim" at bounding box center [743, 308] width 212 height 15
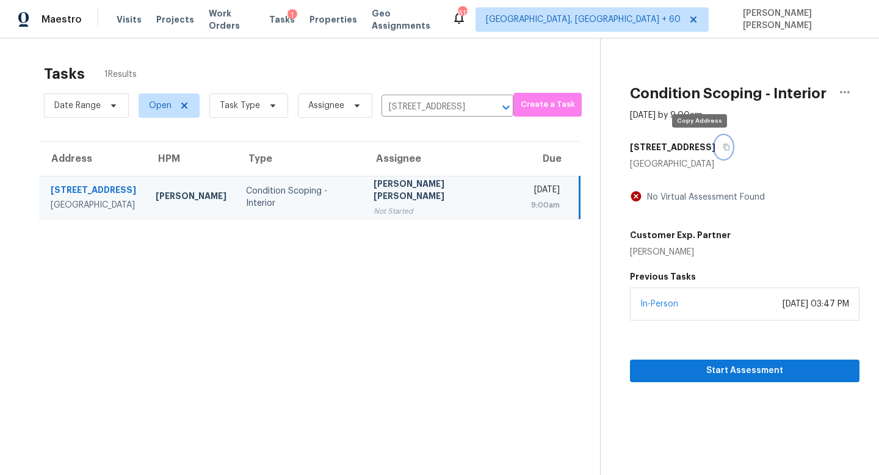
click at [716, 151] on button "button" at bounding box center [724, 147] width 16 height 22
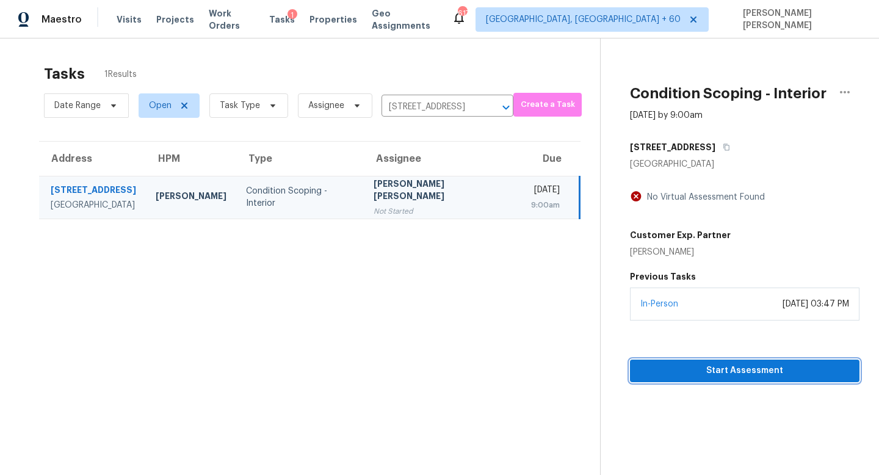
click at [691, 367] on span "Start Assessment" at bounding box center [745, 370] width 210 height 15
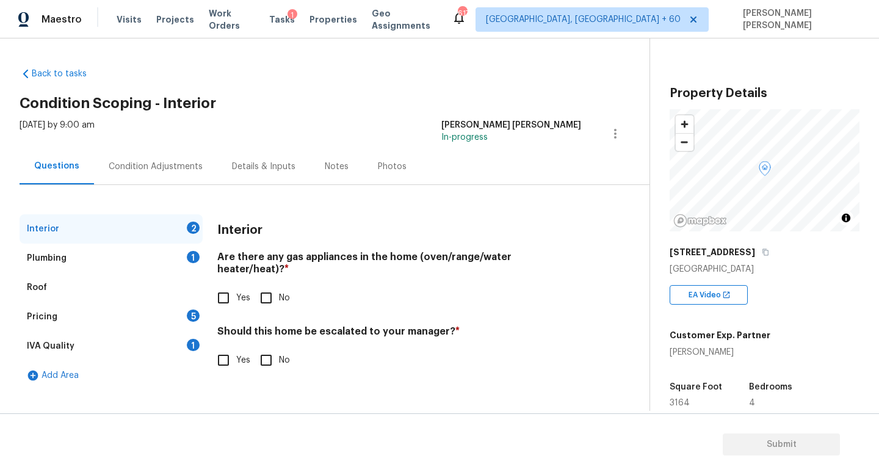
click at [159, 164] on div "Condition Adjustments" at bounding box center [156, 167] width 94 height 12
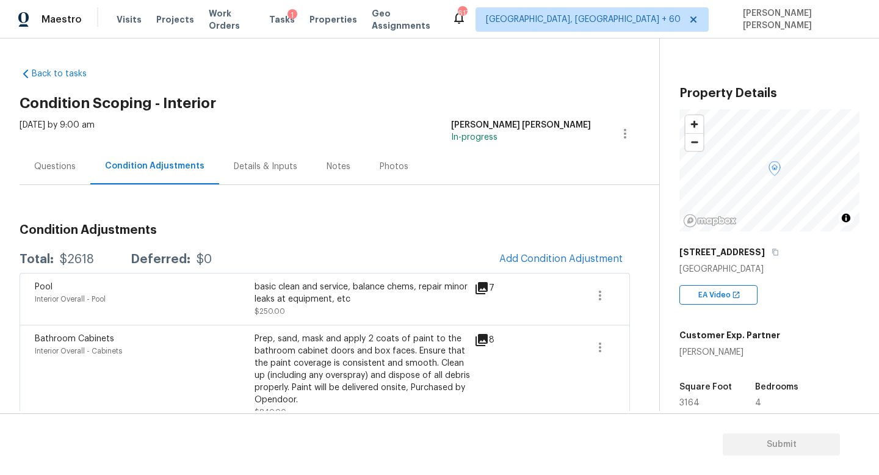
scroll to position [177, 0]
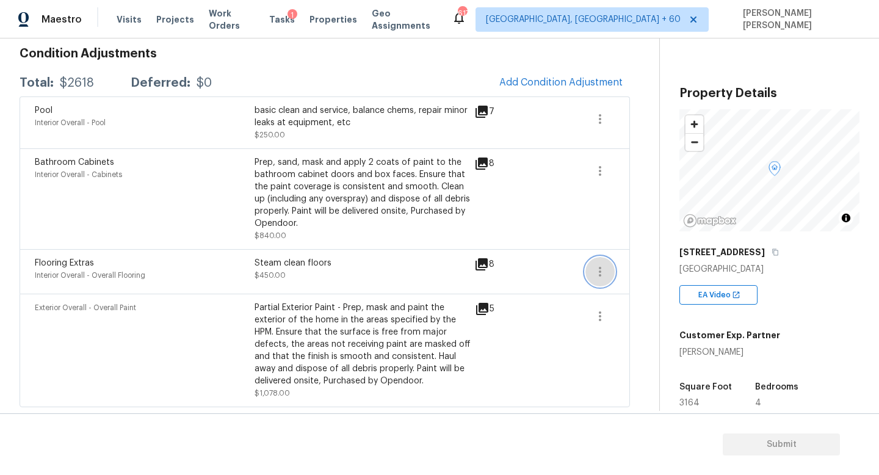
click at [596, 271] on icon "button" at bounding box center [600, 271] width 15 height 15
click at [643, 265] on div "Edit" at bounding box center [669, 269] width 95 height 12
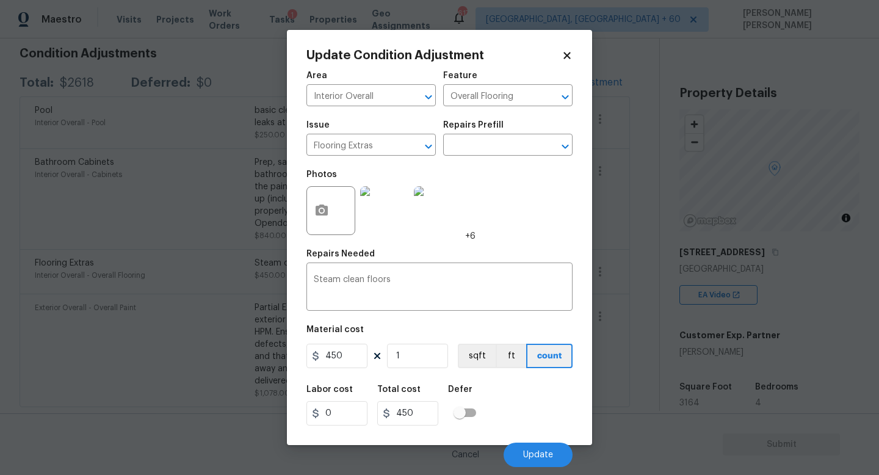
click at [374, 213] on img at bounding box center [384, 210] width 49 height 49
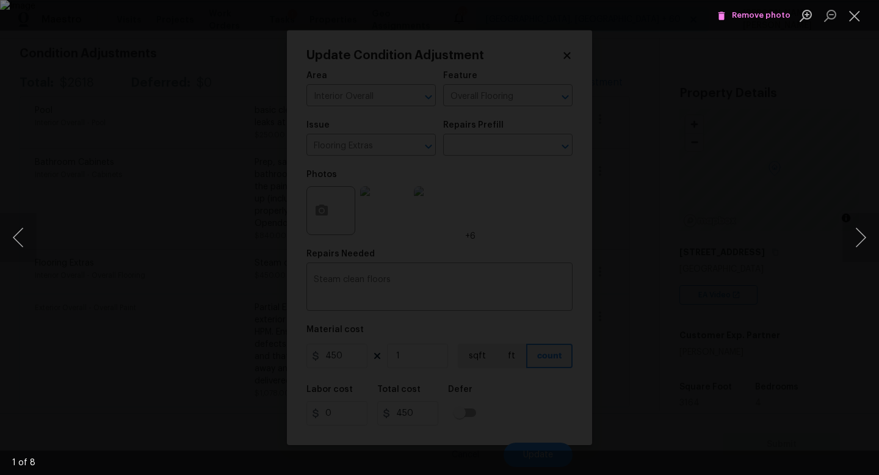
click at [813, 147] on div "Lightbox" at bounding box center [439, 237] width 879 height 475
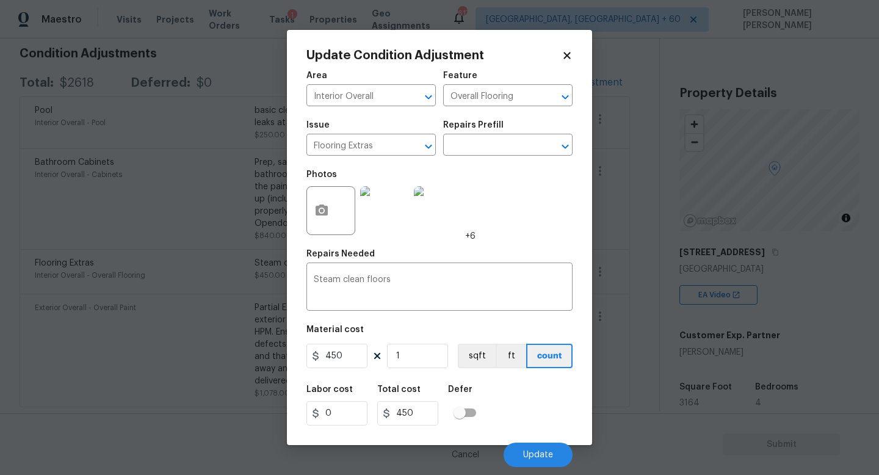
click at [646, 129] on body "Maestro Visits Projects Work Orders Tasks 1 Properties Geo Assignments 617 Knox…" at bounding box center [439, 237] width 879 height 475
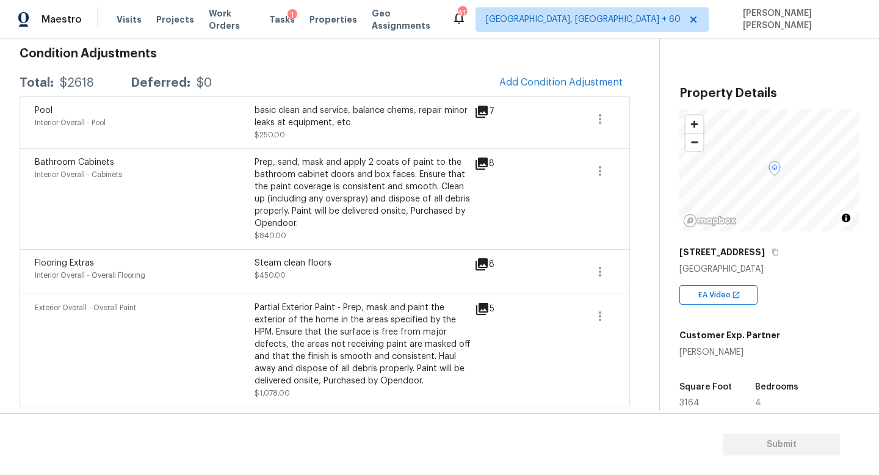
scroll to position [169, 0]
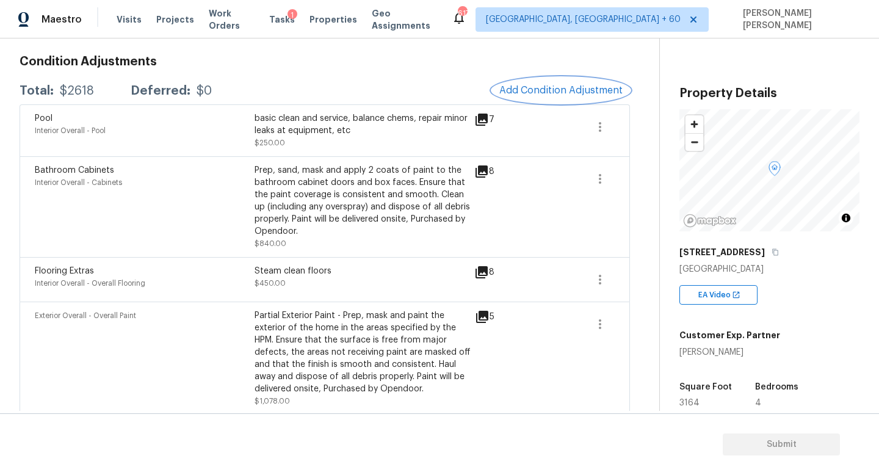
click at [535, 85] on span "Add Condition Adjustment" at bounding box center [560, 90] width 123 height 11
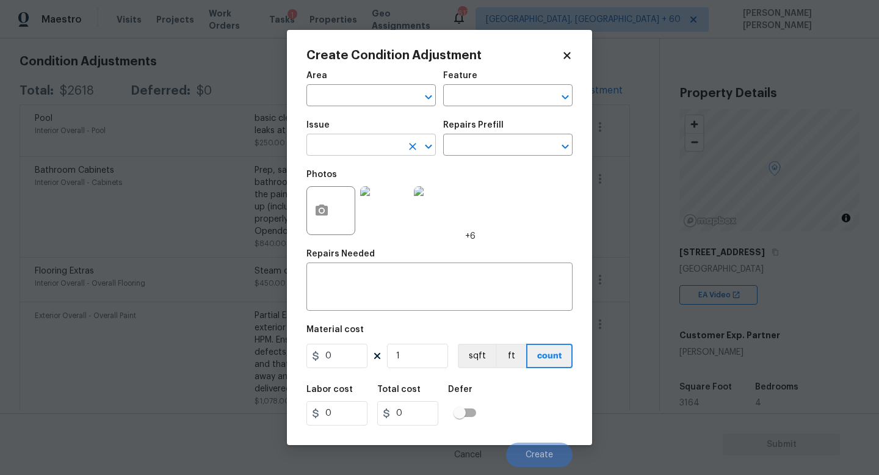
click at [390, 149] on input "text" at bounding box center [354, 146] width 95 height 19
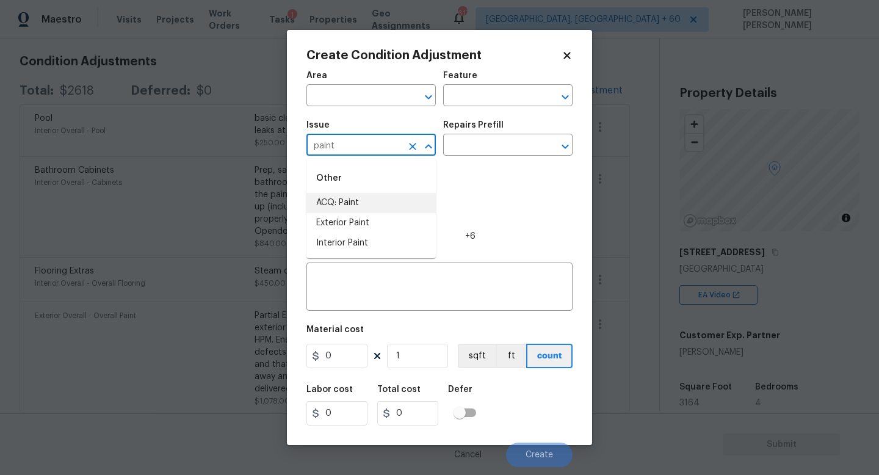
click at [379, 200] on li "ACQ: Paint" at bounding box center [371, 203] width 129 height 20
type input "ACQ: Paint"
click at [480, 150] on input "text" at bounding box center [490, 146] width 95 height 19
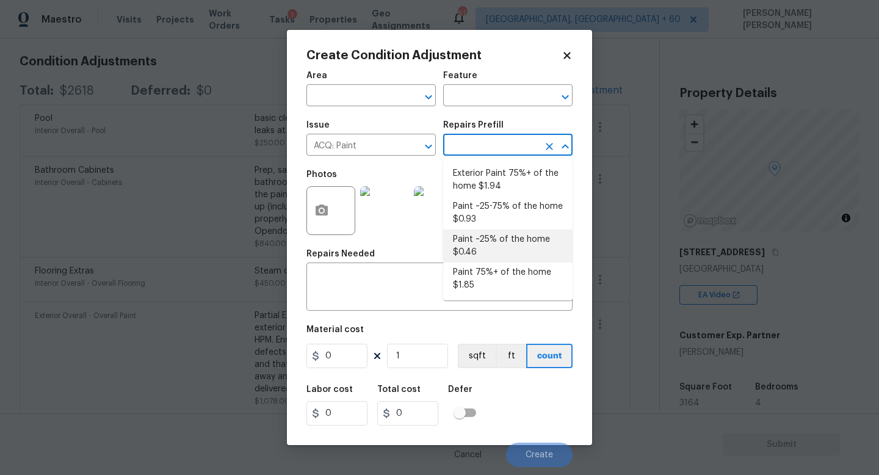
click at [484, 239] on li "Paint ~25% of the home $0.46" at bounding box center [507, 246] width 129 height 33
type input "Acquisition"
type textarea "Acquisition Scope: ~25% of the home needs interior paint"
type input "0.46"
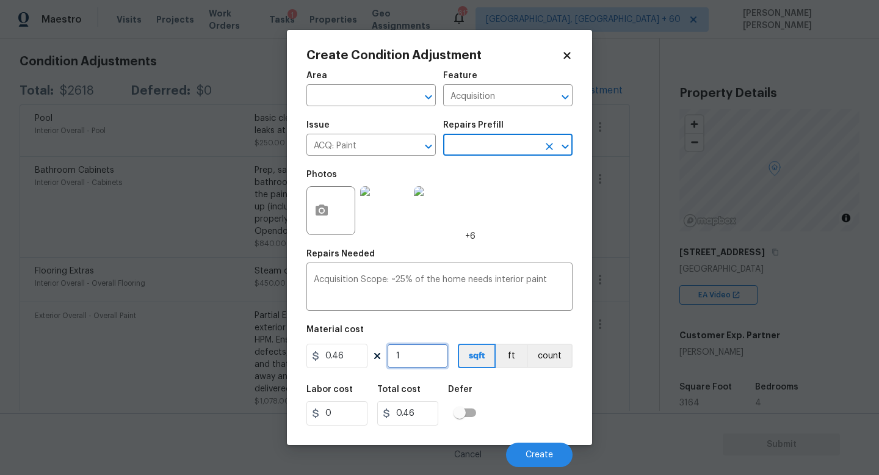
click at [420, 363] on input "1" at bounding box center [417, 356] width 61 height 24
type input "0"
type input "3"
type input "1.38"
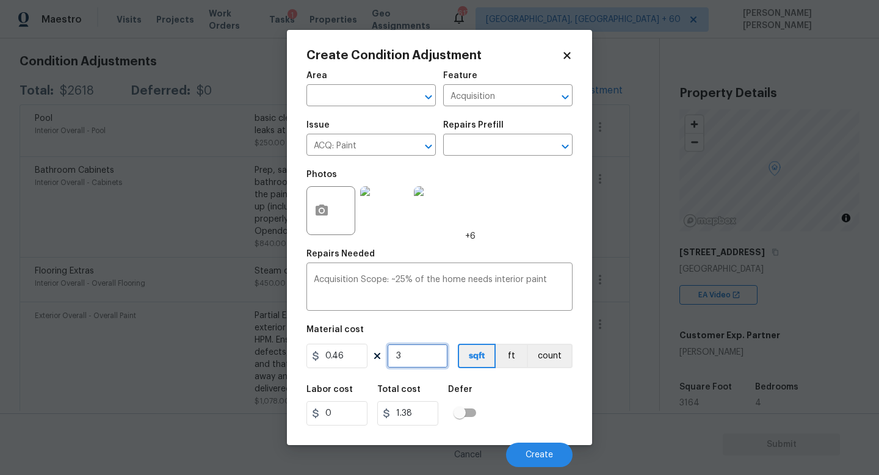
type input "31"
type input "14.26"
type input "316"
type input "145.36"
type input "3164"
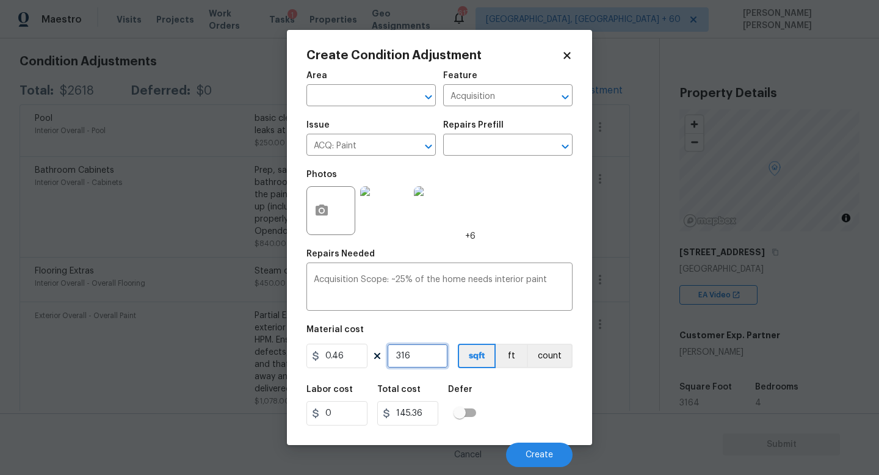
type input "1455.44"
type input "3164"
click at [534, 449] on button "Create" at bounding box center [539, 455] width 67 height 24
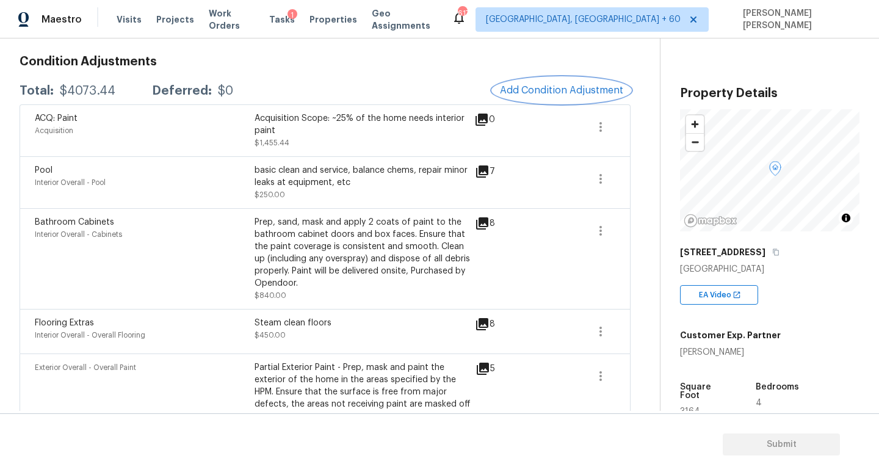
scroll to position [0, 0]
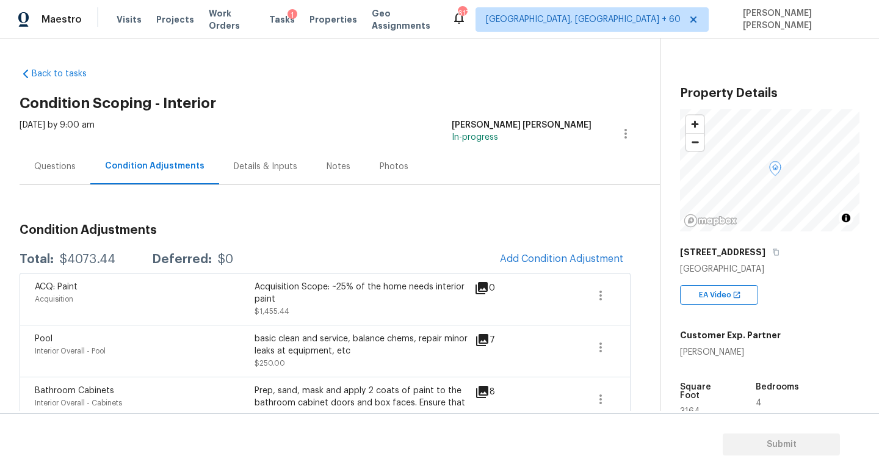
click at [67, 161] on div "Questions" at bounding box center [55, 167] width 42 height 12
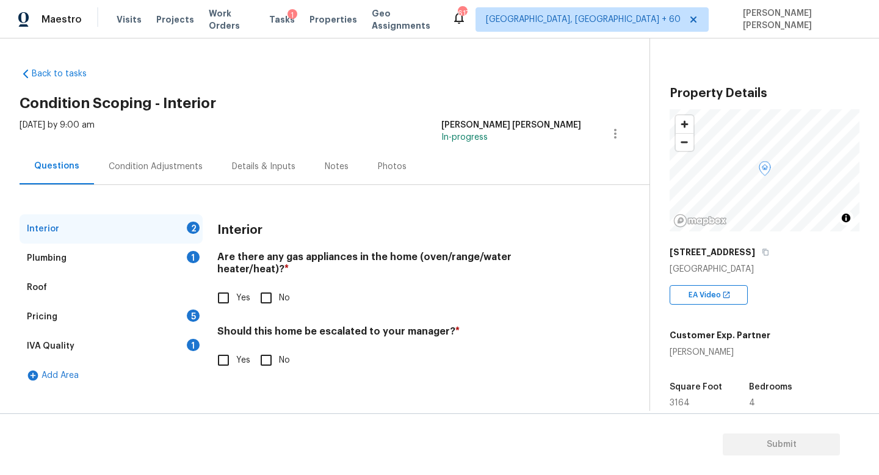
click at [232, 294] on input "Yes" at bounding box center [224, 298] width 26 height 26
checkbox input "true"
click at [153, 255] on div "Plumbing 1" at bounding box center [111, 258] width 183 height 29
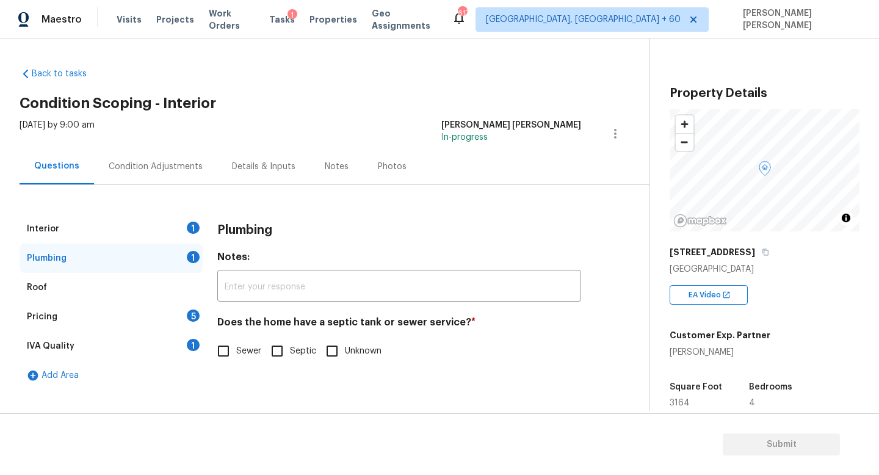
click at [219, 344] on input "Sewer" at bounding box center [224, 351] width 26 height 26
checkbox input "true"
click at [153, 313] on div "Pricing 5" at bounding box center [111, 316] width 183 height 29
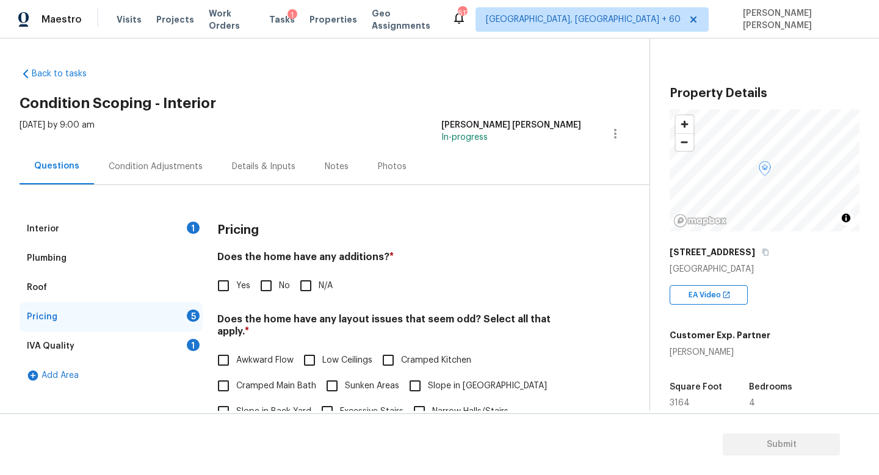
click at [281, 284] on span "No" at bounding box center [284, 286] width 11 height 13
click at [279, 284] on input "No" at bounding box center [266, 286] width 26 height 26
checkbox input "true"
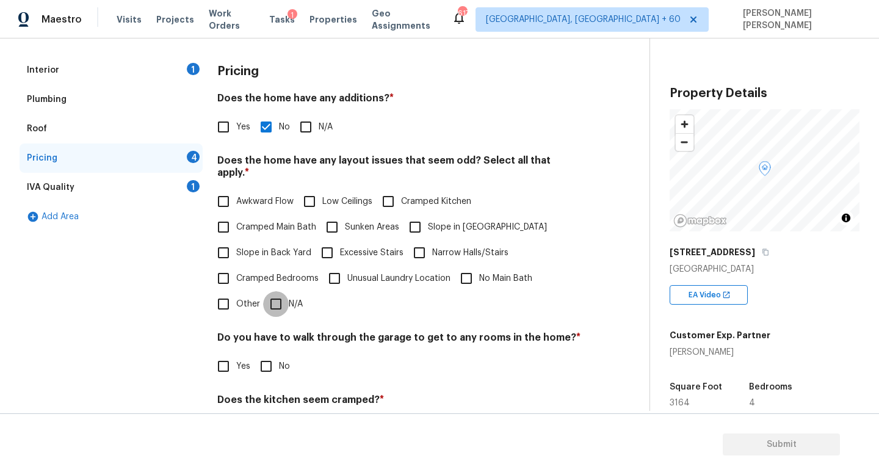
click at [275, 291] on input "N/A" at bounding box center [276, 304] width 26 height 26
checkbox input "true"
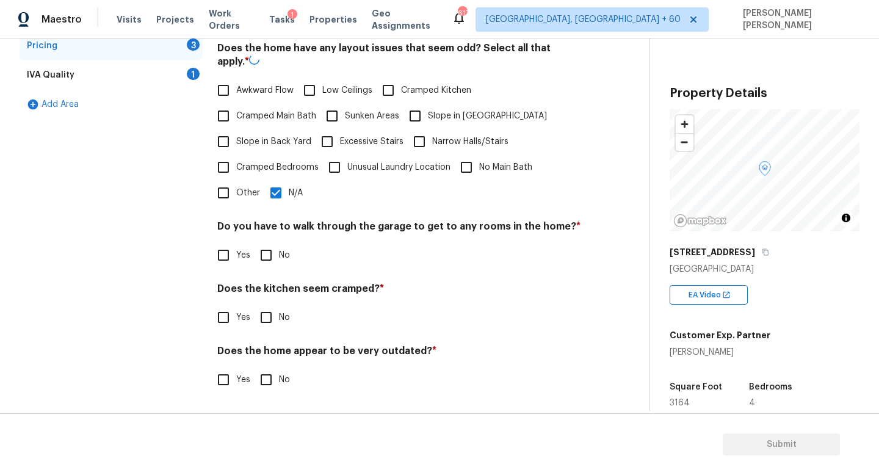
scroll to position [258, 0]
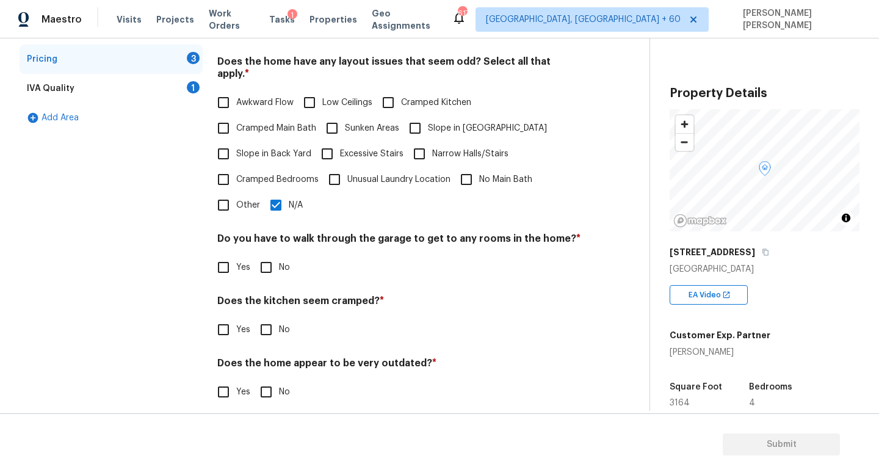
click at [274, 258] on input "No" at bounding box center [266, 268] width 26 height 26
checkbox input "true"
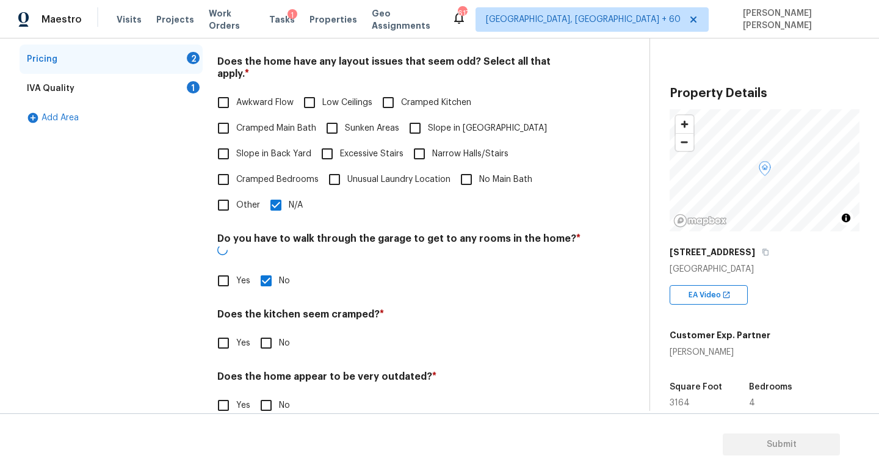
click at [264, 330] on input "No" at bounding box center [266, 343] width 26 height 26
checkbox input "true"
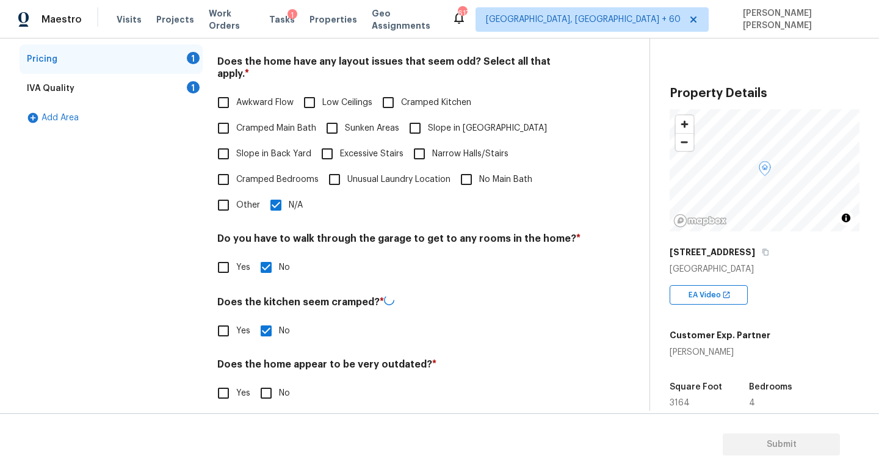
click at [263, 394] on div "Pricing Does the home have any additions? * Yes No N/A Does the home have any l…" at bounding box center [399, 189] width 364 height 464
click at [267, 384] on input "No" at bounding box center [266, 392] width 26 height 26
checkbox input "true"
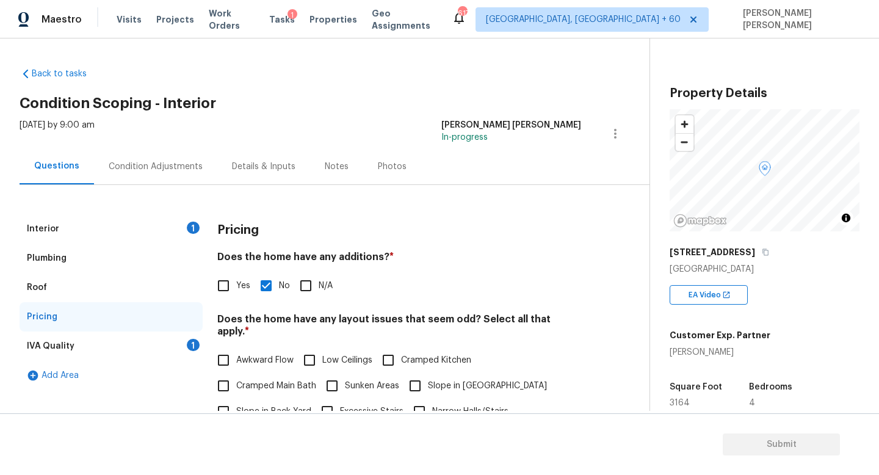
click at [167, 338] on div "IVA Quality 1" at bounding box center [111, 346] width 183 height 29
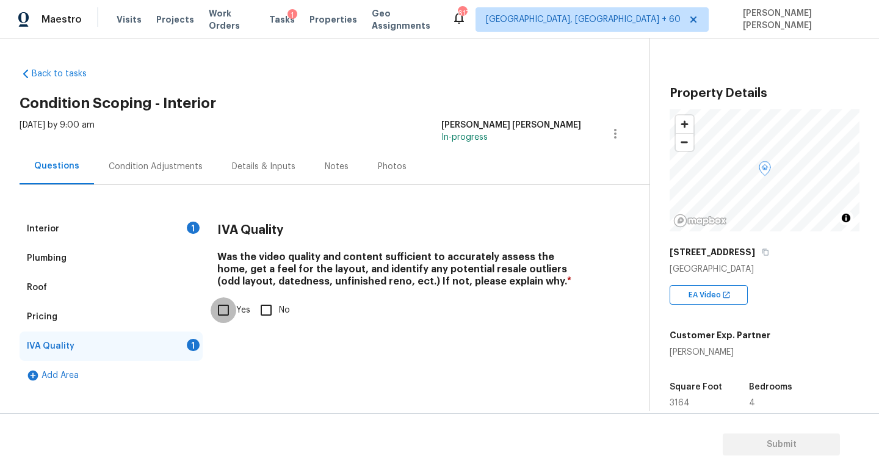
click at [225, 314] on input "Yes" at bounding box center [224, 310] width 26 height 26
checkbox input "true"
click at [158, 162] on div "Condition Adjustments" at bounding box center [156, 167] width 94 height 12
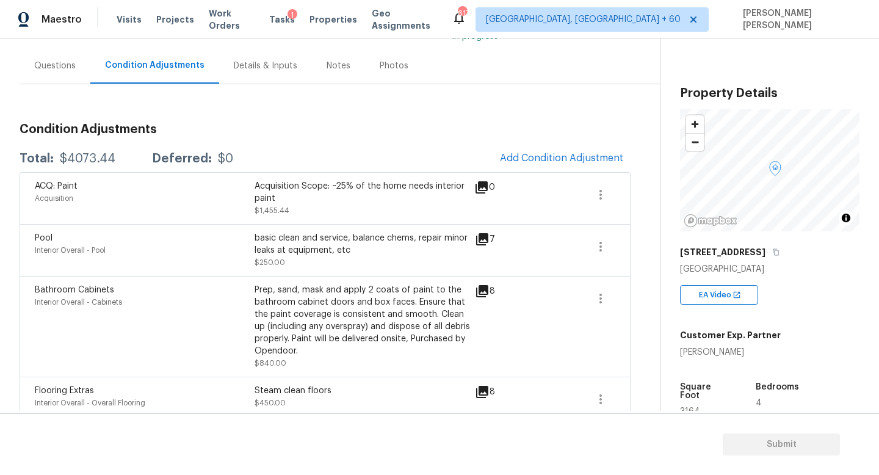
scroll to position [109, 0]
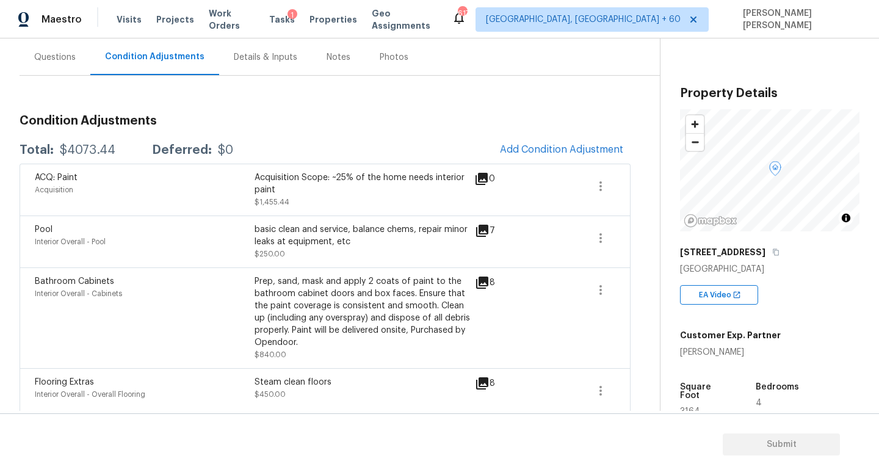
click at [104, 275] on div "Bathroom Cabinets Interior Overall - Cabinets Prep, sand, mask and apply 2 coat…" at bounding box center [325, 317] width 611 height 101
click at [605, 189] on icon "button" at bounding box center [601, 186] width 15 height 15
click at [647, 189] on div "Edit" at bounding box center [670, 184] width 95 height 12
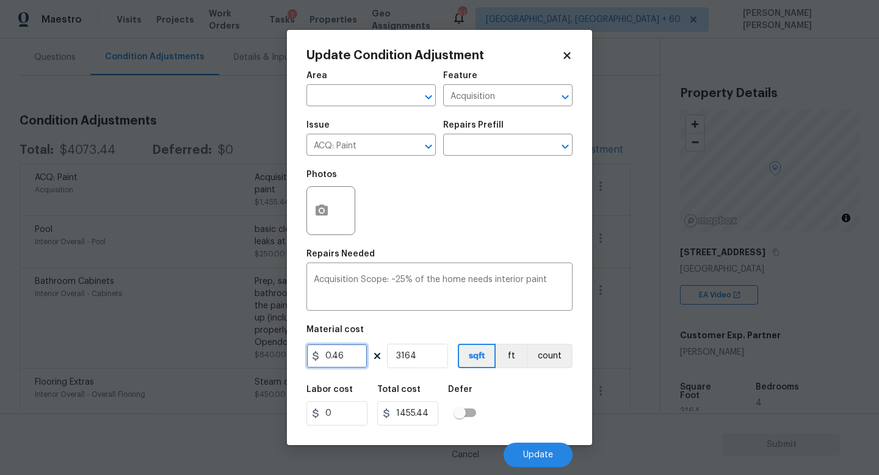
drag, startPoint x: 364, startPoint y: 350, endPoint x: 302, endPoint y: 345, distance: 62.5
click at [305, 346] on div "Update Condition Adjustment Area ​ Feature Acquisition ​ Issue ACQ: Paint ​ Rep…" at bounding box center [439, 237] width 305 height 415
click at [499, 145] on input "text" at bounding box center [490, 146] width 95 height 19
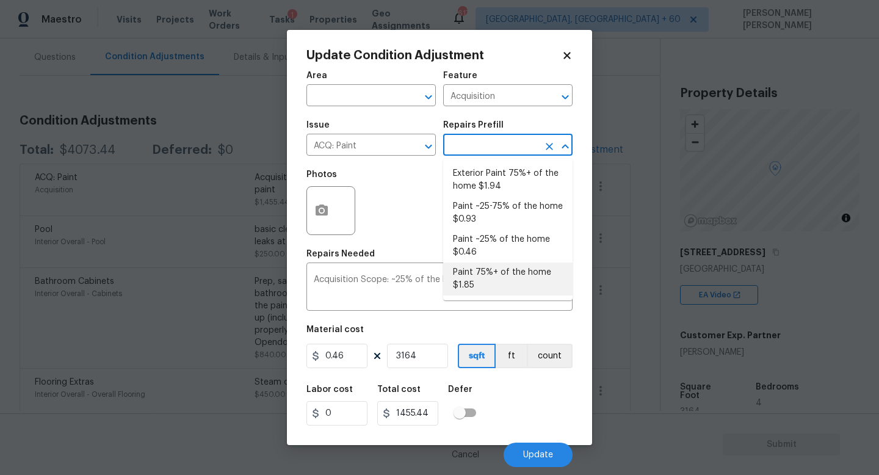
click at [484, 281] on li "Paint 75%+ of the home $1.85" at bounding box center [507, 279] width 129 height 33
type textarea "Acquisition Scope: 75%+ of the home will likely require interior paint"
type input "1.85"
type input "5853.4"
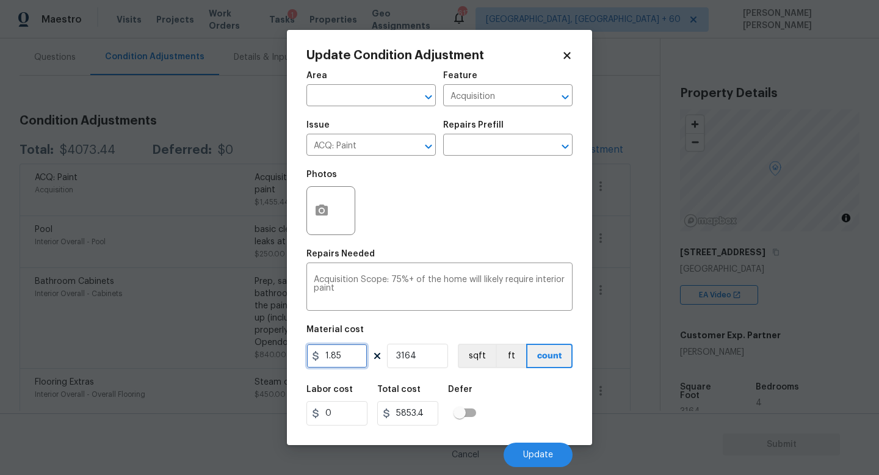
drag, startPoint x: 352, startPoint y: 355, endPoint x: 291, endPoint y: 355, distance: 61.1
click at [310, 355] on input "1.85" at bounding box center [337, 356] width 61 height 24
type input "2.4"
type input "7593.6"
click at [439, 346] on input "3164" at bounding box center [417, 356] width 61 height 24
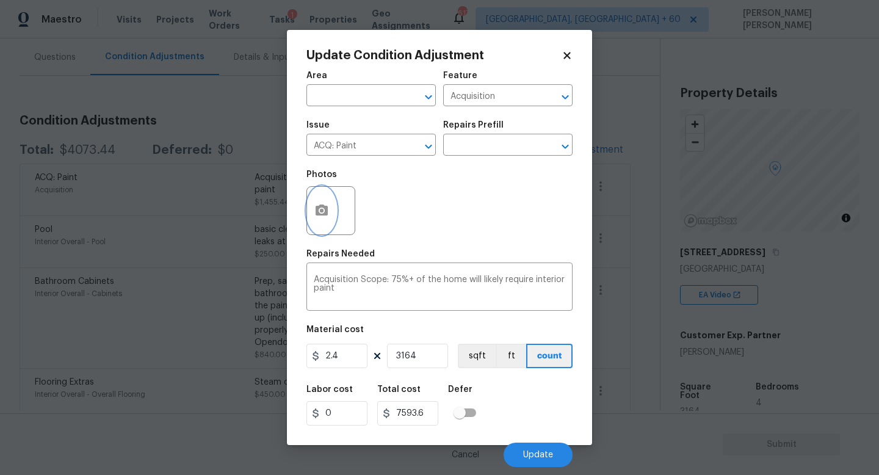
click at [332, 204] on button "button" at bounding box center [321, 211] width 29 height 48
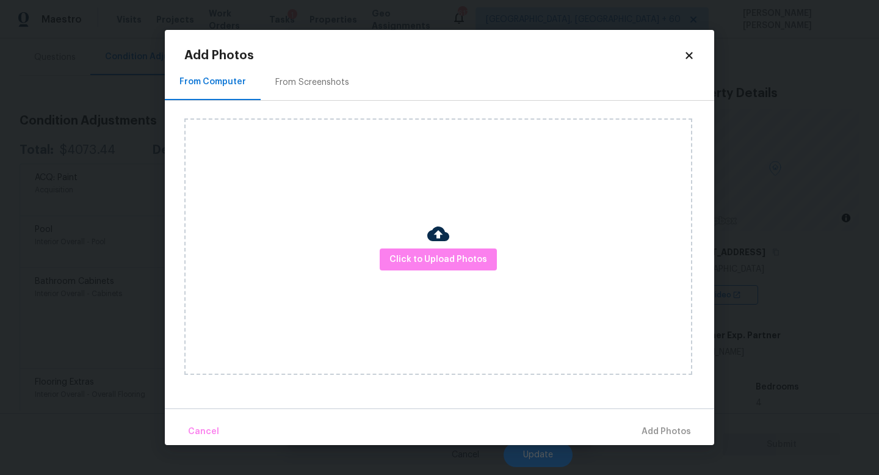
click at [403, 246] on div "Click to Upload Photos" at bounding box center [438, 246] width 508 height 256
click at [429, 263] on span "Click to Upload Photos" at bounding box center [439, 259] width 98 height 15
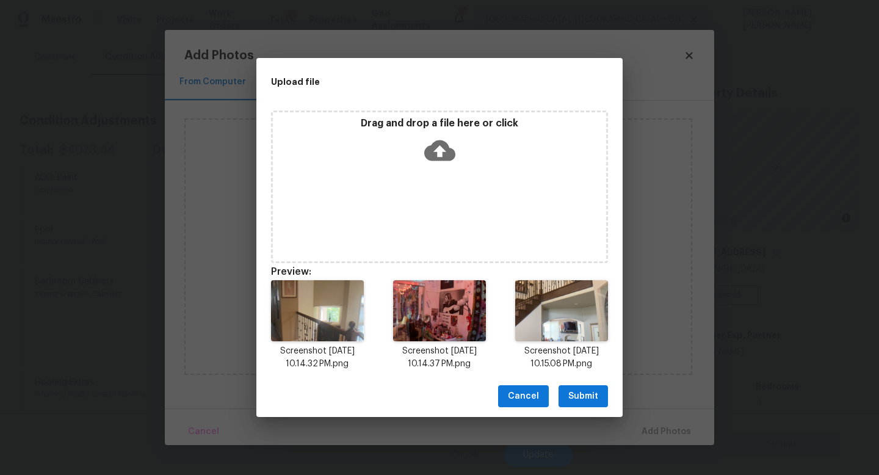
click at [579, 392] on span "Submit" at bounding box center [583, 396] width 30 height 15
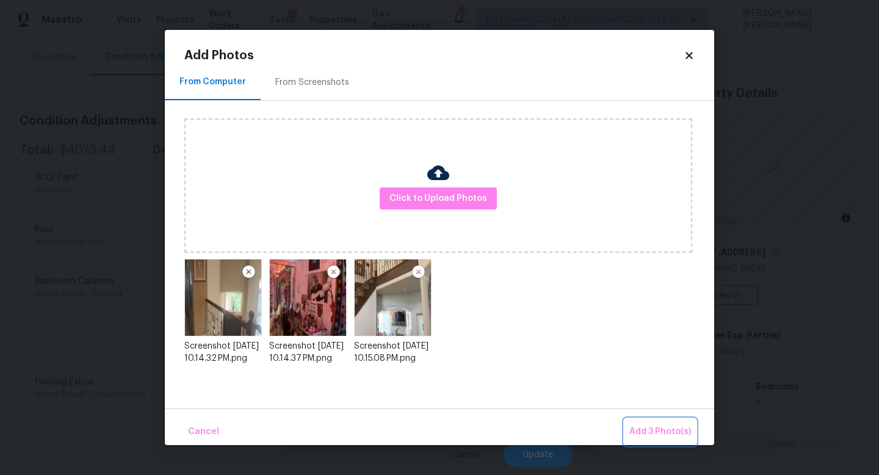
click at [652, 431] on span "Add 3 Photo(s)" at bounding box center [661, 431] width 62 height 15
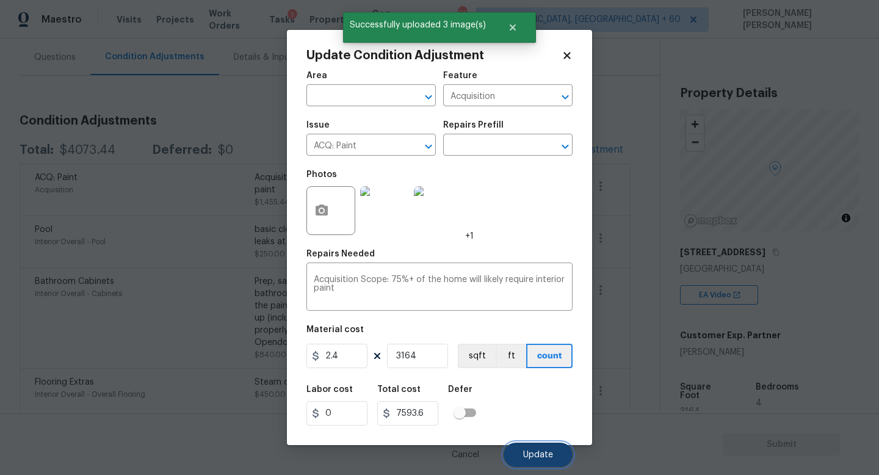
click at [553, 455] on button "Update" at bounding box center [538, 455] width 69 height 24
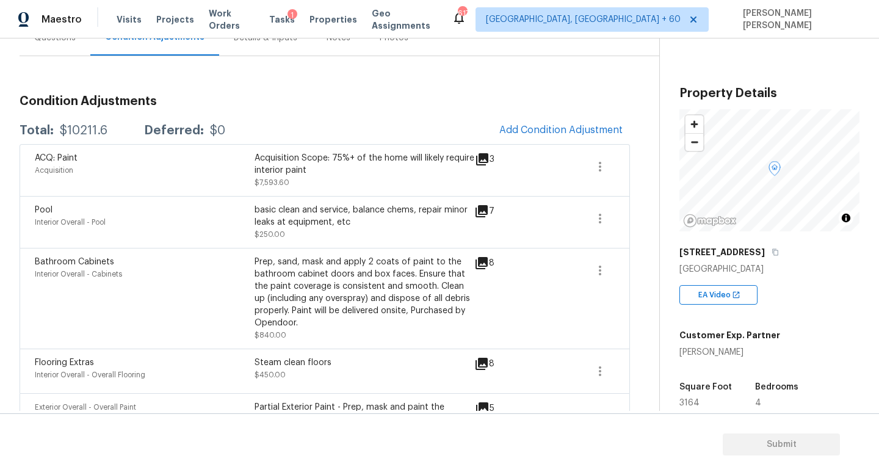
scroll to position [115, 0]
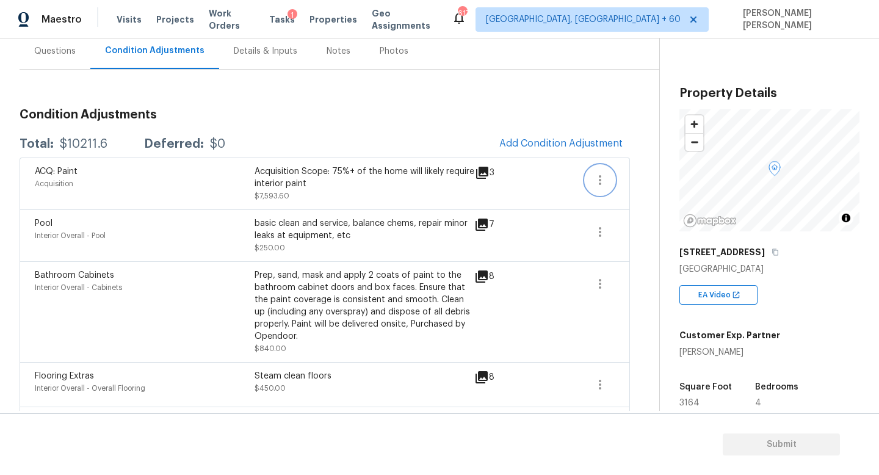
click at [604, 187] on icon "button" at bounding box center [600, 180] width 15 height 15
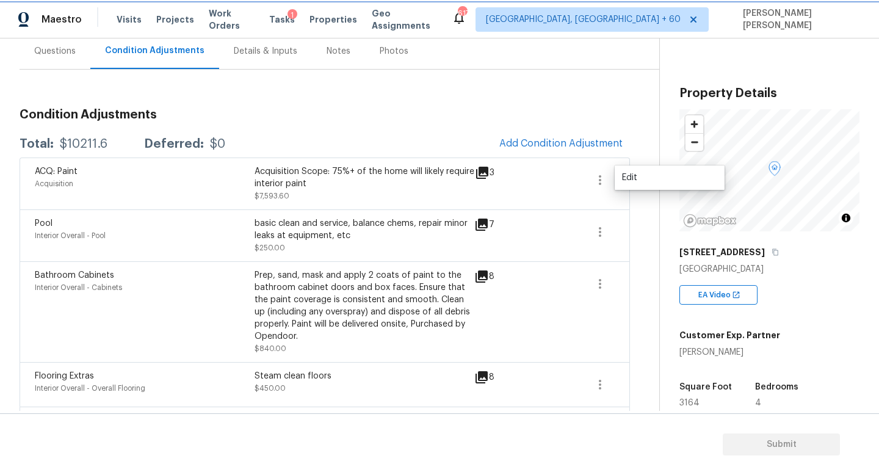
click at [611, 187] on button "button" at bounding box center [600, 179] width 29 height 29
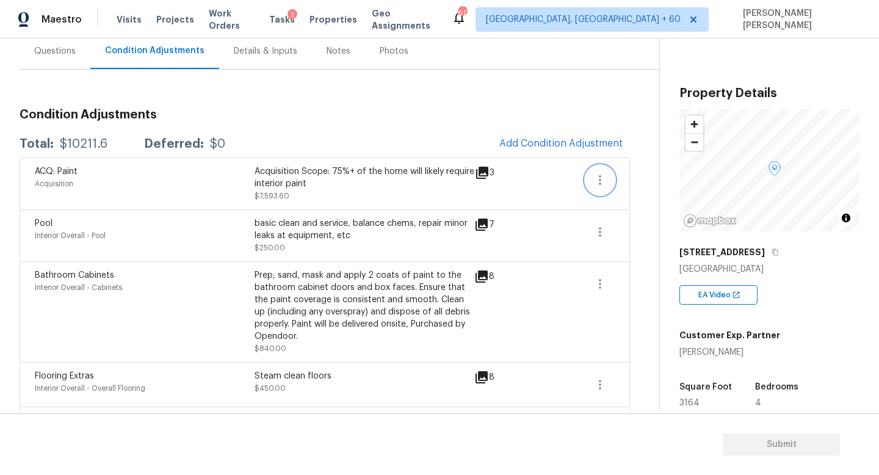
click at [598, 176] on icon "button" at bounding box center [600, 180] width 15 height 15
click at [652, 183] on div "Edit" at bounding box center [669, 178] width 95 height 12
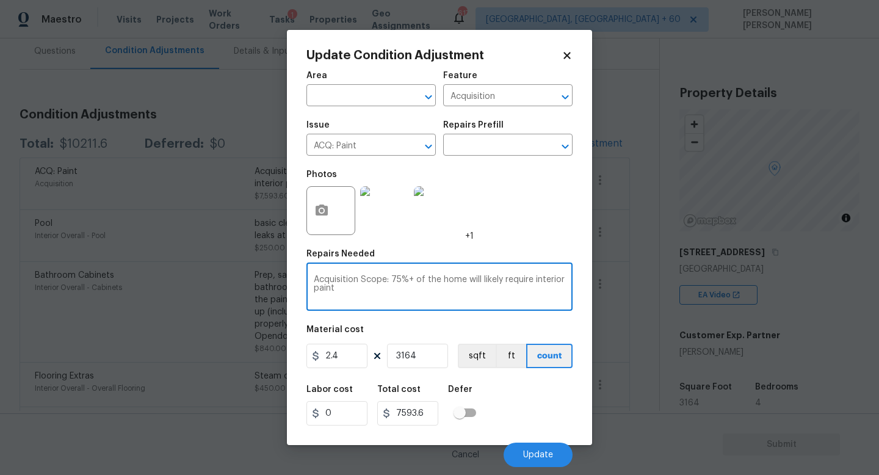
click at [390, 281] on textarea "Acquisition Scope: 75%+ of the home will likely require interior paint" at bounding box center [440, 288] width 252 height 26
click at [375, 287] on textarea "Acquisition Scope: 75%+ of the home will likely require interior paint" at bounding box center [440, 288] width 252 height 26
type textarea "Acquisition Scope: 75%+ of the home will likely require interior paint and need…"
click at [518, 444] on button "Update" at bounding box center [538, 455] width 69 height 24
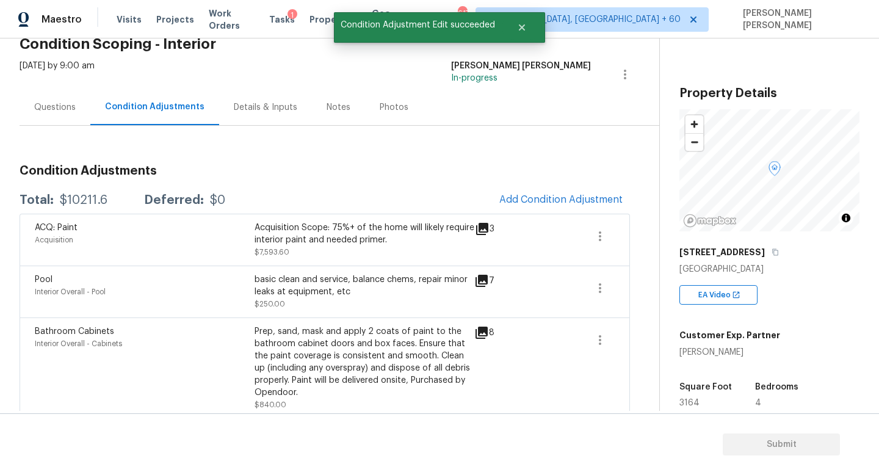
scroll to position [0, 0]
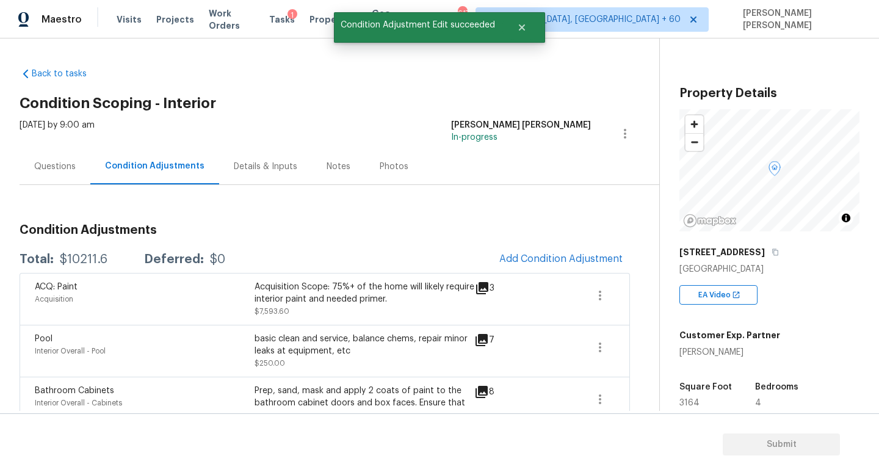
click at [67, 162] on div "Questions" at bounding box center [55, 167] width 42 height 12
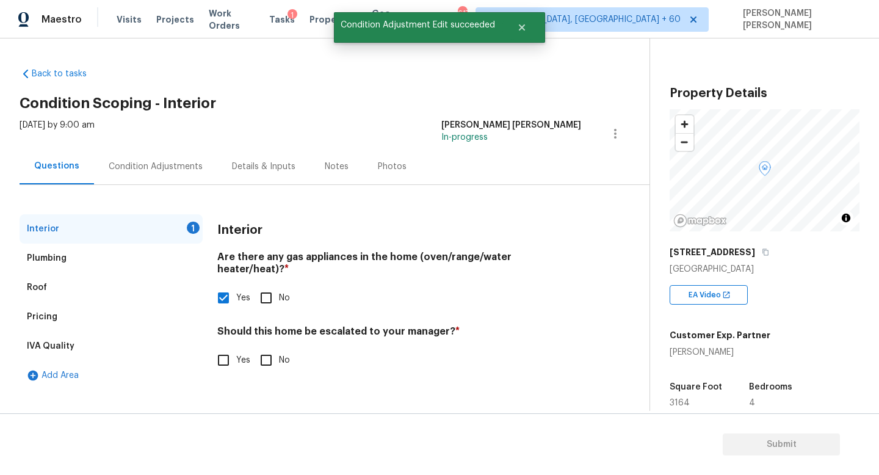
click at [284, 354] on span "No" at bounding box center [284, 360] width 11 height 13
click at [279, 347] on input "No" at bounding box center [266, 360] width 26 height 26
checkbox input "true"
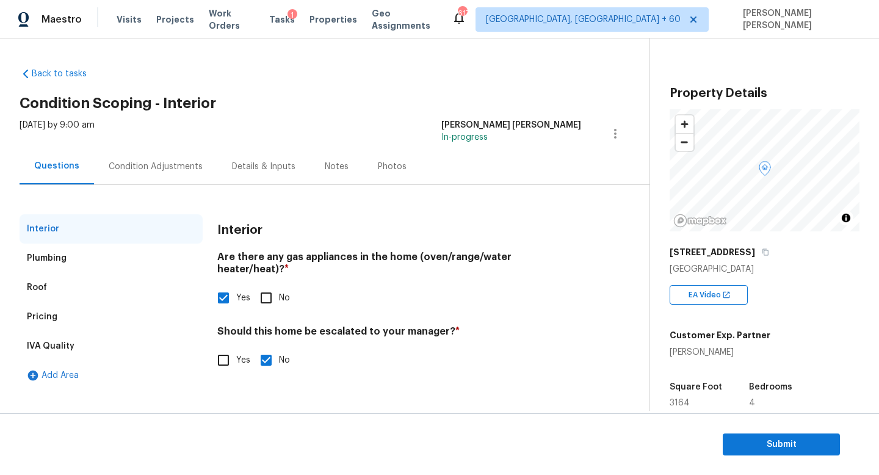
click at [184, 164] on div "Condition Adjustments" at bounding box center [156, 167] width 94 height 12
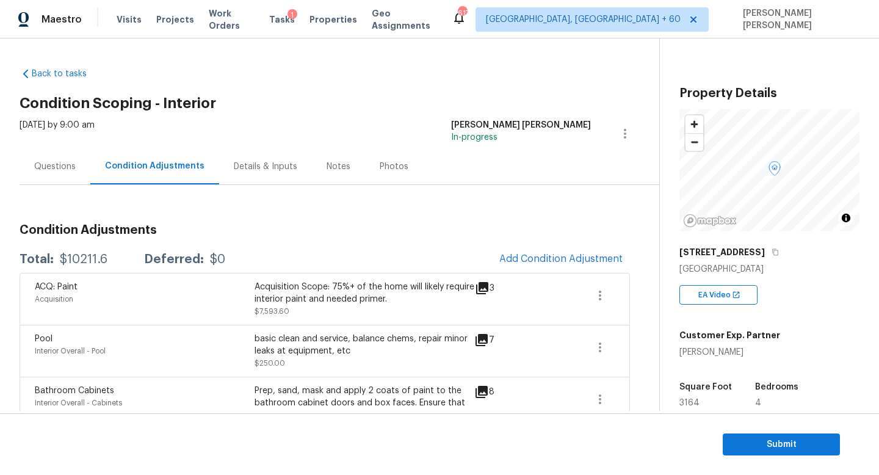
click at [83, 257] on div "$10211.6" at bounding box center [84, 259] width 48 height 12
copy div "$10211.6"
click at [735, 424] on section "Submit" at bounding box center [439, 444] width 879 height 62
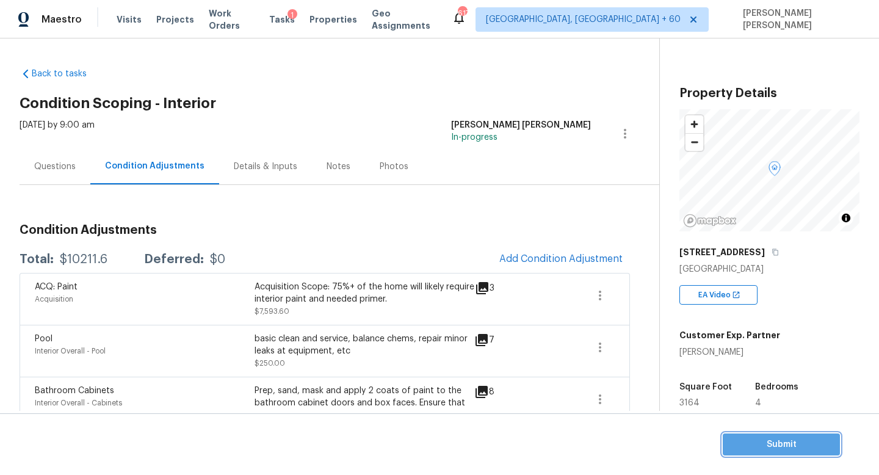
click at [734, 435] on button "Submit" at bounding box center [781, 445] width 117 height 23
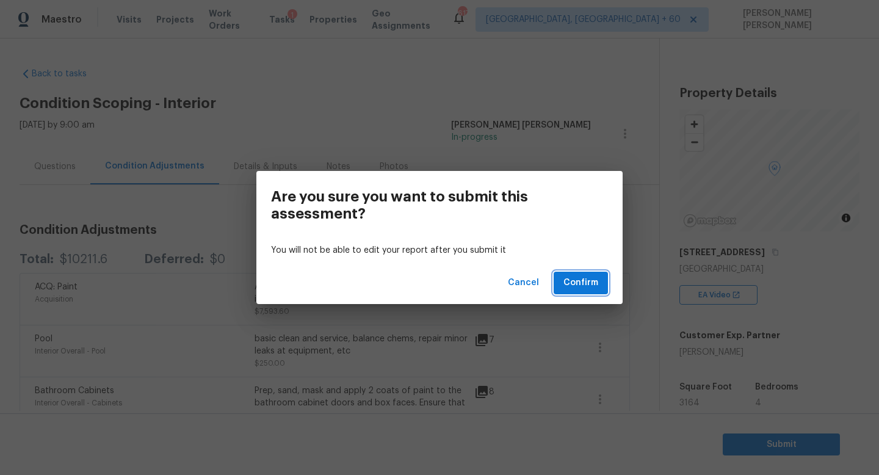
click at [590, 281] on span "Confirm" at bounding box center [581, 282] width 35 height 15
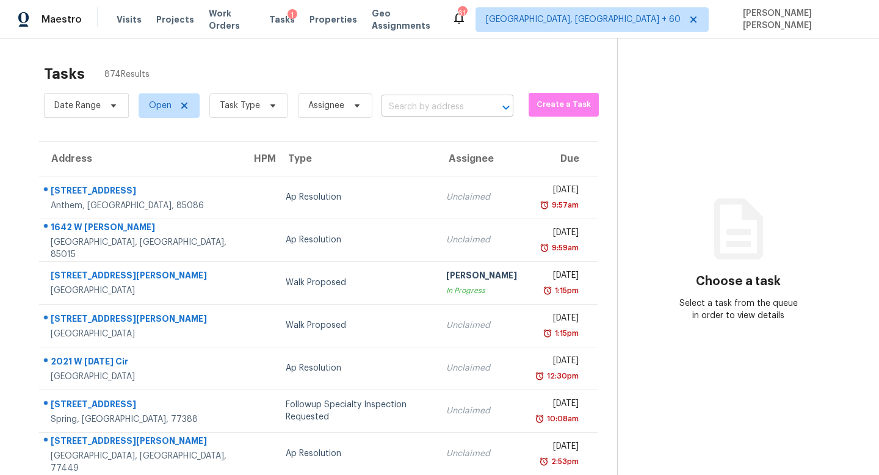
click at [413, 109] on input "text" at bounding box center [431, 107] width 98 height 19
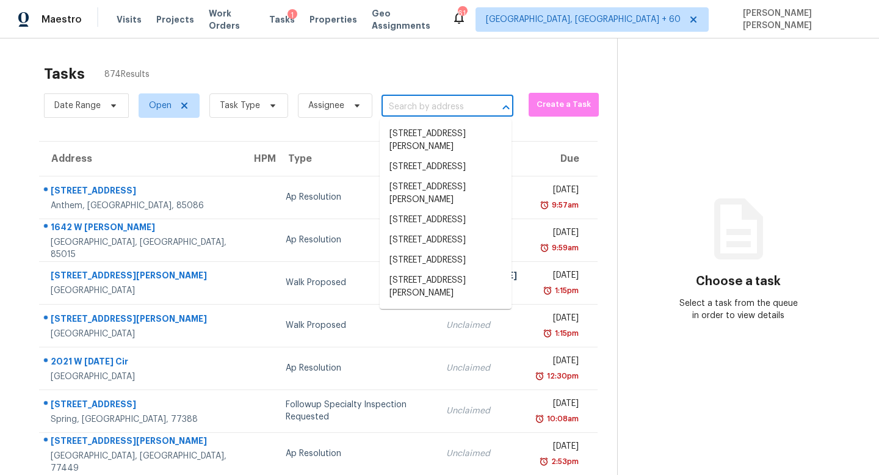
paste input "6795 E Arizona Ave Apt B, Denver, CO 80224"
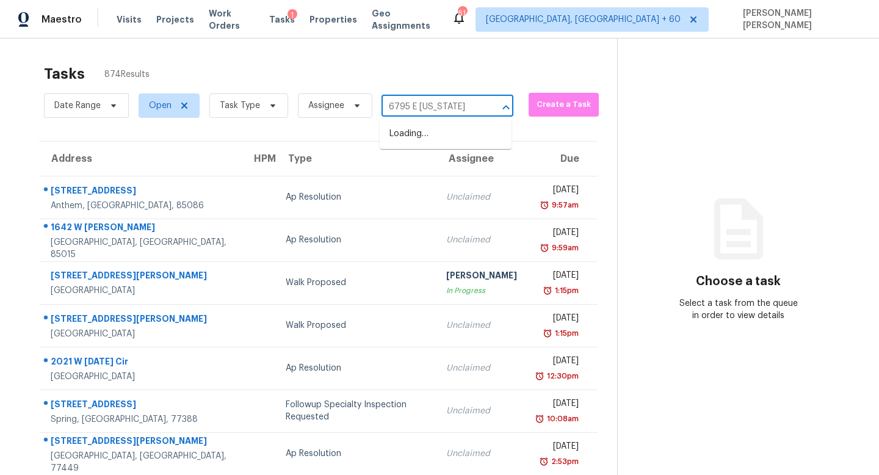
type input "6795 E Arizona"
click at [469, 135] on li "6795 E Arizona Ave Apt B, Denver, CO 80224" at bounding box center [446, 140] width 132 height 33
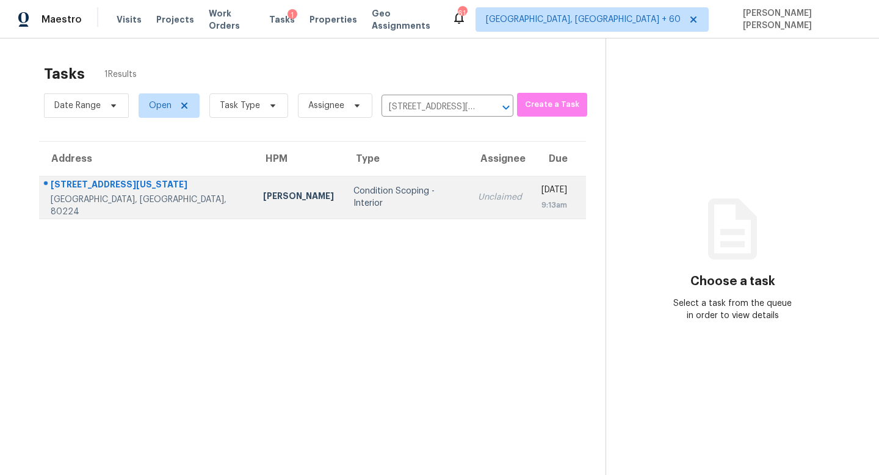
click at [468, 193] on td "Unclaimed" at bounding box center [500, 197] width 64 height 43
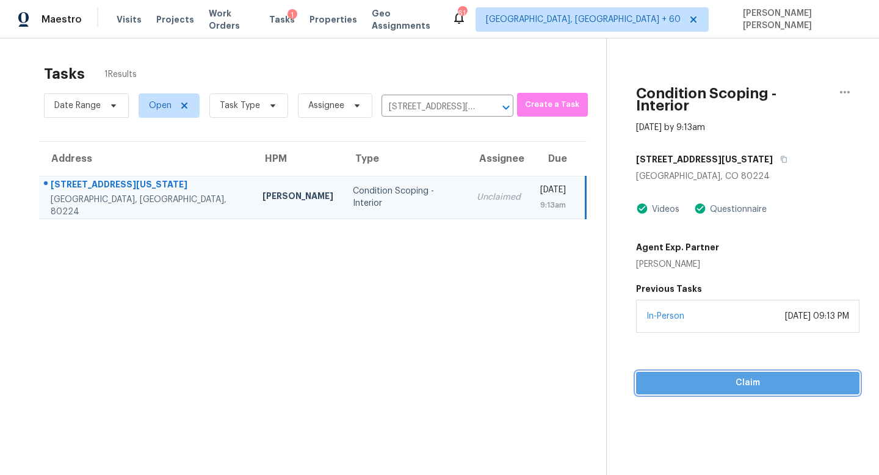
click at [708, 376] on span "Claim" at bounding box center [748, 383] width 204 height 15
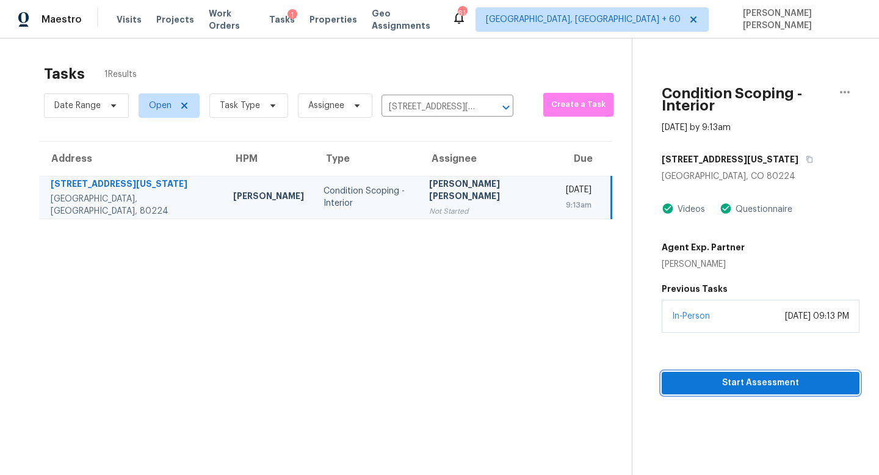
click at [770, 376] on span "Start Assessment" at bounding box center [761, 383] width 178 height 15
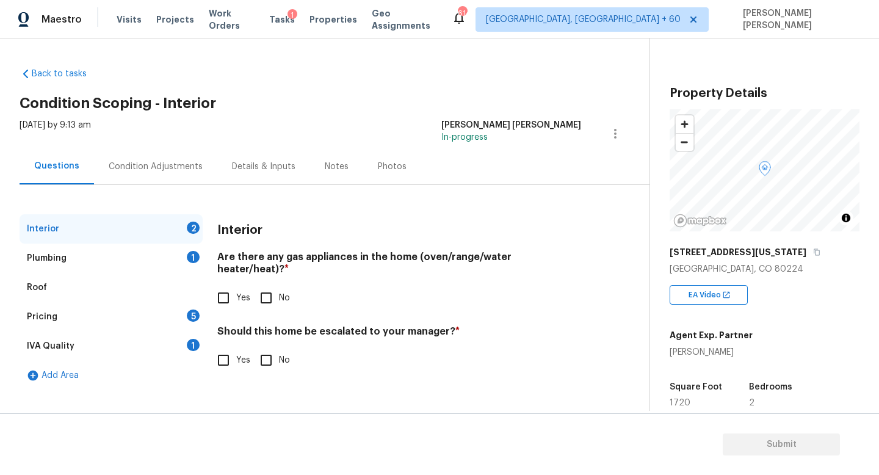
click at [222, 291] on input "Yes" at bounding box center [224, 298] width 26 height 26
checkbox input "true"
click at [153, 253] on div "Plumbing 1" at bounding box center [111, 258] width 183 height 29
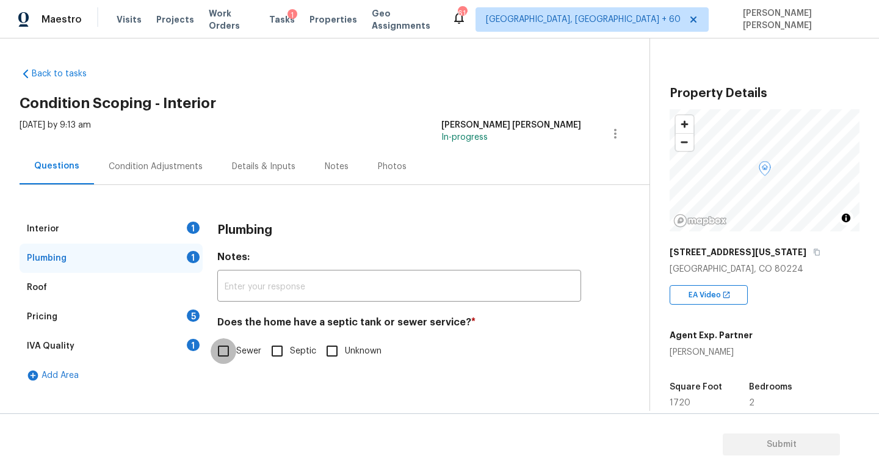
click at [223, 356] on input "Sewer" at bounding box center [224, 351] width 26 height 26
checkbox input "true"
click at [165, 322] on div "Pricing 5" at bounding box center [111, 316] width 183 height 29
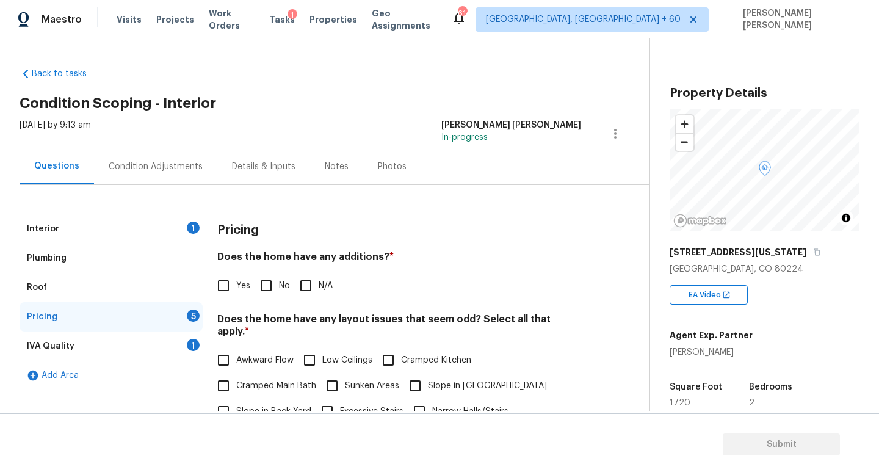
click at [255, 287] on input "No" at bounding box center [266, 286] width 26 height 26
checkbox input "true"
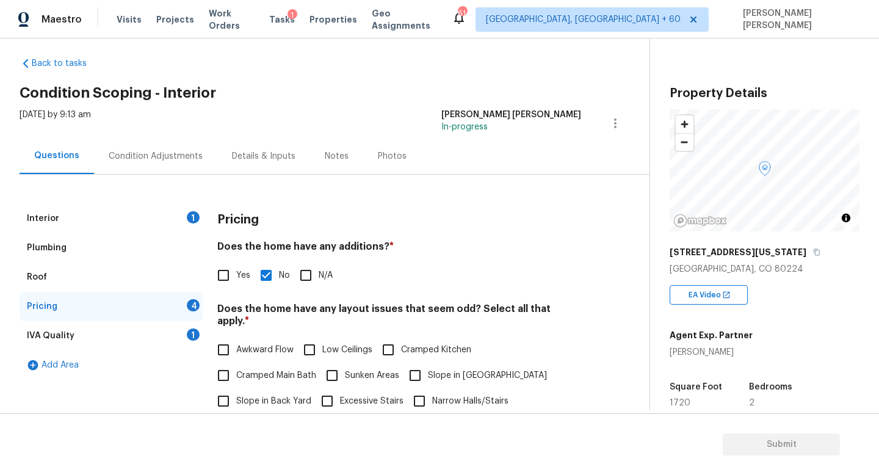
scroll to position [14, 0]
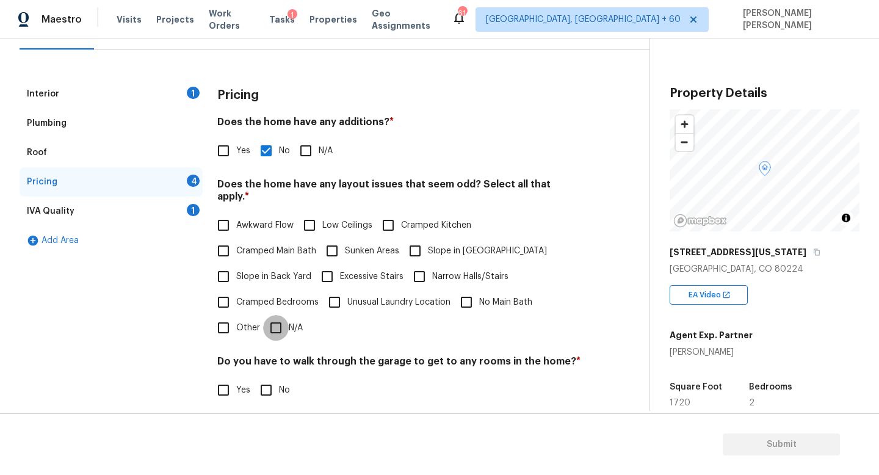
click at [263, 321] on input "N/A" at bounding box center [276, 328] width 26 height 26
checkbox input "true"
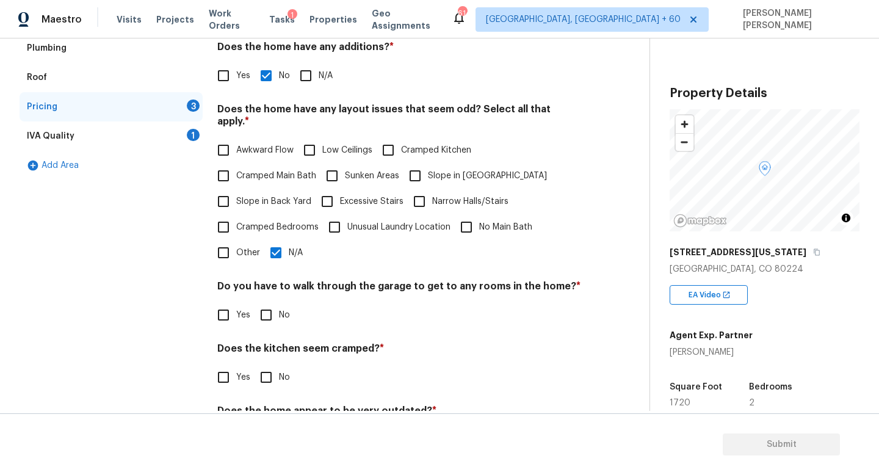
scroll to position [258, 0]
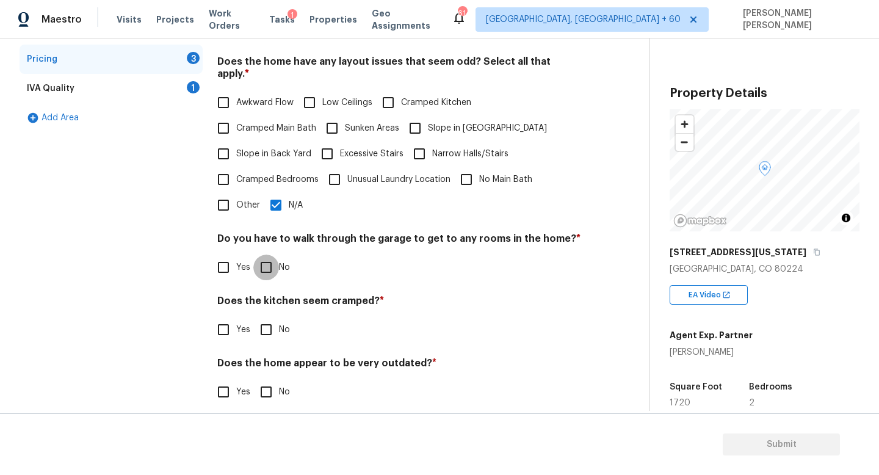
click at [264, 255] on input "No" at bounding box center [266, 268] width 26 height 26
checkbox input "true"
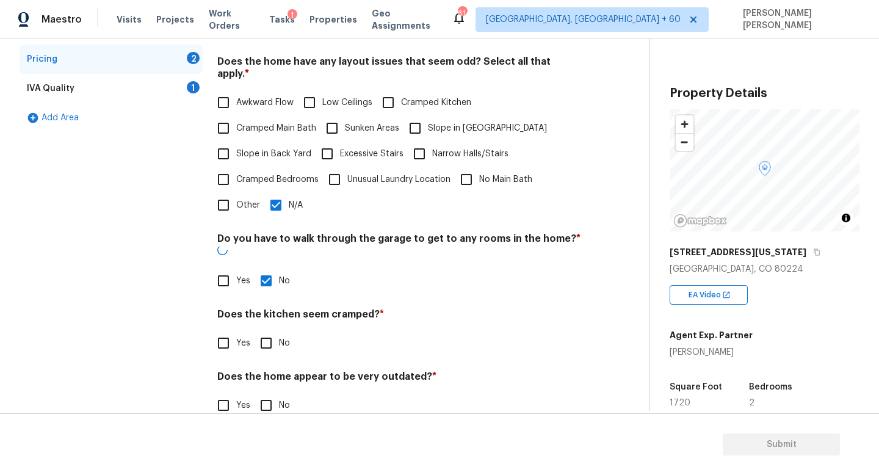
click at [264, 308] on h4 "Does the kitchen seem cramped? *" at bounding box center [399, 316] width 364 height 17
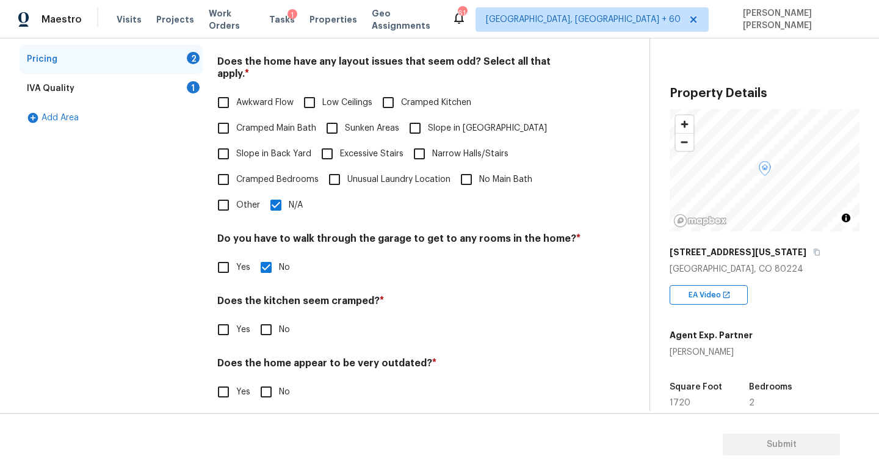
click at [263, 321] on input "No" at bounding box center [266, 330] width 26 height 26
checkbox input "true"
click at [261, 380] on input "No" at bounding box center [266, 393] width 26 height 26
checkbox input "true"
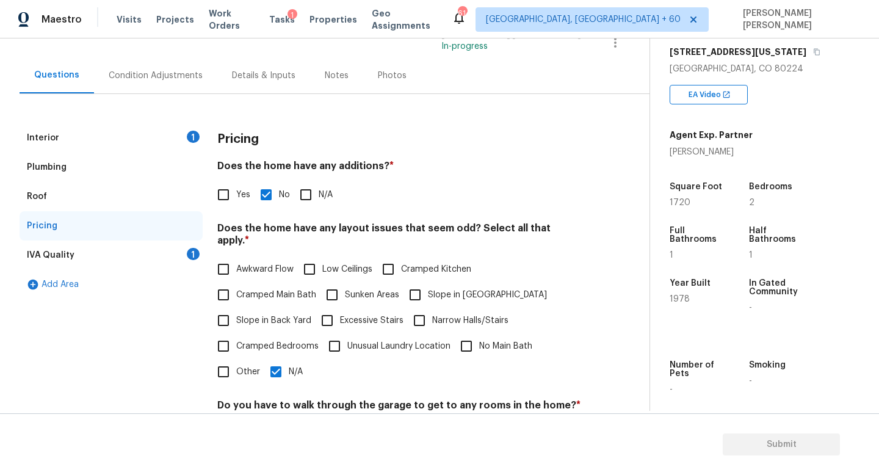
scroll to position [0, 0]
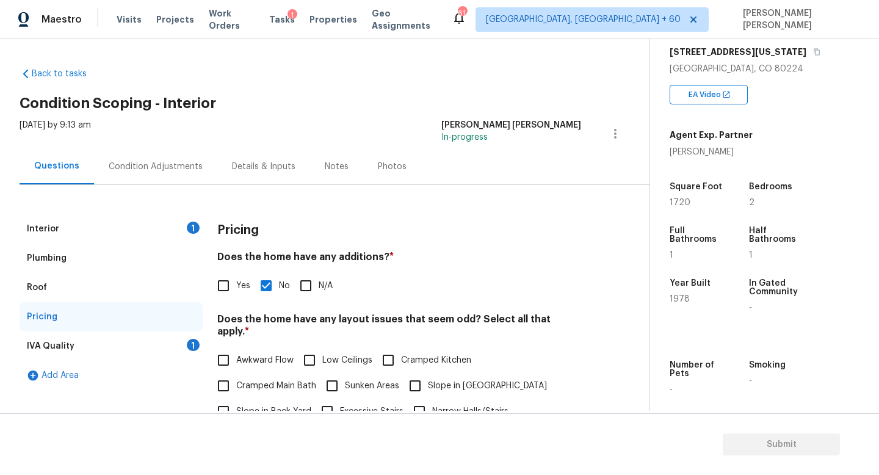
click at [165, 340] on div "IVA Quality 1" at bounding box center [111, 346] width 183 height 29
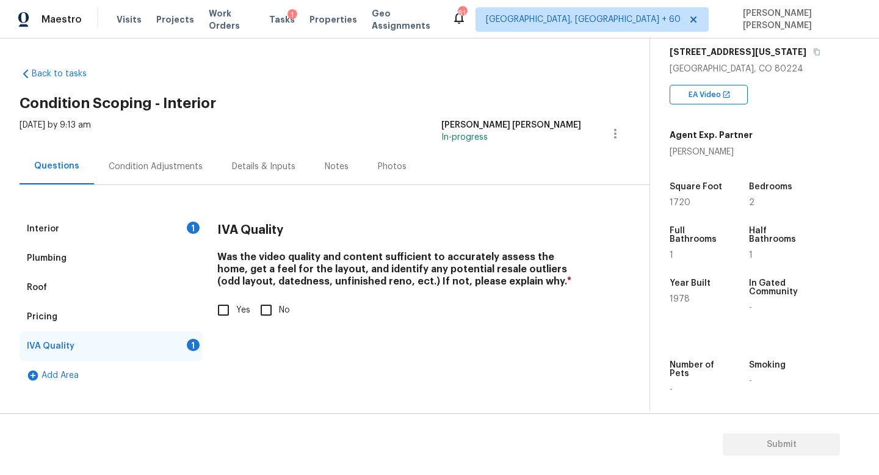
click at [225, 308] on input "Yes" at bounding box center [224, 310] width 26 height 26
checkbox input "true"
click at [169, 169] on div "Condition Adjustments" at bounding box center [156, 167] width 94 height 12
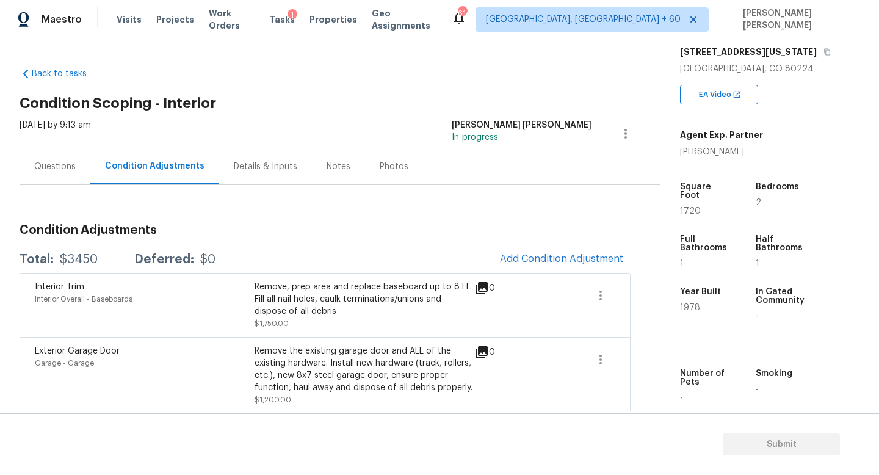
scroll to position [5, 0]
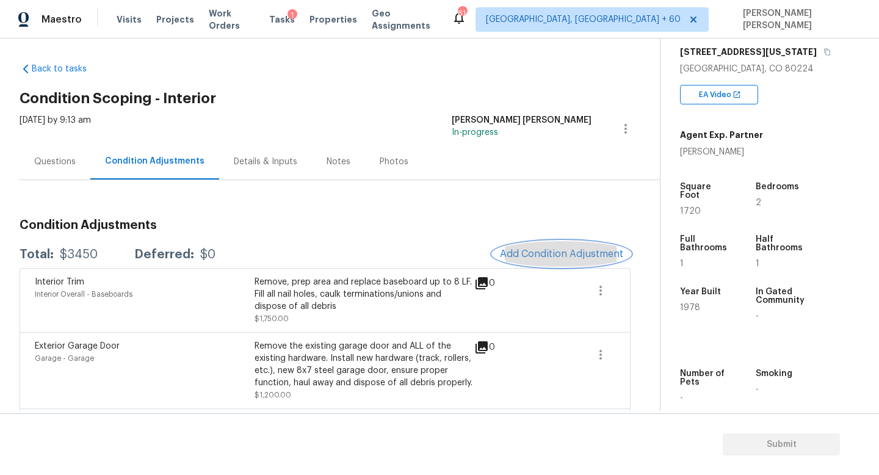
click at [556, 258] on span "Add Condition Adjustment" at bounding box center [561, 254] width 123 height 11
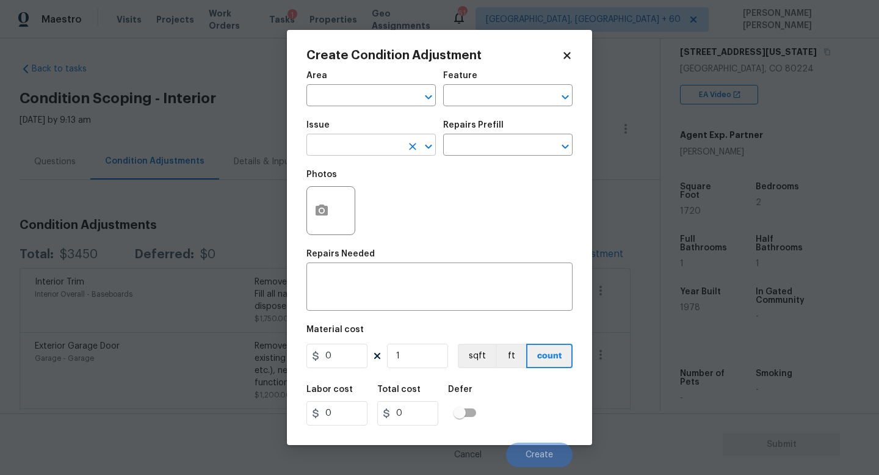
click at [350, 151] on input "text" at bounding box center [354, 146] width 95 height 19
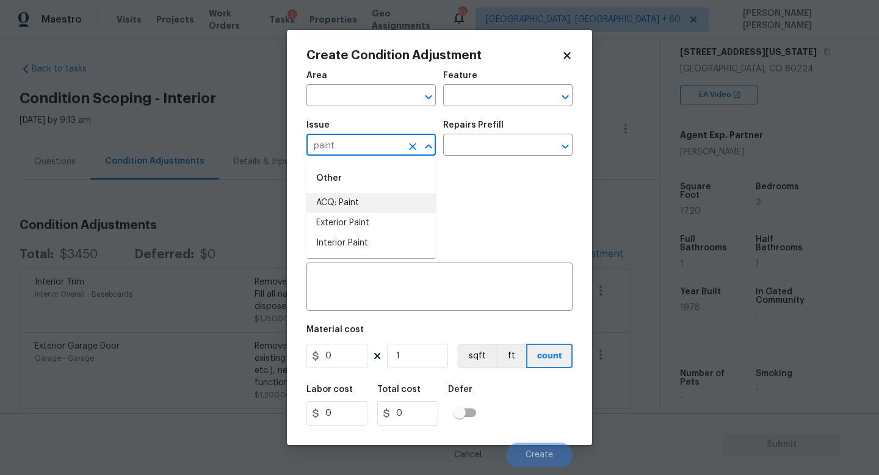
click at [372, 211] on li "ACQ: Paint" at bounding box center [371, 203] width 129 height 20
type input "ACQ: Paint"
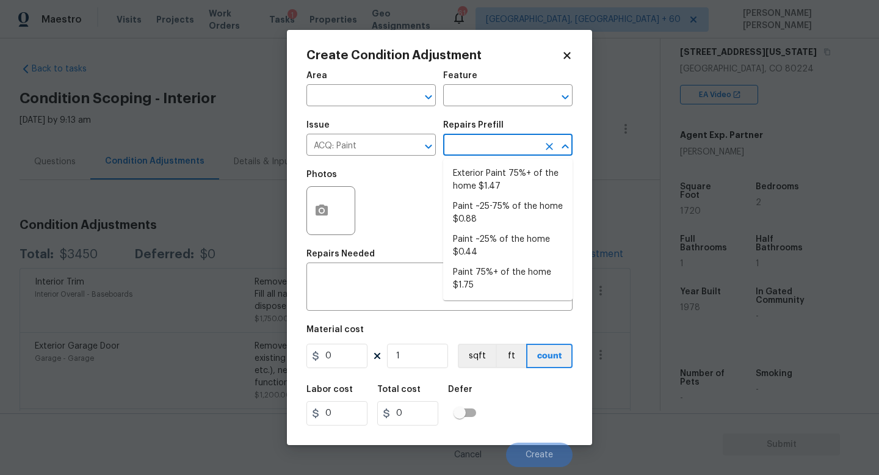
click at [497, 142] on input "text" at bounding box center [490, 146] width 95 height 19
click at [513, 288] on li "Paint 75%+ of the home $1.75" at bounding box center [507, 279] width 129 height 33
type input "Acquisition"
type textarea "Acquisition Scope: 75%+ of the home will likely require interior paint"
type input "1.75"
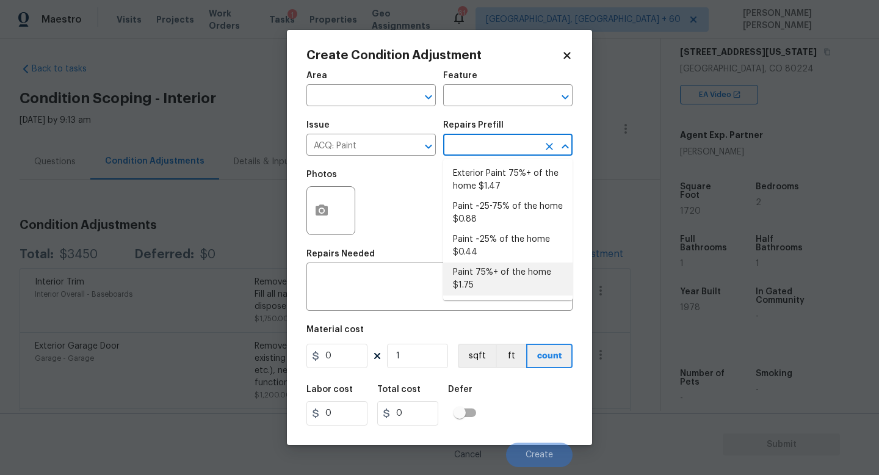
type input "1.75"
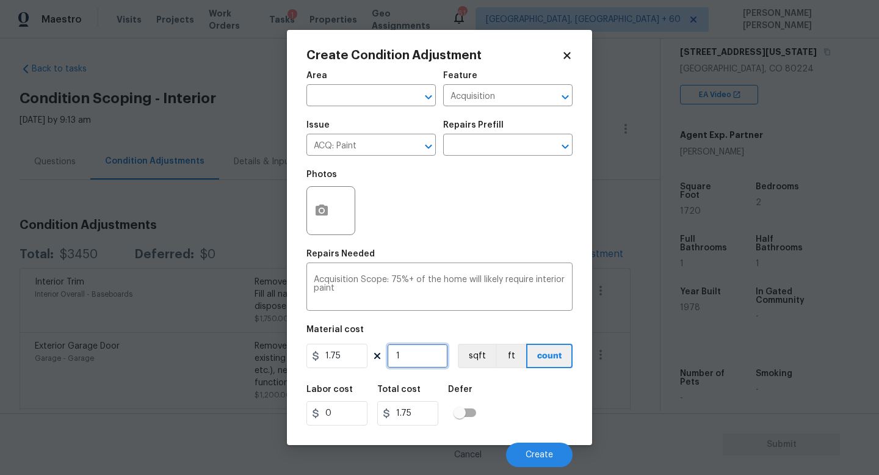
click at [422, 355] on input "1" at bounding box center [417, 356] width 61 height 24
type input "0"
type input "1"
type input "1.75"
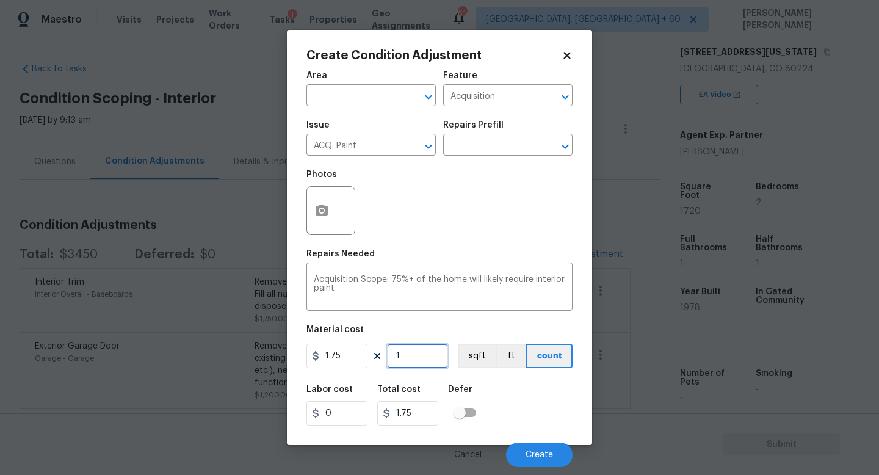
type input "17"
type input "29.75"
type input "172"
type input "301"
type input "1720"
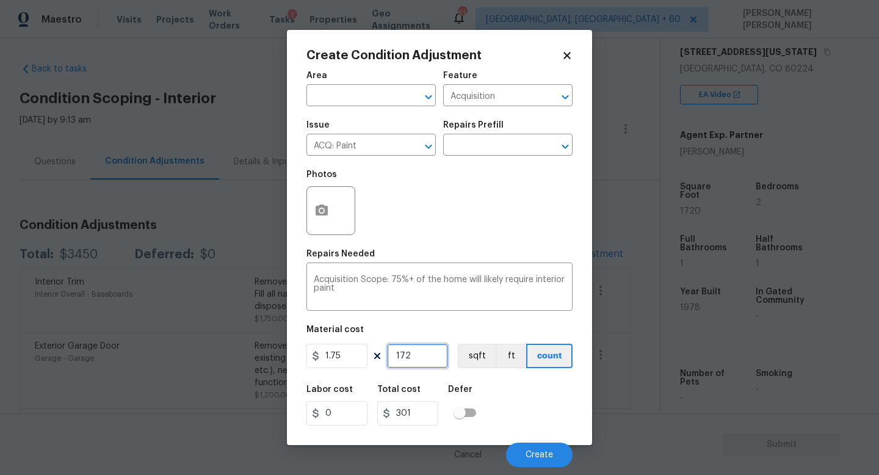
type input "3010"
type input "1720"
click at [322, 212] on circle "button" at bounding box center [322, 211] width 4 height 4
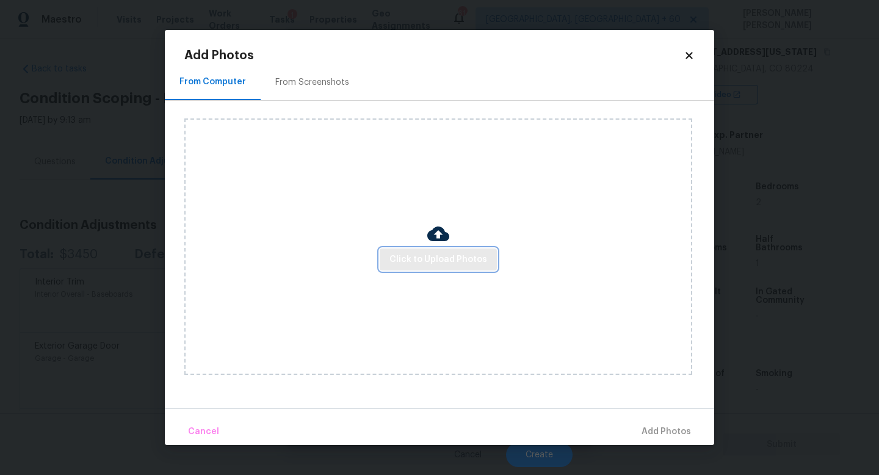
click at [441, 266] on span "Click to Upload Photos" at bounding box center [439, 259] width 98 height 15
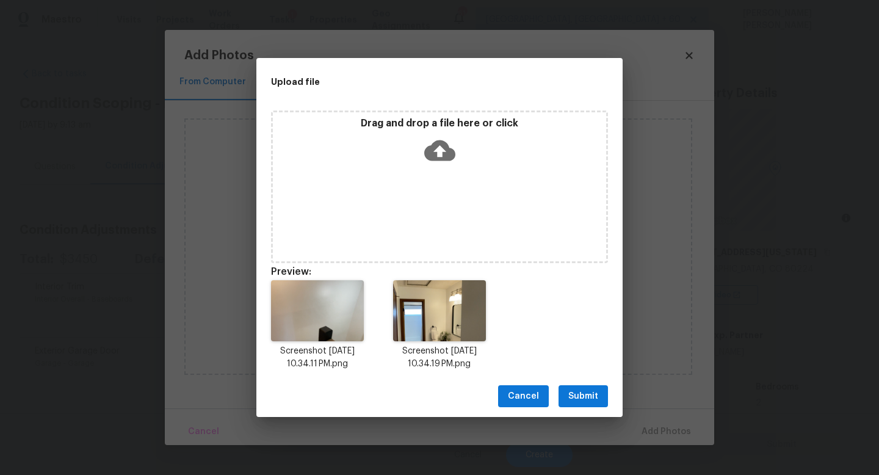
scroll to position [200, 0]
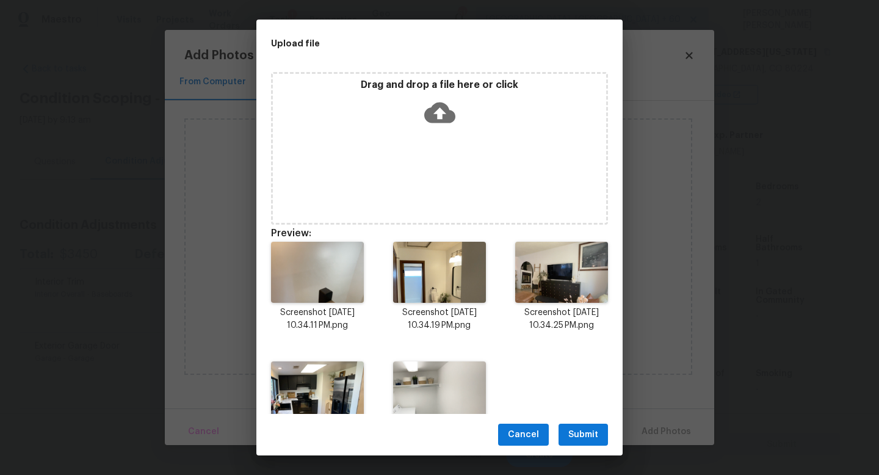
click at [583, 428] on span "Submit" at bounding box center [583, 434] width 30 height 15
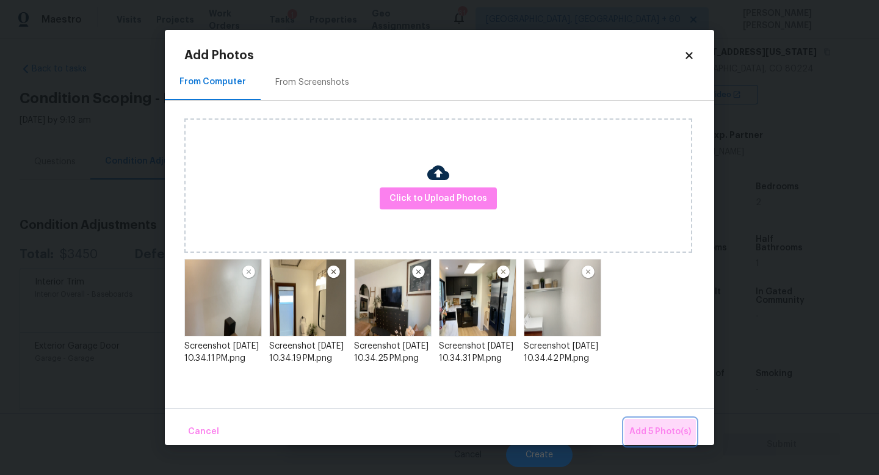
click at [639, 426] on span "Add 5 Photo(s)" at bounding box center [661, 431] width 62 height 15
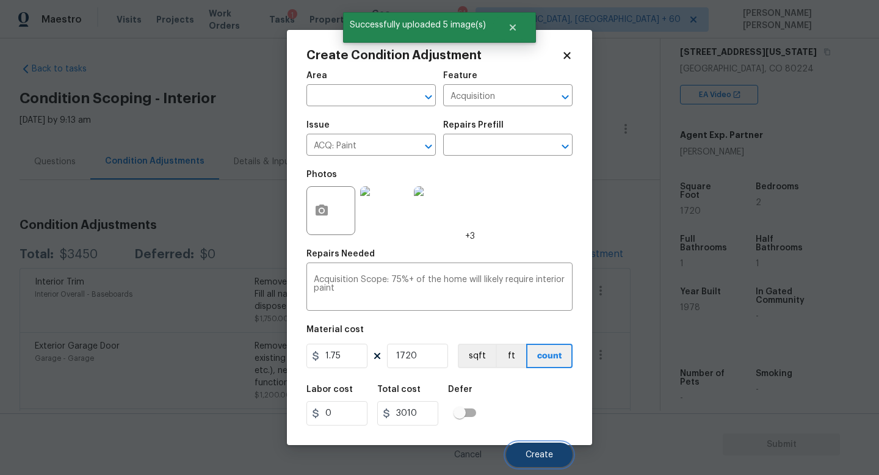
click at [531, 456] on span "Create" at bounding box center [539, 455] width 27 height 9
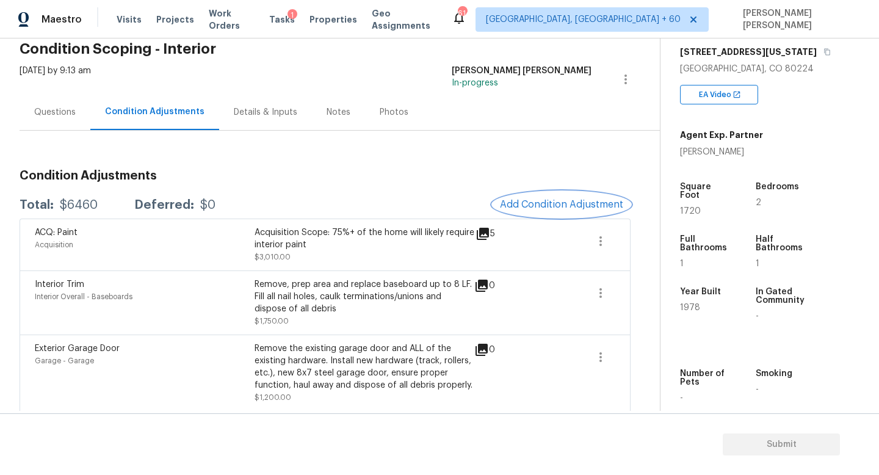
scroll to position [74, 0]
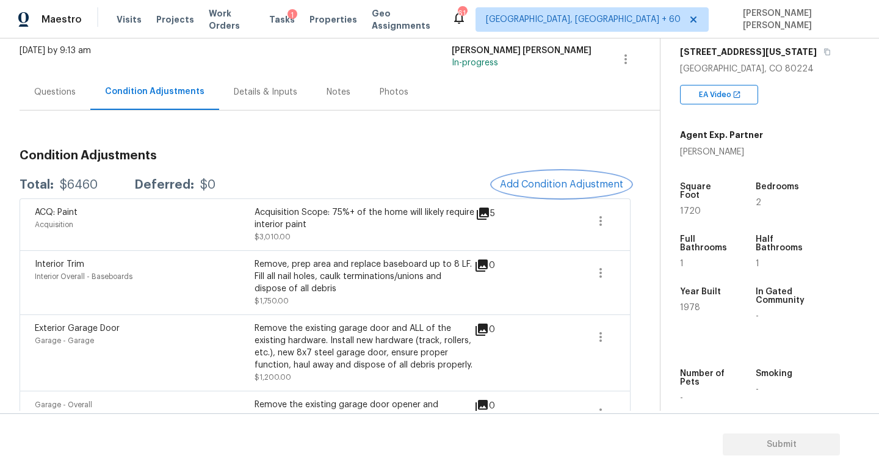
click at [562, 184] on span "Add Condition Adjustment" at bounding box center [561, 184] width 123 height 11
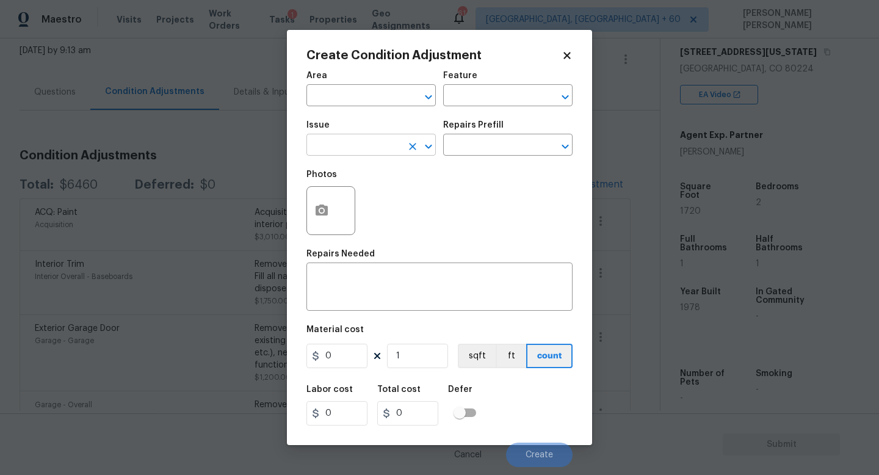
click at [372, 150] on input "text" at bounding box center [354, 146] width 95 height 19
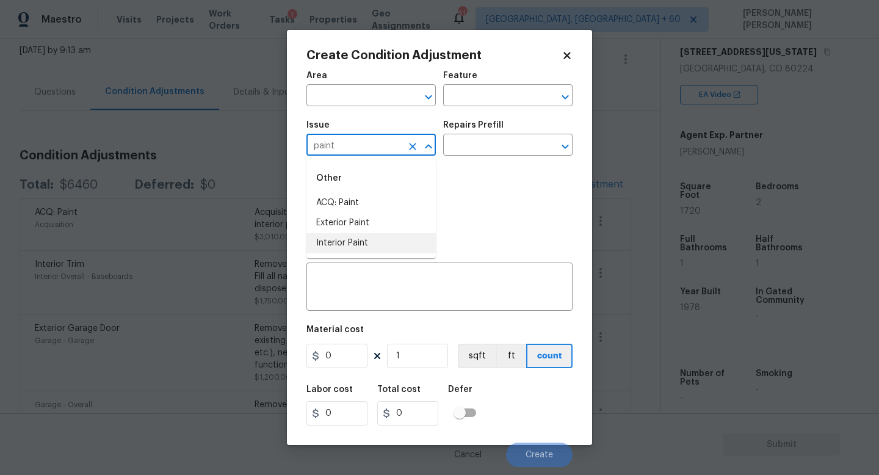
click at [385, 236] on li "Interior Paint" at bounding box center [371, 243] width 129 height 20
type input "Interior Paint"
click at [499, 139] on input "text" at bounding box center [490, 146] width 95 height 19
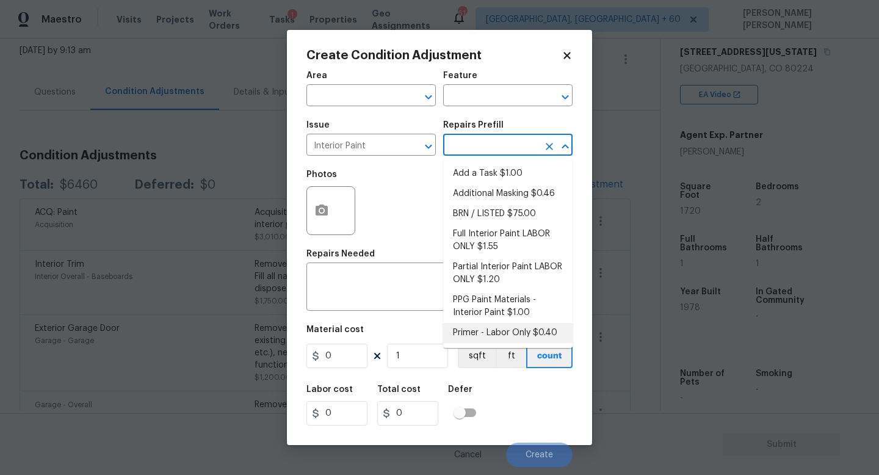
click at [490, 333] on li "Primer - Labor Only $0.40" at bounding box center [507, 333] width 129 height 20
type input "Overall Paint"
type textarea "Interior primer - PRIMER PROVIDED BY OPENDOOR - All nails, screws, drywall anch…"
type input "0.4"
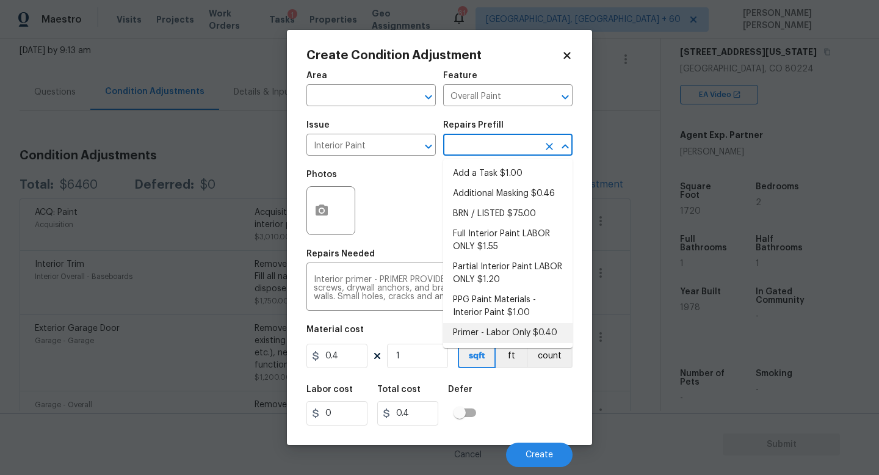
click at [501, 332] on li "Primer - Labor Only $0.40" at bounding box center [507, 333] width 129 height 20
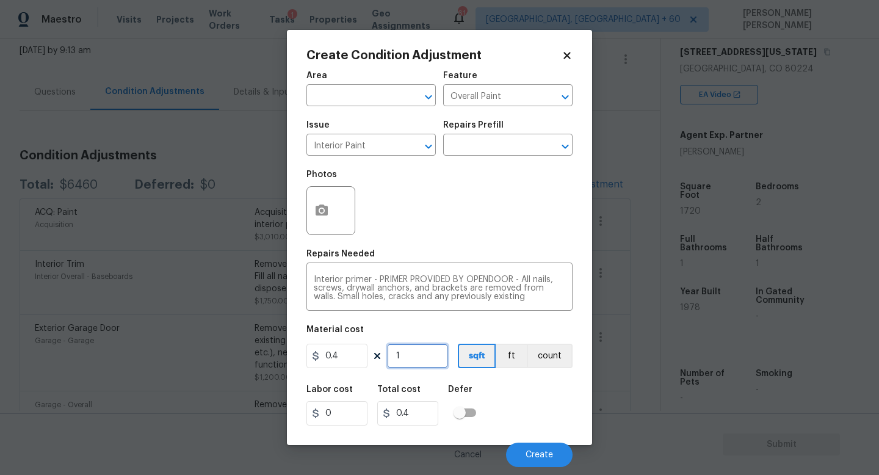
click at [430, 355] on input "1" at bounding box center [417, 356] width 61 height 24
type input "0"
type input "4"
type input "1.6"
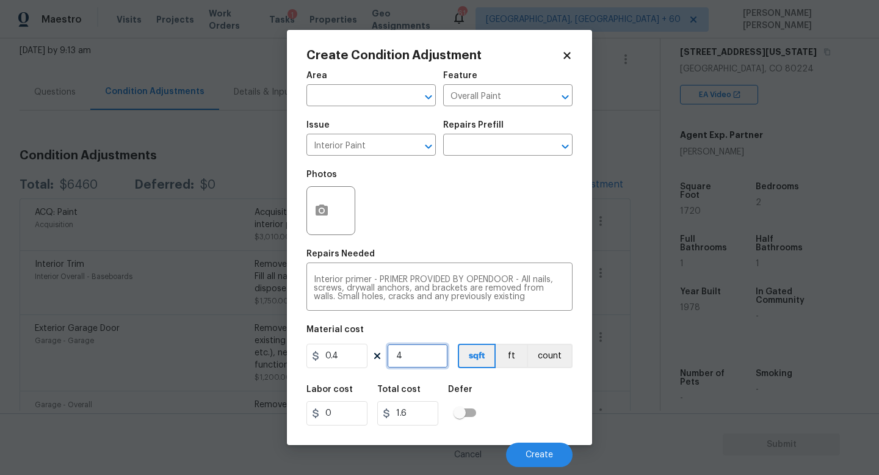
type input "43"
type input "17.2"
type input "430"
type input "172"
type input "430"
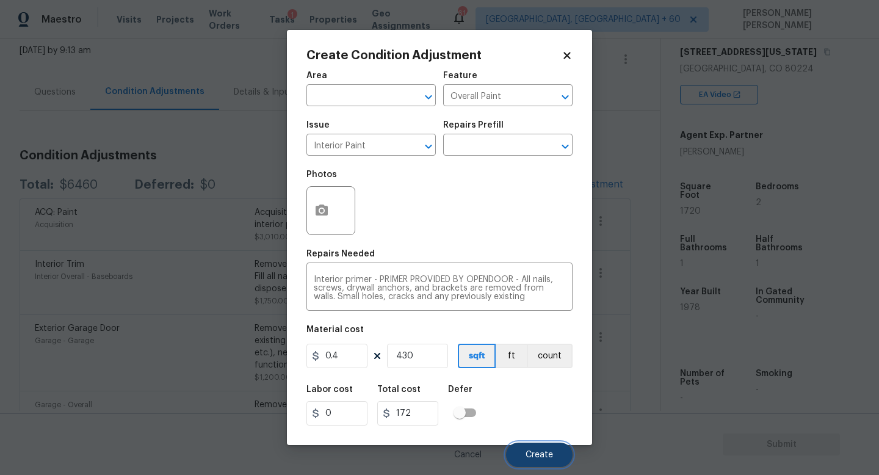
click at [547, 456] on span "Create" at bounding box center [539, 455] width 27 height 9
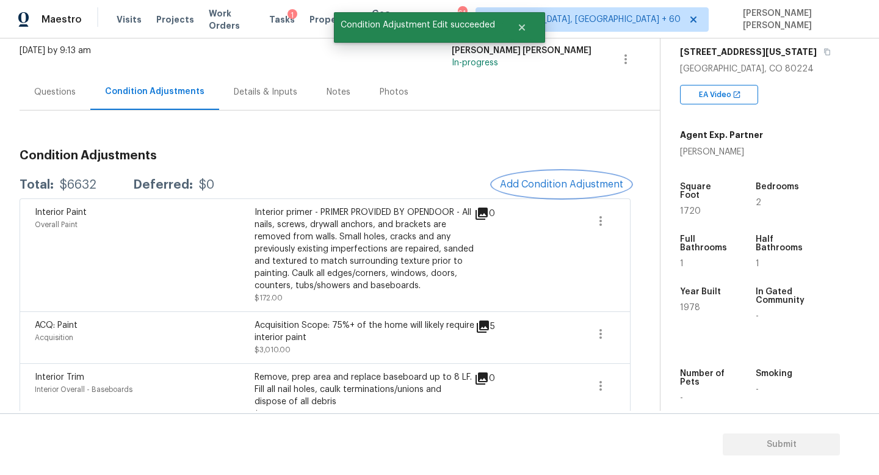
click at [565, 183] on span "Add Condition Adjustment" at bounding box center [561, 184] width 123 height 11
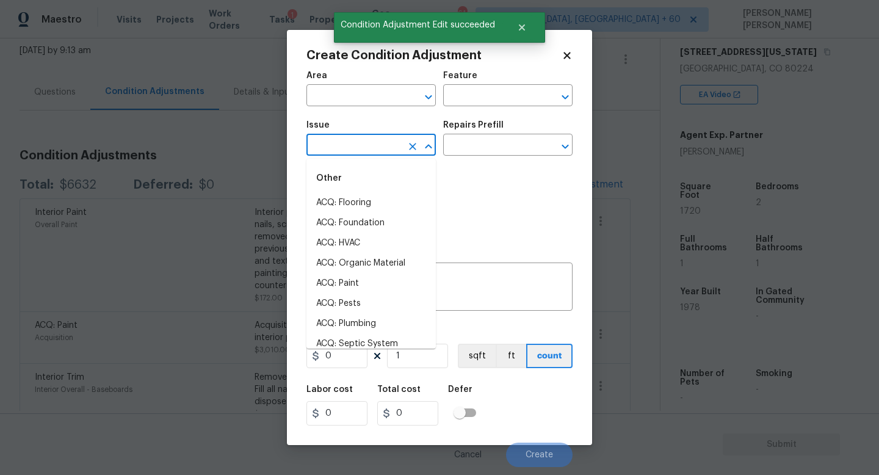
click at [378, 148] on input "text" at bounding box center [354, 146] width 95 height 19
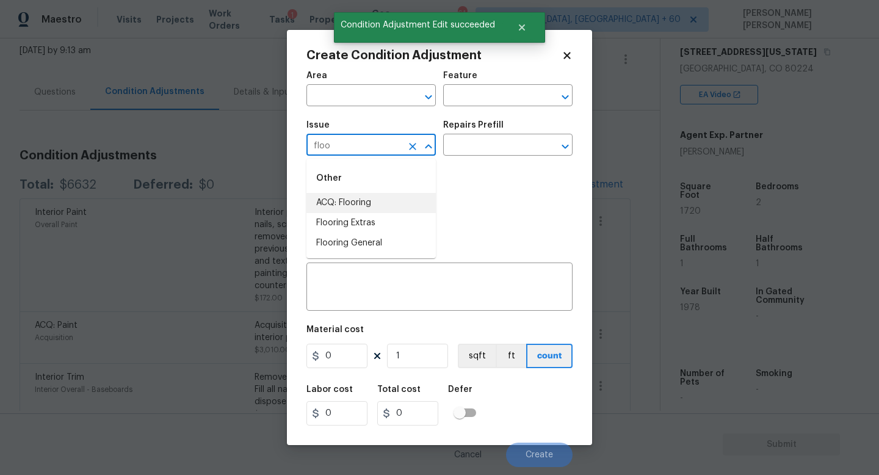
click at [388, 201] on li "ACQ: Flooring" at bounding box center [371, 203] width 129 height 20
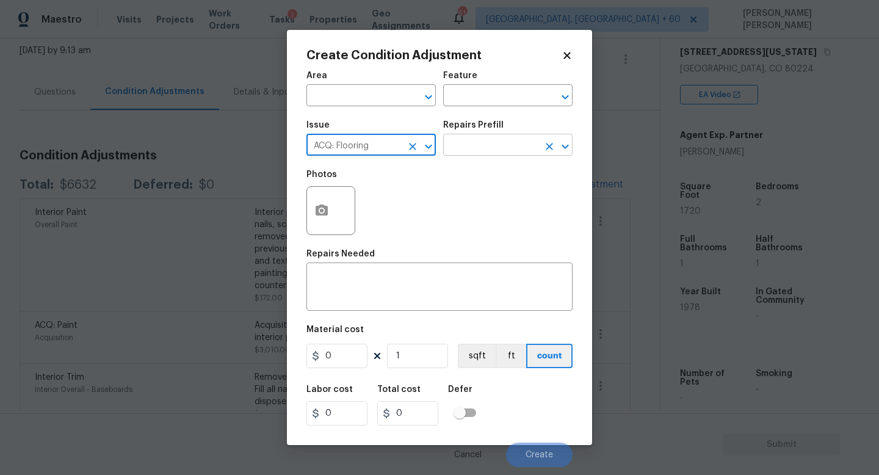
type input "ACQ: Flooring"
click at [491, 149] on input "text" at bounding box center [490, 146] width 95 height 19
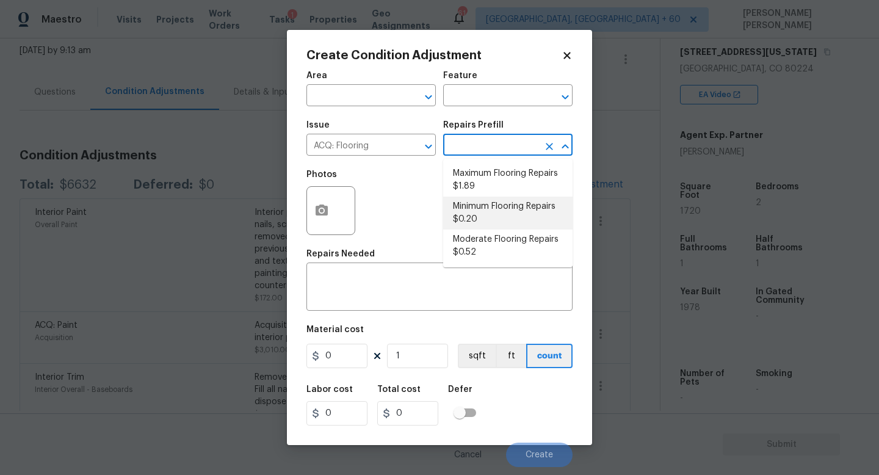
click at [493, 203] on li "Minimum Flooring Repairs $0.20" at bounding box center [507, 213] width 129 height 33
type input "Acquisition"
type textarea "Acquisition Scope: Minimum flooring repairs"
type input "0.2"
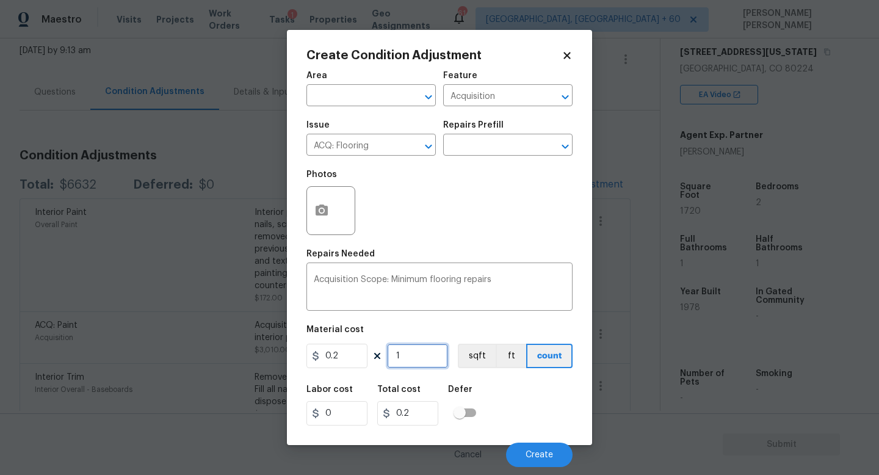
click at [418, 354] on input "1" at bounding box center [417, 356] width 61 height 24
type input "0"
type input "1"
type input "0.2"
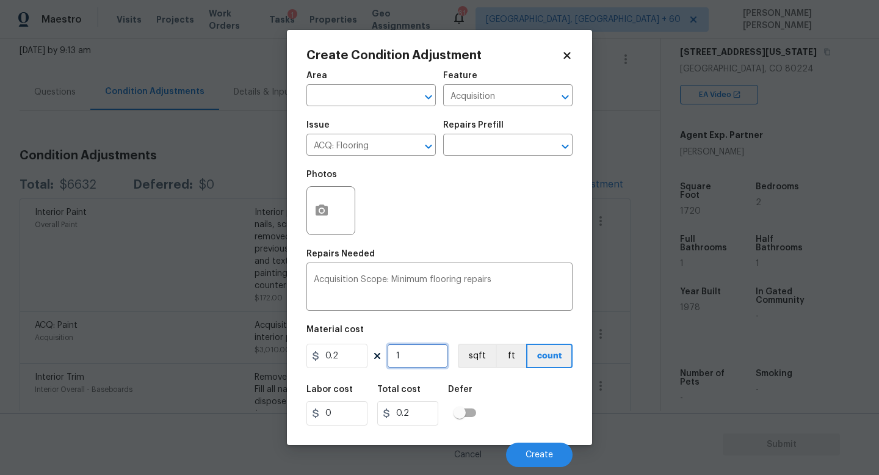
type input "17"
type input "3.4"
type input "172"
type input "34.4"
type input "1720"
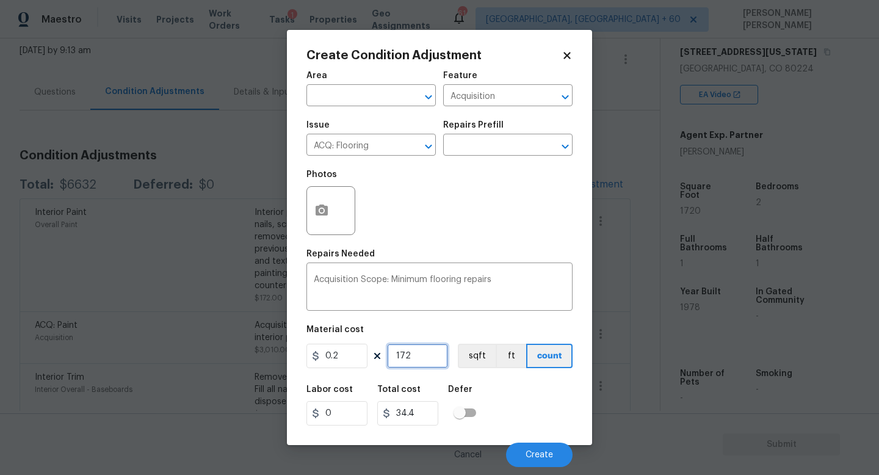
type input "344"
type input "1720"
click at [534, 444] on button "Create" at bounding box center [539, 455] width 67 height 24
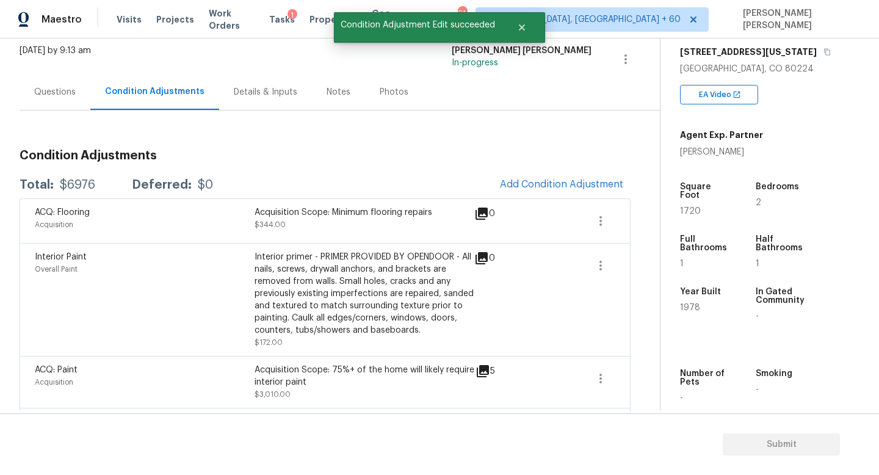
click at [81, 190] on div "$6976" at bounding box center [77, 185] width 35 height 12
copy div "$6976"
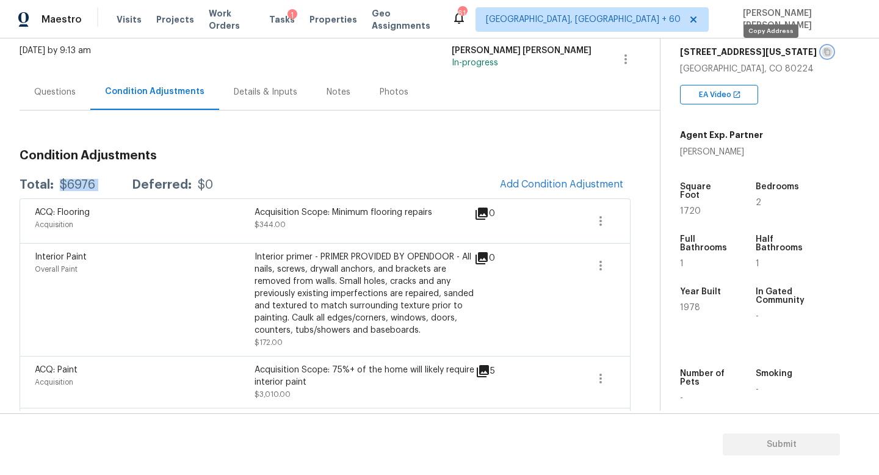
click at [824, 53] on icon "button" at bounding box center [827, 52] width 6 height 7
click at [39, 92] on div "Questions" at bounding box center [55, 92] width 42 height 12
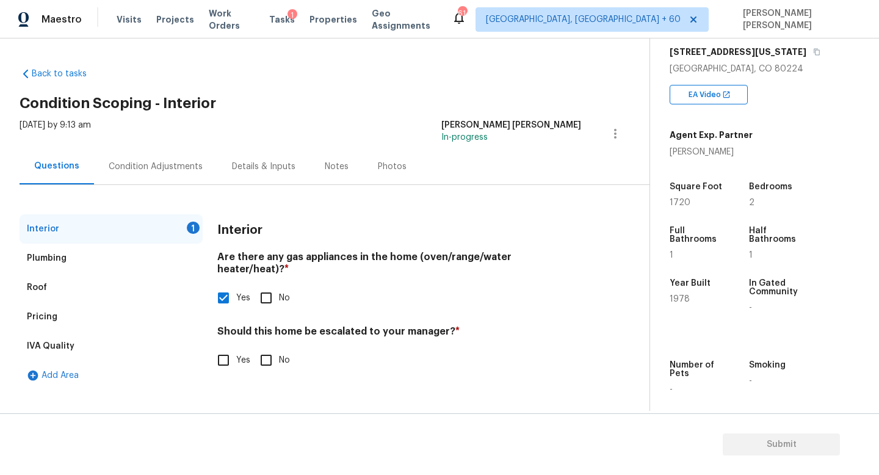
click at [277, 350] on input "No" at bounding box center [266, 360] width 26 height 26
checkbox input "true"
click at [737, 450] on span "Submit" at bounding box center [782, 444] width 98 height 15
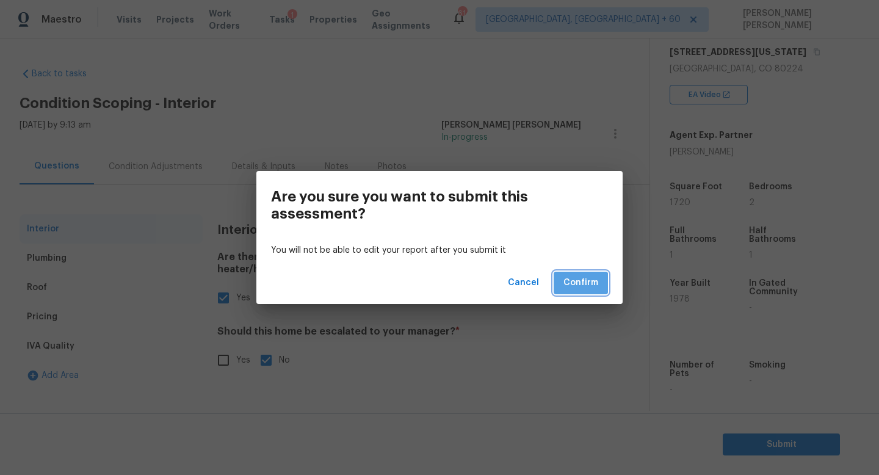
click at [573, 283] on span "Confirm" at bounding box center [581, 282] width 35 height 15
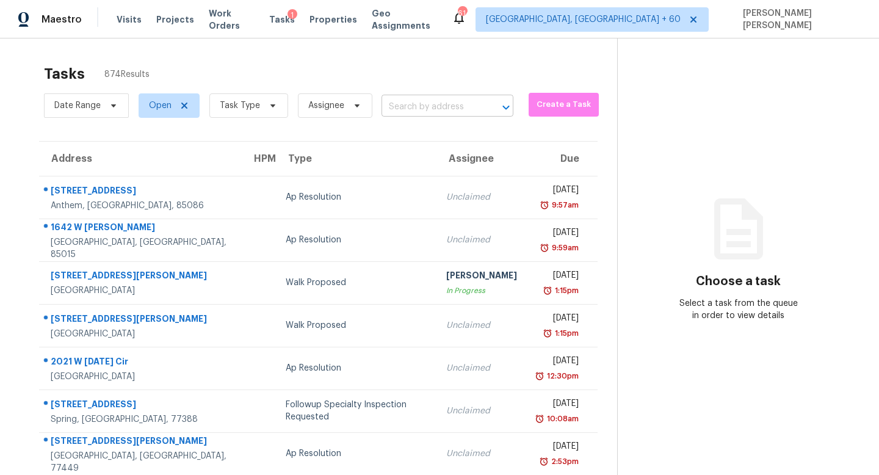
click at [449, 113] on input "text" at bounding box center [431, 107] width 98 height 19
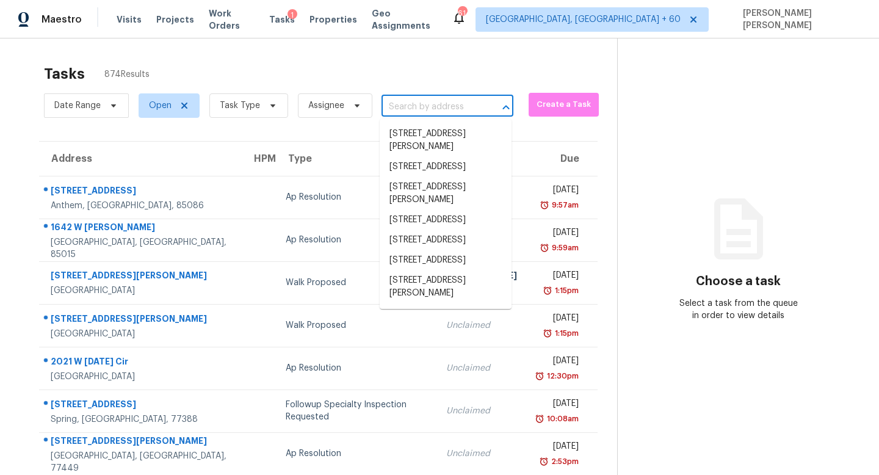
paste input "[STREET_ADDRESS]"
type input "[STREET_ADDRESS]"
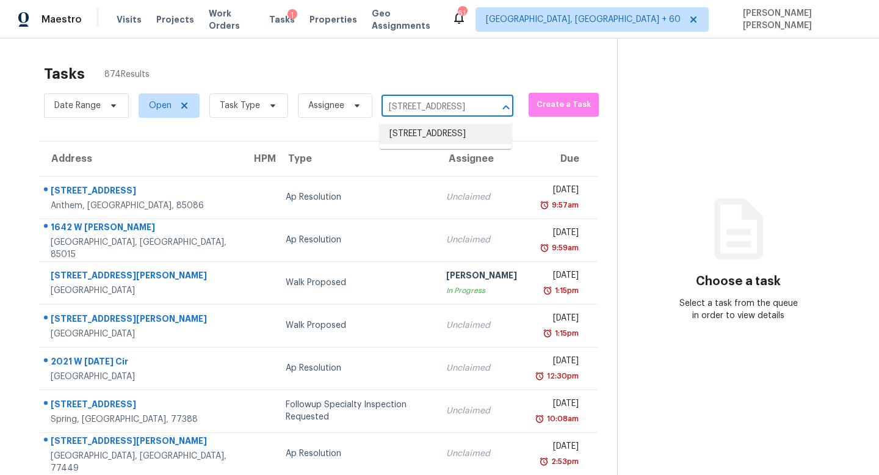
click at [444, 127] on li "[STREET_ADDRESS]" at bounding box center [446, 134] width 132 height 20
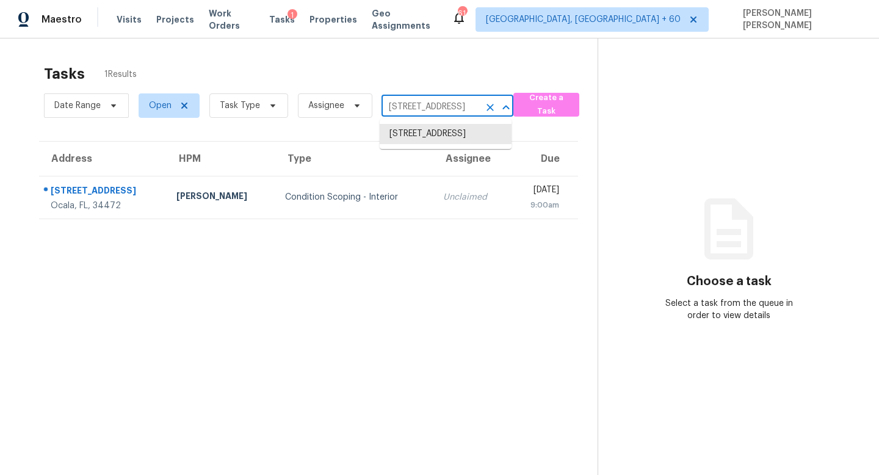
click at [427, 106] on input "[STREET_ADDRESS]" at bounding box center [431, 107] width 98 height 19
paste input "[STREET_ADDRESS][PERSON_NAME]"
type input "[STREET_ADDRESS][PERSON_NAME]"
click at [425, 133] on li "[STREET_ADDRESS][PERSON_NAME]" at bounding box center [446, 140] width 132 height 33
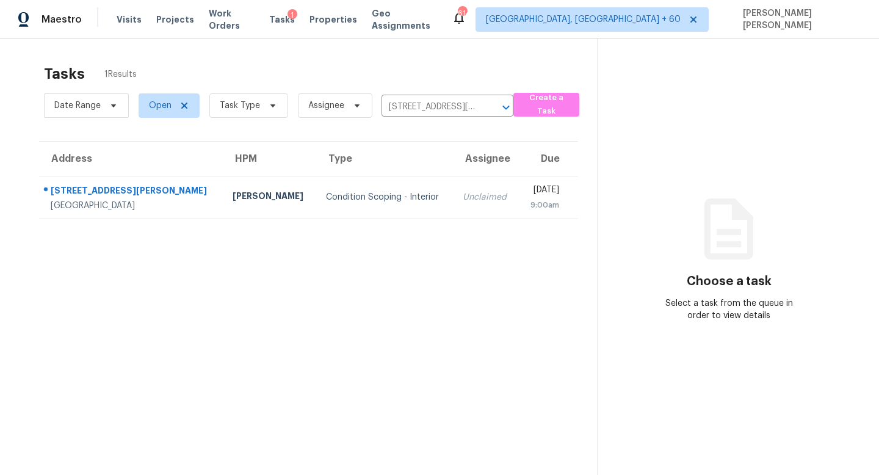
click at [463, 191] on div "Unclaimed" at bounding box center [486, 197] width 46 height 12
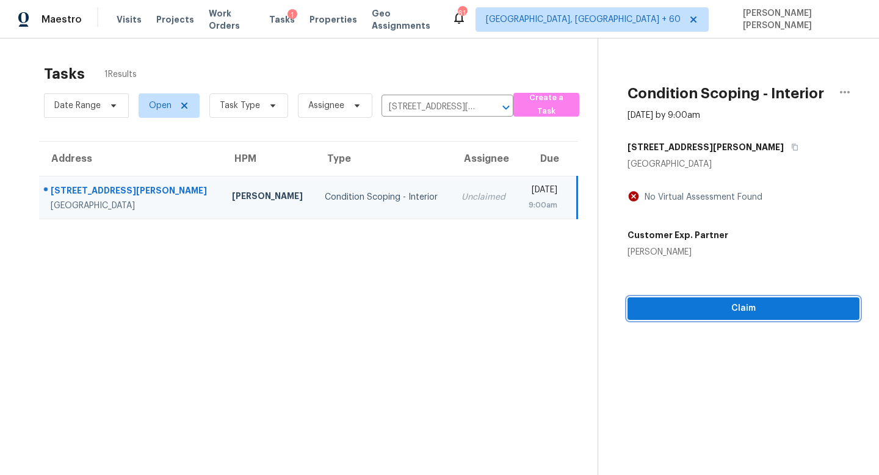
click at [743, 313] on div "Condition Scoping - Interior [DATE] by 9:00am [STREET_ADDRESS][PERSON_NAME] No …" at bounding box center [728, 178] width 261 height 281
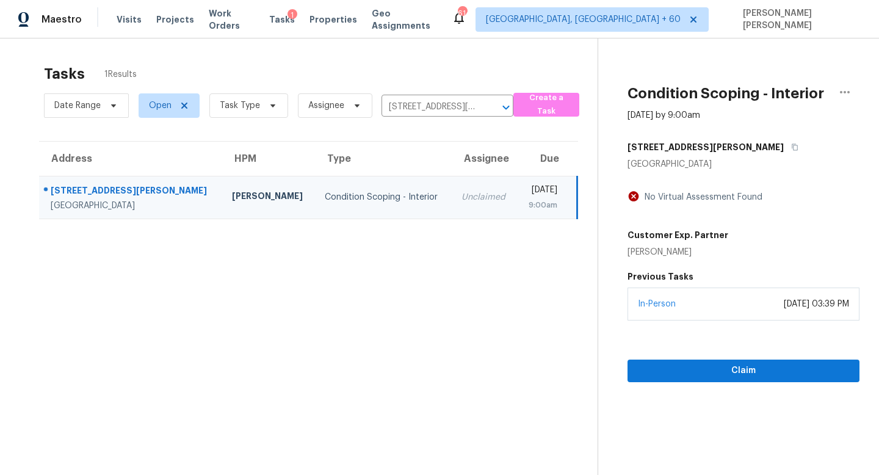
click at [655, 342] on div "Claim" at bounding box center [744, 352] width 232 height 62
click at [664, 370] on span "Claim" at bounding box center [743, 370] width 212 height 15
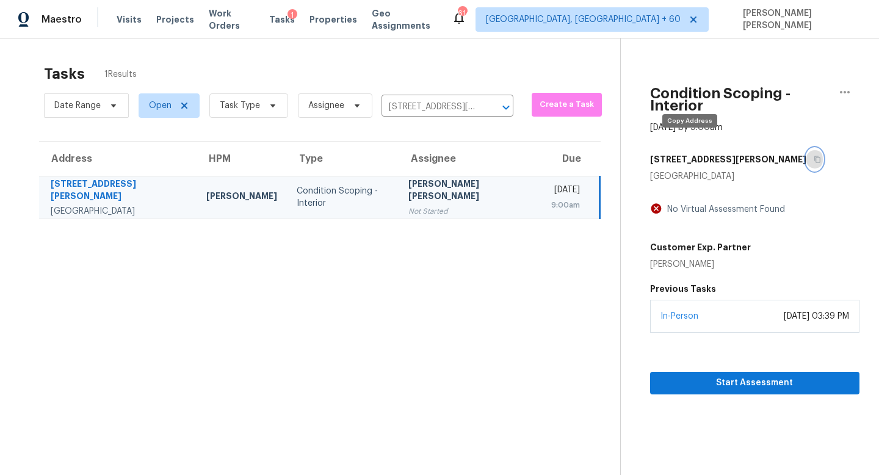
click at [807, 148] on button "button" at bounding box center [815, 159] width 16 height 22
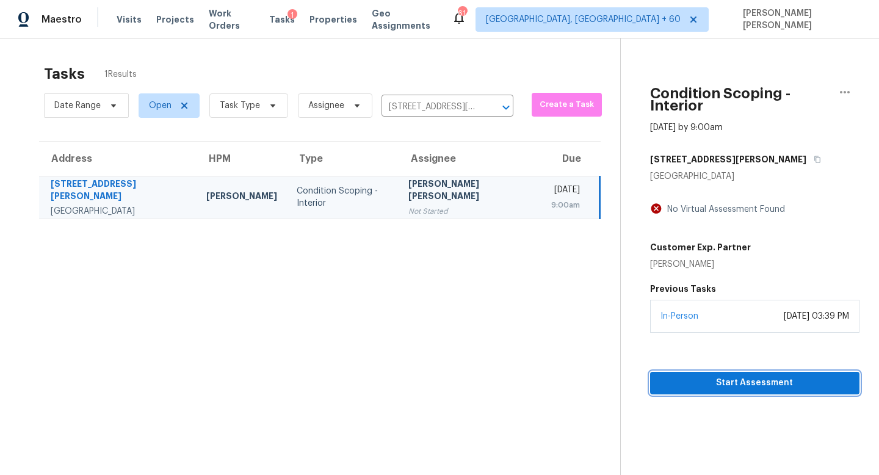
click at [694, 378] on span "Start Assessment" at bounding box center [755, 383] width 190 height 15
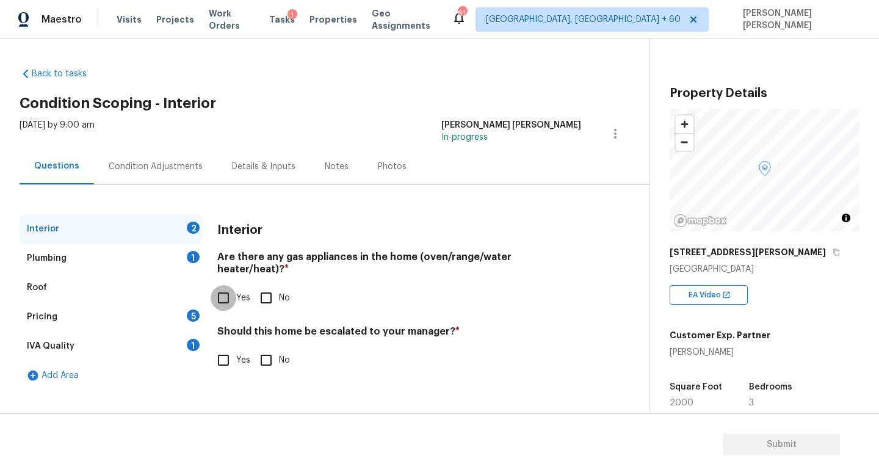
click at [220, 285] on input "Yes" at bounding box center [224, 298] width 26 height 26
checkbox input "true"
click at [154, 261] on div "Plumbing 1" at bounding box center [111, 258] width 183 height 29
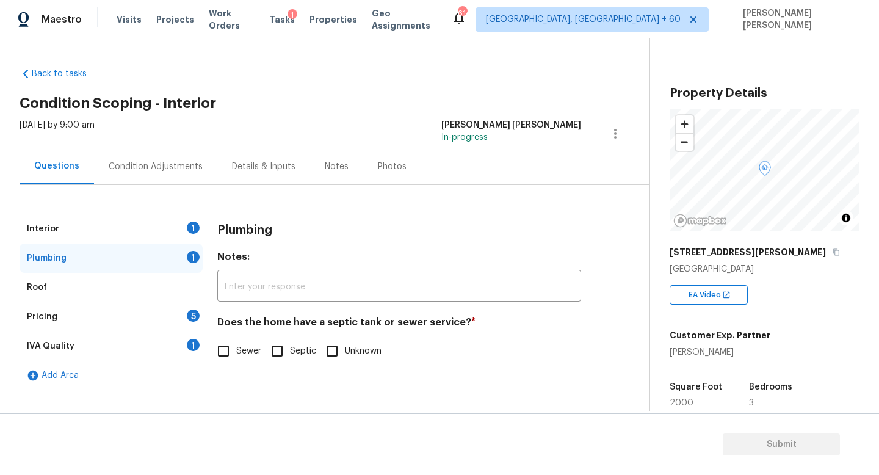
click at [225, 352] on input "Sewer" at bounding box center [224, 351] width 26 height 26
checkbox input "true"
click at [159, 309] on div "Pricing 5" at bounding box center [111, 316] width 183 height 29
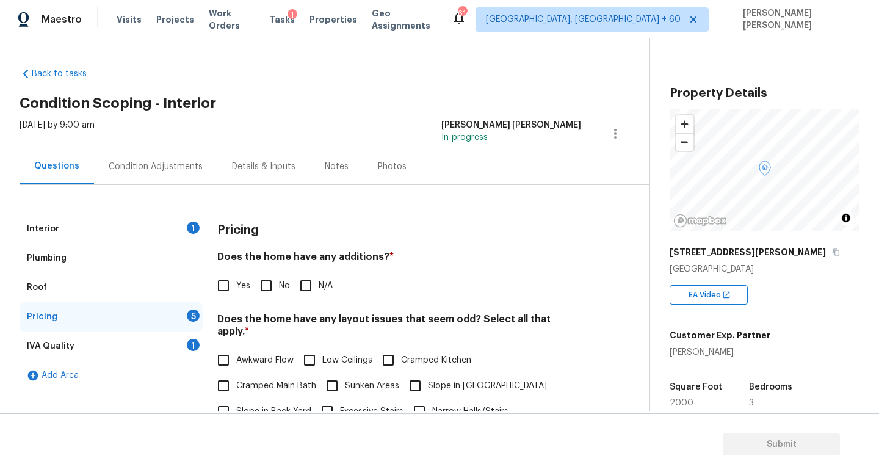
click at [260, 288] on input "No" at bounding box center [266, 286] width 26 height 26
checkbox input "true"
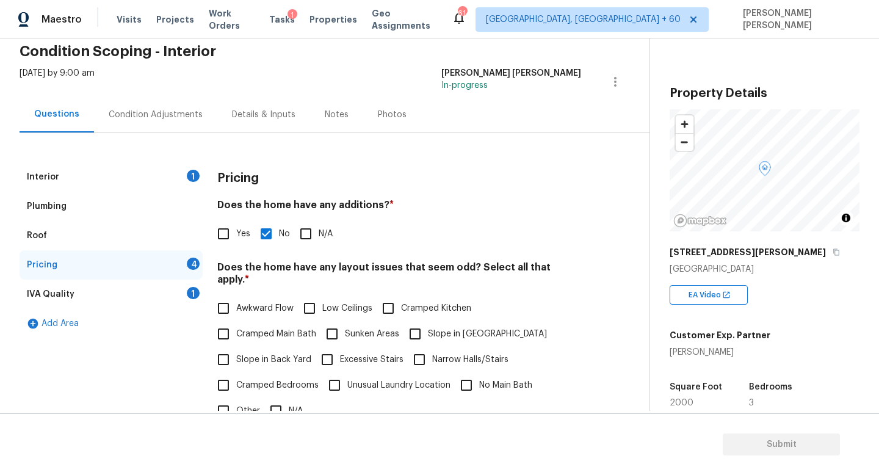
scroll to position [59, 0]
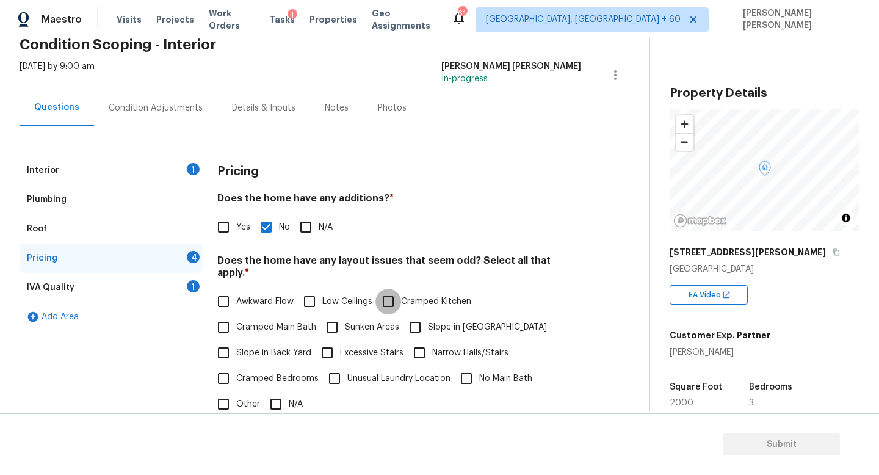
click at [394, 296] on input "Cramped Kitchen" at bounding box center [389, 302] width 26 height 26
checkbox input "true"
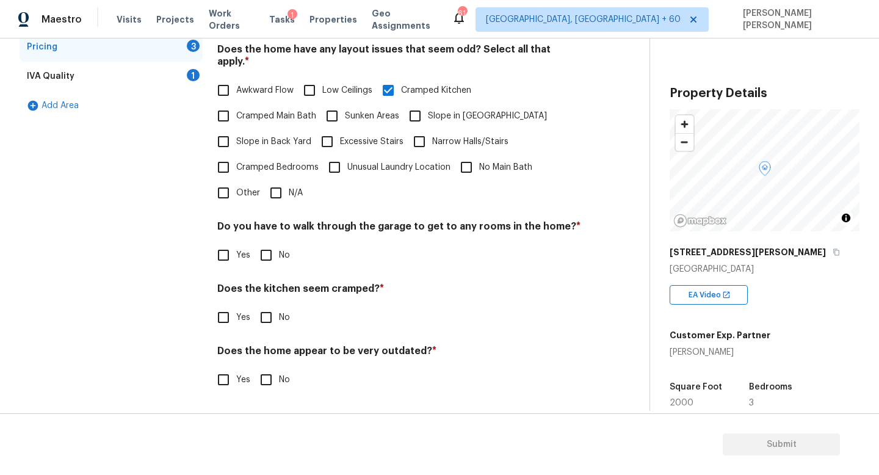
scroll to position [258, 0]
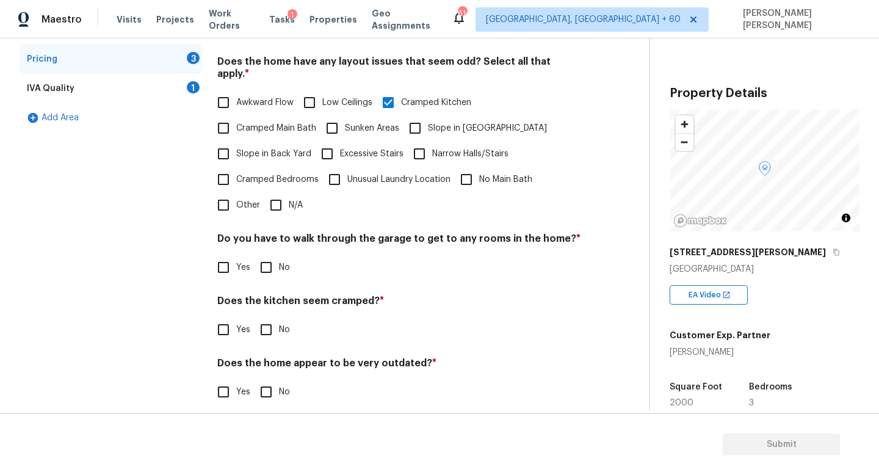
click at [274, 259] on input "No" at bounding box center [266, 268] width 26 height 26
checkbox input "true"
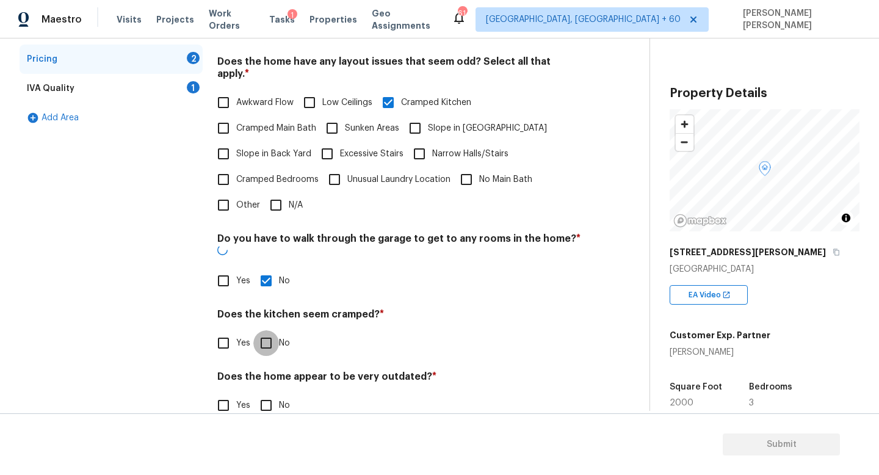
click at [261, 330] on input "No" at bounding box center [266, 343] width 26 height 26
checkbox input "true"
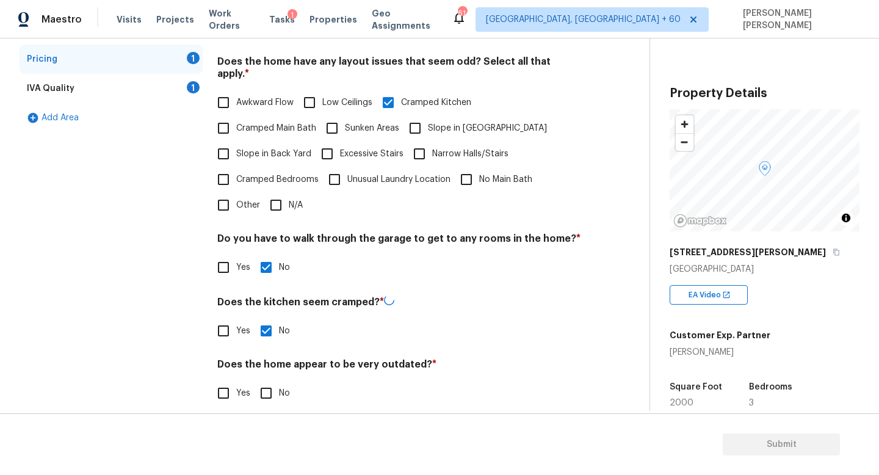
click at [261, 389] on input "No" at bounding box center [266, 393] width 26 height 26
checkbox input "true"
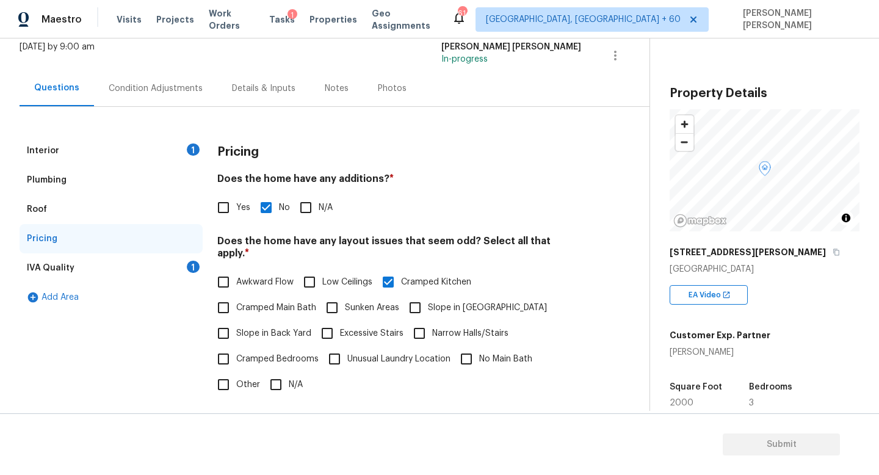
scroll to position [0, 0]
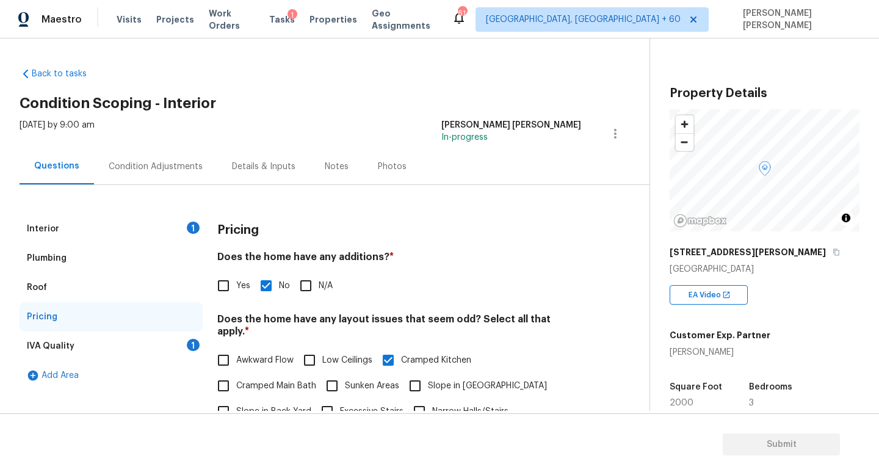
click at [180, 351] on div "IVA Quality 1" at bounding box center [111, 346] width 183 height 29
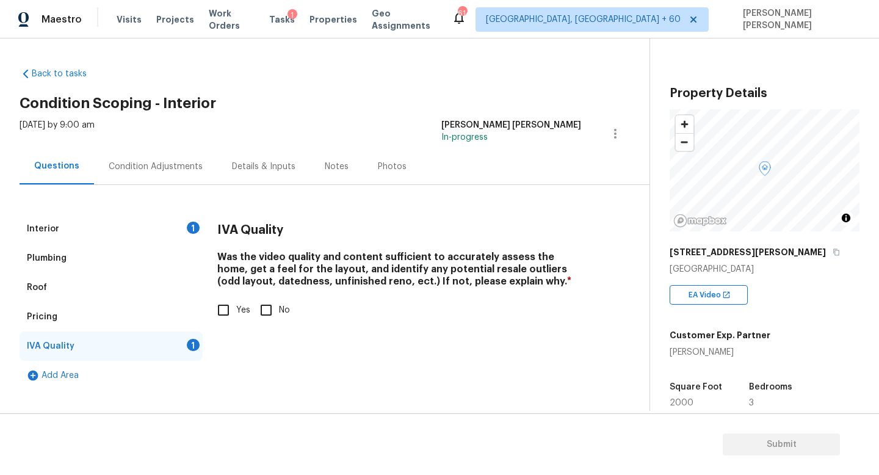
click at [217, 307] on input "Yes" at bounding box center [224, 310] width 26 height 26
checkbox input "true"
click at [143, 162] on div "Condition Adjustments" at bounding box center [156, 167] width 94 height 12
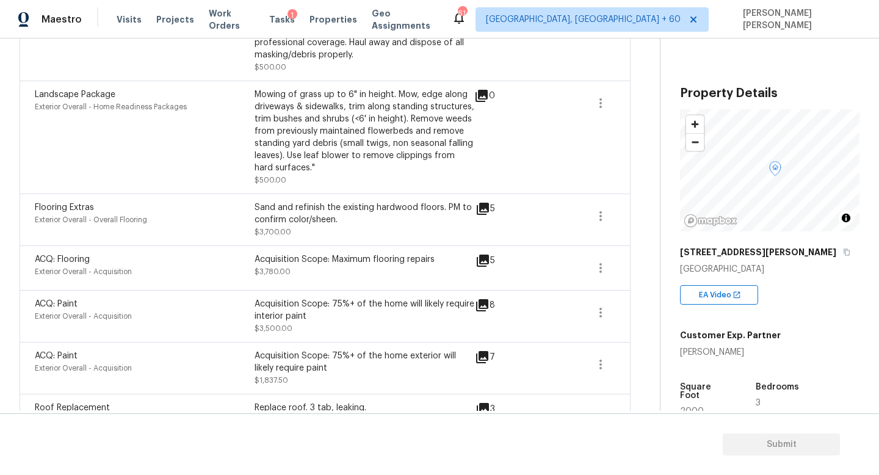
scroll to position [406, 0]
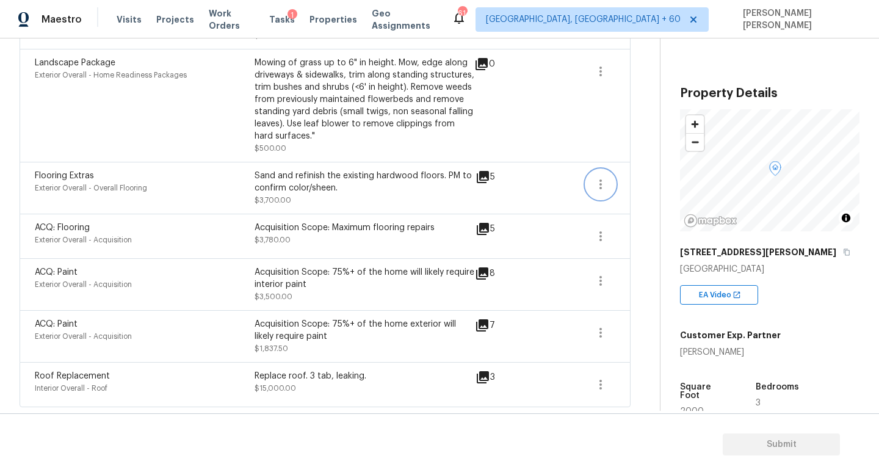
click at [592, 181] on button "button" at bounding box center [600, 184] width 29 height 29
click at [640, 178] on div "Edit" at bounding box center [670, 181] width 95 height 12
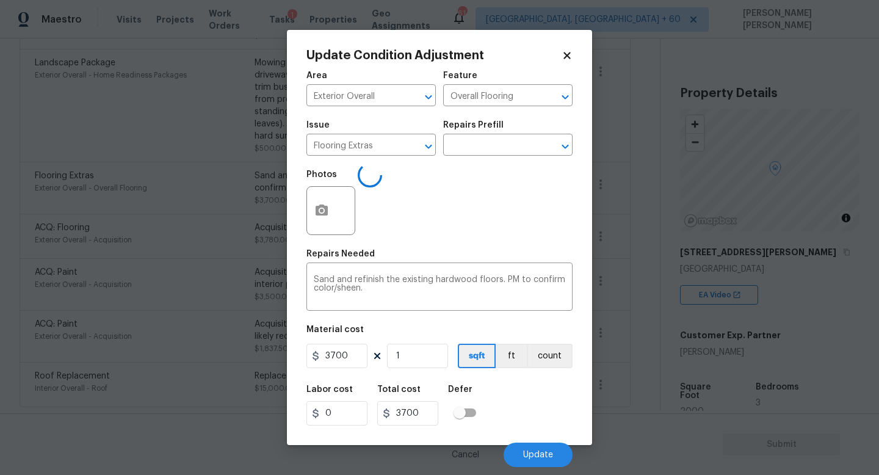
click at [640, 197] on body "Maestro Visits Projects Work Orders Tasks 1 Properties Geo Assignments 614 [GEO…" at bounding box center [439, 237] width 879 height 475
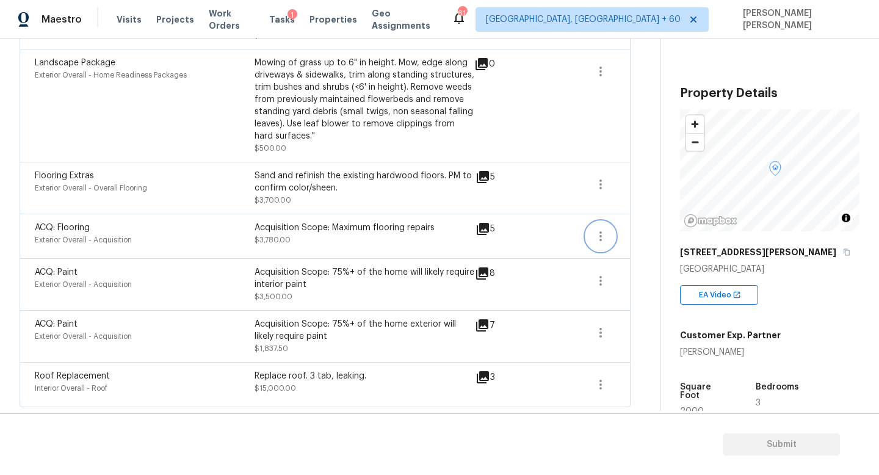
click at [603, 238] on icon "button" at bounding box center [601, 236] width 15 height 15
click at [641, 238] on div "Edit" at bounding box center [670, 233] width 95 height 12
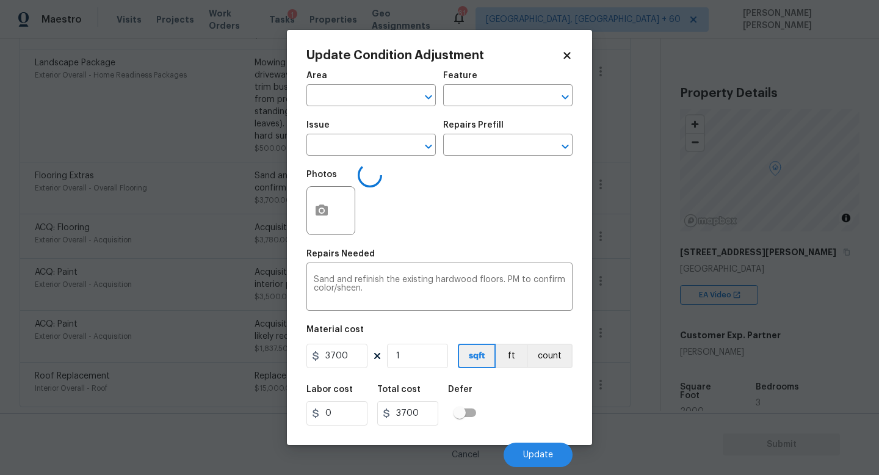
type input "Exterior Overall"
type input "Overall Flooring"
type input "Flooring Extras"
type textarea "Acquisition Scope: Maximum flooring repairs"
type input "2000"
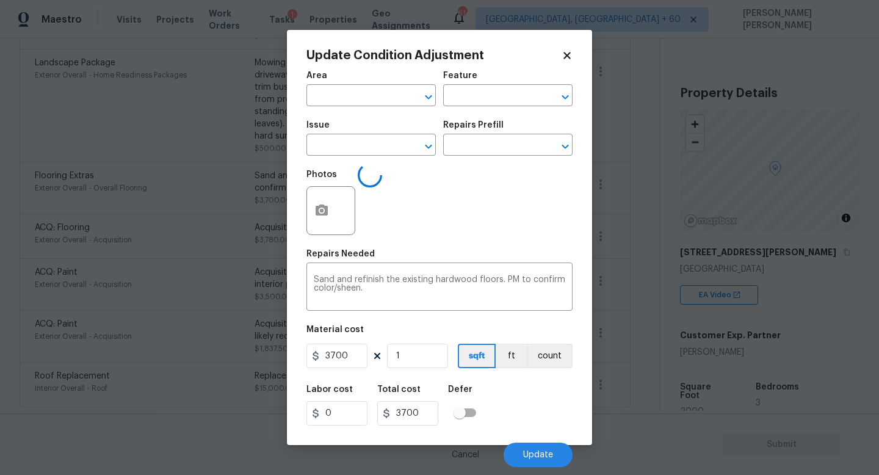
type input "3780"
type input "Acquisition"
type input "ACQ: Flooring"
type input "1.89"
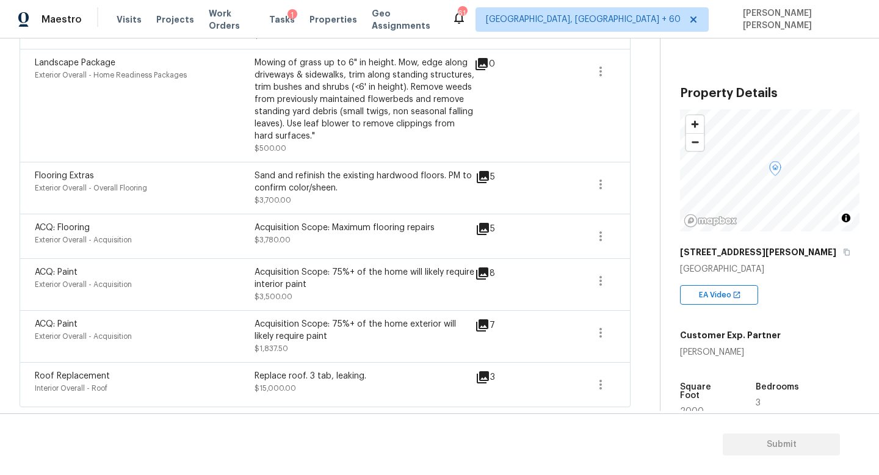
click at [641, 238] on body "Maestro Visits Projects Work Orders Tasks 1 Properties Geo Assignments 614 [GEO…" at bounding box center [439, 237] width 879 height 475
click at [603, 280] on icon "button" at bounding box center [601, 281] width 15 height 15
click at [633, 281] on div "Edit" at bounding box center [670, 278] width 95 height 12
click at [633, 286] on body "Maestro Visits Projects Work Orders Tasks 1 Properties Geo Assignments 614 [GEO…" at bounding box center [439, 237] width 879 height 475
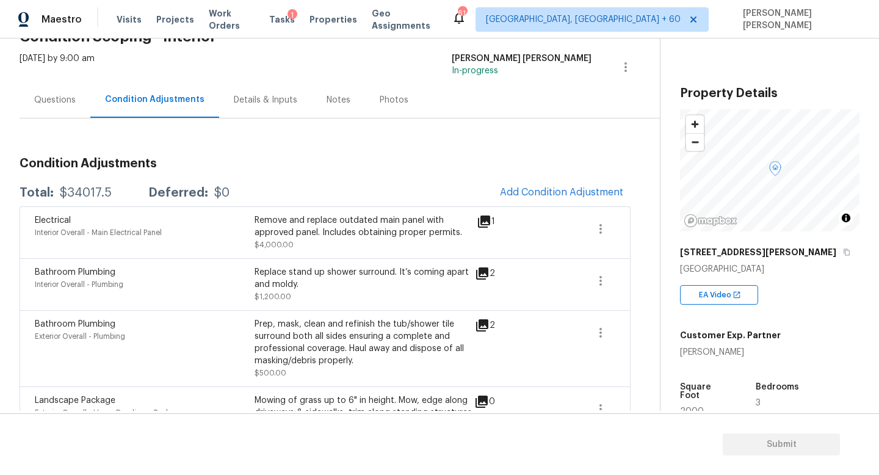
scroll to position [67, 0]
click at [529, 192] on span "Add Condition Adjustment" at bounding box center [561, 191] width 123 height 11
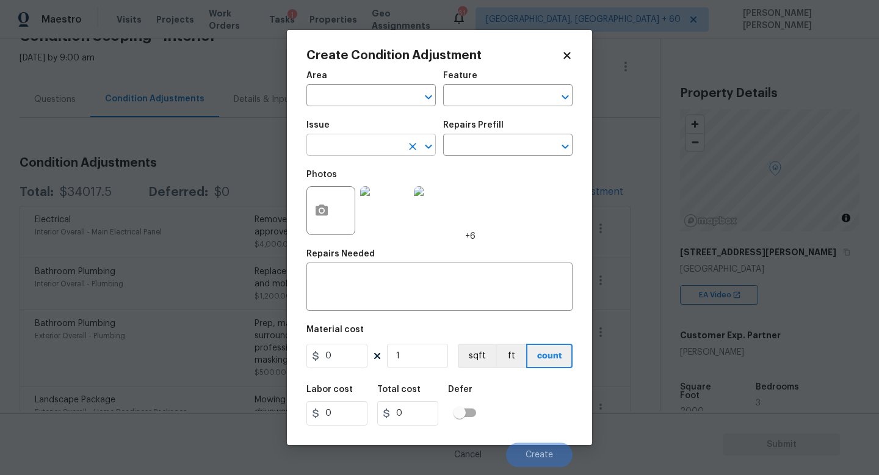
click at [392, 151] on input "text" at bounding box center [354, 146] width 95 height 19
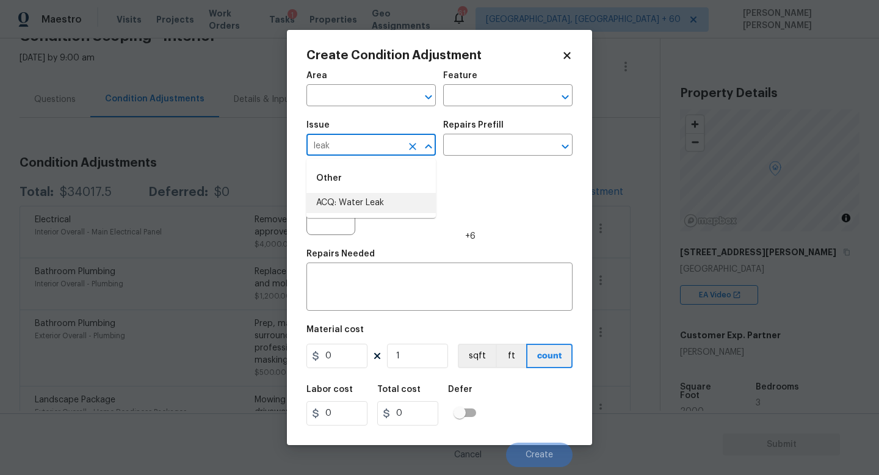
click at [392, 196] on li "ACQ: Water Leak" at bounding box center [371, 203] width 129 height 20
type input "ACQ: Water Leak"
click at [479, 143] on input "text" at bounding box center [490, 146] width 95 height 19
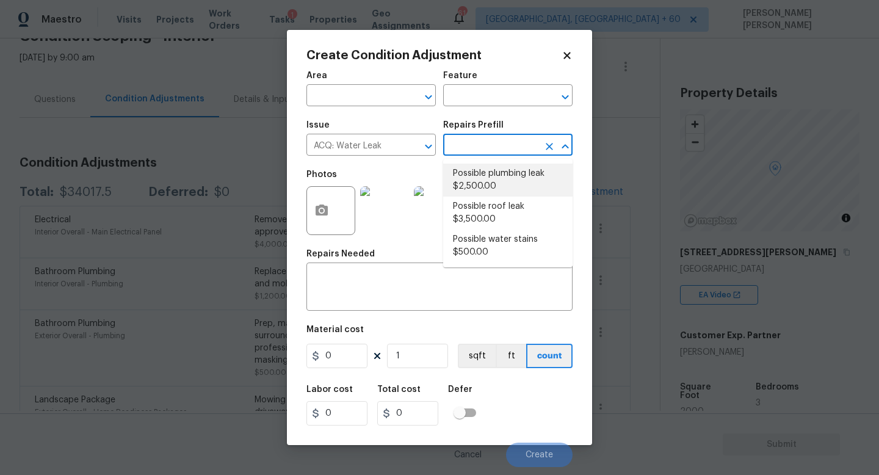
click at [485, 203] on li "Possible roof leak $3,500.00" at bounding box center [507, 213] width 129 height 33
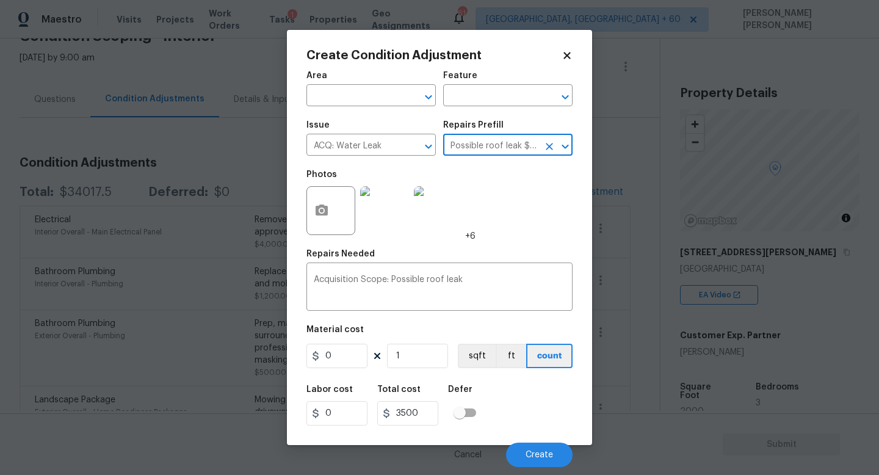
type input "Acquisition"
type textarea "Acquisition Scope: Possible roof leak"
type input "3500"
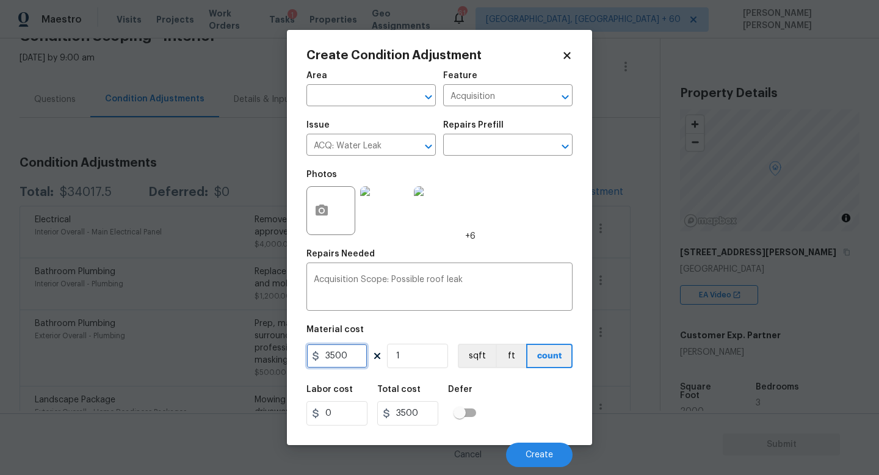
drag, startPoint x: 350, startPoint y: 353, endPoint x: 280, endPoint y: 353, distance: 70.2
click at [292, 353] on div "Create Condition Adjustment Area ​ Feature Acquisition ​ Issue ACQ: Water Leak …" at bounding box center [439, 237] width 305 height 415
type input "2500"
click at [321, 206] on icon "button" at bounding box center [322, 210] width 12 height 11
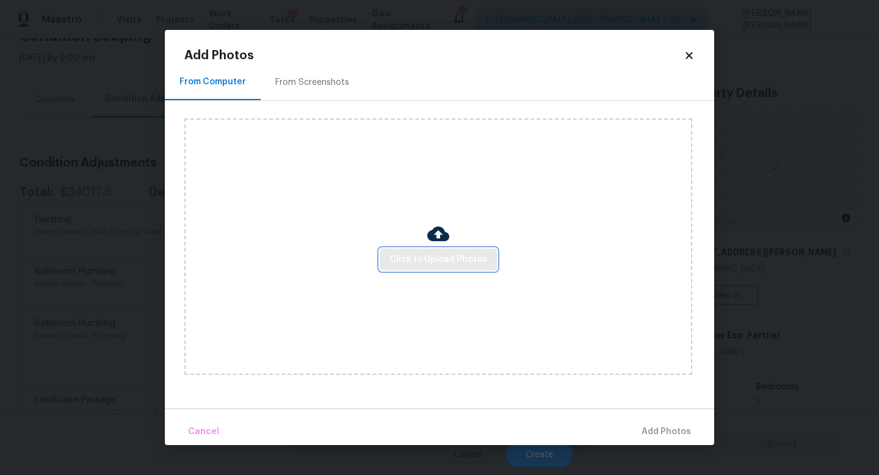
click at [424, 252] on span "Click to Upload Photos" at bounding box center [439, 259] width 98 height 15
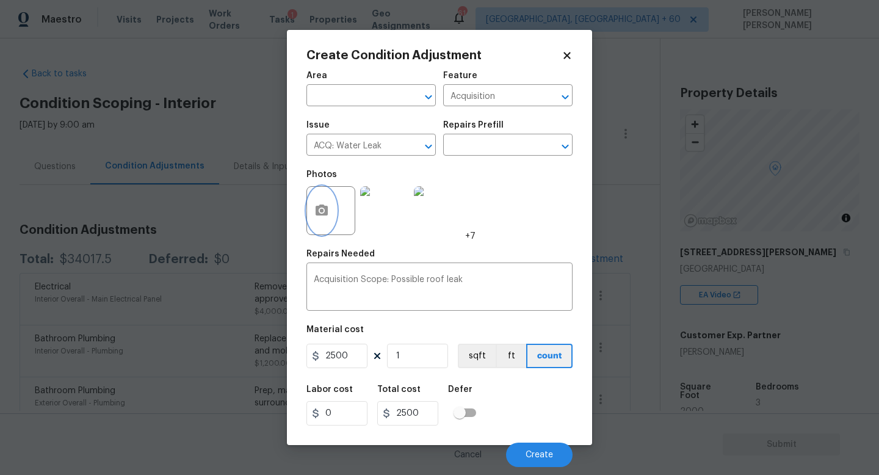
scroll to position [67, 0]
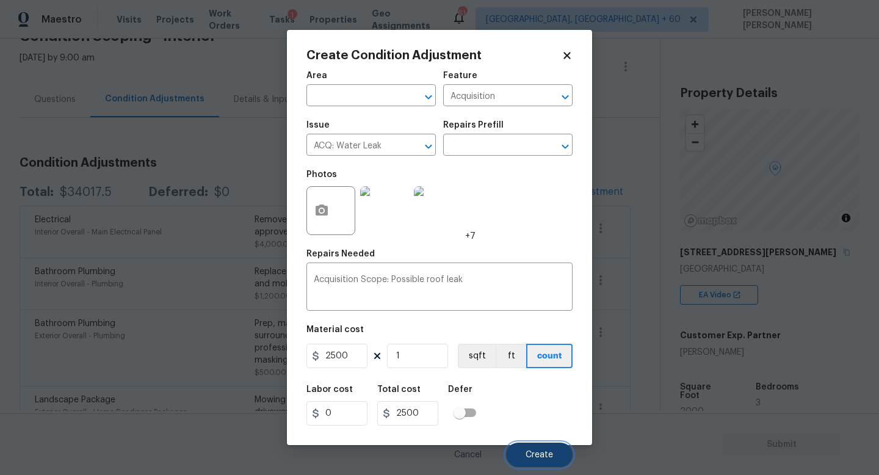
click at [546, 460] on button "Create" at bounding box center [539, 455] width 67 height 24
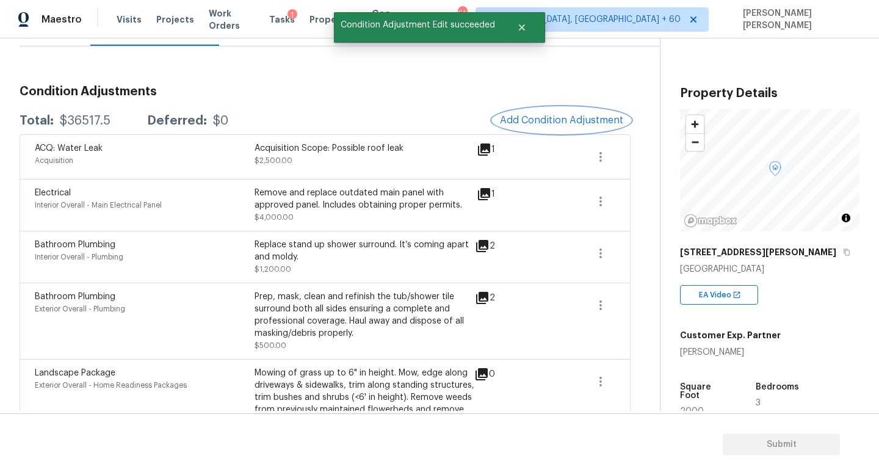
scroll to position [160, 0]
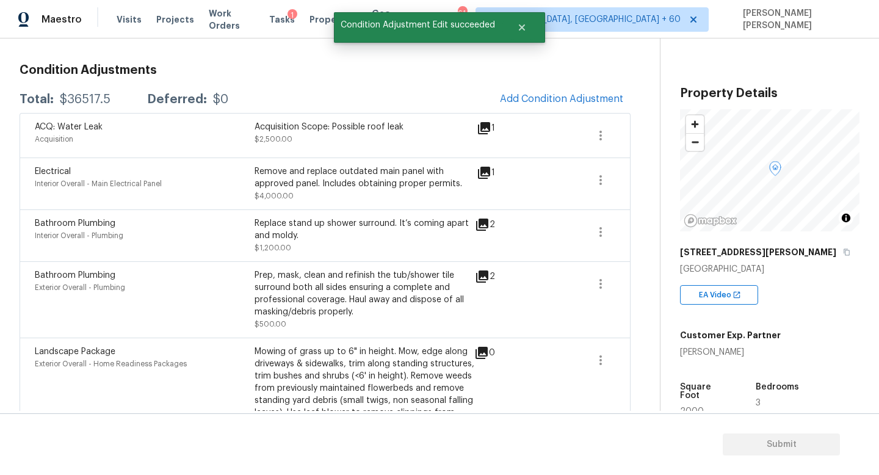
click at [75, 89] on div "Total: $36517.5 Deferred: $0 Add Condition Adjustment" at bounding box center [325, 99] width 611 height 27
copy div "$36517.5"
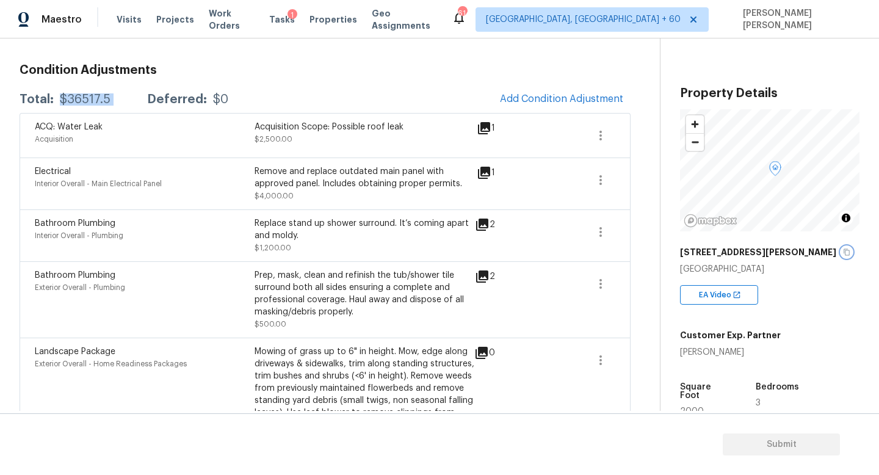
click at [844, 251] on icon "button" at bounding box center [847, 252] width 6 height 7
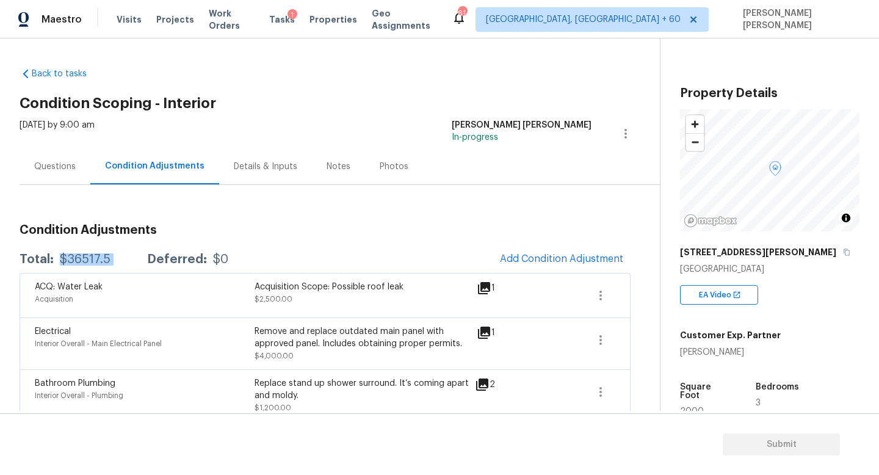
scroll to position [0, 0]
click at [34, 148] on div "[DATE] by 9:00 am" at bounding box center [57, 133] width 75 height 29
click at [47, 159] on div "Questions" at bounding box center [55, 166] width 71 height 36
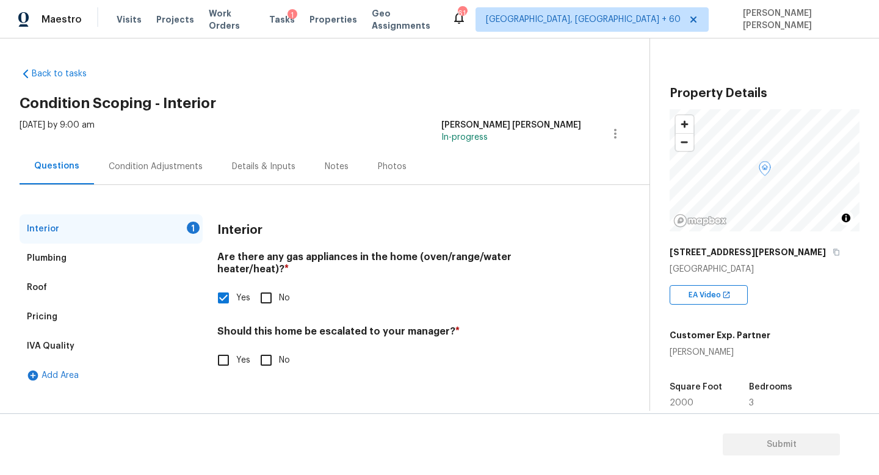
click at [225, 347] on input "Yes" at bounding box center [224, 360] width 26 height 26
checkbox input "true"
click at [322, 382] on input "text" at bounding box center [399, 392] width 364 height 29
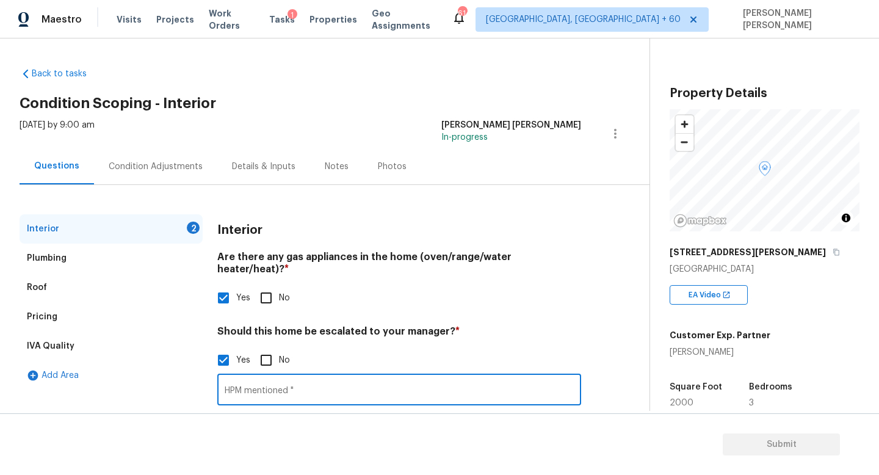
paste input "Make sure to account for VERY OLD FURNACE AND WATER HEATER. they are way past t…"
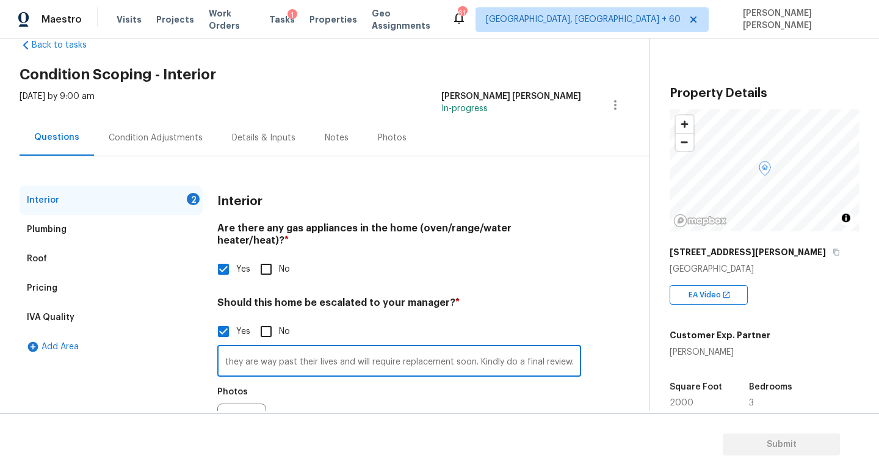
scroll to position [84, 0]
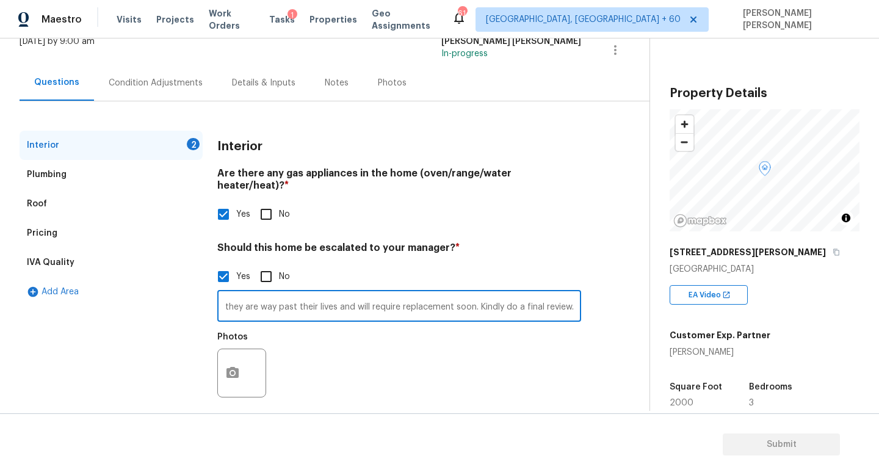
type input "HPM mentioned "Make sure to account for VERY OLD FURNACE AND WATER HEATER. they…"
click at [236, 366] on icon "button" at bounding box center [232, 373] width 15 height 15
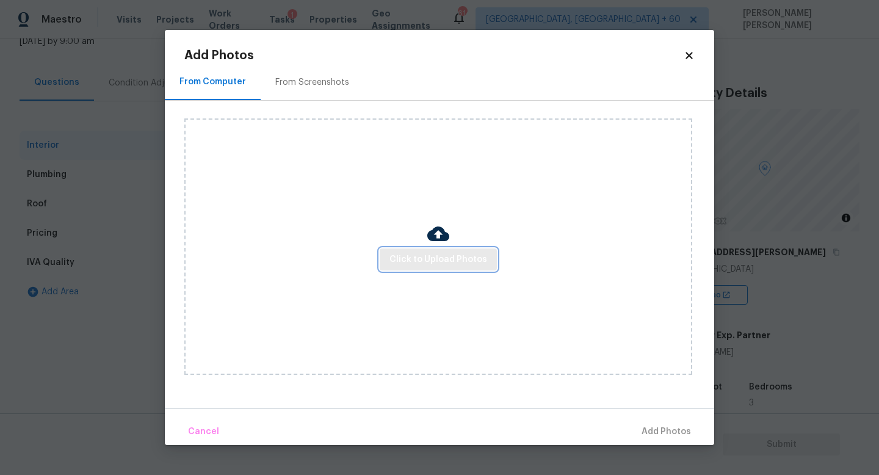
click at [462, 259] on span "Click to Upload Photos" at bounding box center [439, 259] width 98 height 15
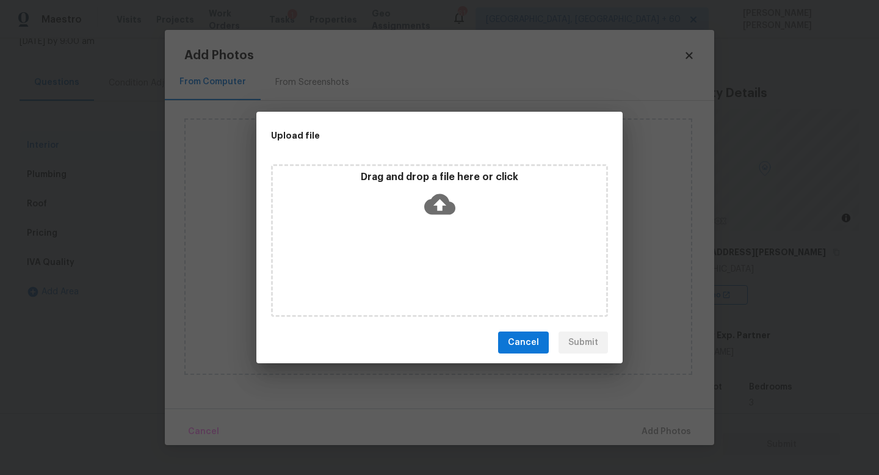
click at [442, 208] on icon at bounding box center [439, 204] width 31 height 21
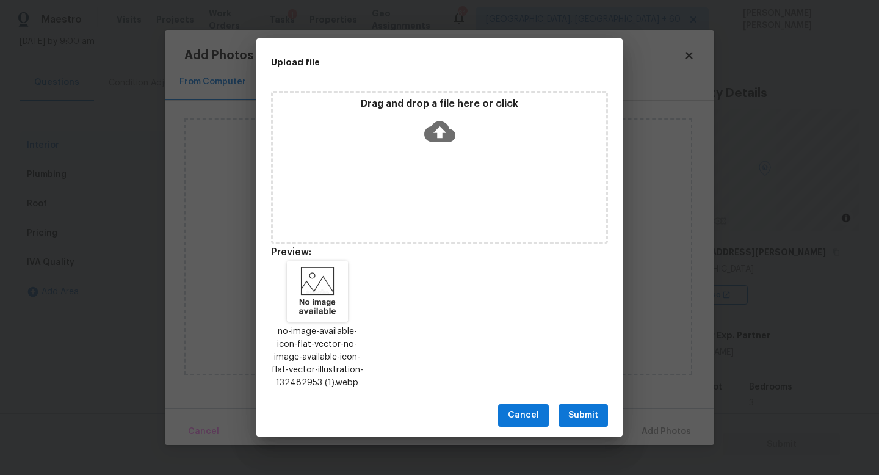
click at [586, 421] on span "Submit" at bounding box center [583, 415] width 30 height 15
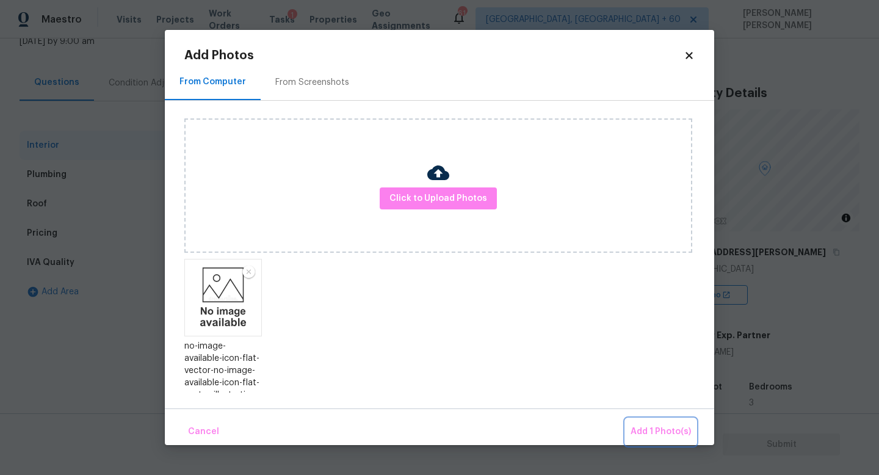
click at [639, 430] on span "Add 1 Photo(s)" at bounding box center [661, 431] width 60 height 15
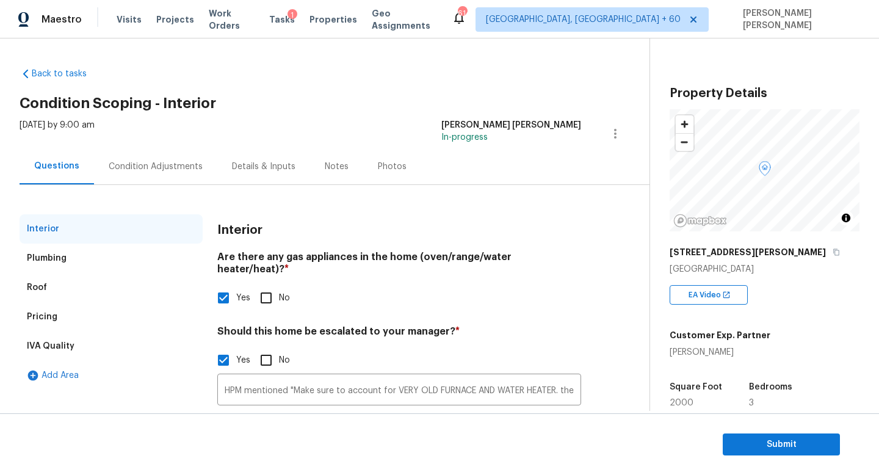
click at [316, 116] on div "Back to tasks Condition Scoping - Interior Fri, Sep 19 2025 by 9:00 am Jishnu M…" at bounding box center [335, 282] width 630 height 449
click at [808, 448] on span "Submit" at bounding box center [782, 444] width 98 height 15
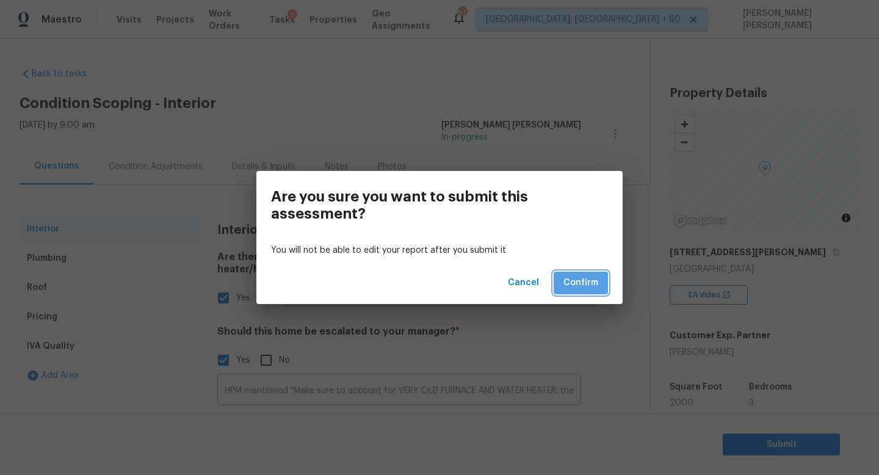
click at [584, 289] on span "Confirm" at bounding box center [581, 282] width 35 height 15
